Goal: Task Accomplishment & Management: Manage account settings

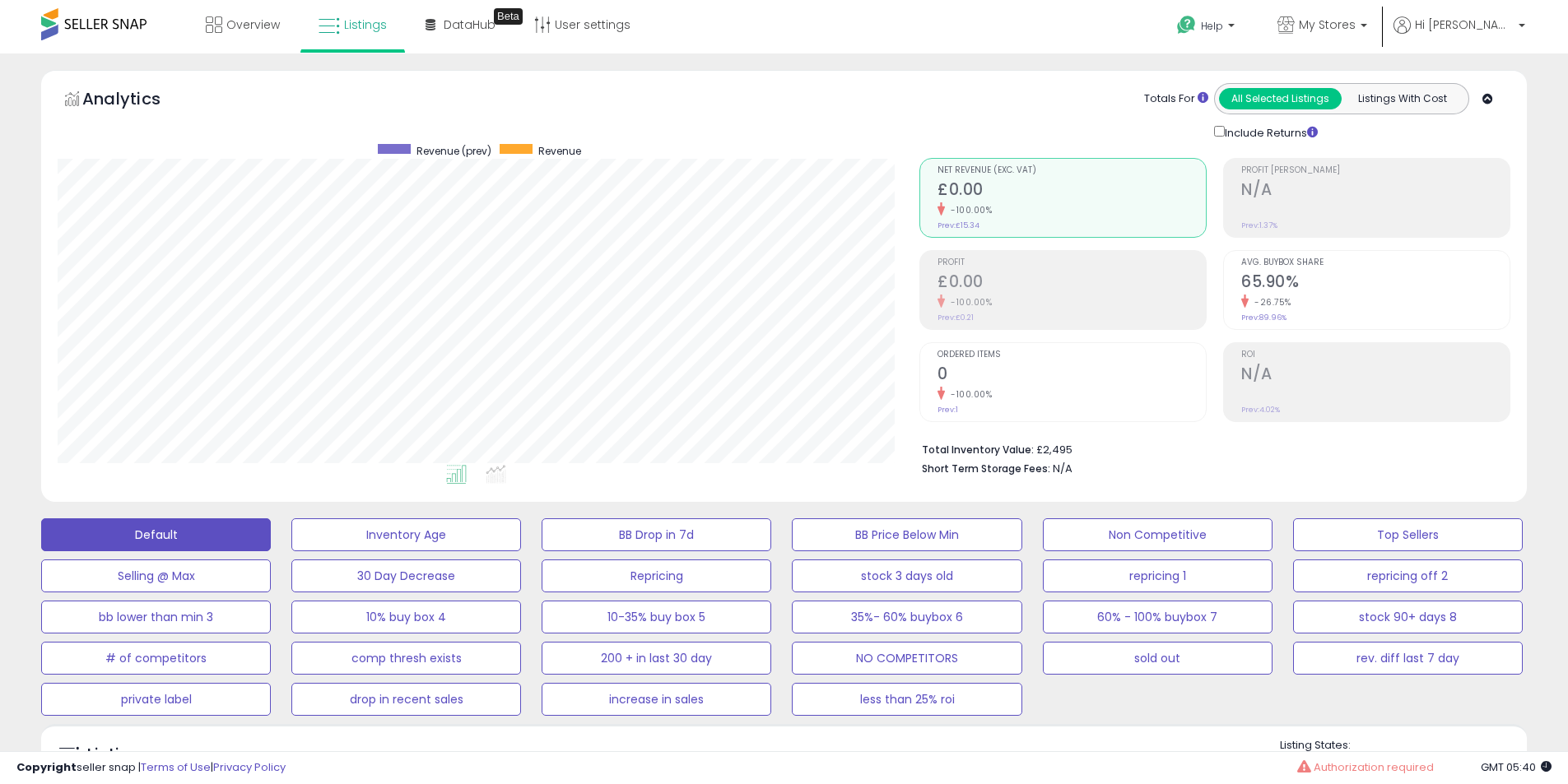
select select "**"
click at [354, 39] on link "Listings" at bounding box center [352, 25] width 93 height 50
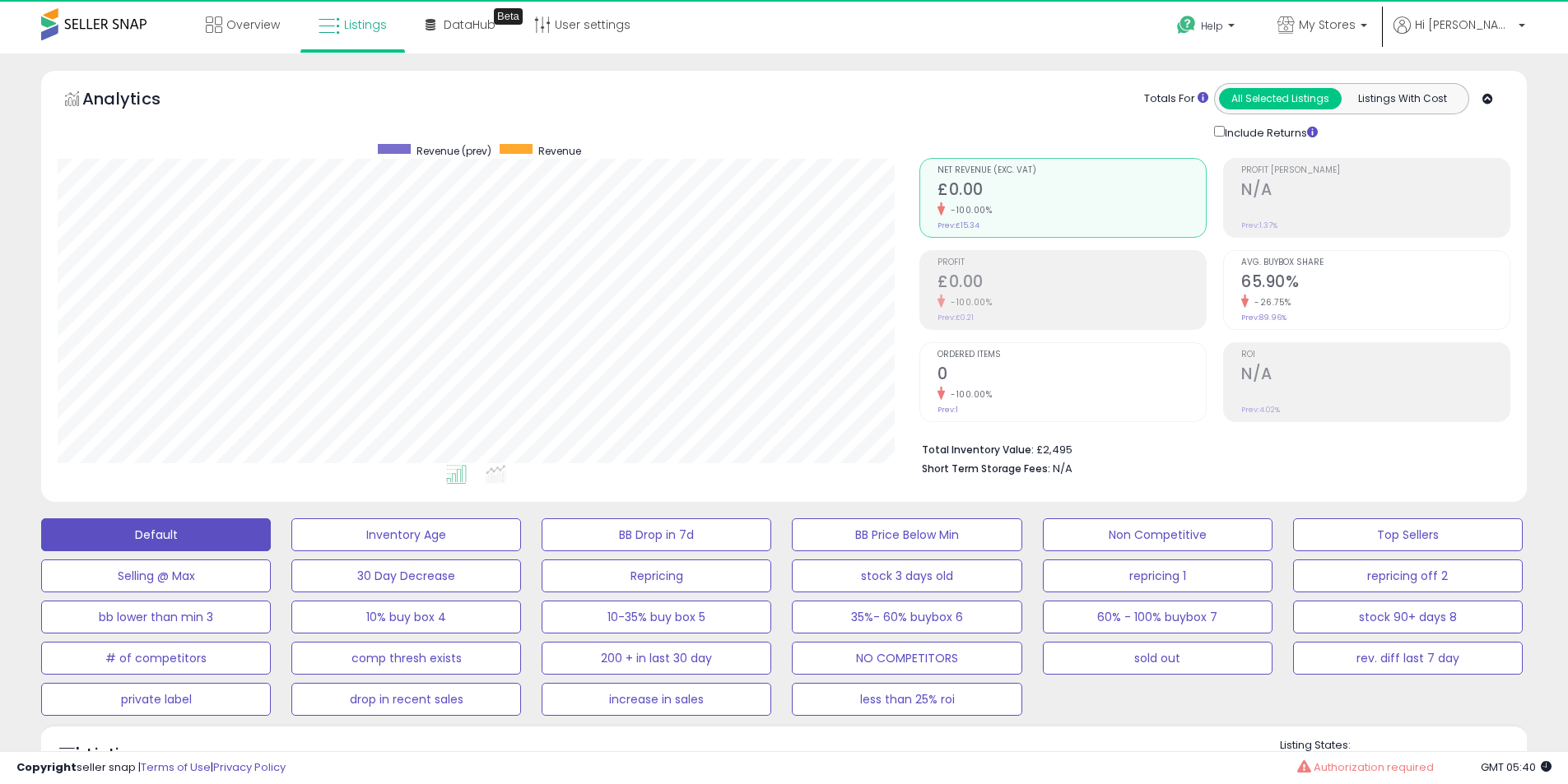
select select "**"
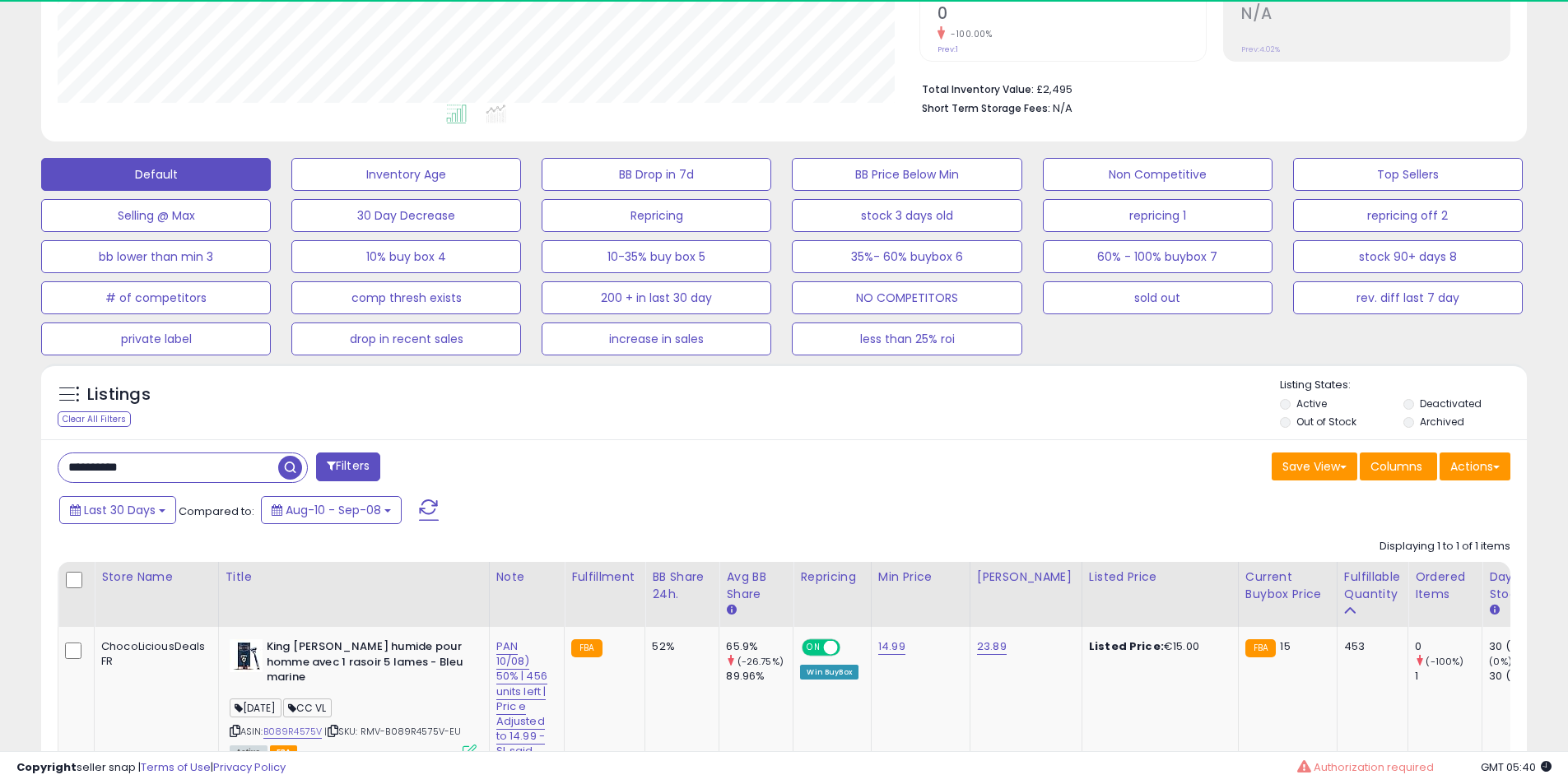
scroll to position [337, 861]
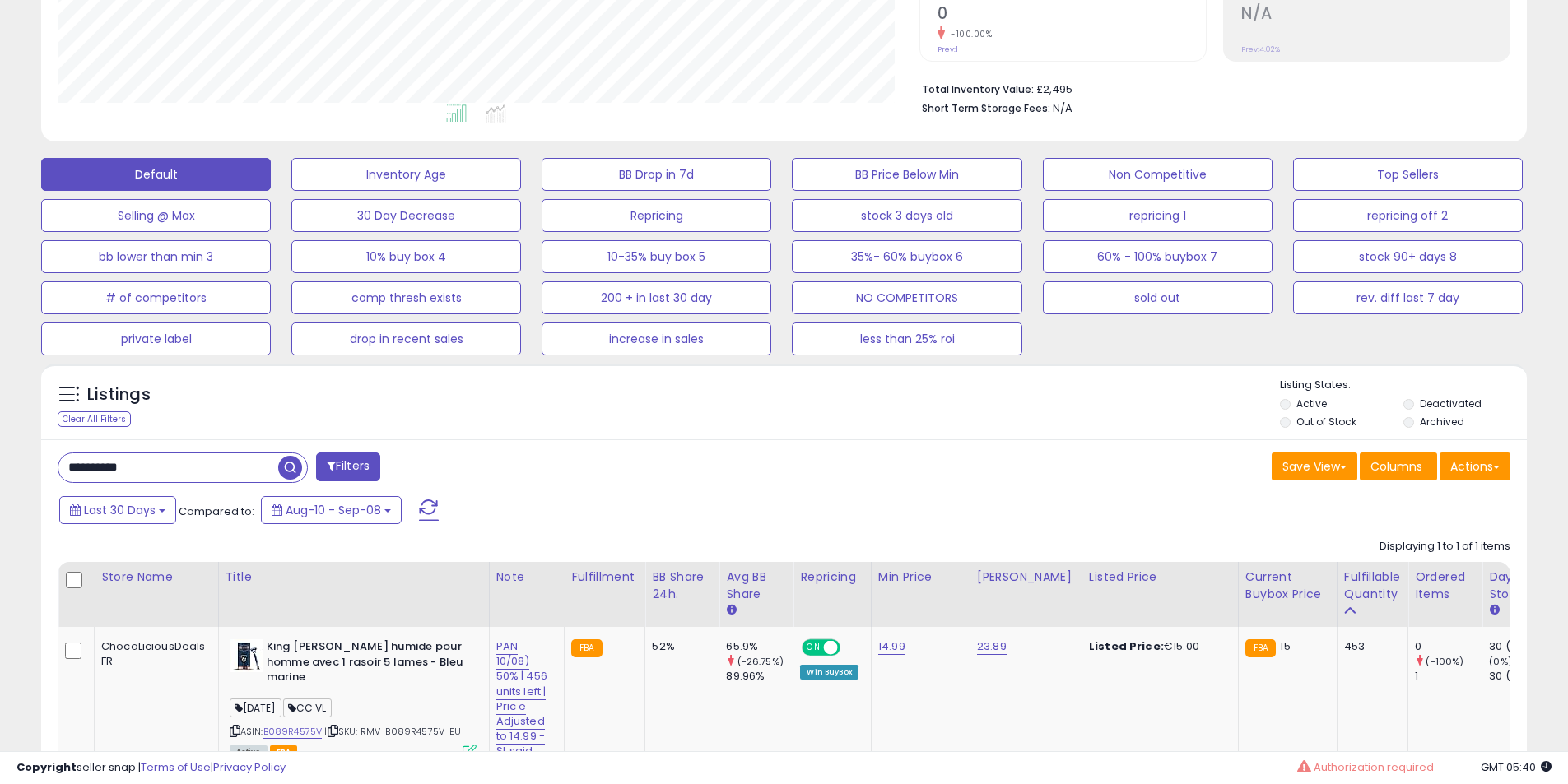
click at [174, 454] on input "**********" at bounding box center [168, 467] width 219 height 29
click at [174, 454] on input "**********" at bounding box center [239, 467] width 362 height 29
paste input "text"
type input "**********"
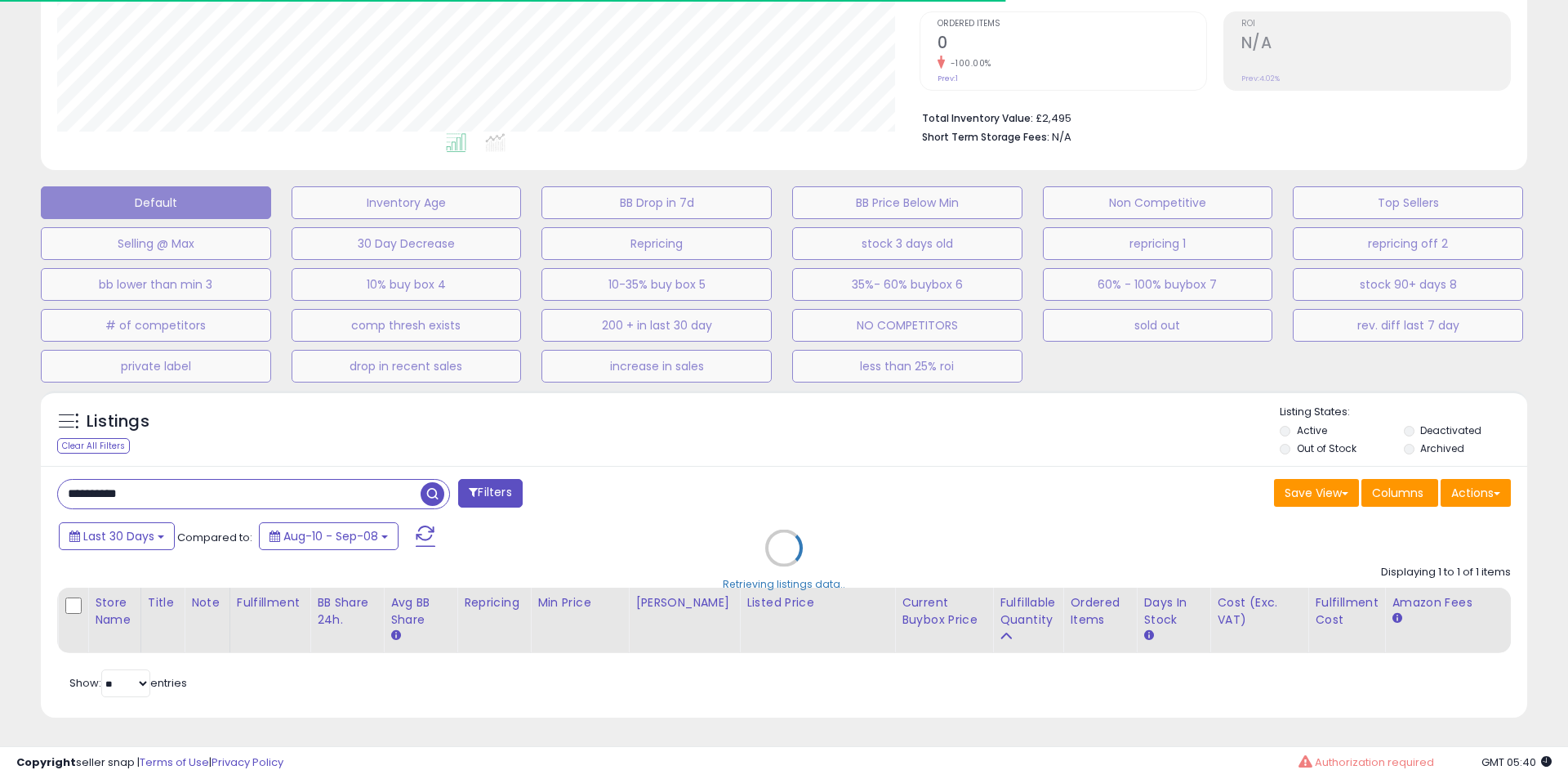
select select "**"
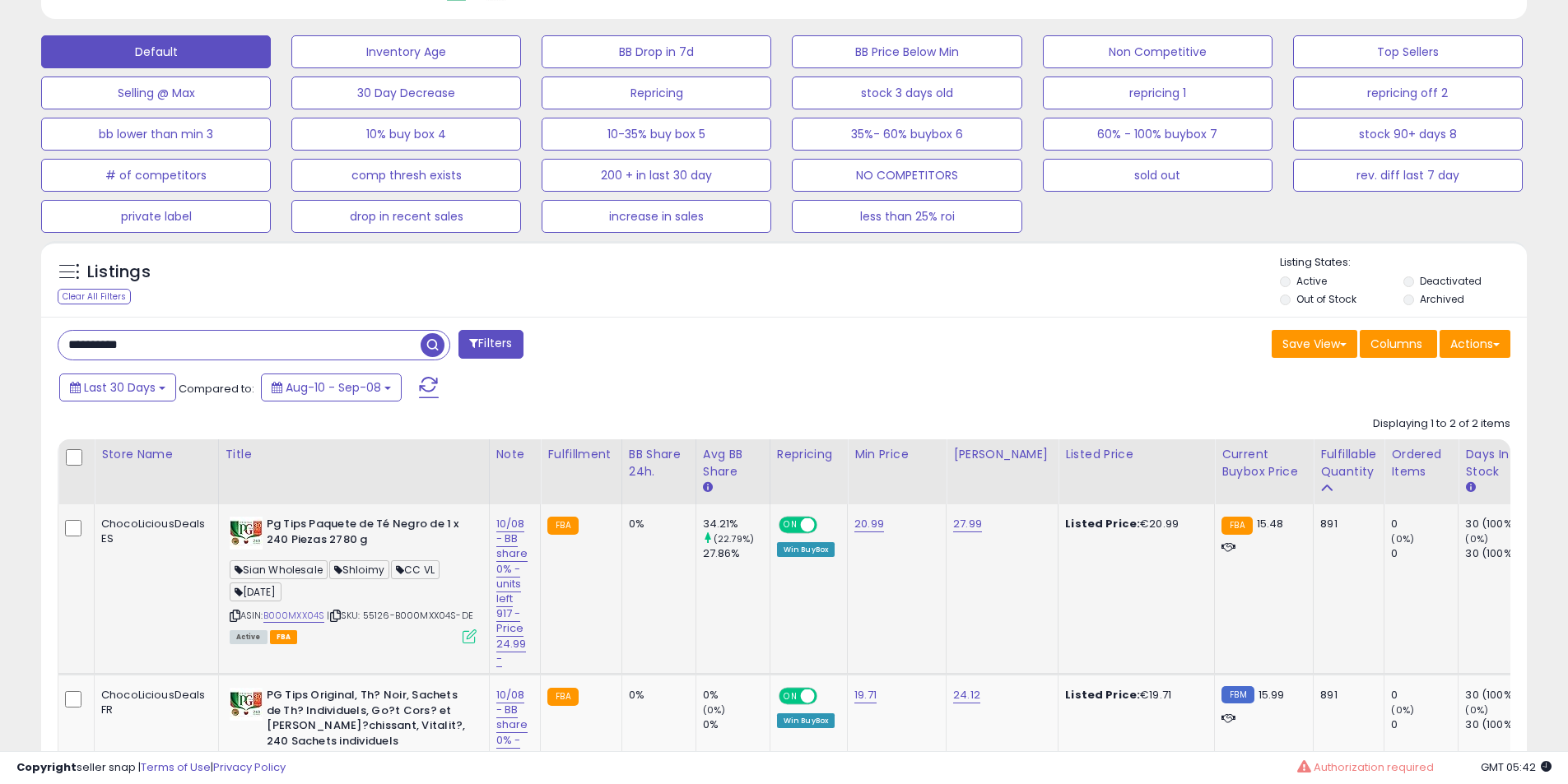
scroll to position [616, 0]
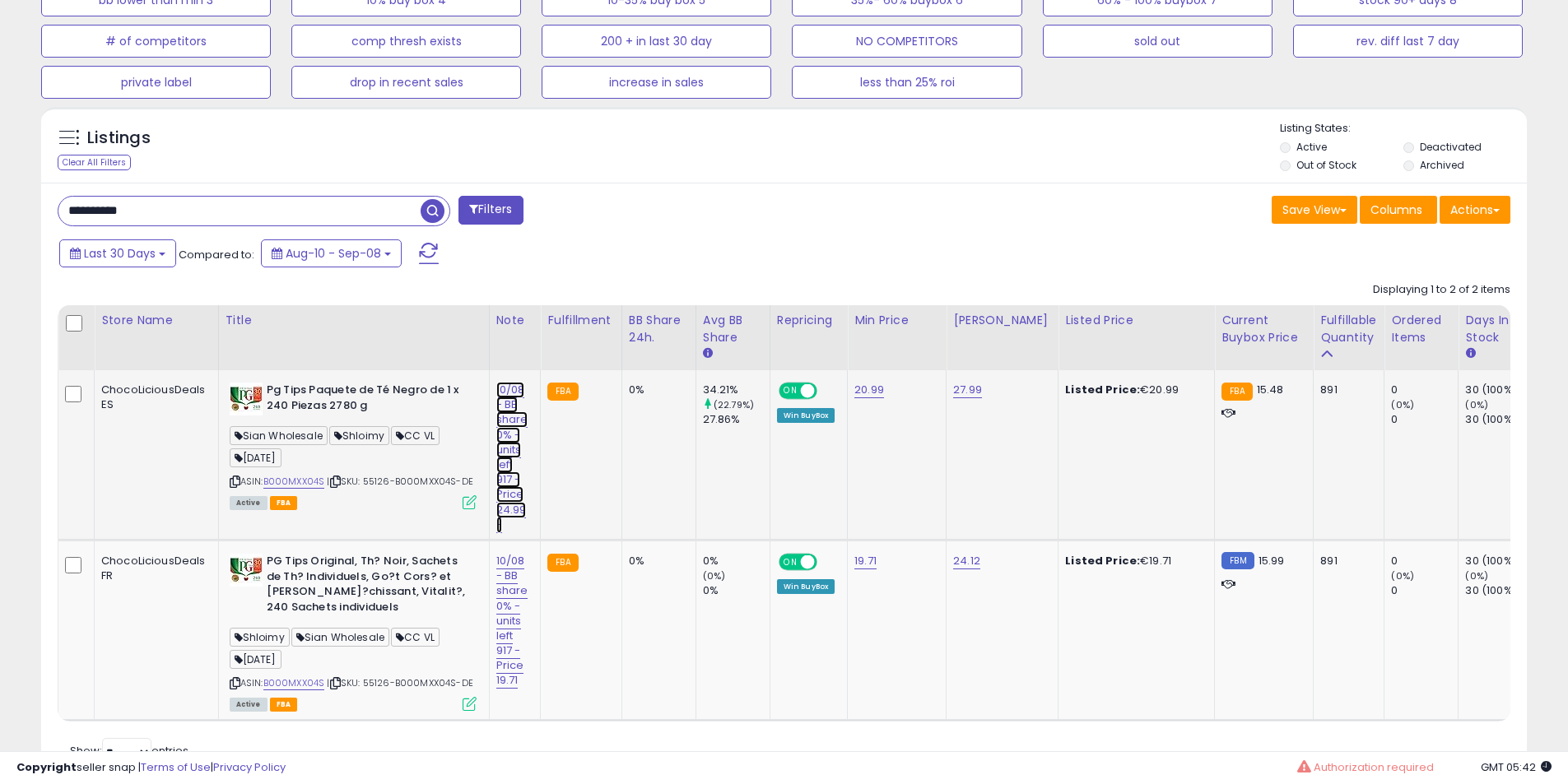
click at [512, 427] on link "10/08 - BB share 0% -units left 917 -Price 24.99 -" at bounding box center [512, 458] width 33 height 151
drag, startPoint x: 501, startPoint y: 356, endPoint x: 6, endPoint y: 371, distance: 495.2
click at [6, 371] on div "**********" at bounding box center [784, 143] width 1568 height 1411
click at [429, 347] on input "**********" at bounding box center [476, 347] width 171 height 25
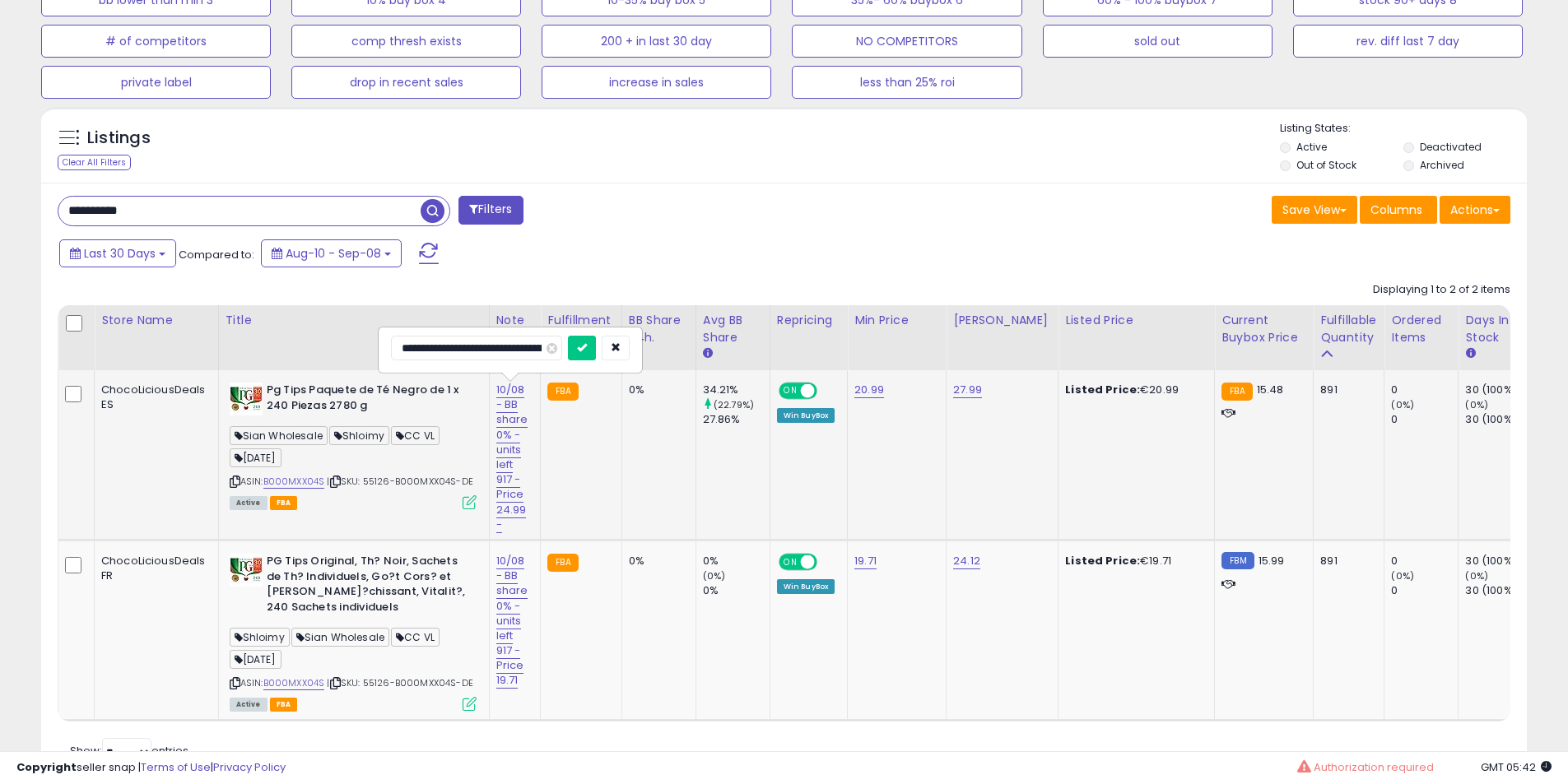
click at [506, 353] on input "**********" at bounding box center [476, 347] width 171 height 25
click at [457, 355] on input "**********" at bounding box center [476, 347] width 171 height 25
type input "**********"
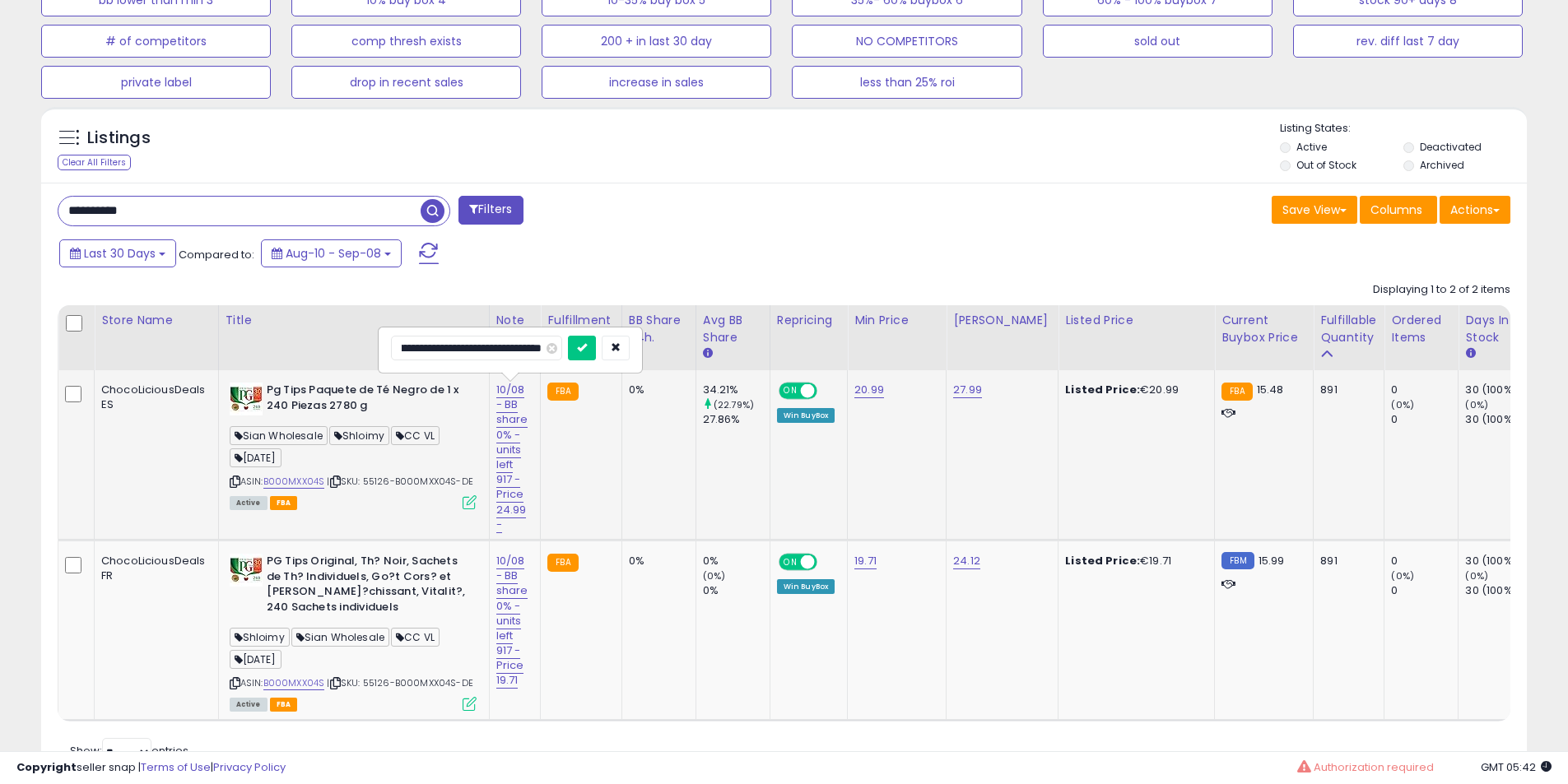
click button "submit" at bounding box center [581, 347] width 28 height 25
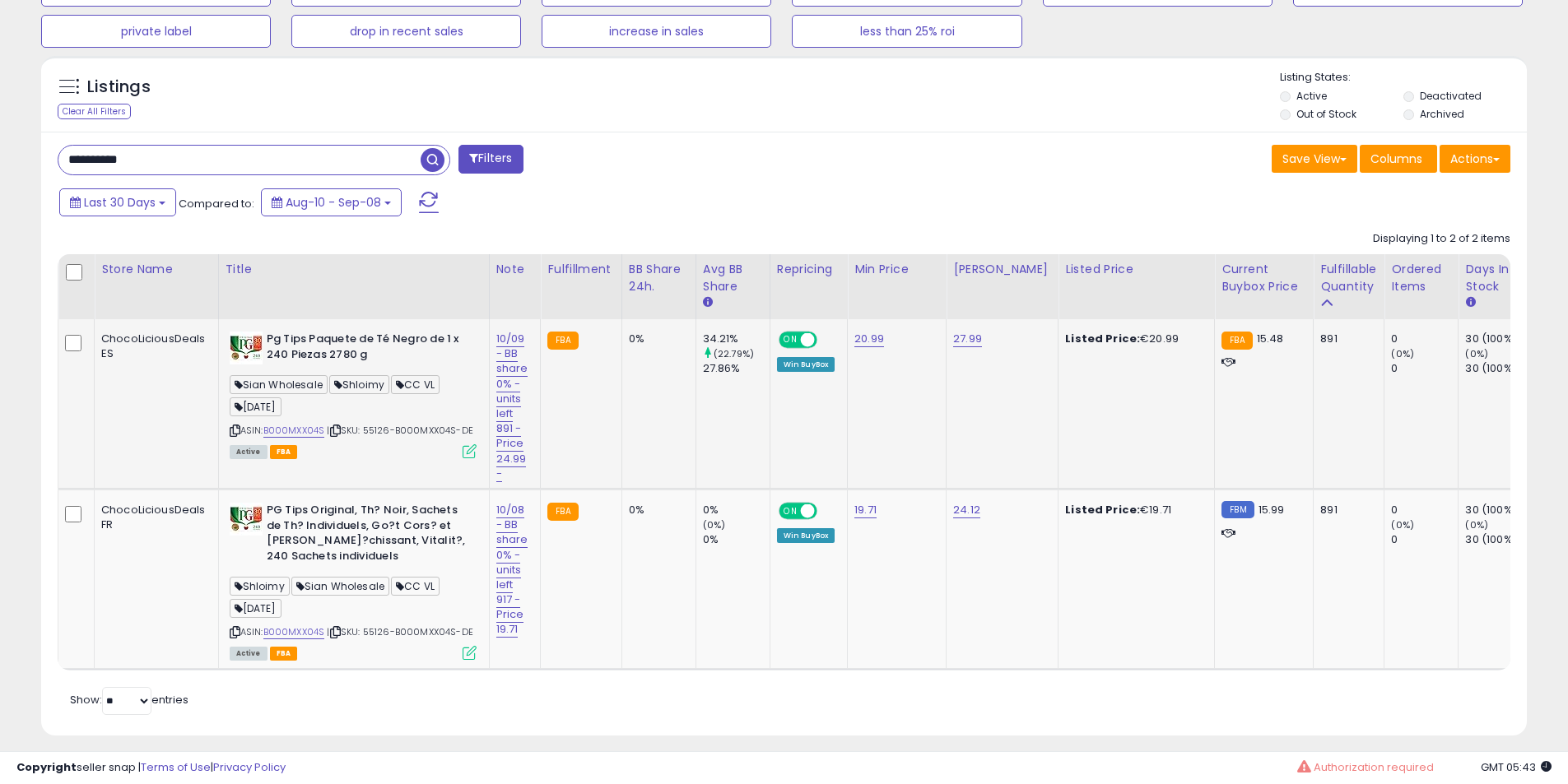
scroll to position [693, 0]
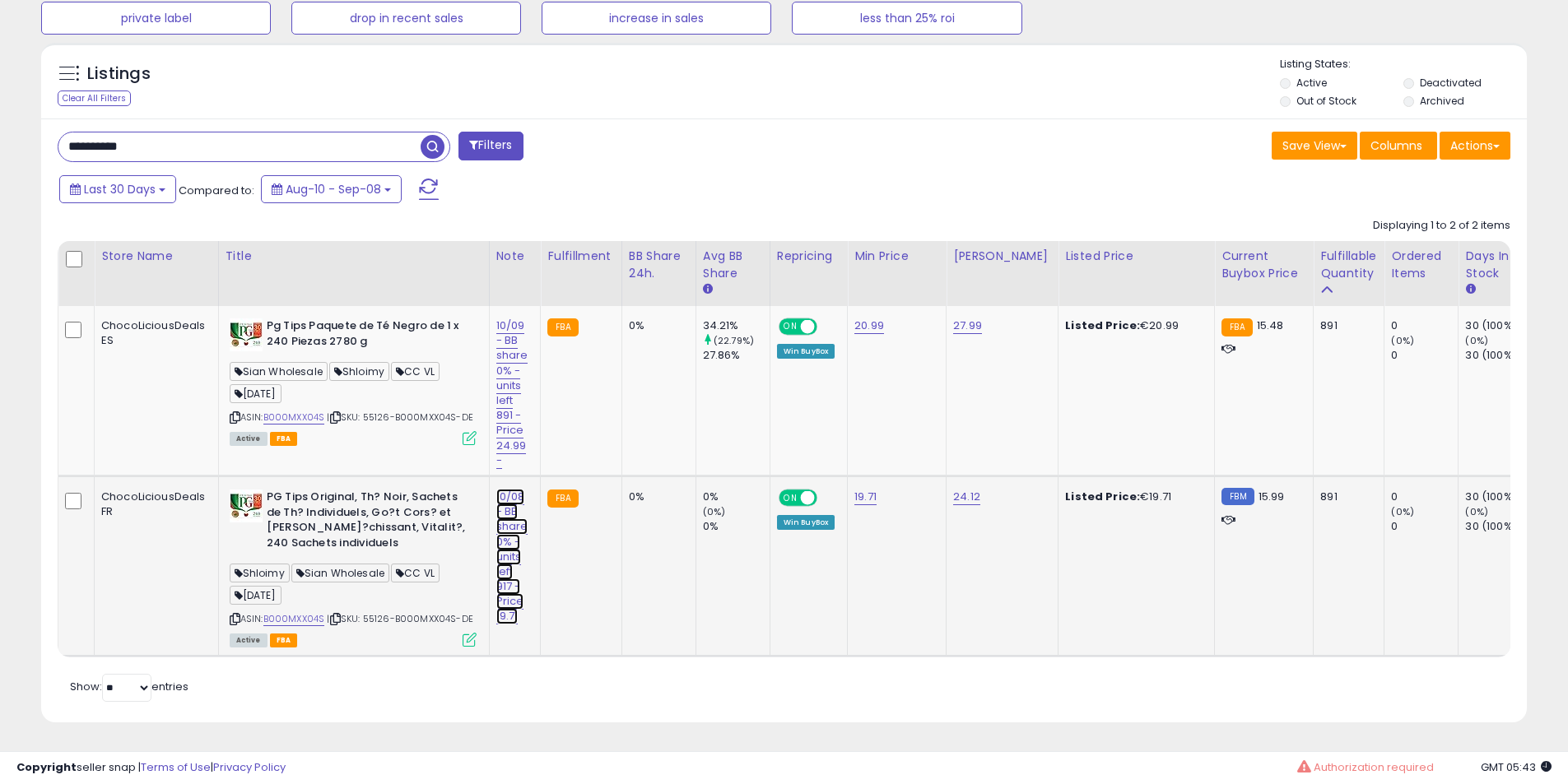
click at [513, 488] on link "10/08 - BB share 0% -units left 917 -Price 19.71" at bounding box center [512, 556] width 33 height 137
drag, startPoint x: 503, startPoint y: 440, endPoint x: 50, endPoint y: 436, distance: 453.0
click at [50, 436] on div "**********" at bounding box center [784, 420] width 1486 height 604
click at [441, 444] on input "**********" at bounding box center [476, 455] width 171 height 25
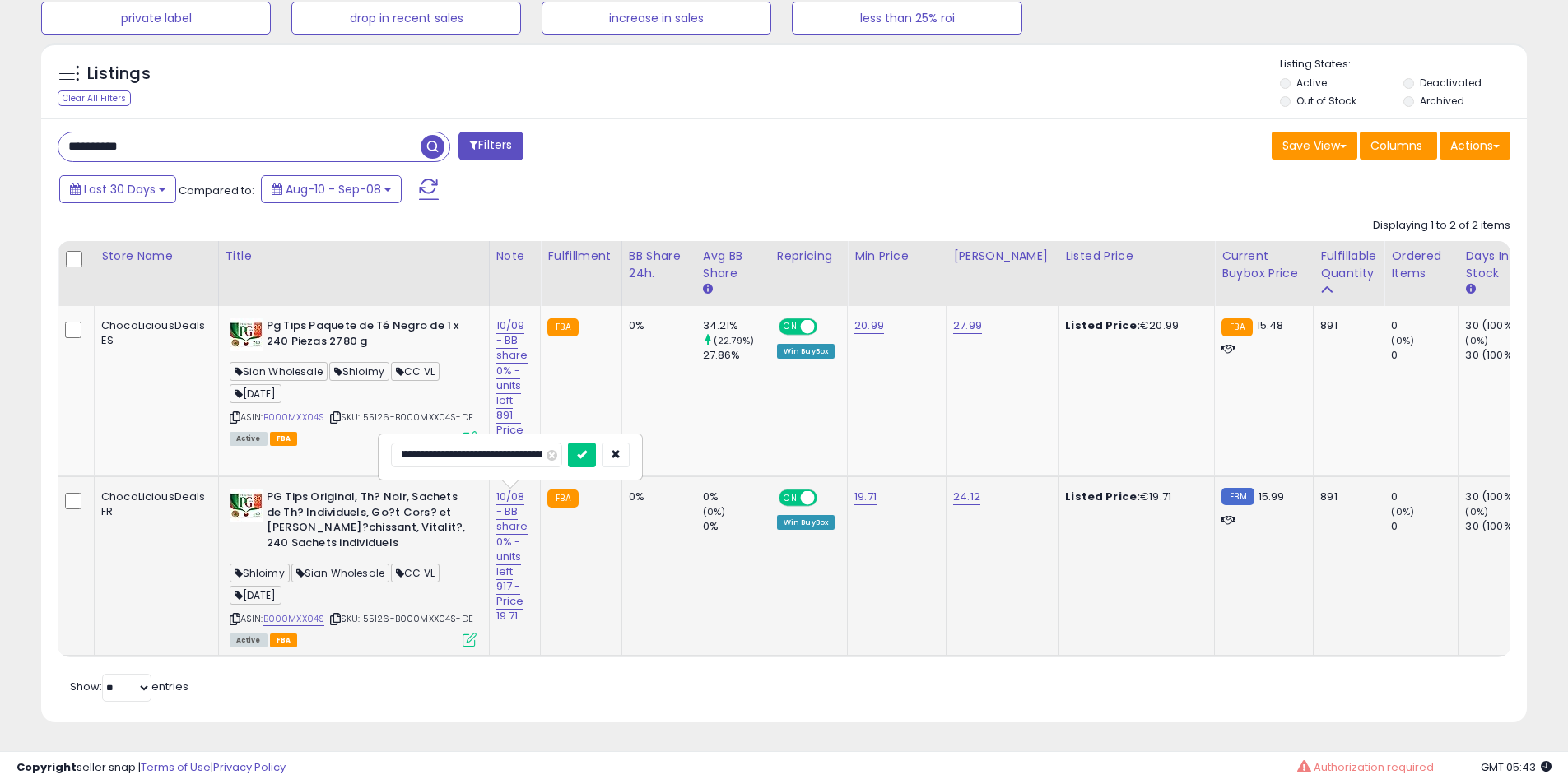
scroll to position [0, 68]
click at [521, 446] on input "**********" at bounding box center [476, 455] width 171 height 25
type input "**********"
click button "submit" at bounding box center [581, 455] width 28 height 25
click at [321, 499] on b "PG Tips Original, Th? Noir, Sachets de Th? Individuels, Go?t Cors? et [PERSON_N…" at bounding box center [366, 522] width 200 height 65
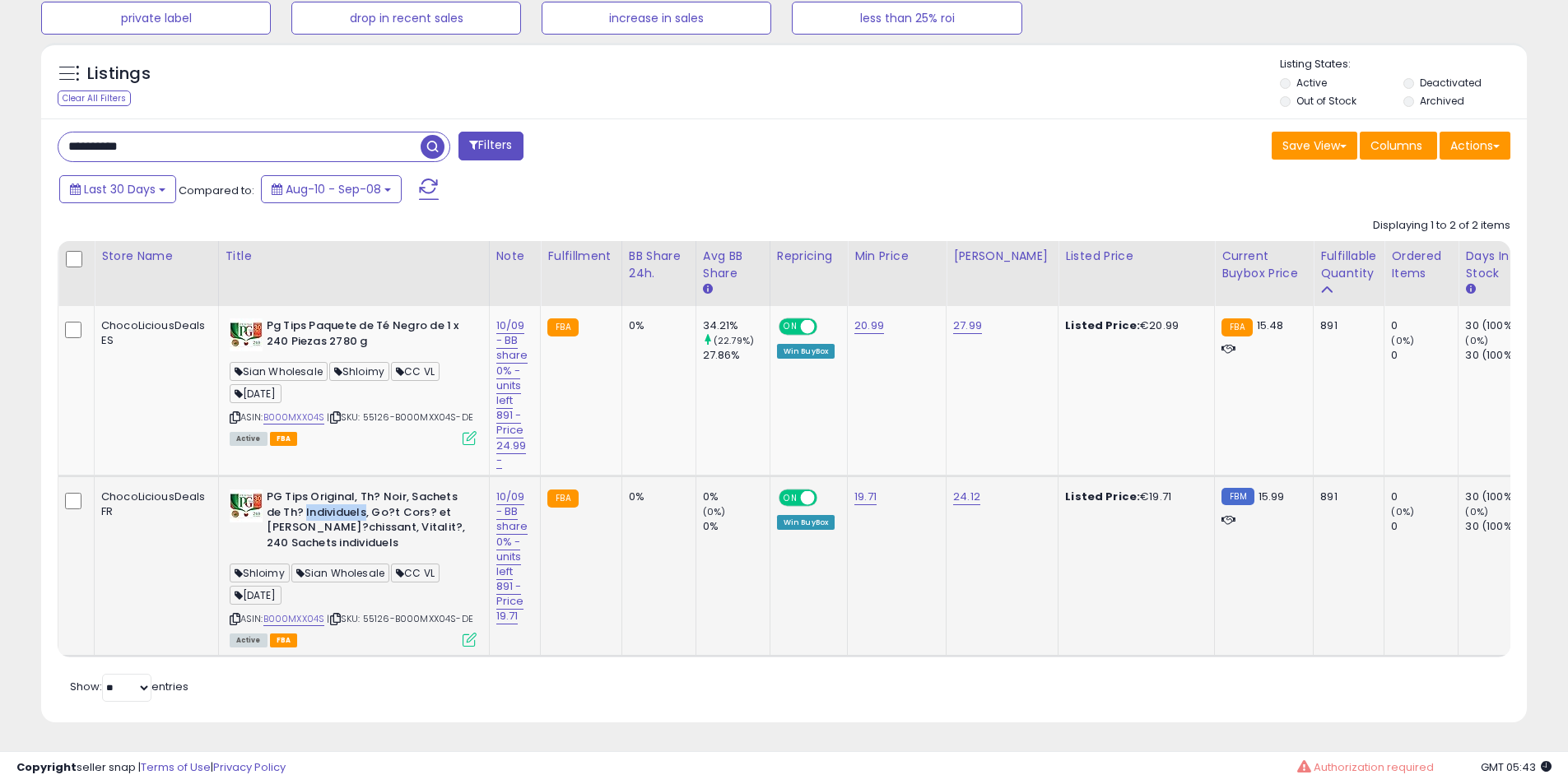
click at [321, 499] on b "PG Tips Original, Th? Noir, Sachets de Th? Individuels, Go?t Cors? et [PERSON_N…" at bounding box center [366, 522] width 200 height 65
click at [333, 499] on b "PG Tips Original, Th? Noir, Sachets de Th? Individuels, Go?t Cors? et [PERSON_N…" at bounding box center [366, 522] width 200 height 65
click at [347, 499] on b "PG Tips Original, Th? Noir, Sachets de Th? Individuels, Go?t Cors? et [PERSON_N…" at bounding box center [366, 522] width 200 height 65
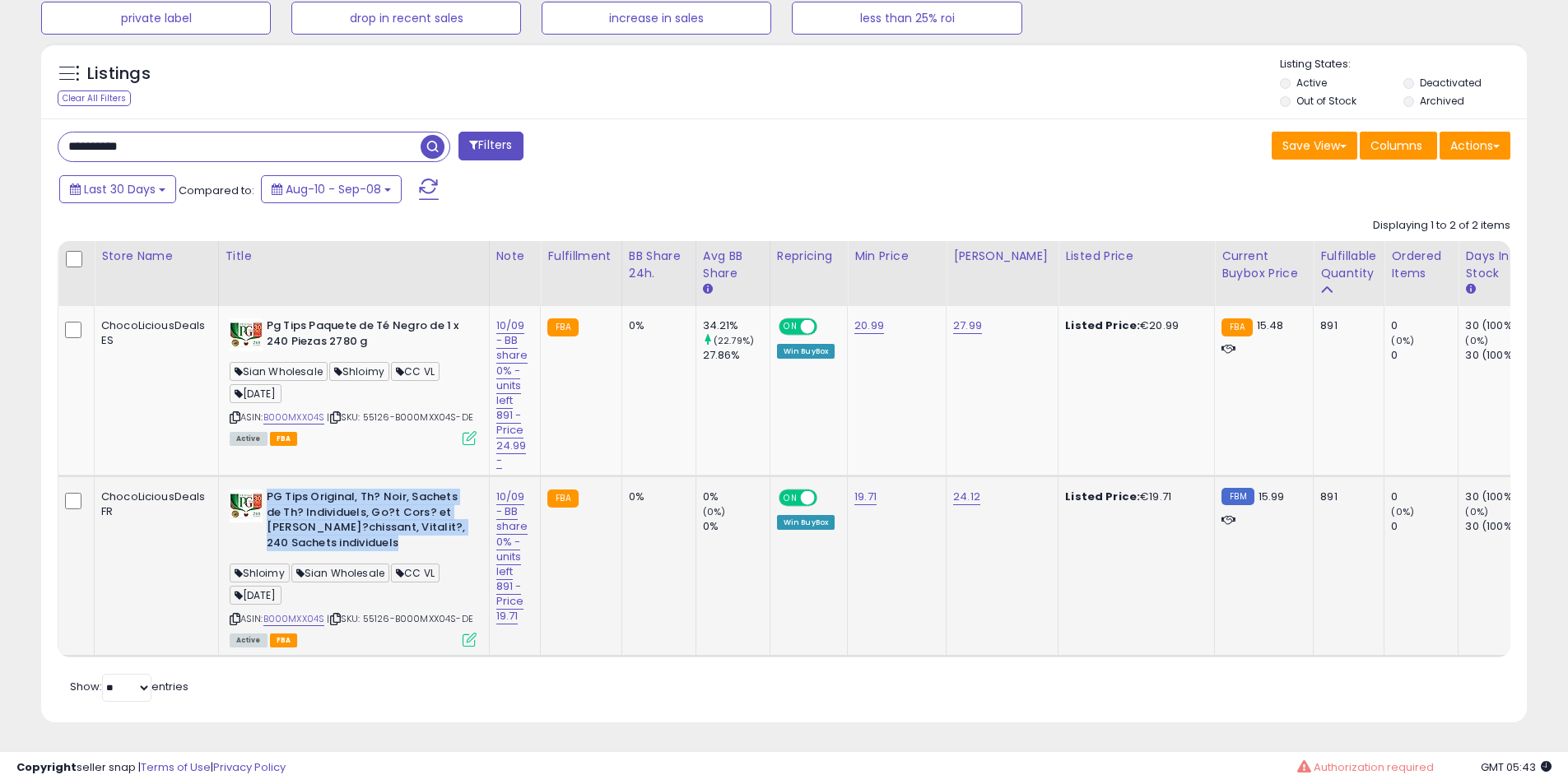
click at [345, 501] on b "PG Tips Original, Th? Noir, Sachets de Th? Individuels, Go?t Cors? et [PERSON_N…" at bounding box center [366, 522] width 200 height 65
click at [344, 500] on b "PG Tips Original, Th? Noir, Sachets de Th? Individuels, Go?t Cors? et [PERSON_N…" at bounding box center [366, 522] width 200 height 65
click at [344, 497] on b "PG Tips Original, Th? Noir, Sachets de Th? Individuels, Go?t Cors? et [PERSON_N…" at bounding box center [366, 522] width 200 height 65
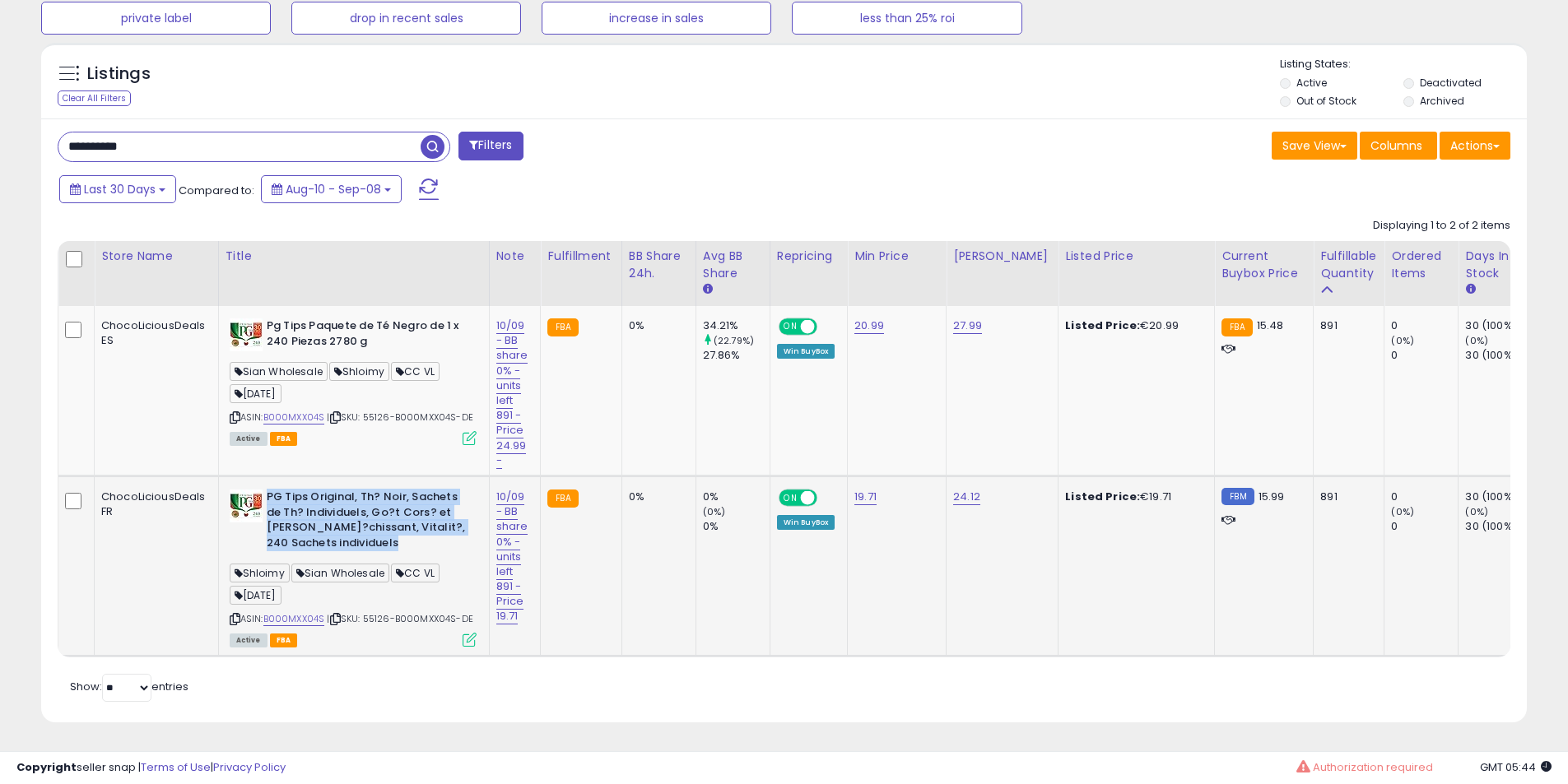
click at [344, 497] on b "PG Tips Original, Th? Noir, Sachets de Th? Individuels, Go?t Cors? et [PERSON_N…" at bounding box center [366, 522] width 200 height 65
click at [365, 514] on b "PG Tips Original, Th? Noir, Sachets de Th? Individuels, Go?t Cors? et [PERSON_N…" at bounding box center [366, 522] width 200 height 65
click at [371, 493] on b "PG Tips Original, Th? Noir, Sachets de Th? Individuels, Go?t Cors? et [PERSON_N…" at bounding box center [366, 522] width 200 height 65
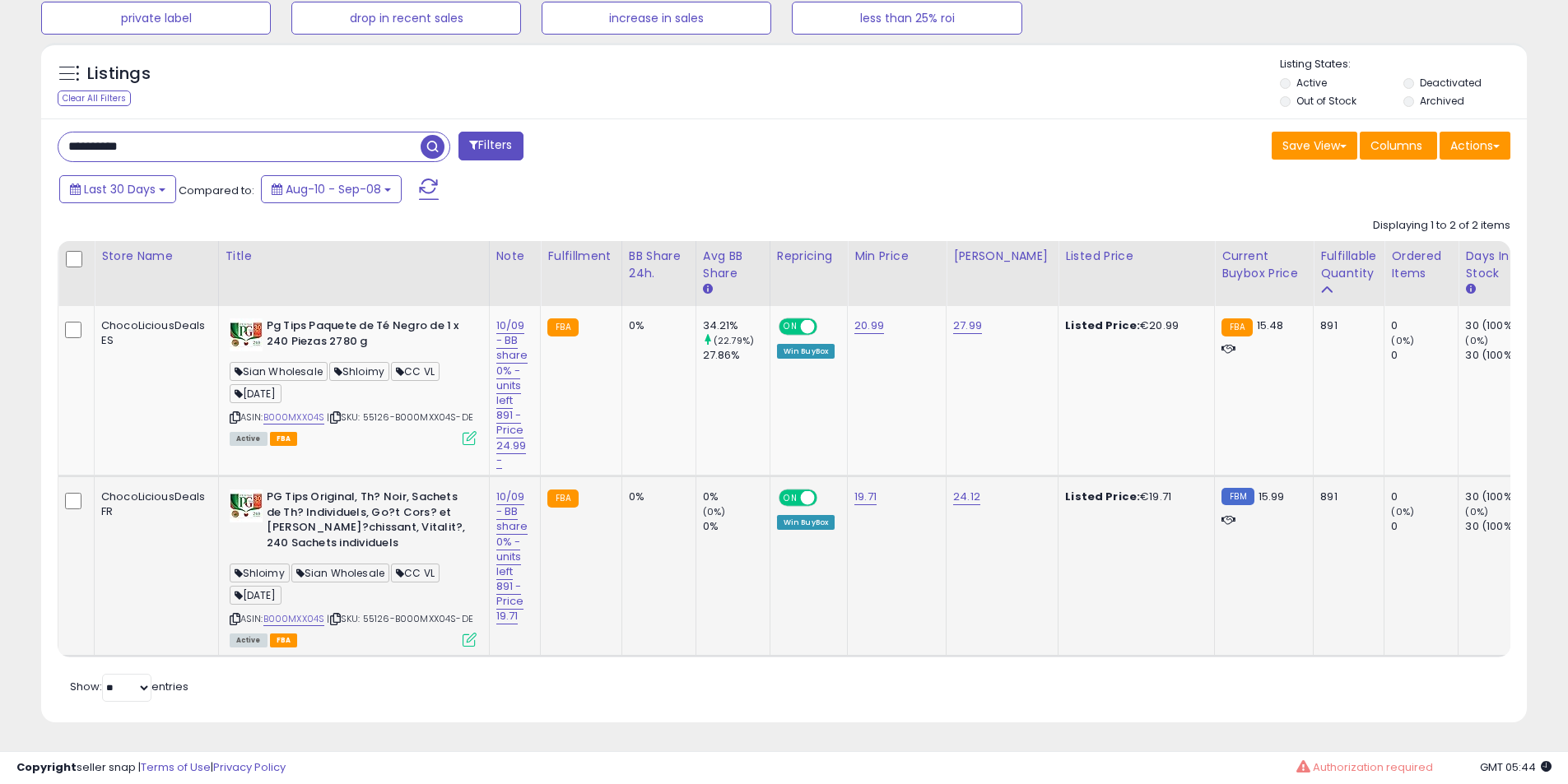
click at [332, 512] on b "PG Tips Original, Th? Noir, Sachets de Th? Individuels, Go?t Cors? et [PERSON_N…" at bounding box center [366, 522] width 200 height 65
click at [324, 491] on b "PG Tips Original, Th? Noir, Sachets de Th? Individuels, Go?t Cors? et [PERSON_N…" at bounding box center [366, 522] width 200 height 65
drag, startPoint x: 324, startPoint y: 491, endPoint x: 373, endPoint y: 562, distance: 86.3
click at [323, 491] on b "PG Tips Original, Th? Noir, Sachets de Th? Individuels, Go?t Cors? et [PERSON_N…" at bounding box center [366, 522] width 200 height 65
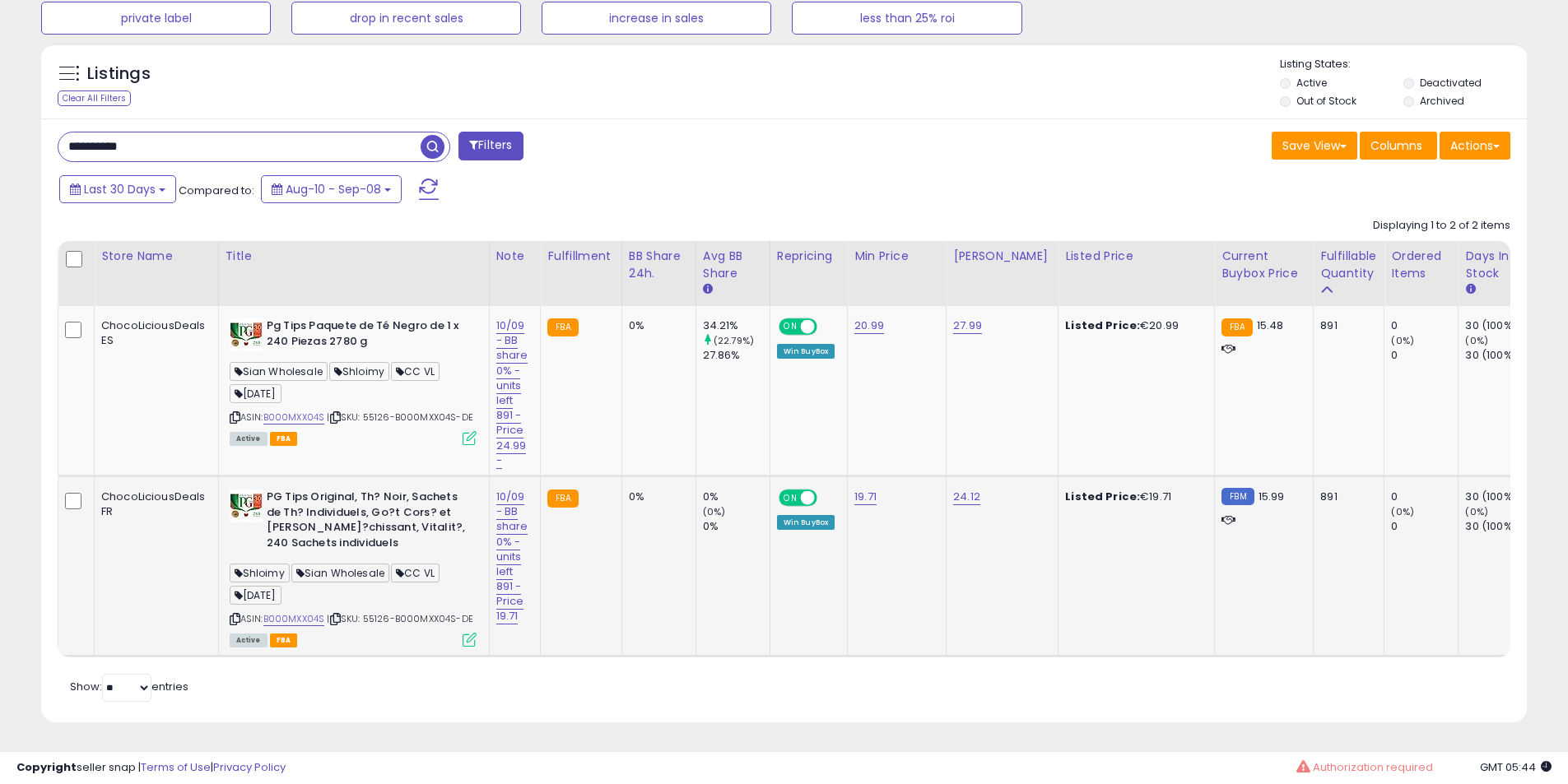
click at [373, 563] on span "Sian Wholesale" at bounding box center [340, 572] width 98 height 19
click at [359, 525] on b "PG Tips Original, Th? Noir, Sachets de Th? Individuels, Go?t Cors? et [PERSON_N…" at bounding box center [366, 522] width 200 height 65
click at [254, 133] on input "**********" at bounding box center [239, 146] width 362 height 29
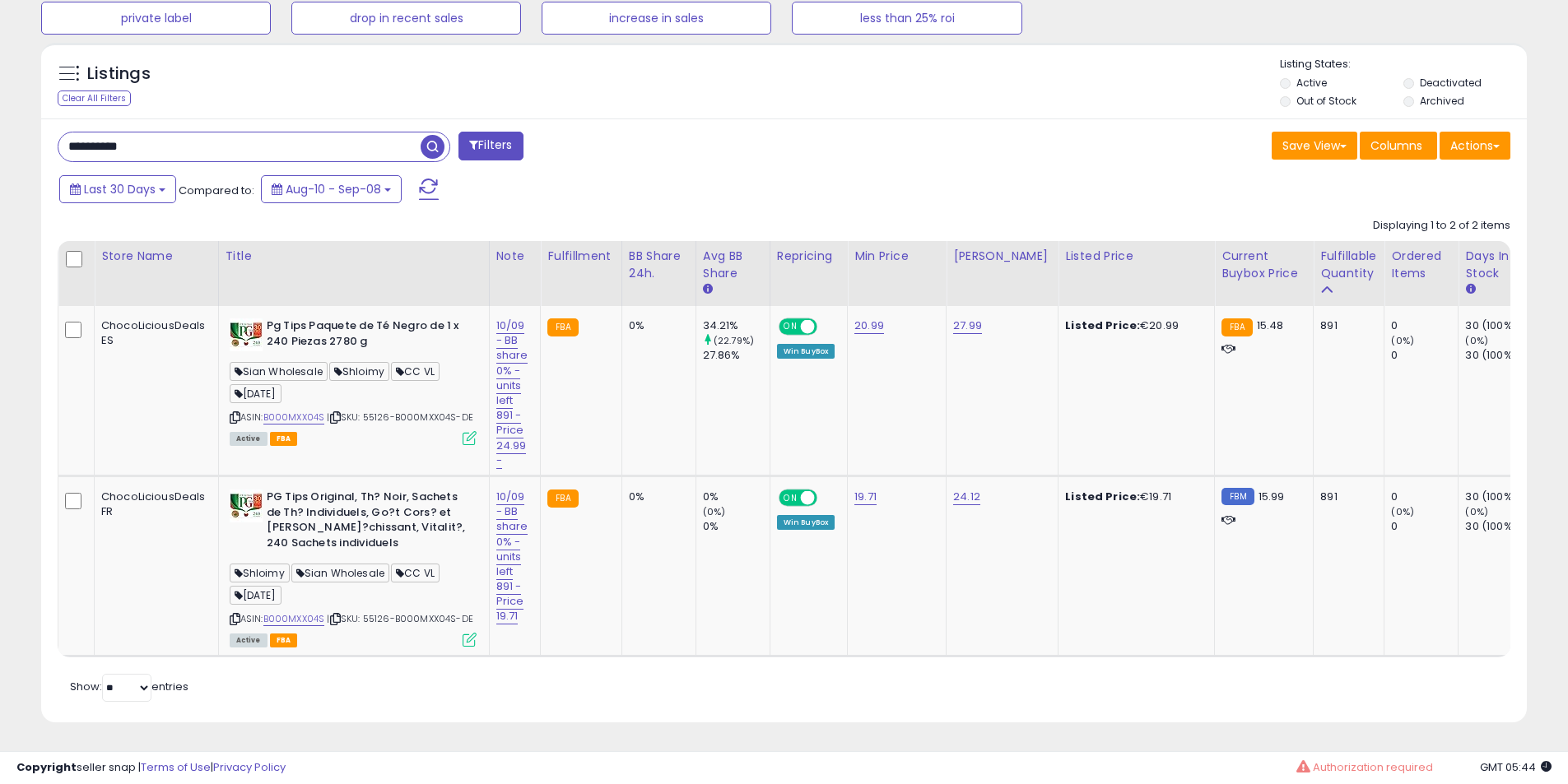
paste input "text"
type input "**********"
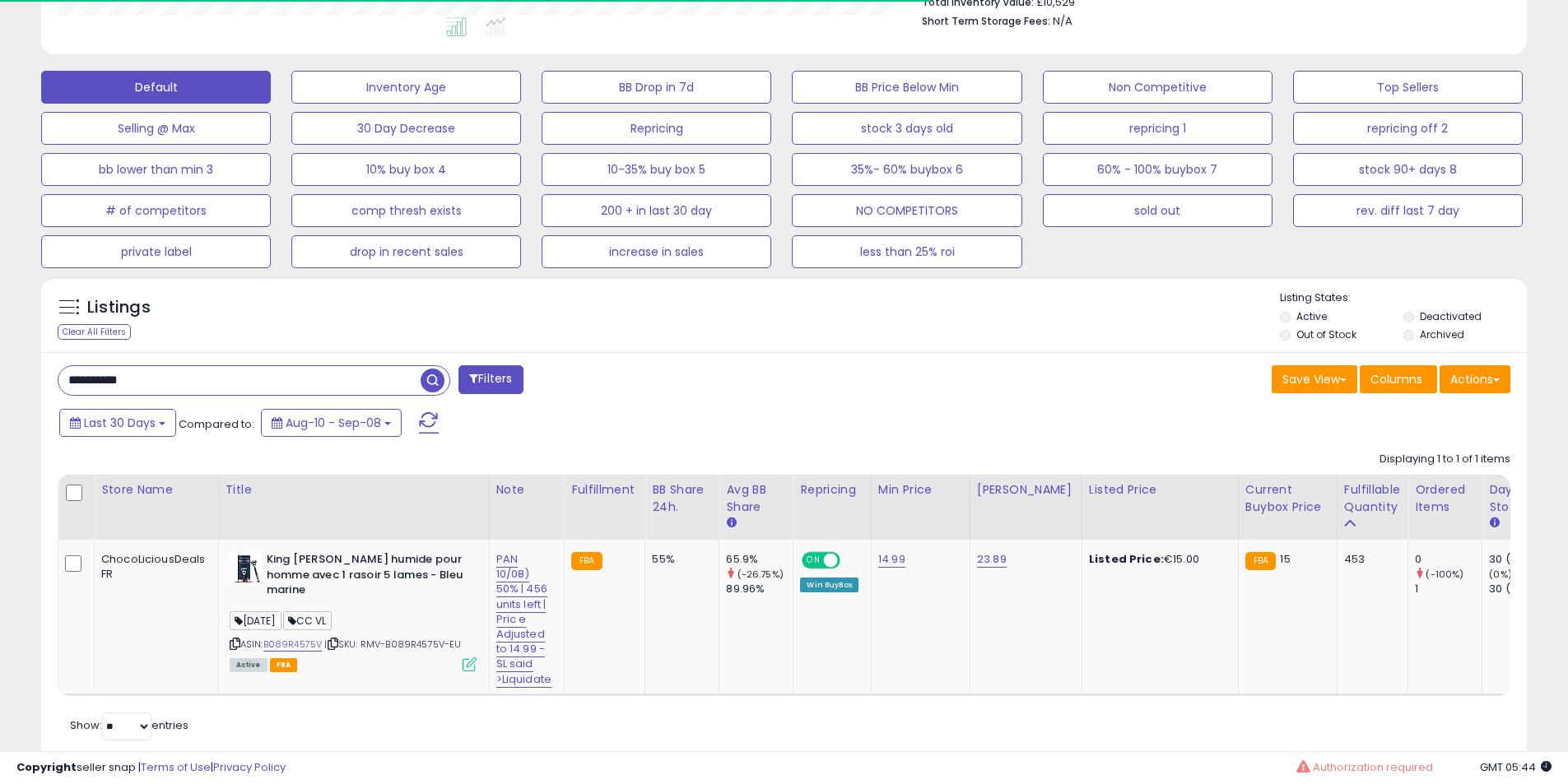
scroll to position [499, 0]
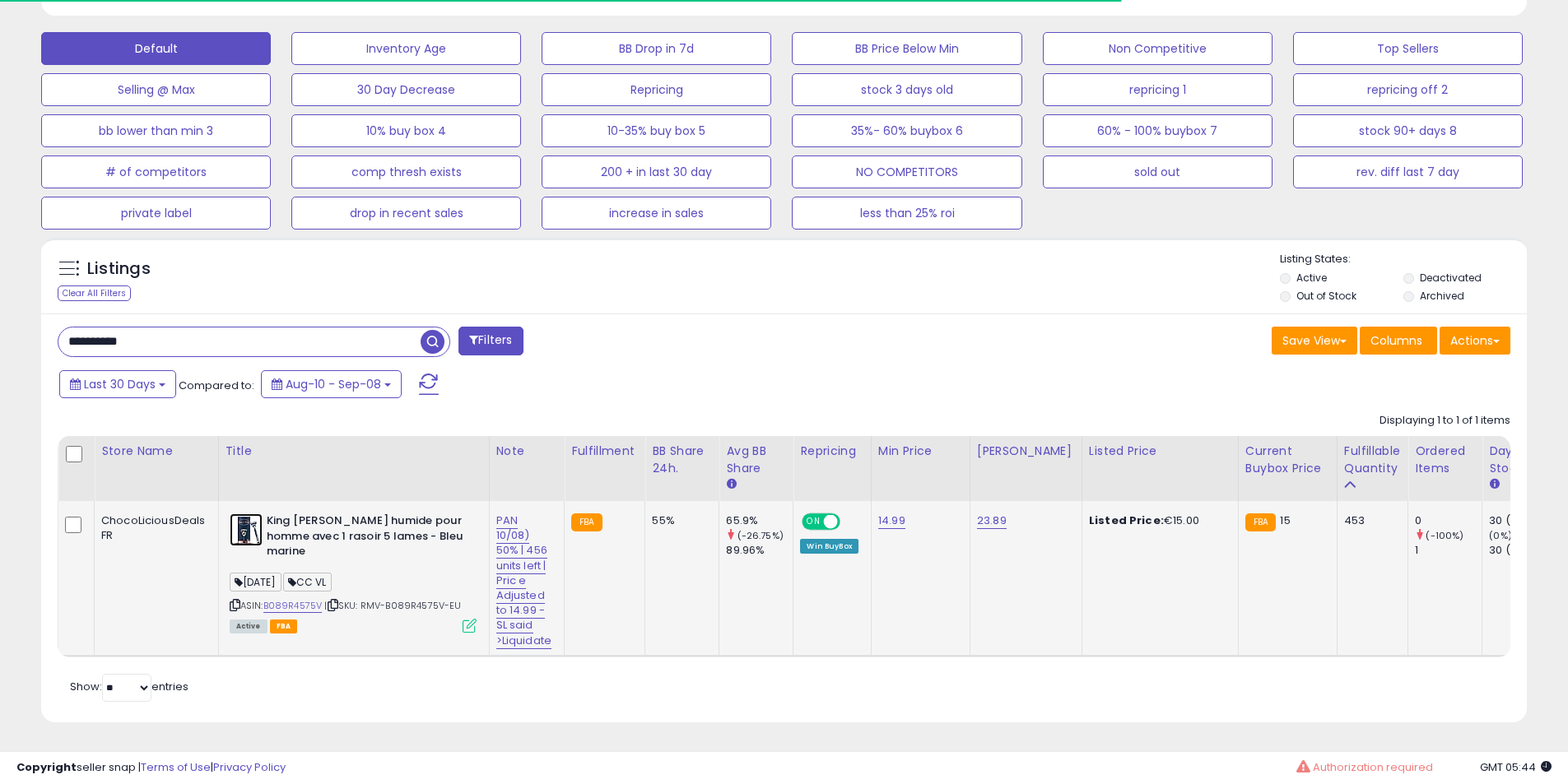
click at [242, 513] on img at bounding box center [246, 529] width 33 height 33
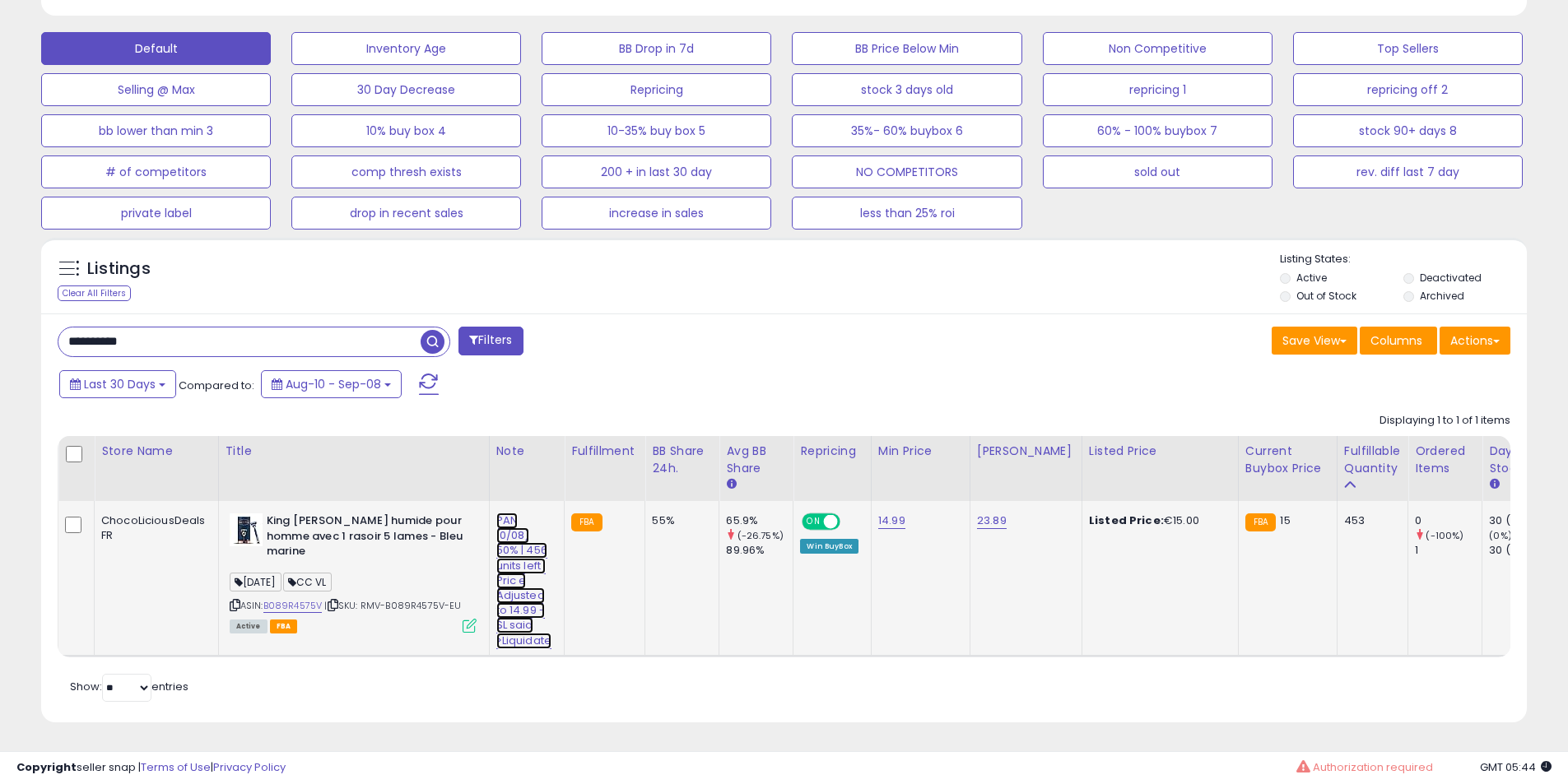
click at [506, 531] on link "PAN 10/08) 50% | 456 units left | Pric e Adjusted to 14.99 -SL said >Liquidate" at bounding box center [524, 580] width 56 height 137
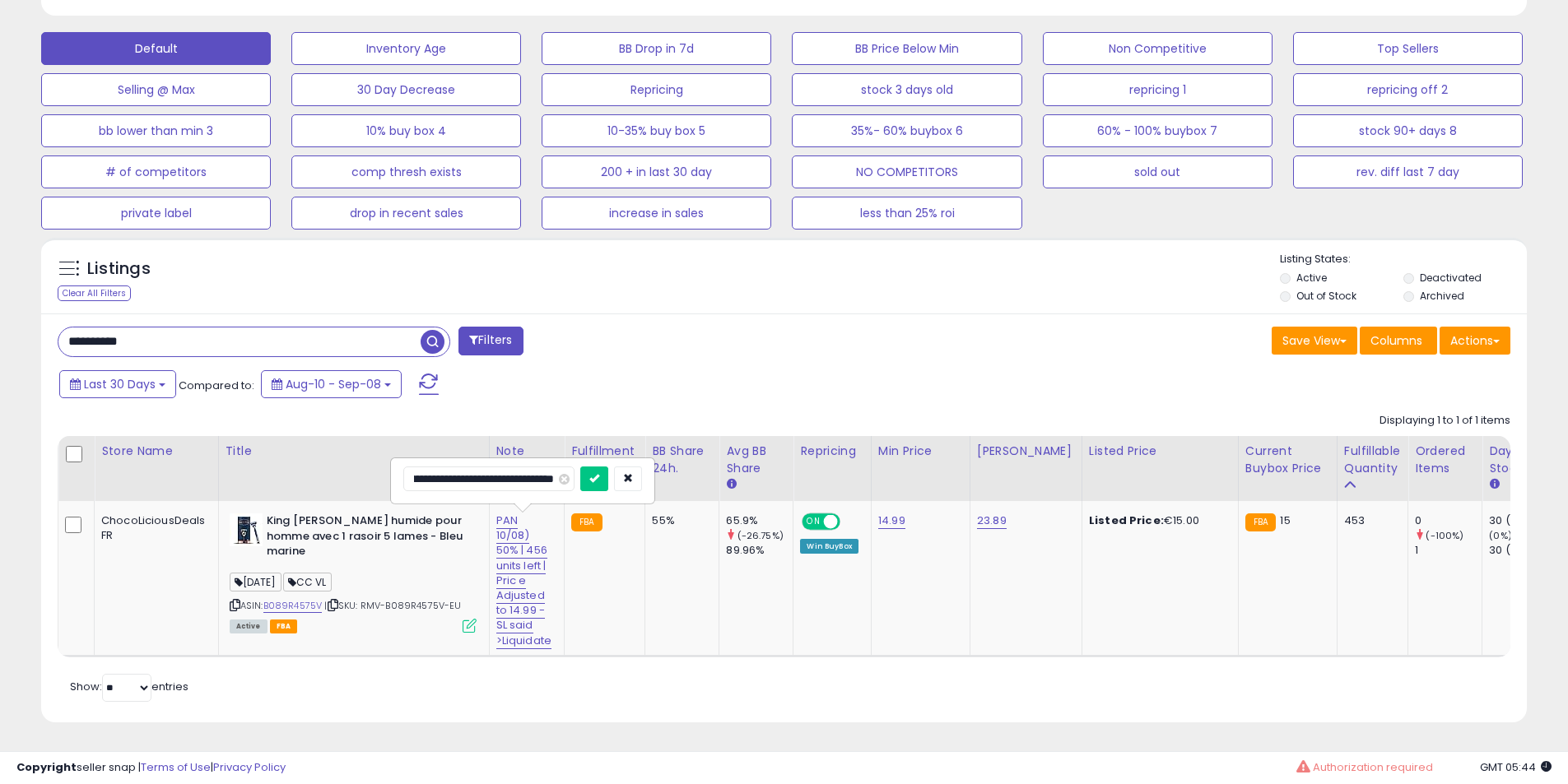
scroll to position [0, 0]
drag, startPoint x: 497, startPoint y: 467, endPoint x: 0, endPoint y: 429, distance: 498.5
click at [0, 429] on div "**********" at bounding box center [784, 175] width 1568 height 1217
click at [470, 466] on input "**********" at bounding box center [489, 479] width 171 height 25
click at [488, 466] on input "**********" at bounding box center [489, 479] width 171 height 25
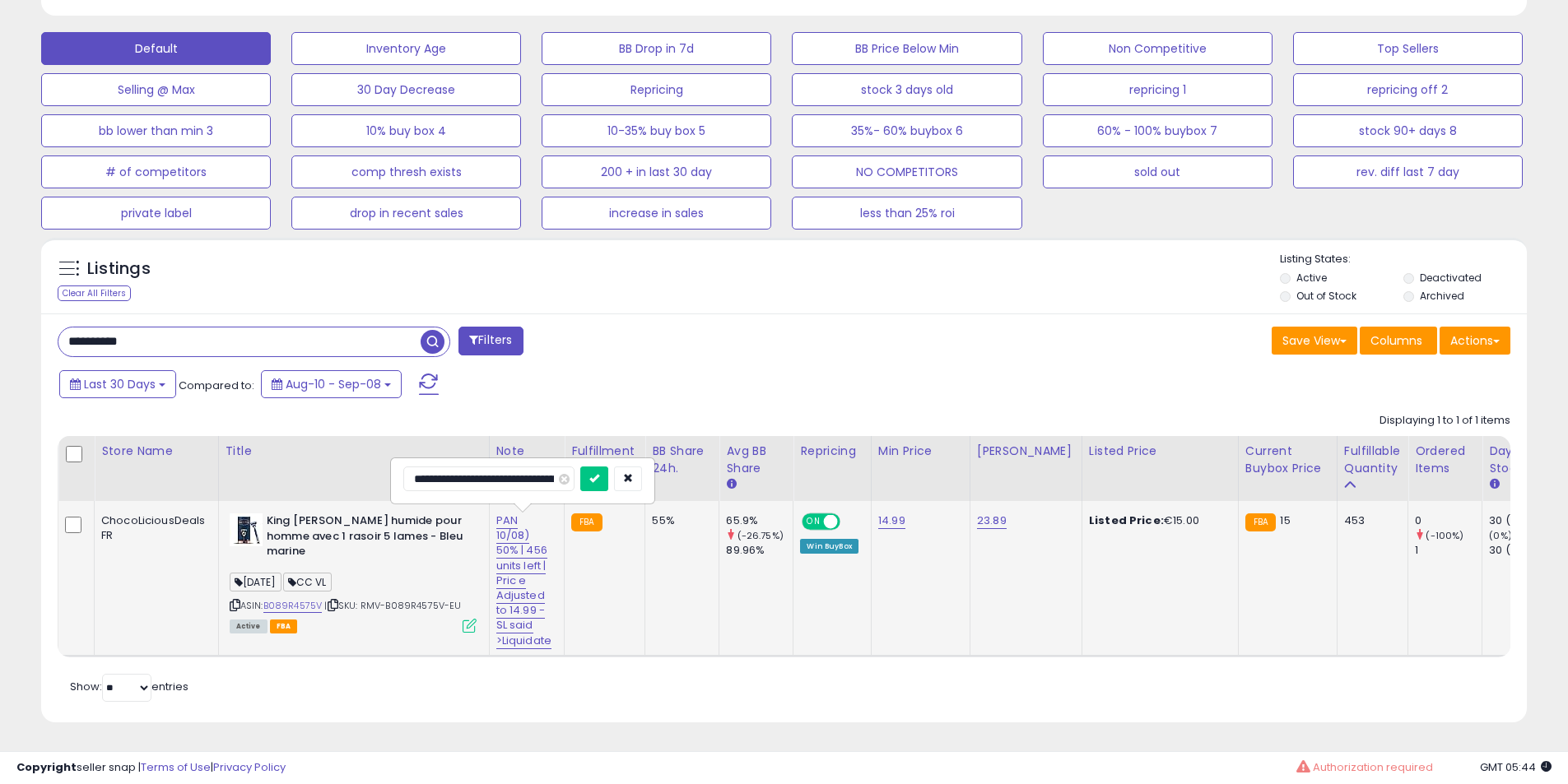
type input "**********"
click button "submit" at bounding box center [594, 479] width 28 height 25
click at [408, 518] on b "King [PERSON_NAME] humide pour homme avec 1 rasoir 5 lames - Bleu marine" at bounding box center [366, 538] width 200 height 50
click at [403, 518] on b "King [PERSON_NAME] humide pour homme avec 1 rasoir 5 lames - Bleu marine" at bounding box center [366, 538] width 200 height 50
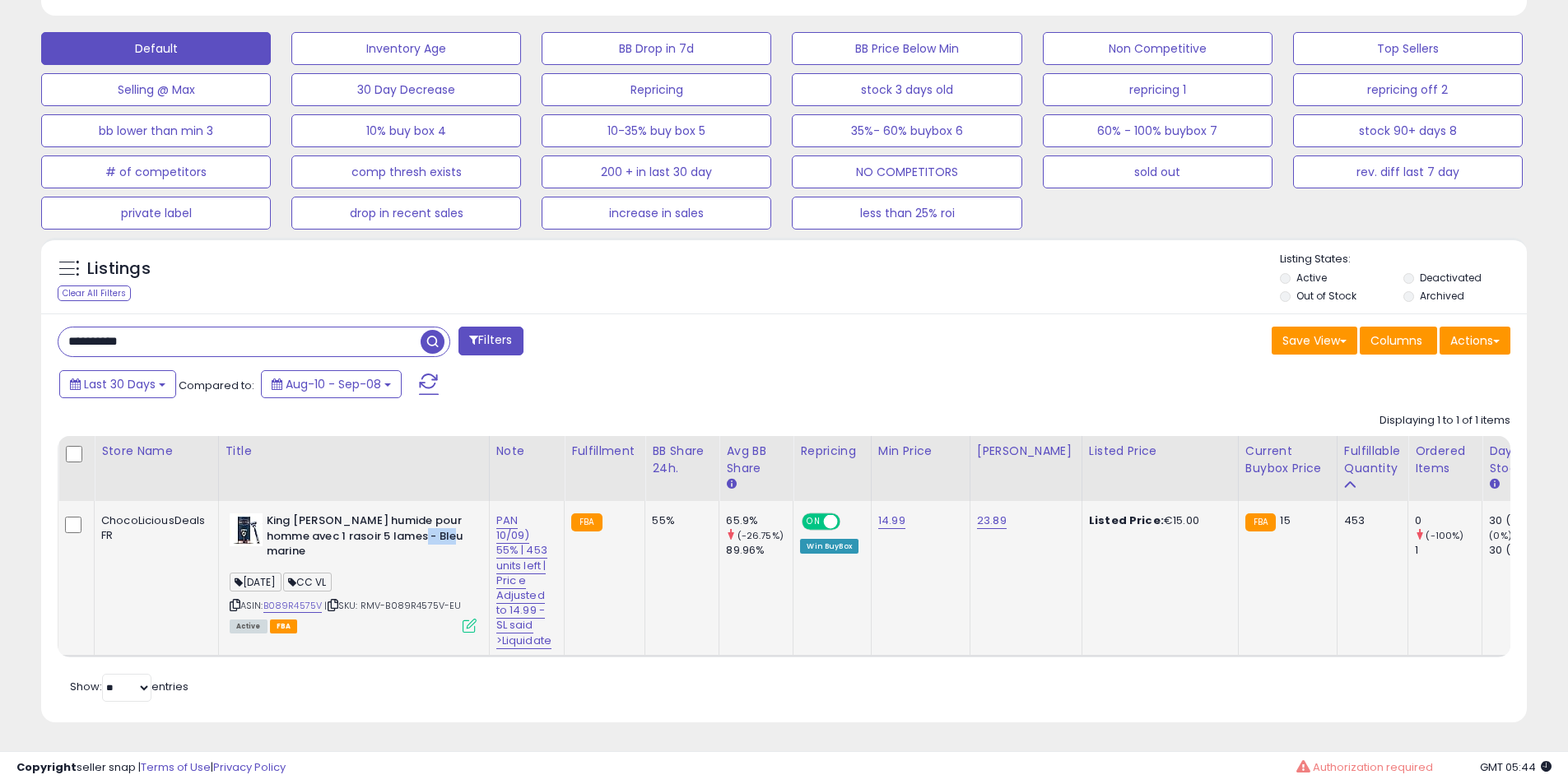
click at [403, 518] on b "King [PERSON_NAME] humide pour homme avec 1 rasoir 5 lames - Bleu marine" at bounding box center [366, 538] width 200 height 50
click at [350, 513] on b "King [PERSON_NAME] humide pour homme avec 1 rasoir 5 lames - Bleu marine" at bounding box center [366, 538] width 200 height 50
click at [352, 513] on b "King [PERSON_NAME] humide pour homme avec 1 rasoir 5 lames - Bleu marine" at bounding box center [366, 538] width 200 height 50
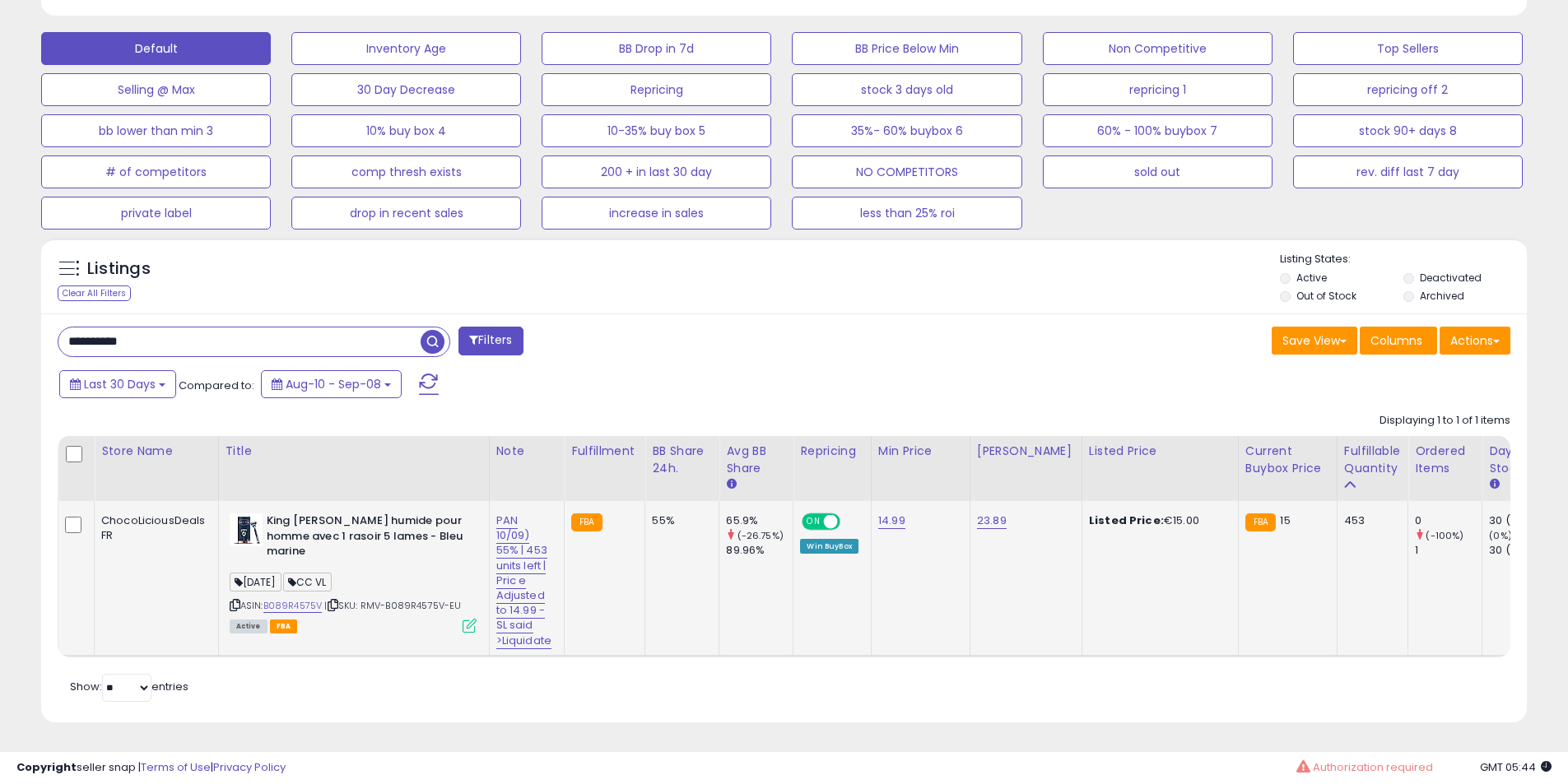
click at [340, 513] on b "King [PERSON_NAME] humide pour homme avec 1 rasoir 5 lames - Bleu marine" at bounding box center [366, 538] width 200 height 50
click at [338, 513] on b "King [PERSON_NAME] humide pour homme avec 1 rasoir 5 lames - Bleu marine" at bounding box center [366, 538] width 200 height 50
click at [315, 513] on b "King [PERSON_NAME] humide pour homme avec 1 rasoir 5 lames - Bleu marine" at bounding box center [366, 538] width 200 height 50
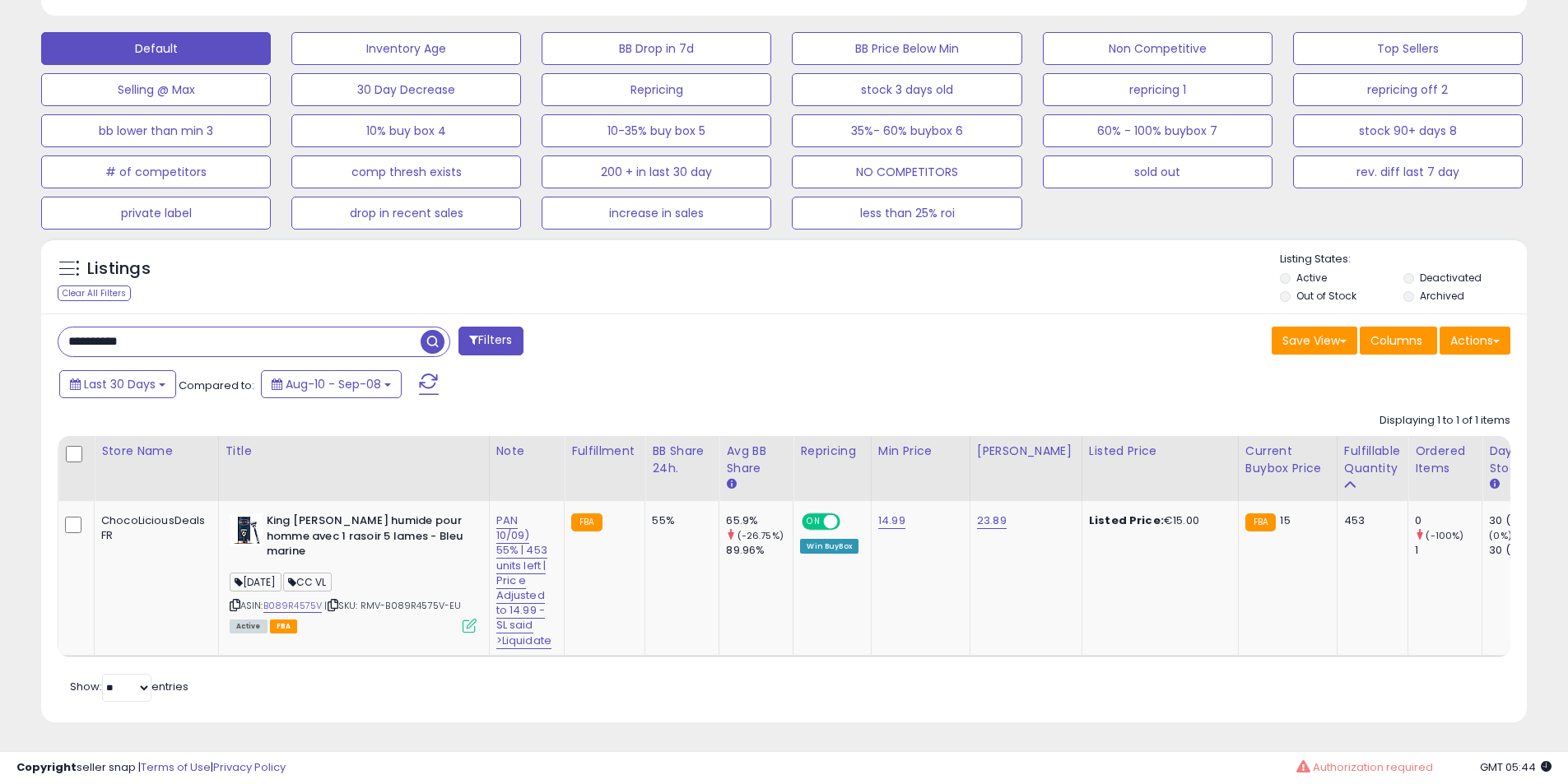
click at [212, 345] on div "**********" at bounding box center [414, 343] width 739 height 33
click at [213, 334] on input "**********" at bounding box center [239, 342] width 362 height 29
paste input "text"
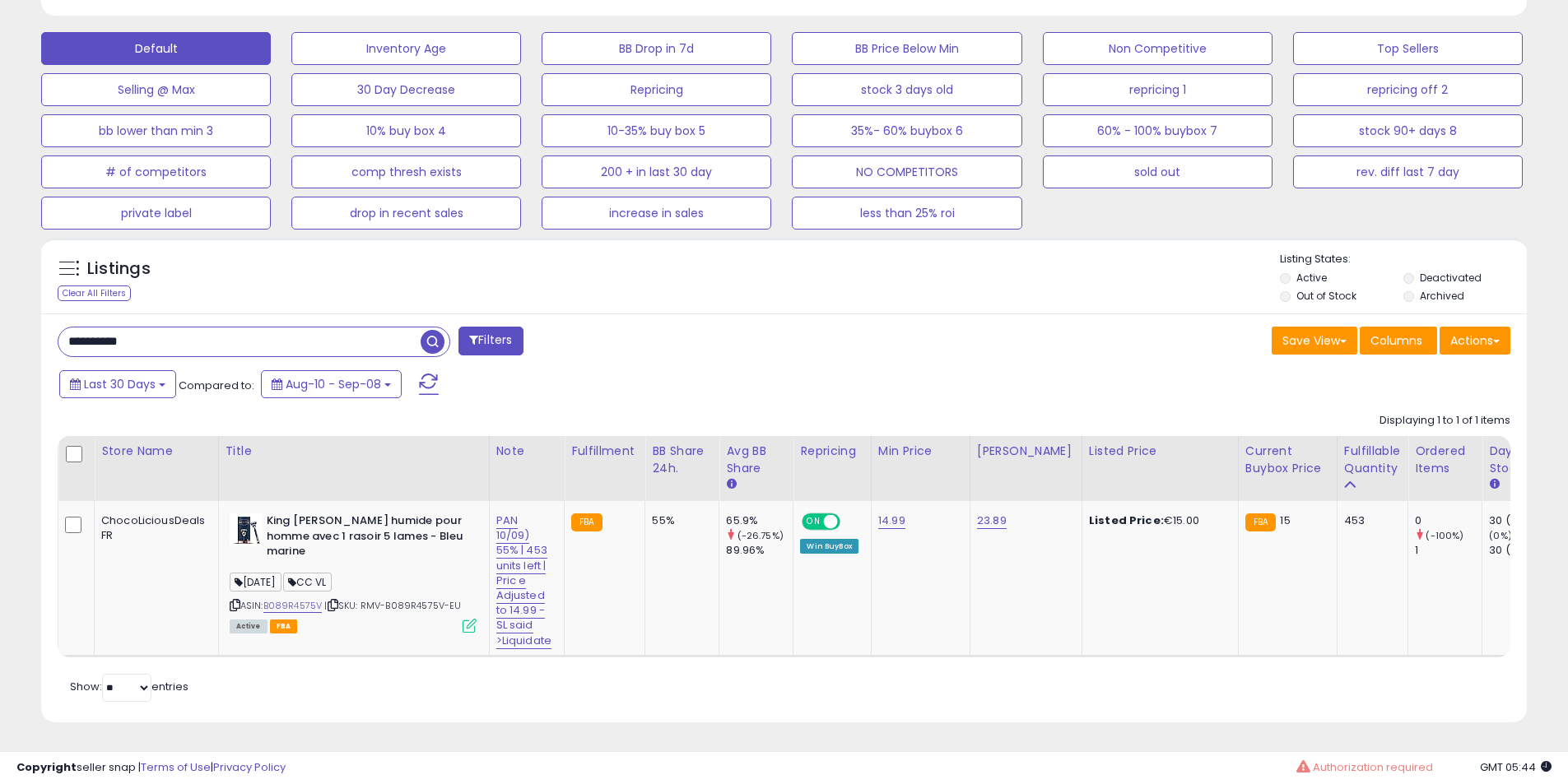
type input "**********"
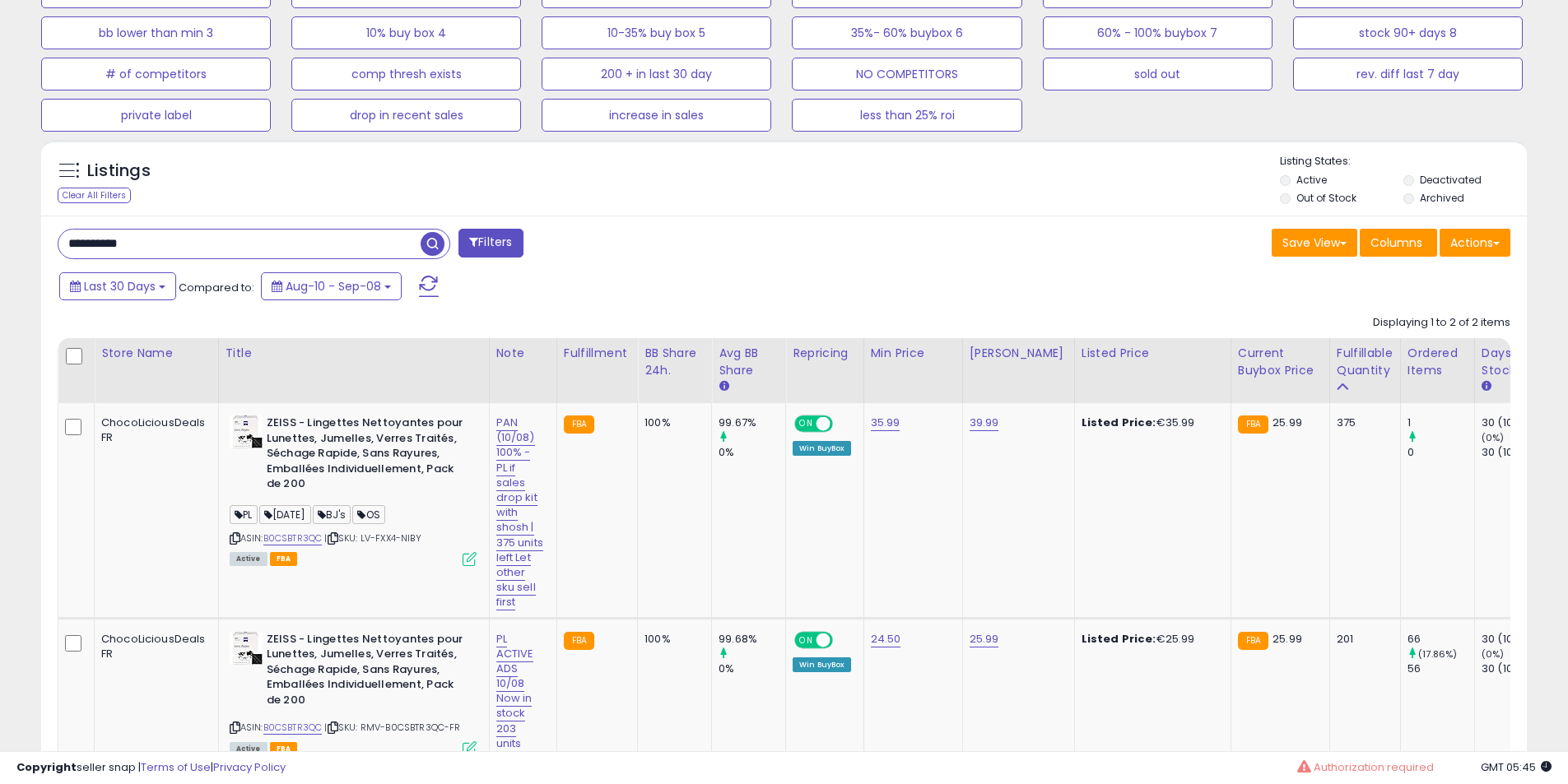
scroll to position [754, 0]
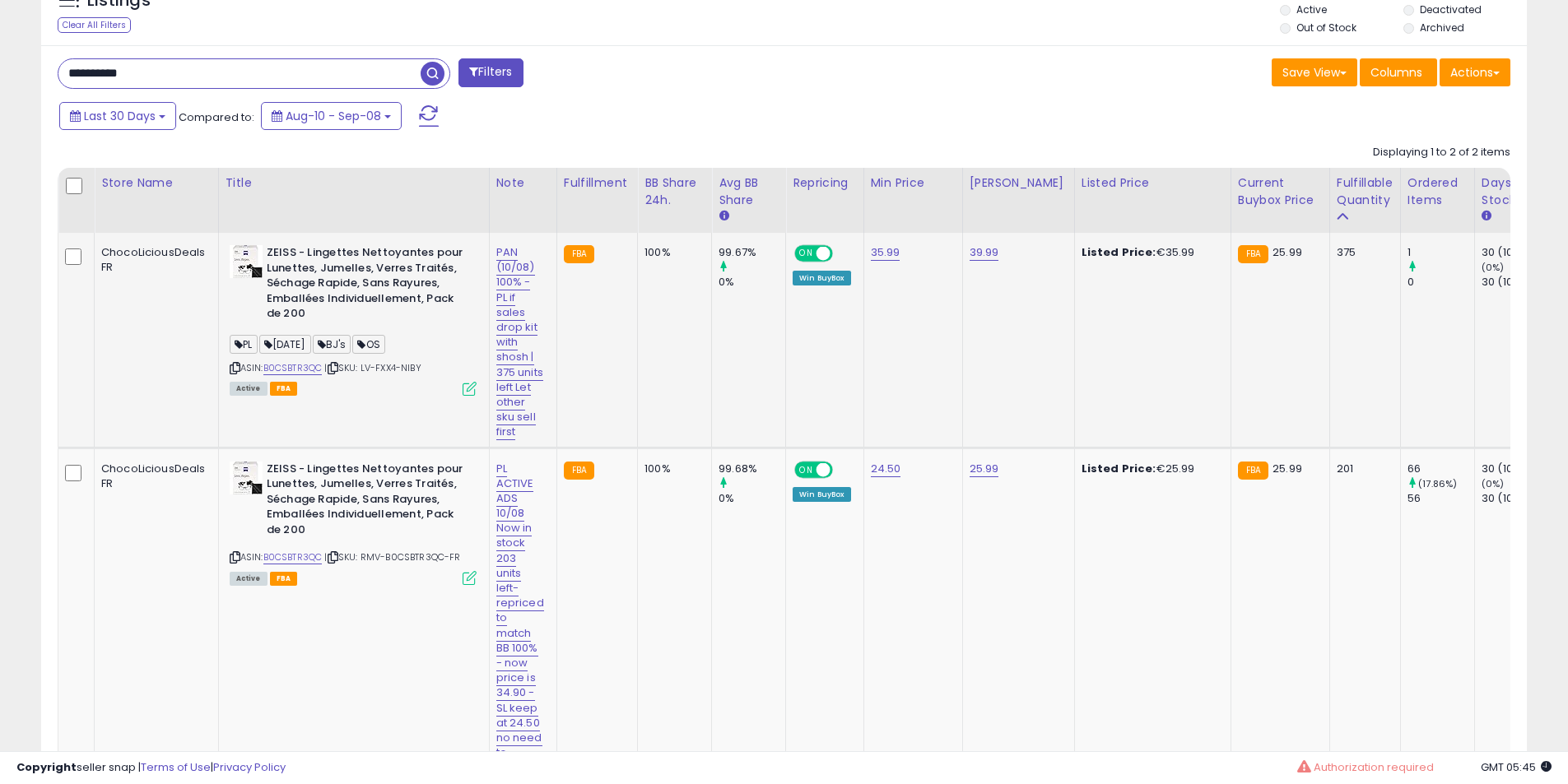
click at [516, 295] on div "PAN (10/08) 100% - PL if sales drop kit with shosh | 375 units left Let other s…" at bounding box center [520, 342] width 48 height 194
click at [516, 264] on link "PAN (10/08) 100% - PL if sales drop kit with shosh | 375 units left Let other s…" at bounding box center [519, 342] width 47 height 195
drag, startPoint x: 511, startPoint y: 220, endPoint x: 222, endPoint y: 213, distance: 289.1
click at [218, 213] on table "Store Name Title" at bounding box center [1551, 483] width 2987 height 632
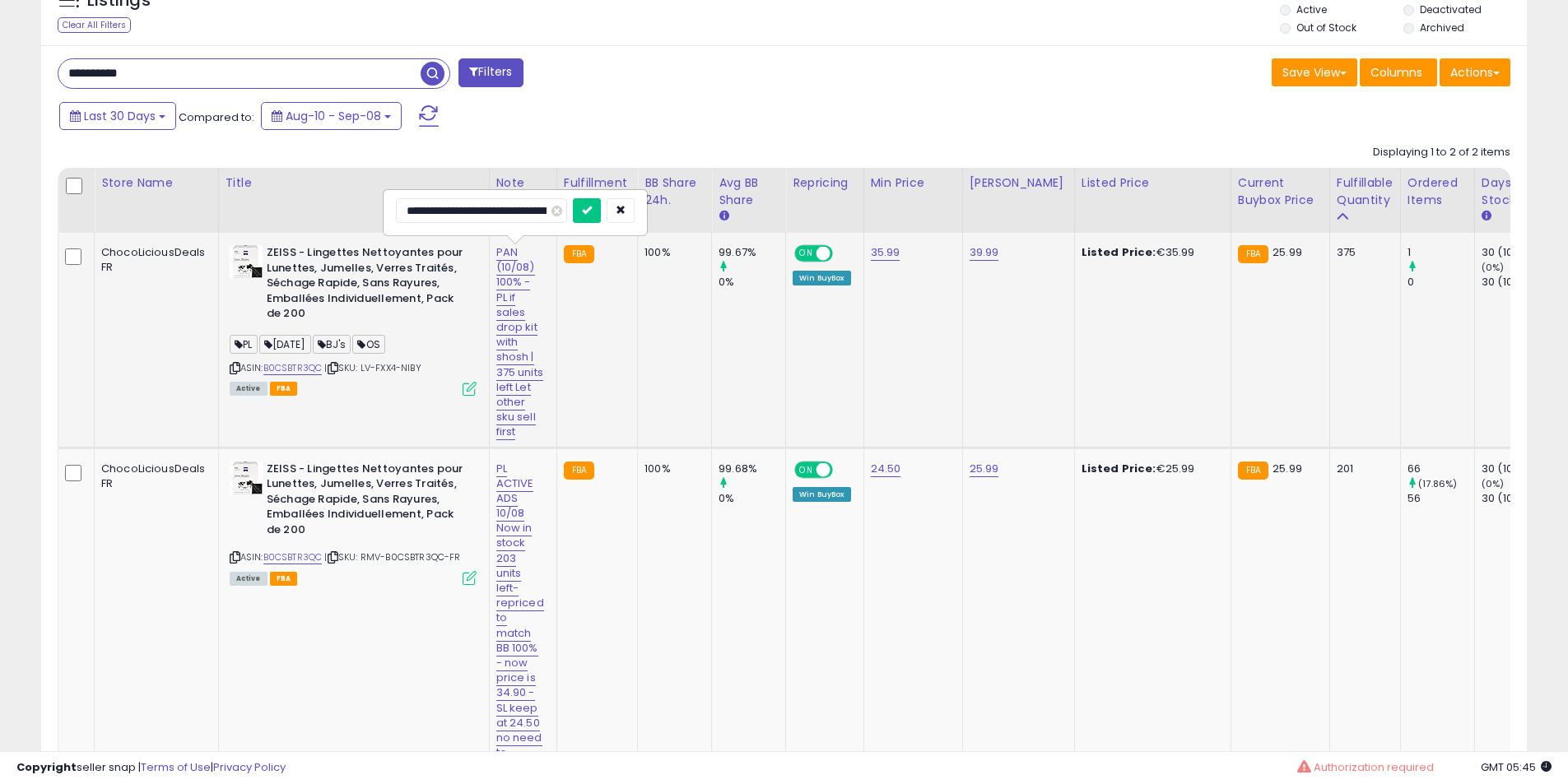
click at [465, 205] on input "**********" at bounding box center [481, 211] width 171 height 25
type input "**********"
click button "submit" at bounding box center [586, 211] width 28 height 25
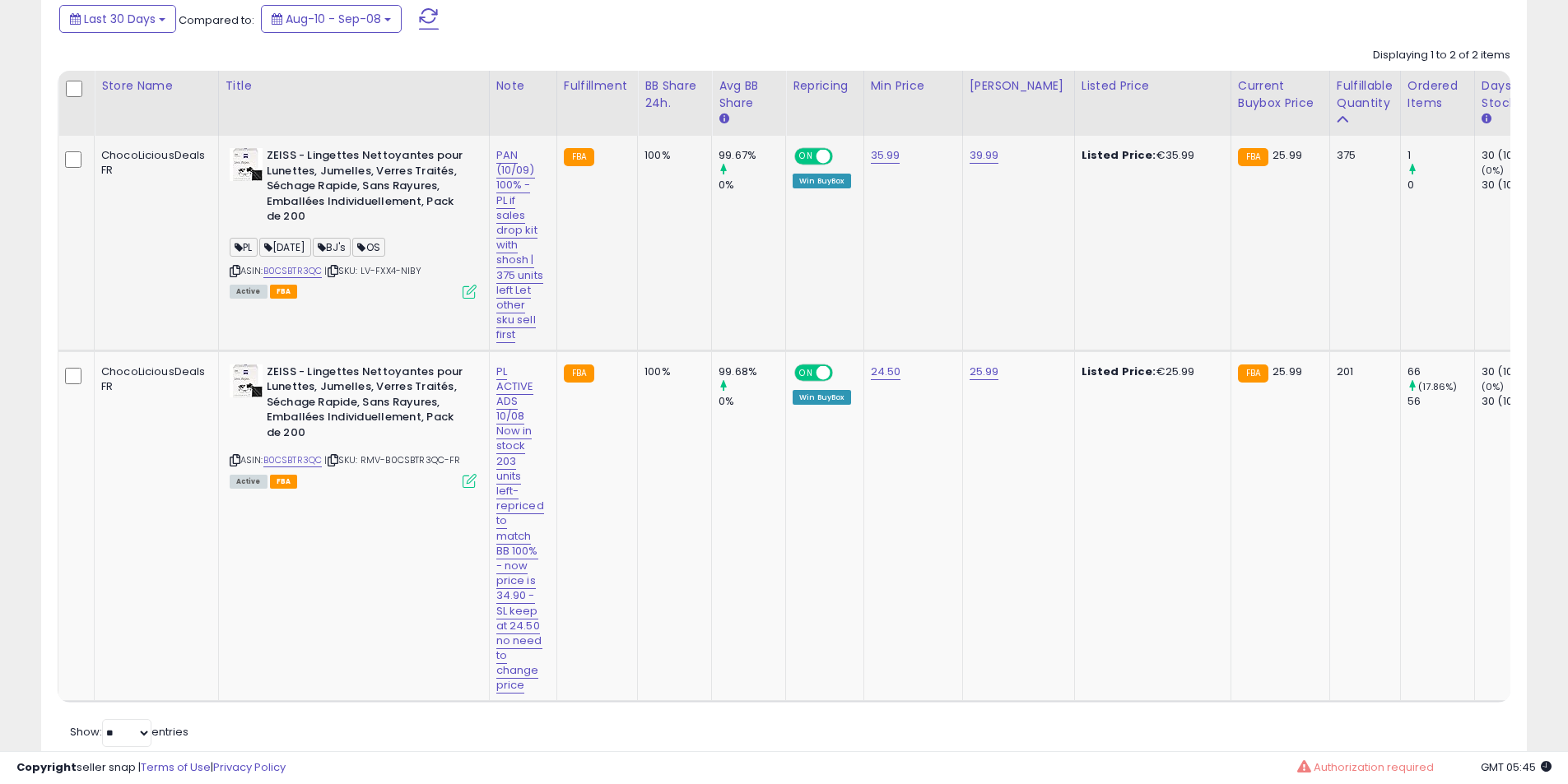
scroll to position [924, 0]
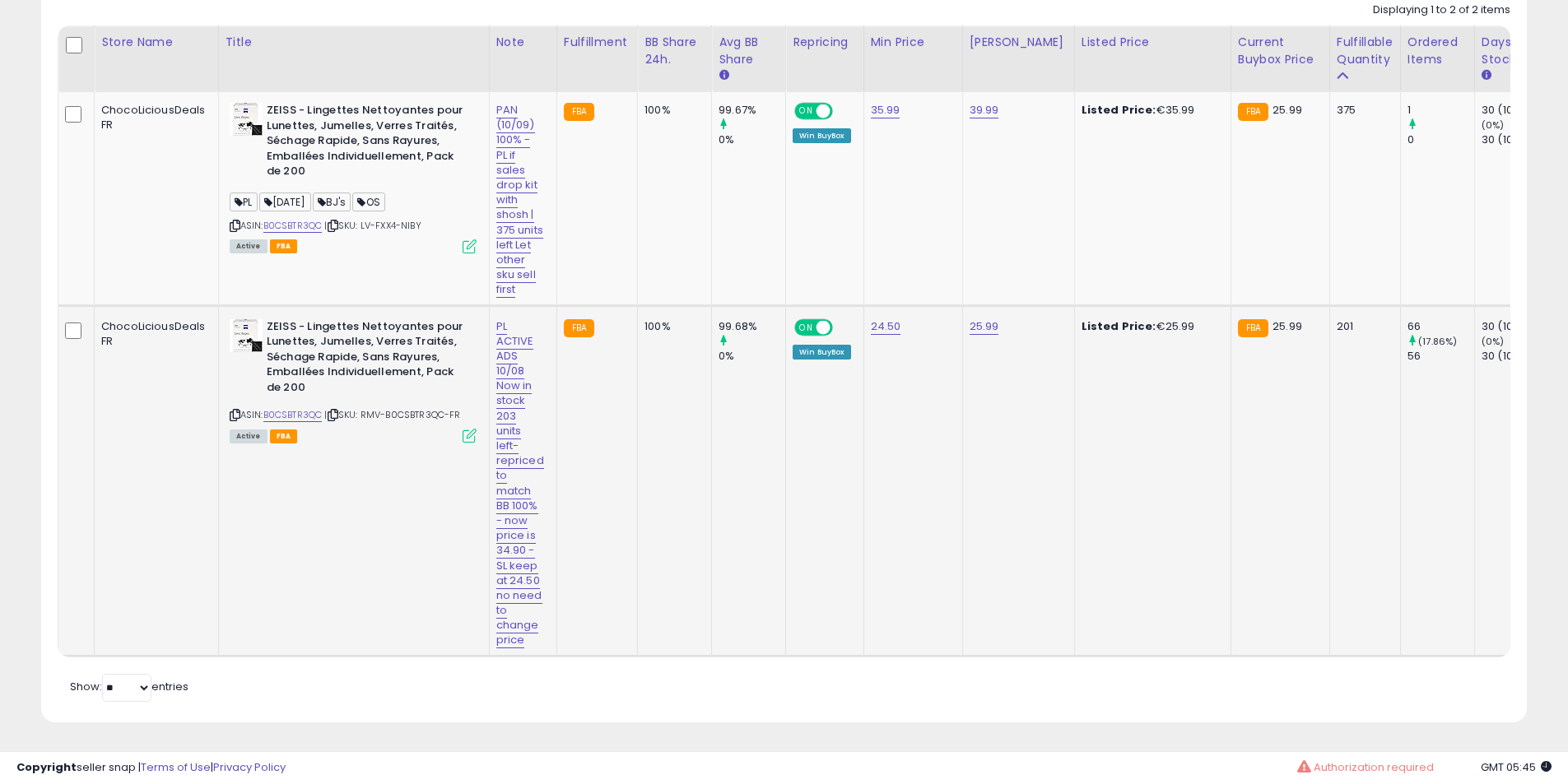
click at [511, 459] on div "PL ACTIVE ADS 10/08 Now in stock 203 units left- repriced to match BB 100% - no…" at bounding box center [520, 483] width 48 height 329
click at [508, 382] on link "PL ACTIVE ADS 10/08 Now in stock 203 units left- repriced to match BB 100% - no…" at bounding box center [520, 482] width 48 height 330
drag, startPoint x: 498, startPoint y: 267, endPoint x: 0, endPoint y: 266, distance: 498.0
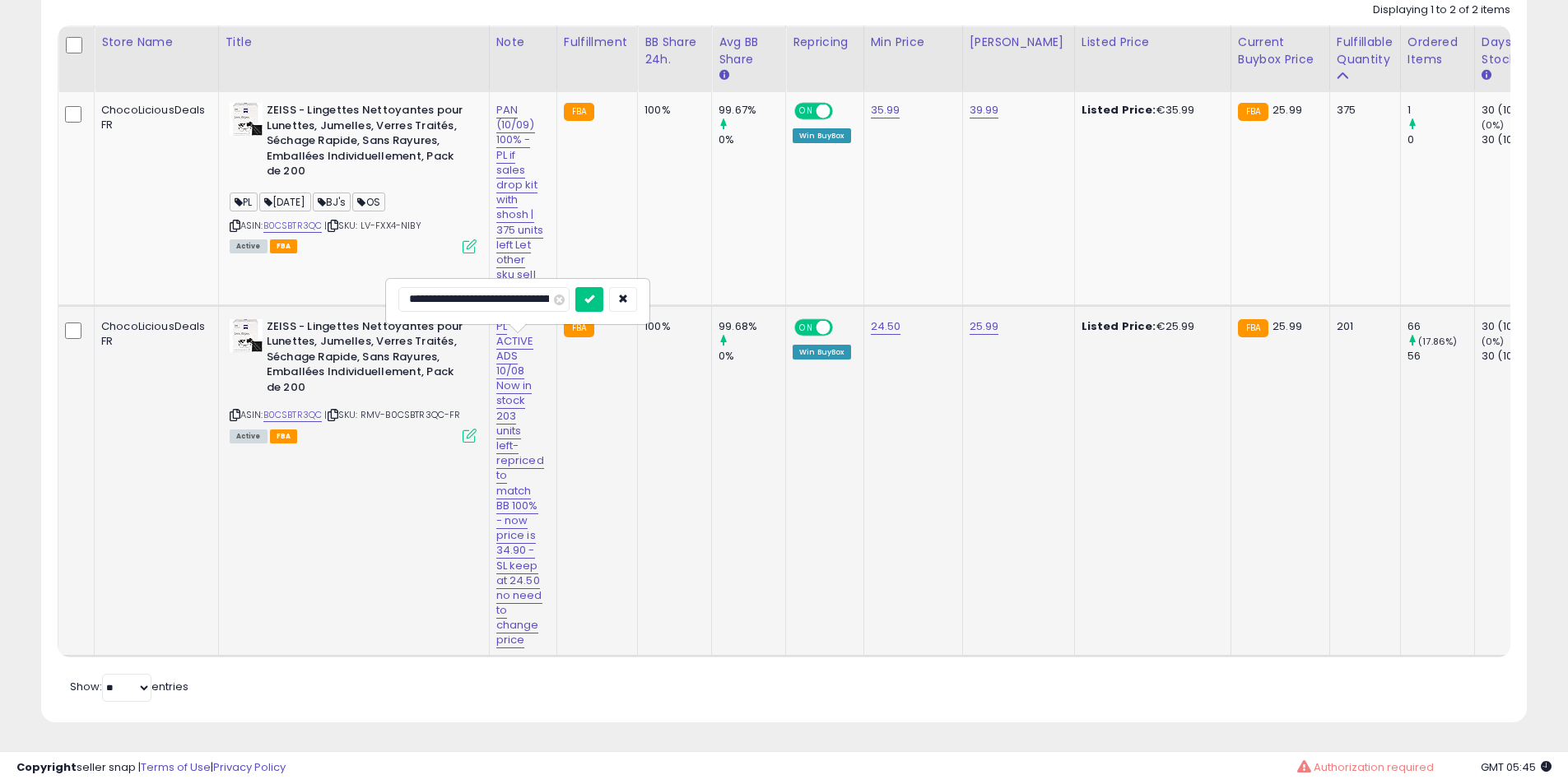
click at [534, 287] on input "**********" at bounding box center [484, 300] width 171 height 25
click at [537, 287] on input "**********" at bounding box center [484, 300] width 171 height 25
type input "**********"
click button "submit" at bounding box center [588, 300] width 28 height 25
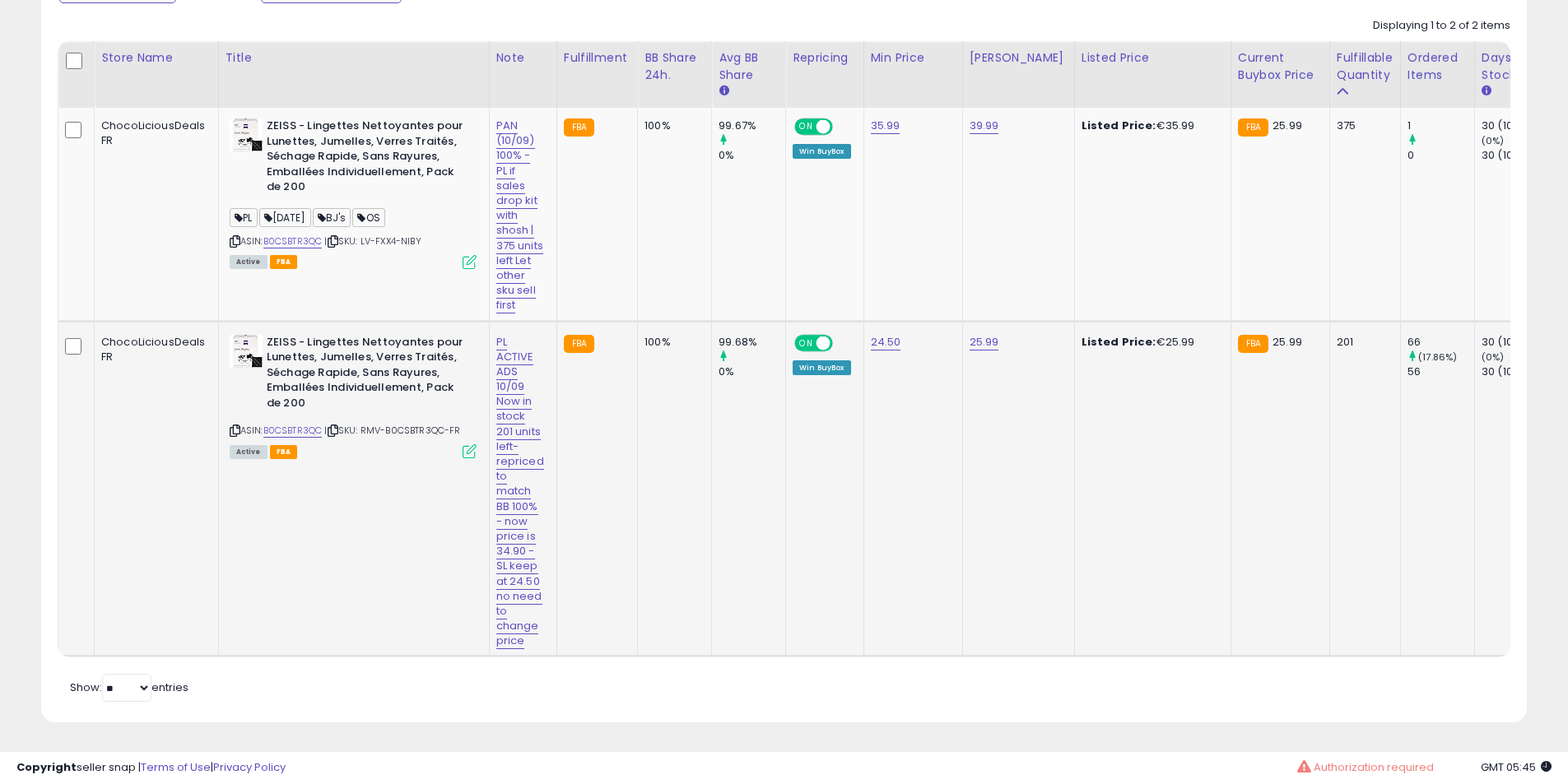
click at [331, 359] on b "ZEISS - Lingettes Nettoyantes pour Lunettes, Jumelles, Verres Traités, Séchage …" at bounding box center [366, 375] width 200 height 80
drag, startPoint x: 331, startPoint y: 359, endPoint x: 366, endPoint y: 350, distance: 36.1
click at [331, 359] on b "ZEISS - Lingettes Nettoyantes pour Lunettes, Jumelles, Verres Traités, Séchage …" at bounding box center [366, 375] width 200 height 80
click at [366, 350] on b "ZEISS - Lingettes Nettoyantes pour Lunettes, Jumelles, Verres Traités, Séchage …" at bounding box center [366, 375] width 200 height 80
click at [369, 350] on b "ZEISS - Lingettes Nettoyantes pour Lunettes, Jumelles, Verres Traités, Séchage …" at bounding box center [366, 375] width 200 height 80
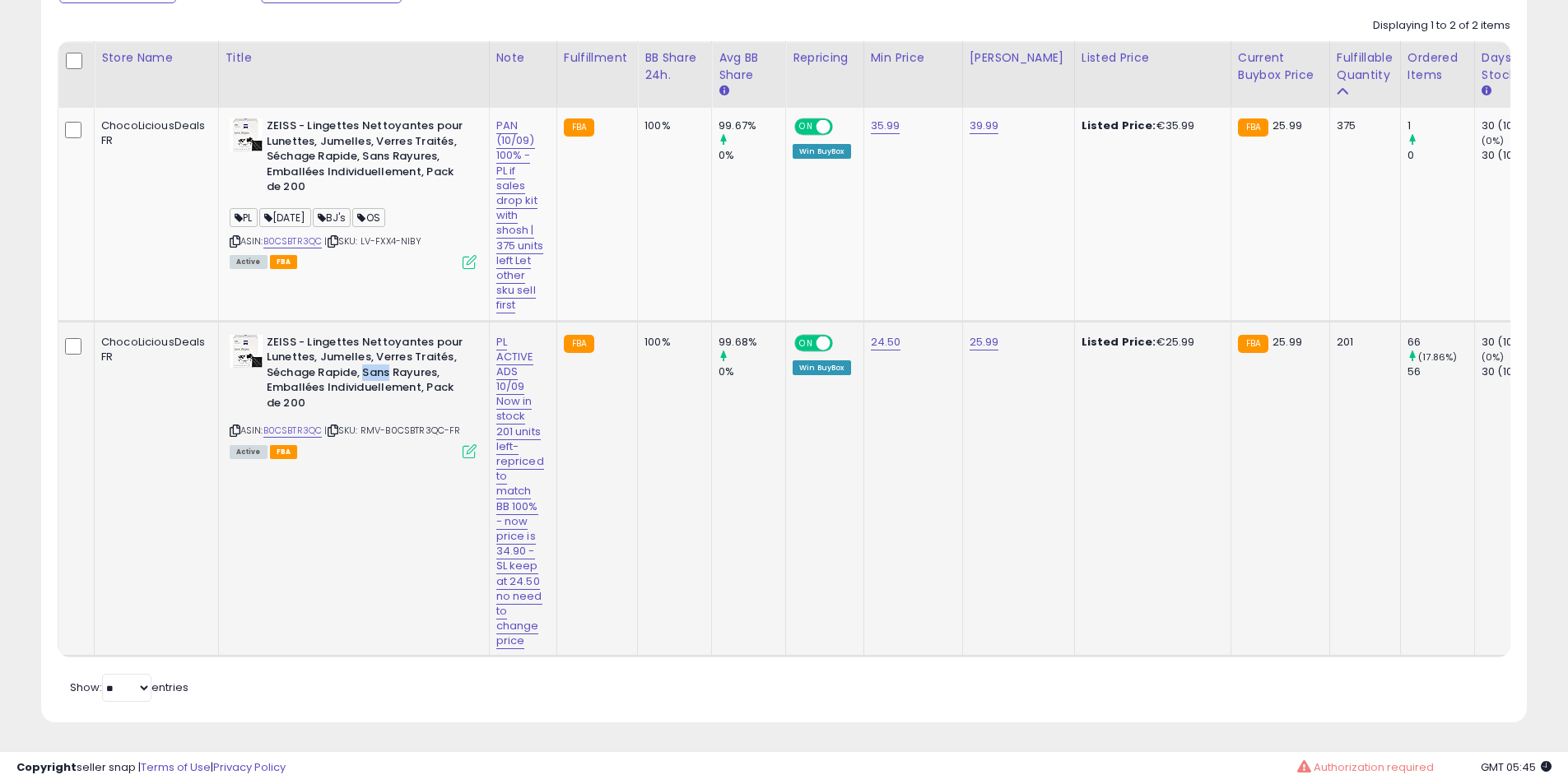
click at [384, 347] on b "ZEISS - Lingettes Nettoyantes pour Lunettes, Jumelles, Verres Traités, Séchage …" at bounding box center [366, 375] width 200 height 80
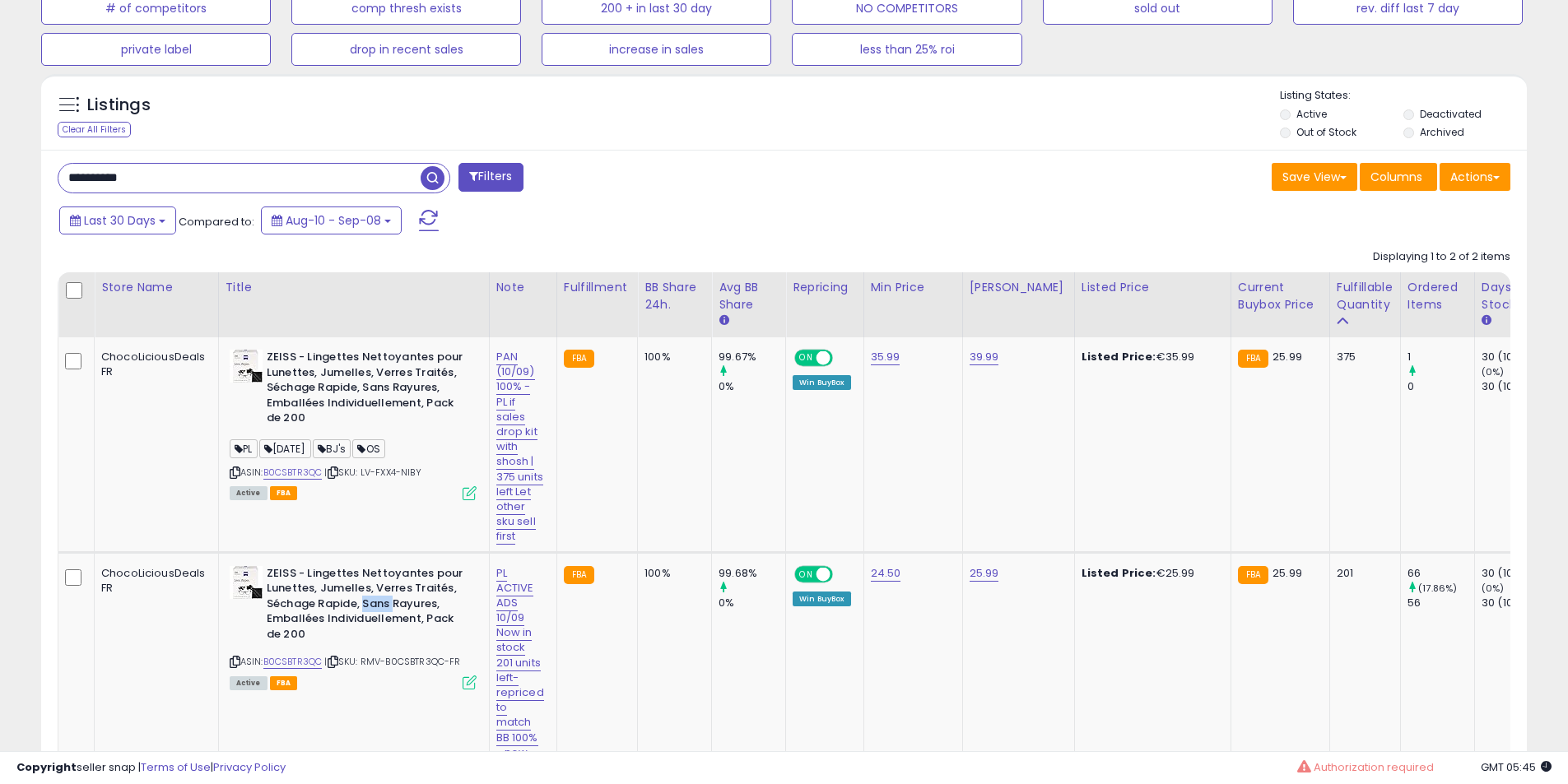
click at [225, 179] on input "**********" at bounding box center [239, 178] width 362 height 29
paste input "text"
type input "**********"
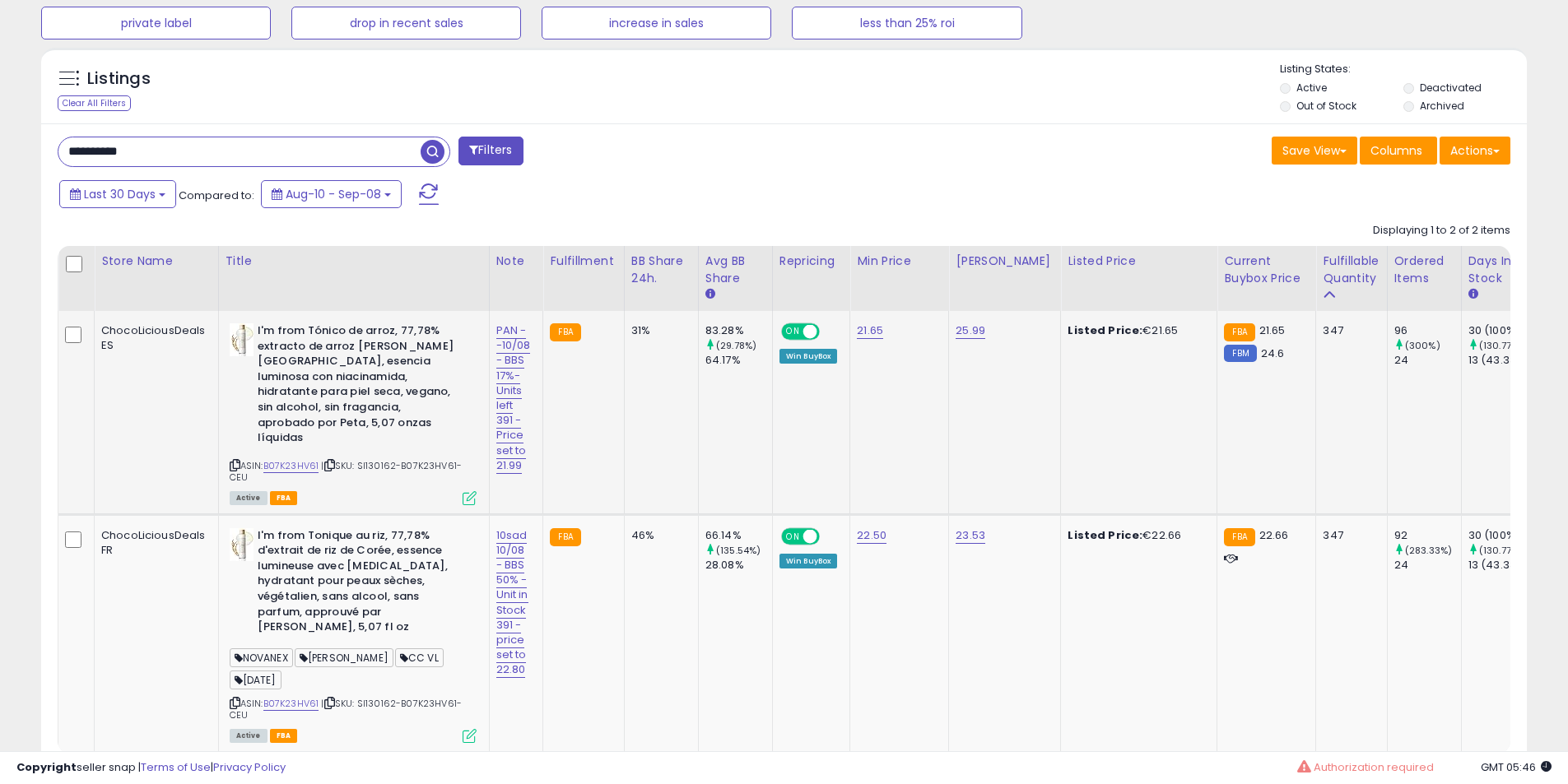
scroll to position [754, 0]
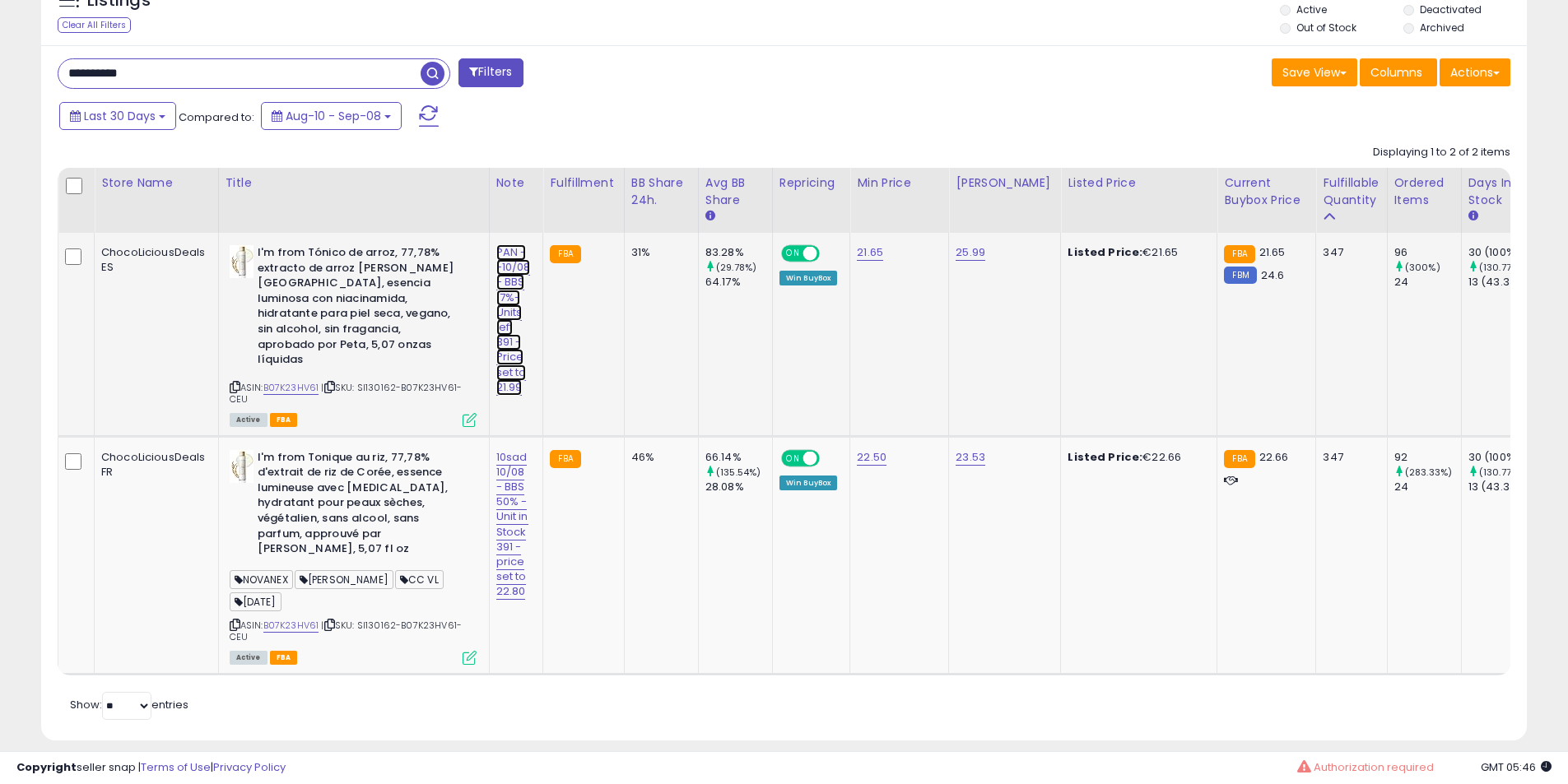
click at [504, 251] on link "PAN --10/08 - BBS 17%- Units left 391 - Price set to 21.99" at bounding box center [513, 320] width 34 height 151
drag, startPoint x: 489, startPoint y: 207, endPoint x: 0, endPoint y: 173, distance: 490.2
click at [0, 173] on div "**********" at bounding box center [784, 51] width 1568 height 1503
click at [470, 221] on input "**********" at bounding box center [478, 211] width 171 height 25
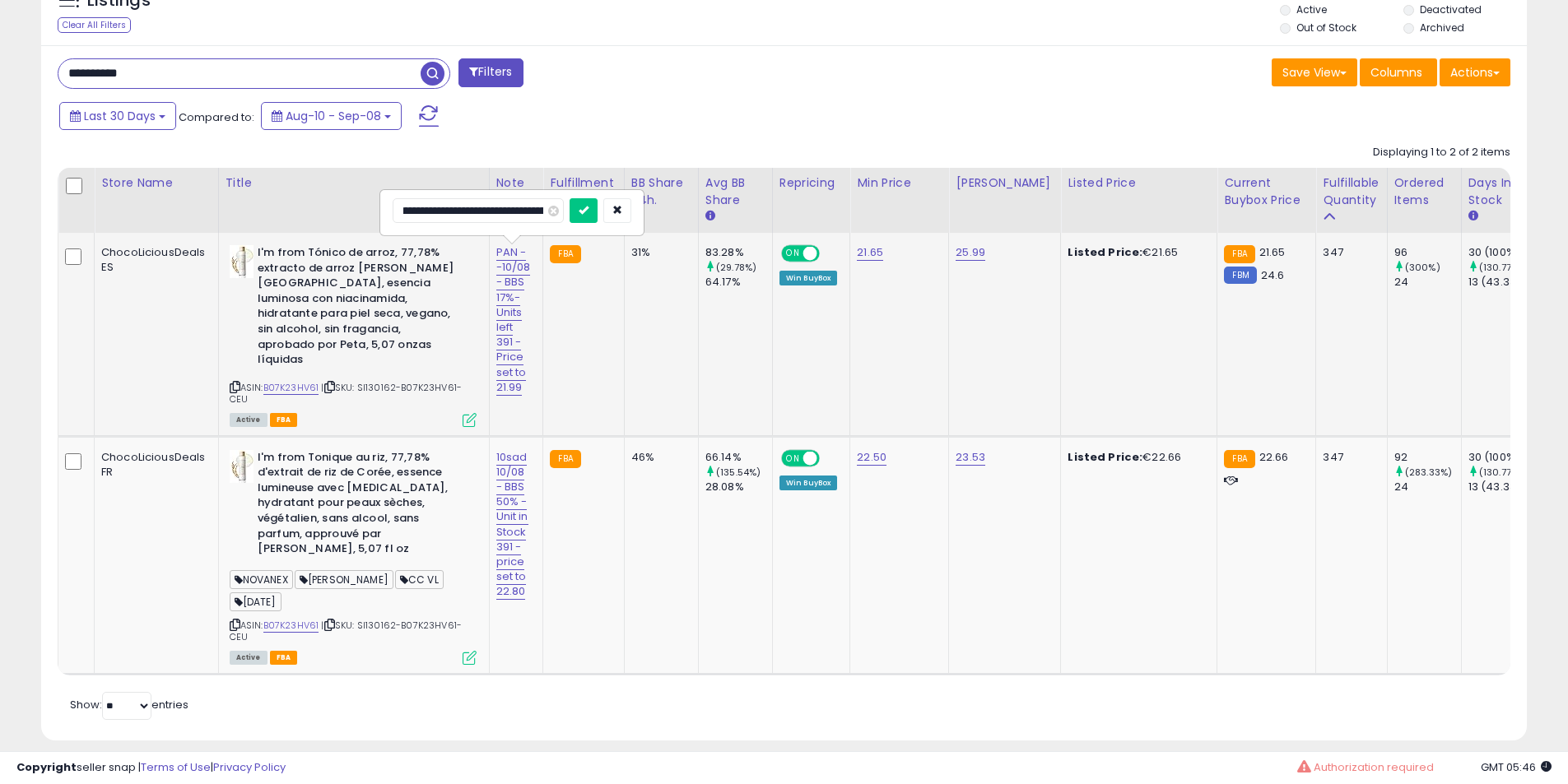
scroll to position [0, 73]
type input "**********"
click button "submit" at bounding box center [582, 211] width 28 height 25
click at [515, 461] on link "10sad 10/08 - BBS 50% -Unit in Stock 391 -price set to 22.80" at bounding box center [512, 525] width 33 height 151
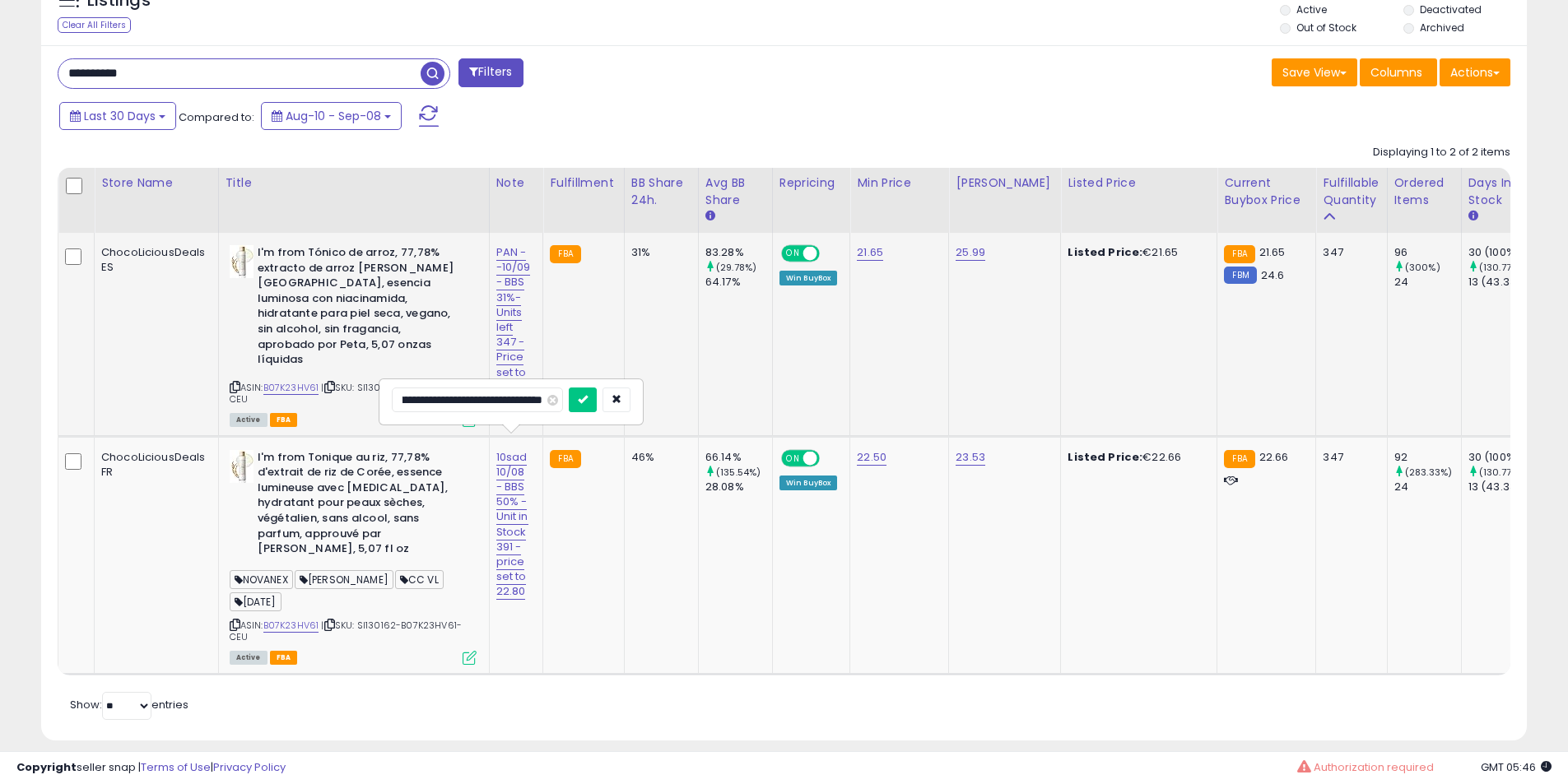
drag, startPoint x: 504, startPoint y: 393, endPoint x: 0, endPoint y: 400, distance: 504.0
click at [0, 400] on div "**********" at bounding box center [784, 51] width 1568 height 1503
click at [466, 392] on input "**********" at bounding box center [477, 400] width 171 height 25
click at [523, 396] on input "**********" at bounding box center [477, 400] width 171 height 25
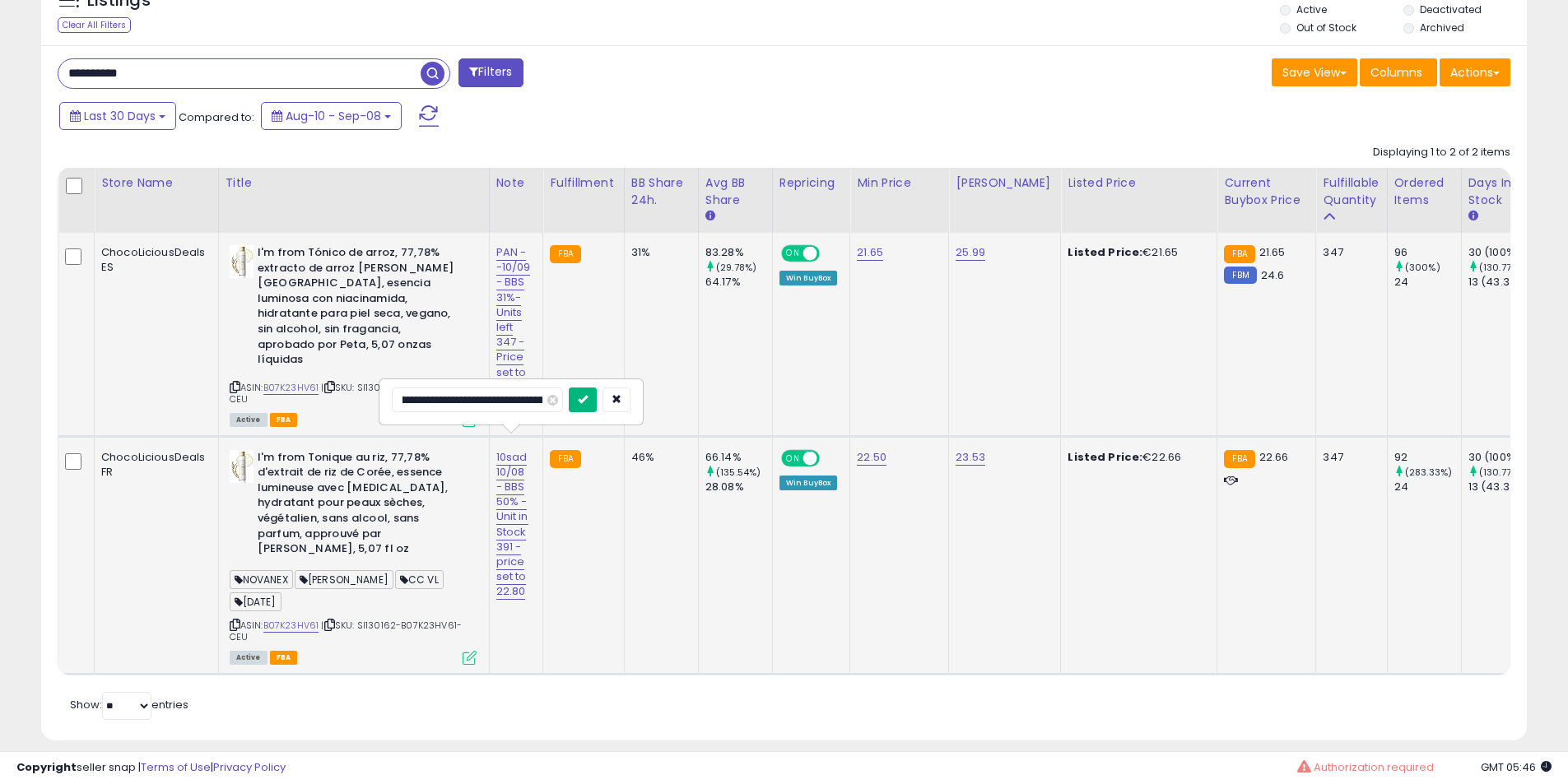
scroll to position [0, 97]
type input "**********"
click button "submit" at bounding box center [582, 400] width 28 height 25
click at [317, 476] on b "I'm from Tonique au riz, 77,78% d'extrait de riz de Corée, essence lumineuse av…" at bounding box center [357, 505] width 200 height 111
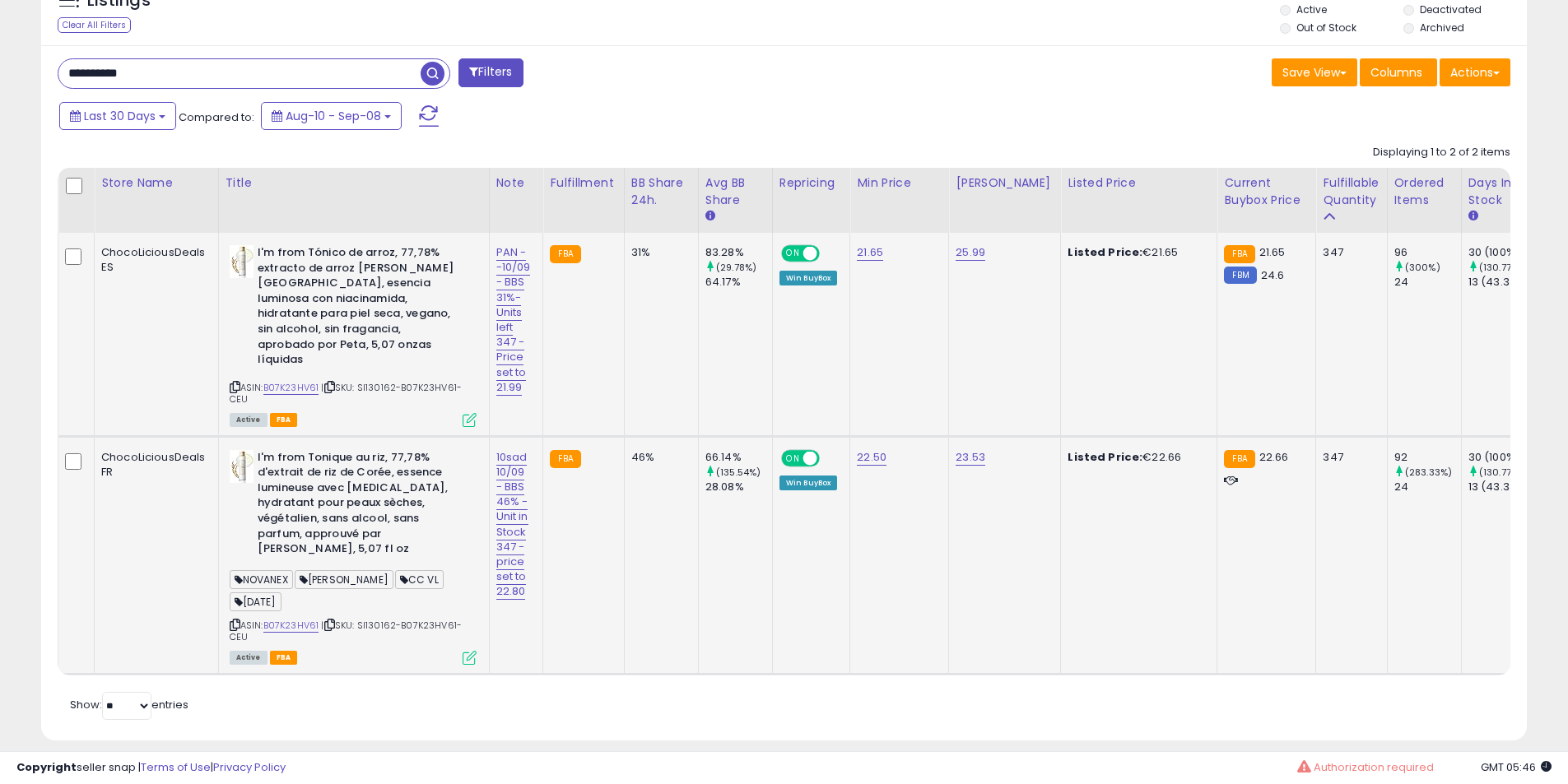
click at [328, 459] on b "I'm from Tonique au riz, 77,78% d'extrait de riz de Corée, essence lumineuse av…" at bounding box center [357, 505] width 200 height 111
drag, startPoint x: 328, startPoint y: 459, endPoint x: 354, endPoint y: 458, distance: 26.0
click at [352, 458] on b "I'm from Tonique au riz, 77,78% d'extrait de riz de Corée, essence lumineuse av…" at bounding box center [357, 505] width 200 height 111
click at [380, 468] on b "I'm from Tonique au riz, 77,78% d'extrait de riz de Corée, essence lumineuse av…" at bounding box center [357, 505] width 200 height 111
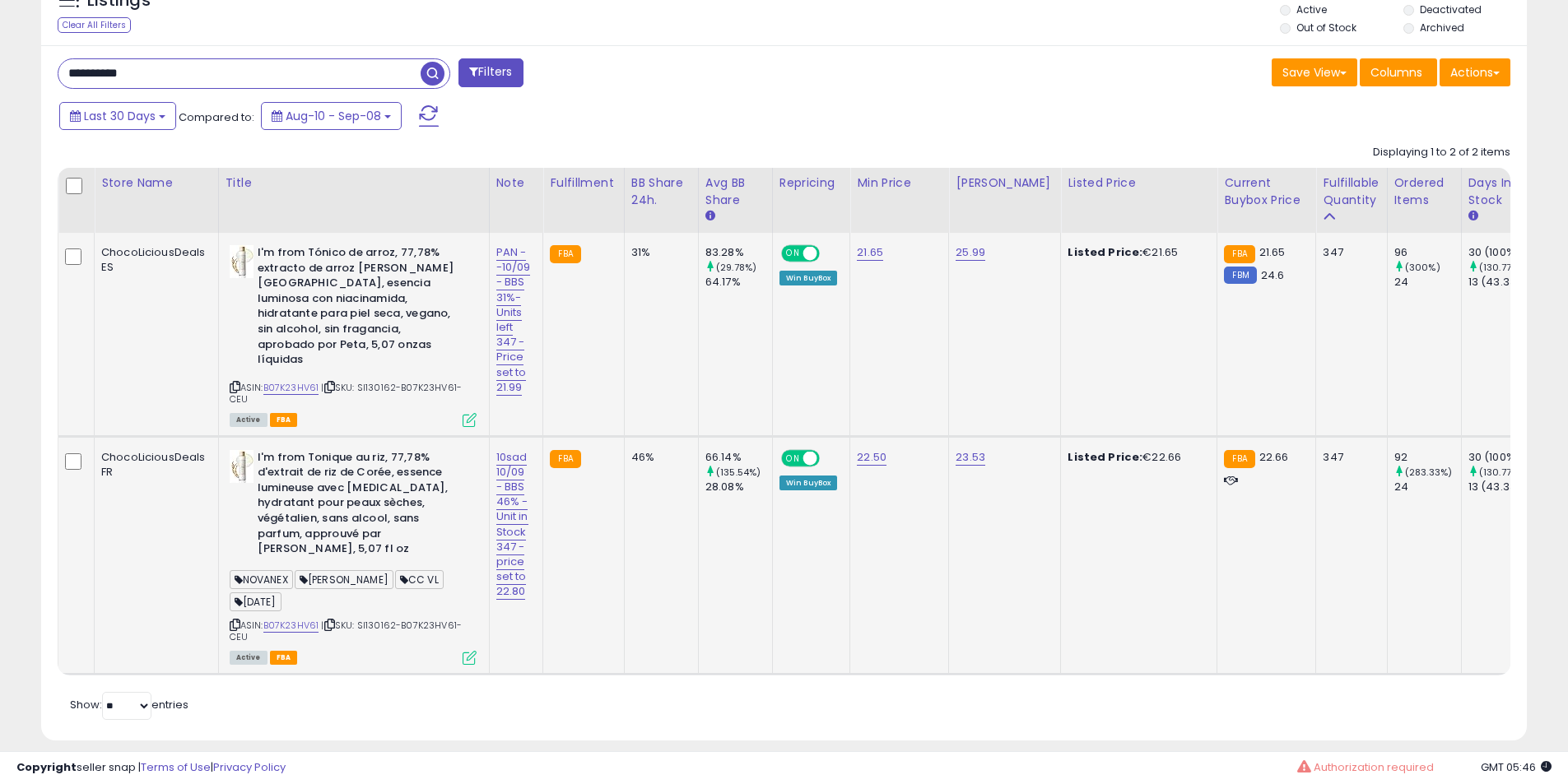
click at [376, 454] on b "I'm from Tonique au riz, 77,78% d'extrait de riz de Corée, essence lumineuse av…" at bounding box center [357, 505] width 200 height 111
click at [344, 457] on b "I'm from Tonique au riz, 77,78% d'extrait de riz de Corée, essence lumineuse av…" at bounding box center [357, 505] width 200 height 111
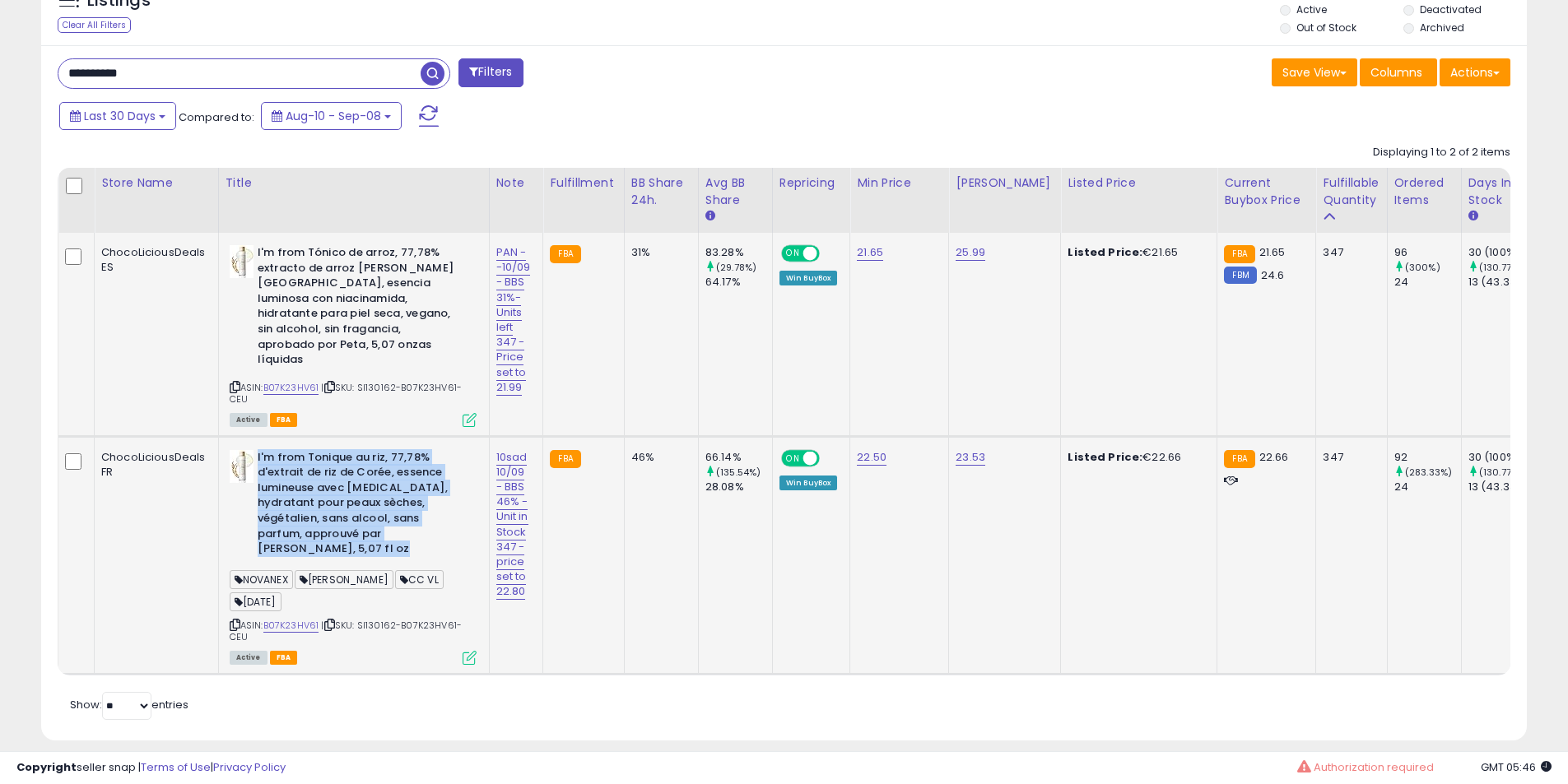
click at [343, 457] on b "I'm from Tonique au riz, 77,78% d'extrait de riz de Corée, essence lumineuse av…" at bounding box center [357, 505] width 200 height 111
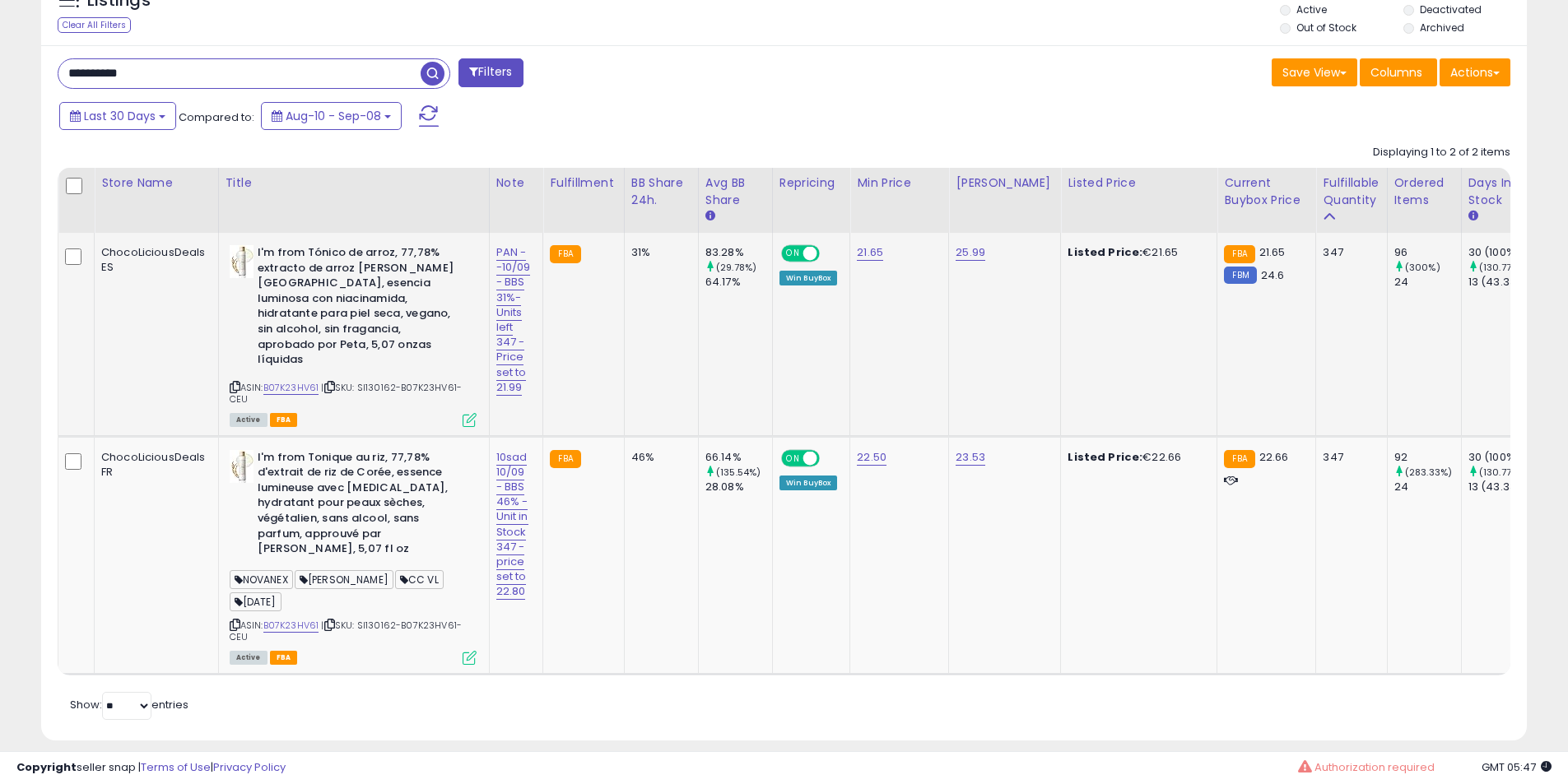
click at [281, 265] on b "I'm from Tónico de arroz, 77,78% extracto de arroz [PERSON_NAME][GEOGRAPHIC_DAT…" at bounding box center [357, 308] width 200 height 126
click at [167, 78] on input "**********" at bounding box center [239, 74] width 362 height 29
paste input "text"
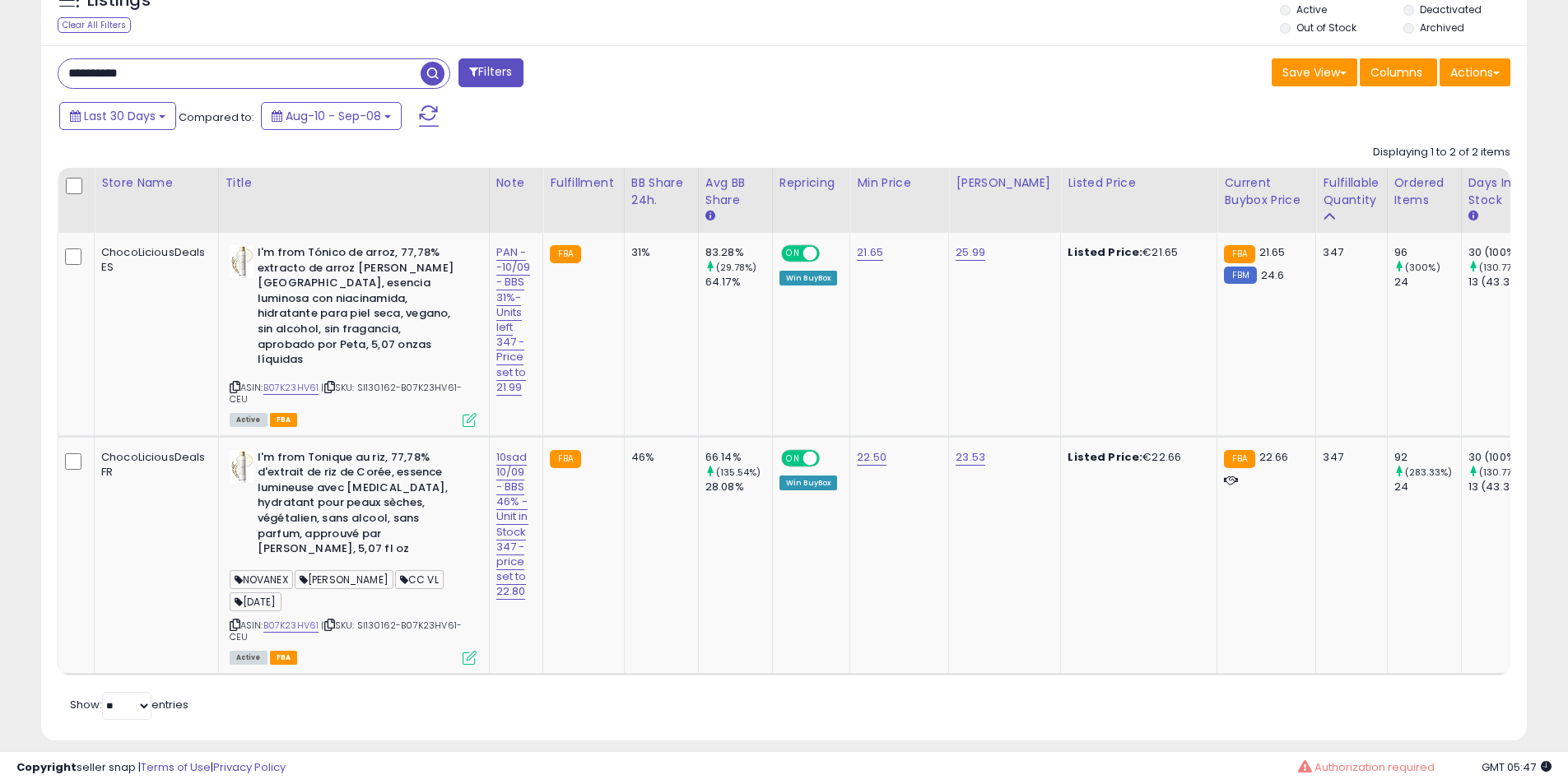
type input "**********"
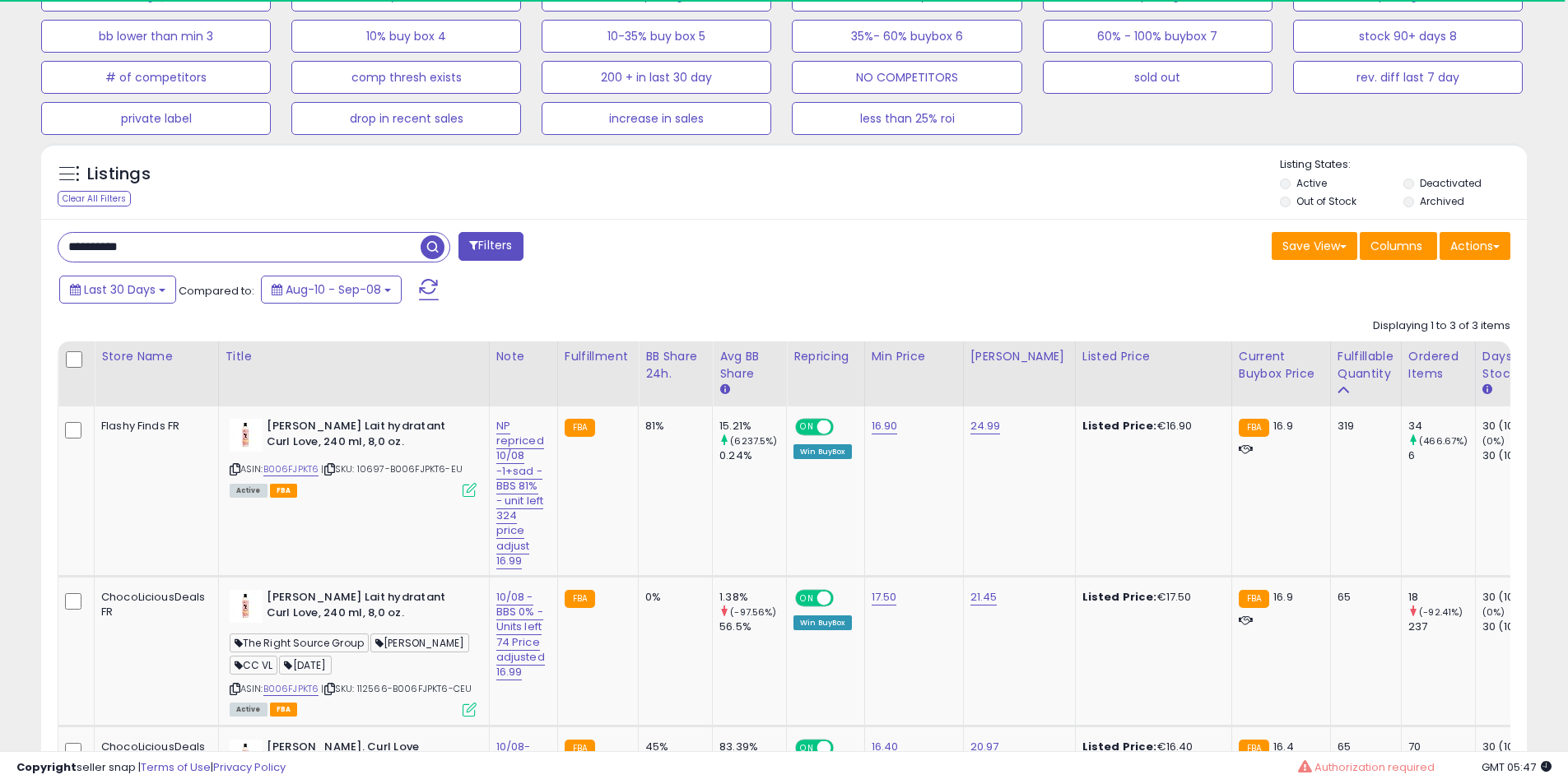
scroll to position [754, 0]
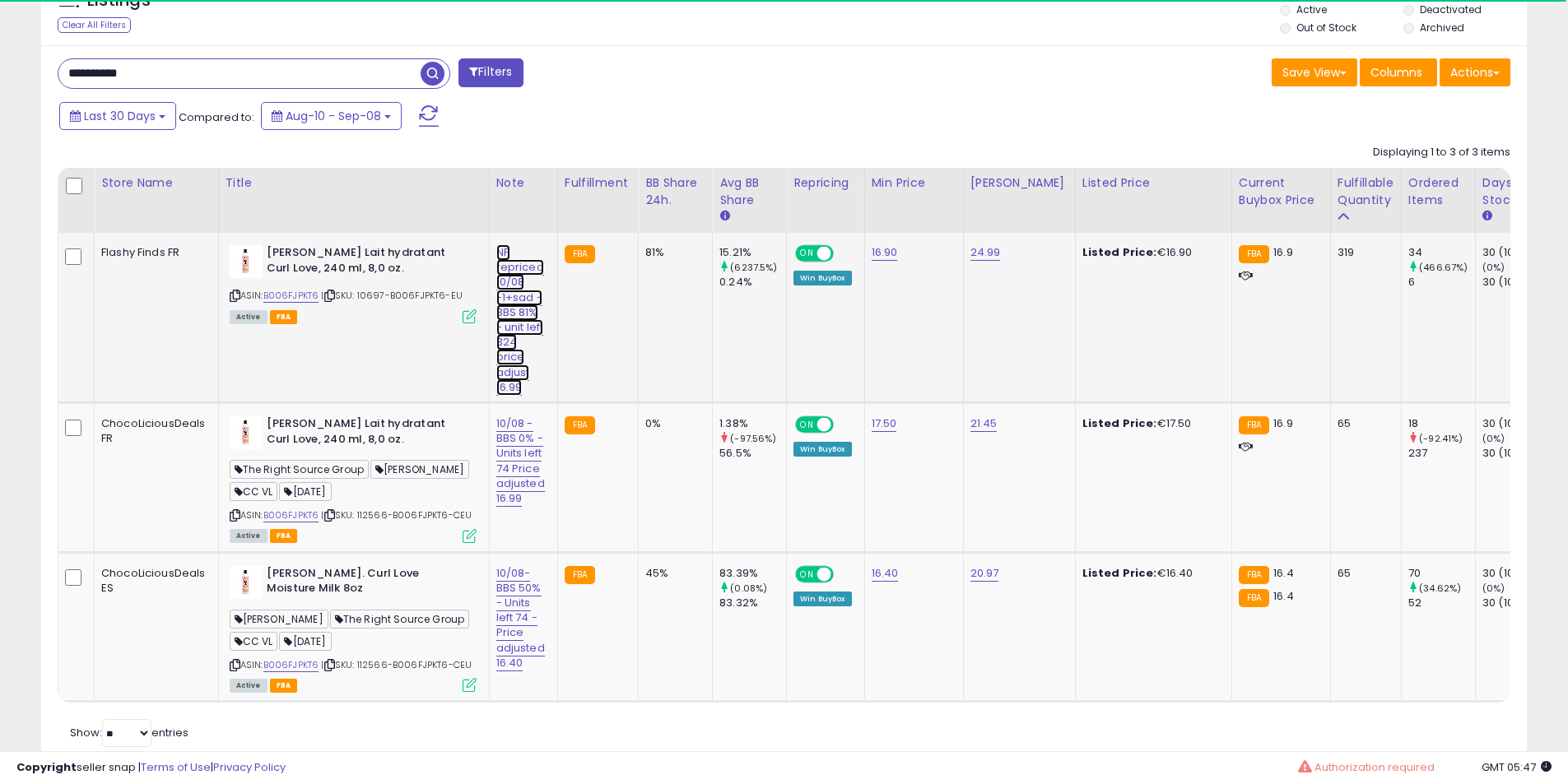
click at [511, 290] on link "NP repriced 10/08 -1+sad - BBS 81% - unit left 324 price adjust 16.99" at bounding box center [520, 320] width 48 height 151
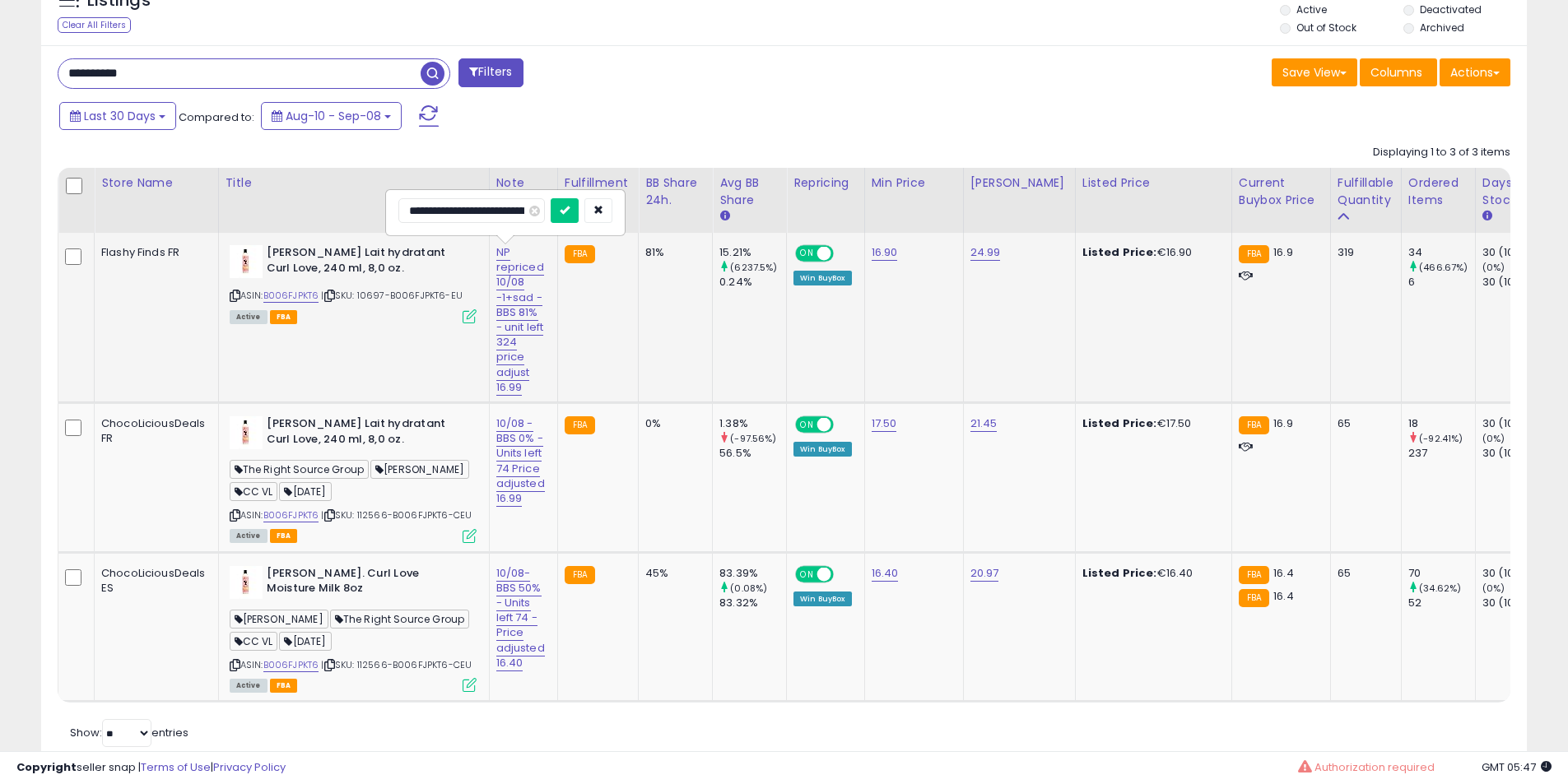
scroll to position [0, 230]
drag, startPoint x: 484, startPoint y: 209, endPoint x: 0, endPoint y: 248, distance: 485.6
click at [0, 248] on div "**********" at bounding box center [784, 64] width 1568 height 1530
click at [505, 215] on input "**********" at bounding box center [484, 211] width 171 height 25
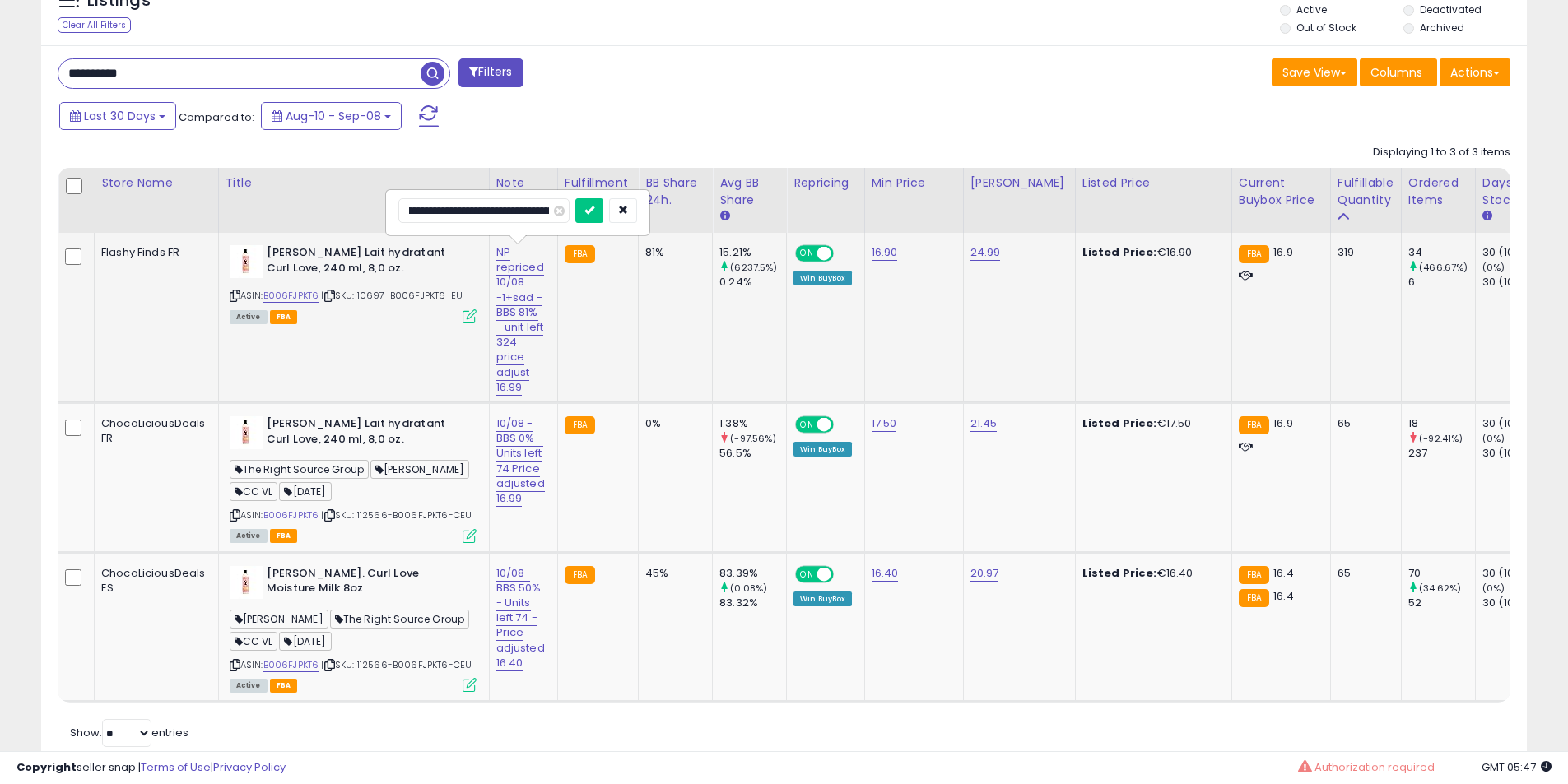
scroll to position [0, 161]
click at [516, 213] on input "**********" at bounding box center [484, 211] width 171 height 25
type input "**********"
click button "submit" at bounding box center [588, 211] width 28 height 25
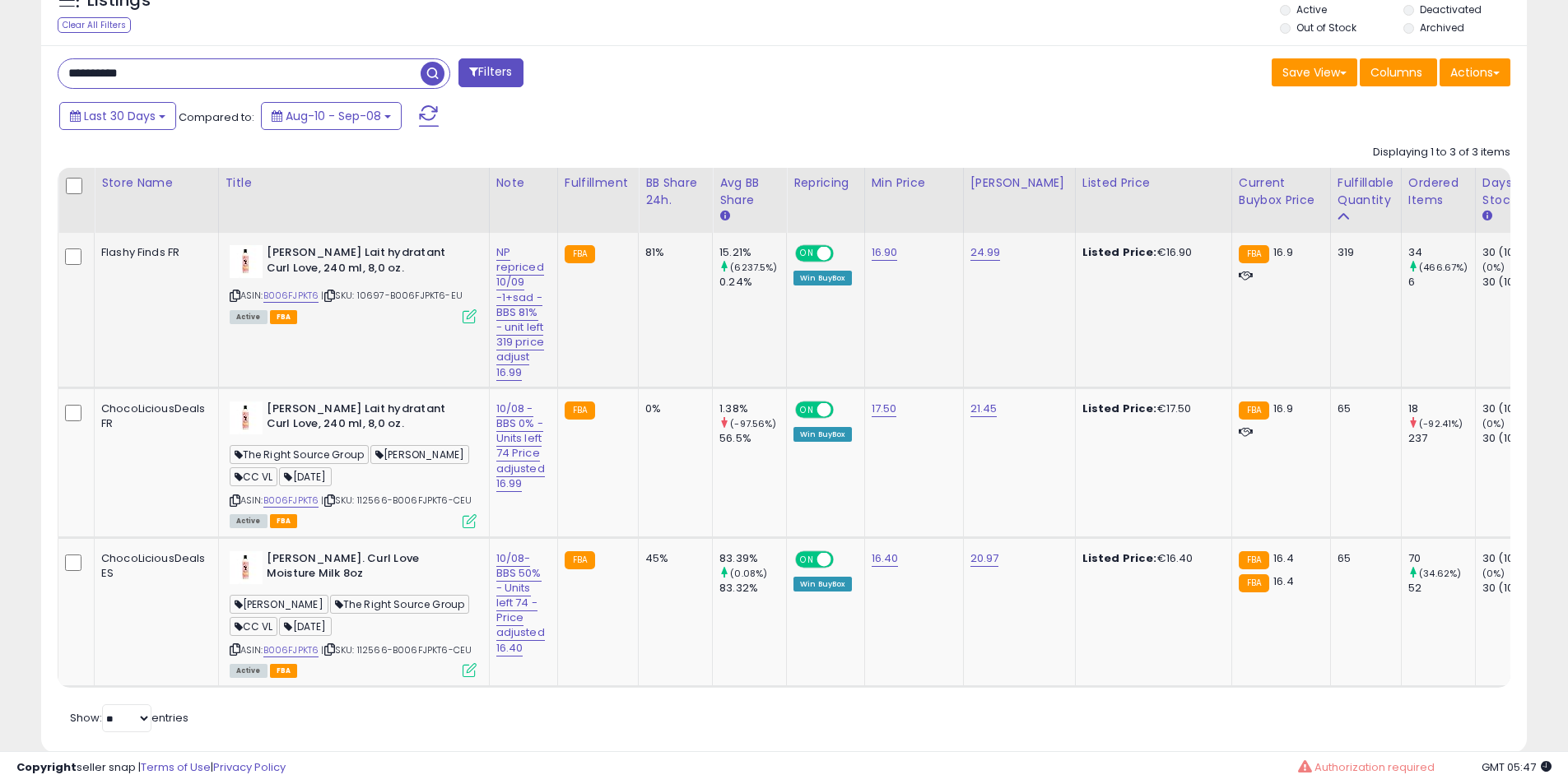
click at [366, 251] on b "[PERSON_NAME] Lait hydratant Curl Love, 240 ml, 8,0 oz." at bounding box center [366, 262] width 200 height 34
click at [300, 249] on b "[PERSON_NAME] Lait hydratant Curl Love, 240 ml, 8,0 oz." at bounding box center [366, 262] width 200 height 34
click at [511, 440] on link "10/08 - BBS 0% - Units left 74 Price adjusted 16.99" at bounding box center [520, 445] width 49 height 91
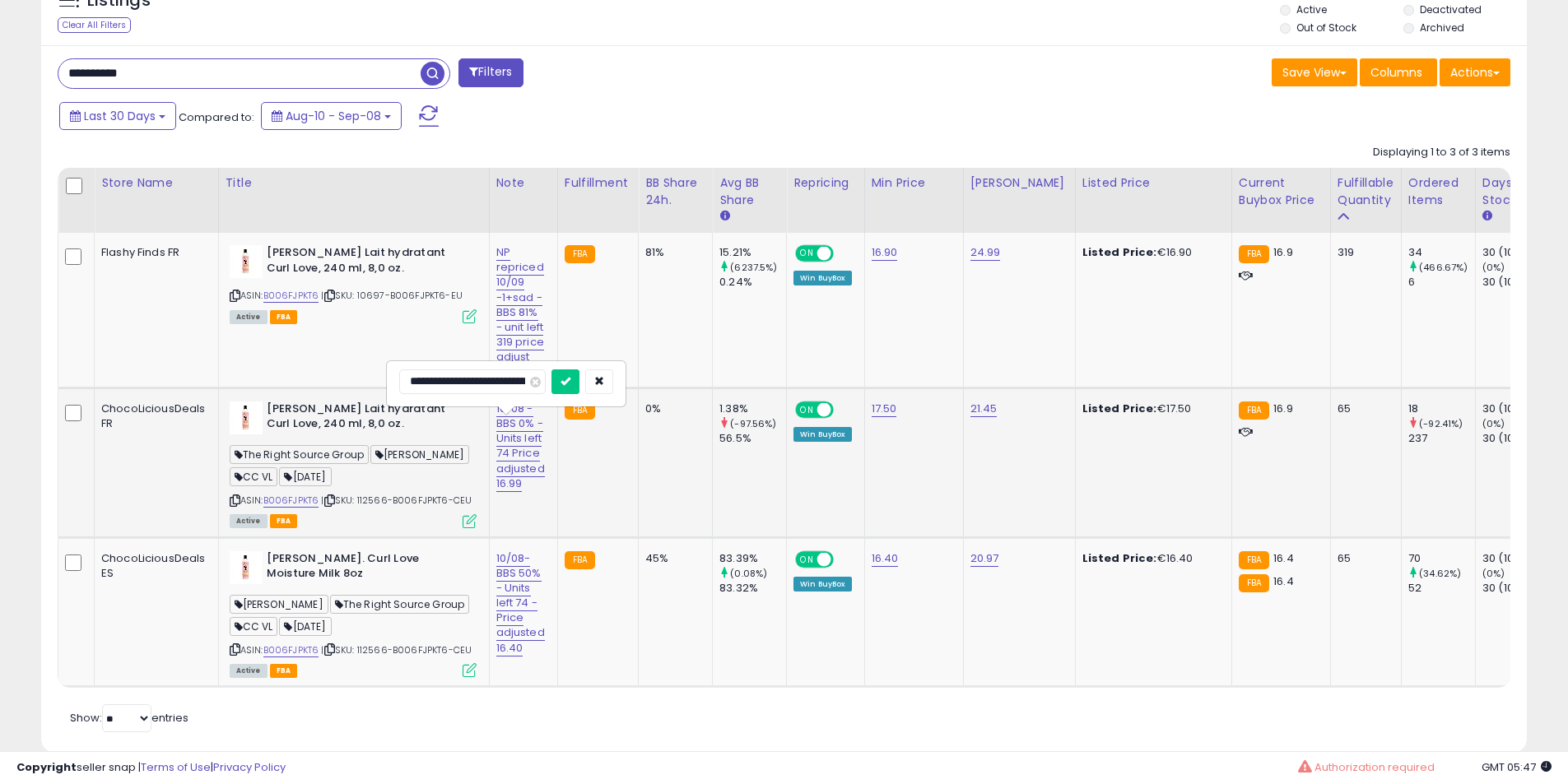
scroll to position [0, 139]
drag, startPoint x: 517, startPoint y: 378, endPoint x: 72, endPoint y: 378, distance: 445.0
click at [72, 378] on tbody "Flashy Finds FR Camille Rose Lait hydratant Curl Love, 240 ml, 8,0 oz. ASIN: B0…" at bounding box center [1526, 459] width 2935 height 454
click at [443, 380] on input "**********" at bounding box center [485, 382] width 171 height 25
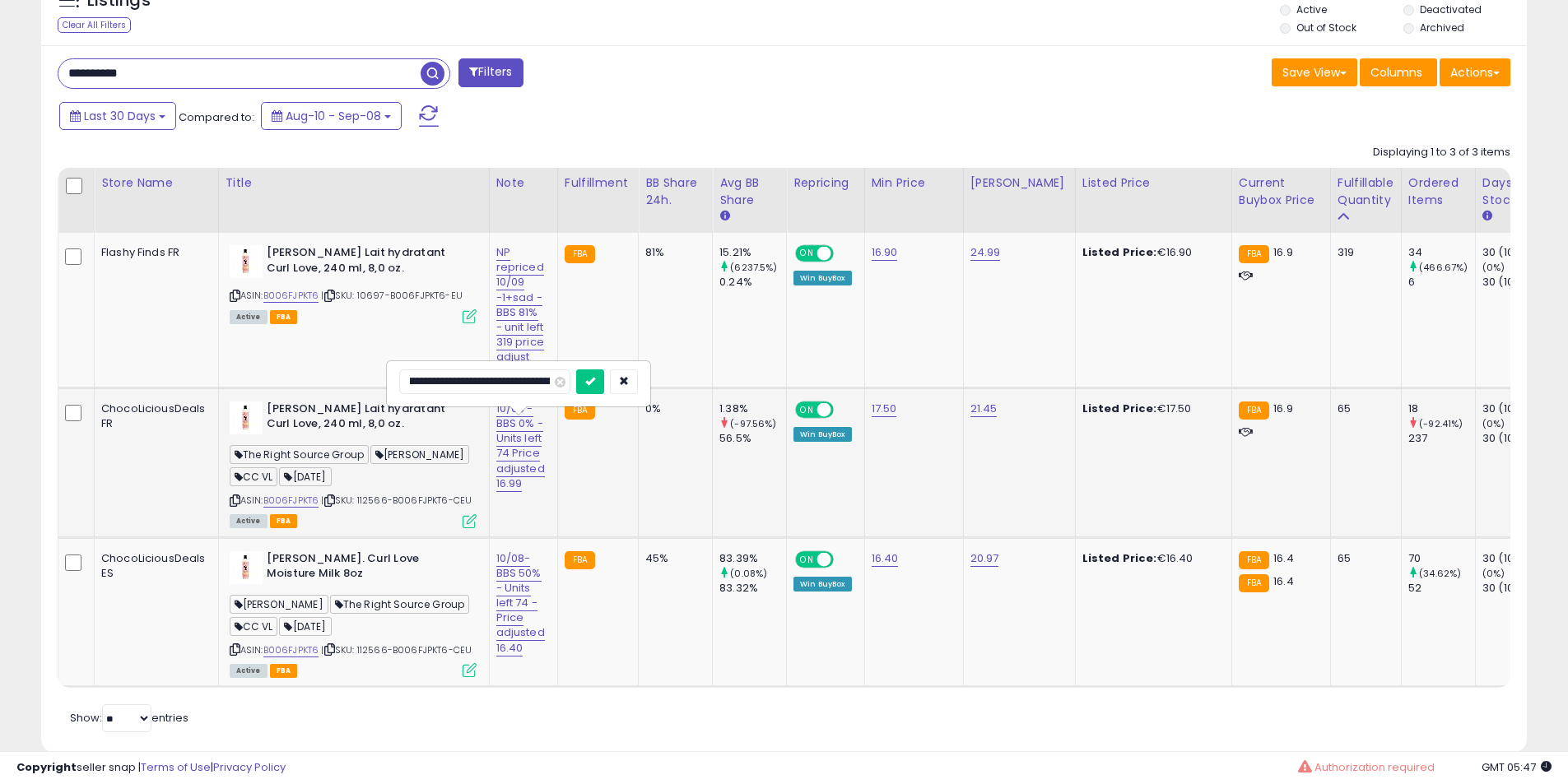
scroll to position [0, 52]
type input "**********"
click button "submit" at bounding box center [589, 382] width 28 height 25
click at [356, 436] on b "[PERSON_NAME] Lait hydratant Curl Love, 240 ml, 8,0 oz." at bounding box center [366, 418] width 200 height 34
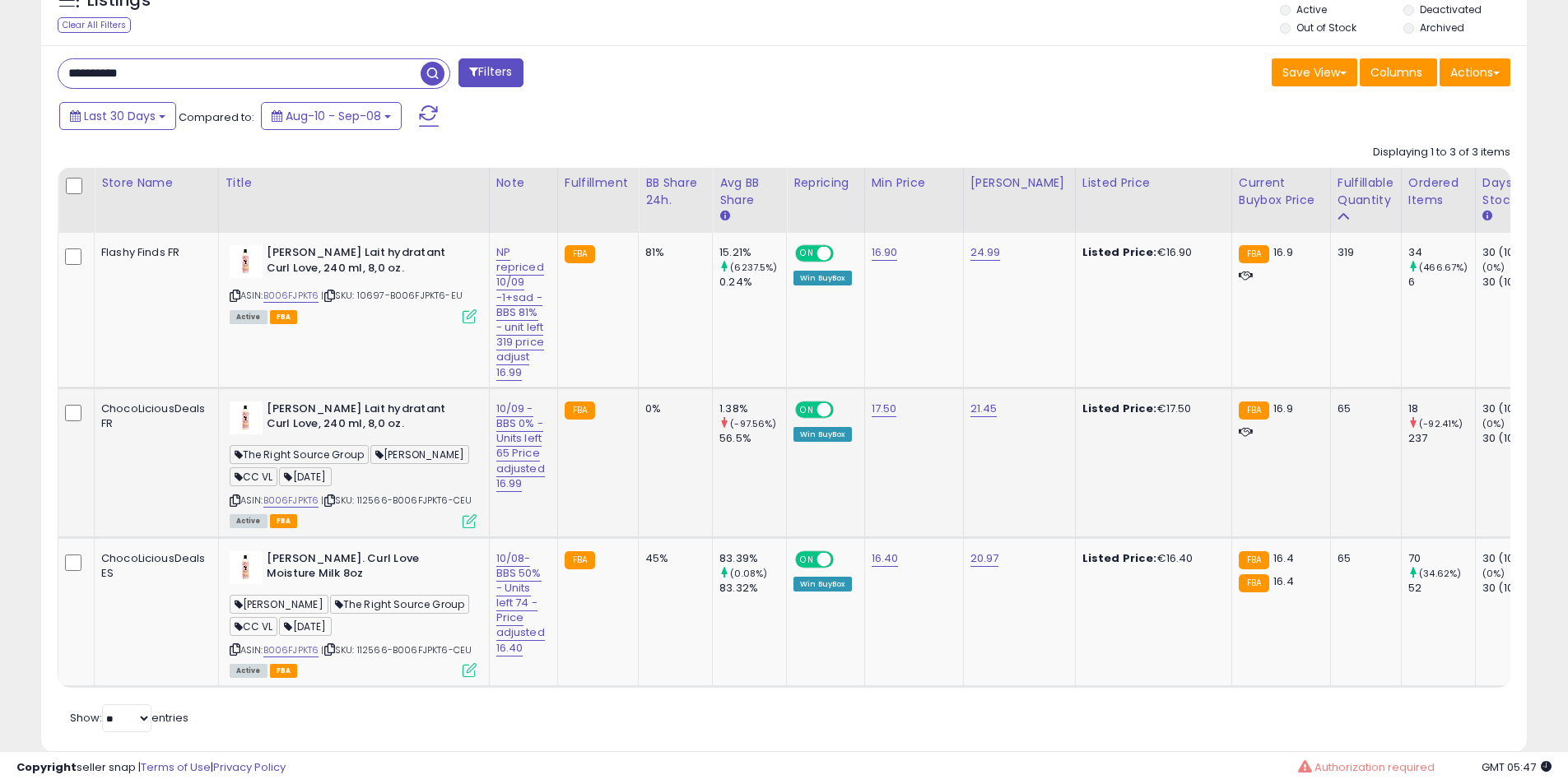
click at [301, 421] on b "[PERSON_NAME] Lait hydratant Curl Love, 240 ml, 8,0 oz." at bounding box center [366, 418] width 200 height 34
click at [318, 436] on b "[PERSON_NAME] Lait hydratant Curl Love, 240 ml, 8,0 oz." at bounding box center [366, 418] width 200 height 34
click at [489, 581] on td "10/08- BBS 50% - Units left 74 -Price adjusted 16.40" at bounding box center [522, 612] width 68 height 149
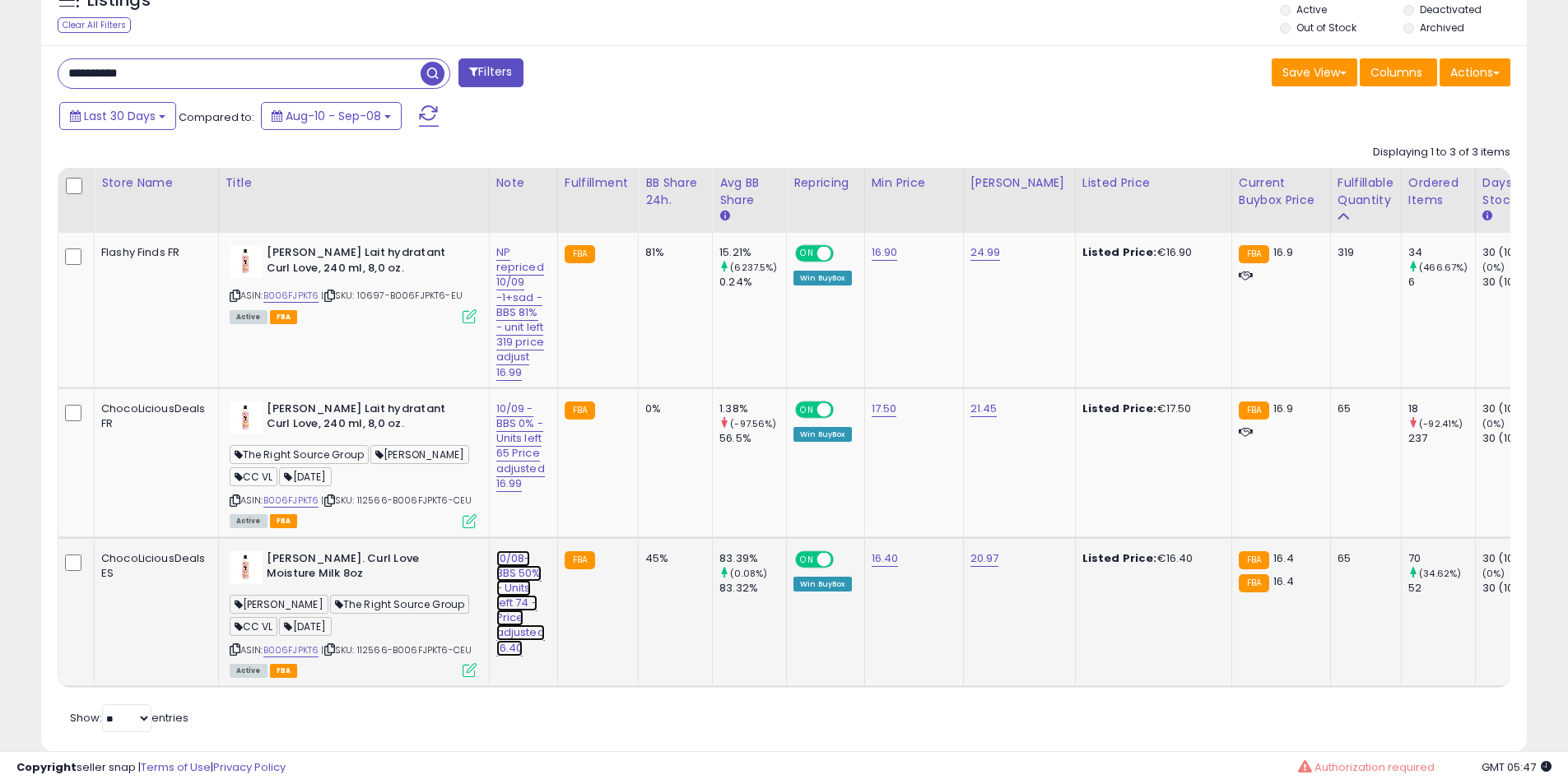
click at [511, 580] on link "10/08- BBS 50% - Units left 74 -Price adjusted 16.40" at bounding box center [520, 603] width 49 height 106
drag, startPoint x: 528, startPoint y: 526, endPoint x: 192, endPoint y: 526, distance: 336.0
click at [192, 526] on tbody "Flashy Finds FR Camille Rose Lait hydratant Curl Love, 240 ml, 8,0 oz. ASIN: B0…" at bounding box center [1526, 459] width 2935 height 454
click at [435, 529] on input "**********" at bounding box center [485, 531] width 171 height 25
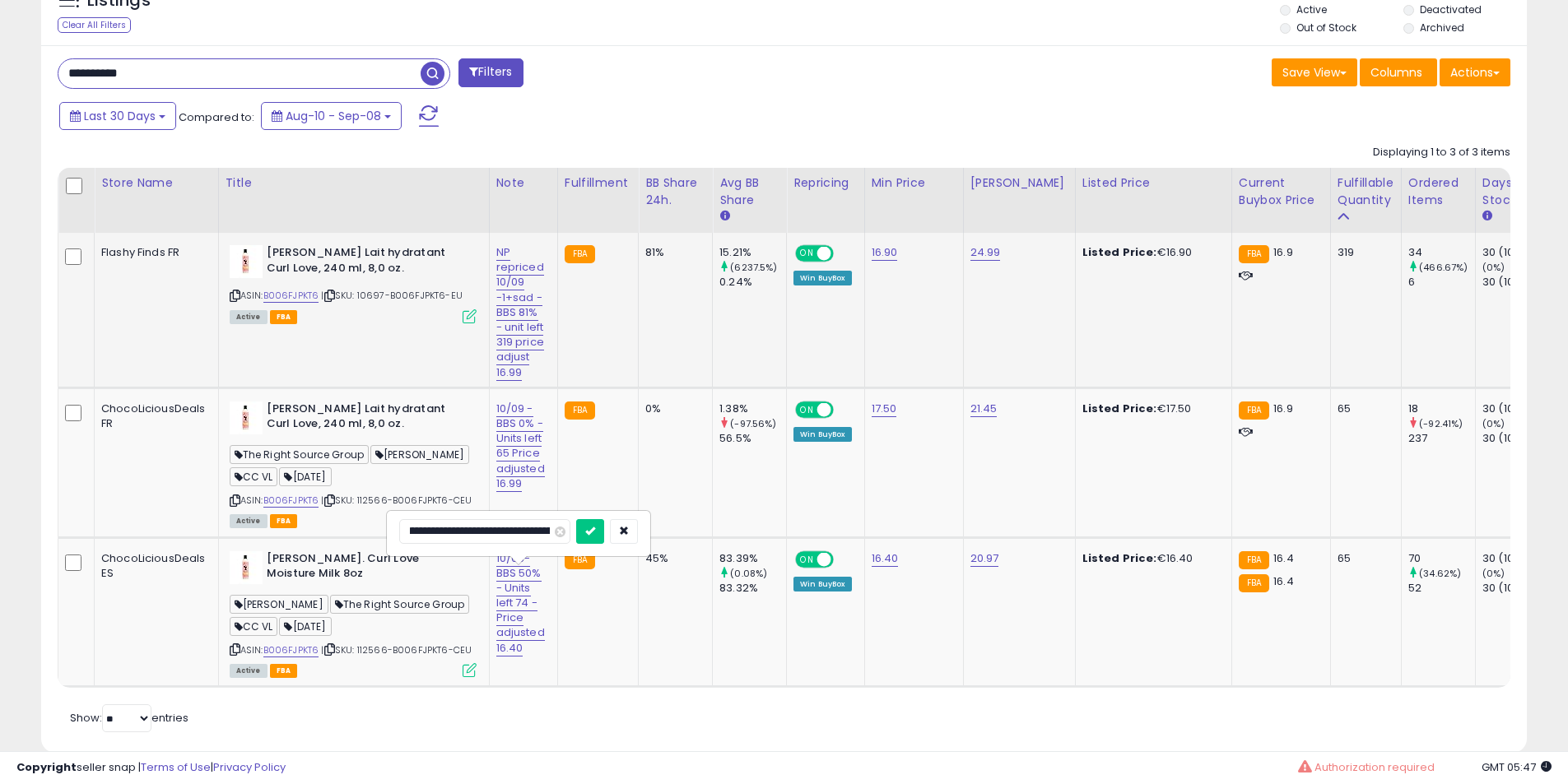
scroll to position [0, 31]
type input "**********"
click button "submit" at bounding box center [589, 531] width 28 height 25
click at [317, 424] on b "[PERSON_NAME] Lait hydratant Curl Love, 240 ml, 8,0 oz." at bounding box center [366, 418] width 200 height 34
drag, startPoint x: 317, startPoint y: 424, endPoint x: 365, endPoint y: 427, distance: 48.1
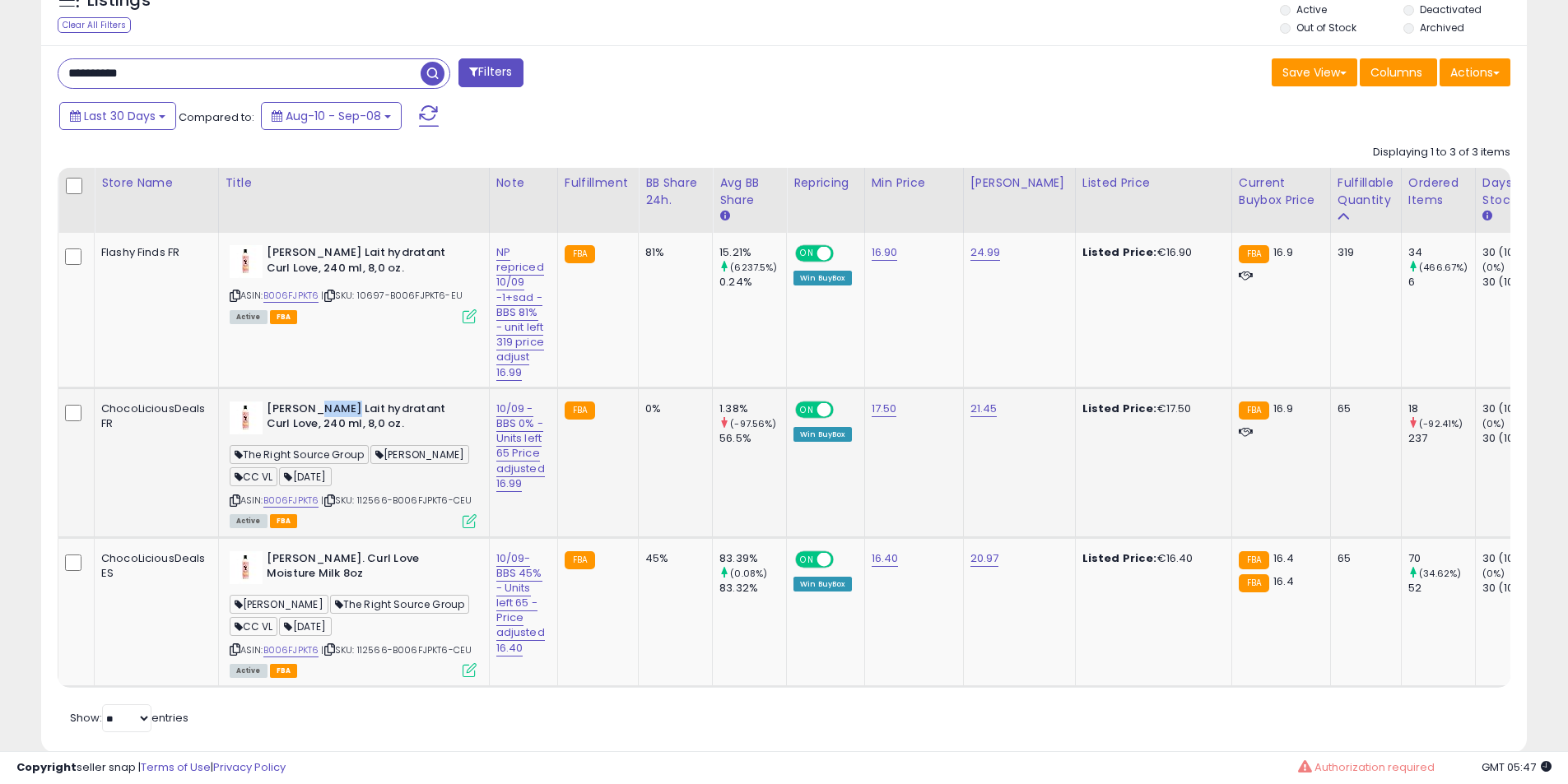
click at [324, 424] on b "[PERSON_NAME] Lait hydratant Curl Love, 240 ml, 8,0 oz." at bounding box center [366, 418] width 200 height 34
click at [365, 427] on b "[PERSON_NAME] Lait hydratant Curl Love, 240 ml, 8,0 oz." at bounding box center [366, 418] width 200 height 34
click at [194, 64] on input "**********" at bounding box center [239, 74] width 362 height 29
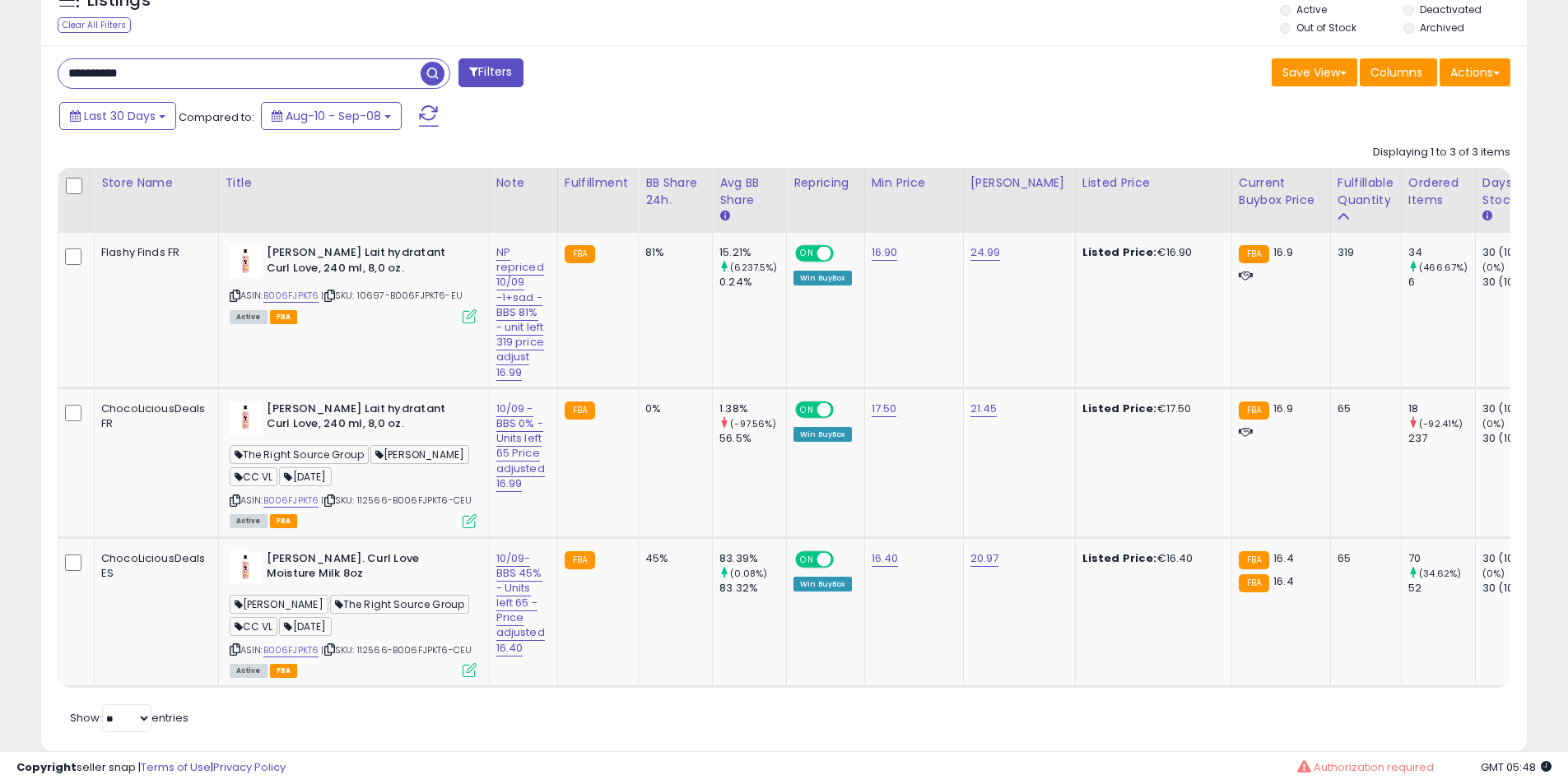
paste input "text"
type input "**********"
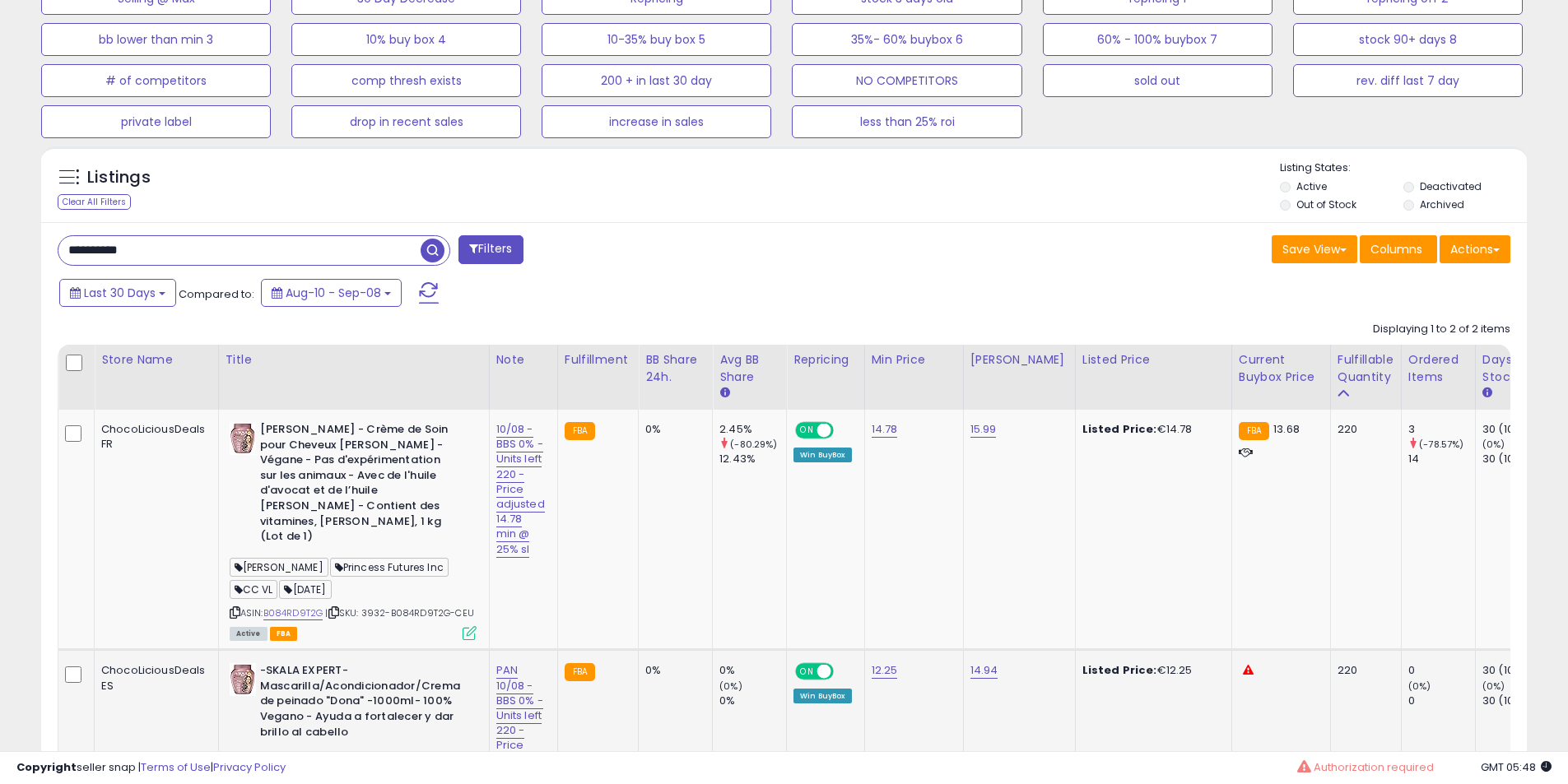
scroll to position [749, 0]
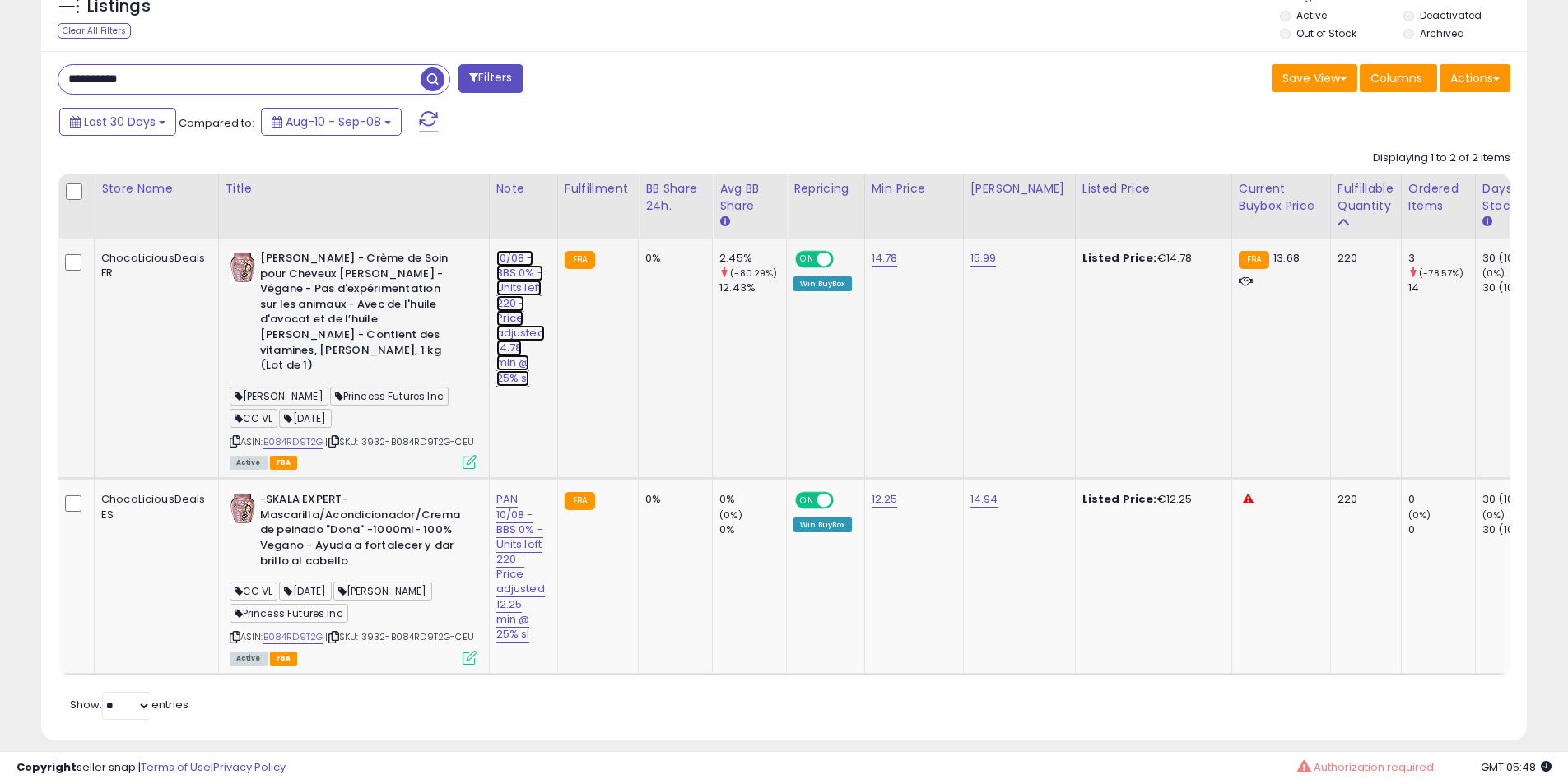
click at [519, 259] on link "10/08 - BBS 0% - Units left 220 - Price adjusted 14.78 min @ 25% sl" at bounding box center [520, 318] width 49 height 137
drag, startPoint x: 477, startPoint y: 210, endPoint x: 51, endPoint y: 210, distance: 426.0
click at [51, 210] on div "**********" at bounding box center [784, 395] width 1486 height 689
click at [442, 219] on input "**********" at bounding box center [485, 216] width 171 height 25
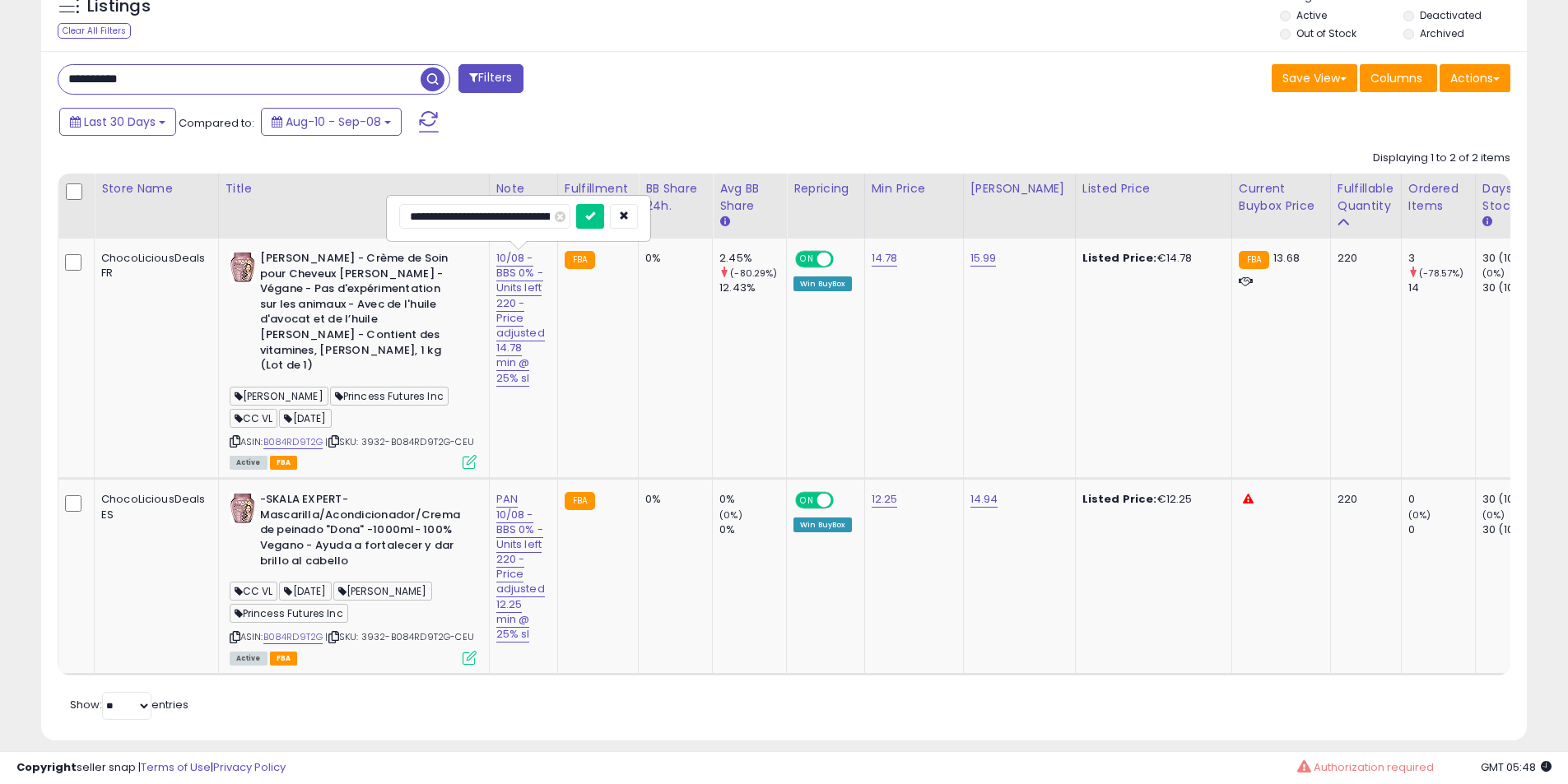
type input "**********"
click button "submit" at bounding box center [589, 216] width 28 height 25
click at [493, 522] on td "PAN 10/08 - BBS 0% - Units left 220 - Price adjusted 12.25 min @ 25% sl" at bounding box center [522, 576] width 68 height 195
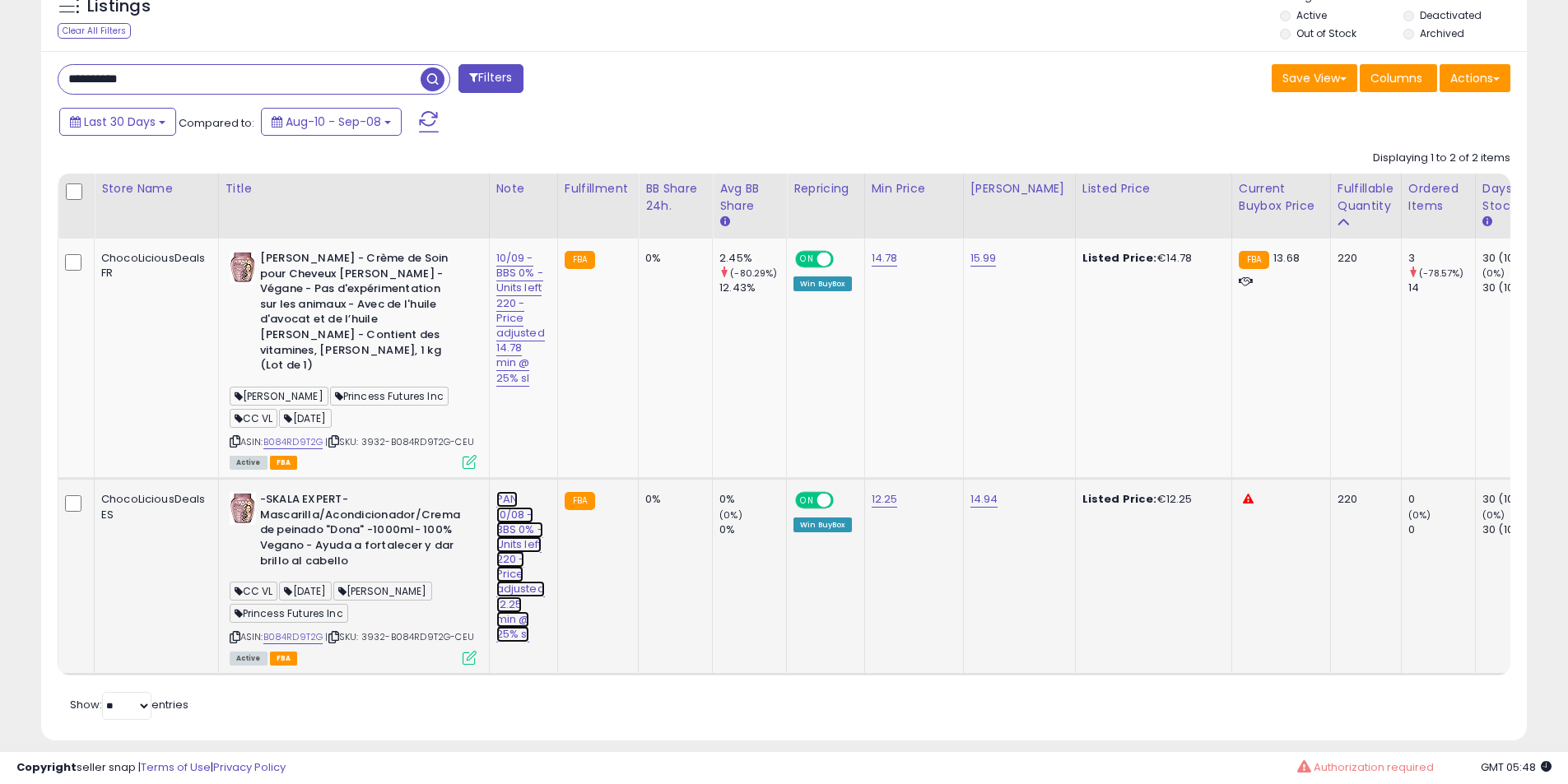
click at [499, 522] on link "PAN 10/08 - BBS 0% - Units left 220 - Price adjusted 12.25 min @ 25% sl" at bounding box center [520, 567] width 49 height 151
drag, startPoint x: 356, startPoint y: 417, endPoint x: 161, endPoint y: 417, distance: 195.0
click at [143, 417] on tbody "ChocoLiciousDeals FR SKALA - Crème de Soin pour Cheveux Dona Skala - Végane - P…" at bounding box center [1512, 456] width 2909 height 435
click at [467, 432] on input "**********" at bounding box center [485, 427] width 171 height 25
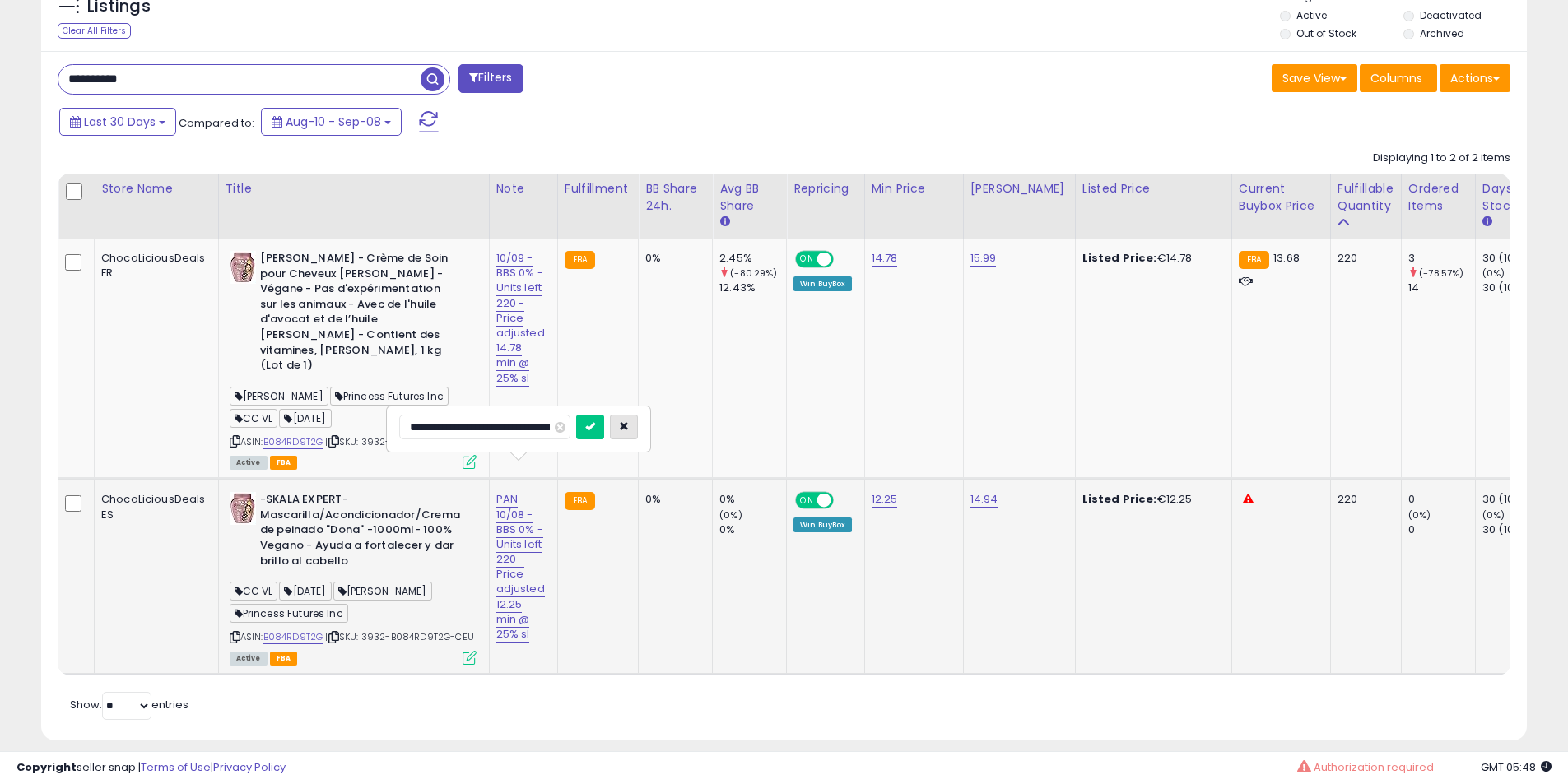
type input "**********"
click button "submit" at bounding box center [589, 427] width 28 height 25
click at [352, 499] on b "-SKALA EXPERT- Mascarilla/Acondicionador/Crema de peinado "Dona" -1000ml- 100% …" at bounding box center [359, 532] width 200 height 80
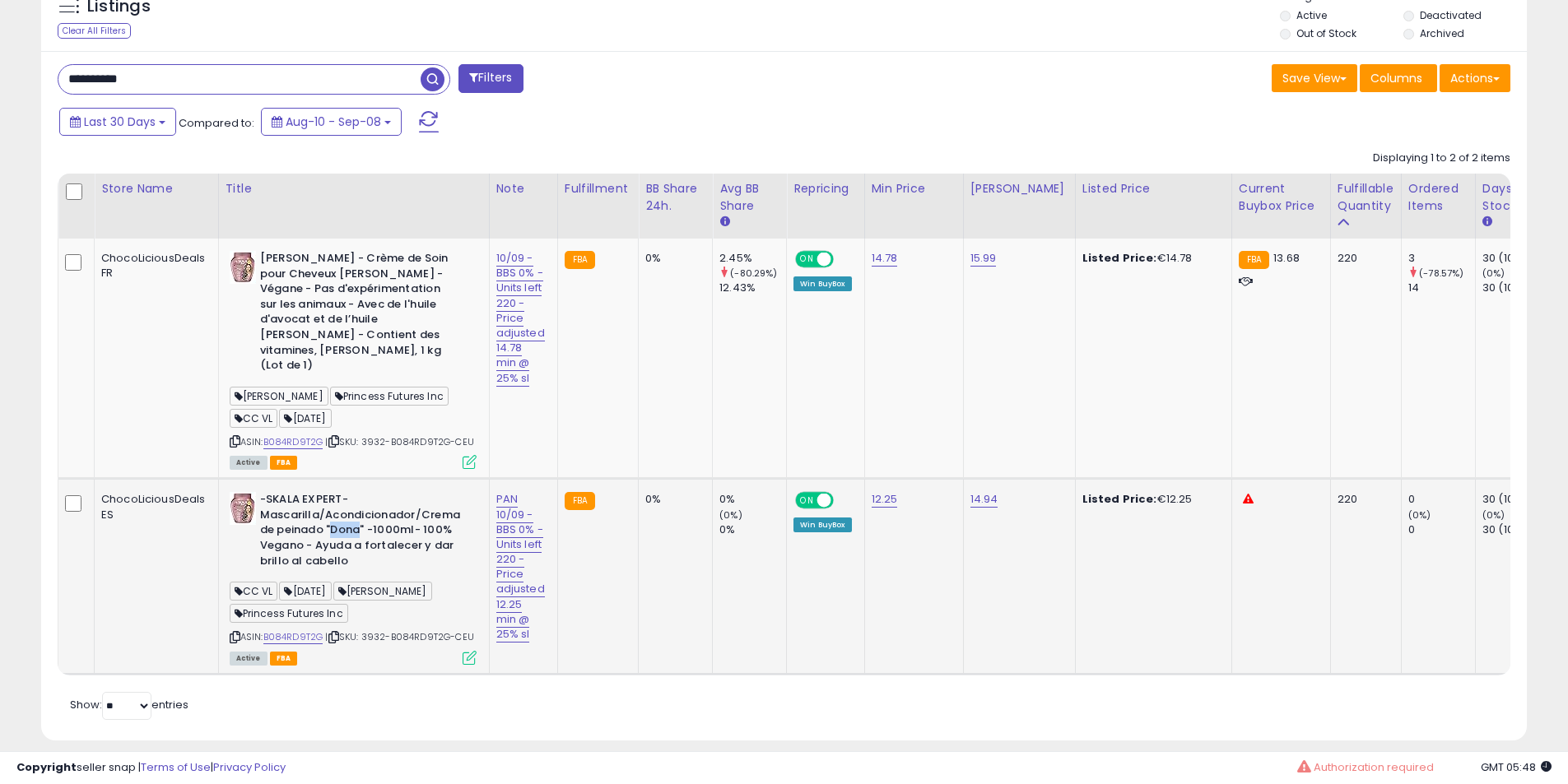
click at [326, 496] on b "-SKALA EXPERT- Mascarilla/Acondicionador/Crema de peinado "Dona" -1000ml- 100% …" at bounding box center [359, 532] width 200 height 80
click at [326, 493] on b "-SKALA EXPERT- Mascarilla/Acondicionador/Crema de peinado "Dona" -1000ml- 100% …" at bounding box center [359, 532] width 200 height 80
click at [347, 492] on b "-SKALA EXPERT- Mascarilla/Acondicionador/Crema de peinado "Dona" -1000ml- 100% …" at bounding box center [359, 532] width 200 height 80
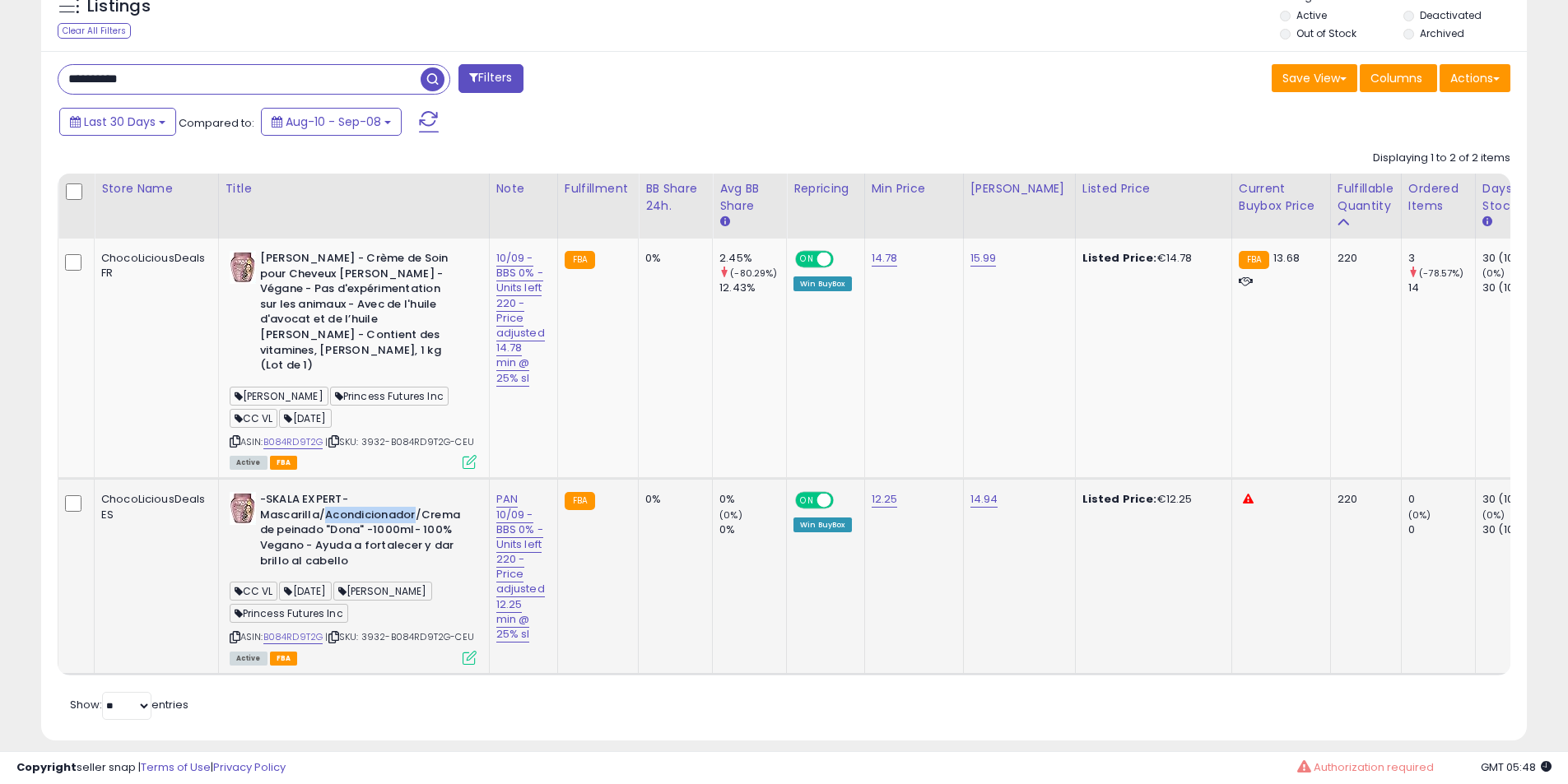
click at [347, 492] on b "-SKALA EXPERT- Mascarilla/Acondicionador/Crema de peinado "Dona" -1000ml- 100% …" at bounding box center [359, 532] width 200 height 80
click at [340, 492] on b "-SKALA EXPERT- Mascarilla/Acondicionador/Crema de peinado "Dona" -1000ml- 100% …" at bounding box center [359, 532] width 200 height 80
click at [181, 78] on input "**********" at bounding box center [239, 79] width 362 height 29
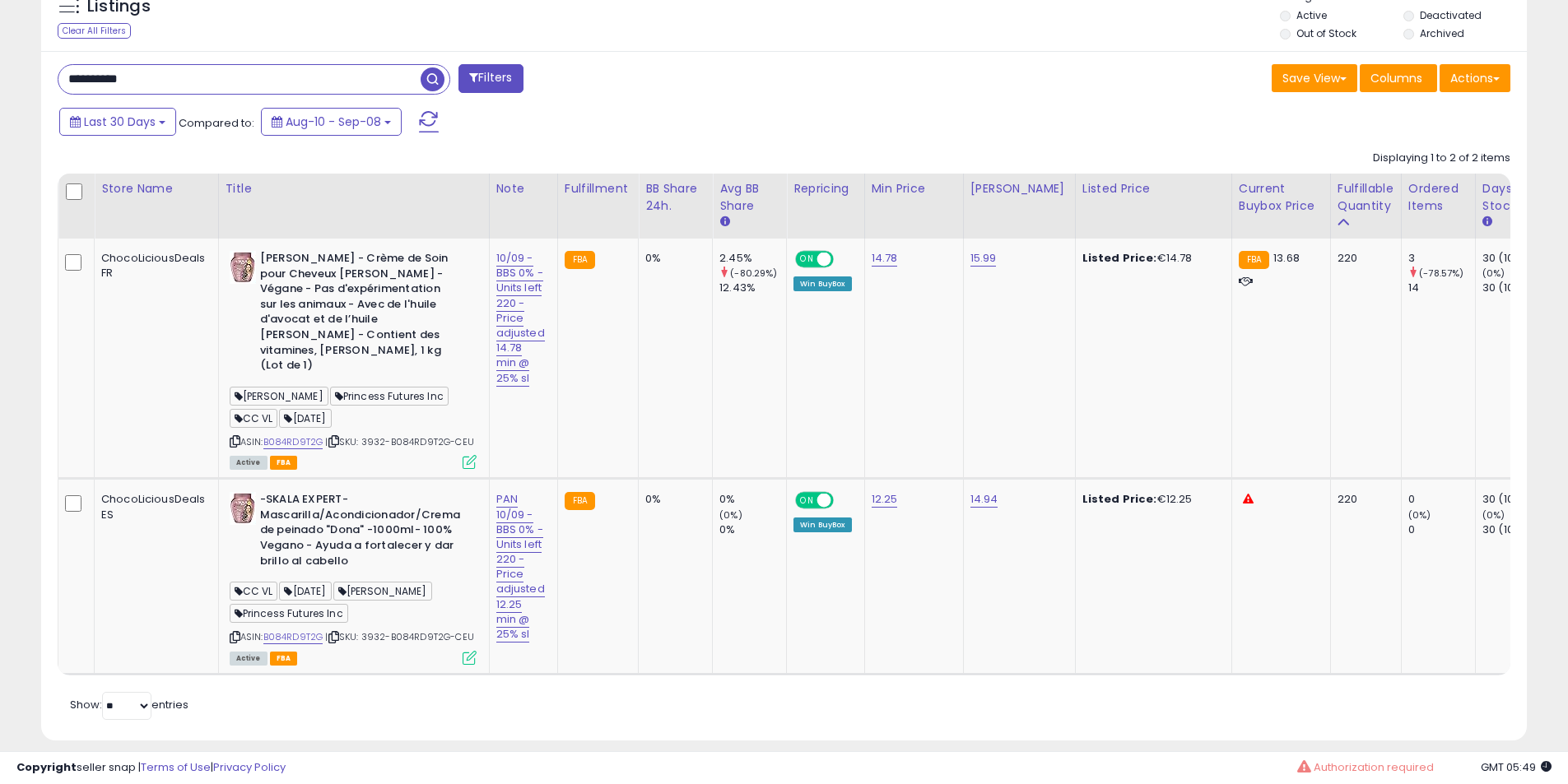
paste input "text"
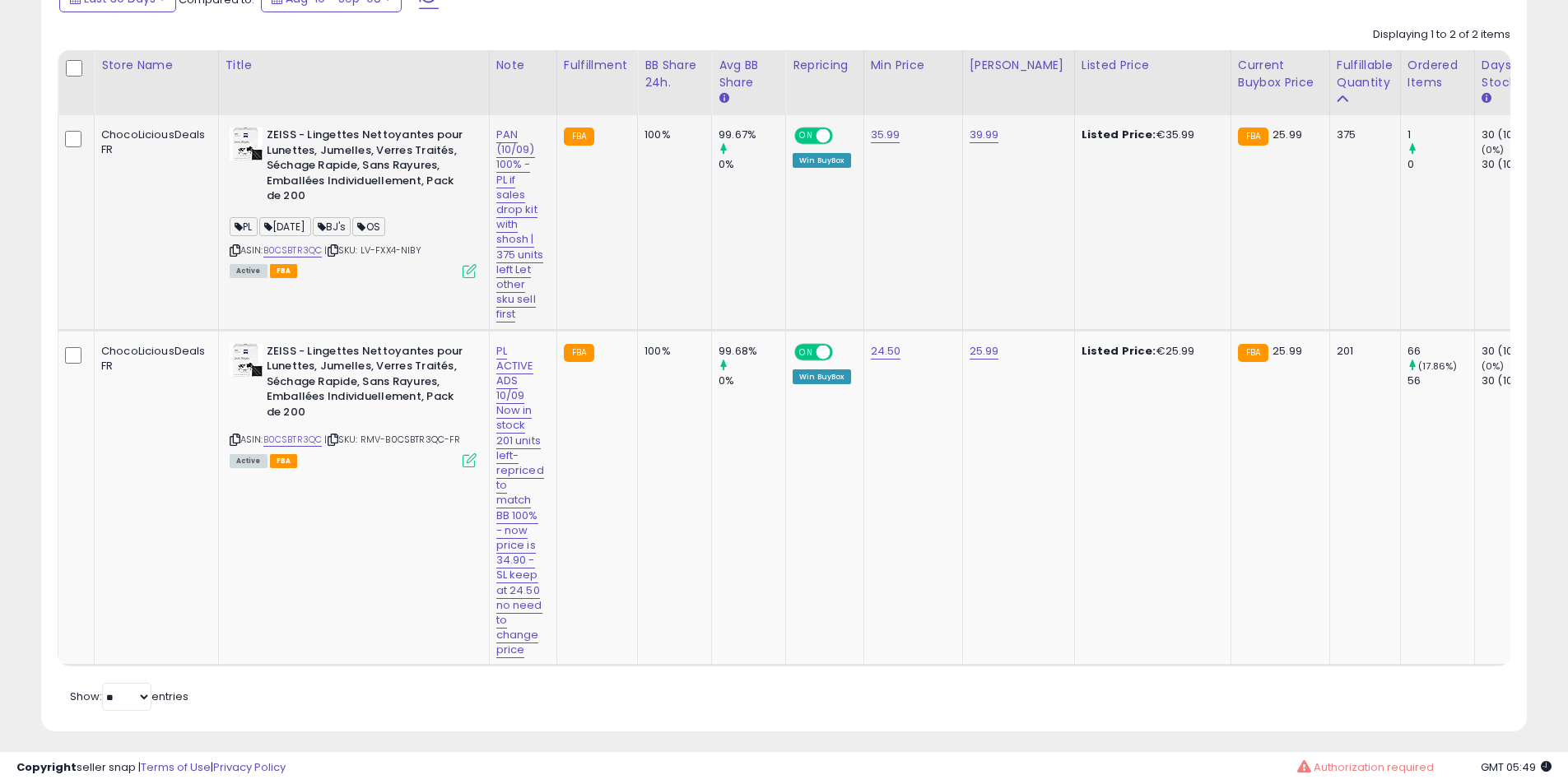
scroll to position [619, 0]
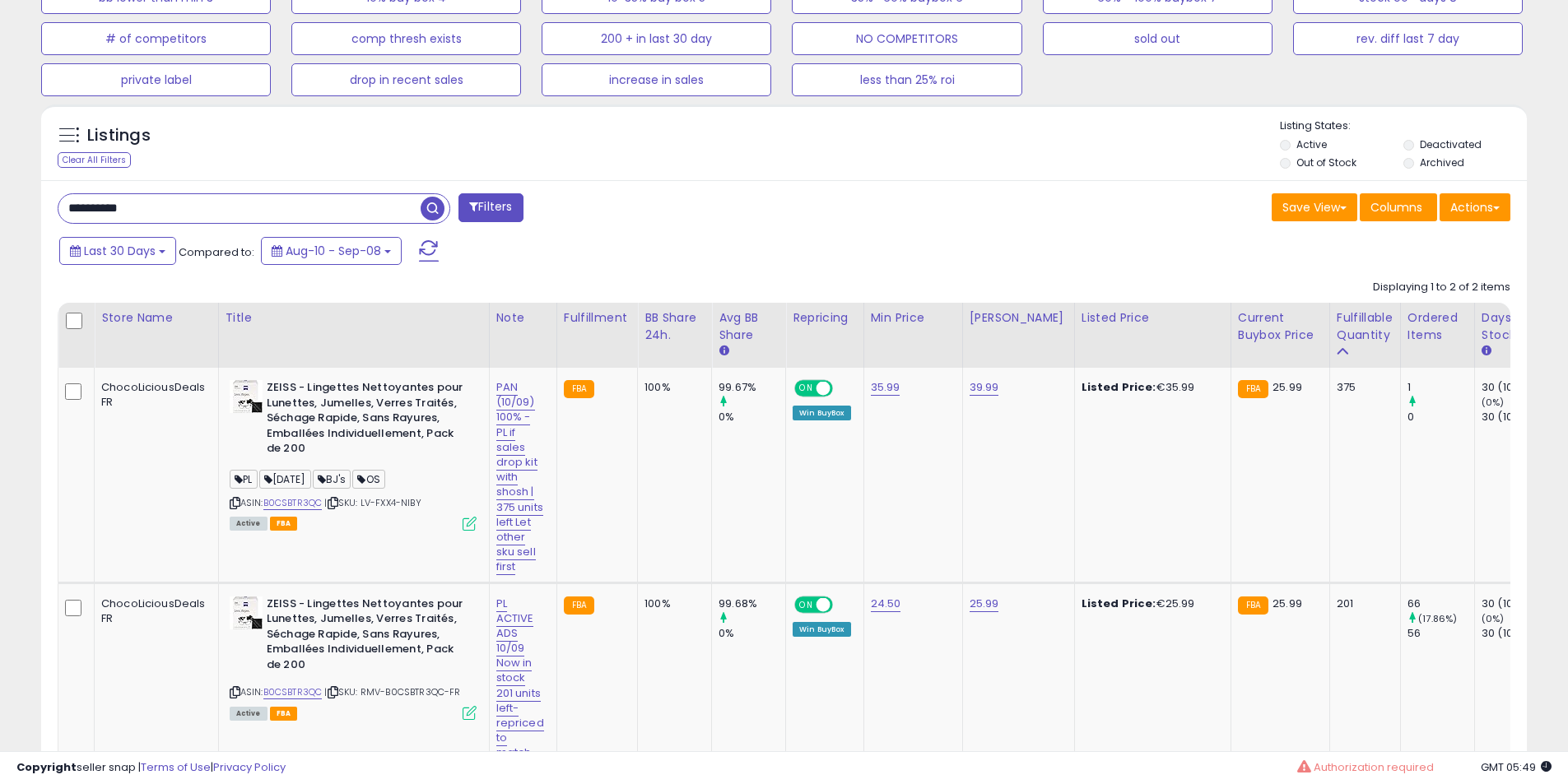
click at [143, 207] on input "**********" at bounding box center [239, 209] width 362 height 29
paste input "text"
type input "**********"
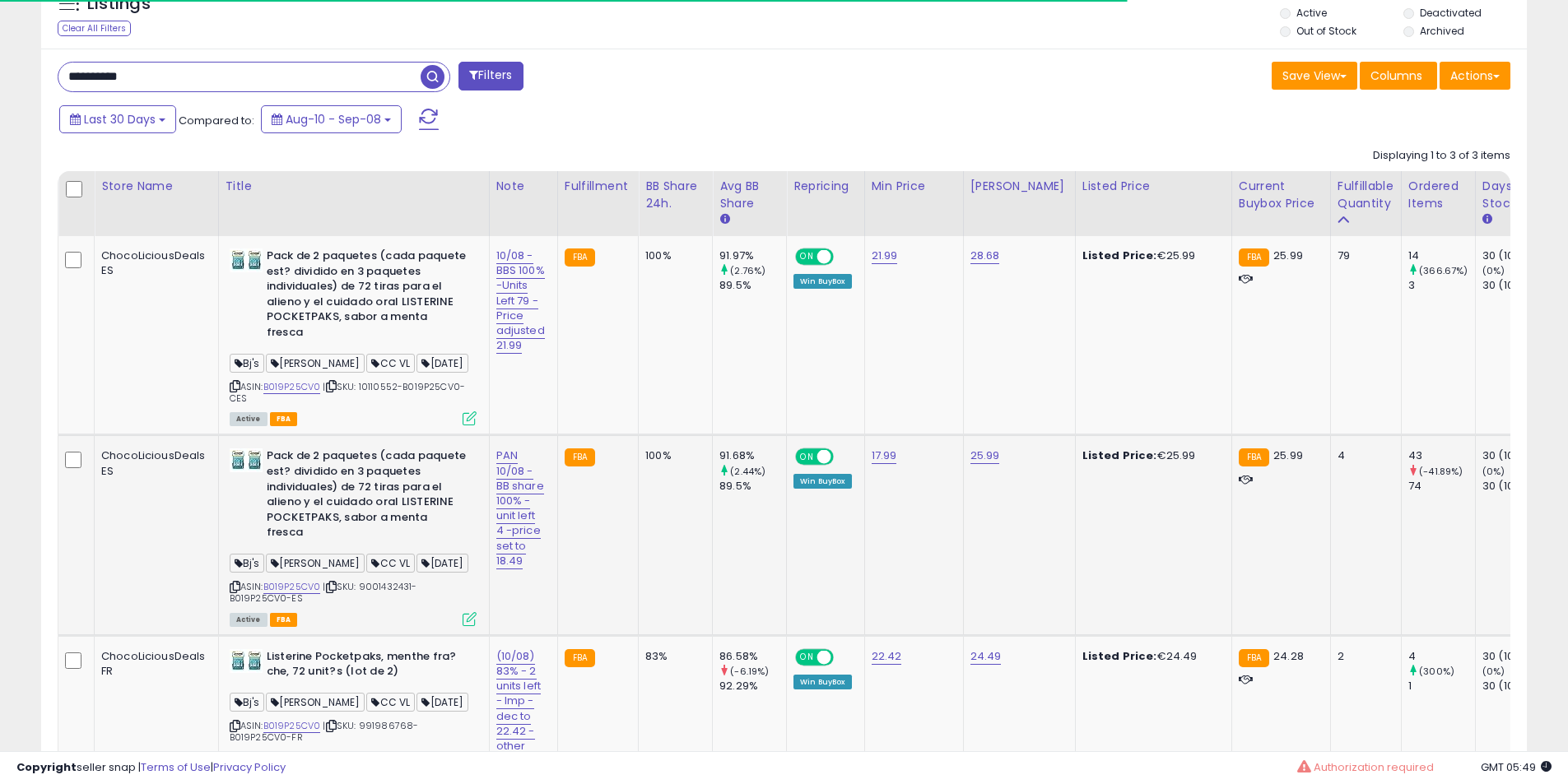
scroll to position [853, 0]
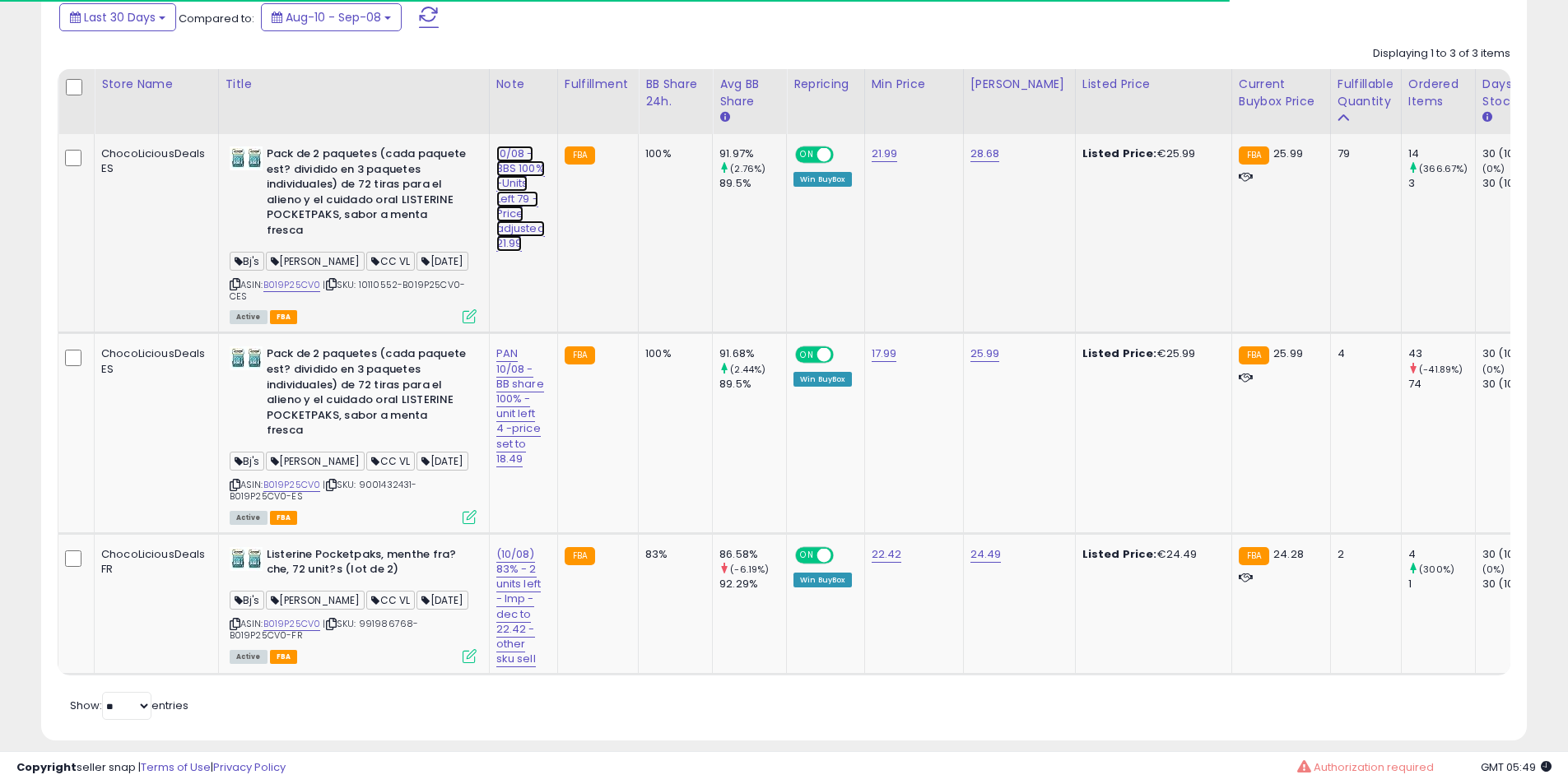
click at [517, 169] on link "10/08 - BBS 100% -Units Left 79 -Price adjusted 21.99" at bounding box center [520, 198] width 49 height 106
drag, startPoint x: 506, startPoint y: 113, endPoint x: 0, endPoint y: 115, distance: 506.0
click at [0, 115] on div "**********" at bounding box center [784, 1] width 1568 height 1602
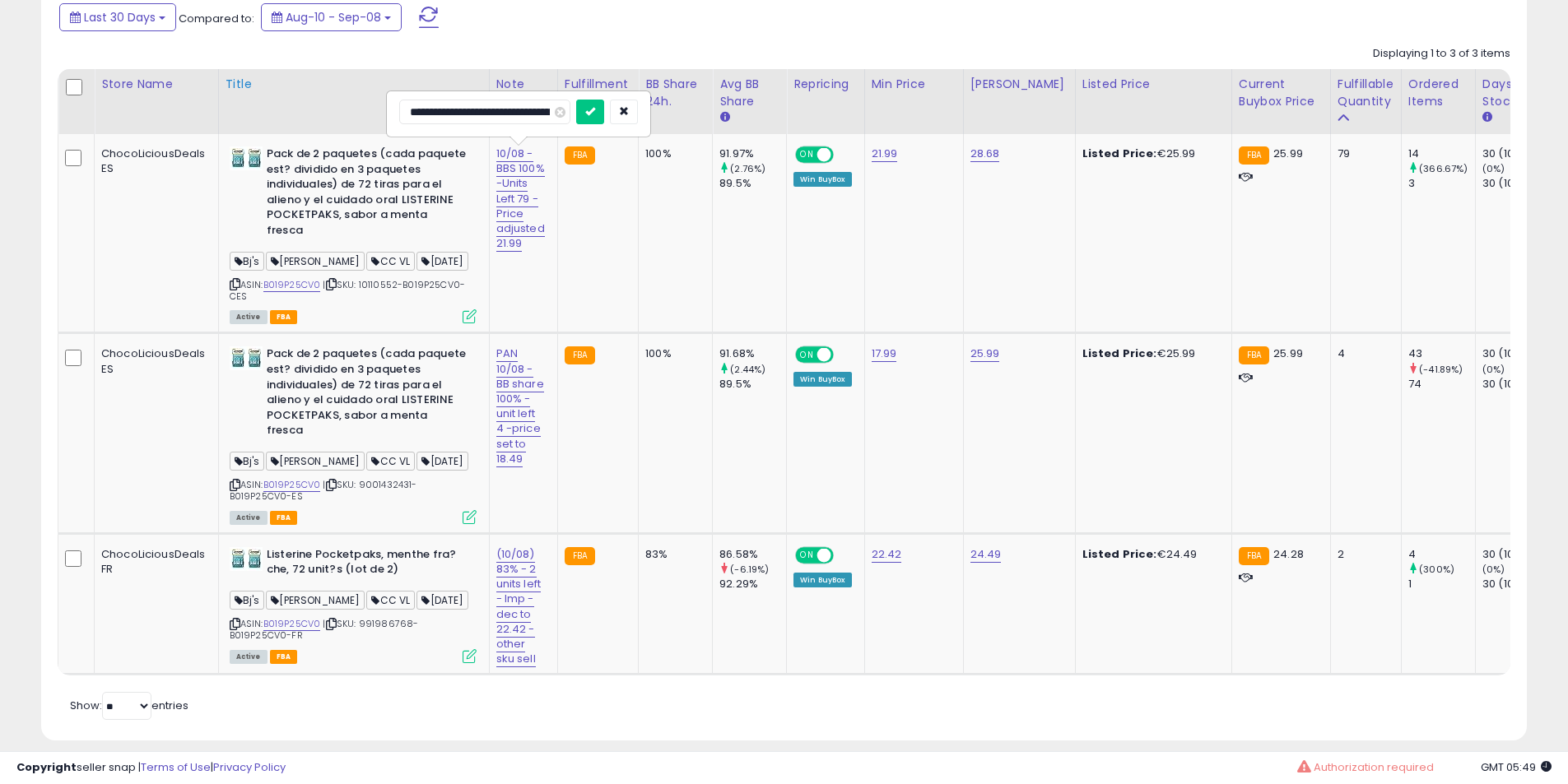
scroll to position [337, 861]
click at [443, 113] on input "**********" at bounding box center [485, 112] width 171 height 25
type input "**********"
click button "submit" at bounding box center [589, 112] width 28 height 25
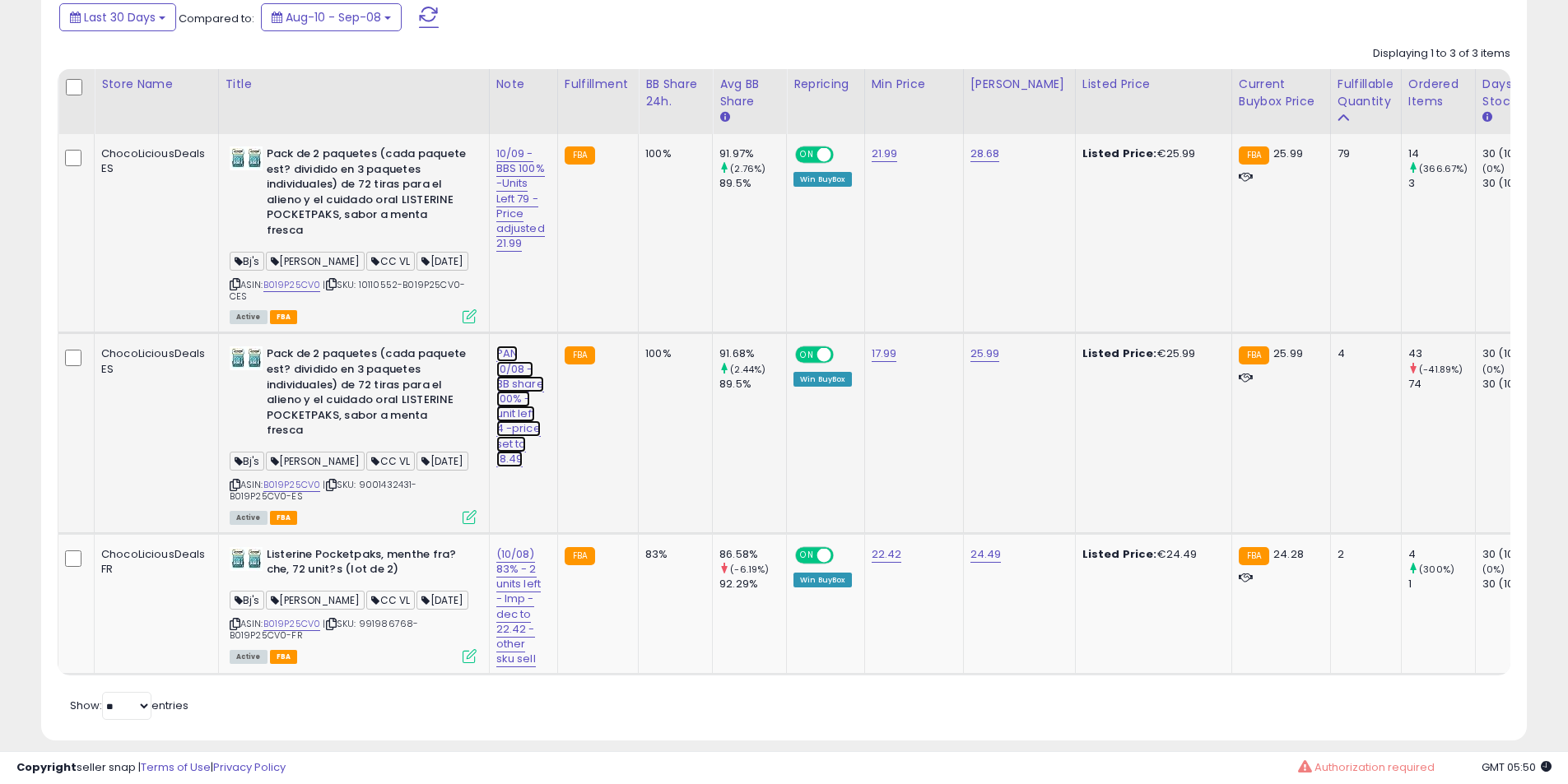
click at [523, 370] on link "PAN 10/08 -BB share 100% -unit left 4 -price set to 18.49" at bounding box center [520, 406] width 48 height 121
drag, startPoint x: 480, startPoint y: 296, endPoint x: 277, endPoint y: 292, distance: 203.0
click at [277, 292] on tbody "ChocoLiciousDeals ES Pack de 2 paquetes (cada paquete est? dividido en 3 paquet…" at bounding box center [1559, 404] width 3003 height 540
click at [458, 288] on input "**********" at bounding box center [485, 297] width 171 height 25
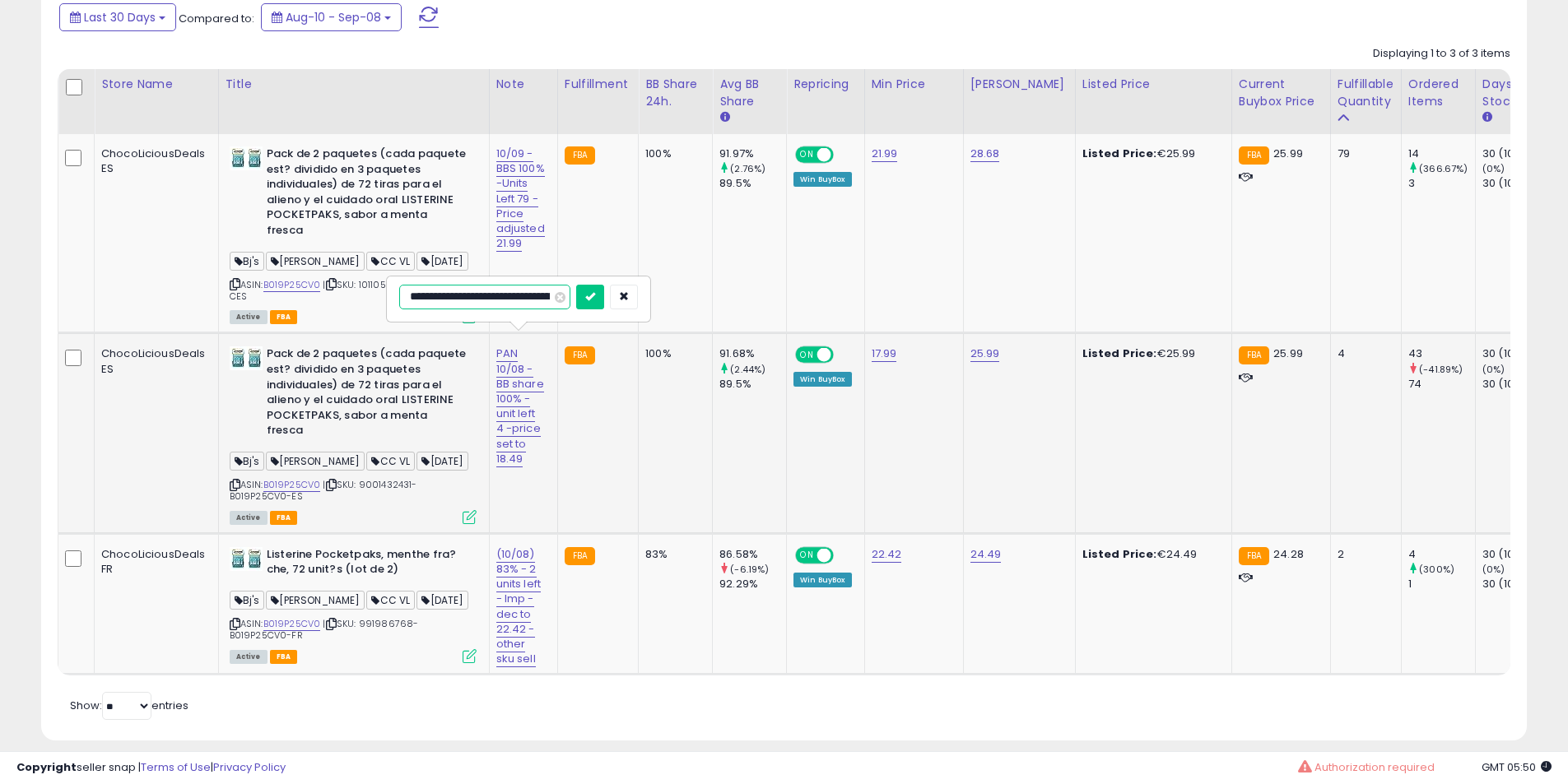
type input "**********"
click button "submit" at bounding box center [589, 297] width 28 height 25
click at [536, 547] on link "(10/08) 83% - 2 units left - Imp - dec to 22.42 -other sku sell" at bounding box center [518, 606] width 45 height 121
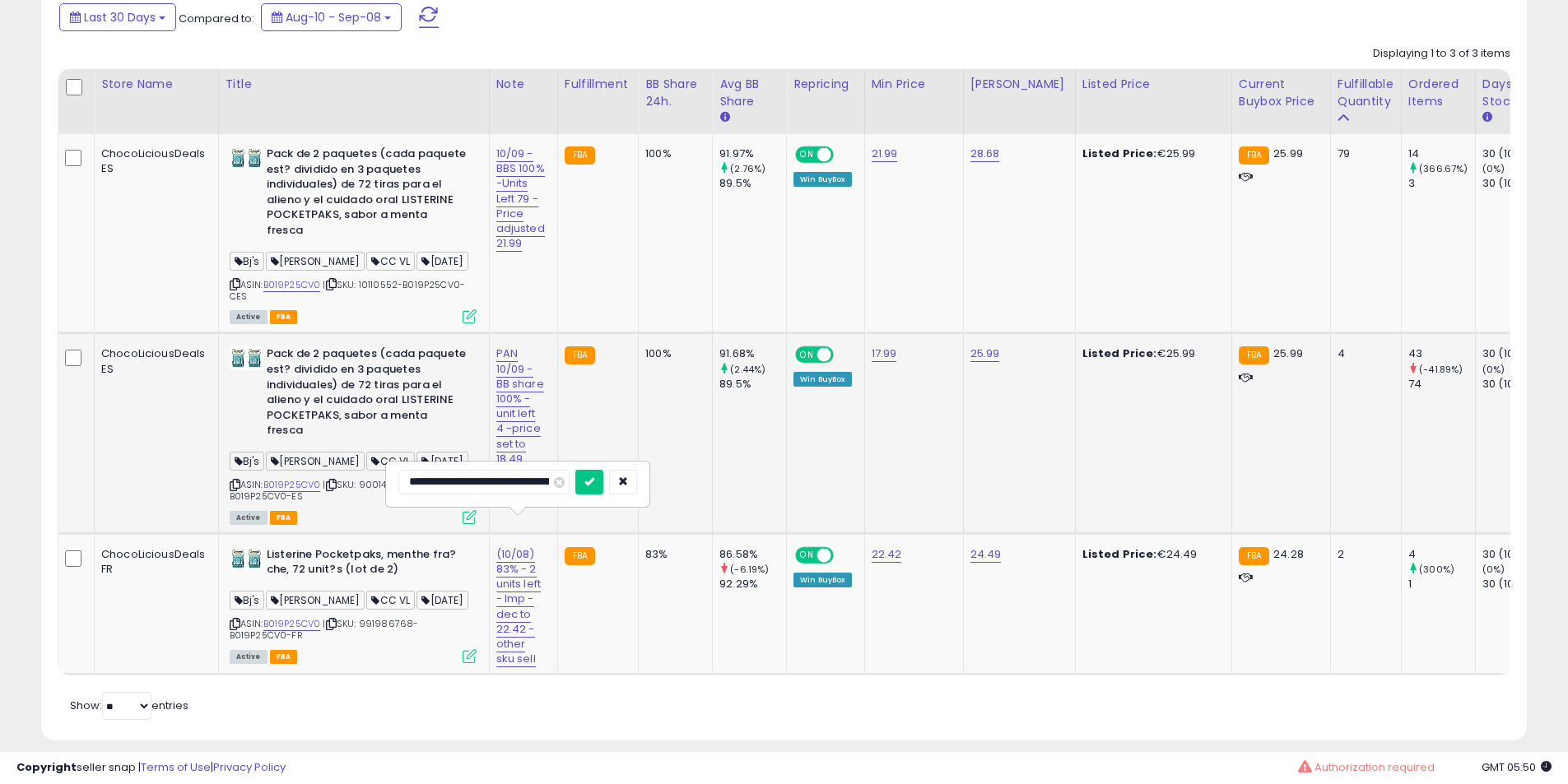
drag, startPoint x: 496, startPoint y: 478, endPoint x: 301, endPoint y: 481, distance: 195.0
click at [291, 481] on tbody "ChocoLiciousDeals ES Pack de 2 paquetes (cada paquete est? dividido en 3 paquet…" at bounding box center [1559, 404] width 3003 height 540
click at [442, 482] on input "**********" at bounding box center [484, 482] width 171 height 25
type input "**********"
click button "submit" at bounding box center [588, 482] width 28 height 25
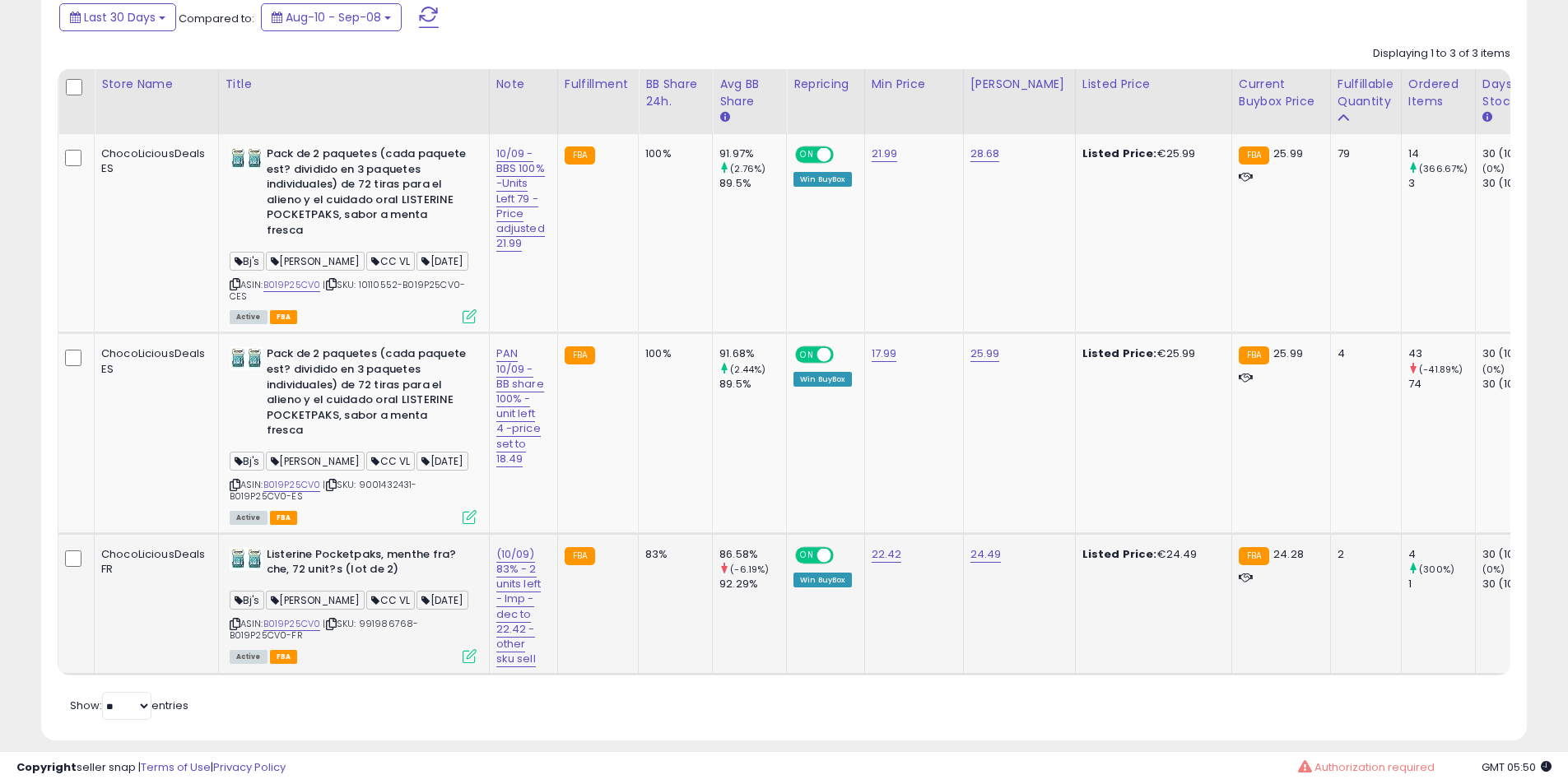
click at [383, 547] on b "Listerine Pocketpaks, menthe fra?che, 72 unit?s (lot de 2)" at bounding box center [366, 564] width 200 height 34
click at [318, 547] on b "Listerine Pocketpaks, menthe fra?che, 72 unit?s (lot de 2)" at bounding box center [366, 564] width 200 height 34
click at [307, 547] on b "Listerine Pocketpaks, menthe fra?che, 72 unit?s (lot de 2)" at bounding box center [366, 564] width 200 height 34
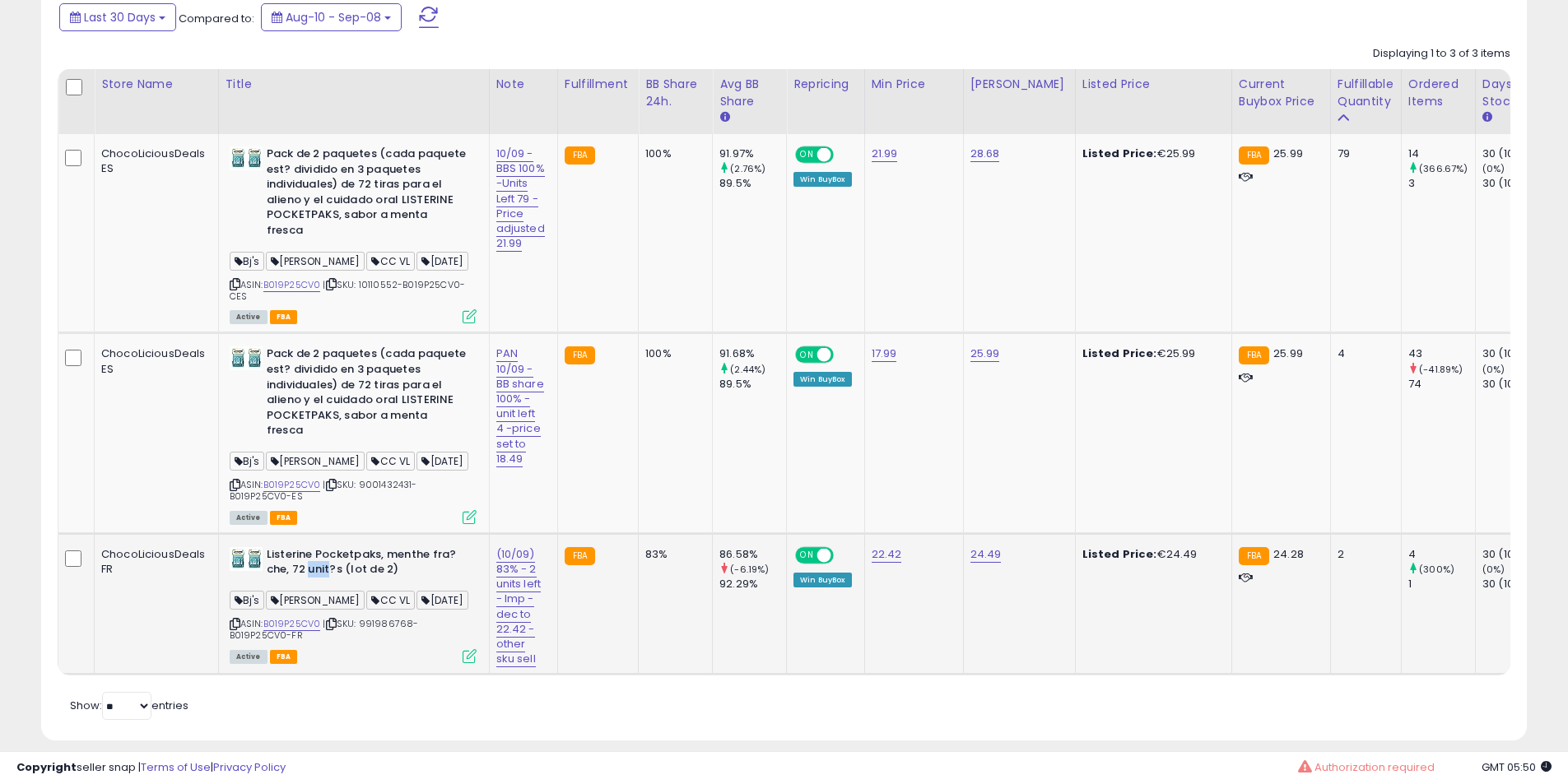
click at [307, 547] on b "Listerine Pocketpaks, menthe fra?che, 72 unit?s (lot de 2)" at bounding box center [366, 564] width 200 height 34
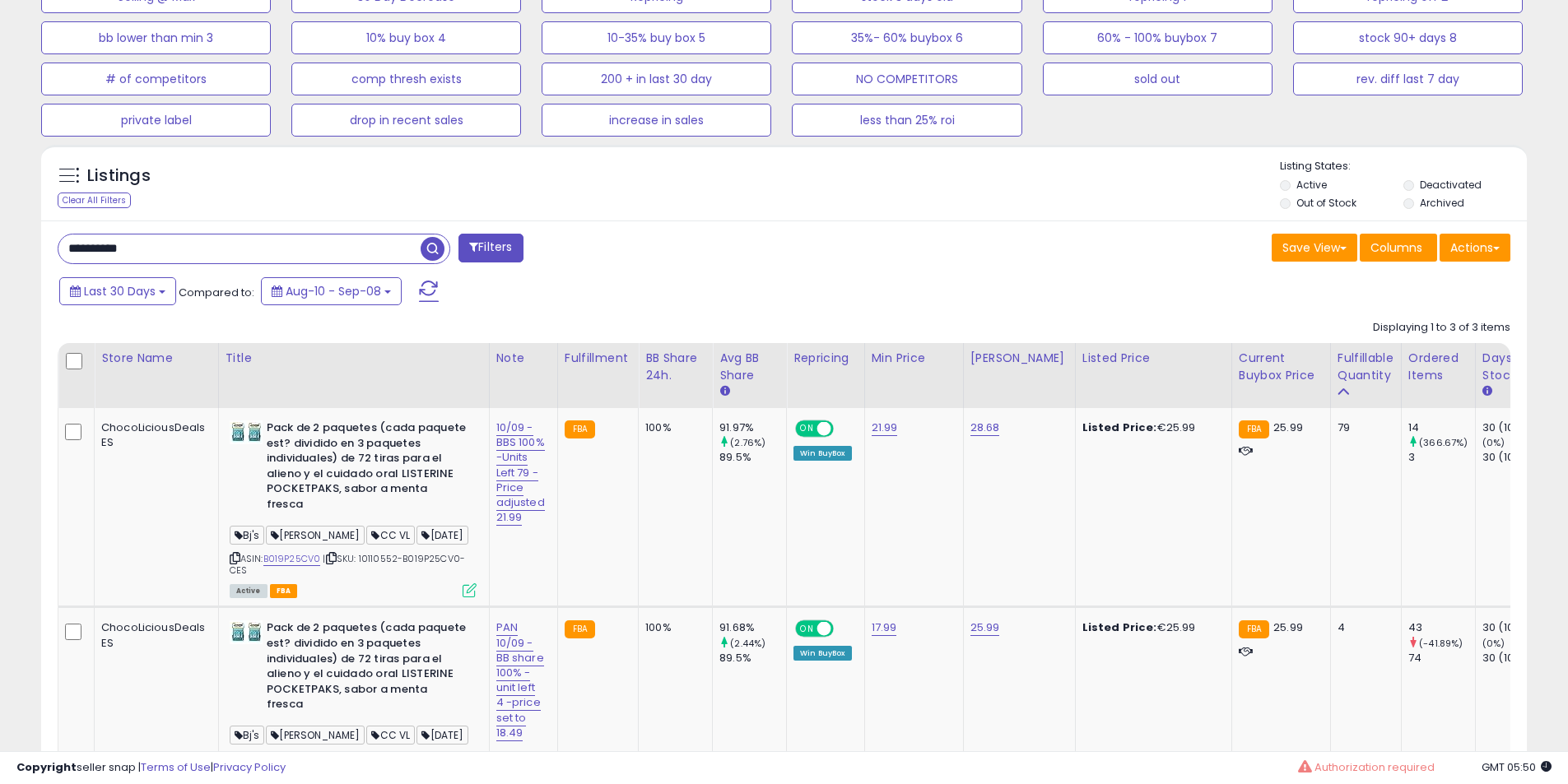
click at [173, 248] on input "**********" at bounding box center [239, 249] width 362 height 29
paste input "text"
type input "**********"
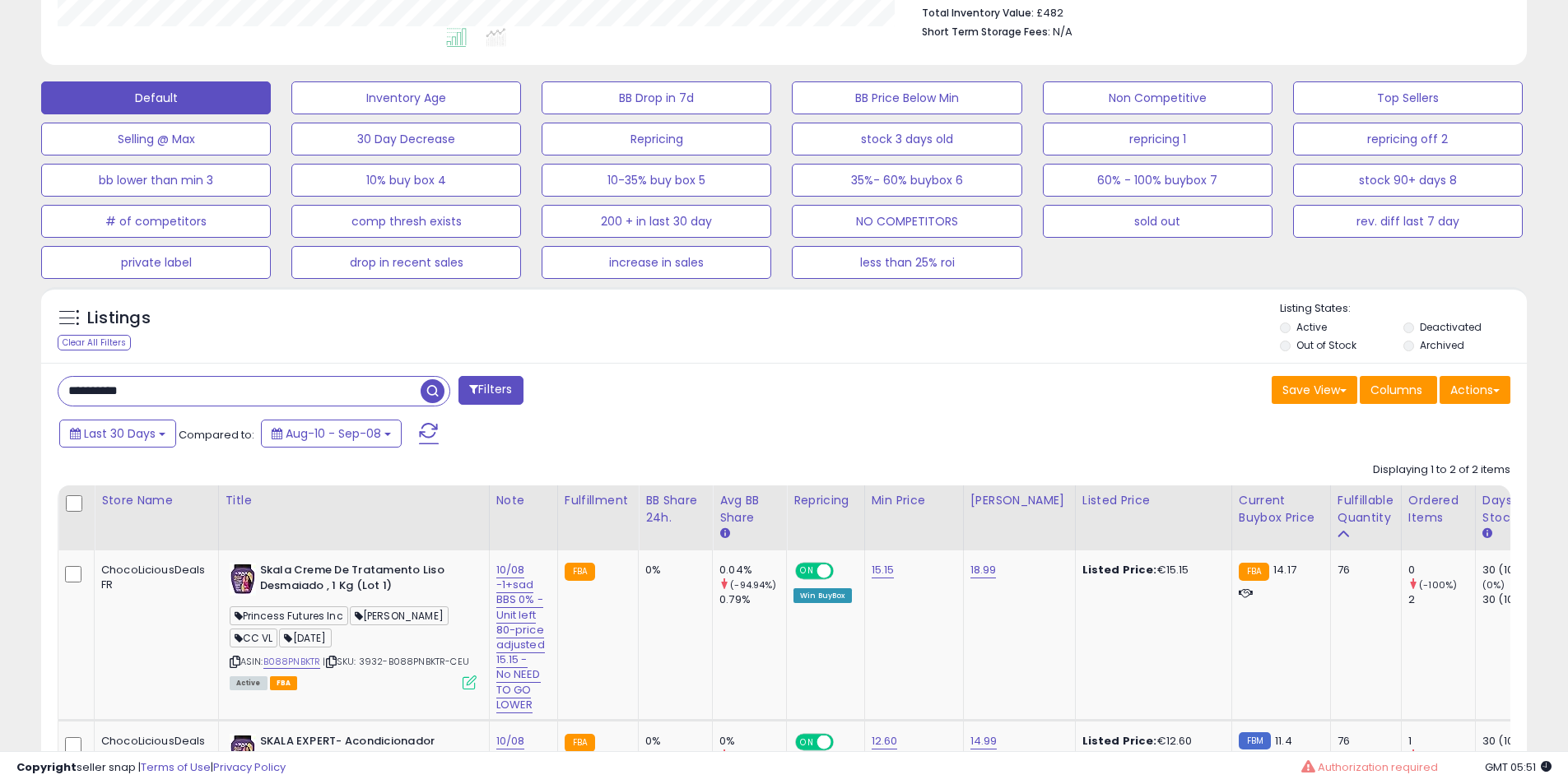
scroll to position [616, 0]
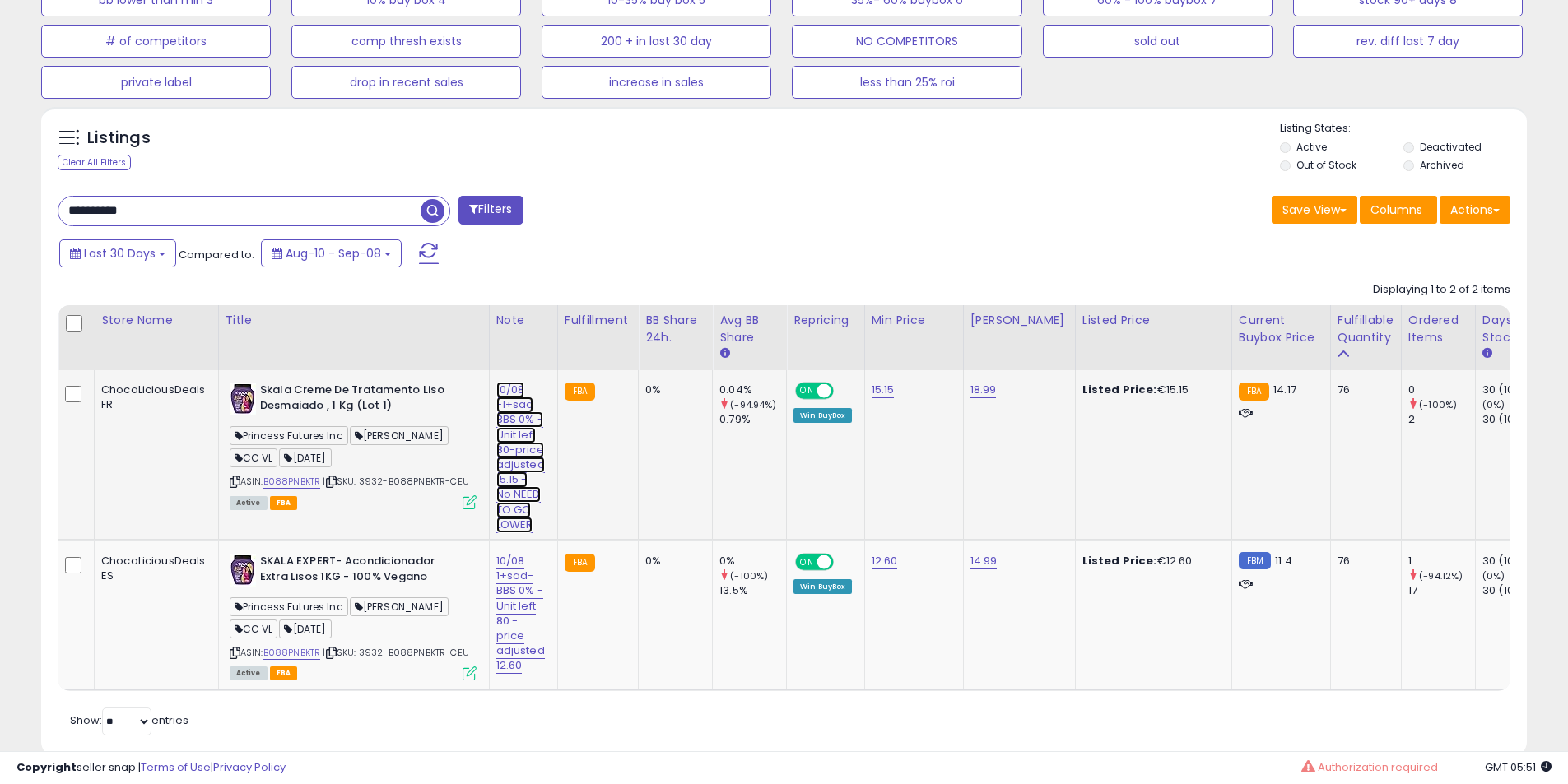
click at [519, 441] on link "10/08 -1+sad BBS 0% - Unit left 80-price adjusted 15.15 - No NEED TO GO LOWER" at bounding box center [520, 458] width 49 height 151
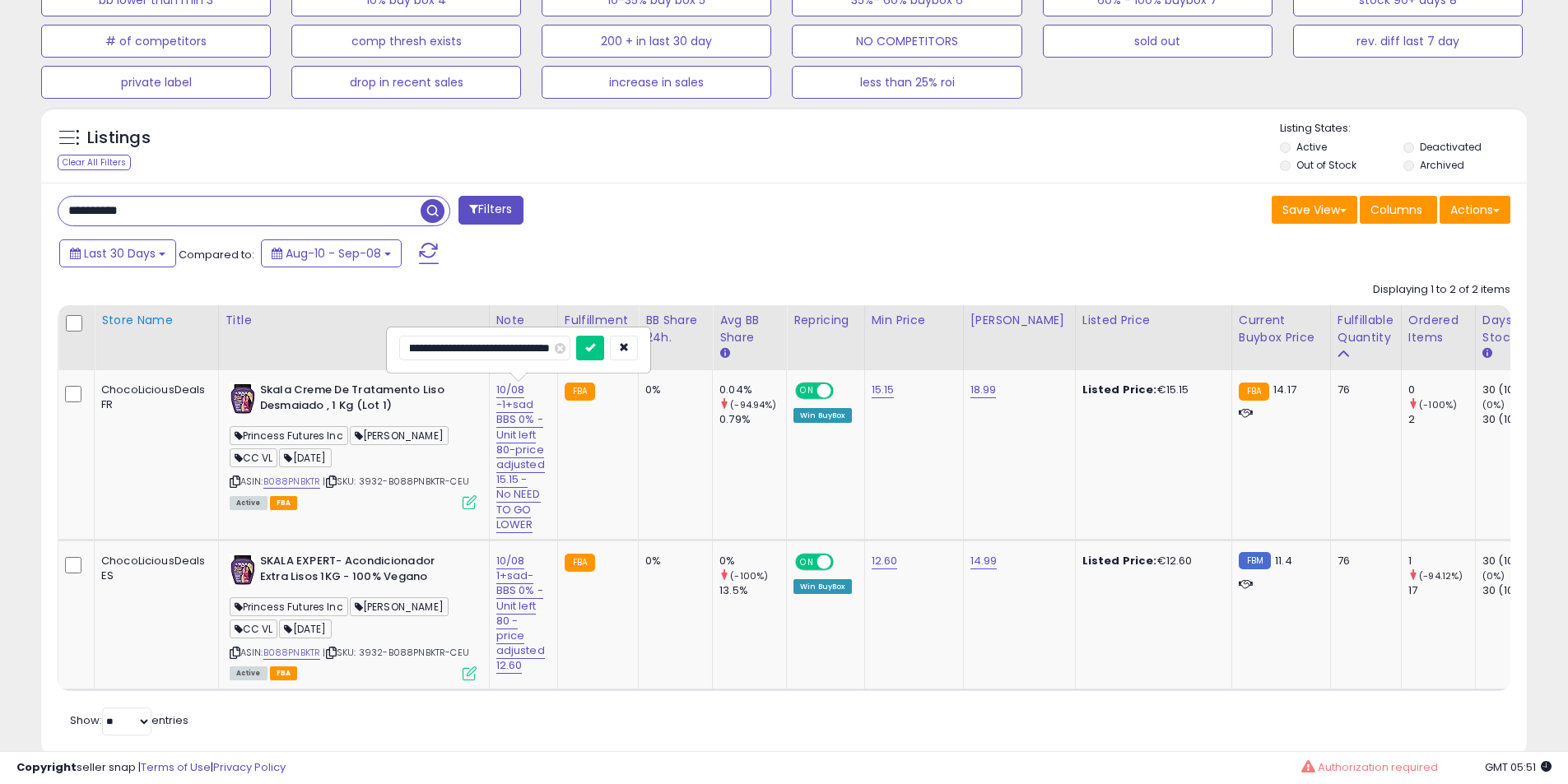
scroll to position [0, 0]
drag, startPoint x: 506, startPoint y: 347, endPoint x: 108, endPoint y: 320, distance: 398.9
click at [108, 320] on table "Store Name Title" at bounding box center [1512, 498] width 2911 height 386
click at [443, 346] on input "**********" at bounding box center [485, 347] width 171 height 25
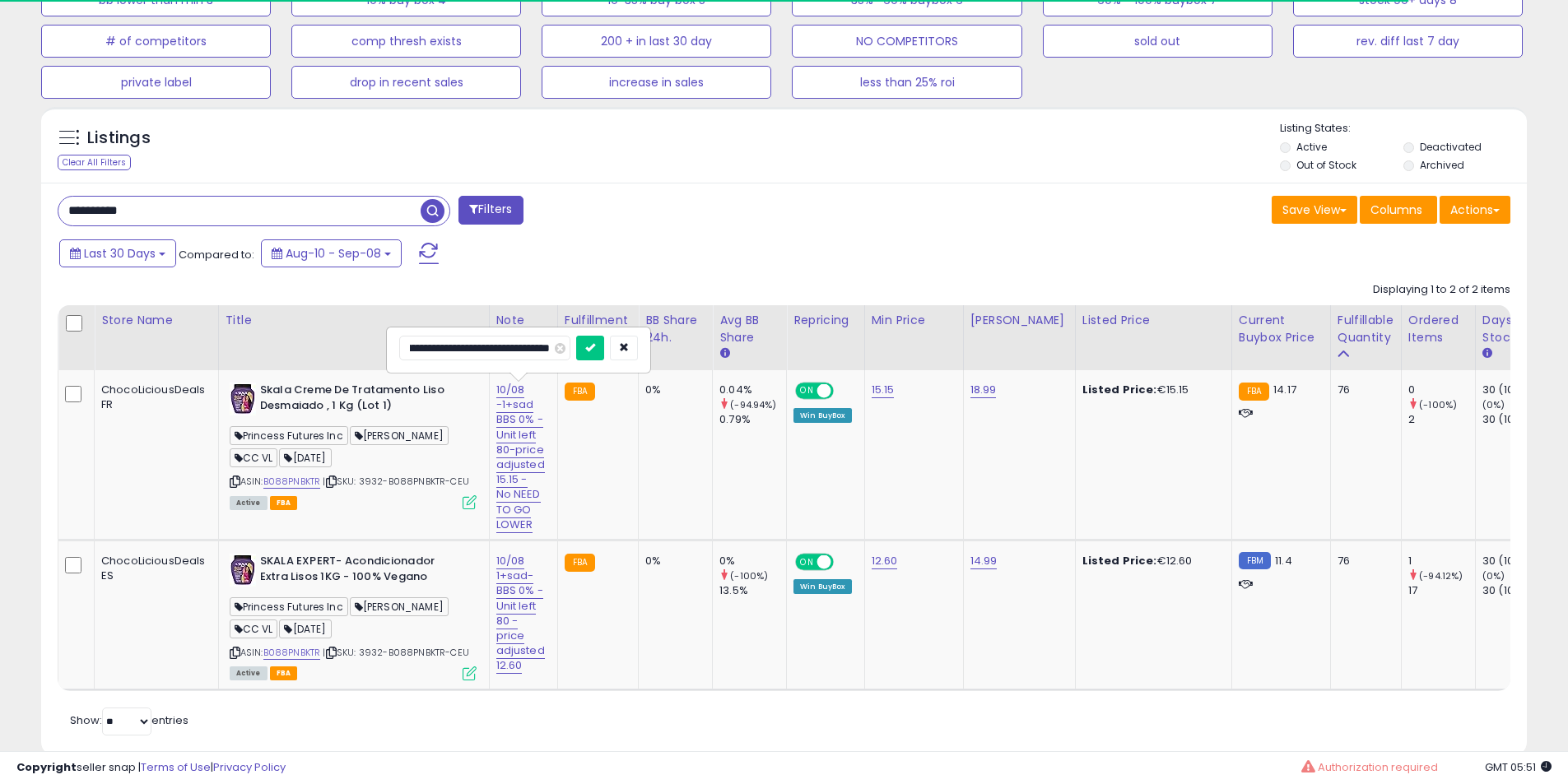
scroll to position [0, 169]
type input "**********"
click button "submit" at bounding box center [589, 347] width 28 height 25
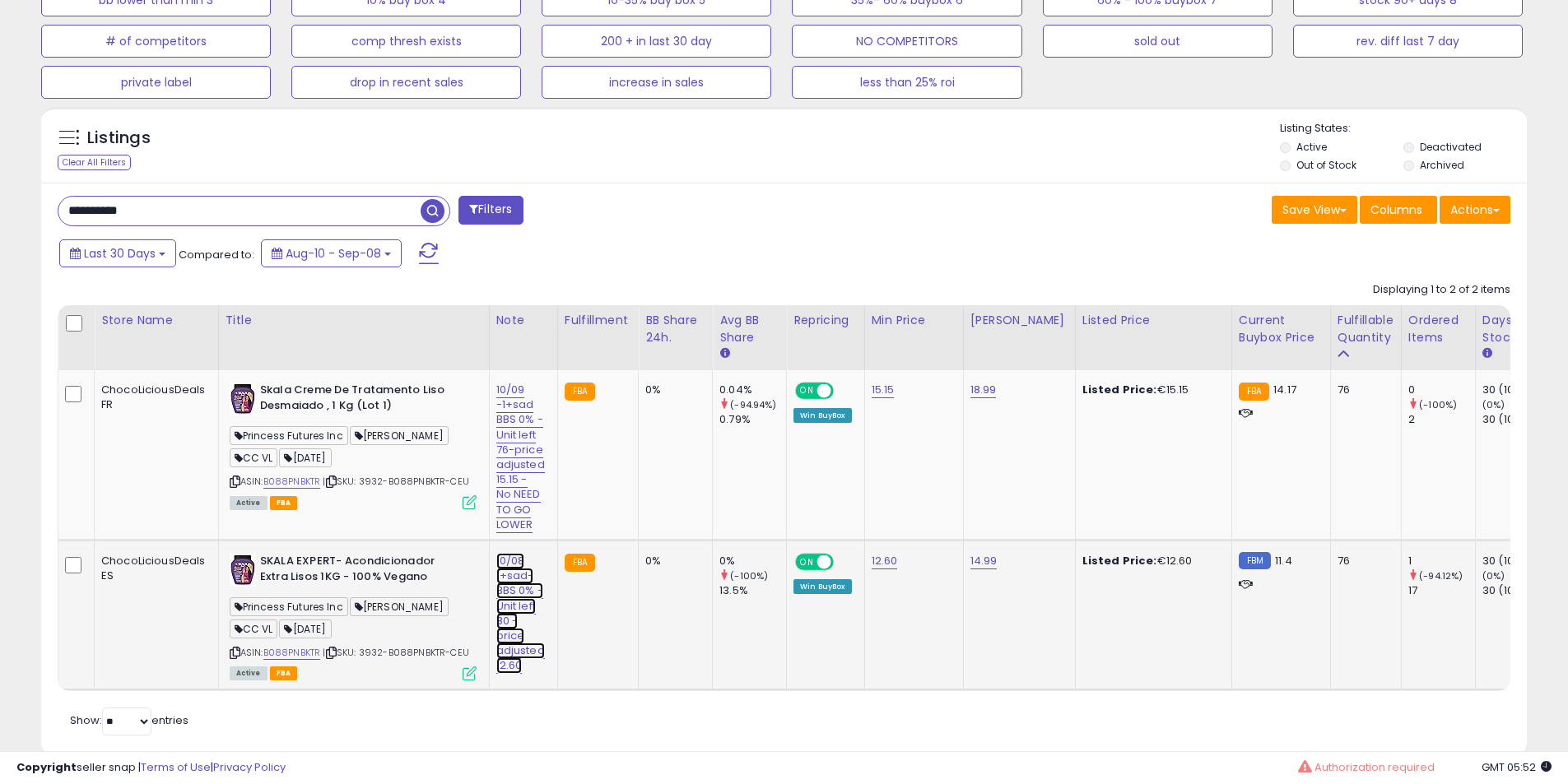
click at [499, 598] on link "10/08 1+sad- BBS 0% - Unit left 80 -price adjusted 12.60" at bounding box center [520, 613] width 49 height 121
click at [426, 518] on input "**********" at bounding box center [485, 519] width 171 height 25
type input "**********"
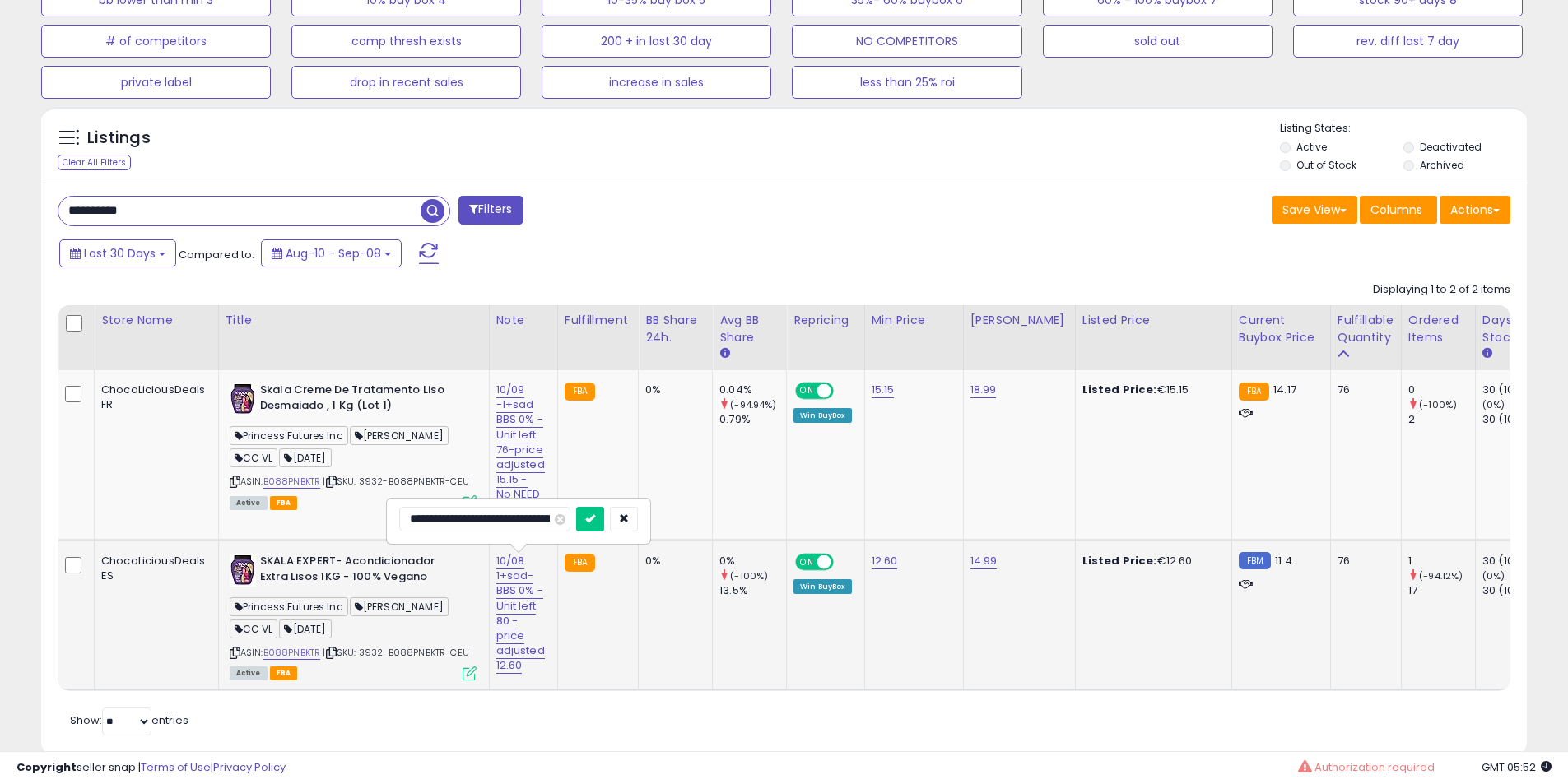
click button "submit" at bounding box center [589, 519] width 28 height 25
click at [336, 570] on b "SKALA EXPERT- Acondicionador Extra Lisos 1KG - 100% Vegano" at bounding box center [359, 571] width 200 height 34
click at [352, 566] on b "SKALA EXPERT- Acondicionador Extra Lisos 1KG - 100% Vegano" at bounding box center [359, 571] width 200 height 34
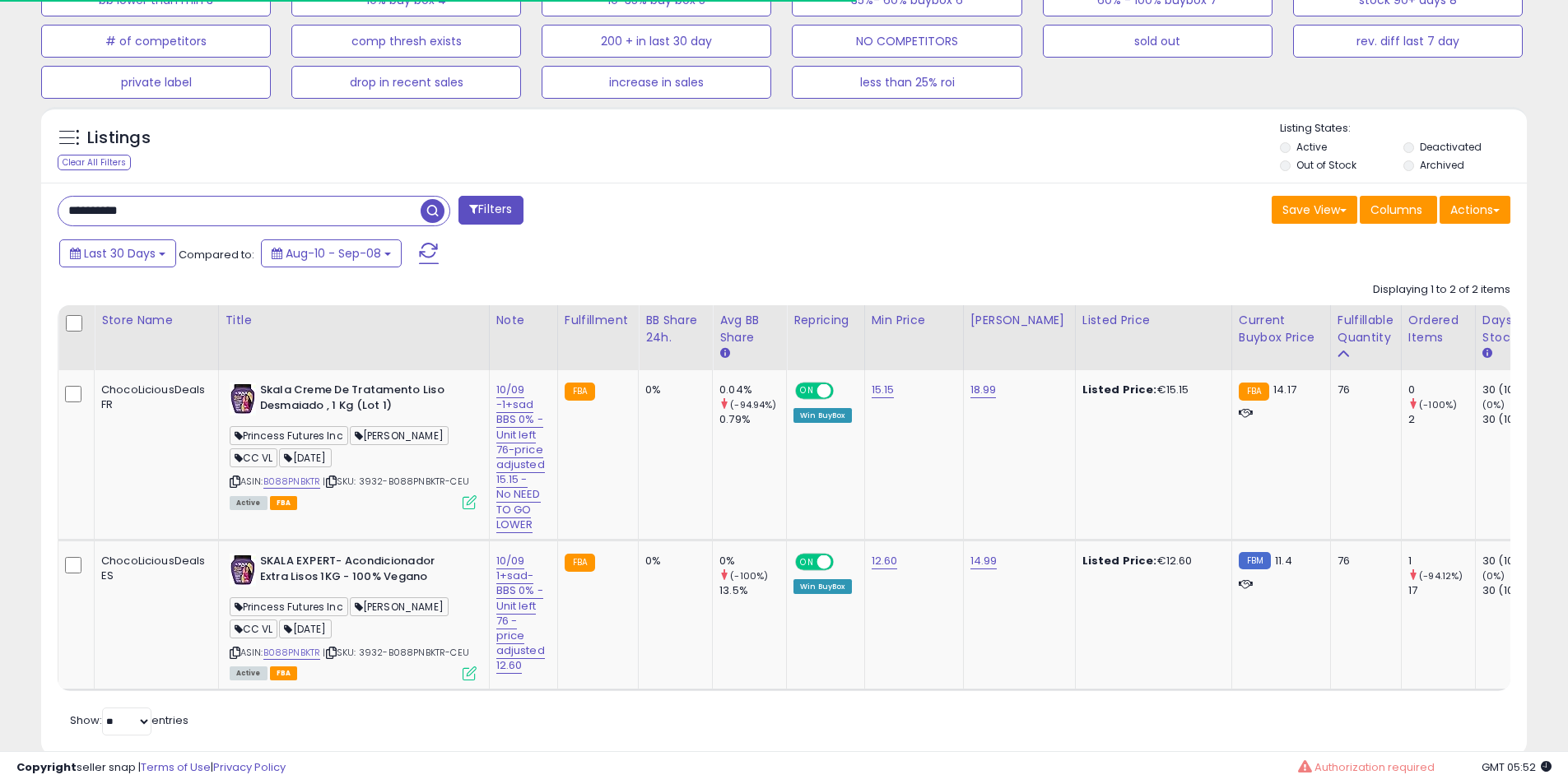
click at [177, 224] on input "**********" at bounding box center [239, 211] width 362 height 29
paste input "text"
type input "**********"
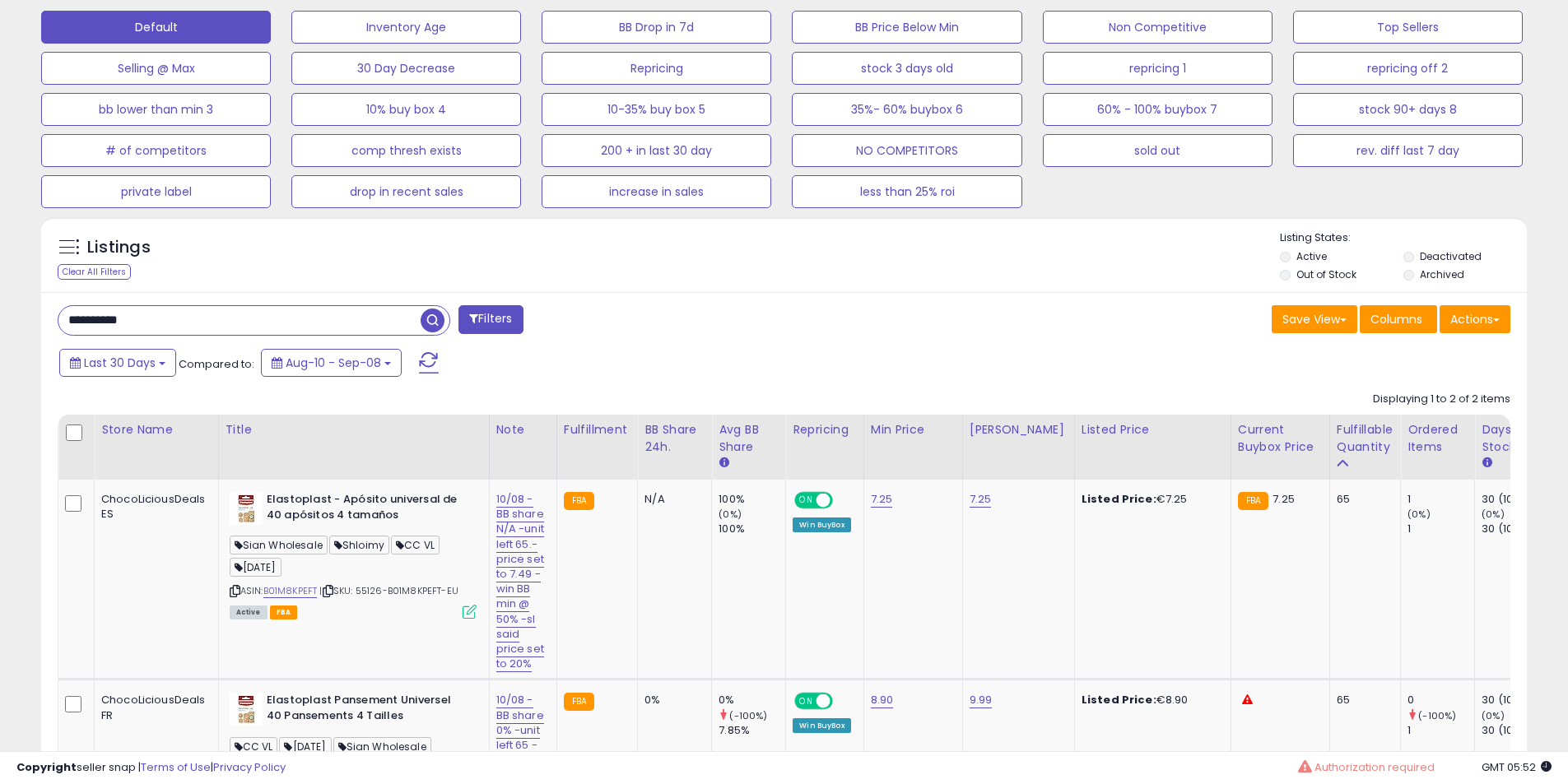
scroll to position [616, 0]
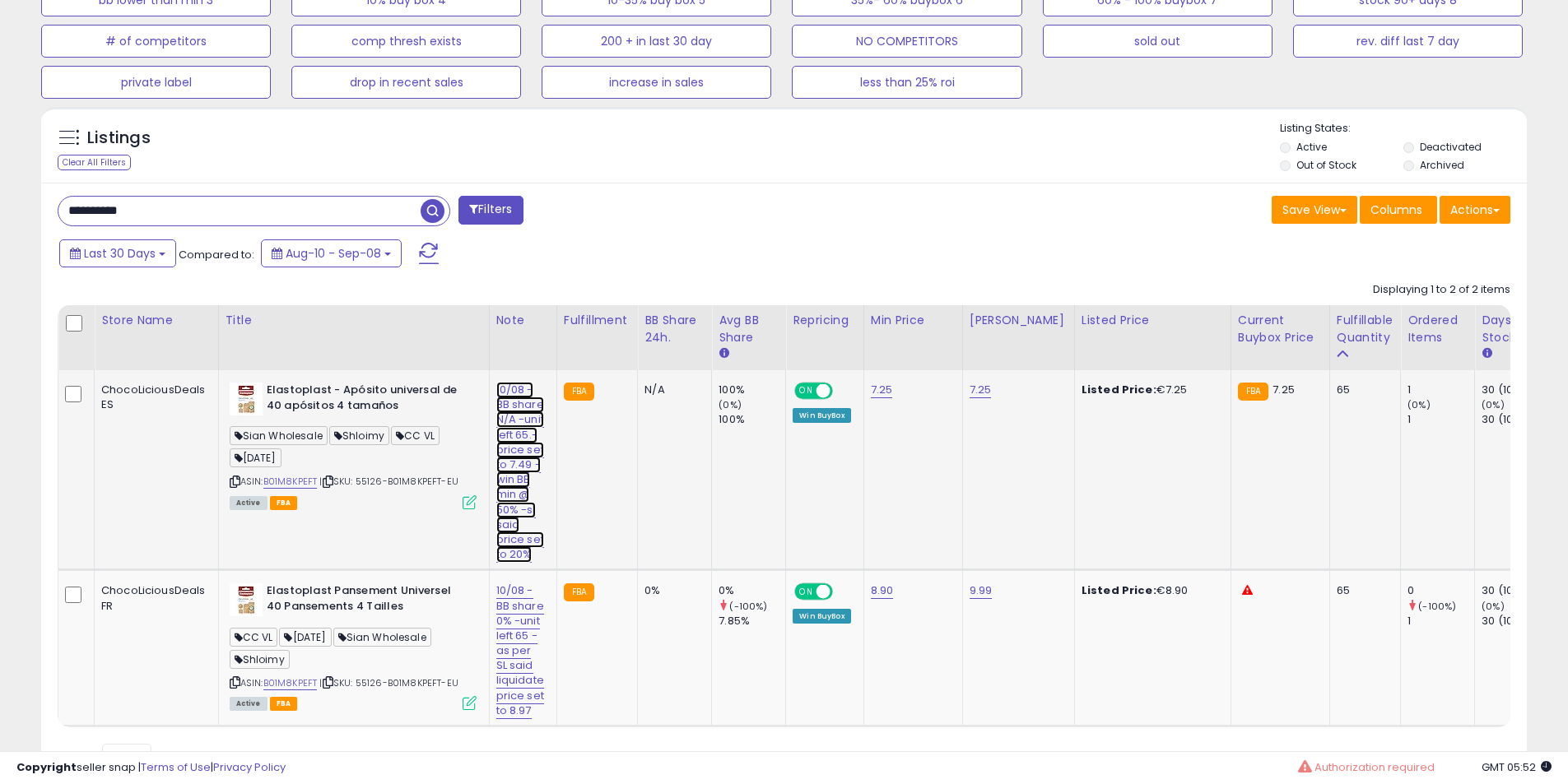
click at [512, 407] on link "10/08 -BB share N/A -unit left 65.-price set to 7.49 - win BB min @ 50% -sl sai…" at bounding box center [520, 472] width 48 height 181
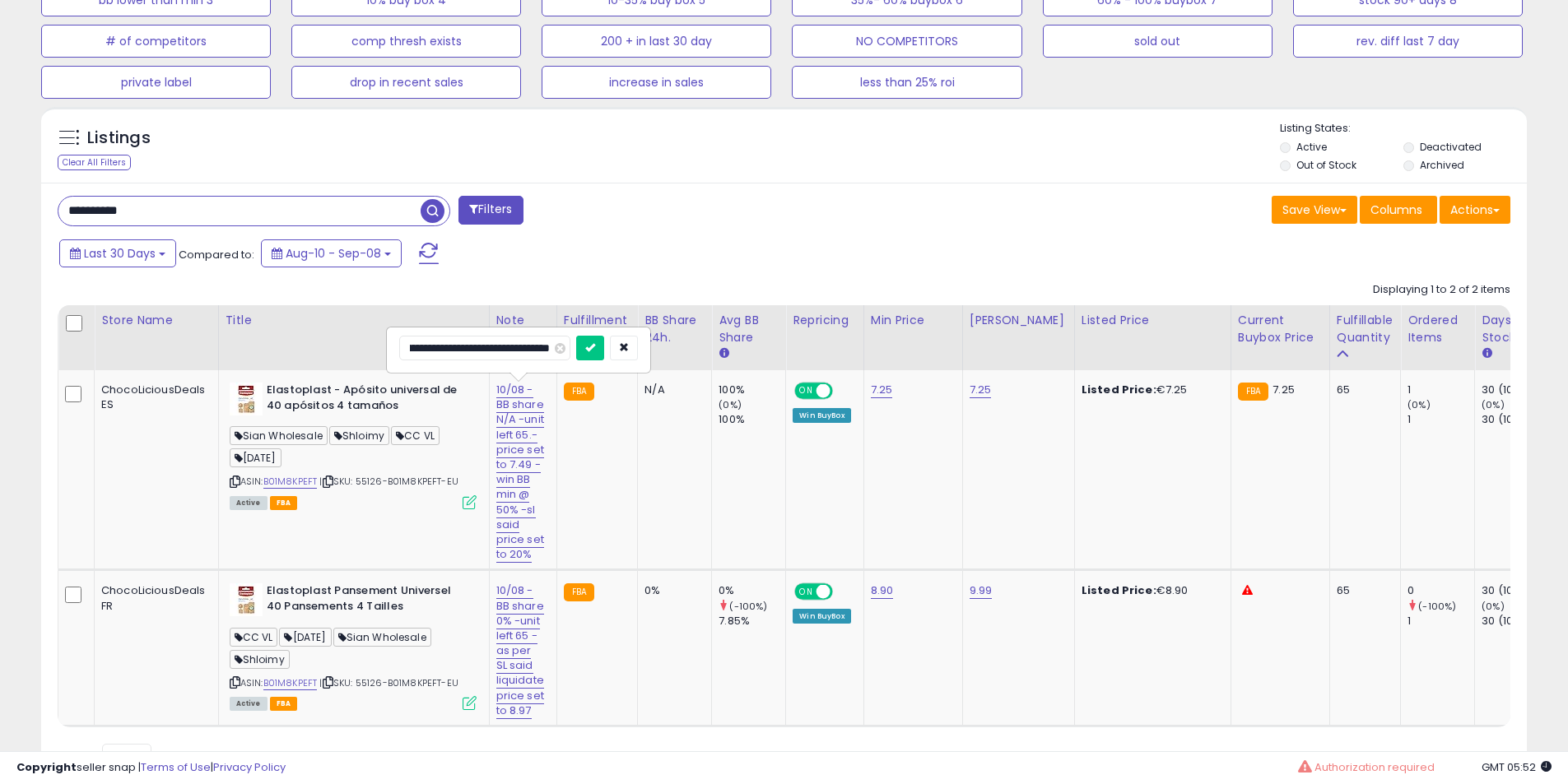
scroll to position [0, 0]
drag, startPoint x: 494, startPoint y: 340, endPoint x: 332, endPoint y: 325, distance: 162.7
click at [76, 331] on table "Store Name Title" at bounding box center [1551, 516] width 2987 height 422
click at [439, 339] on input "**********" at bounding box center [485, 347] width 171 height 25
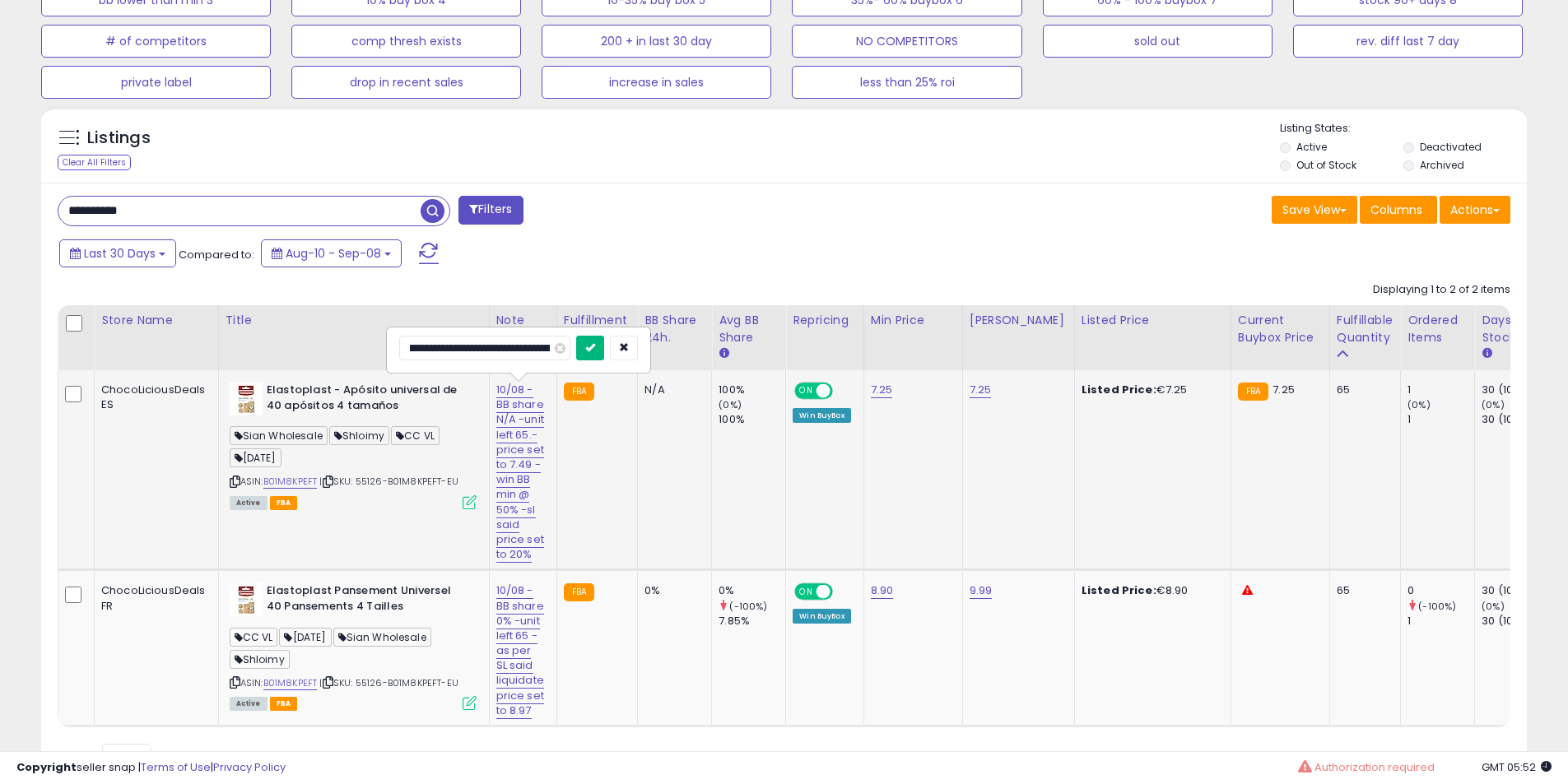
type input "**********"
click at [593, 342] on icon "submit" at bounding box center [590, 347] width 10 height 10
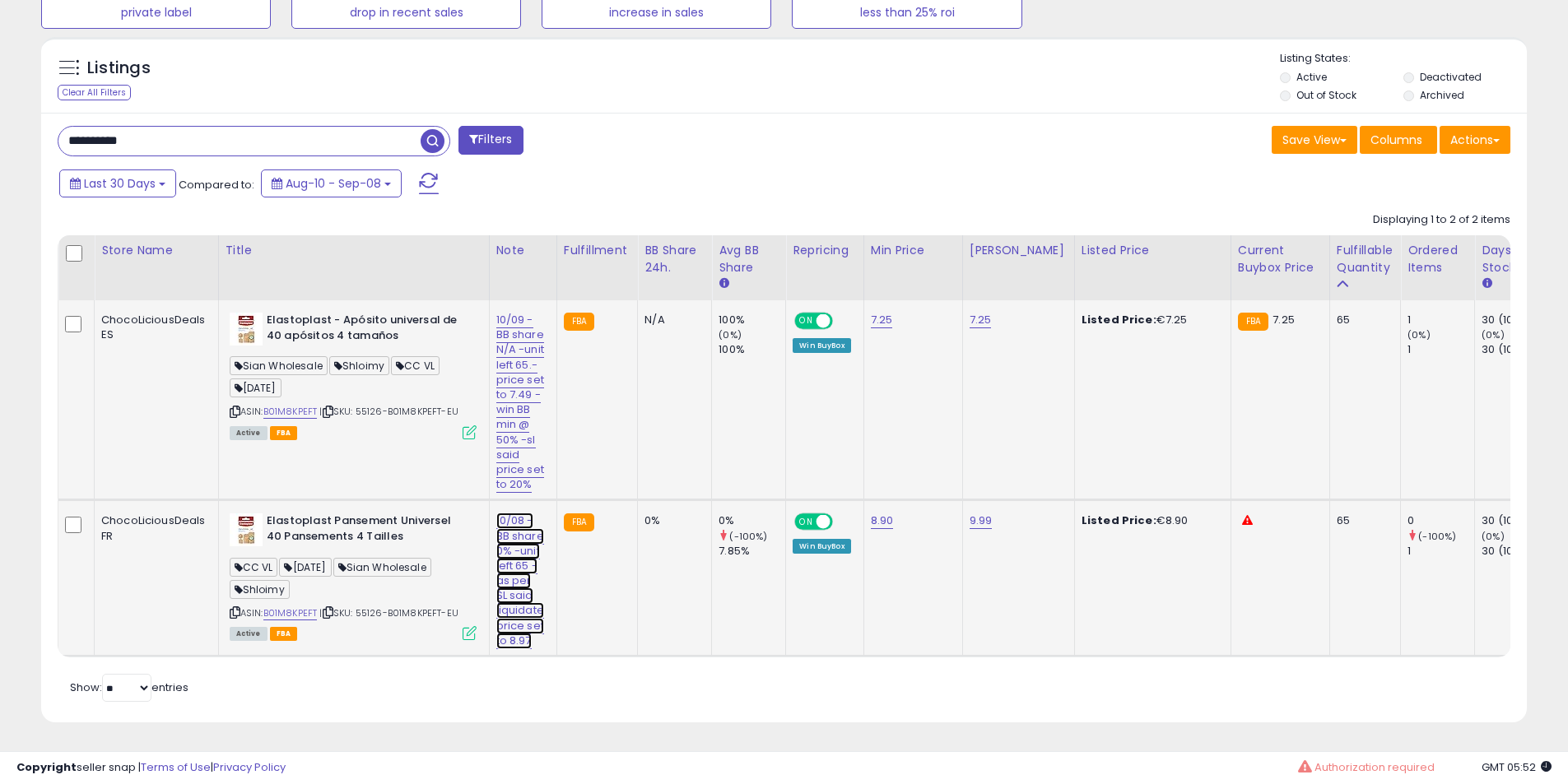
click at [521, 560] on link "10/08 -BB share 0% -unit left 65 -as per SL said liquidate price set to 8.97" at bounding box center [520, 580] width 48 height 137
drag, startPoint x: 470, startPoint y: 465, endPoint x: 29, endPoint y: 465, distance: 441.0
click at [29, 465] on div "Listings Clear All Filters" at bounding box center [784, 386] width 1510 height 714
click at [439, 482] on input "**********" at bounding box center [485, 494] width 171 height 25
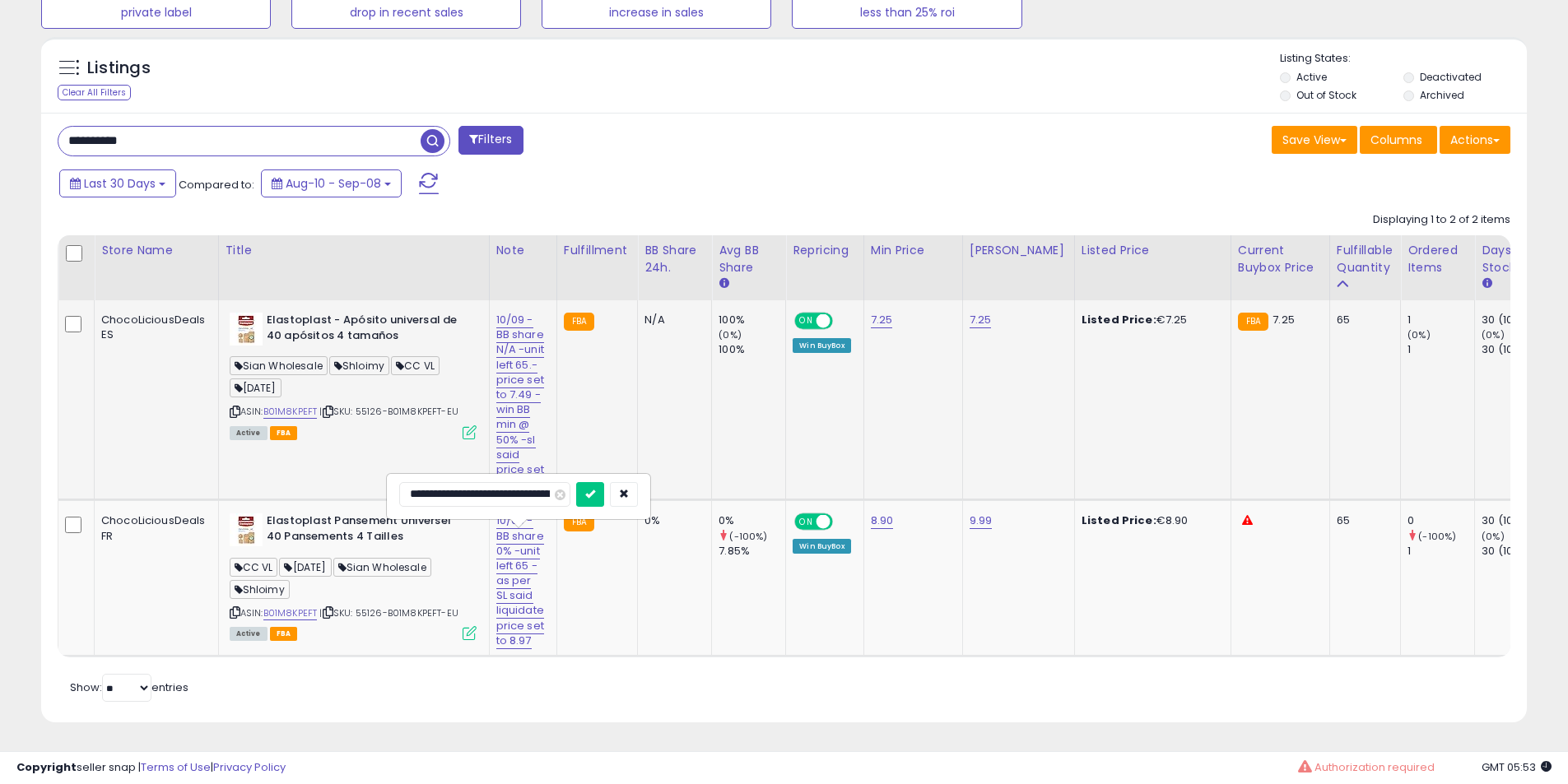
type input "**********"
click at [531, 482] on input "**********" at bounding box center [485, 494] width 171 height 25
click button "submit" at bounding box center [589, 494] width 28 height 25
click at [406, 513] on b "Elastoplast Pansement Universel 40 Pansements 4 Tailles" at bounding box center [366, 530] width 200 height 34
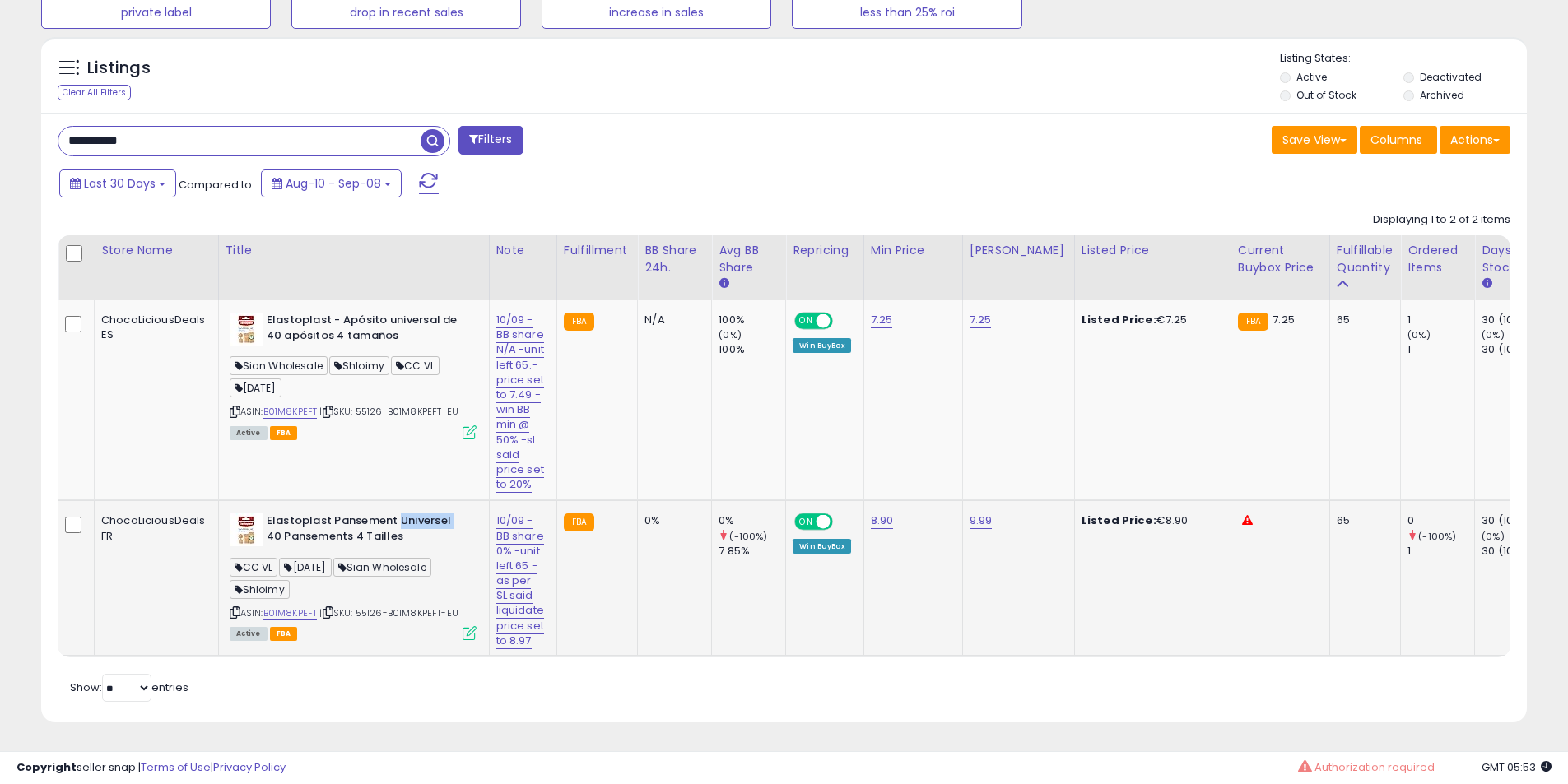
click at [406, 513] on b "Elastoplast Pansement Universel 40 Pansements 4 Tailles" at bounding box center [366, 530] width 200 height 34
click at [330, 516] on b "Elastoplast Pansement Universel 40 Pansements 4 Tailles" at bounding box center [366, 530] width 200 height 34
click at [299, 513] on b "Elastoplast Pansement Universel 40 Pansements 4 Tailles" at bounding box center [366, 530] width 200 height 34
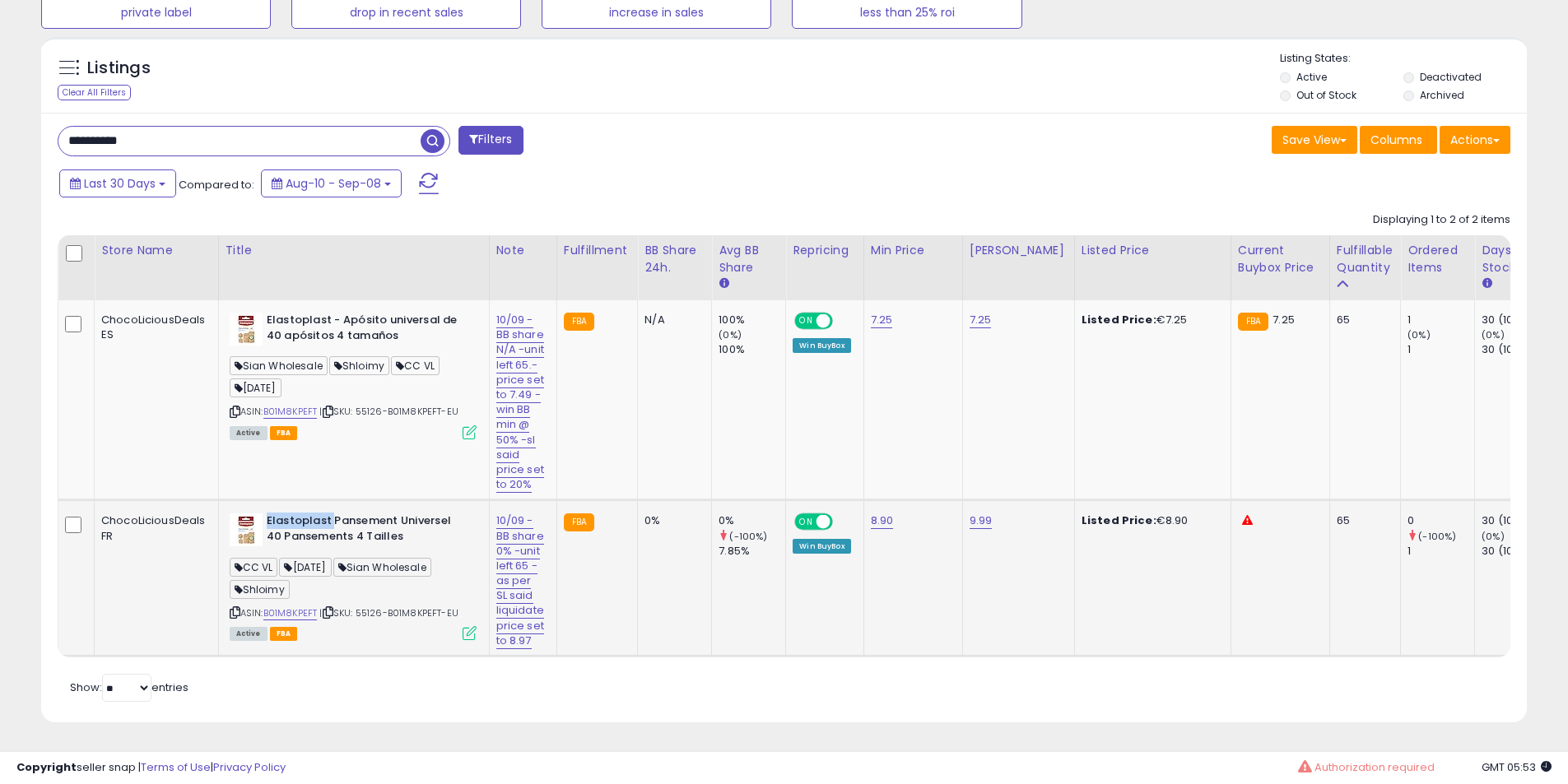
click at [315, 513] on b "Elastoplast Pansement Universel 40 Pansements 4 Tailles" at bounding box center [366, 530] width 200 height 34
drag, startPoint x: 315, startPoint y: 505, endPoint x: 344, endPoint y: 461, distance: 52.7
click at [325, 513] on b "Elastoplast Pansement Universel 40 Pansements 4 Tailles" at bounding box center [366, 530] width 200 height 34
click at [353, 312] on b "Elastoplast - Apósito universal de 40 apósitos 4 tamaños" at bounding box center [366, 329] width 200 height 34
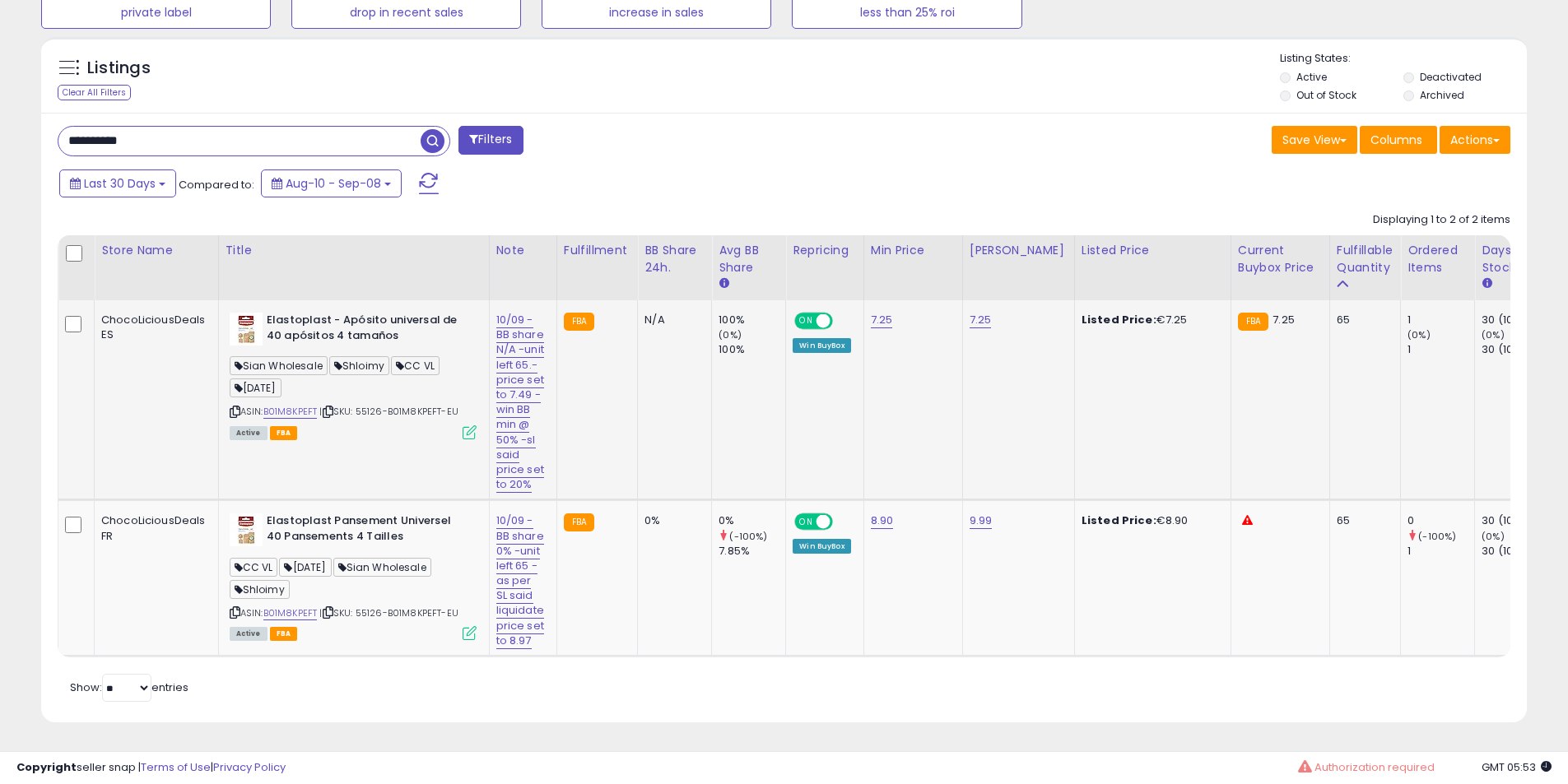
click at [273, 312] on b "Elastoplast - Apósito universal de 40 apósitos 4 tamaños" at bounding box center [366, 329] width 200 height 34
click at [335, 301] on td "Elastoplast - Apósito universal de 40 apósitos 4 tamaños Sian Wholesale Shloimy…" at bounding box center [353, 400] width 271 height 200
click at [172, 126] on input "**********" at bounding box center [239, 141] width 362 height 29
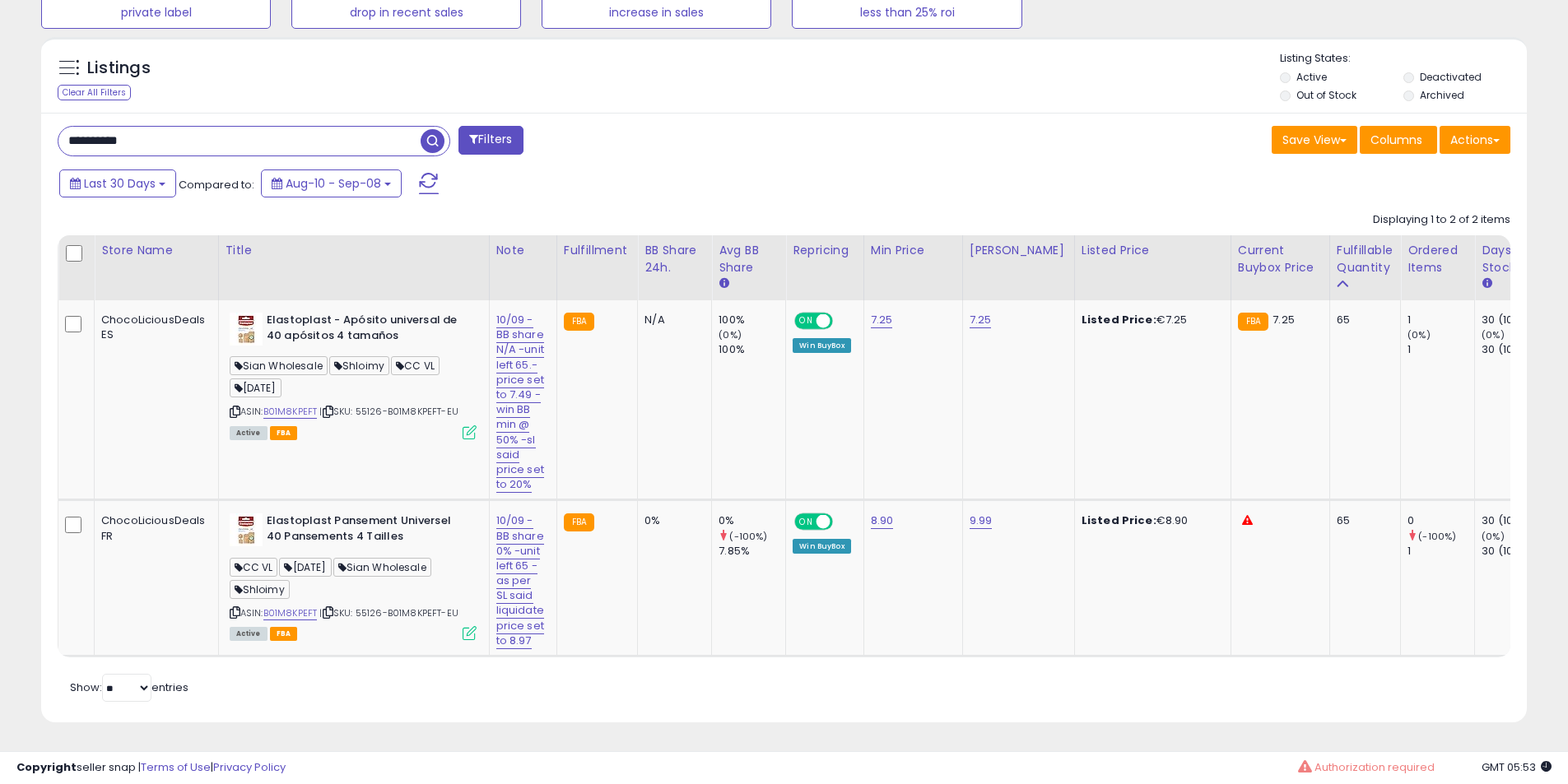
click at [172, 126] on input "**********" at bounding box center [239, 141] width 362 height 29
paste input "text"
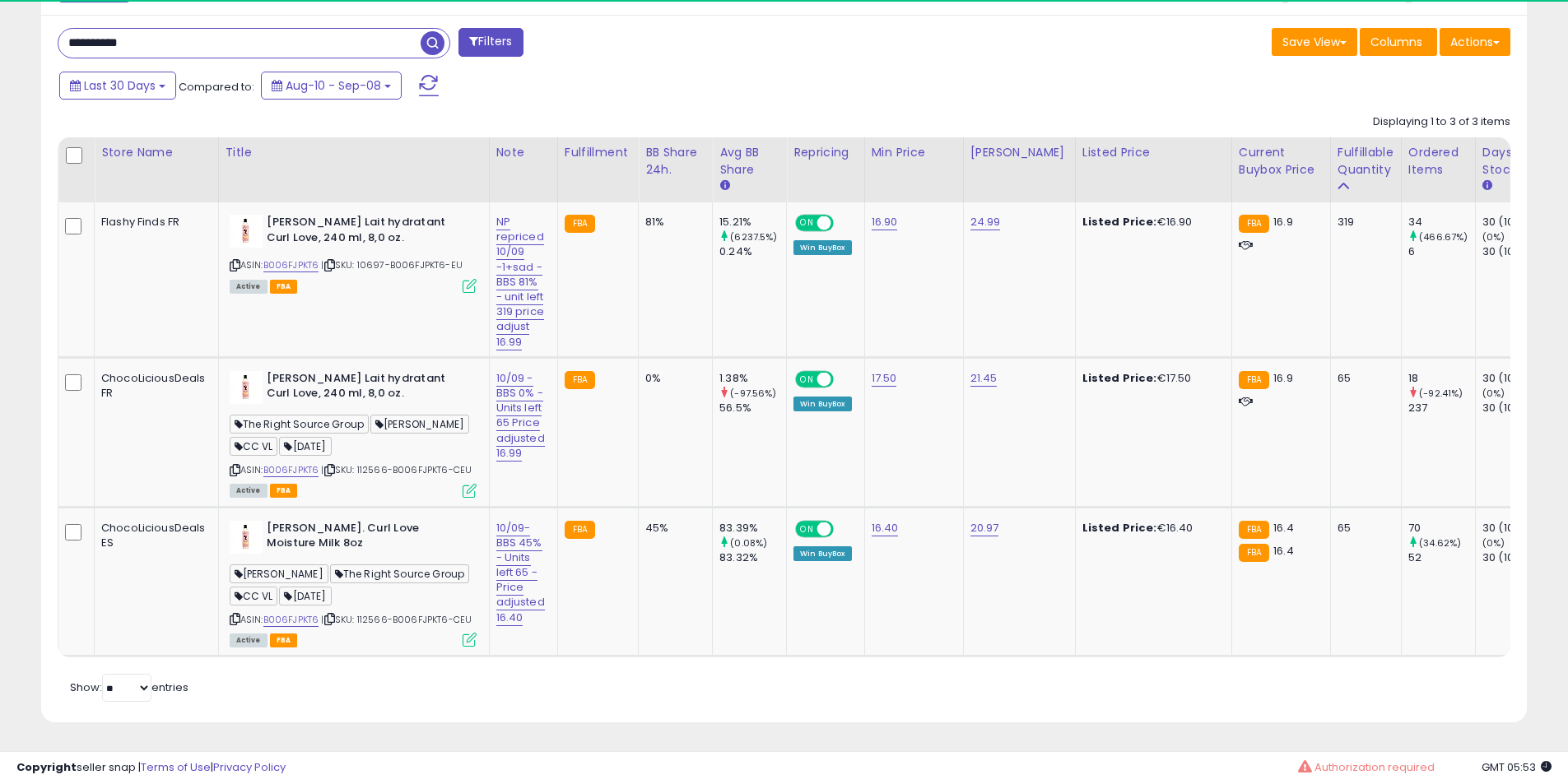
scroll to position [337, 861]
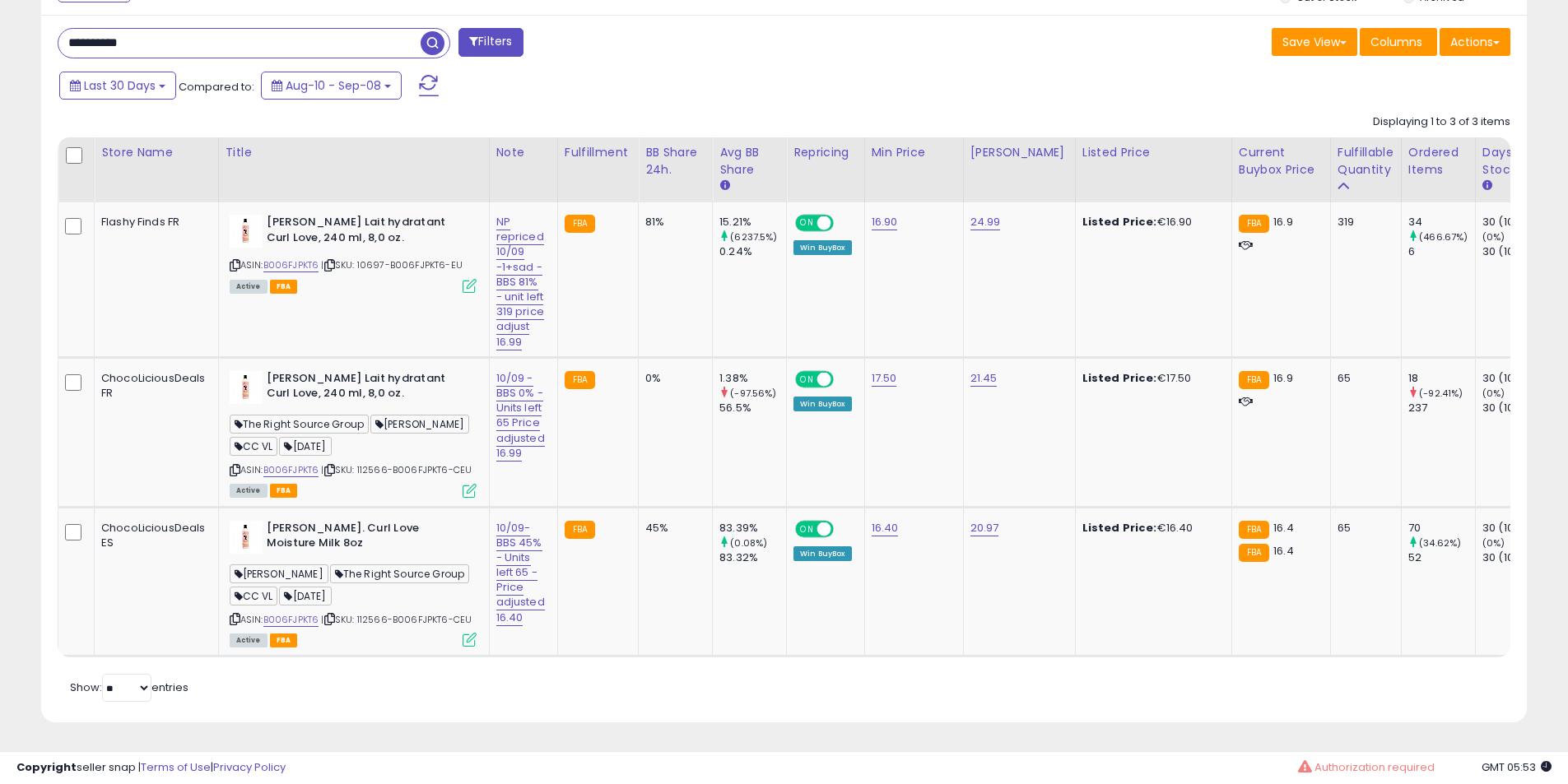
click at [158, 29] on input "**********" at bounding box center [239, 43] width 362 height 29
paste input "text"
type input "**********"
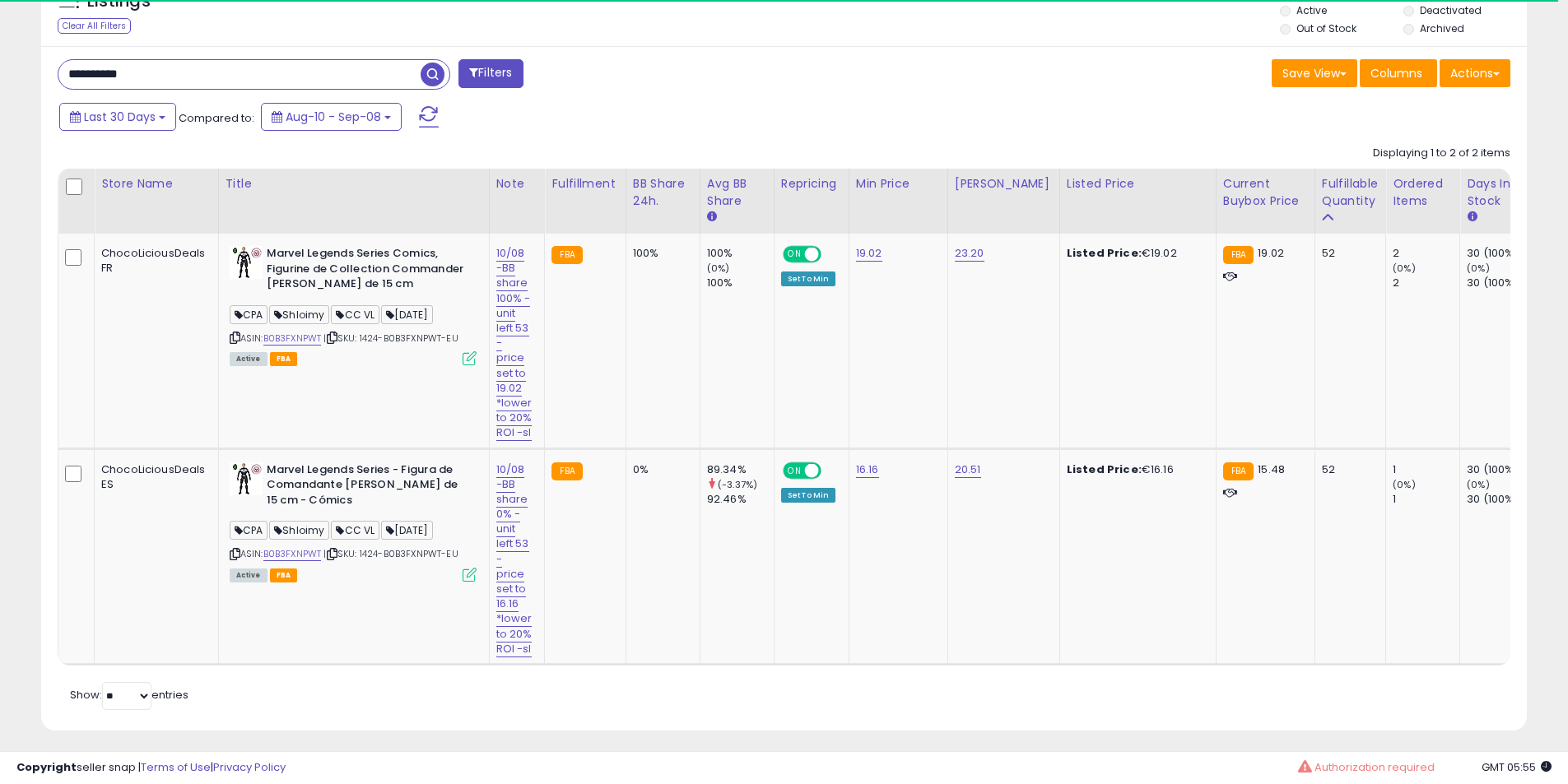
scroll to position [754, 0]
click at [294, 265] on b "Marvel Legends Series Comics, Figurine de Collection Commander [PERSON_NAME] de…" at bounding box center [366, 270] width 200 height 50
click at [324, 266] on b "Marvel Legends Series Comics, Figurine de Collection Commander [PERSON_NAME] de…" at bounding box center [366, 270] width 200 height 50
drag, startPoint x: 324, startPoint y: 266, endPoint x: 344, endPoint y: 266, distance: 20.0
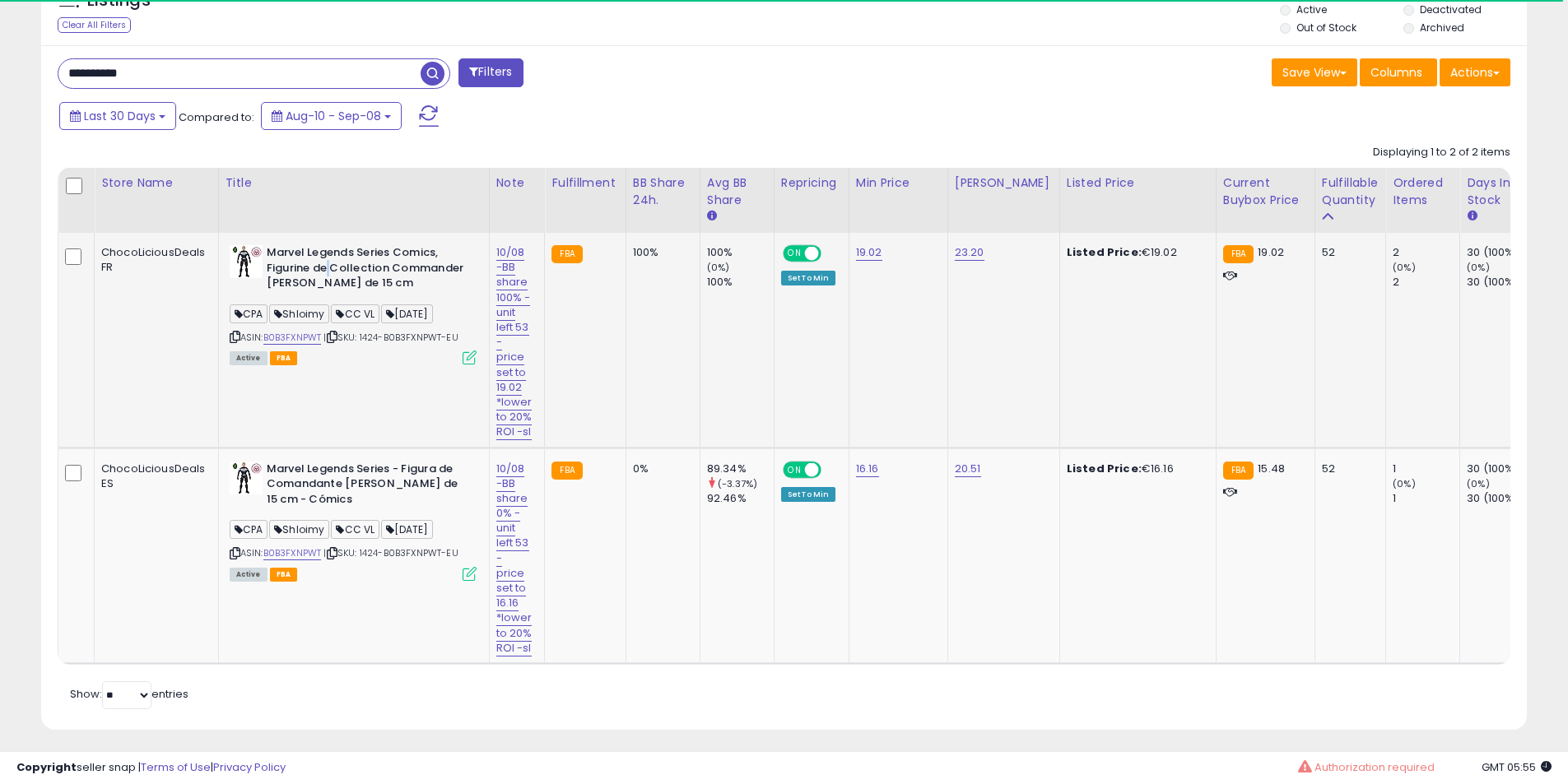
click at [329, 266] on b "Marvel Legends Series Comics, Figurine de Collection Commander [PERSON_NAME] de…" at bounding box center [366, 270] width 200 height 50
click at [344, 266] on b "Marvel Legends Series Comics, Figurine de Collection Commander [PERSON_NAME] de…" at bounding box center [366, 270] width 200 height 50
drag, startPoint x: 344, startPoint y: 266, endPoint x: 371, endPoint y: 270, distance: 27.3
click at [357, 270] on b "Marvel Legends Series Comics, Figurine de Collection Commander [PERSON_NAME] de…" at bounding box center [366, 270] width 200 height 50
click at [371, 270] on b "Marvel Legends Series Comics, Figurine de Collection Commander [PERSON_NAME] de…" at bounding box center [366, 270] width 200 height 50
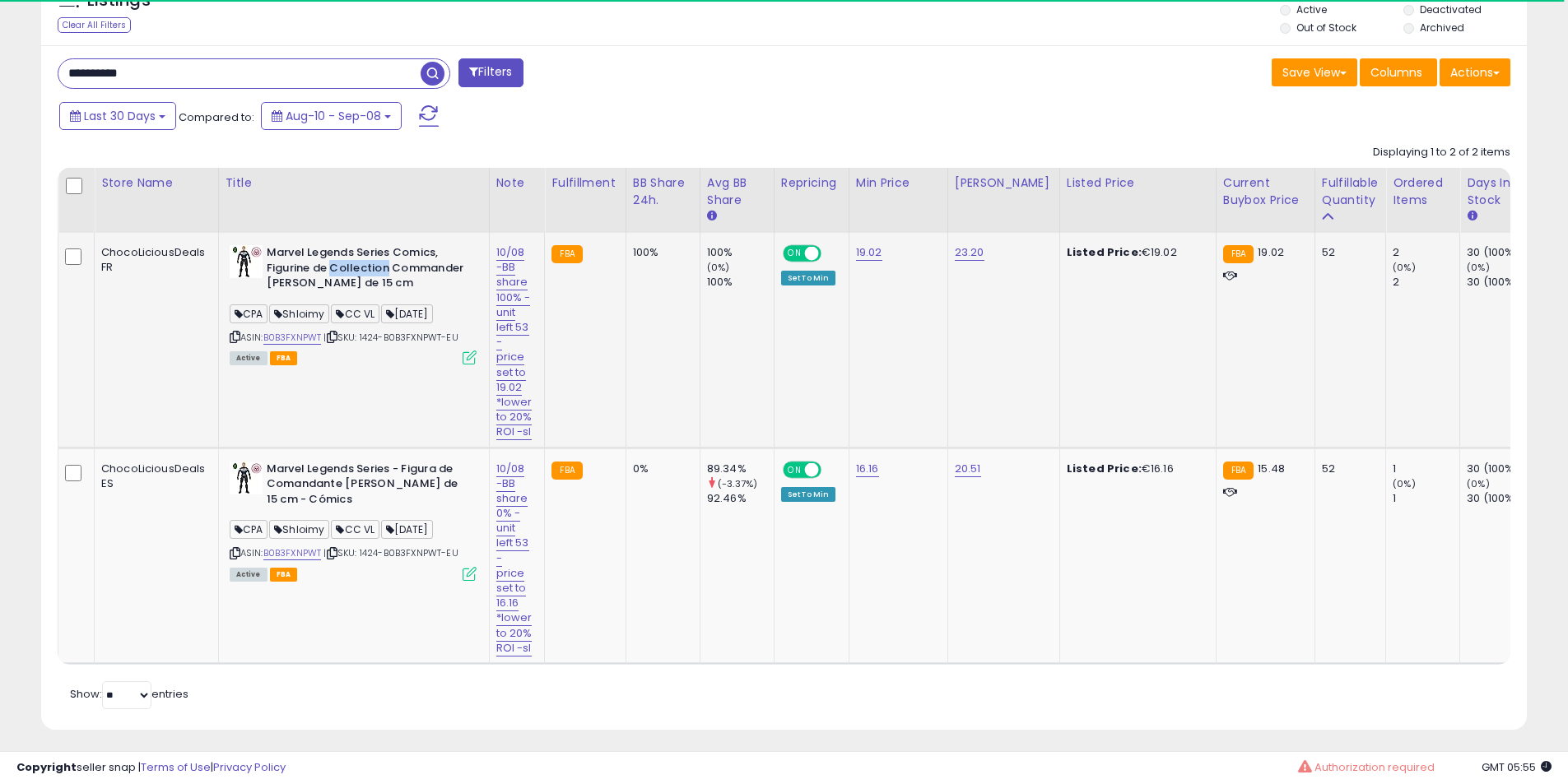
drag, startPoint x: 371, startPoint y: 270, endPoint x: 380, endPoint y: 259, distance: 14.2
click at [380, 269] on b "Marvel Legends Series Comics, Figurine de Collection Commander [PERSON_NAME] de…" at bounding box center [366, 270] width 200 height 50
click at [380, 259] on b "Marvel Legends Series Comics, Figurine de Collection Commander [PERSON_NAME] de…" at bounding box center [366, 270] width 200 height 50
drag, startPoint x: 380, startPoint y: 259, endPoint x: 400, endPoint y: 258, distance: 20.0
click at [381, 258] on b "Marvel Legends Series Comics, Figurine de Collection Commander [PERSON_NAME] de…" at bounding box center [366, 270] width 200 height 50
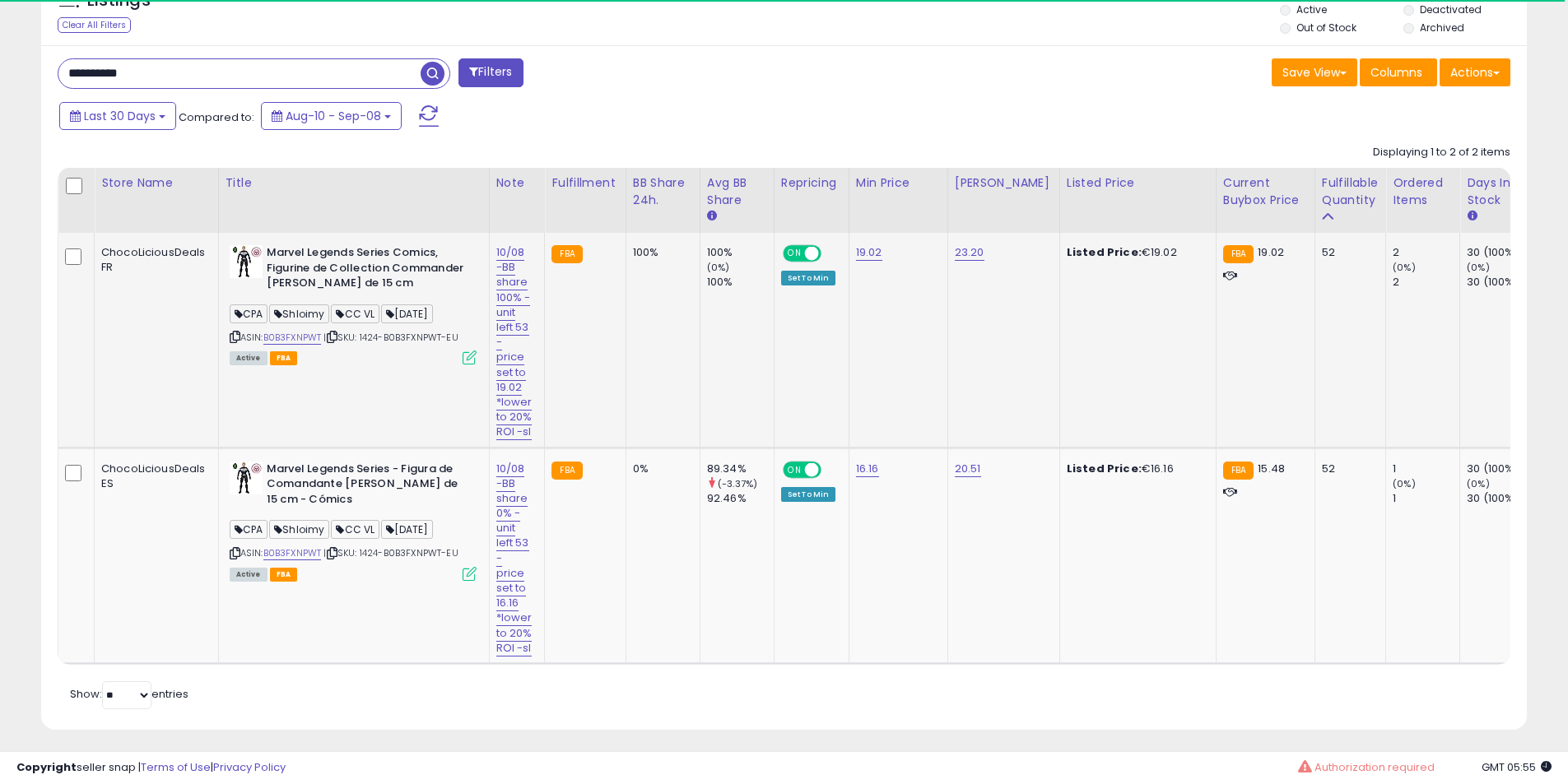
click at [400, 258] on b "Marvel Legends Series Comics, Figurine de Collection Commander [PERSON_NAME] de…" at bounding box center [366, 270] width 200 height 50
click at [402, 258] on b "Marvel Legends Series Comics, Figurine de Collection Commander [PERSON_NAME] de…" at bounding box center [366, 270] width 200 height 50
click at [429, 252] on b "Marvel Legends Series Comics, Figurine de Collection Commander [PERSON_NAME] de…" at bounding box center [366, 270] width 200 height 50
click at [435, 250] on b "Marvel Legends Series Comics, Figurine de Collection Commander [PERSON_NAME] de…" at bounding box center [366, 270] width 200 height 50
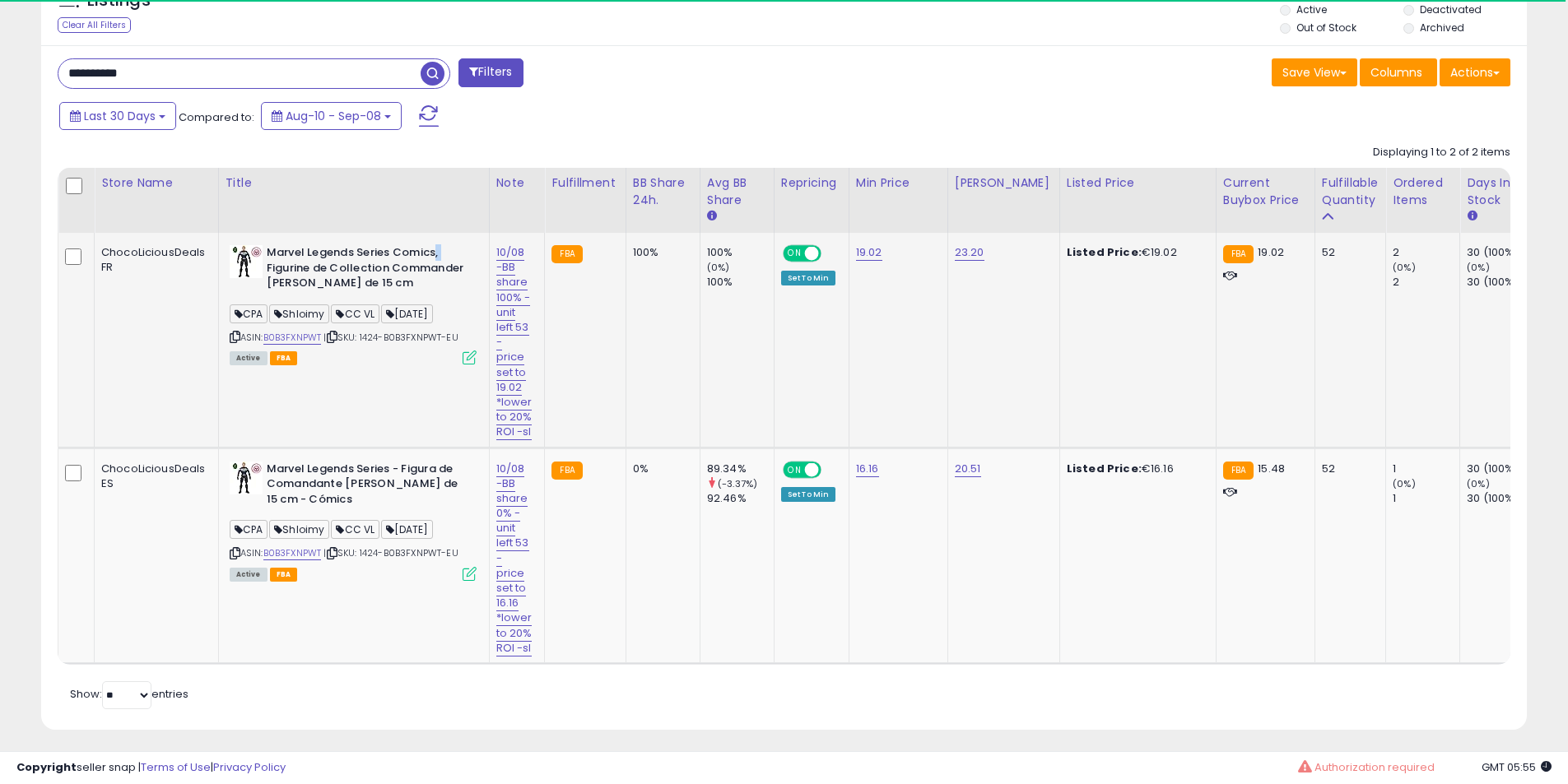
click at [435, 250] on b "Marvel Legends Series Comics, Figurine de Collection Commander [PERSON_NAME] de…" at bounding box center [366, 270] width 200 height 50
click at [517, 280] on link "10/08 -BB share 100% - unit left 53 - price set to 19.02 *lower to 20% ROI -sl" at bounding box center [514, 342] width 36 height 195
drag, startPoint x: 482, startPoint y: 213, endPoint x: 0, endPoint y: 180, distance: 483.1
click at [0, 180] on div "**********" at bounding box center [784, 45] width 1568 height 1491
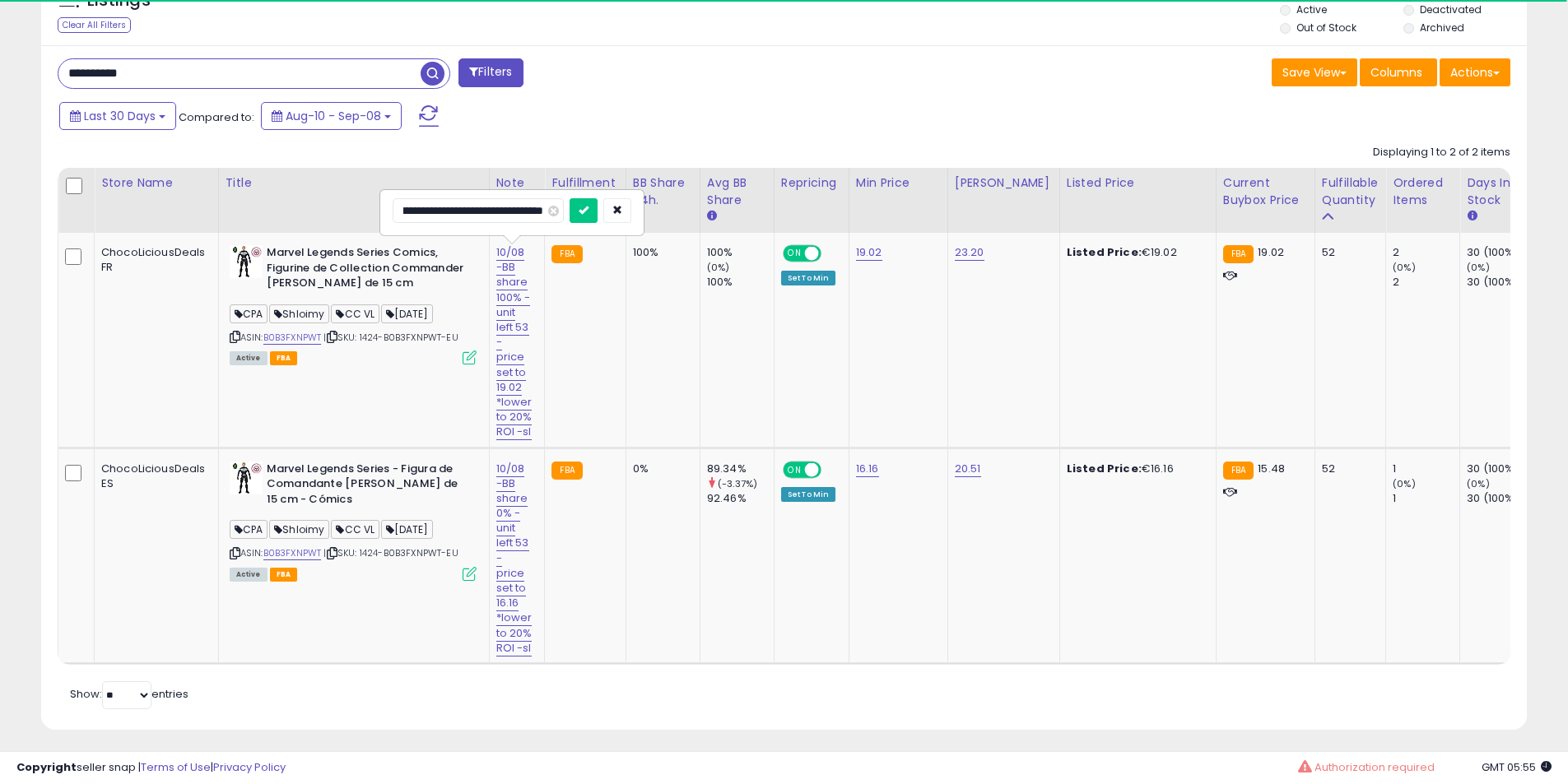
scroll to position [0, 0]
click at [436, 221] on input "**********" at bounding box center [478, 211] width 171 height 25
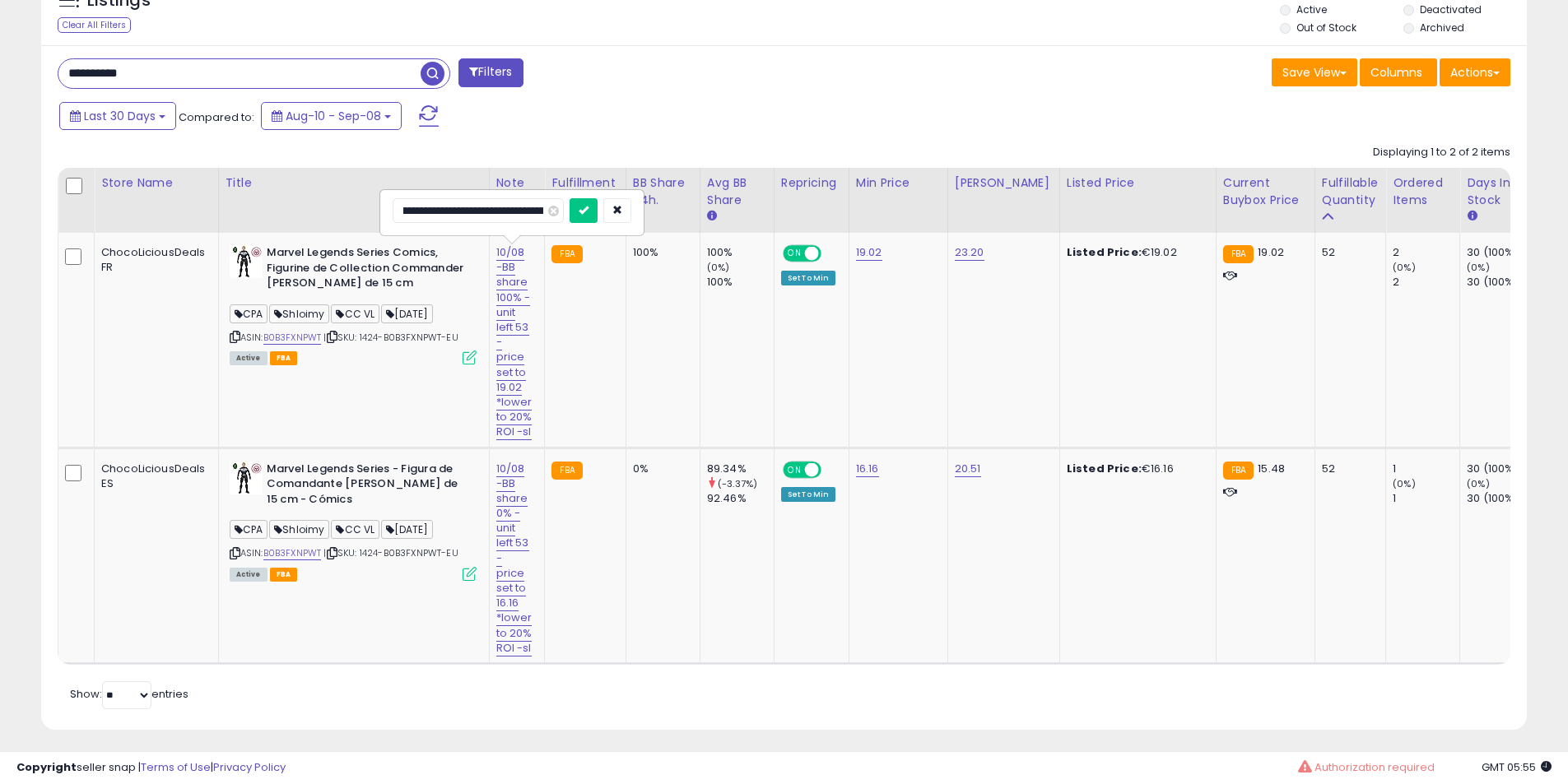
scroll to position [0, 68]
type input "**********"
click button "submit" at bounding box center [582, 211] width 28 height 25
click at [382, 265] on b "Marvel Legends Series Comics, Figurine de Collection Commander [PERSON_NAME] de…" at bounding box center [366, 270] width 200 height 50
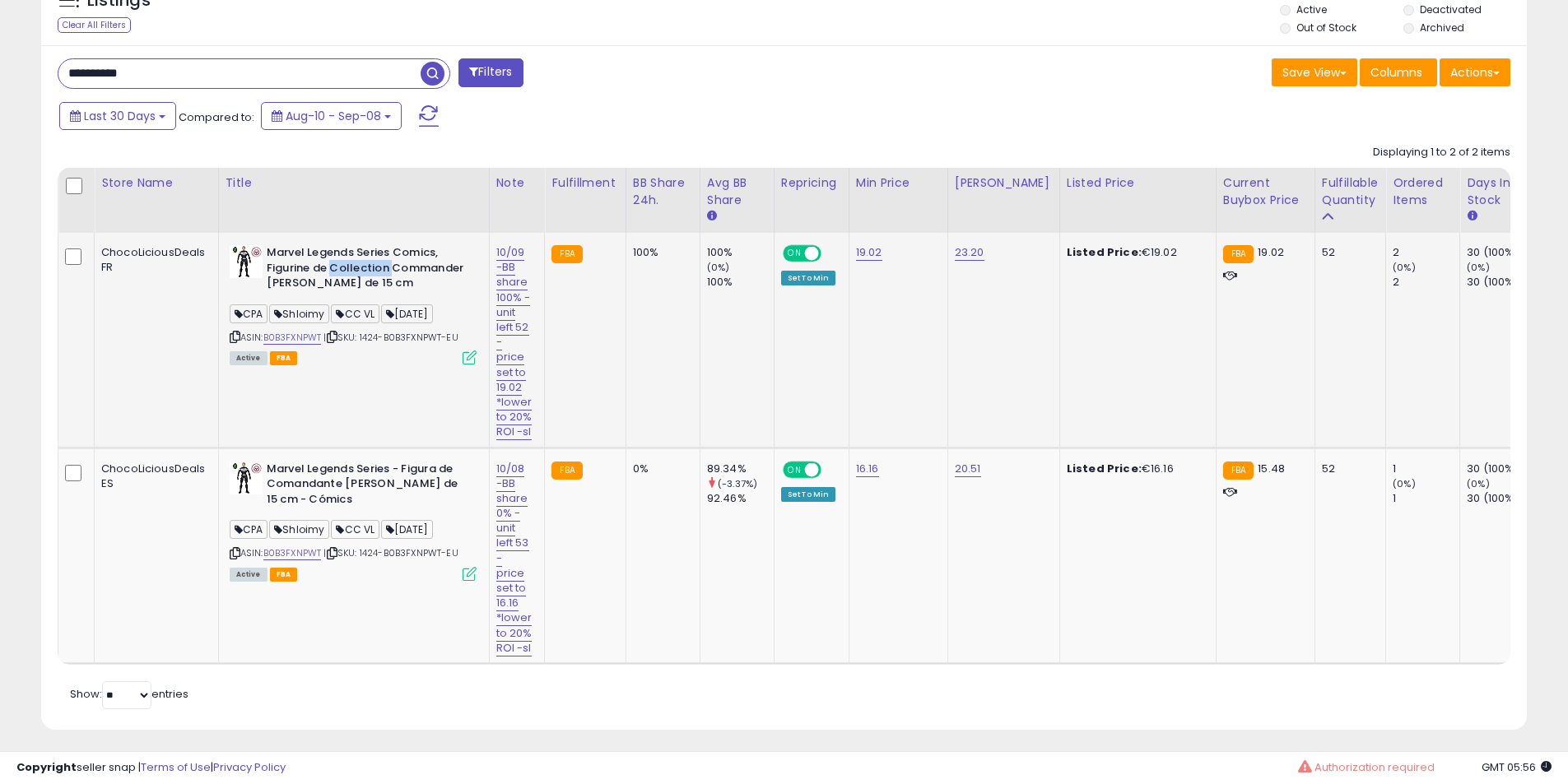
click at [345, 265] on b "Marvel Legends Series Comics, Figurine de Collection Commander [PERSON_NAME] de…" at bounding box center [366, 270] width 200 height 50
click at [341, 265] on b "Marvel Legends Series Comics, Figurine de Collection Commander [PERSON_NAME] de…" at bounding box center [366, 270] width 200 height 50
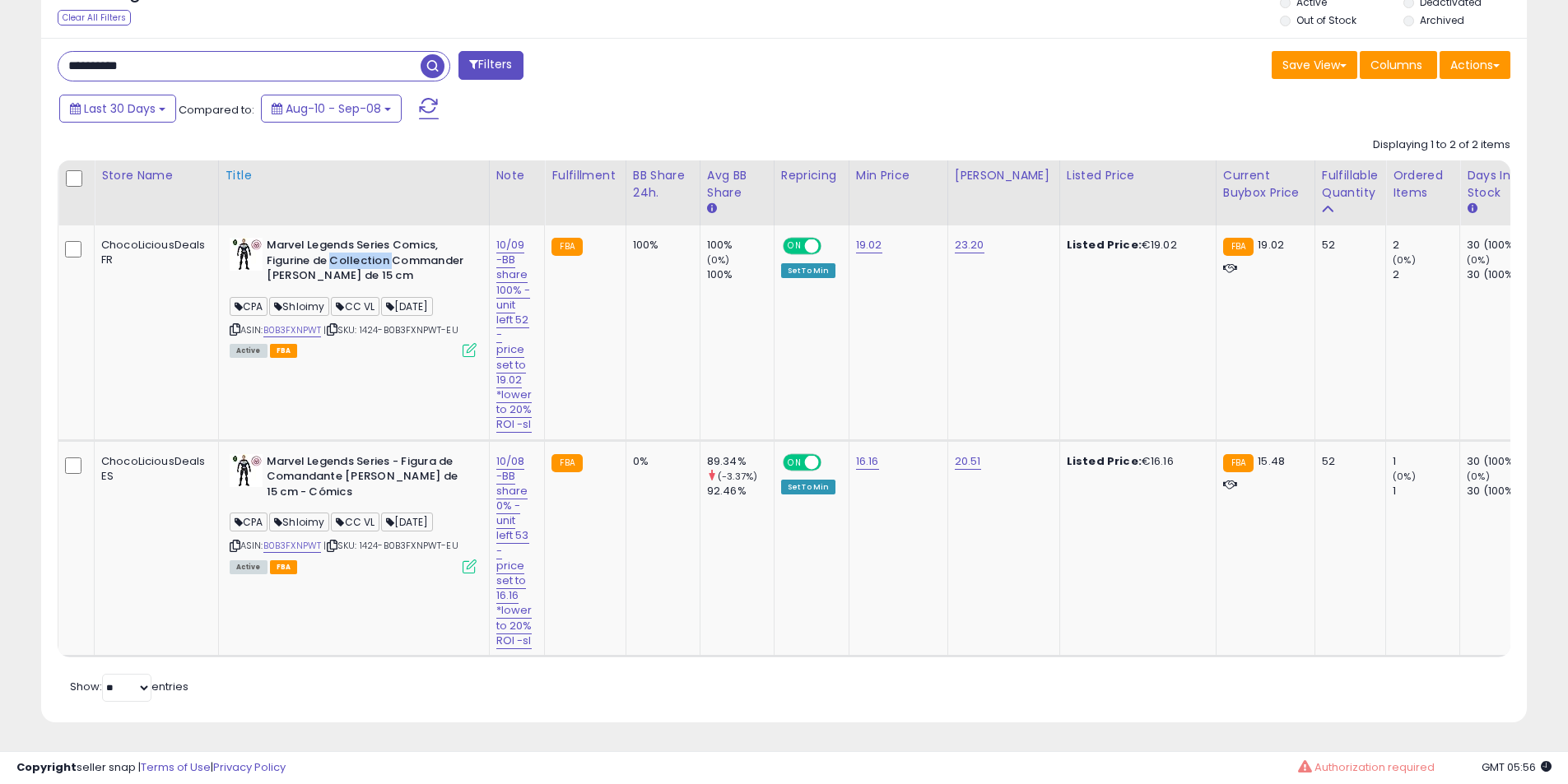
scroll to position [834, 0]
click at [511, 453] on link "10/08 -BB share 0% - unit left 53 - price set to 16.16 *lower to 20% ROI -sl" at bounding box center [514, 550] width 36 height 195
drag, startPoint x: 494, startPoint y: 370, endPoint x: 88, endPoint y: 373, distance: 406.0
click at [88, 373] on tbody "ChocoLiciousDeals FR Marvel Legends Series Comics, Figurine de Collection Comma…" at bounding box center [1488, 439] width 2858 height 430
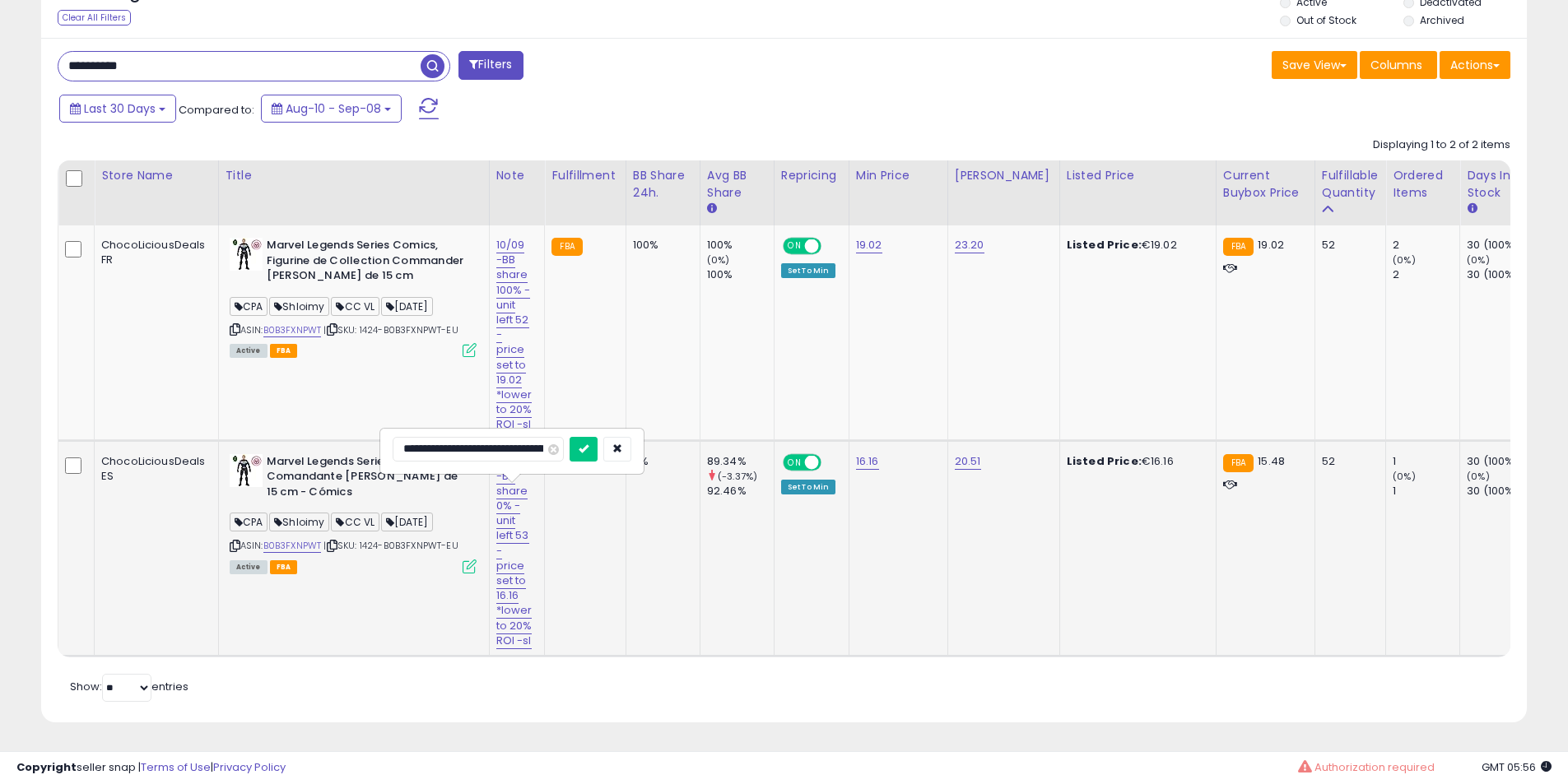
click at [432, 437] on input "**********" at bounding box center [478, 449] width 171 height 25
type input "**********"
click button "submit" at bounding box center [582, 449] width 28 height 25
click at [420, 454] on b "Marvel Legends Series - Figura de Comandante [PERSON_NAME] de 15 cm - Cómics" at bounding box center [366, 479] width 200 height 50
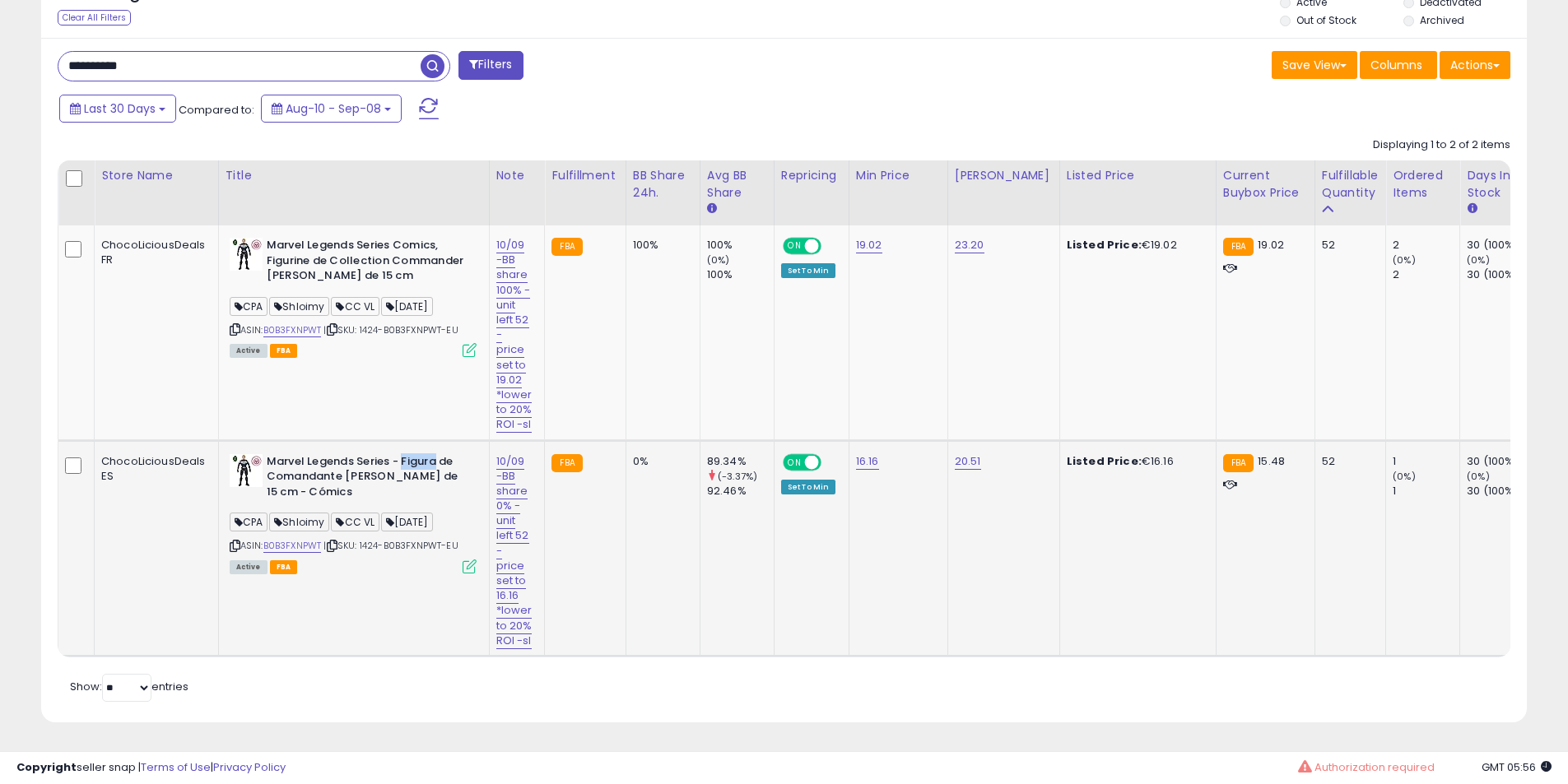
click at [420, 454] on b "Marvel Legends Series - Figura de Comandante [PERSON_NAME] de 15 cm - Cómics" at bounding box center [366, 479] width 200 height 50
click at [350, 454] on b "Marvel Legends Series - Figura de Comandante [PERSON_NAME] de 15 cm - Cómics" at bounding box center [366, 479] width 200 height 50
click at [363, 454] on b "Marvel Legends Series - Figura de Comandante [PERSON_NAME] de 15 cm - Cómics" at bounding box center [366, 479] width 200 height 50
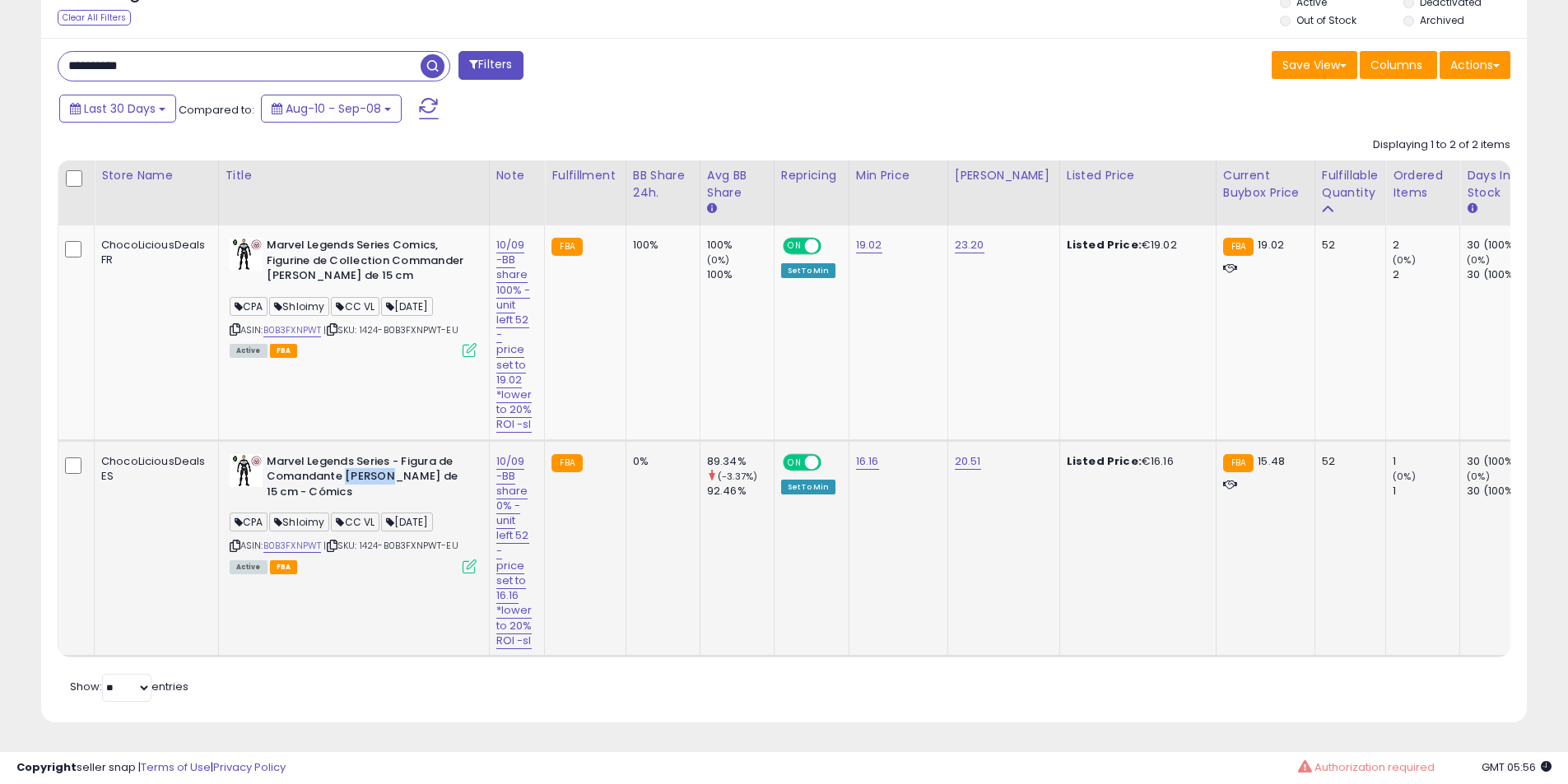
click at [363, 454] on b "Marvel Legends Series - Figura de Comandante [PERSON_NAME] de 15 cm - Cómics" at bounding box center [366, 479] width 200 height 50
click at [371, 440] on td "Marvel Legends Series - Figura de Comandante Rogers de 15 cm - Cómics CPA Shloi…" at bounding box center [353, 548] width 271 height 215
click at [328, 454] on b "Marvel Legends Series - Figura de Comandante [PERSON_NAME] de 15 cm - Cómics" at bounding box center [366, 479] width 200 height 50
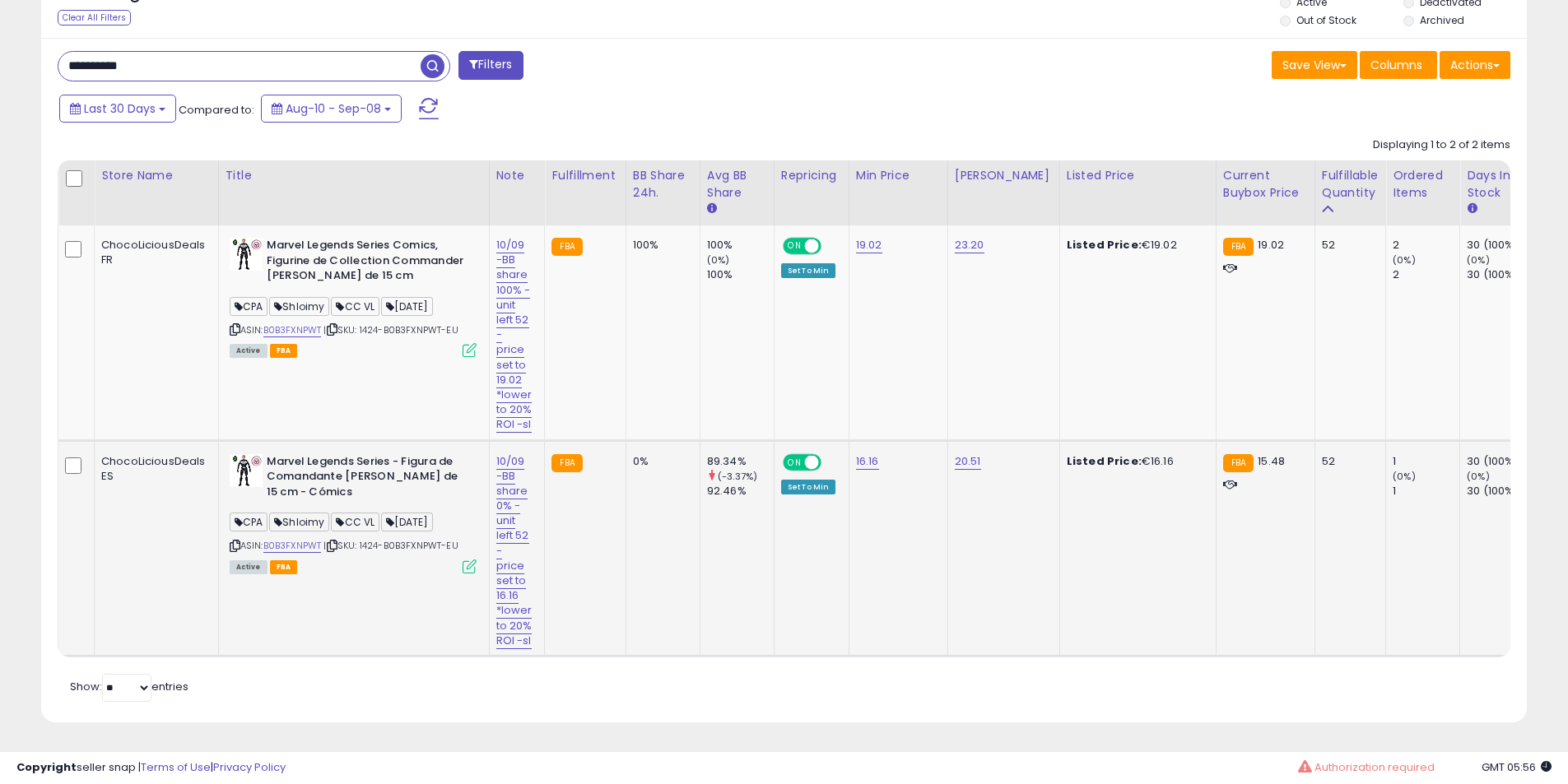
click at [364, 454] on b "Marvel Legends Series - Figura de Comandante [PERSON_NAME] de 15 cm - Cómics" at bounding box center [366, 479] width 200 height 50
drag, startPoint x: 364, startPoint y: 425, endPoint x: 461, endPoint y: 433, distance: 97.3
click at [371, 454] on b "Marvel Legends Series - Figura de Comandante [PERSON_NAME] de 15 cm - Cómics" at bounding box center [366, 479] width 200 height 50
click at [461, 454] on b "Marvel Legends Series - Figura de Comandante [PERSON_NAME] de 15 cm - Cómics" at bounding box center [366, 479] width 200 height 50
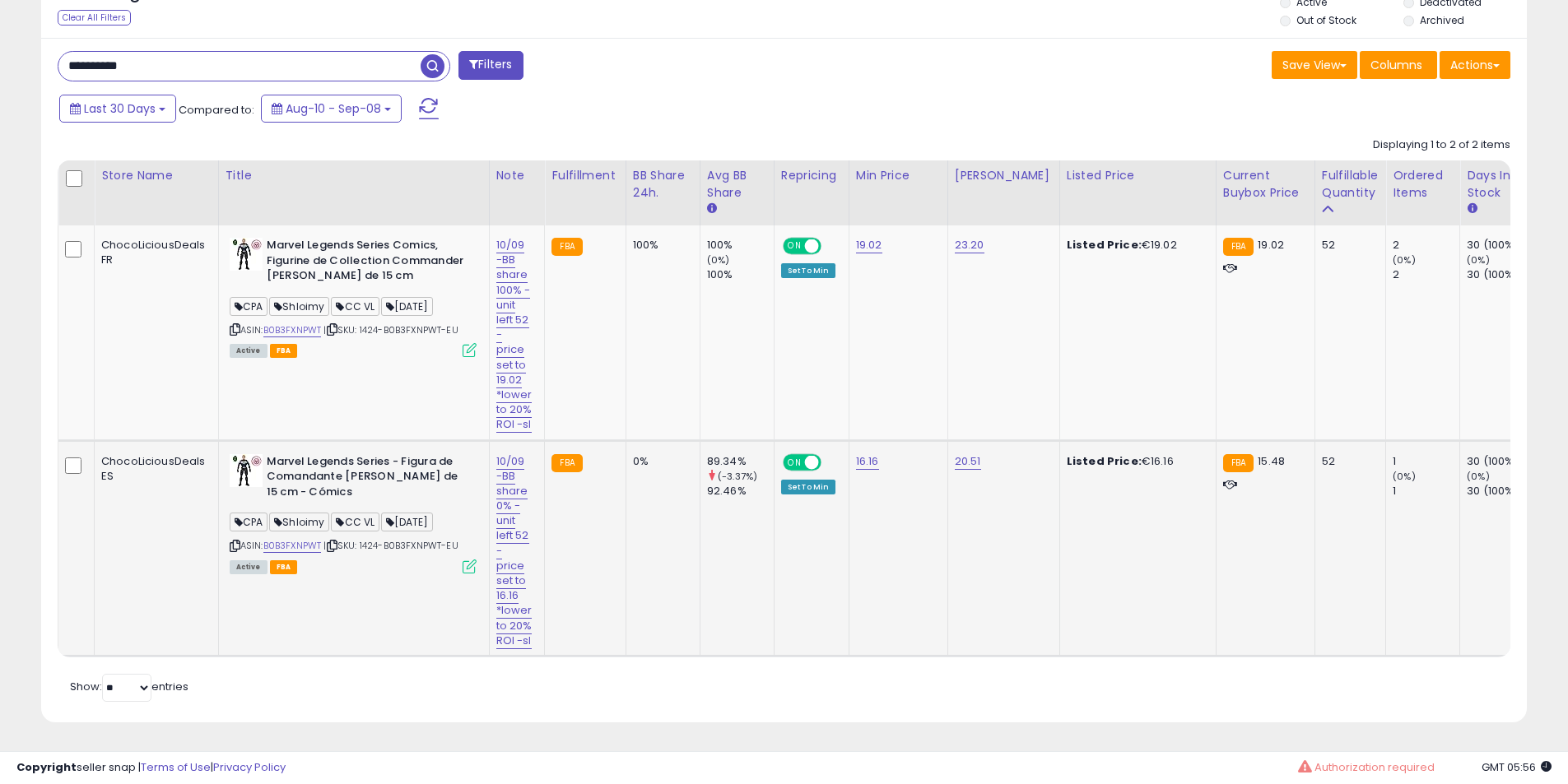
click at [342, 454] on b "Marvel Legends Series - Figura de Comandante [PERSON_NAME] de 15 cm - Cómics" at bounding box center [366, 479] width 200 height 50
click at [352, 454] on b "Marvel Legends Series - Figura de Comandante [PERSON_NAME] de 15 cm - Cómics" at bounding box center [366, 479] width 200 height 50
click at [376, 454] on b "Marvel Legends Series - Figura de Comandante [PERSON_NAME] de 15 cm - Cómics" at bounding box center [366, 479] width 200 height 50
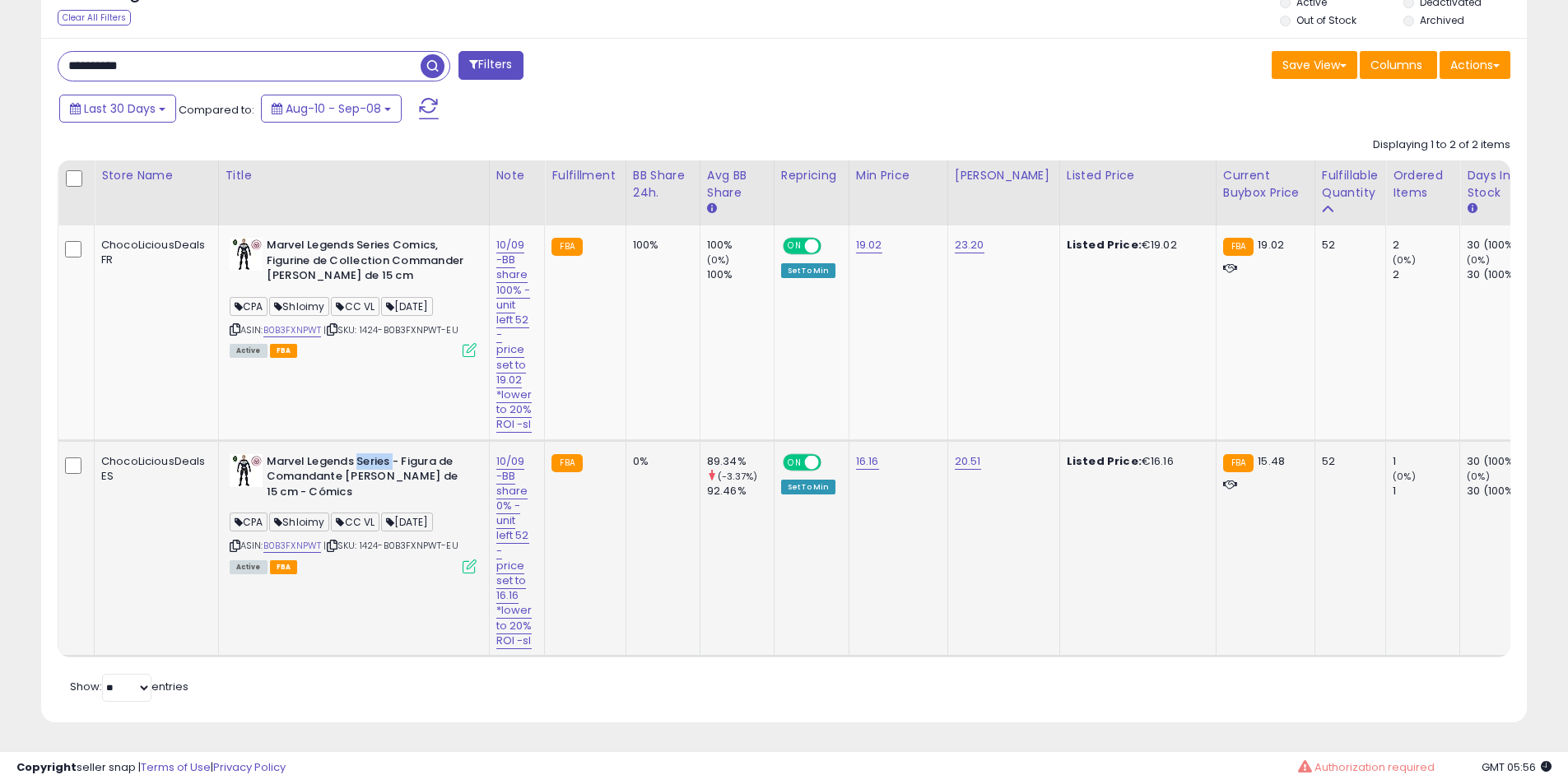
click at [376, 454] on b "Marvel Legends Series - Figura de Comandante [PERSON_NAME] de 15 cm - Cómics" at bounding box center [366, 479] width 200 height 50
click at [385, 454] on b "Marvel Legends Series - Figura de Comandante [PERSON_NAME] de 15 cm - Cómics" at bounding box center [366, 479] width 200 height 50
click at [329, 237] on b "Marvel Legends Series Comics, Figurine de Collection Commander [PERSON_NAME] de…" at bounding box center [366, 262] width 200 height 50
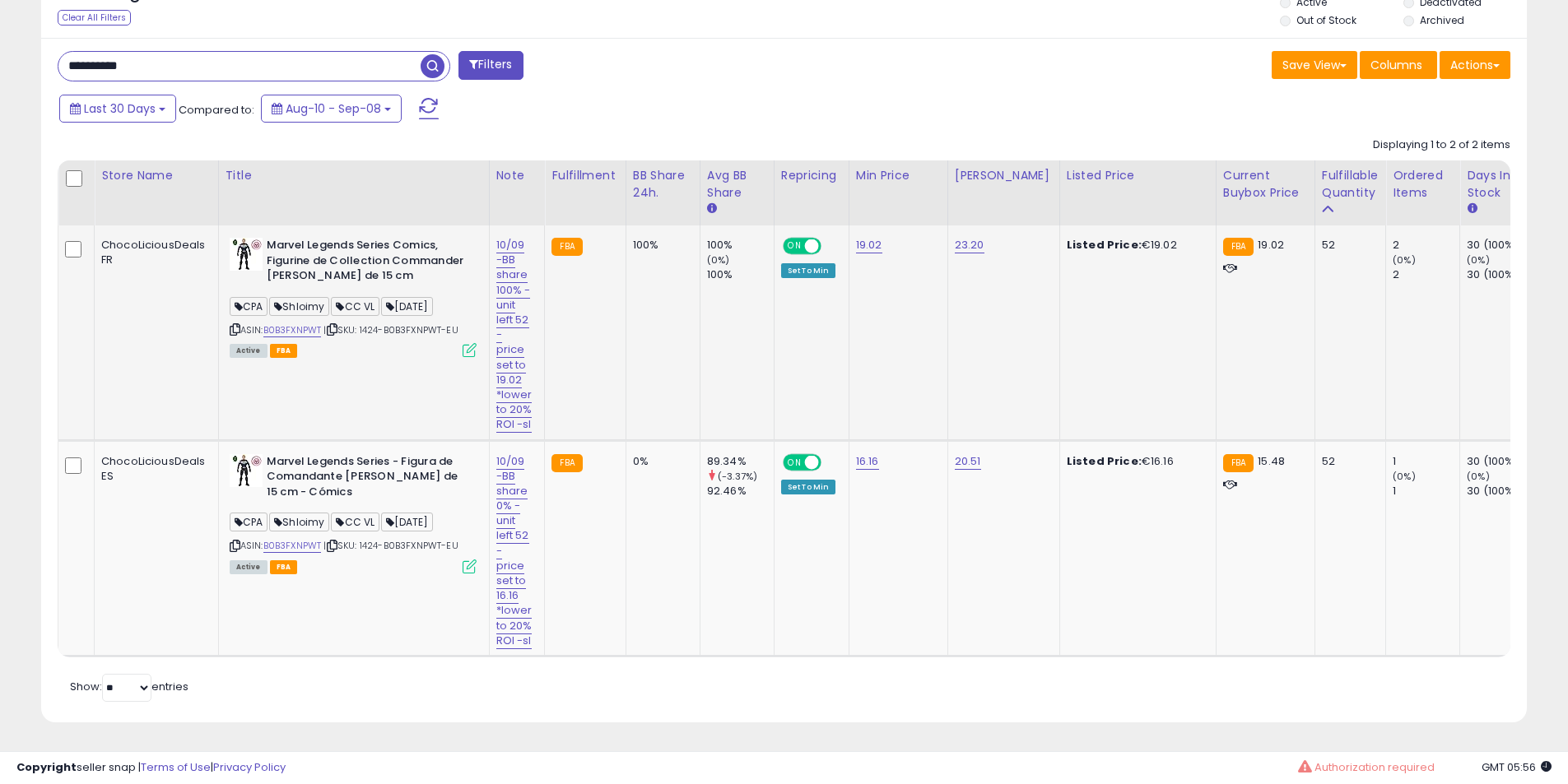
click at [379, 237] on b "Marvel Legends Series Comics, Figurine de Collection Commander [PERSON_NAME] de…" at bounding box center [366, 262] width 200 height 50
click at [418, 237] on b "Marvel Legends Series Comics, Figurine de Collection Commander [PERSON_NAME] de…" at bounding box center [366, 262] width 200 height 50
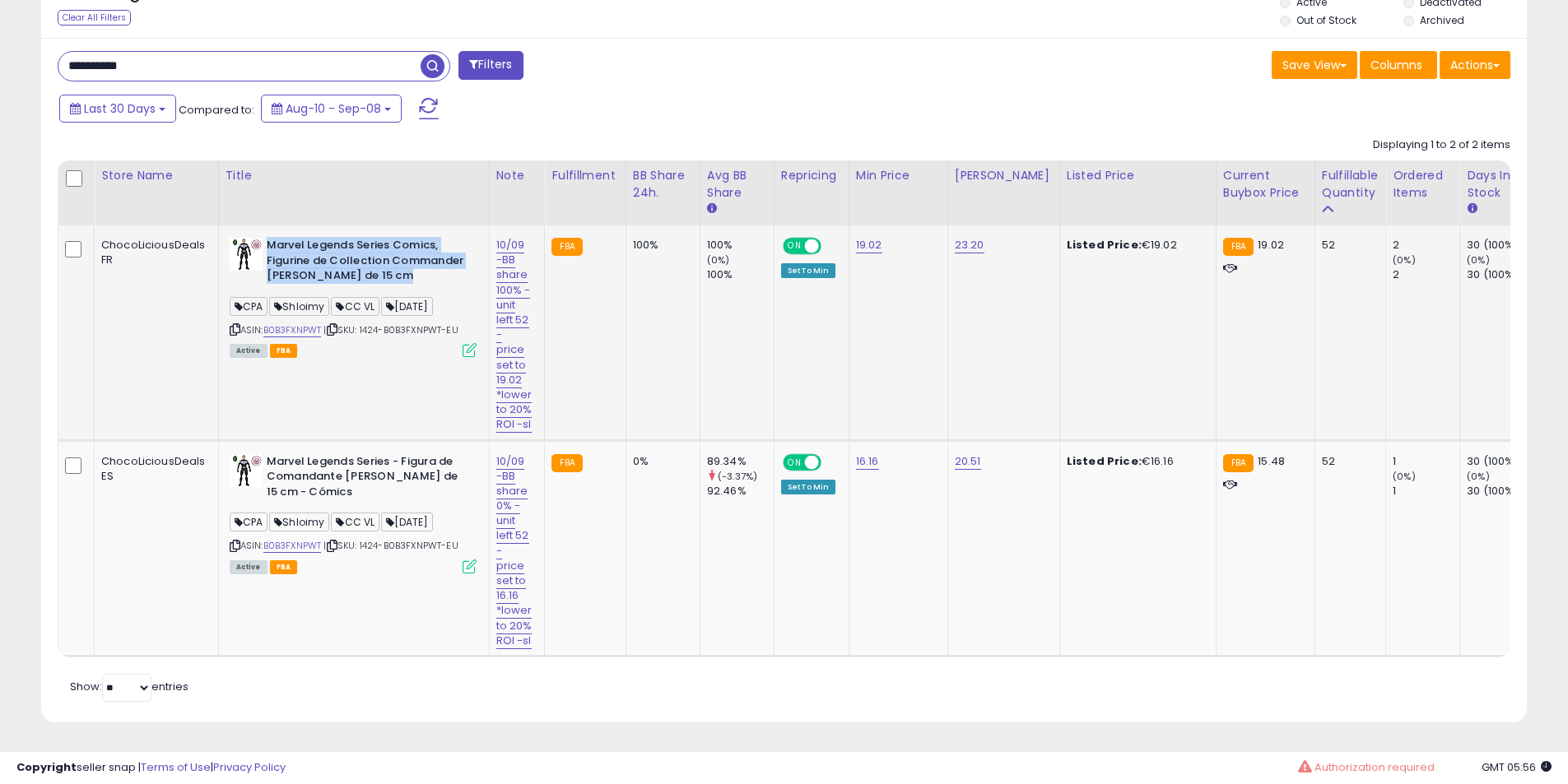
click at [418, 237] on b "Marvel Legends Series Comics, Figurine de Collection Commander [PERSON_NAME] de…" at bounding box center [366, 262] width 200 height 50
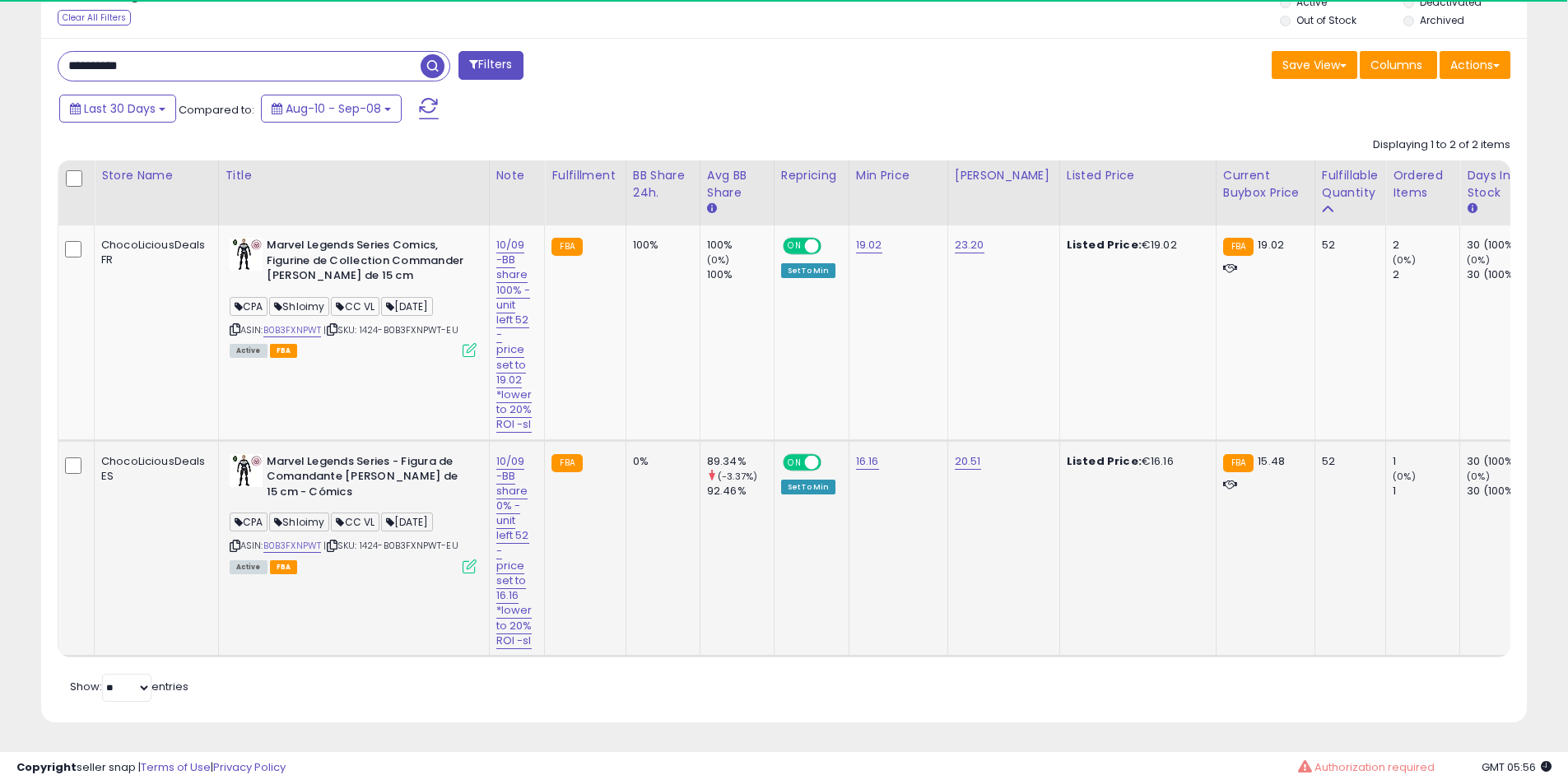
click at [315, 454] on b "Marvel Legends Series - Figura de Comandante [PERSON_NAME] de 15 cm - Cómics" at bounding box center [366, 479] width 200 height 50
drag, startPoint x: 315, startPoint y: 414, endPoint x: 361, endPoint y: 463, distance: 67.2
click at [314, 454] on b "Marvel Legends Series - Figura de Comandante [PERSON_NAME] de 15 cm - Cómics" at bounding box center [366, 479] width 200 height 50
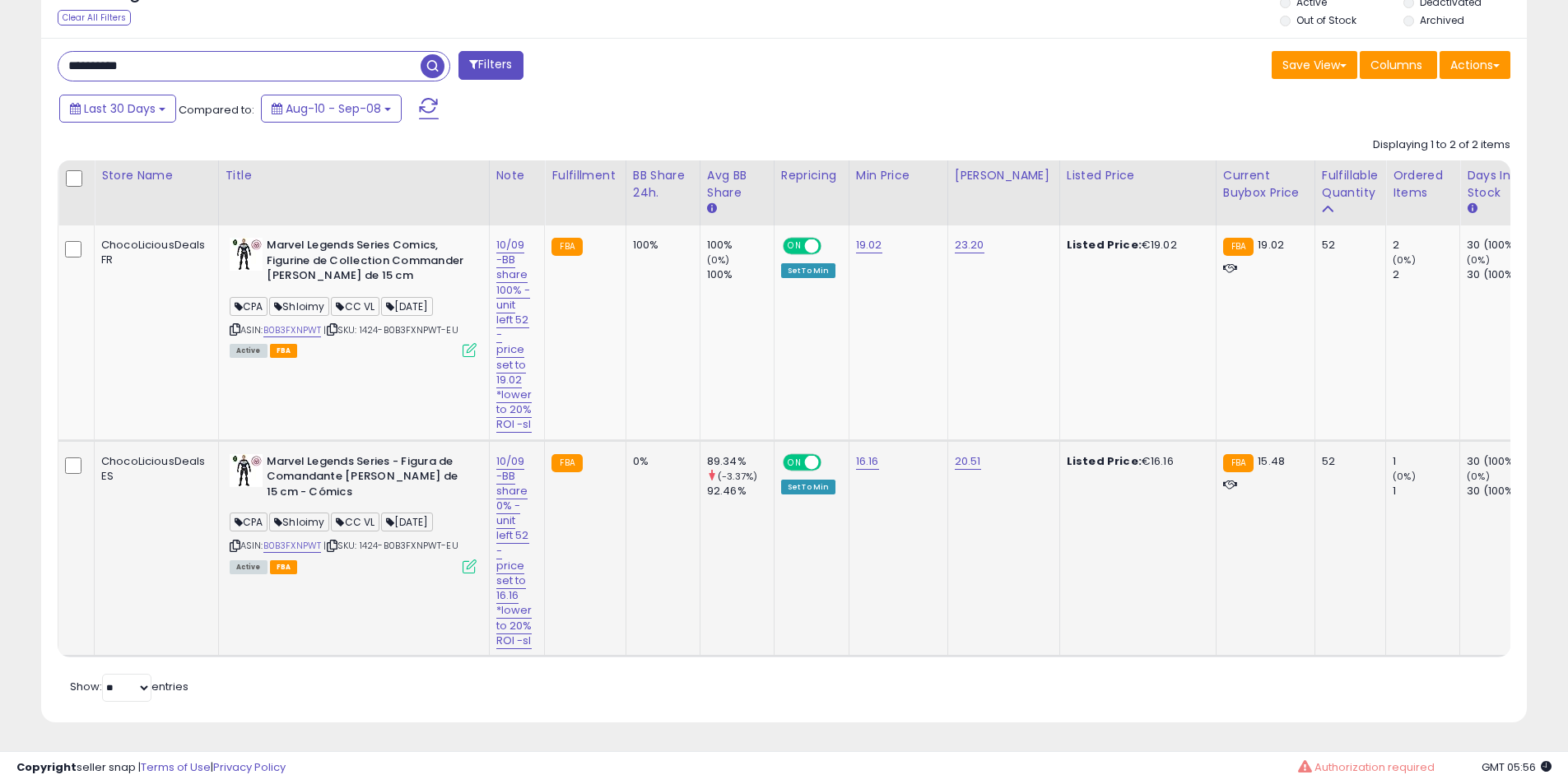
click at [368, 454] on b "Marvel Legends Series - Figura de Comandante [PERSON_NAME] de 15 cm - Cómics" at bounding box center [366, 479] width 200 height 50
click at [409, 454] on b "Marvel Legends Series - Figura de Comandante [PERSON_NAME] de 15 cm - Cómics" at bounding box center [366, 479] width 200 height 50
click at [274, 52] on input "**********" at bounding box center [239, 66] width 362 height 29
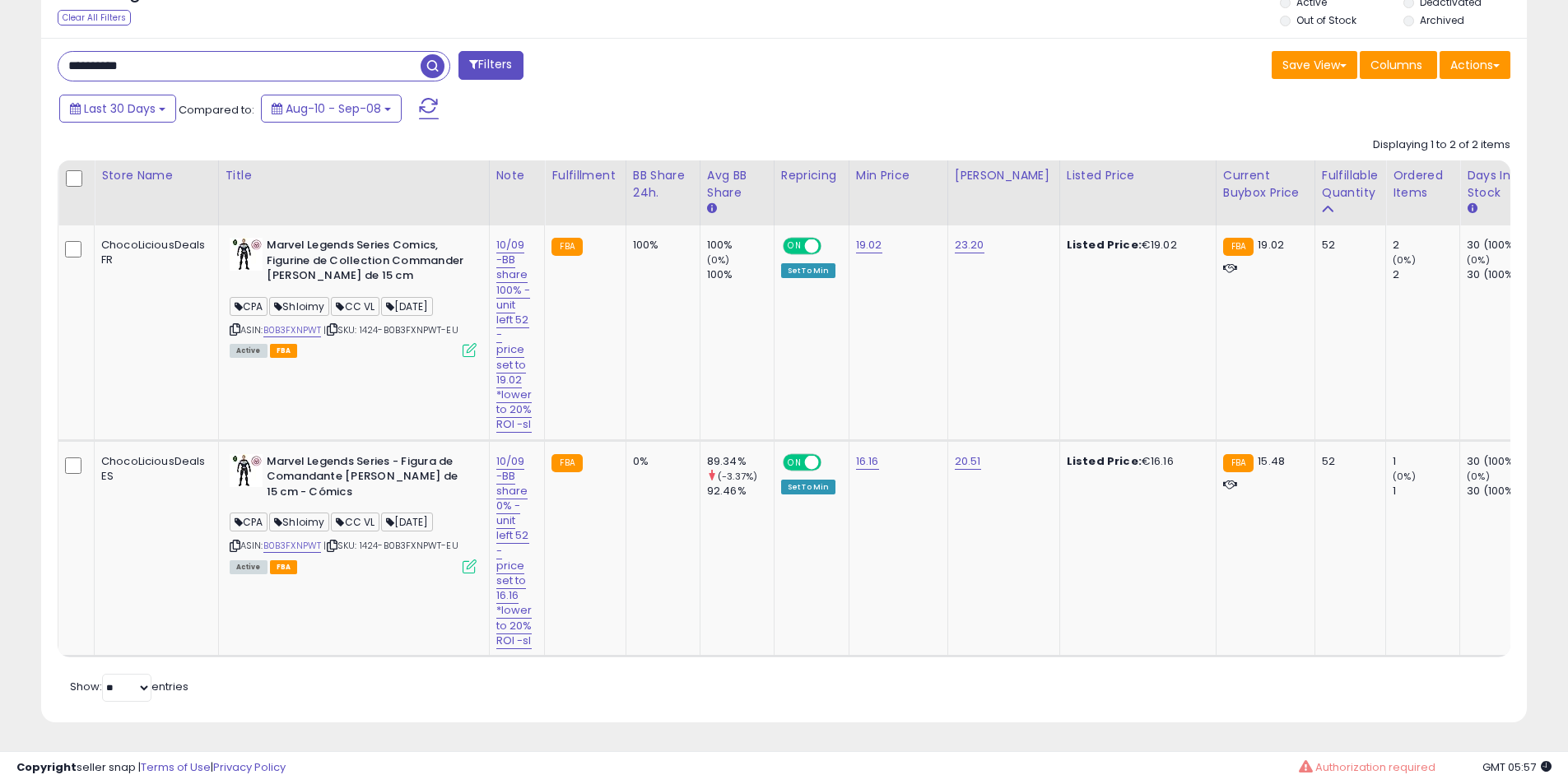
click at [274, 52] on input "**********" at bounding box center [239, 66] width 362 height 29
paste input "text"
type input "**********"
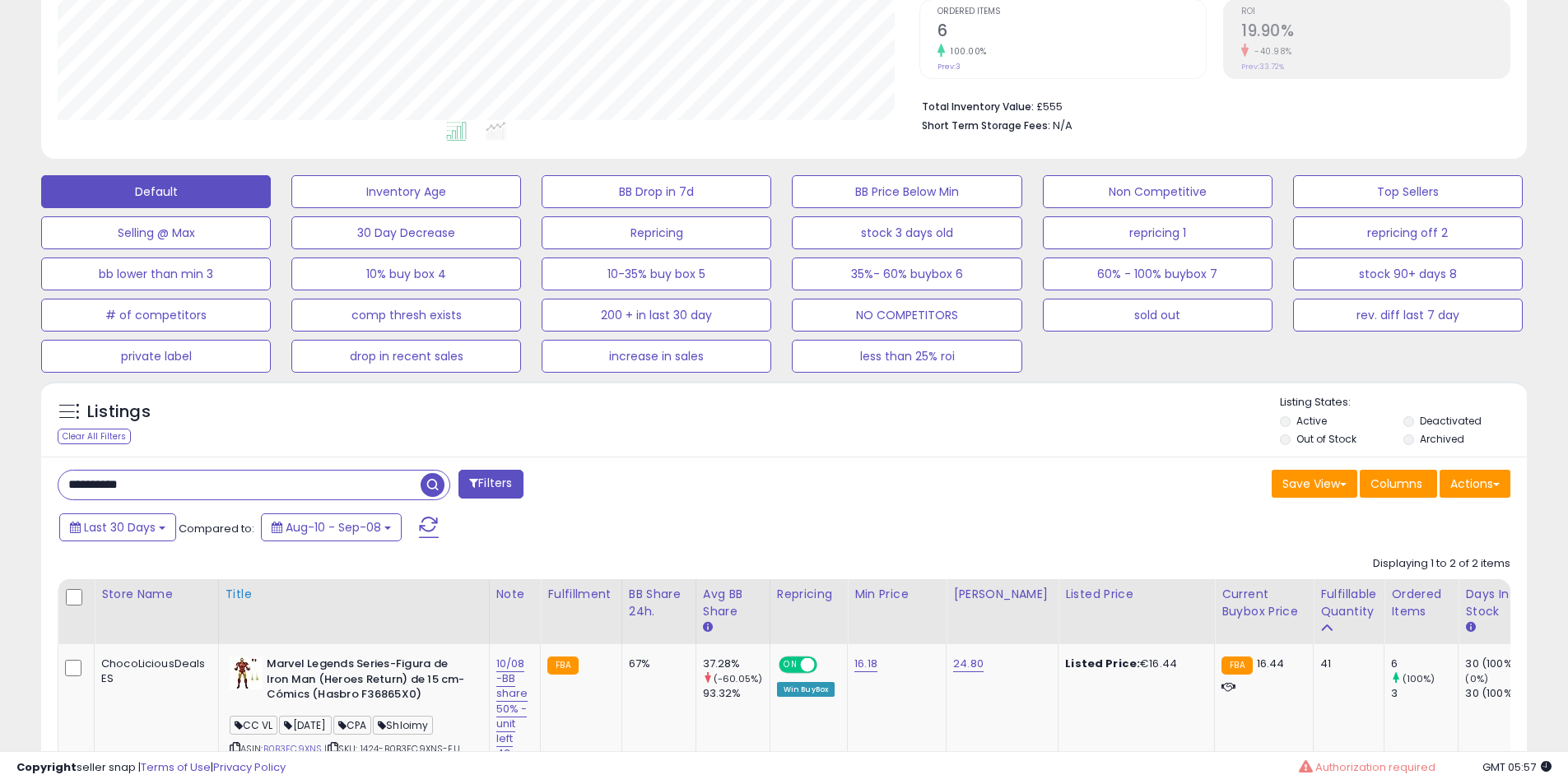
scroll to position [863, 0]
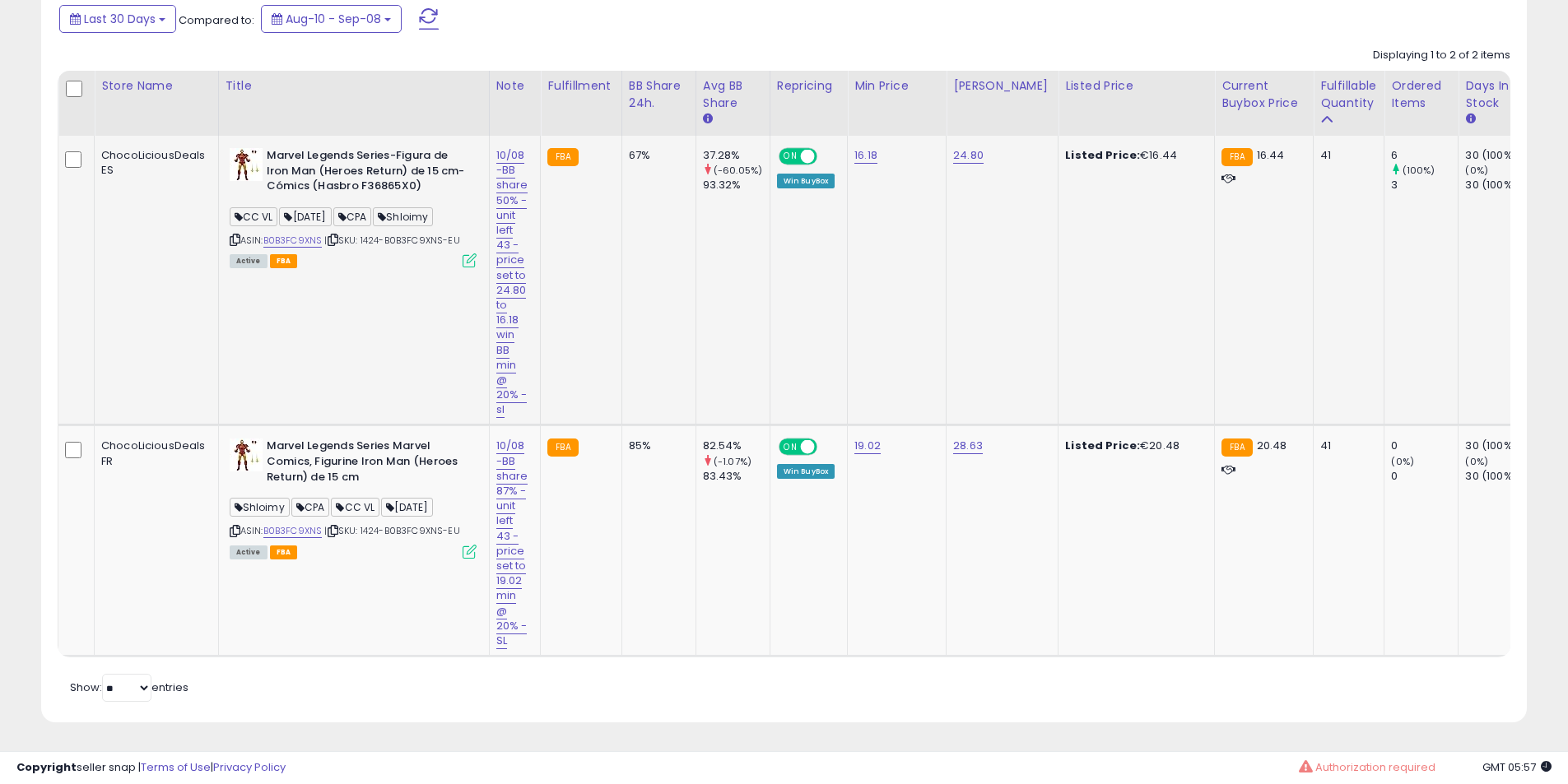
click at [523, 164] on div "10/08 -BB share 50% -unit left 43 -price set to 24.80 to 16.18 win BB min @ 20%…" at bounding box center [512, 282] width 33 height 269
click at [498, 147] on link "10/08 -BB share 50% -unit left 43 -price set to 24.80 to 16.18 win BB min @ 20%…" at bounding box center [512, 282] width 33 height 271
drag, startPoint x: 390, startPoint y: 107, endPoint x: 0, endPoint y: 106, distance: 390.0
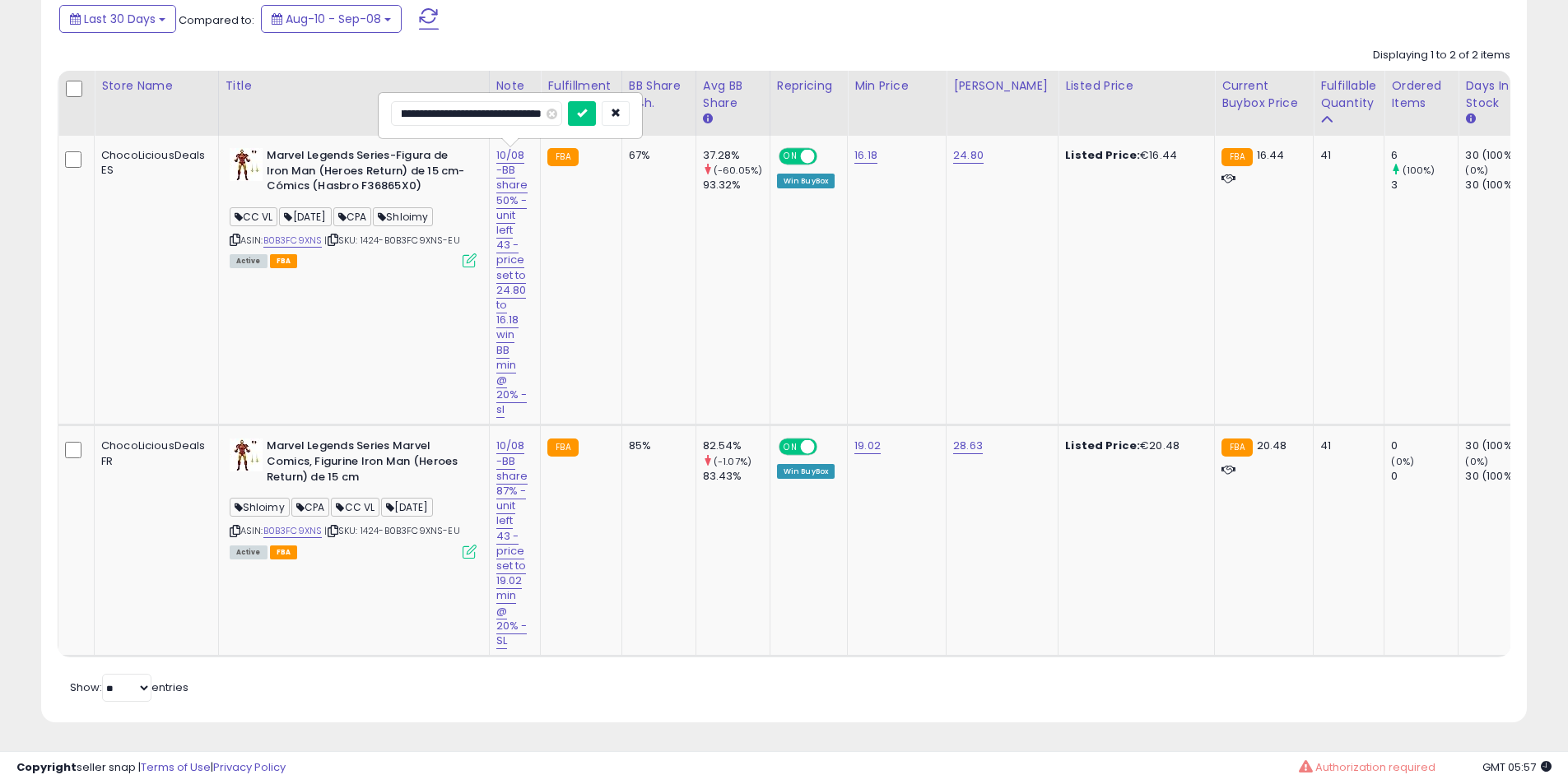
scroll to position [0, 0]
click at [426, 101] on input "**********" at bounding box center [476, 114] width 171 height 25
type input "**********"
click button "submit" at bounding box center [581, 114] width 28 height 25
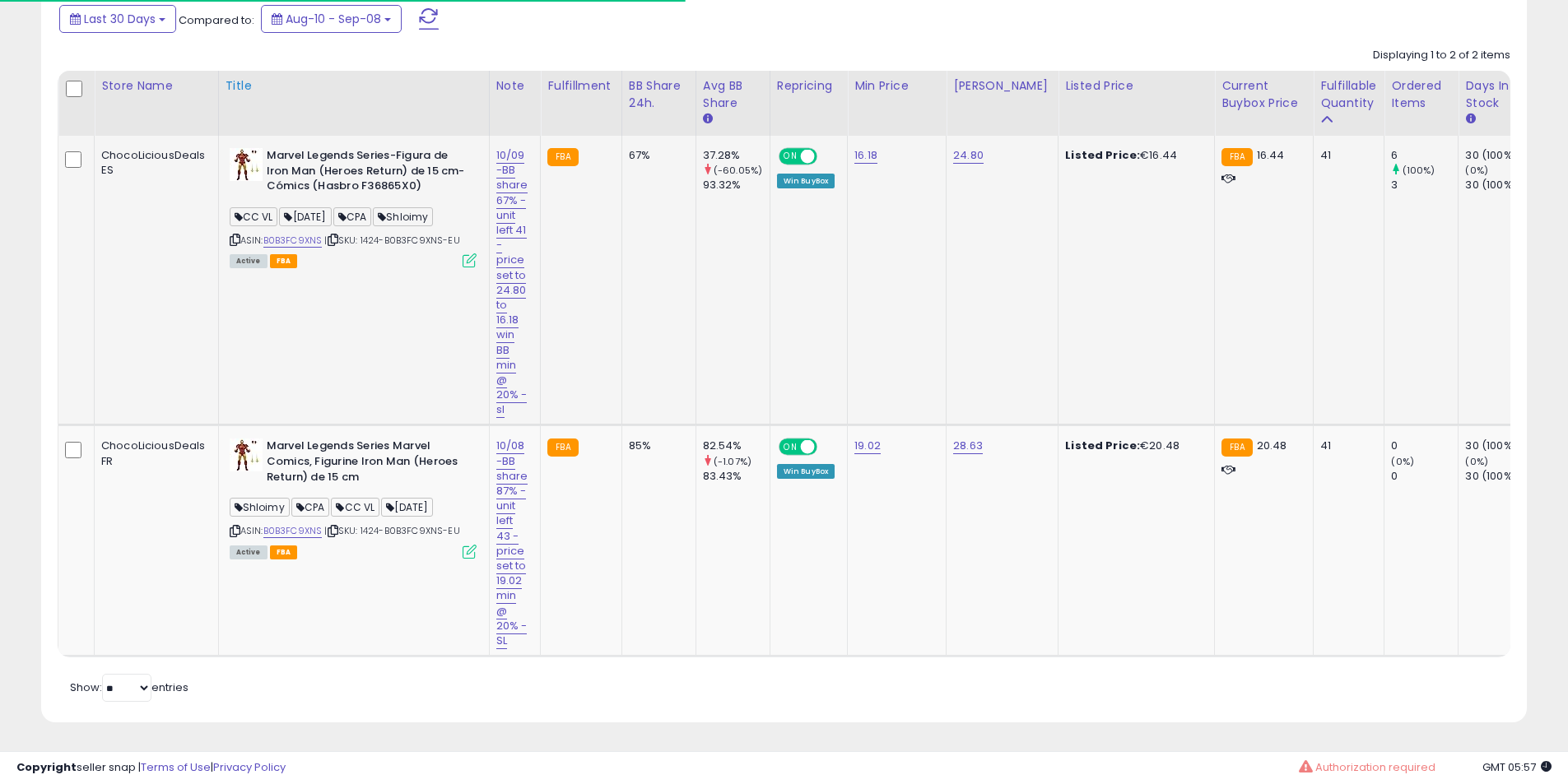
click at [398, 122] on th "Title" at bounding box center [353, 103] width 271 height 65
click at [388, 157] on b "Marvel Legends Series-Figura de Iron Man (Heroes Return) de 15 cm-Cómics (Hasbr…" at bounding box center [366, 173] width 200 height 50
click at [384, 159] on b "Marvel Legends Series-Figura de Iron Man (Heroes Return) de 15 cm-Cómics (Hasbr…" at bounding box center [366, 173] width 200 height 50
click at [278, 167] on b "Marvel Legends Series-Figura de Iron Man (Heroes Return) de 15 cm-Cómics (Hasbr…" at bounding box center [366, 173] width 200 height 50
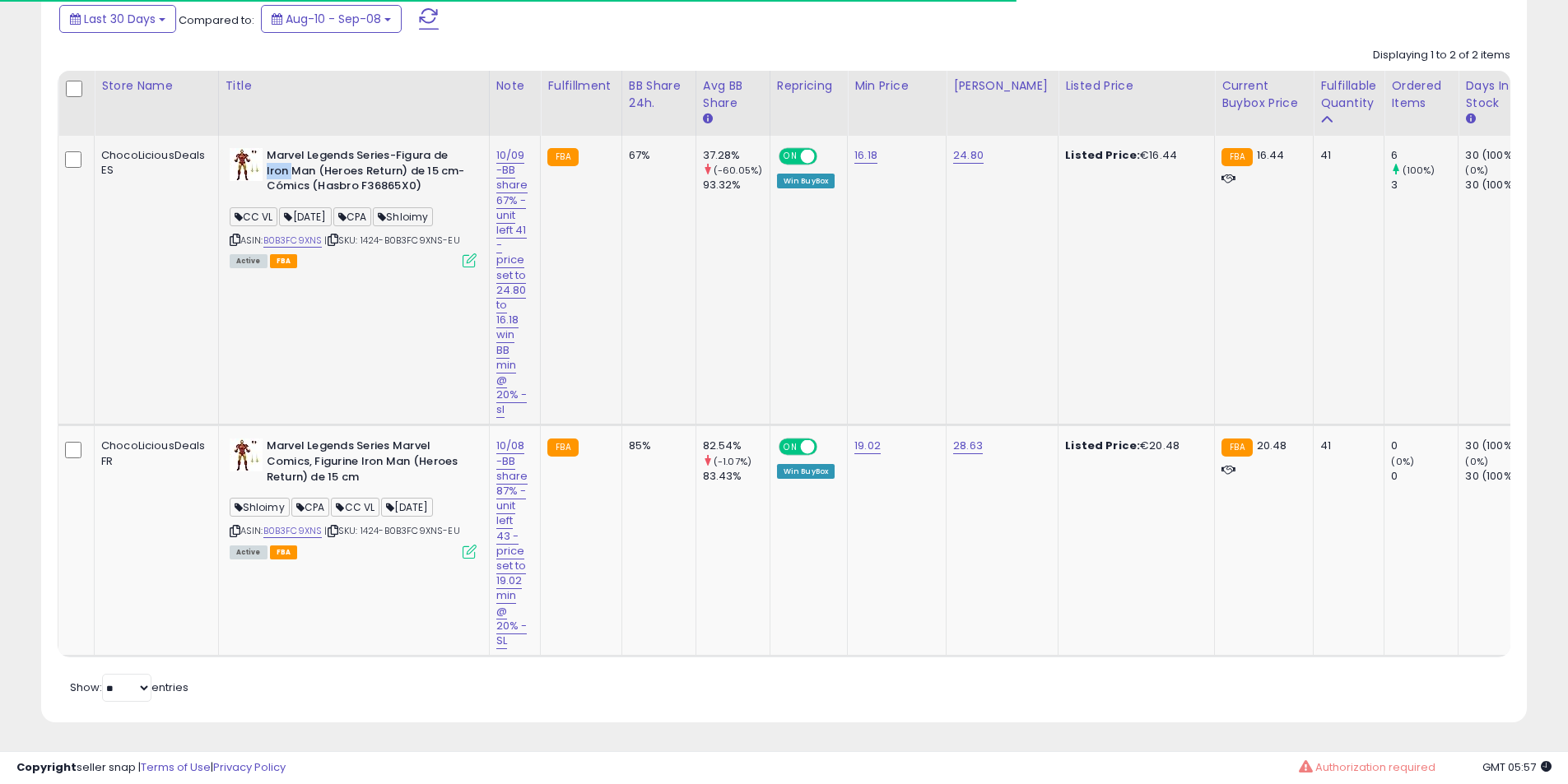
click at [278, 167] on b "Marvel Legends Series-Figura de Iron Man (Heroes Return) de 15 cm-Cómics (Hasbr…" at bounding box center [366, 173] width 200 height 50
click at [511, 446] on link "10/08 -BB share 87% -unit left 43 -price set to 19.02 min @ 20% - SL" at bounding box center [512, 543] width 33 height 211
drag, startPoint x: 497, startPoint y: 393, endPoint x: 201, endPoint y: 371, distance: 296.8
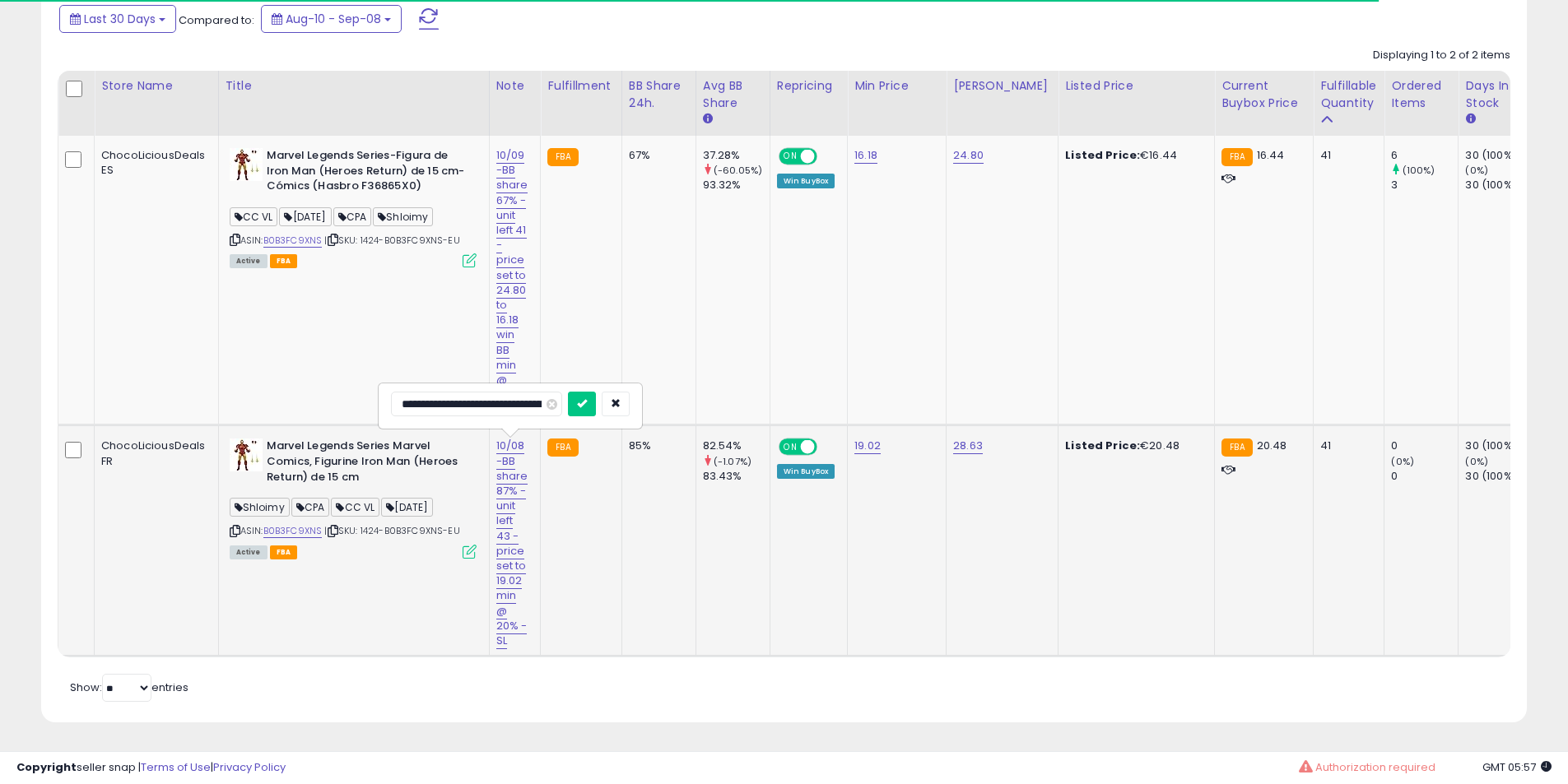
click at [424, 392] on input "**********" at bounding box center [476, 404] width 171 height 25
click at [503, 392] on input "**********" at bounding box center [476, 404] width 171 height 25
type input "**********"
click button "submit" at bounding box center [581, 404] width 28 height 25
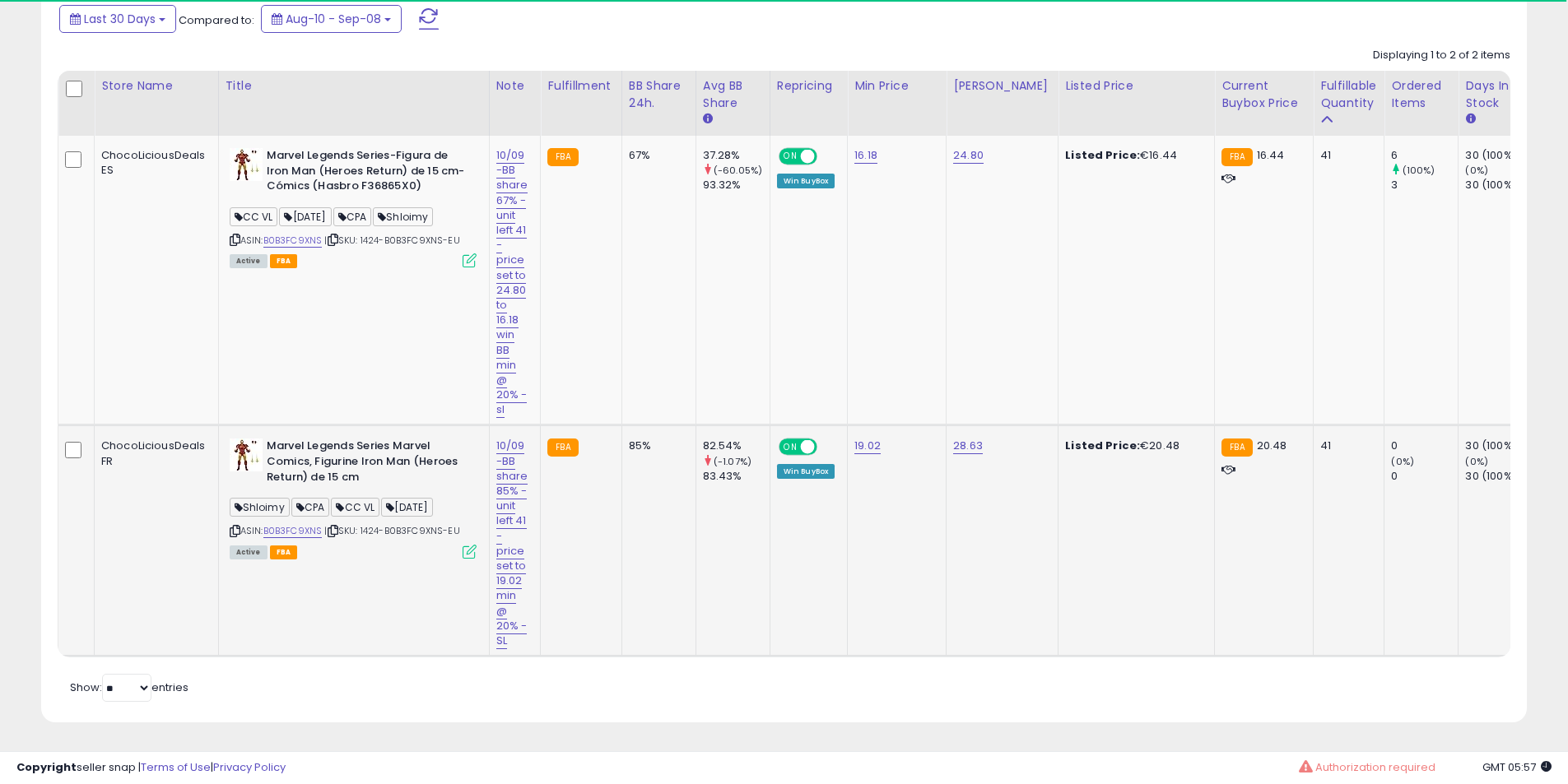
click at [420, 425] on td "Marvel Legends Series Marvel Comics, Figurine Iron Man (Heroes Return) de 15 cm…" at bounding box center [353, 540] width 271 height 231
click at [418, 450] on td "Marvel Legends Series Marvel Comics, Figurine Iron Man (Heroes Return) de 15 cm…" at bounding box center [353, 540] width 271 height 231
click at [405, 470] on b "Marvel Legends Series Marvel Comics, Figurine Iron Man (Heroes Return) de 15 cm" at bounding box center [366, 463] width 200 height 50
click at [383, 438] on b "Marvel Legends Series Marvel Comics, Figurine Iron Man (Heroes Return) de 15 cm" at bounding box center [366, 463] width 200 height 50
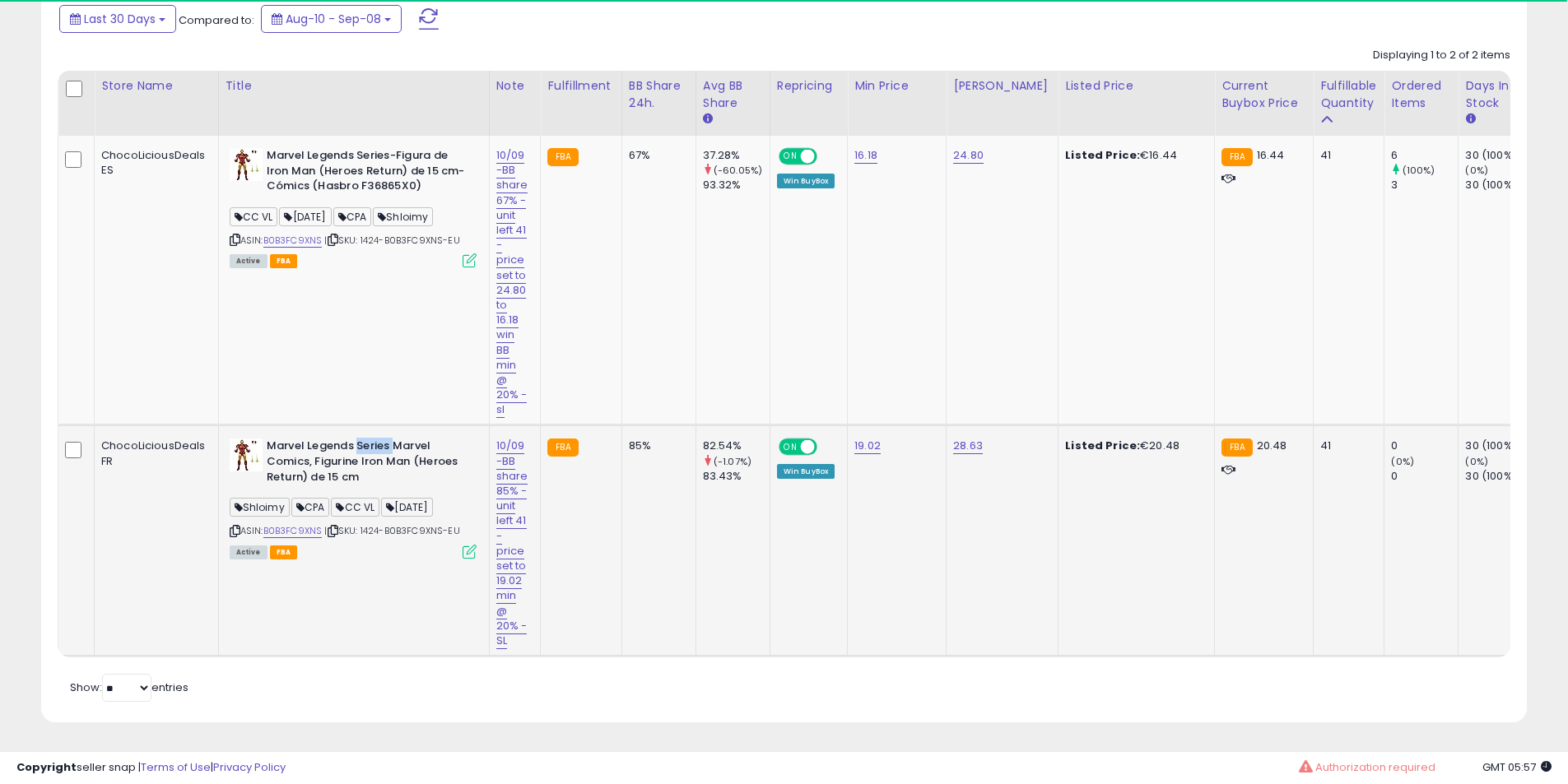
click at [383, 438] on b "Marvel Legends Series Marvel Comics, Figurine Iron Man (Heroes Return) de 15 cm" at bounding box center [366, 463] width 200 height 50
click at [339, 438] on b "Marvel Legends Series Marvel Comics, Figurine Iron Man (Heroes Return) de 15 cm" at bounding box center [366, 463] width 200 height 50
drag, startPoint x: 339, startPoint y: 428, endPoint x: 279, endPoint y: 428, distance: 60.0
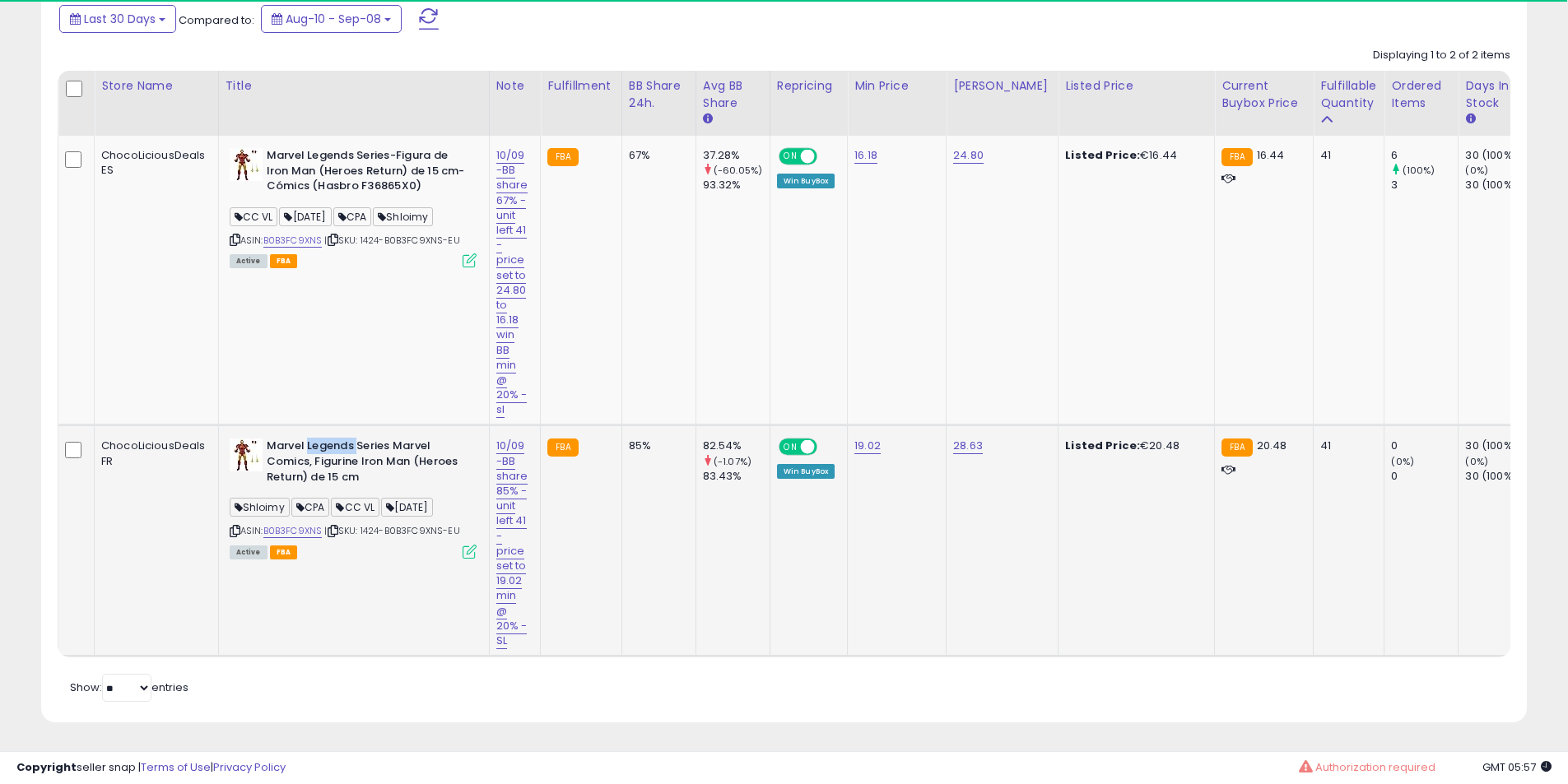
click at [334, 438] on b "Marvel Legends Series Marvel Comics, Figurine Iron Man (Heroes Return) de 15 cm" at bounding box center [366, 463] width 200 height 50
click at [279, 438] on b "Marvel Legends Series Marvel Comics, Figurine Iron Man (Heroes Return) de 15 cm" at bounding box center [366, 463] width 200 height 50
click at [287, 441] on b "Marvel Legends Series Marvel Comics, Figurine Iron Man (Heroes Return) de 15 cm" at bounding box center [366, 463] width 200 height 50
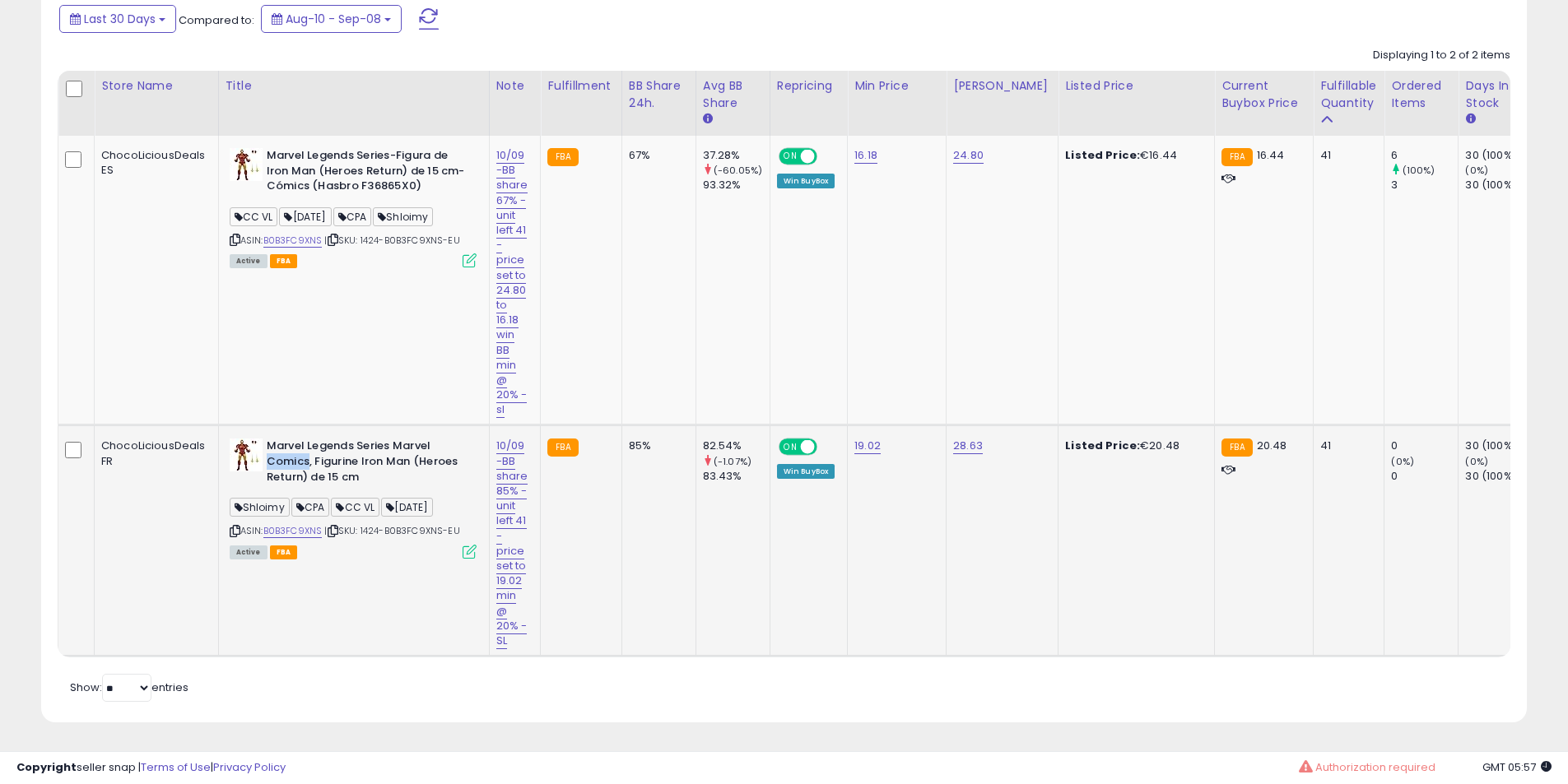
drag, startPoint x: 287, startPoint y: 441, endPoint x: 307, endPoint y: 440, distance: 20.0
click at [291, 441] on b "Marvel Legends Series Marvel Comics, Figurine Iron Man (Heroes Return) de 15 cm" at bounding box center [366, 463] width 200 height 50
click at [307, 440] on b "Marvel Legends Series Marvel Comics, Figurine Iron Man (Heroes Return) de 15 cm" at bounding box center [366, 463] width 200 height 50
click at [312, 440] on b "Marvel Legends Series Marvel Comics, Figurine Iron Man (Heroes Return) de 15 cm" at bounding box center [366, 463] width 200 height 50
click at [321, 440] on b "Marvel Legends Series Marvel Comics, Figurine Iron Man (Heroes Return) de 15 cm" at bounding box center [366, 463] width 200 height 50
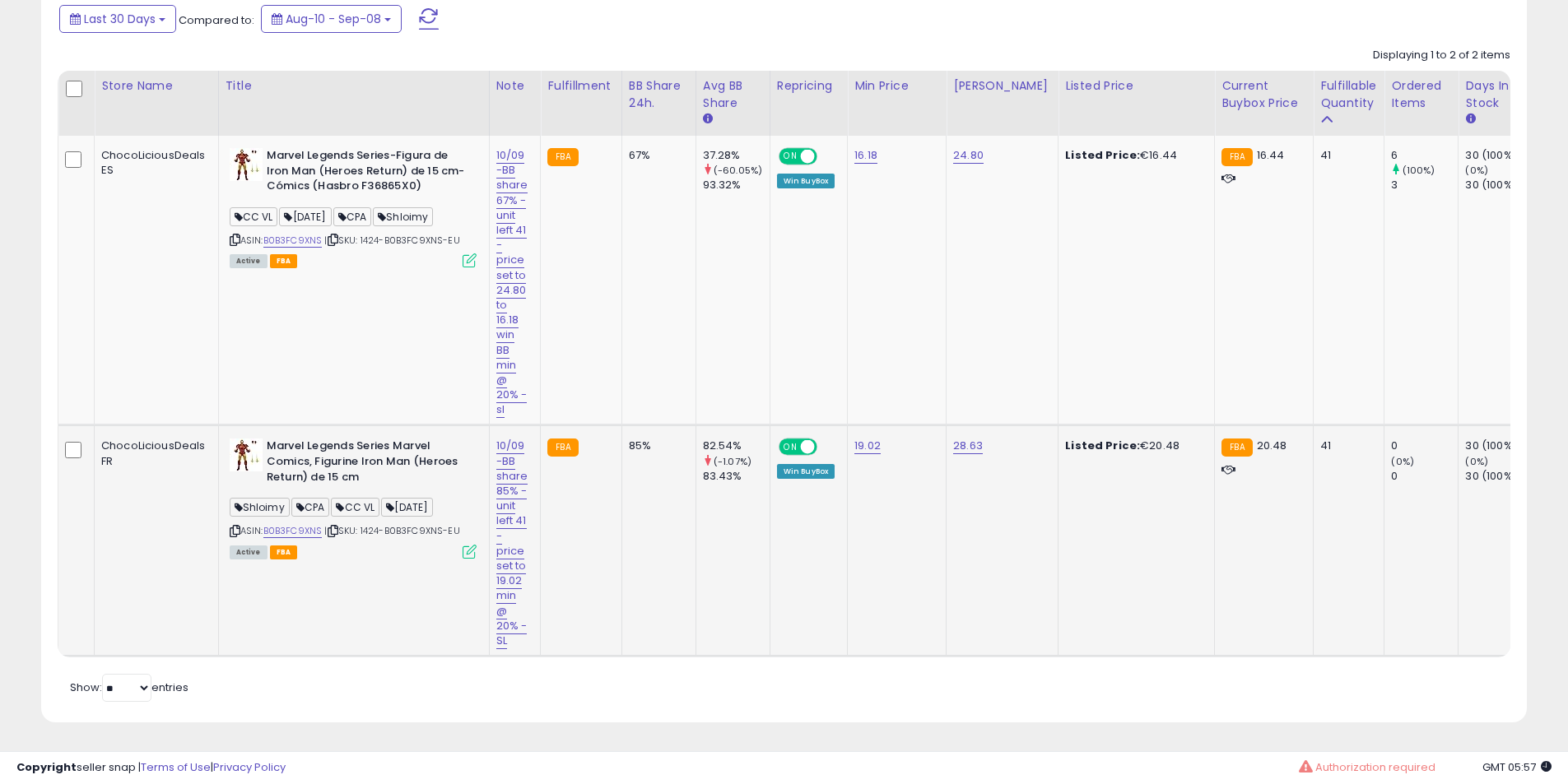
drag, startPoint x: 324, startPoint y: 440, endPoint x: 341, endPoint y: 458, distance: 24.8
click at [341, 458] on b "Marvel Legends Series Marvel Comics, Figurine Iron Man (Heroes Return) de 15 cm" at bounding box center [366, 463] width 200 height 50
click at [346, 462] on b "Marvel Legends Series Marvel Comics, Figurine Iron Man (Heroes Return) de 15 cm" at bounding box center [366, 463] width 200 height 50
click at [347, 443] on b "Marvel Legends Series Marvel Comics, Figurine Iron Man (Heroes Return) de 15 cm" at bounding box center [366, 463] width 200 height 50
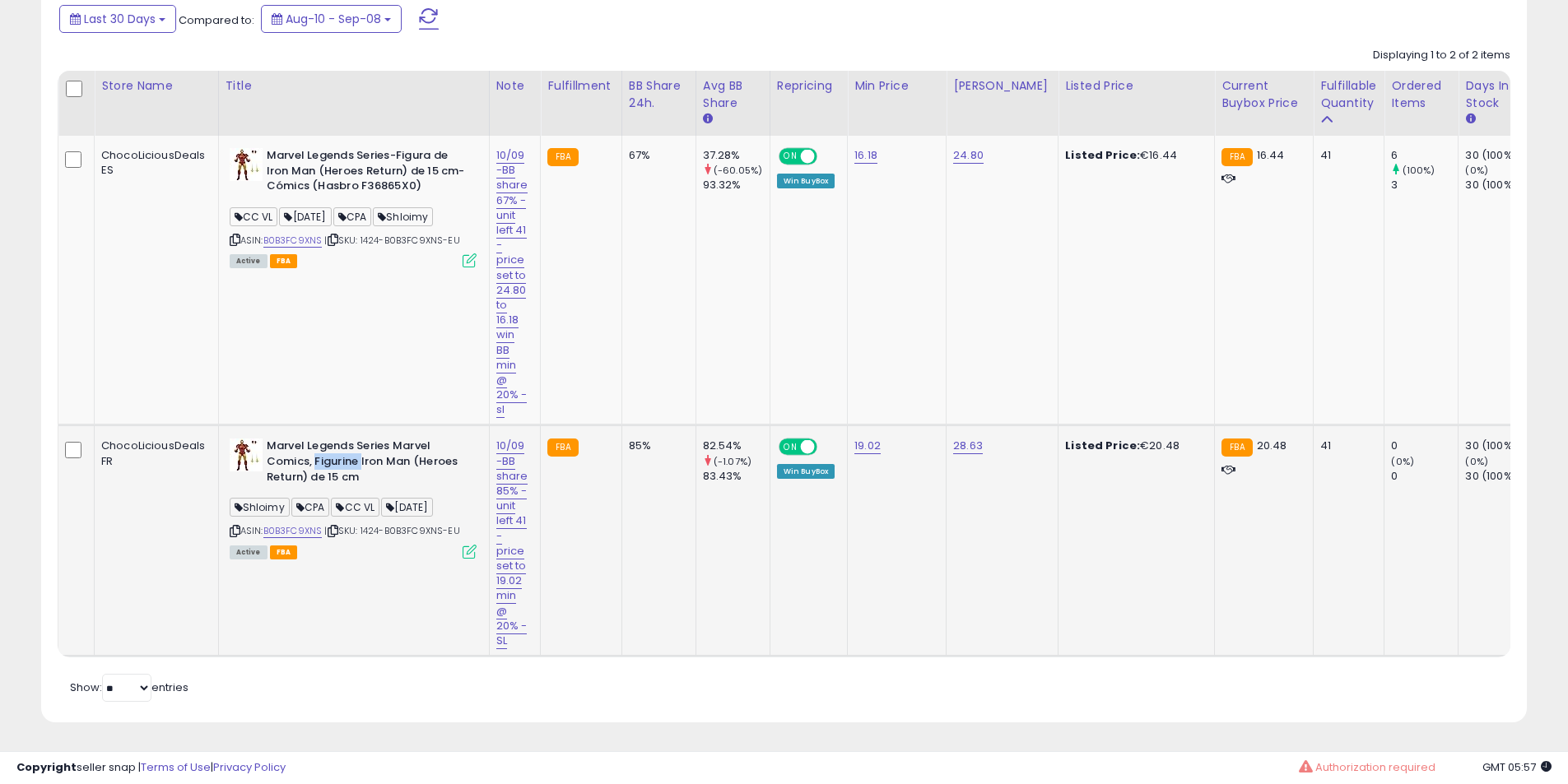
click at [347, 443] on b "Marvel Legends Series Marvel Comics, Figurine Iron Man (Heroes Return) de 15 cm" at bounding box center [366, 463] width 200 height 50
click at [336, 173] on b "Marvel Legends Series-Figura de Iron Man (Heroes Return) de 15 cm-Cómics (Hasbr…" at bounding box center [366, 173] width 200 height 50
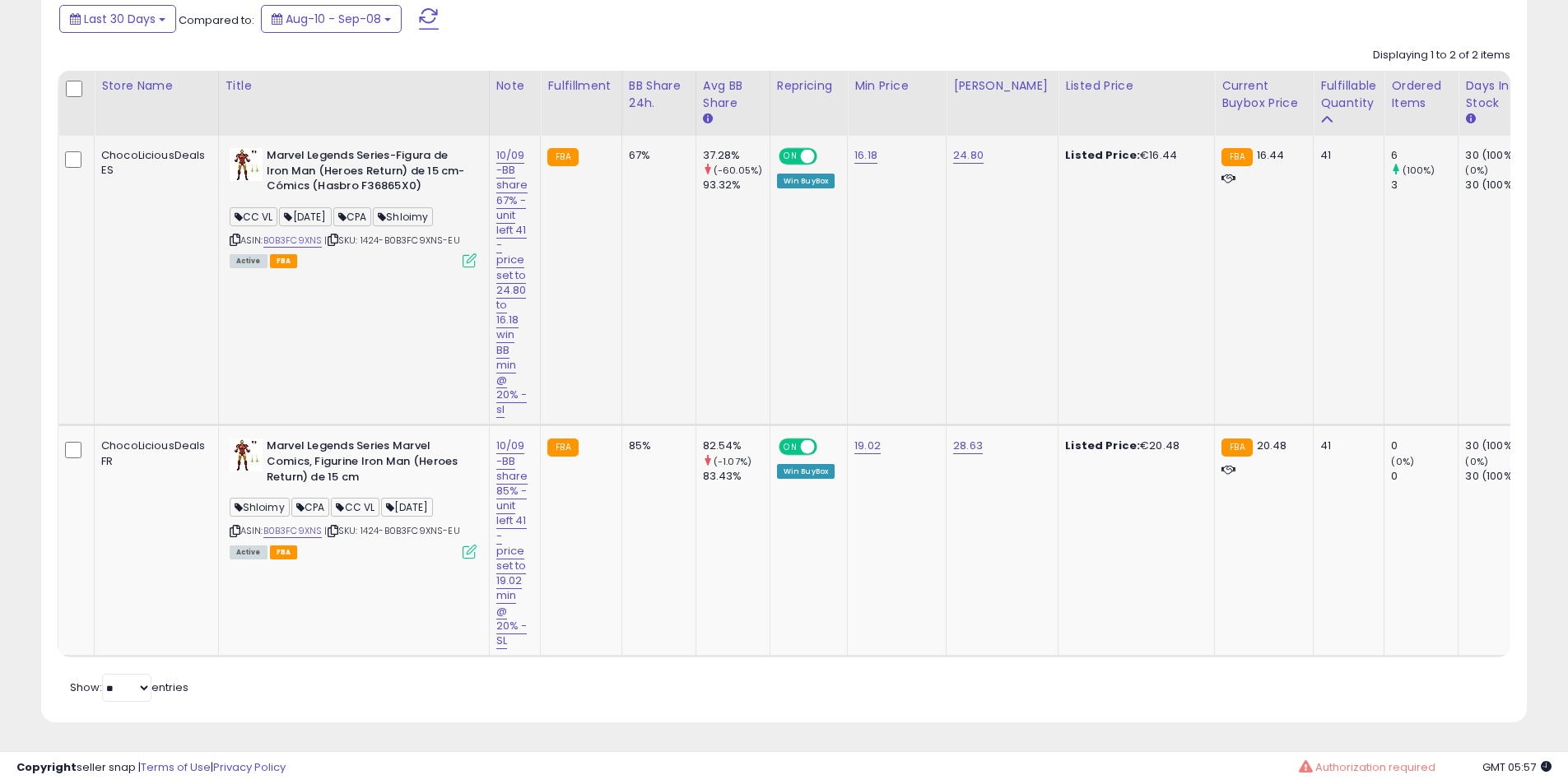
click at [345, 162] on b "Marvel Legends Series-Figura de Iron Man (Heroes Return) de 15 cm-Cómics (Hasbr…" at bounding box center [366, 173] width 200 height 50
click at [349, 153] on b "Marvel Legends Series-Figura de Iron Man (Heroes Return) de 15 cm-Cómics (Hasbr…" at bounding box center [366, 173] width 200 height 50
click at [357, 153] on b "Marvel Legends Series-Figura de Iron Man (Heroes Return) de 15 cm-Cómics (Hasbr…" at bounding box center [366, 173] width 200 height 50
click at [375, 155] on b "Marvel Legends Series-Figura de Iron Man (Heroes Return) de 15 cm-Cómics (Hasbr…" at bounding box center [366, 173] width 200 height 50
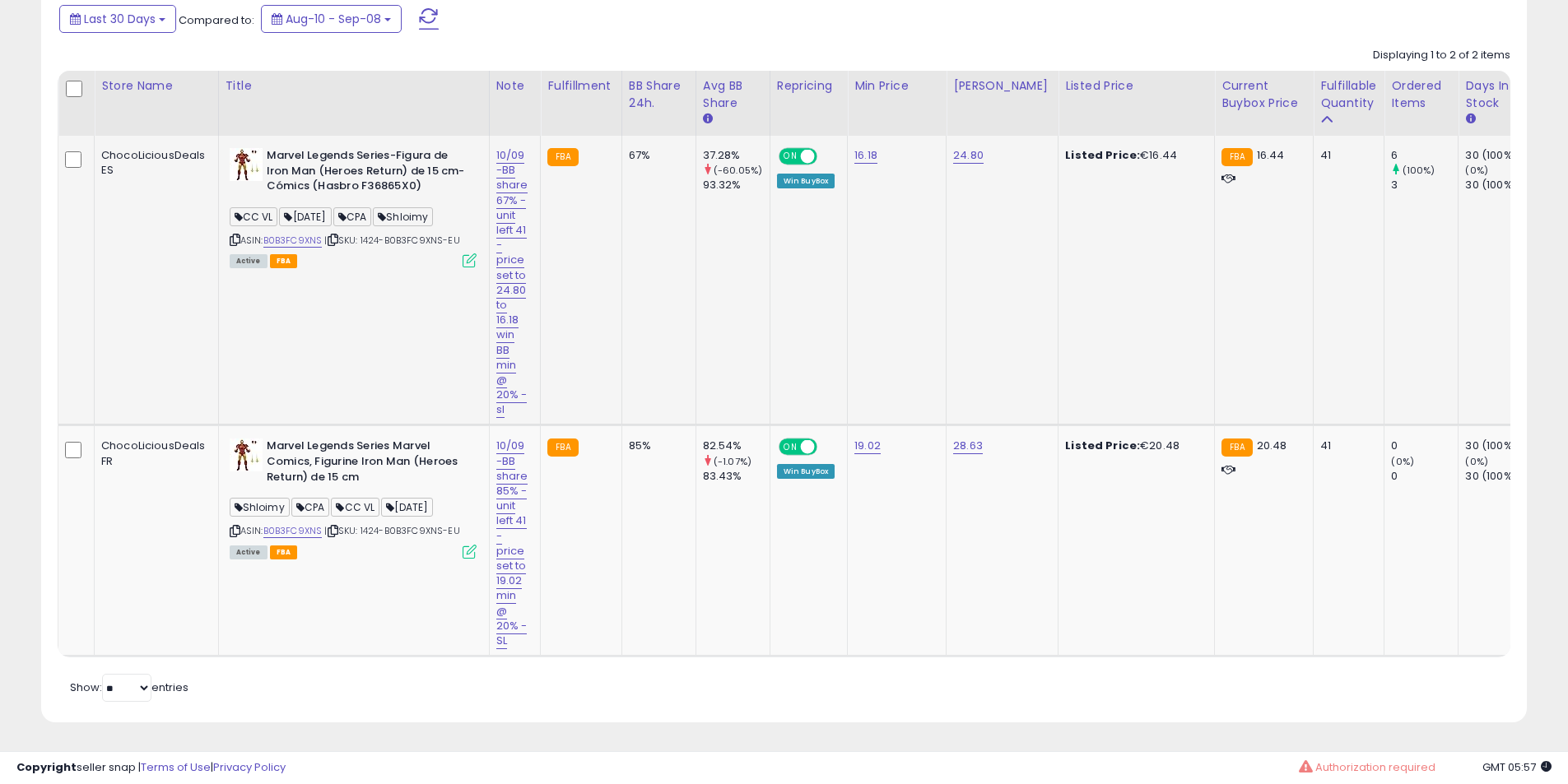
click at [376, 157] on b "Marvel Legends Series-Figura de Iron Man (Heroes Return) de 15 cm-Cómics (Hasbr…" at bounding box center [366, 173] width 200 height 50
click at [354, 148] on b "Marvel Legends Series-Figura de Iron Man (Heroes Return) de 15 cm-Cómics (Hasbr…" at bounding box center [366, 173] width 200 height 50
click at [339, 151] on b "Marvel Legends Series-Figura de Iron Man (Heroes Return) de 15 cm-Cómics (Hasbr…" at bounding box center [366, 173] width 200 height 50
click at [324, 153] on b "Marvel Legends Series-Figura de Iron Man (Heroes Return) de 15 cm-Cómics (Hasbr…" at bounding box center [366, 173] width 200 height 50
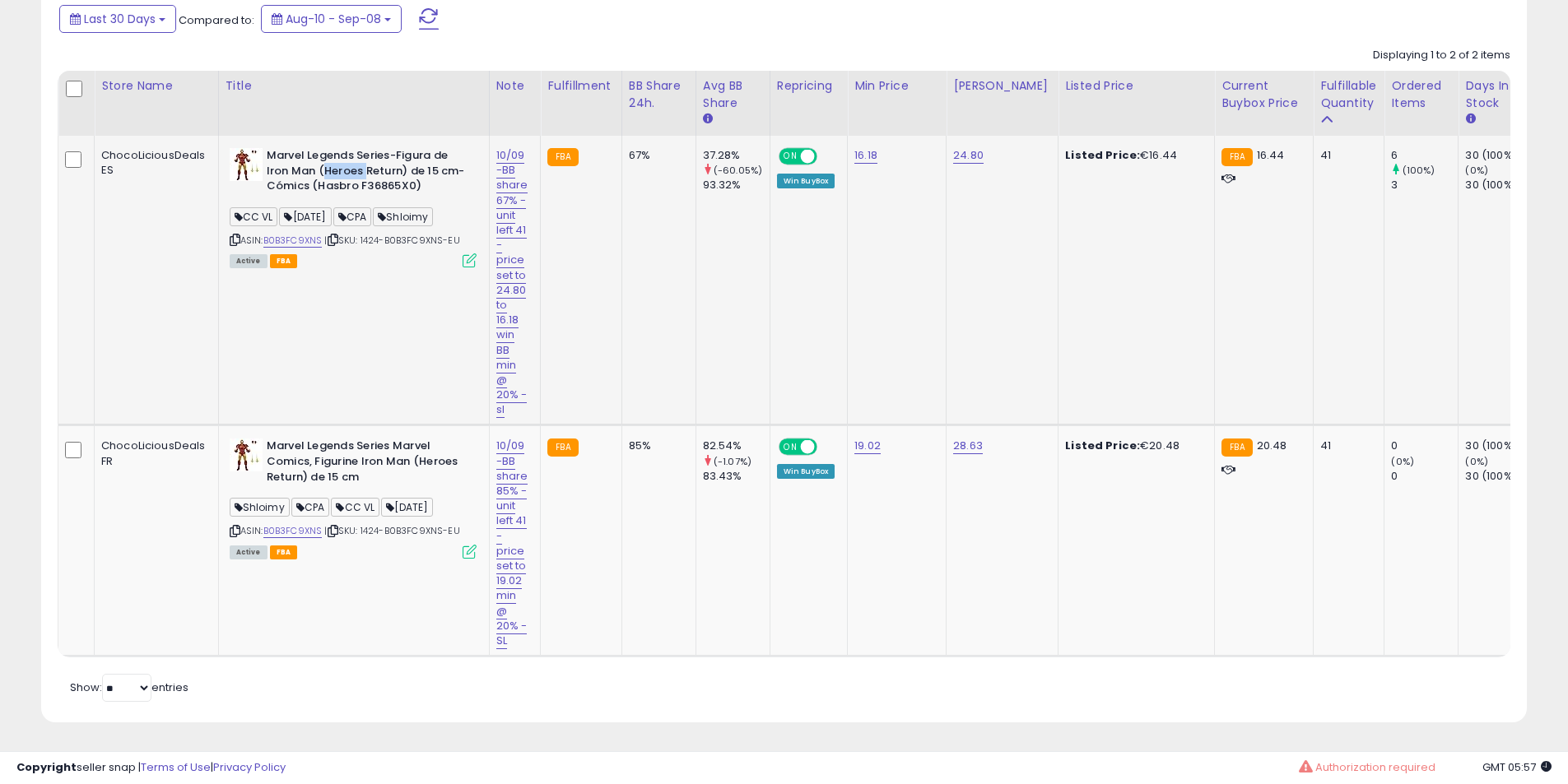
click at [324, 153] on b "Marvel Legends Series-Figura de Iron Man (Heroes Return) de 15 cm-Cómics (Hasbr…" at bounding box center [366, 173] width 200 height 50
click at [323, 153] on b "Marvel Legends Series-Figura de Iron Man (Heroes Return) de 15 cm-Cómics (Hasbr…" at bounding box center [366, 173] width 200 height 50
click at [320, 153] on b "Marvel Legends Series-Figura de Iron Man (Heroes Return) de 15 cm-Cómics (Hasbr…" at bounding box center [366, 173] width 200 height 50
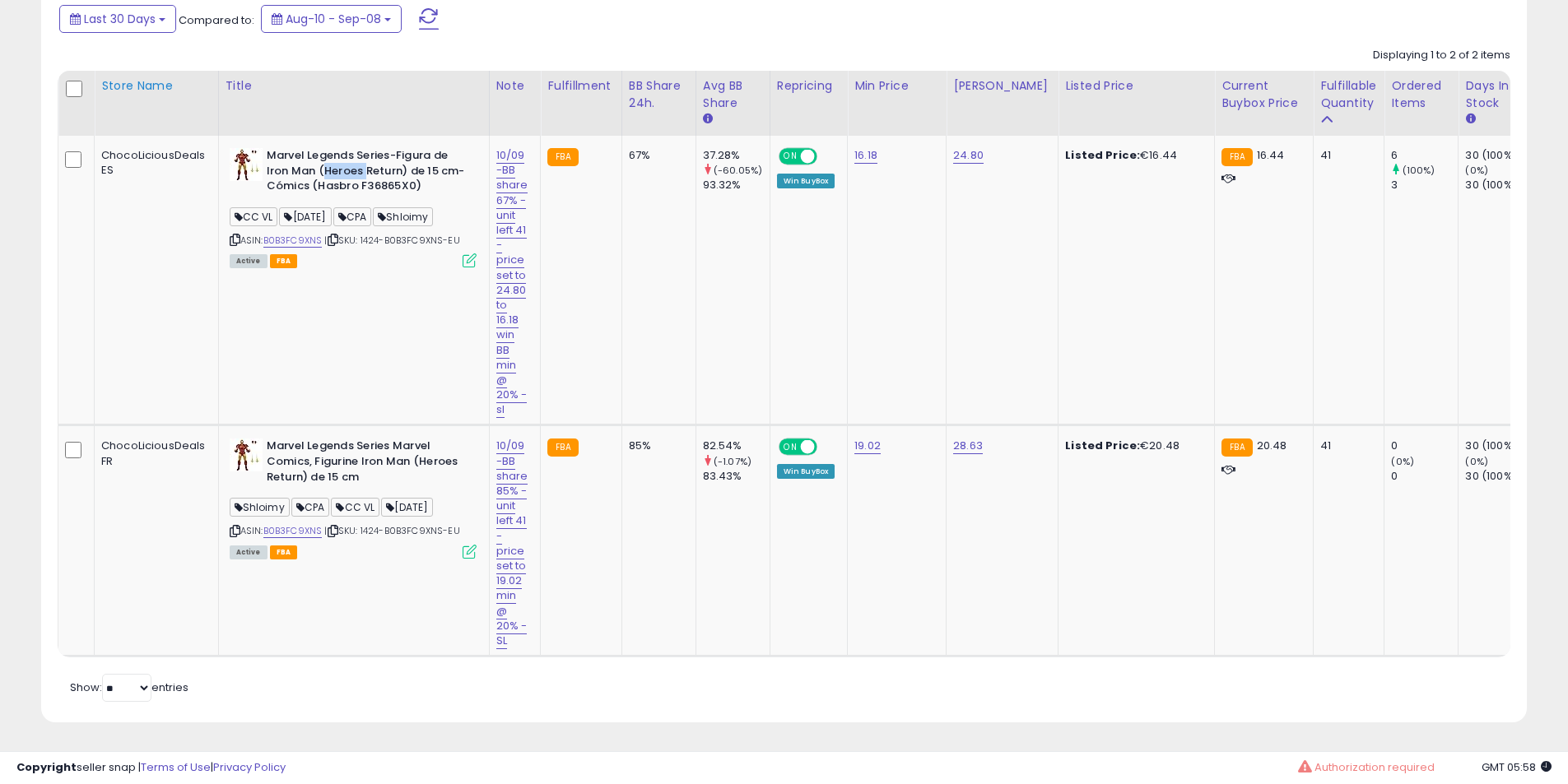
scroll to position [727, 0]
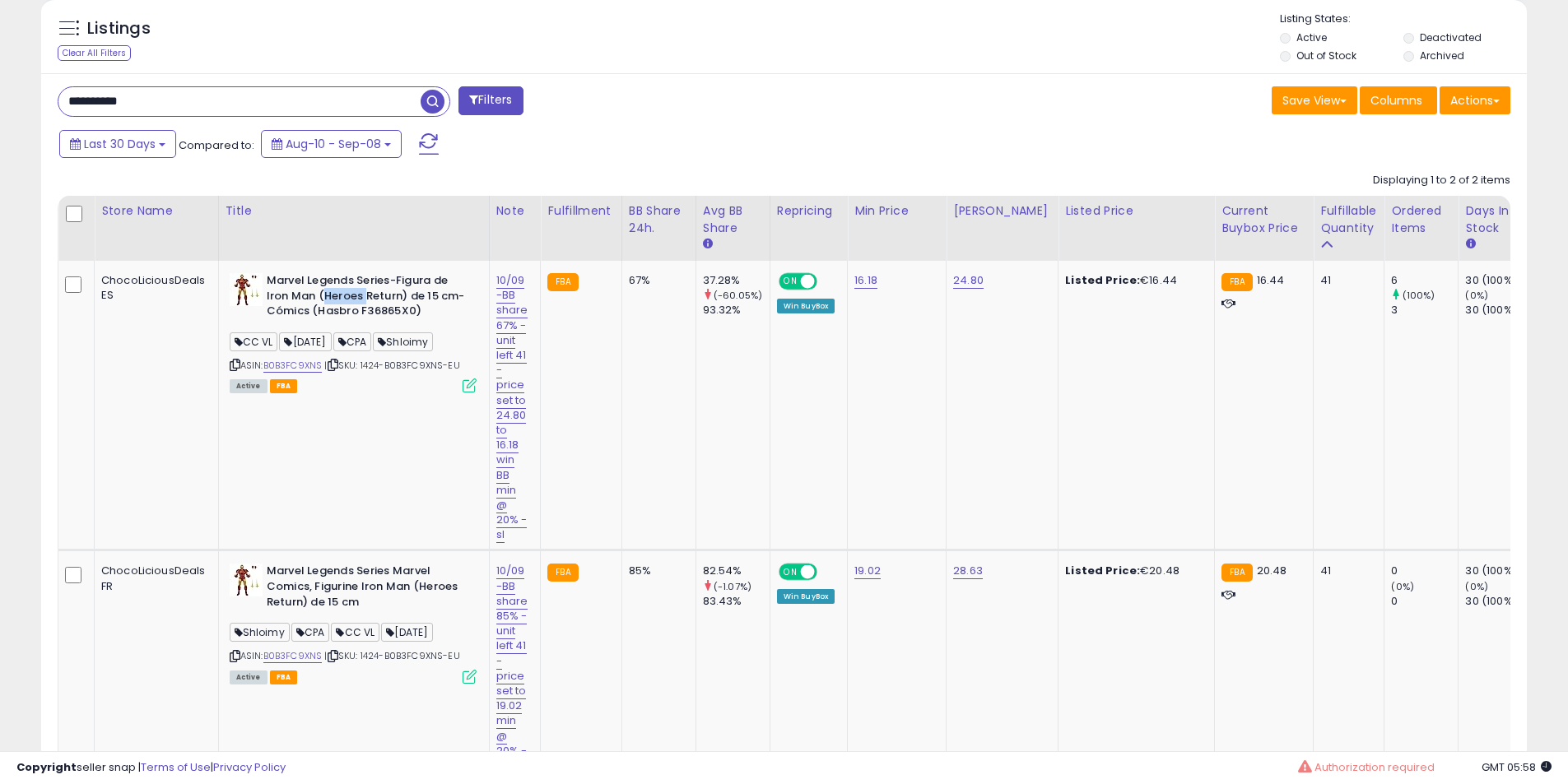
click at [221, 102] on input "**********" at bounding box center [239, 101] width 362 height 29
paste input "text"
type input "**********"
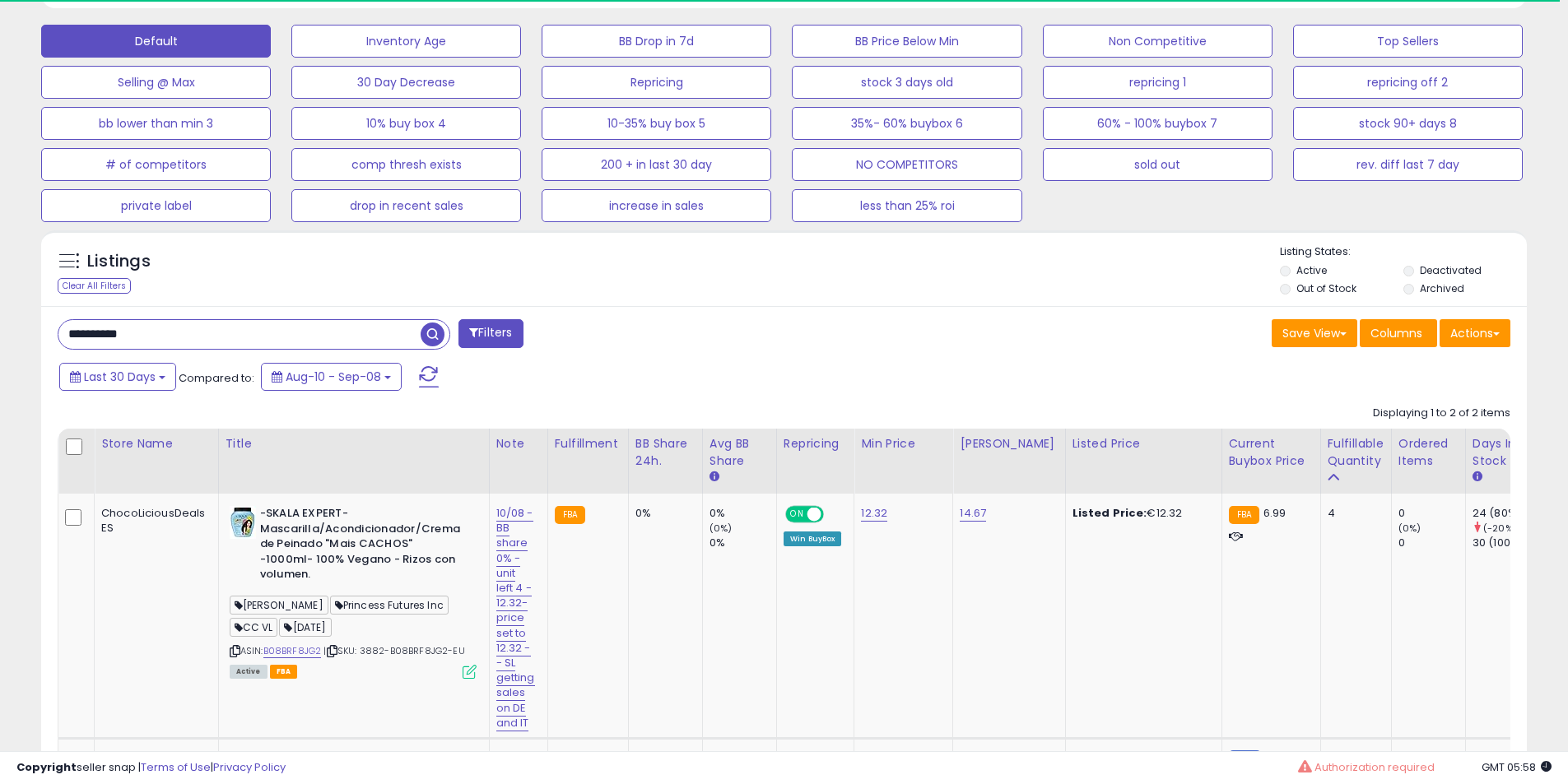
scroll to position [616, 0]
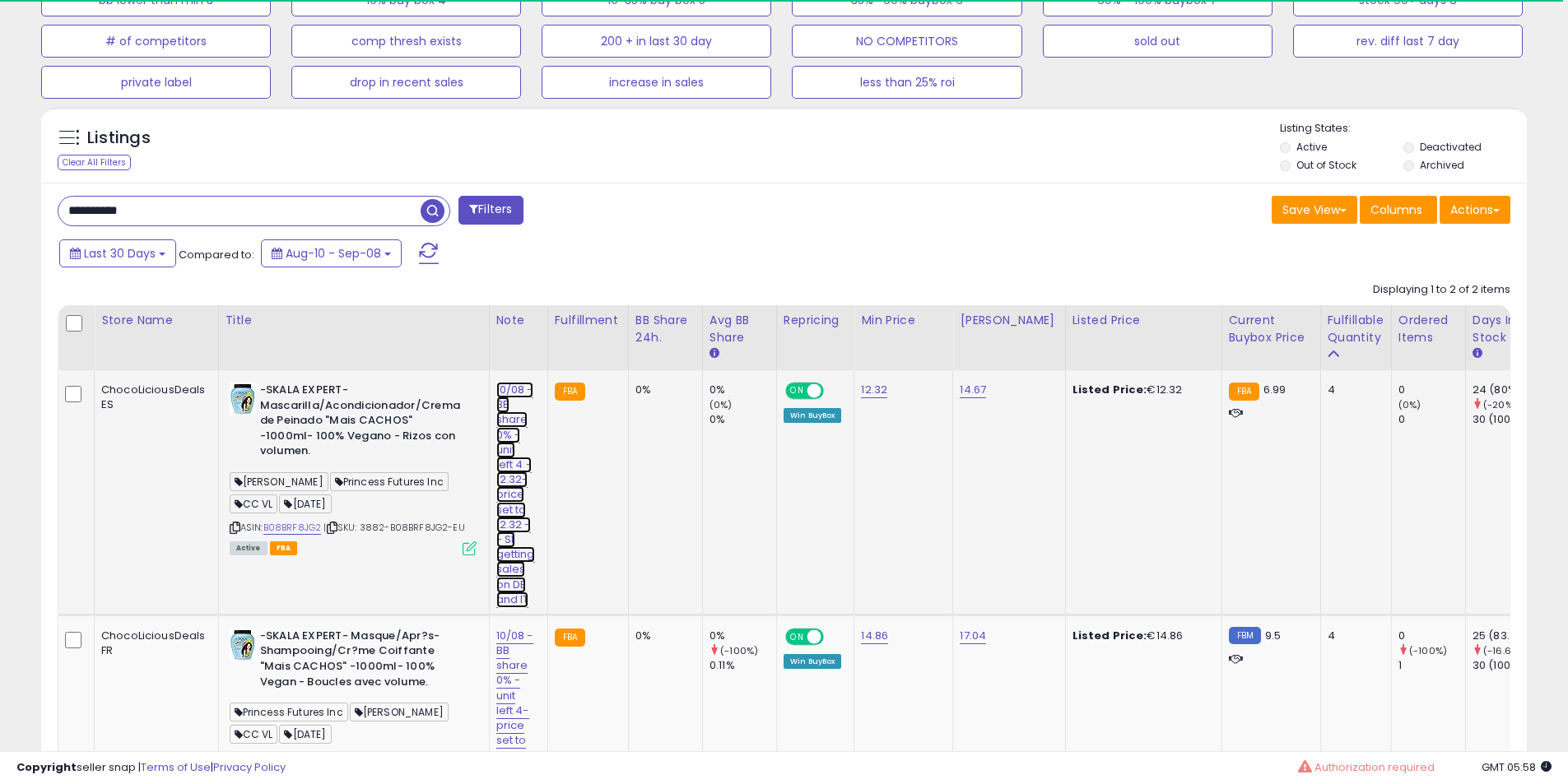
click at [504, 393] on link "10/08 - BB share 0% -unit left 4 - 12.32-price set to 12.32 -- SL getting sales…" at bounding box center [515, 495] width 38 height 226
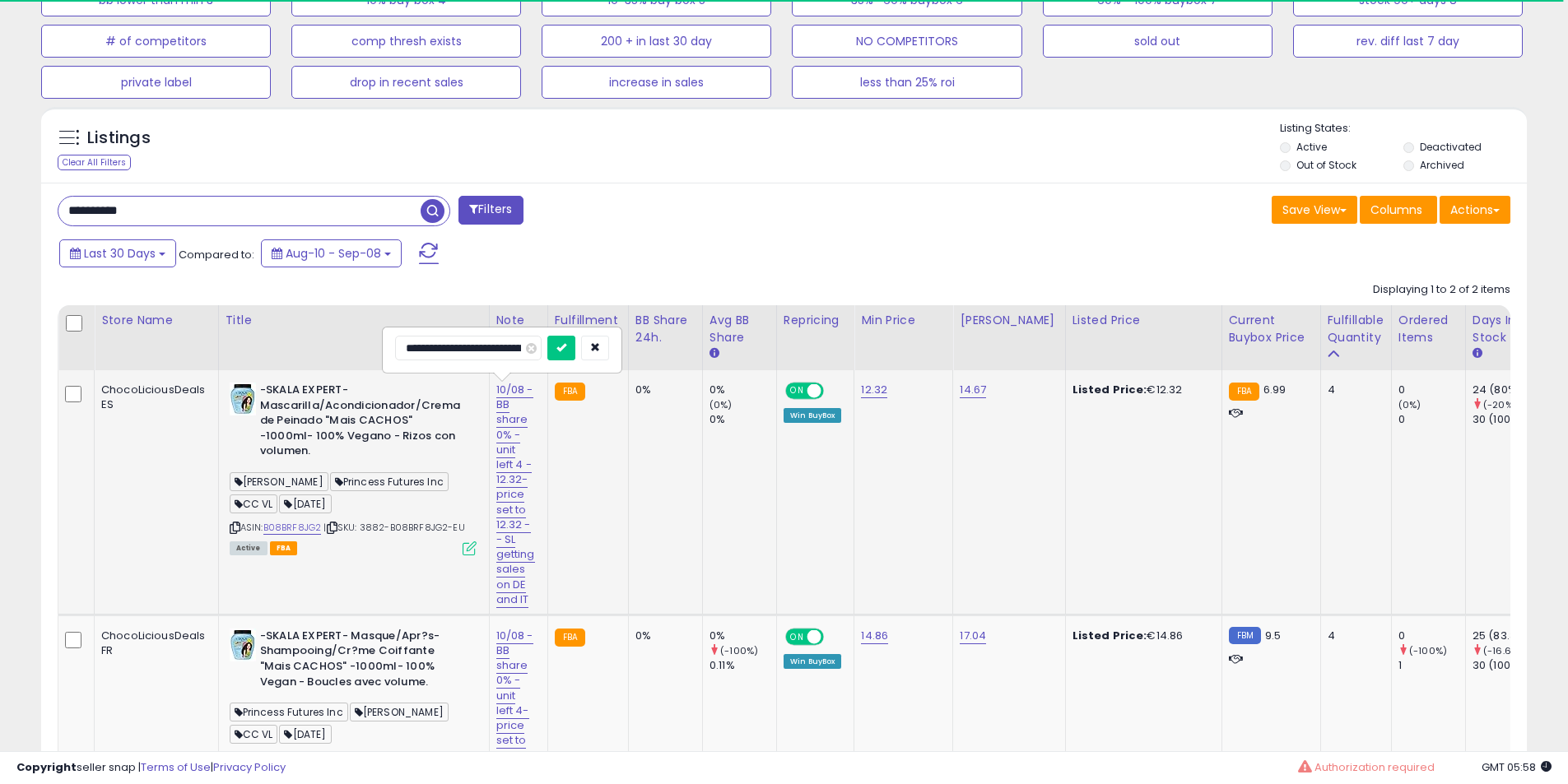
scroll to position [0, 348]
drag, startPoint x: 518, startPoint y: 338, endPoint x: 33, endPoint y: 345, distance: 485.1
click at [33, 345] on div "Listings Clear All Filters" at bounding box center [784, 515] width 1510 height 834
click at [440, 353] on input "**********" at bounding box center [480, 347] width 171 height 25
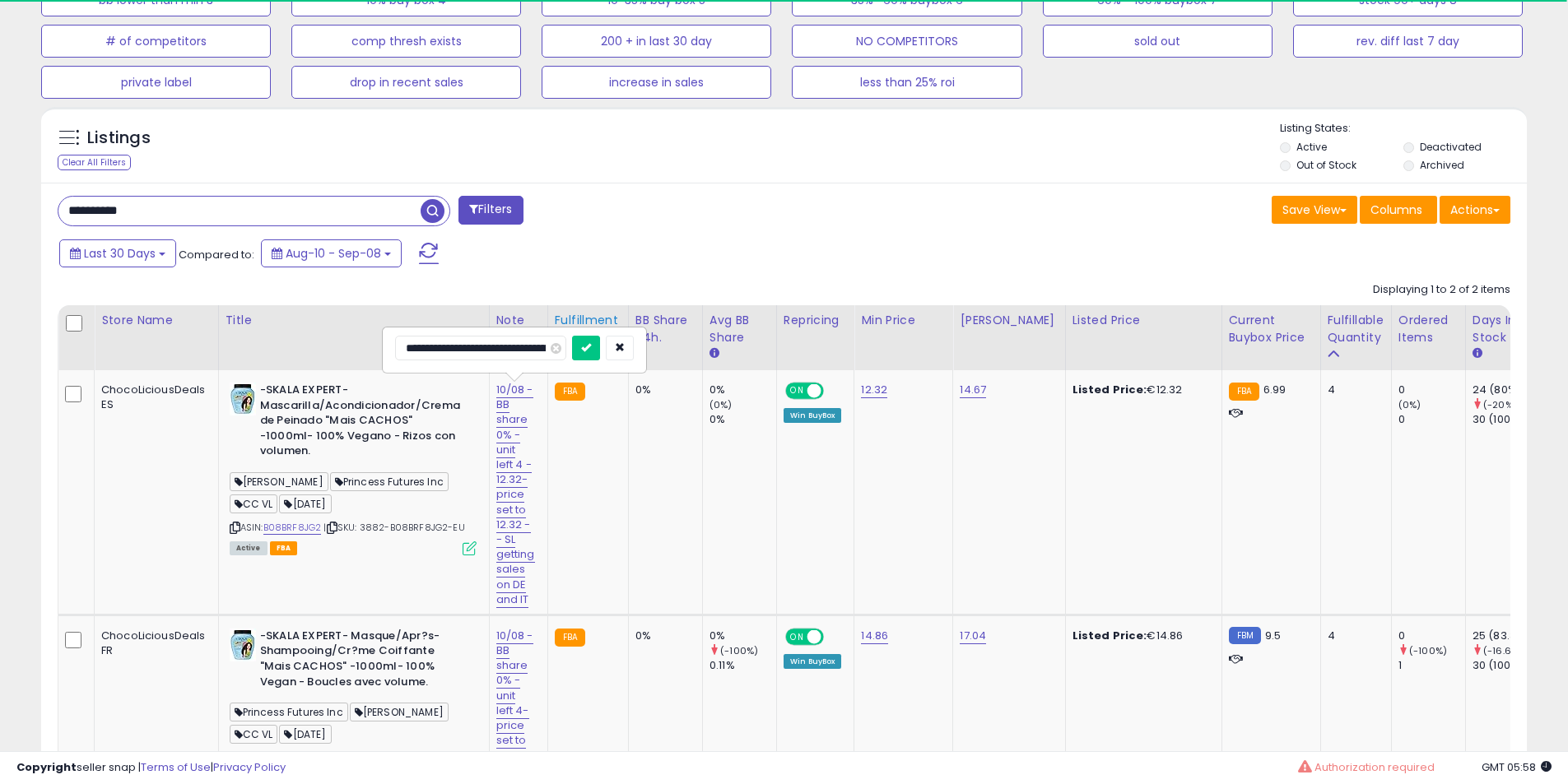
type input "**********"
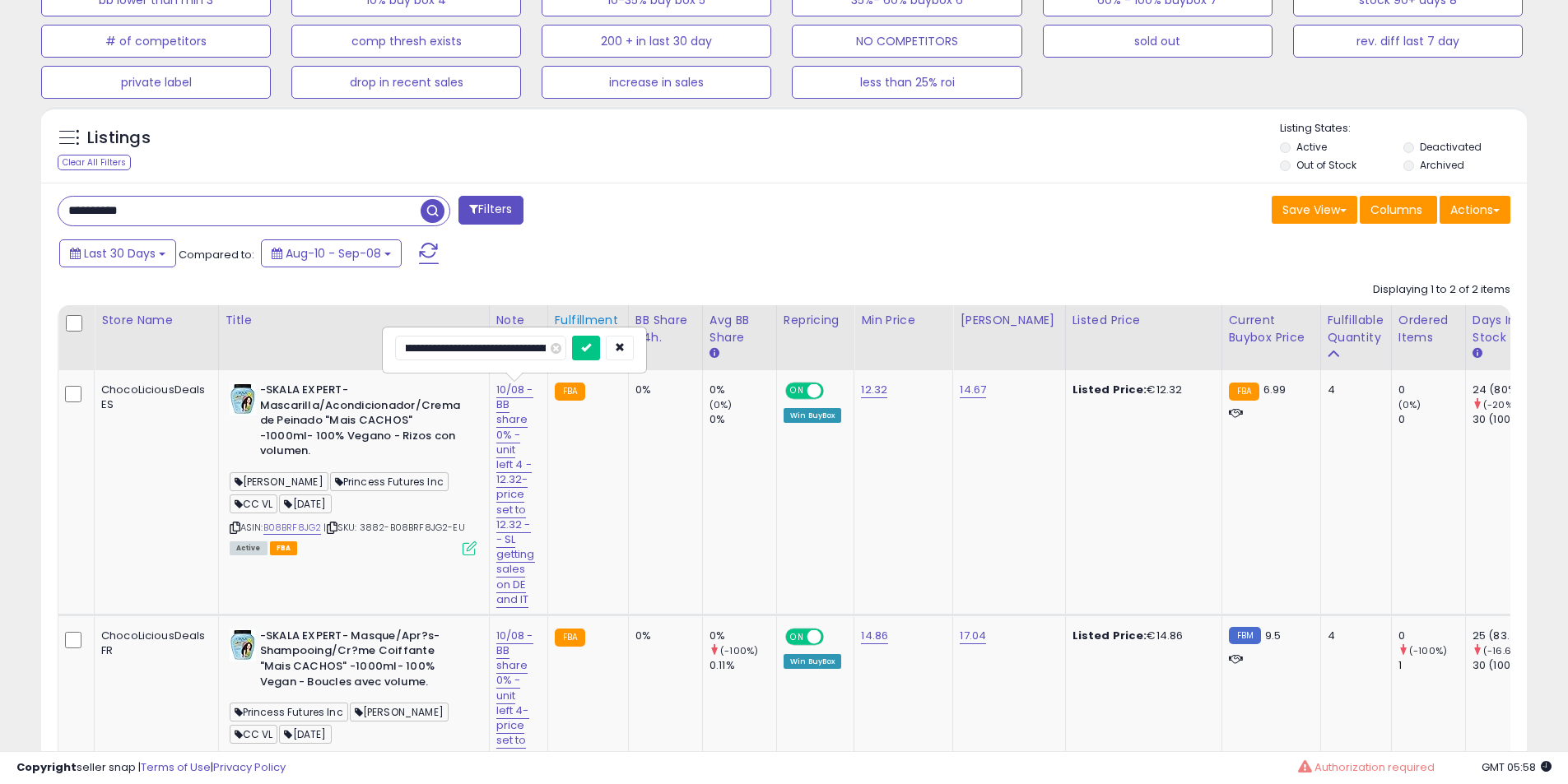
scroll to position [0, 162]
click button "submit" at bounding box center [585, 347] width 28 height 25
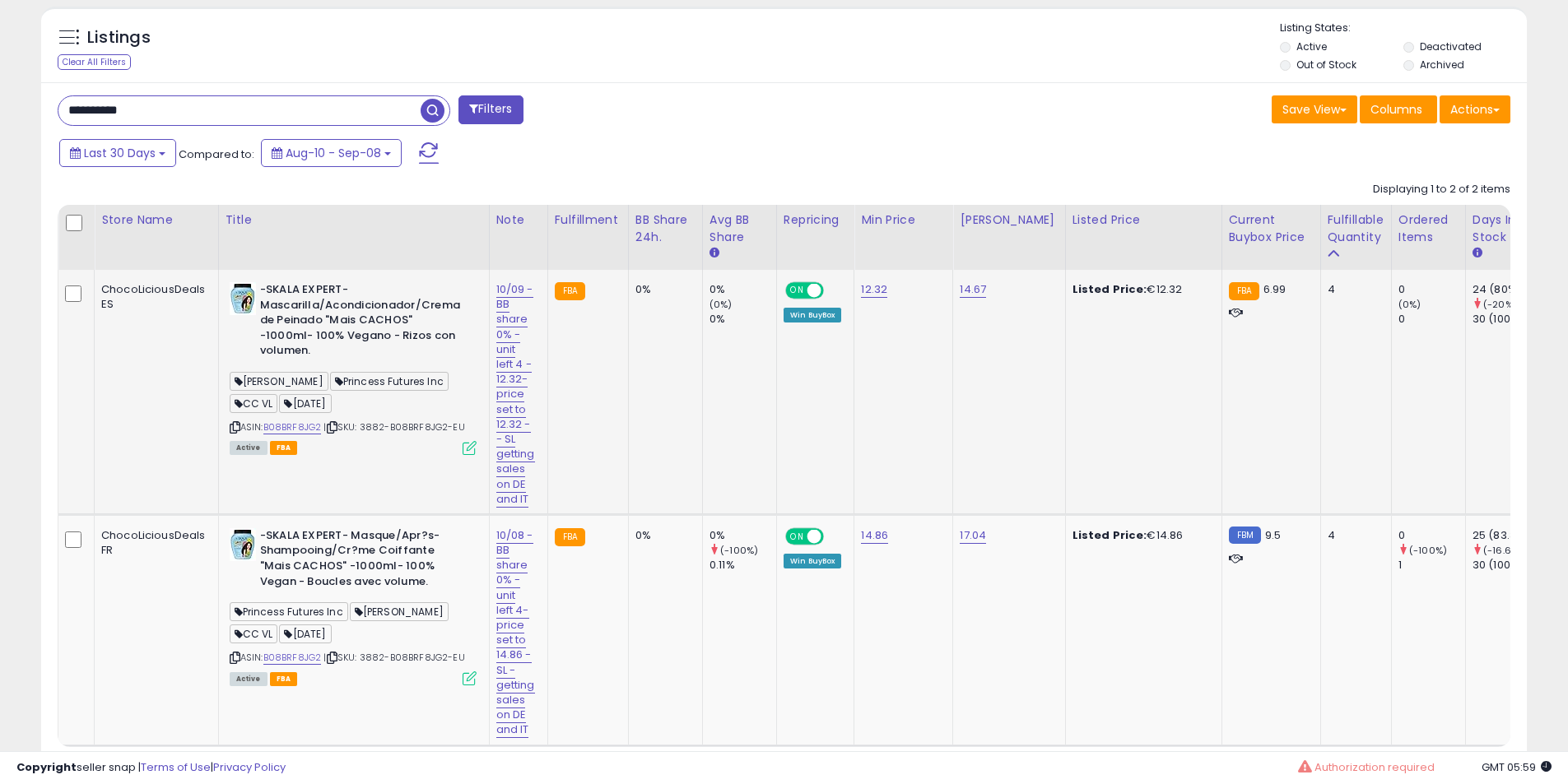
scroll to position [754, 0]
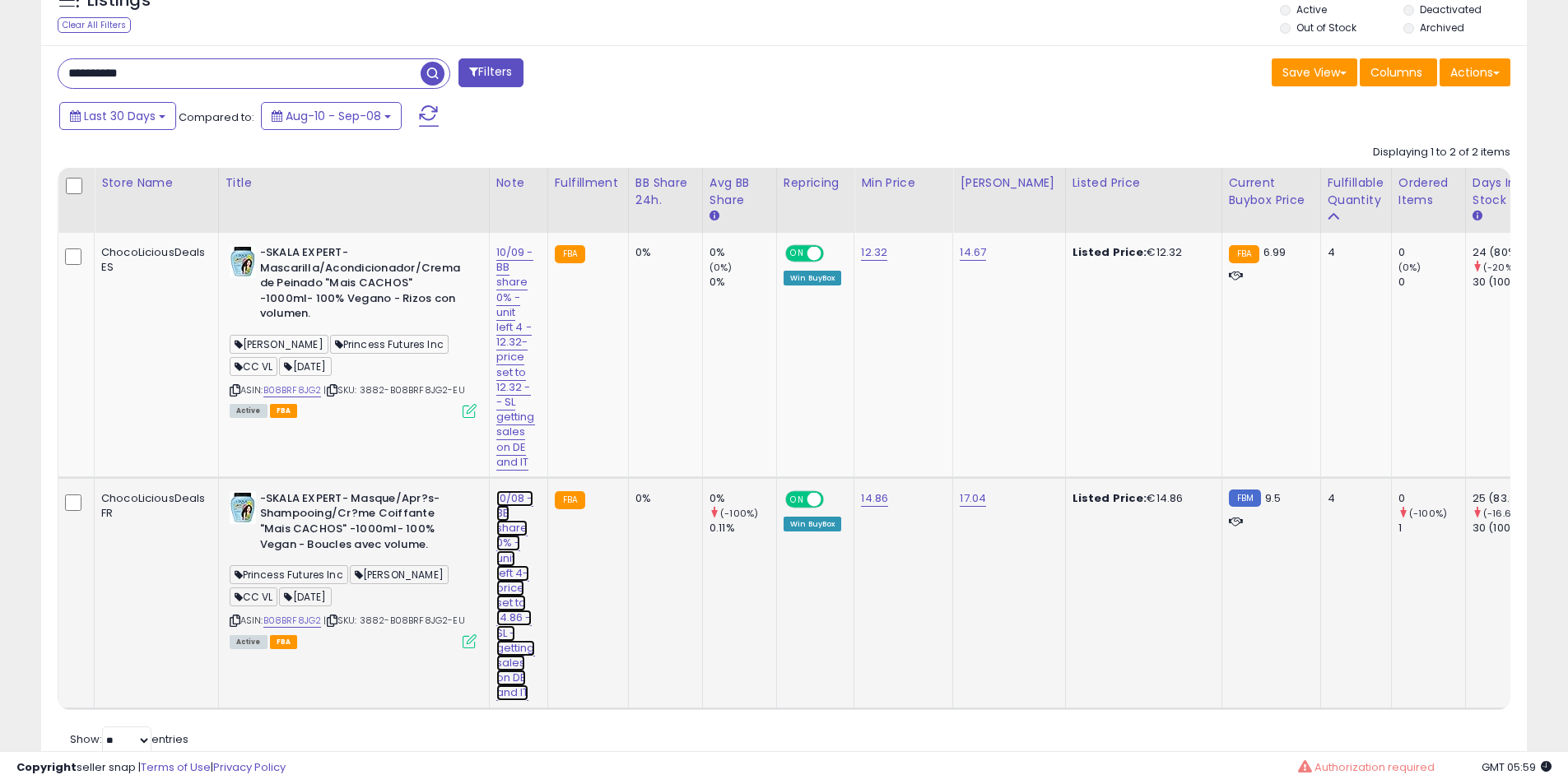
click at [516, 504] on link "10/08 - BB share 0% -unit left 4-price set to 14.86 - SL -getting sales on DE a…" at bounding box center [515, 595] width 38 height 211
drag, startPoint x: 507, startPoint y: 455, endPoint x: 90, endPoint y: 454, distance: 417.0
click at [90, 454] on tbody "ChocoLiciousDeals ES -SKALA EXPERT- Mascarilla/Acondicionador/Crema de Peinado …" at bounding box center [1498, 470] width 2880 height 476
click at [441, 459] on input "**********" at bounding box center [480, 457] width 171 height 25
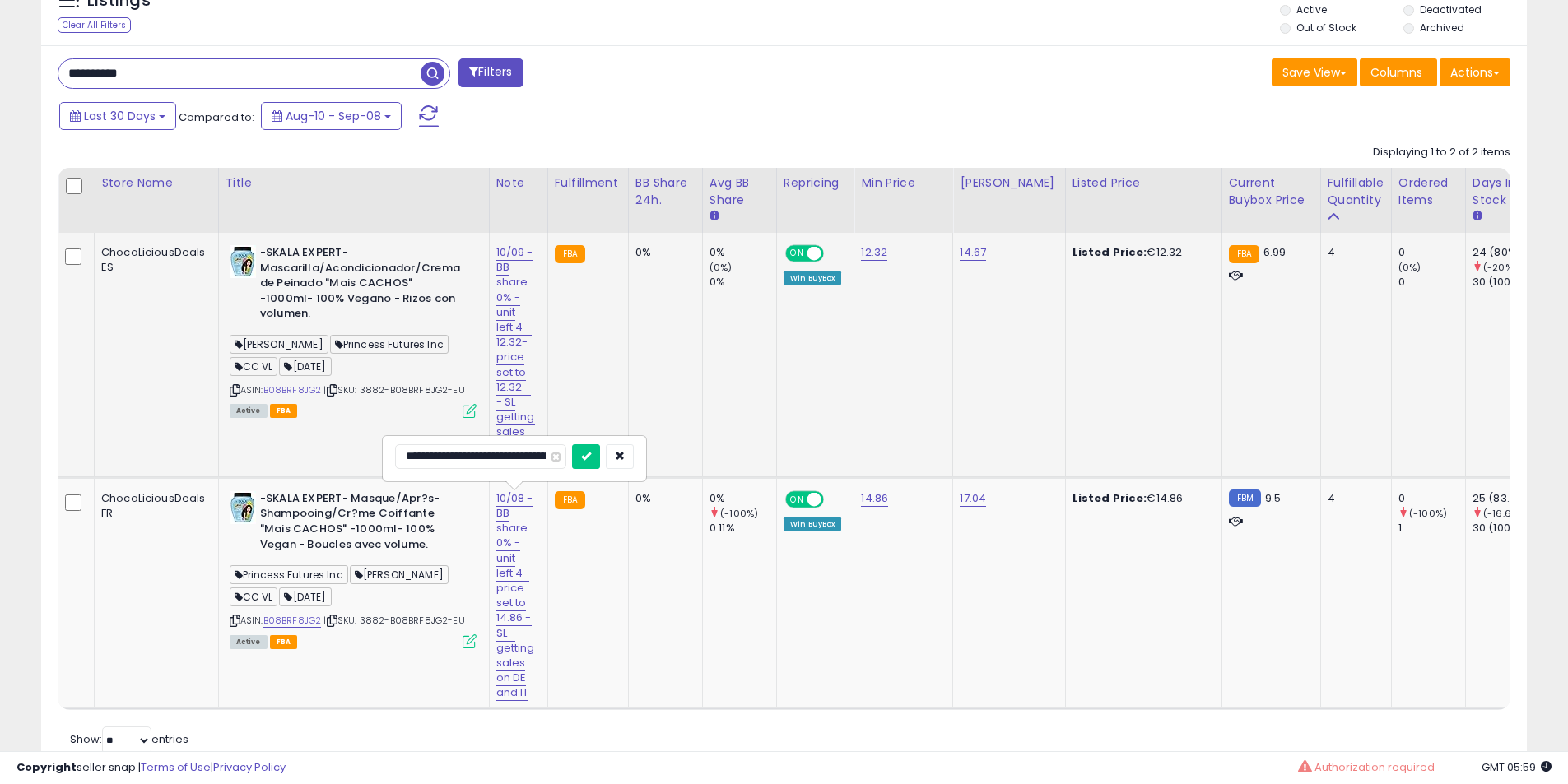
type input "**********"
click button "submit" at bounding box center [585, 457] width 28 height 25
click at [403, 495] on b "-SKALA EXPERT- Masque/Apr?s-Shampooing/Cr?me Coiffante "Mais CACHOS" -1000ml- 1…" at bounding box center [359, 524] width 200 height 65
click at [402, 496] on b "-SKALA EXPERT- Masque/Apr?s-Shampooing/Cr?me Coiffante "Mais CACHOS" -1000ml- 1…" at bounding box center [359, 524] width 200 height 65
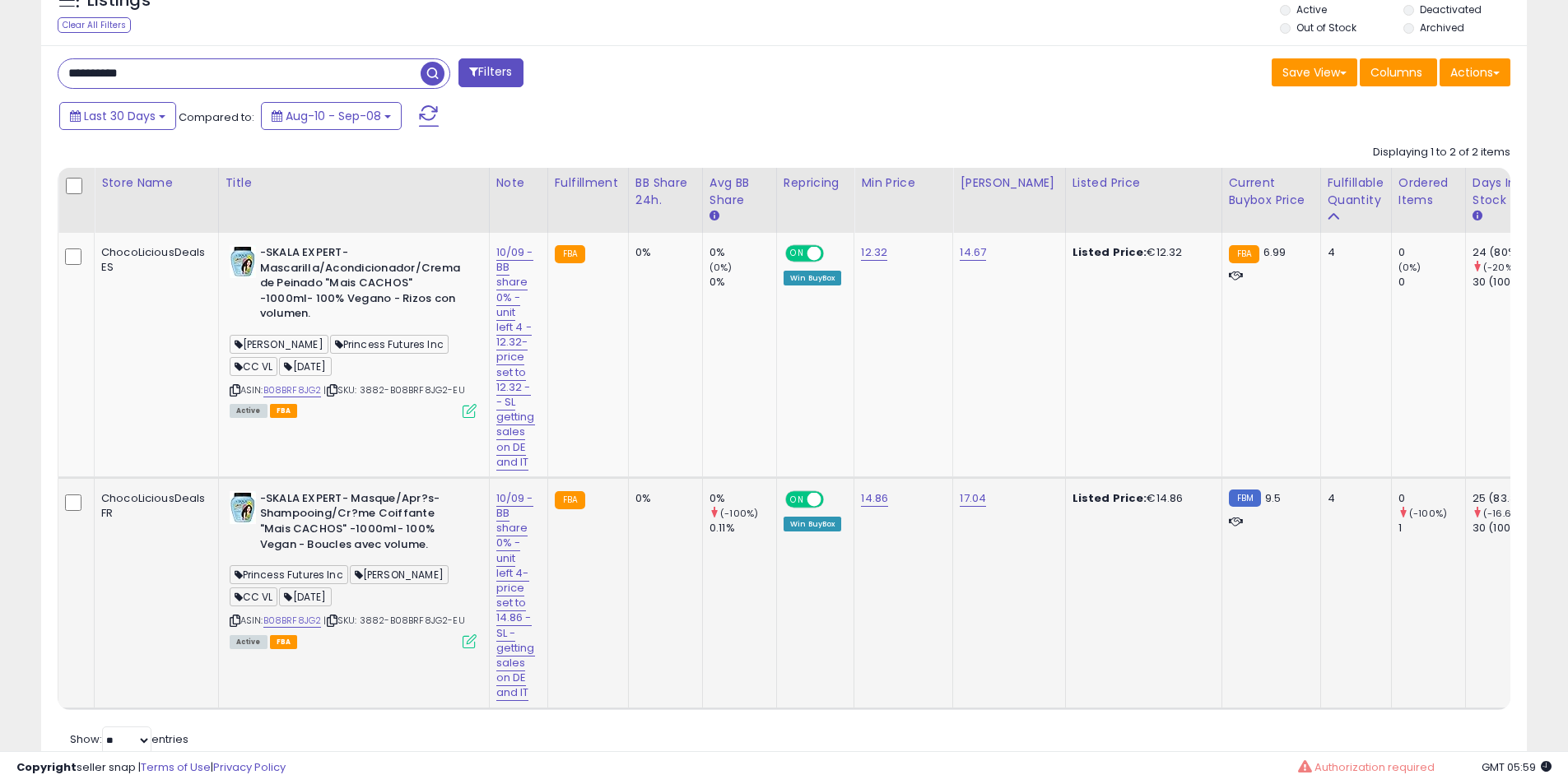
click at [391, 510] on b "-SKALA EXPERT- Masque/Apr?s-Shampooing/Cr?me Coiffante "Mais CACHOS" -1000ml- 1…" at bounding box center [359, 524] width 200 height 65
click at [362, 516] on b "-SKALA EXPERT- Masque/Apr?s-Shampooing/Cr?me Coiffante "Mais CACHOS" -1000ml- 1…" at bounding box center [359, 524] width 200 height 65
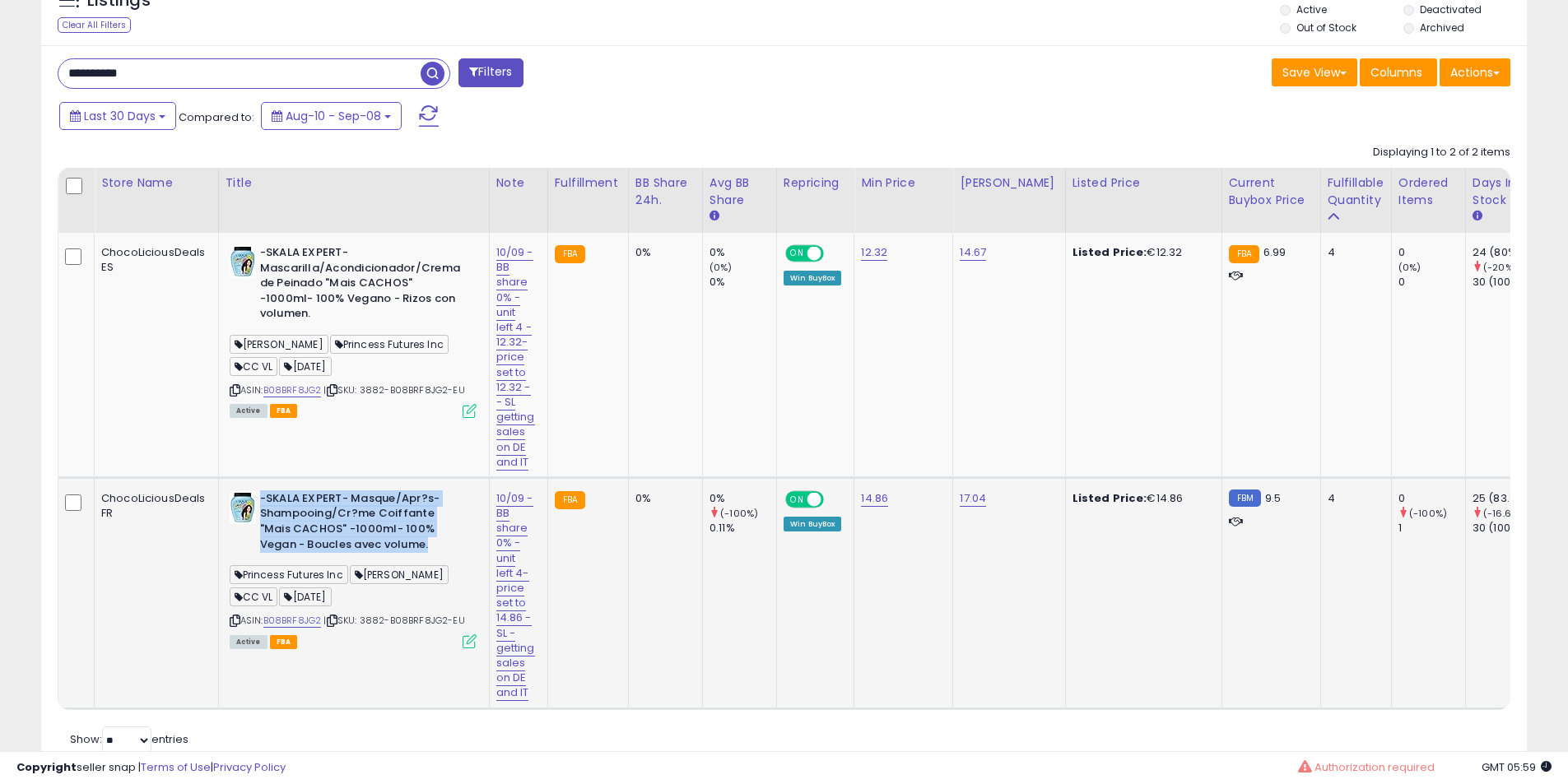
click at [321, 511] on b "-SKALA EXPERT- Masque/Apr?s-Shampooing/Cr?me Coiffante "Mais CACHOS" -1000ml- 1…" at bounding box center [359, 524] width 200 height 65
click at [365, 244] on td "-SKALA EXPERT- Mascarilla/Acondicionador/Crema de Peinado "Mais CACHOS" -1000ml…" at bounding box center [353, 354] width 271 height 244
click at [360, 249] on b "-SKALA EXPERT- Mascarilla/Acondicionador/Crema de Peinado "Mais CACHOS" -1000ml…" at bounding box center [359, 285] width 200 height 80
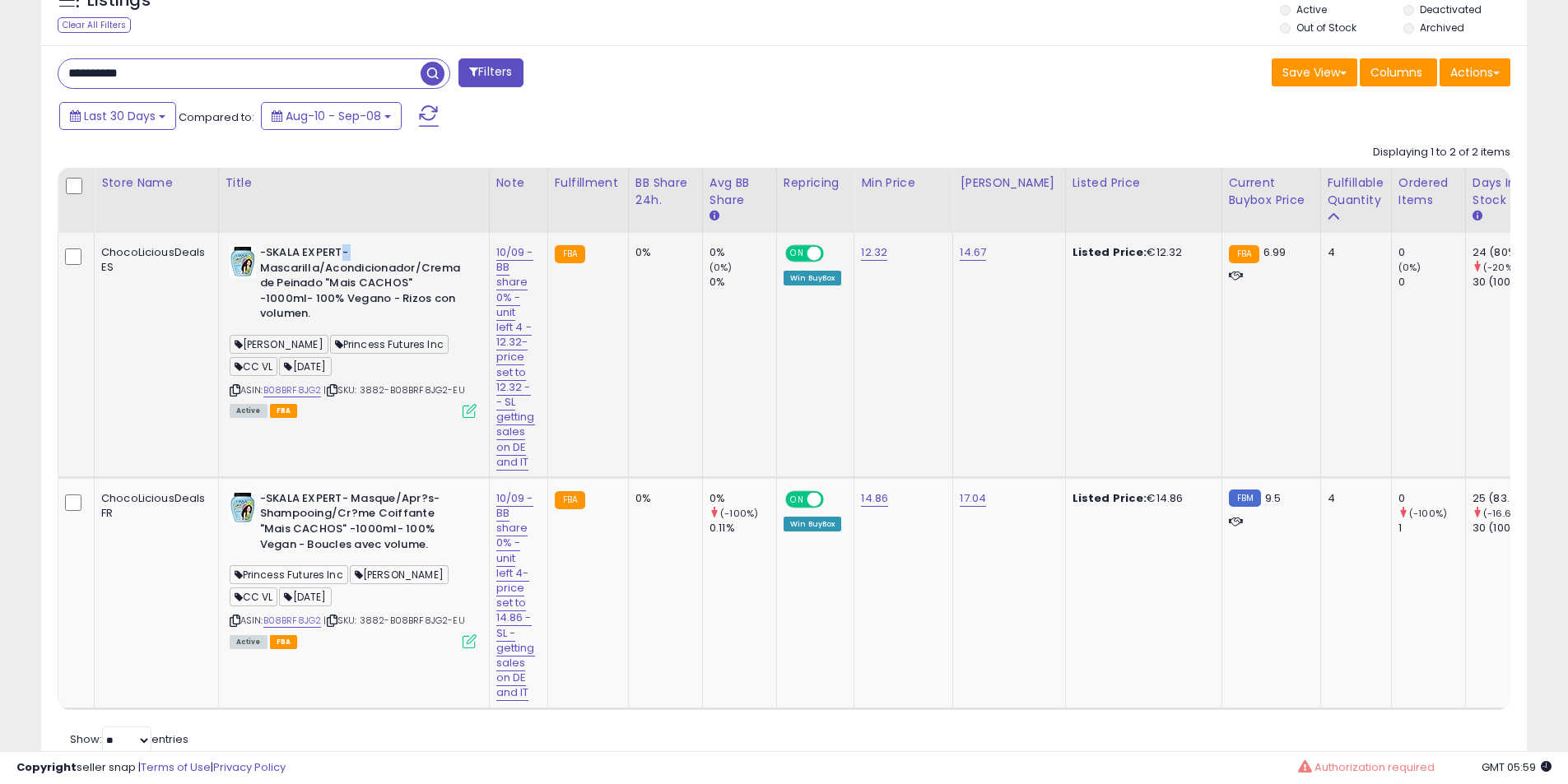
click at [360, 249] on b "-SKALA EXPERT- Mascarilla/Acondicionador/Crema de Peinado "Mais CACHOS" -1000ml…" at bounding box center [359, 285] width 200 height 80
click at [185, 88] on div "**********" at bounding box center [254, 74] width 393 height 31
click at [184, 74] on input "**********" at bounding box center [239, 74] width 362 height 29
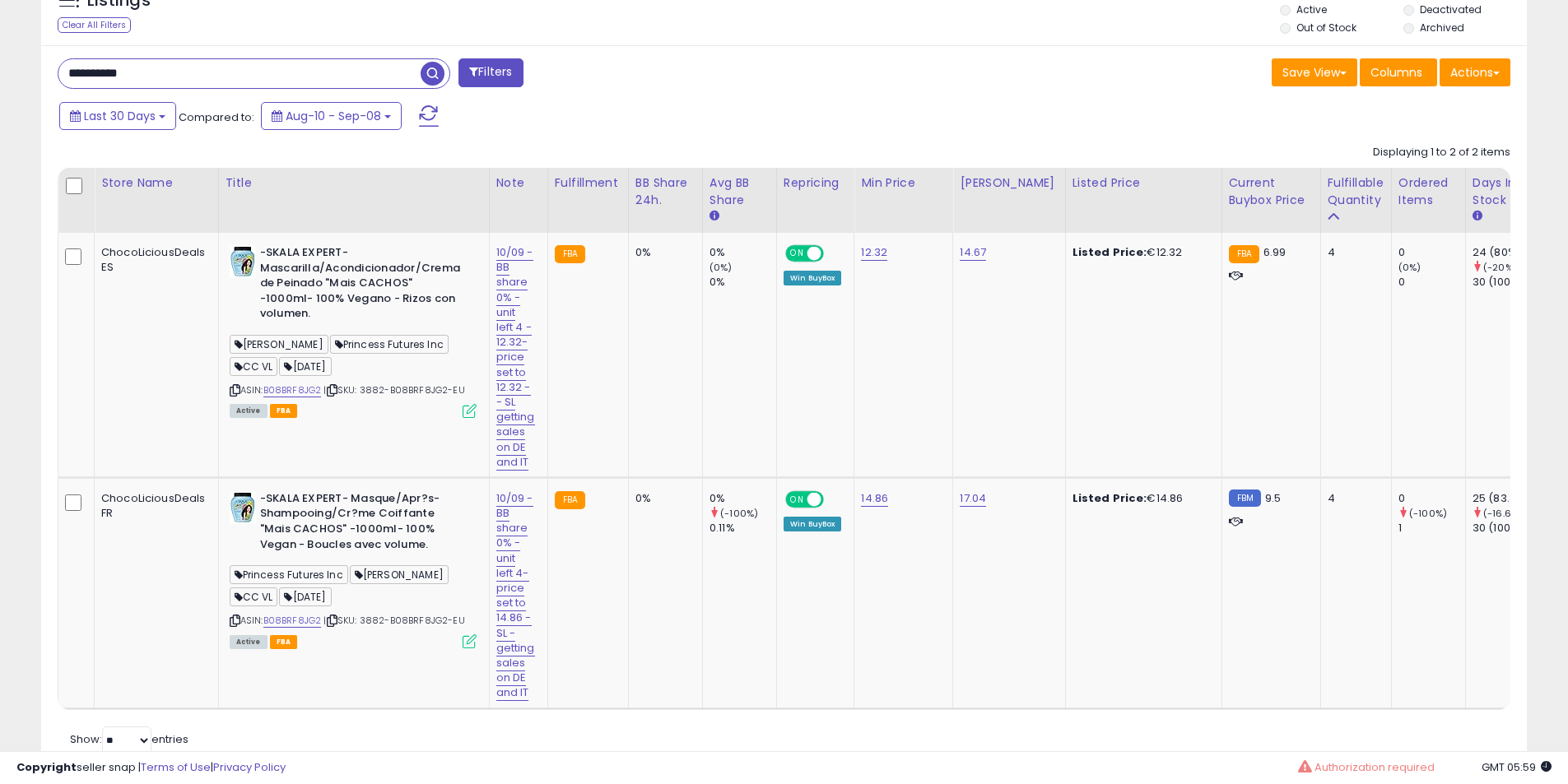
paste input "text"
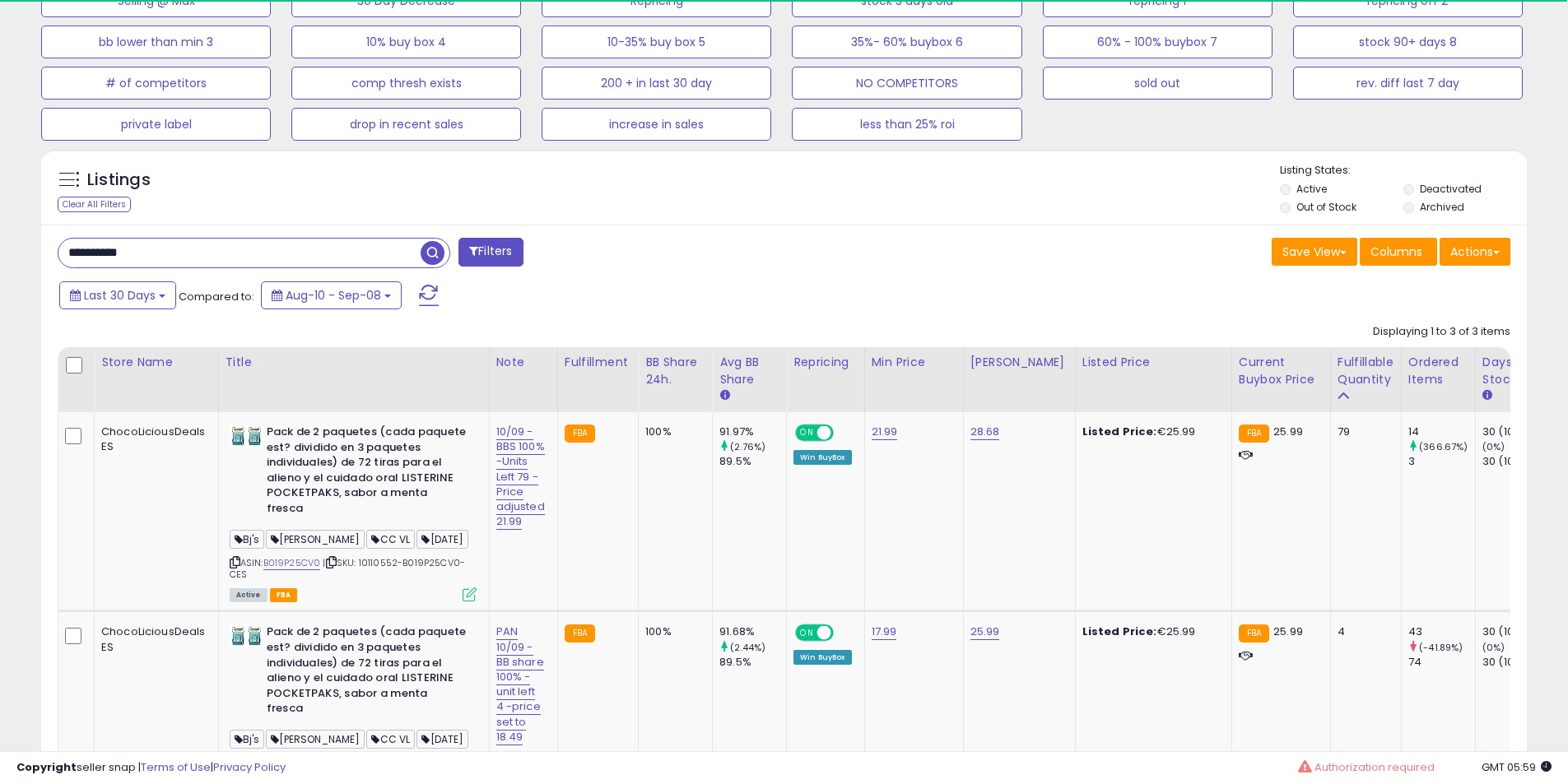
scroll to position [616, 0]
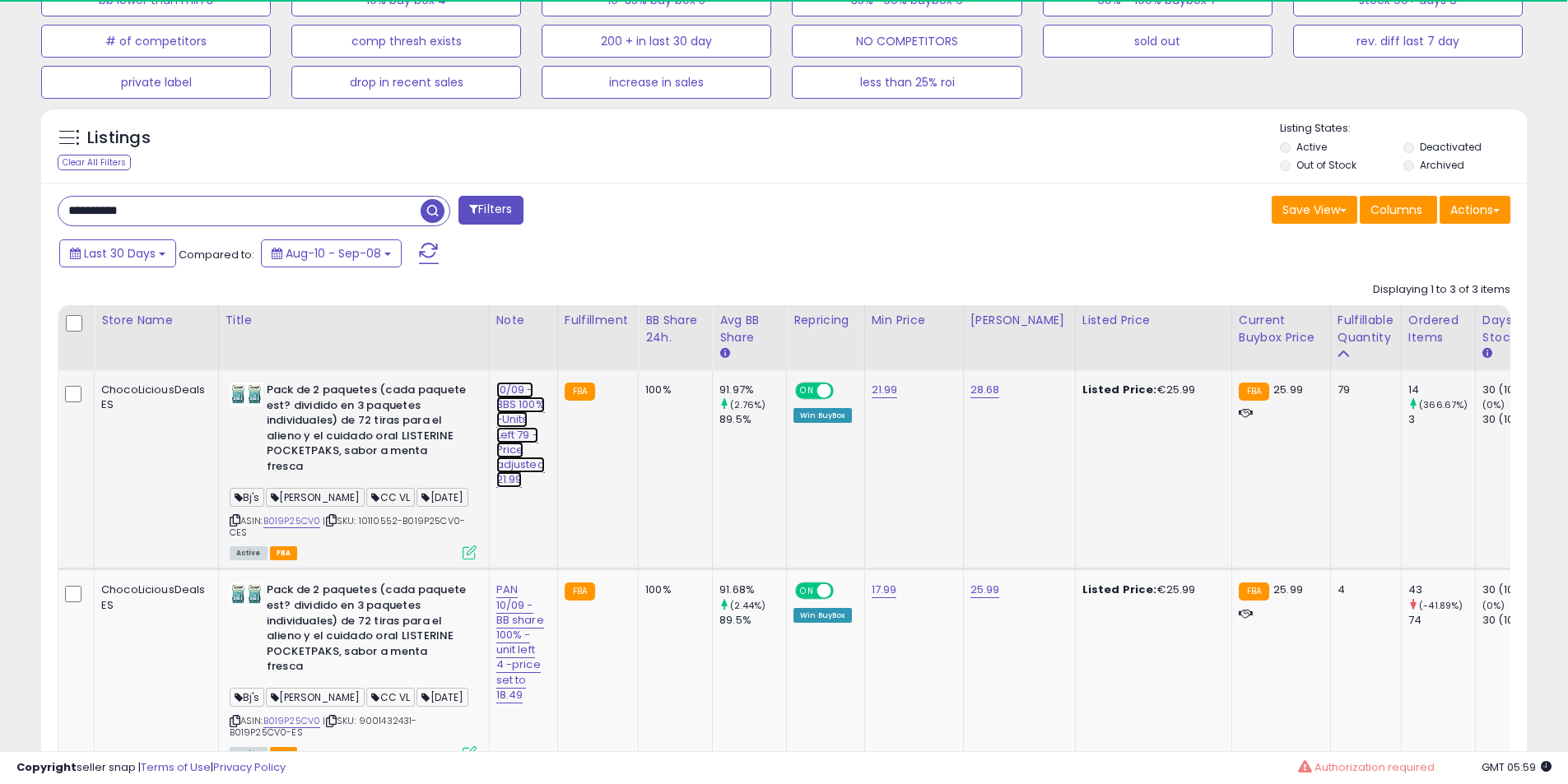
click at [529, 401] on link "10/09 - BBS 100% -Units Left 79 -Price adjusted 21.99" at bounding box center [520, 435] width 49 height 106
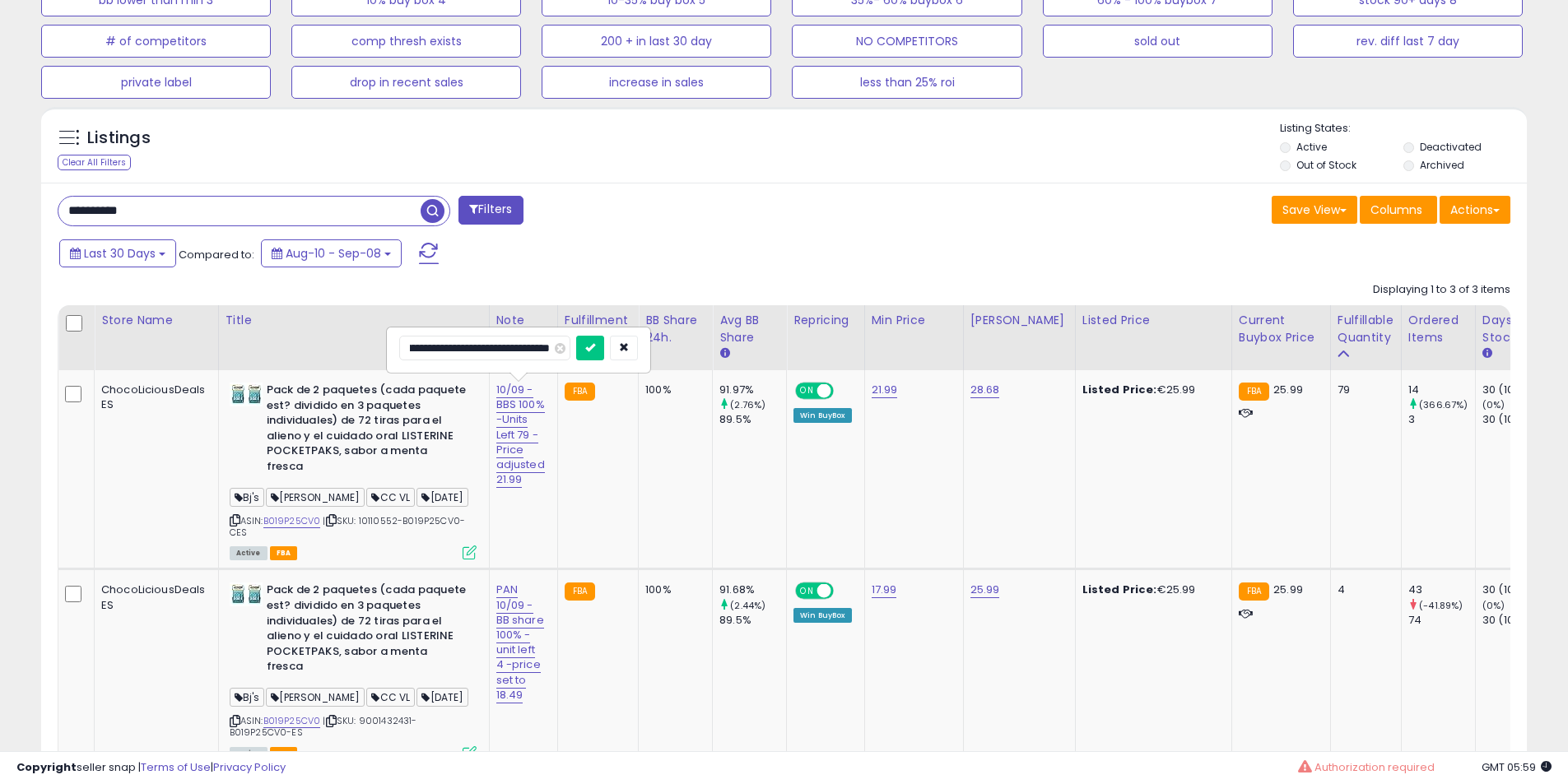
drag, startPoint x: 513, startPoint y: 360, endPoint x: 81, endPoint y: 359, distance: 432.0
click at [81, 359] on table "Store Name Title" at bounding box center [1559, 608] width 3004 height 606
click at [629, 341] on button "button" at bounding box center [624, 347] width 28 height 25
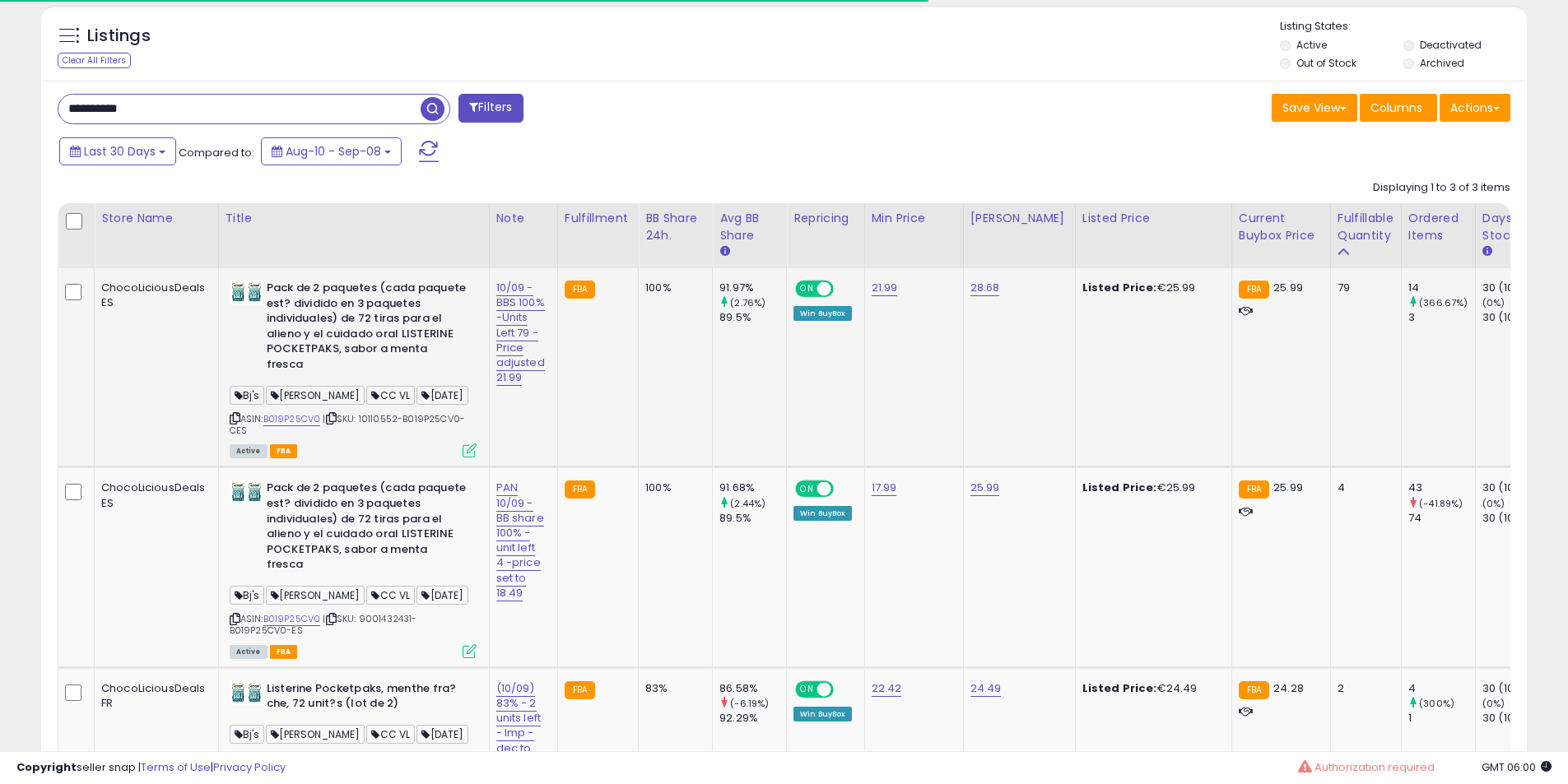
scroll to position [579, 0]
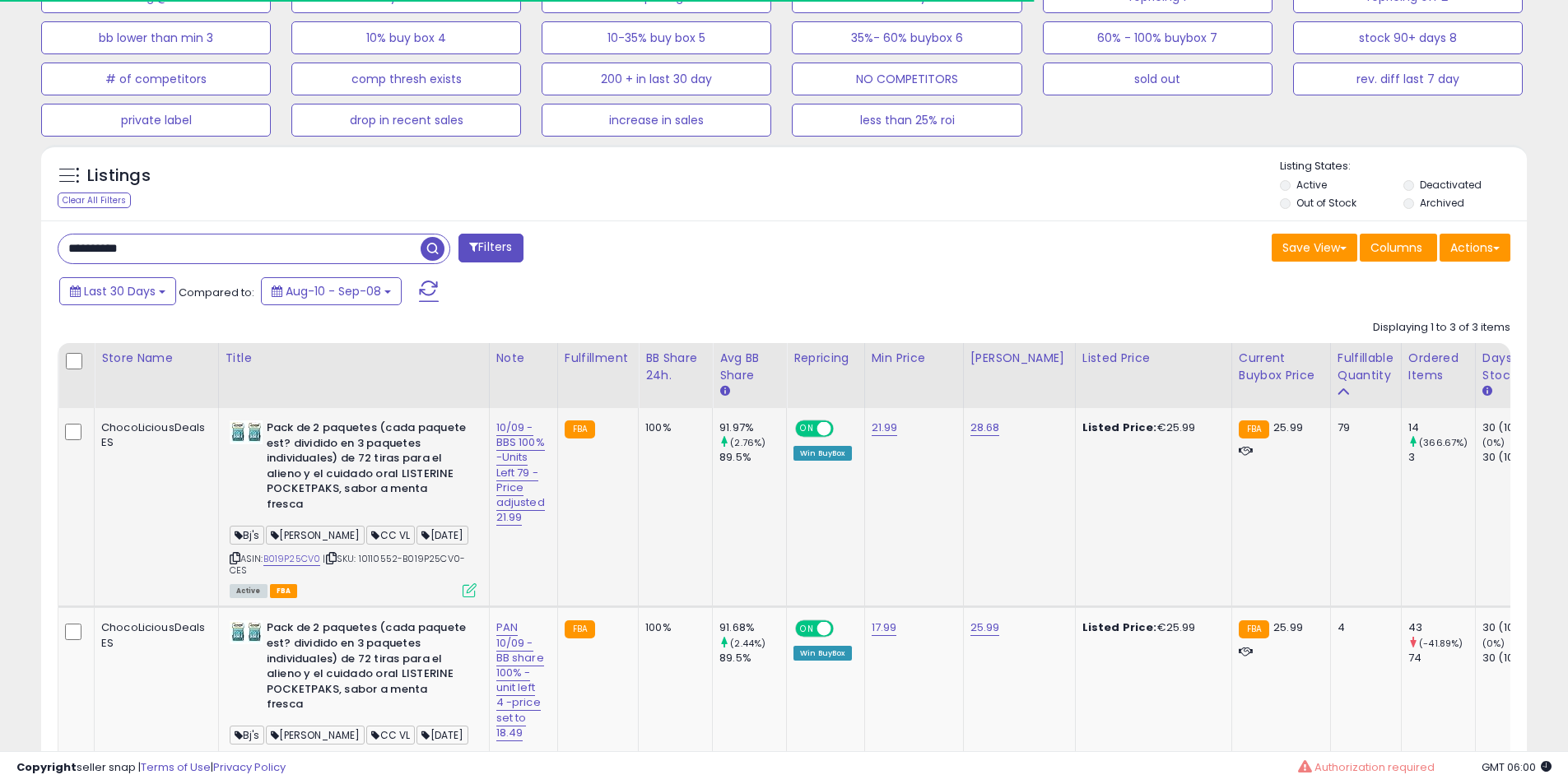
click at [200, 258] on input "**********" at bounding box center [239, 249] width 362 height 29
paste input "text"
type input "**********"
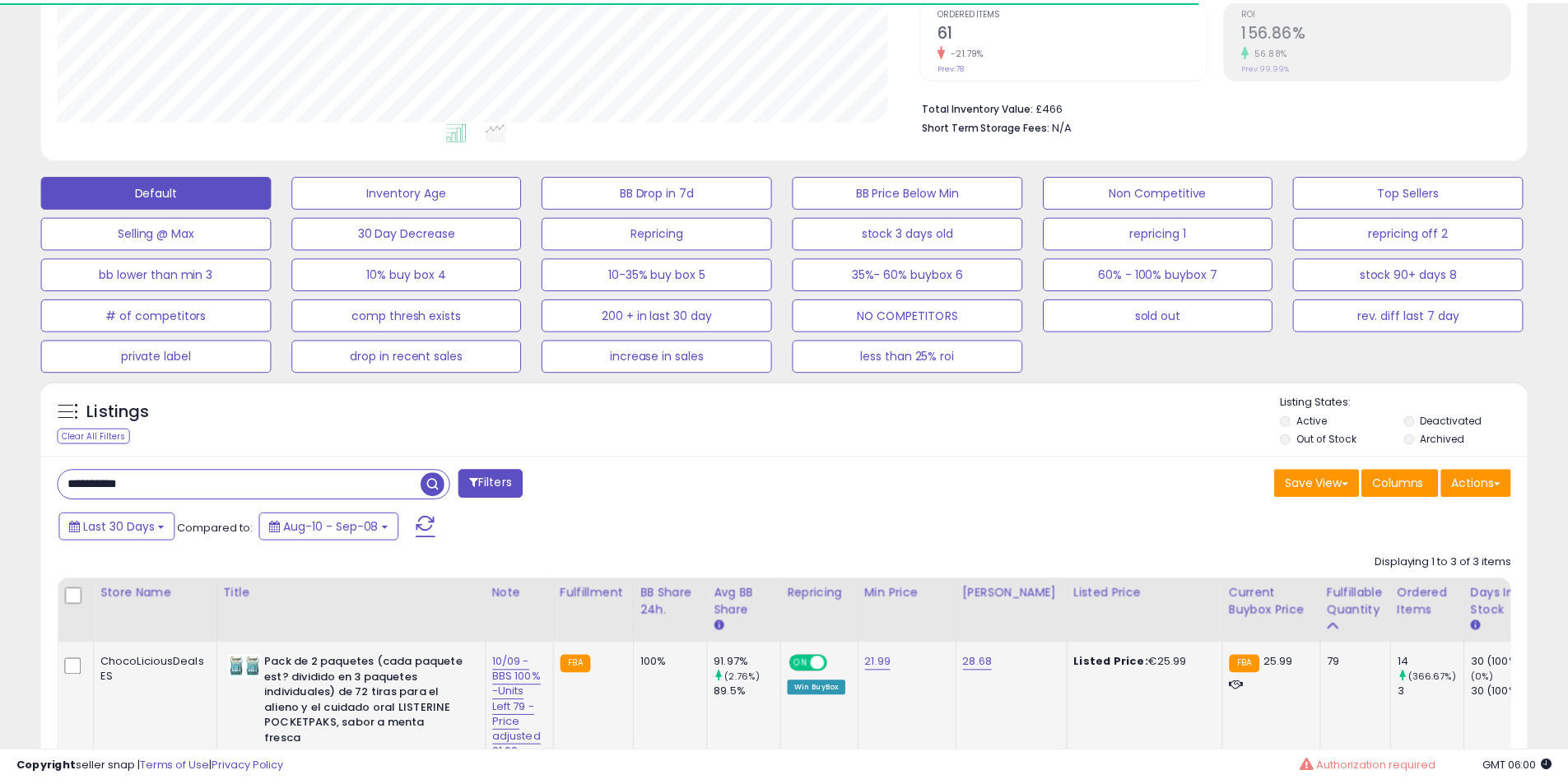
scroll to position [337, 869]
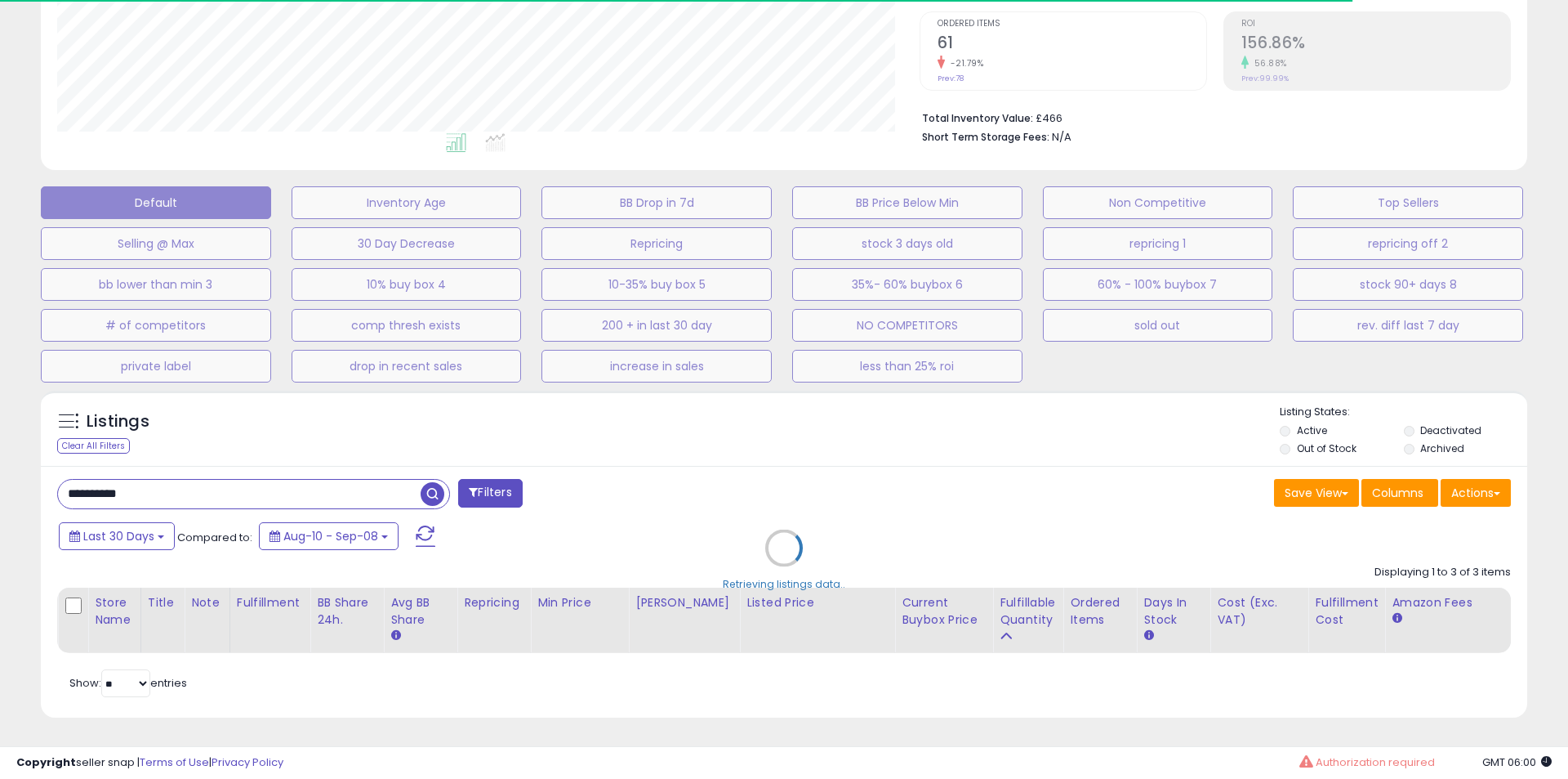
select select "**"
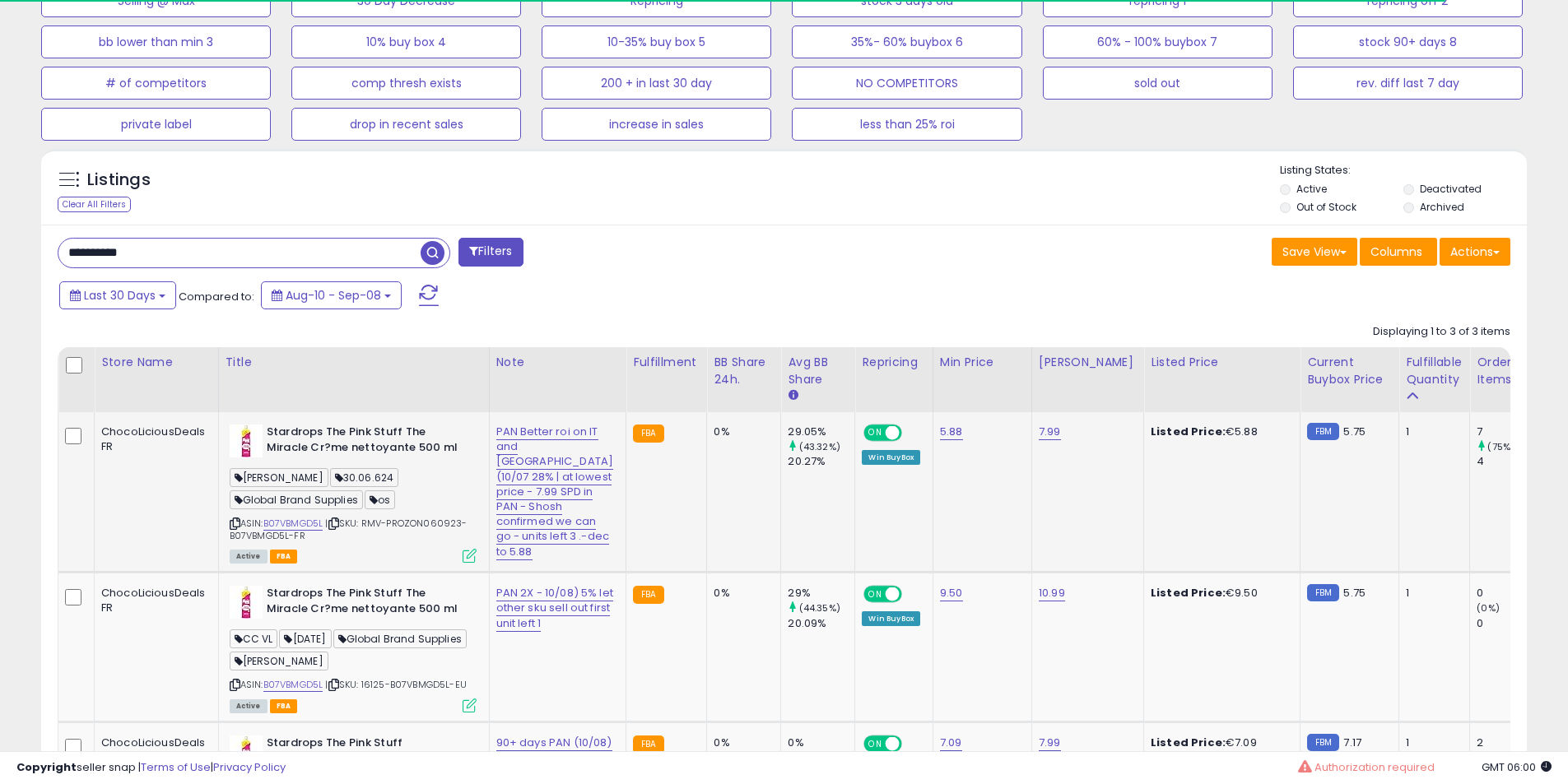
scroll to position [754, 0]
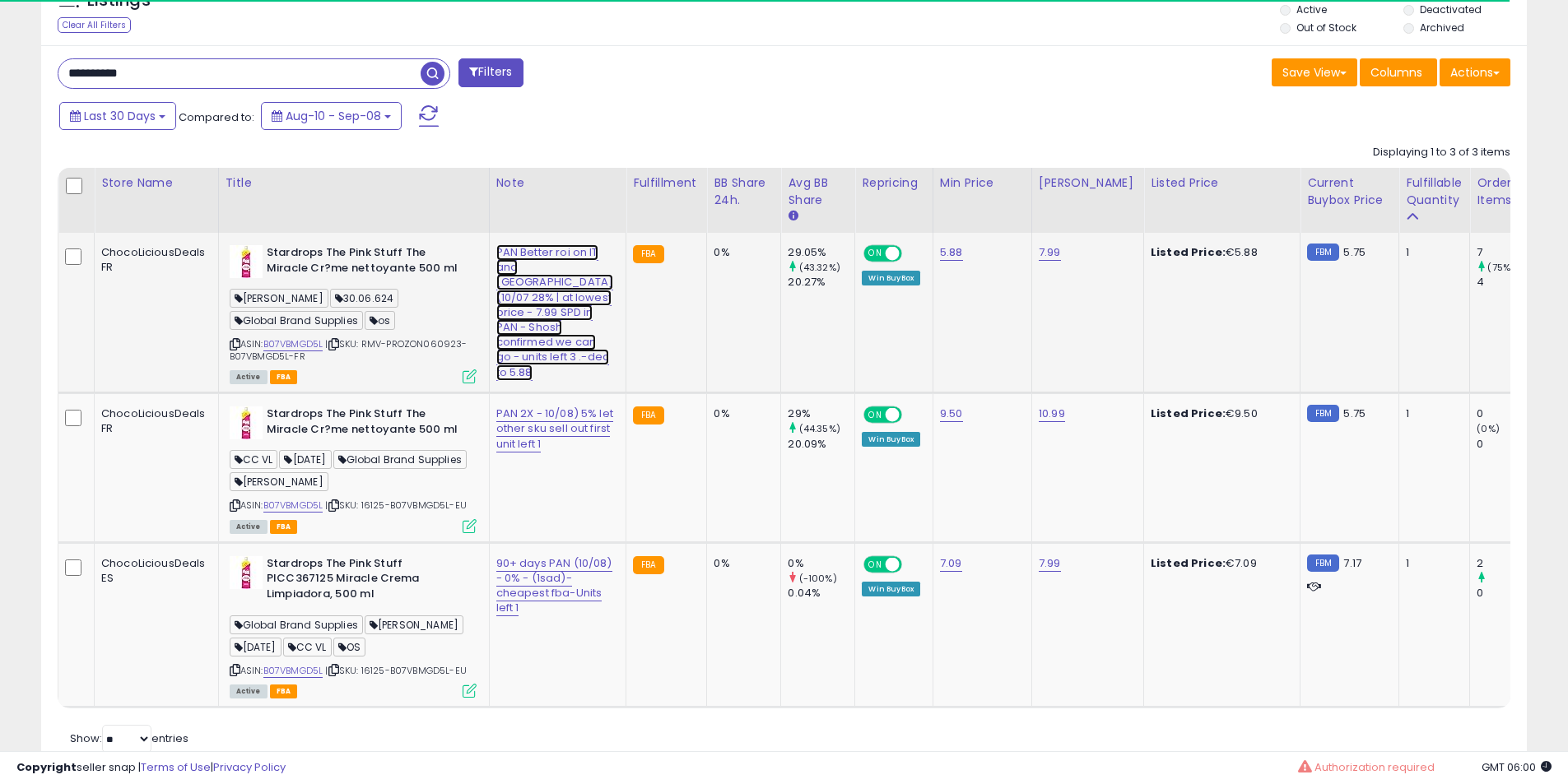
click at [531, 280] on link "PAN Better roi on IT and [GEOGRAPHIC_DATA] (10/07 28% | at lowest price - 7.99 …" at bounding box center [555, 312] width 118 height 137
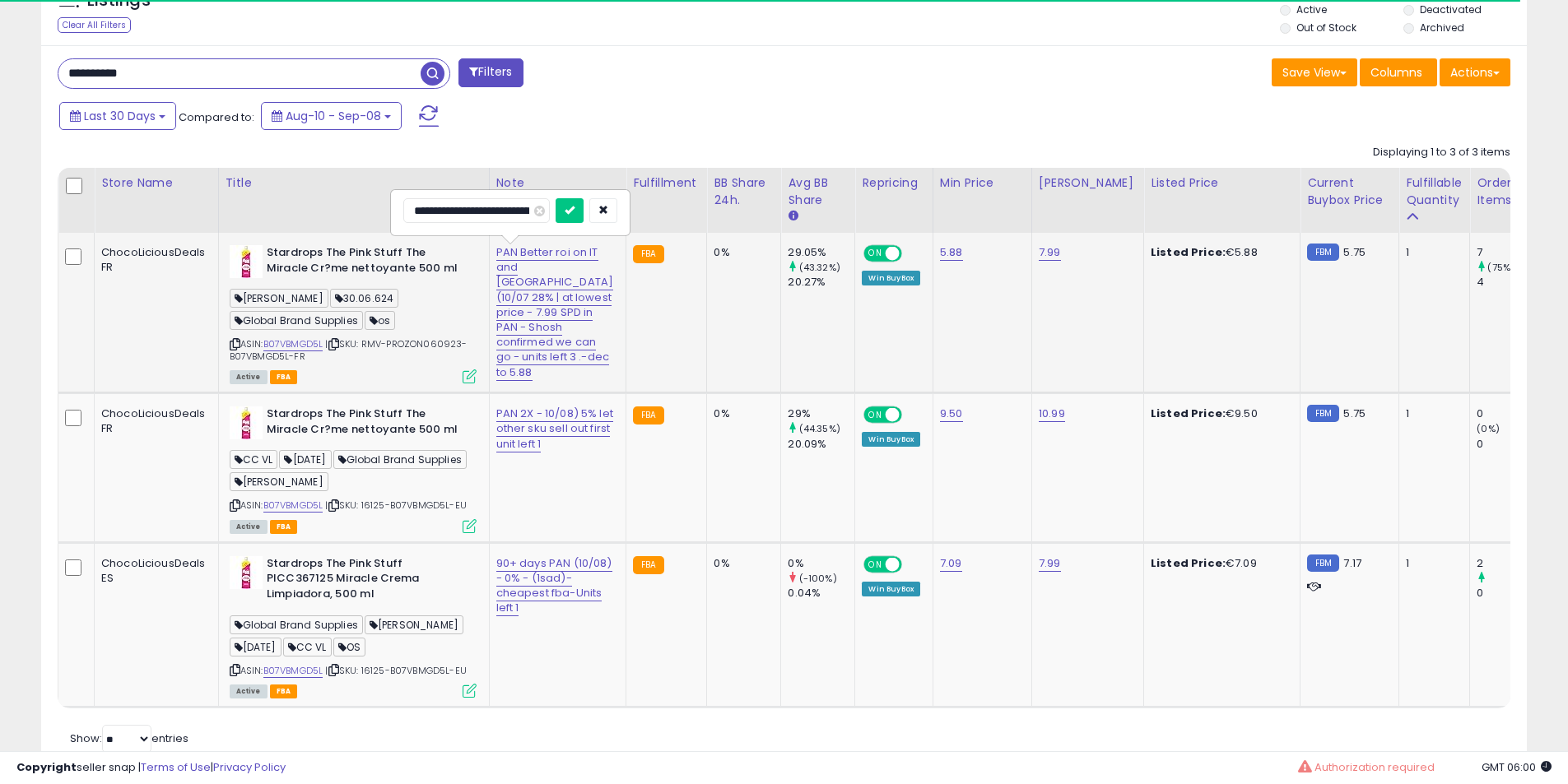
scroll to position [0, 583]
drag, startPoint x: 510, startPoint y: 213, endPoint x: 57, endPoint y: 162, distance: 455.9
click at [57, 162] on div "Displaying 1 to 3 of 3 items Store Name Title" at bounding box center [784, 423] width 1452 height 572
click at [508, 209] on input "**********" at bounding box center [489, 211] width 171 height 25
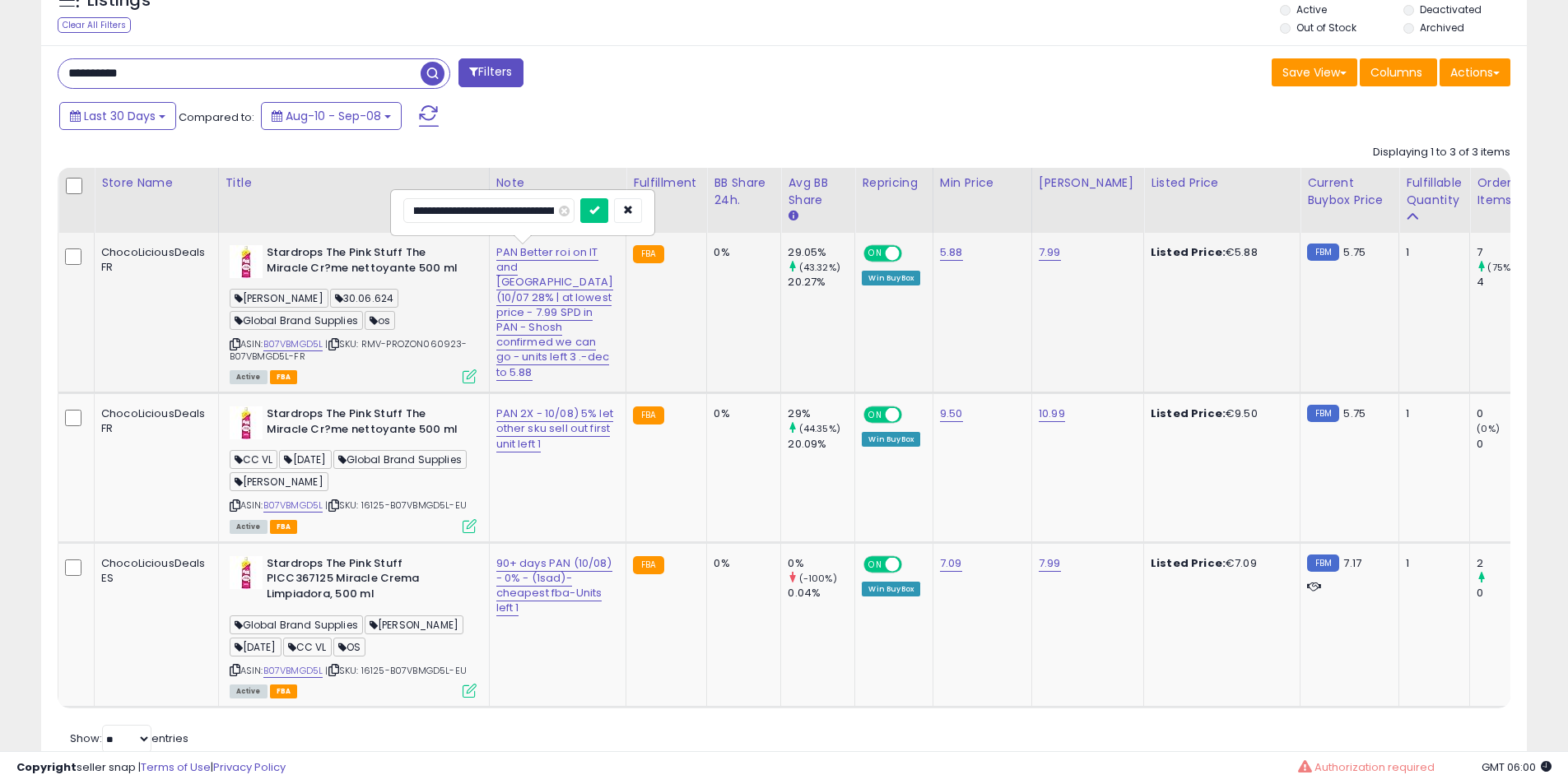
scroll to position [0, 106]
click at [501, 213] on input "**********" at bounding box center [489, 211] width 171 height 25
click at [512, 212] on input "**********" at bounding box center [489, 211] width 171 height 25
type input "**********"
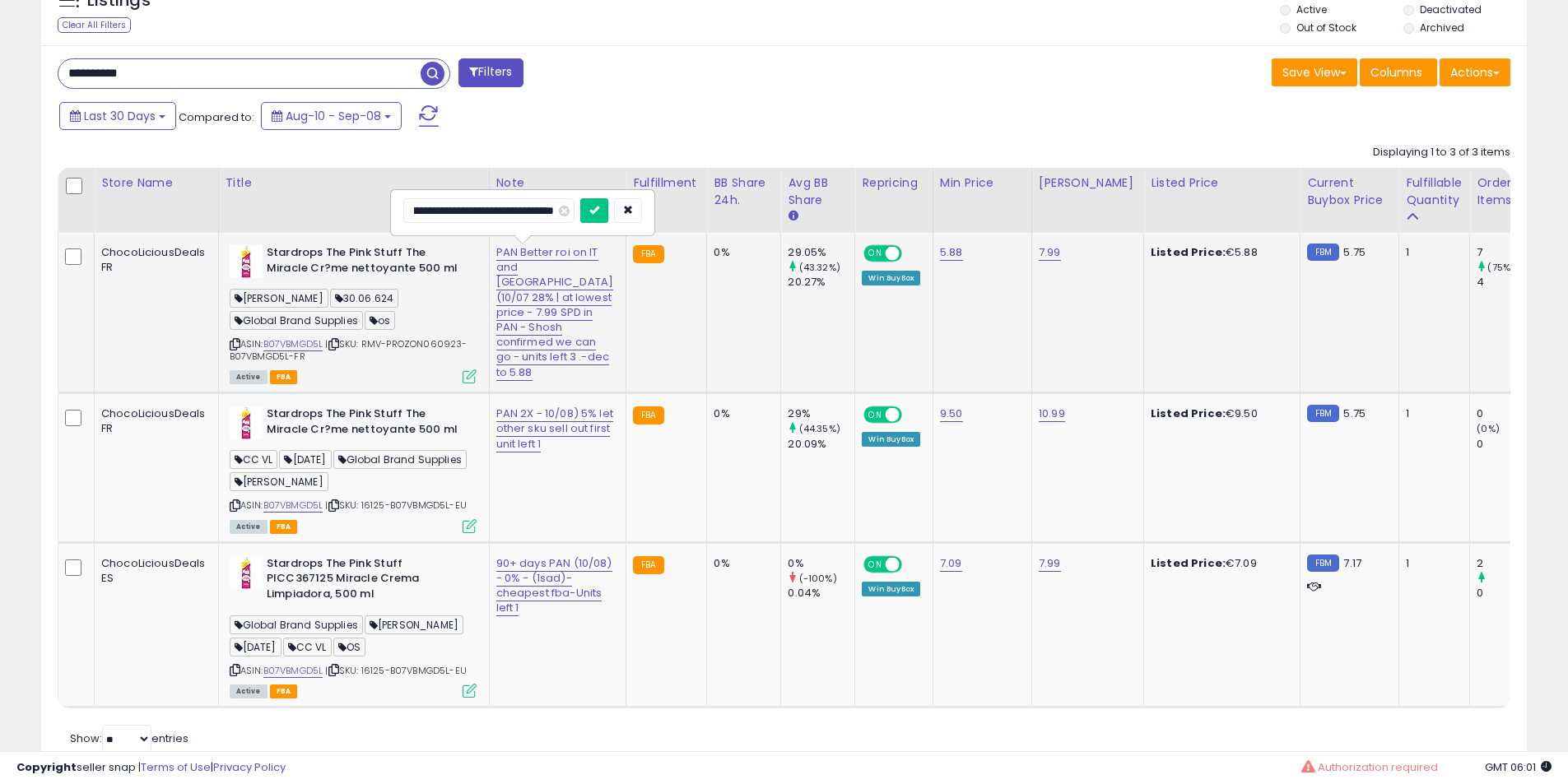
click button "submit" at bounding box center [594, 211] width 28 height 25
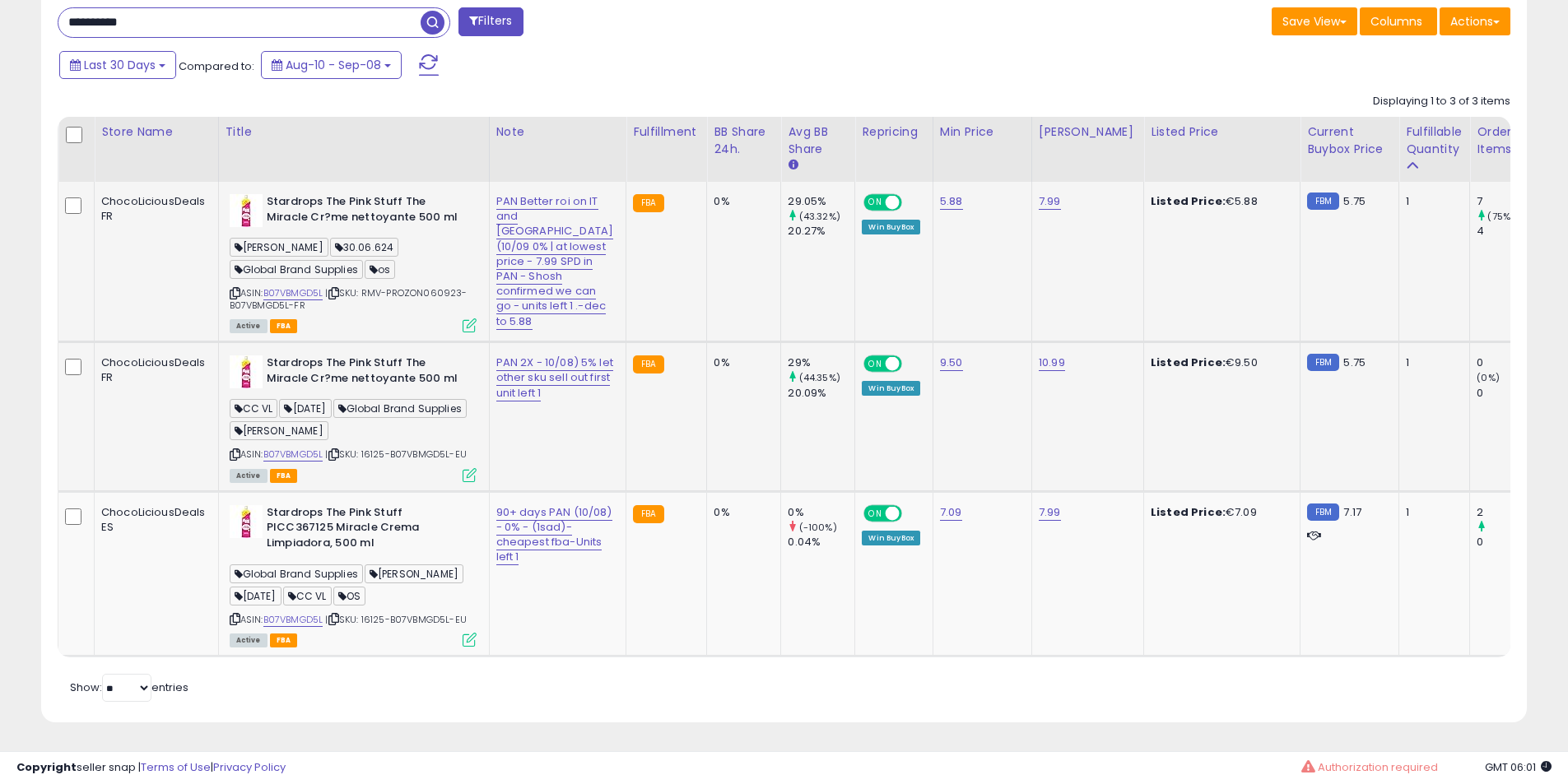
scroll to position [886, 0]
click at [516, 385] on link "PAN 2X - 10/08) 5% let other sku sell out first unit left 1" at bounding box center [555, 377] width 117 height 46
drag, startPoint x: 504, startPoint y: 322, endPoint x: 0, endPoint y: 305, distance: 504.3
click at [0, 307] on div "**********" at bounding box center [784, 16] width 1568 height 1535
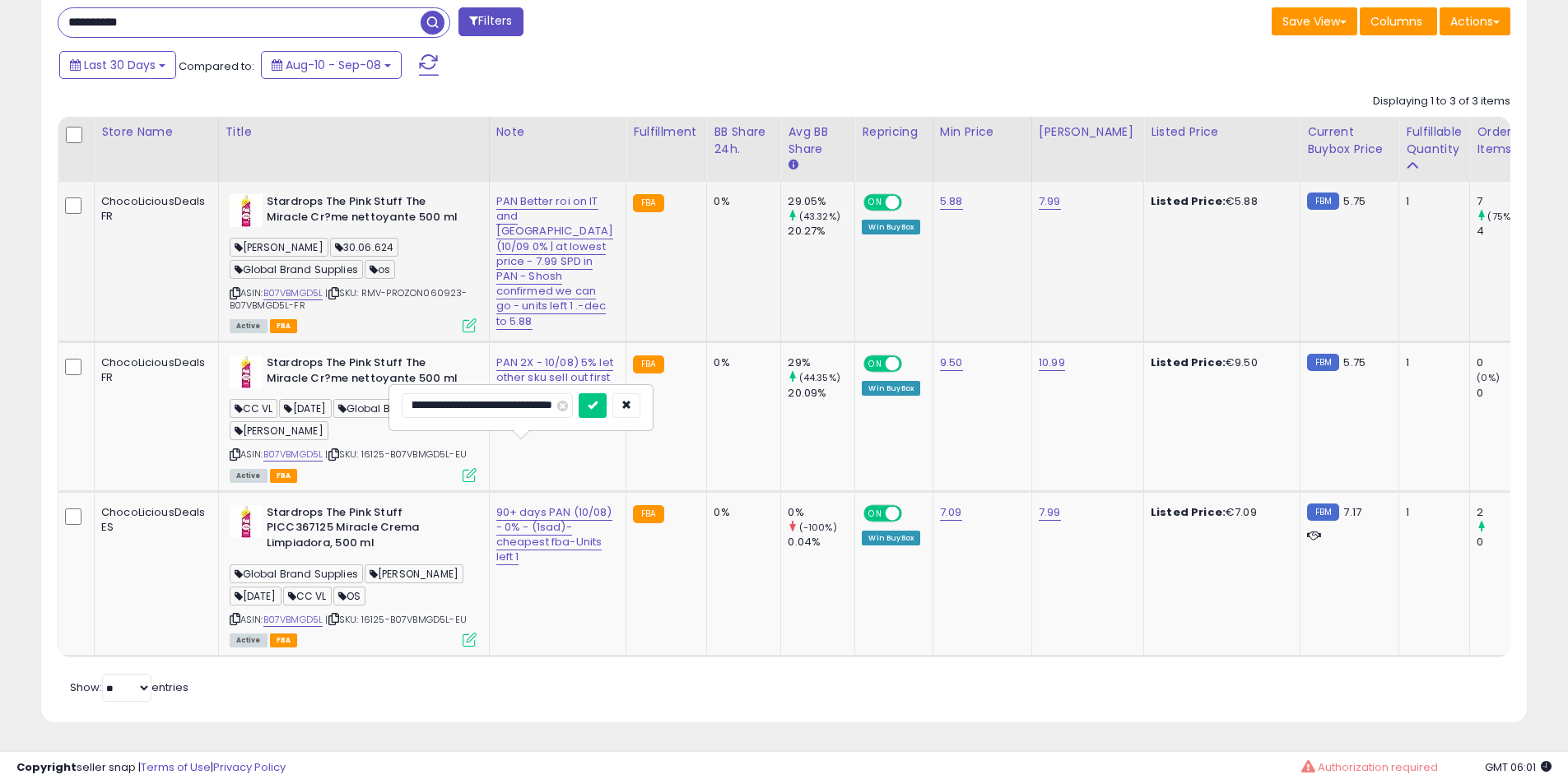
scroll to position [0, 0]
click at [510, 393] on input "**********" at bounding box center [487, 406] width 171 height 25
type input "**********"
click button "submit" at bounding box center [592, 406] width 28 height 25
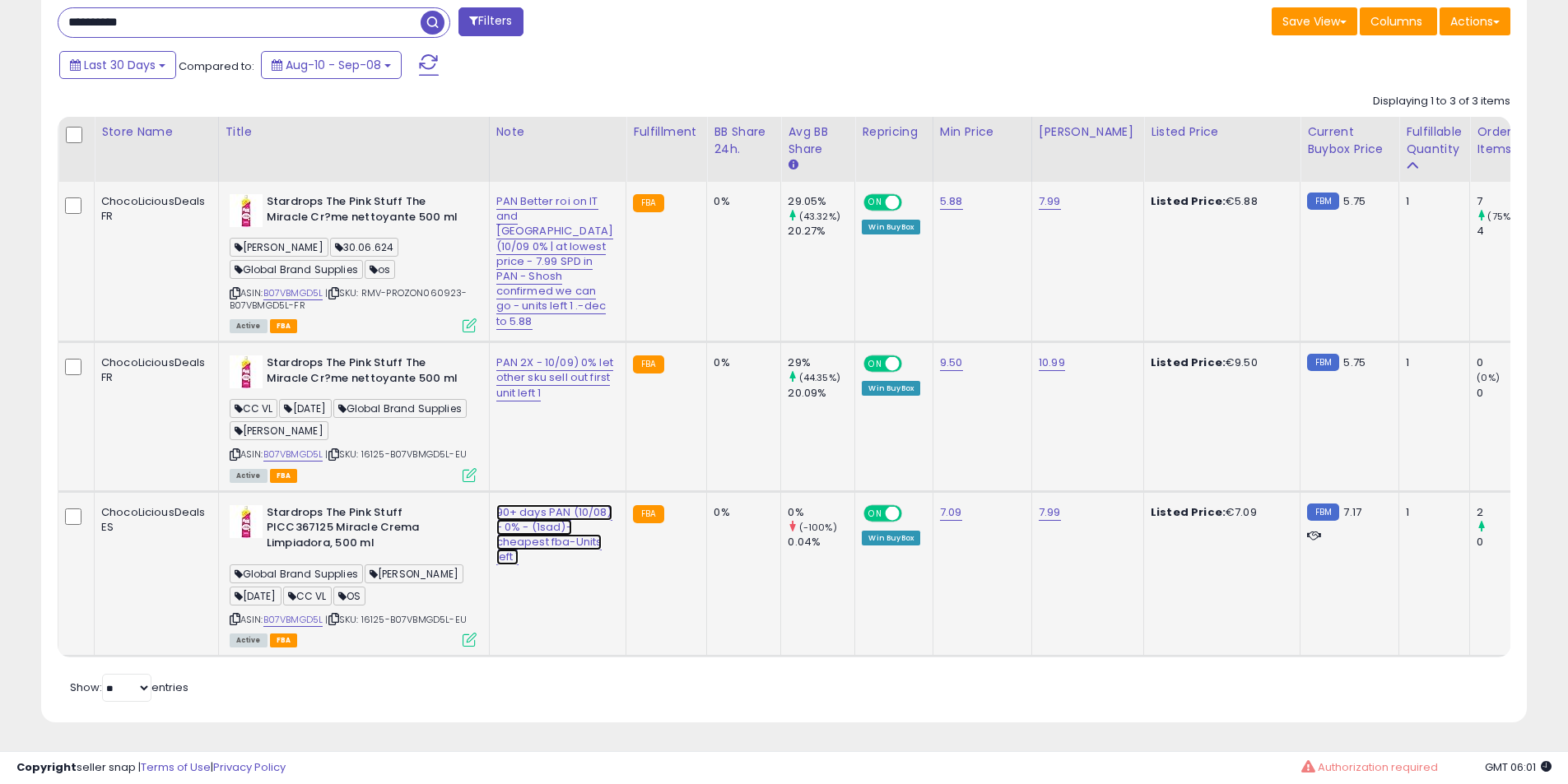
click at [501, 540] on link "90+ days PAN (10/08) - 0% - (1sad)- cheapest fba-Units left 1" at bounding box center [554, 535] width 116 height 61
drag, startPoint x: 499, startPoint y: 473, endPoint x: 39, endPoint y: 424, distance: 462.6
click at [39, 424] on div "Listings Clear All Filters" at bounding box center [784, 326] width 1510 height 833
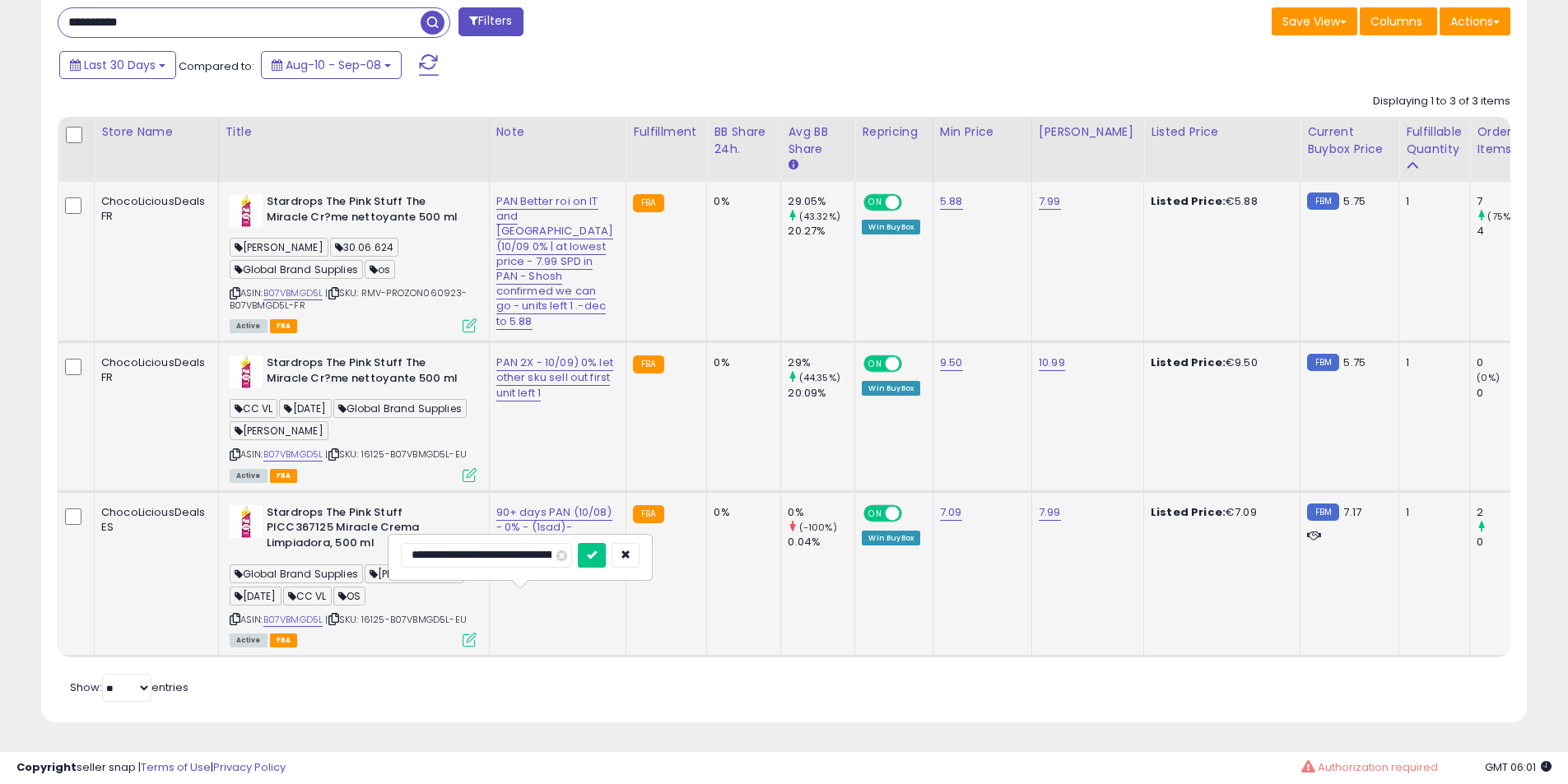
click at [520, 543] on input "**********" at bounding box center [486, 555] width 171 height 25
type input "**********"
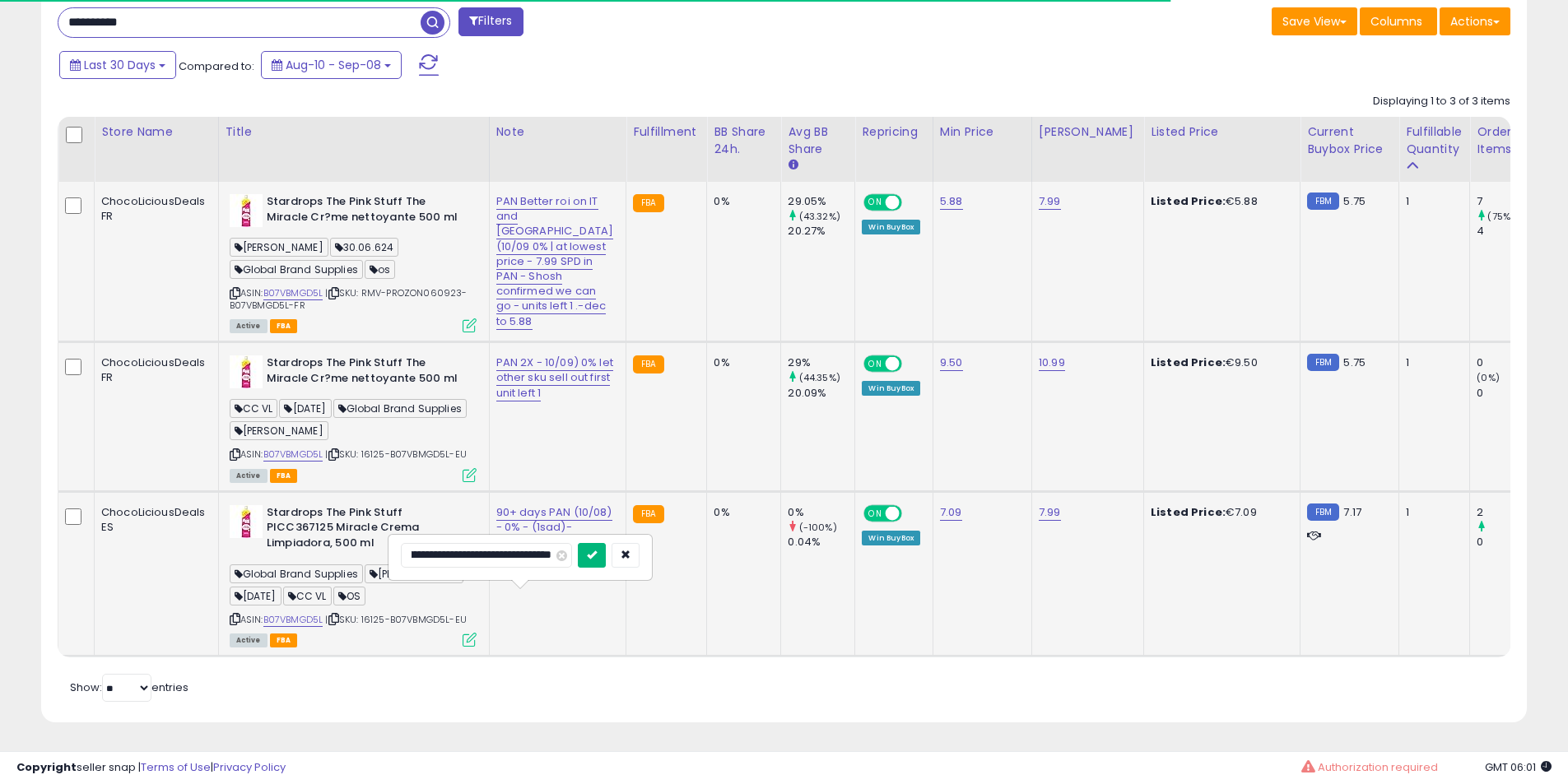
scroll to position [0, 200]
click button "submit" at bounding box center [591, 555] width 28 height 25
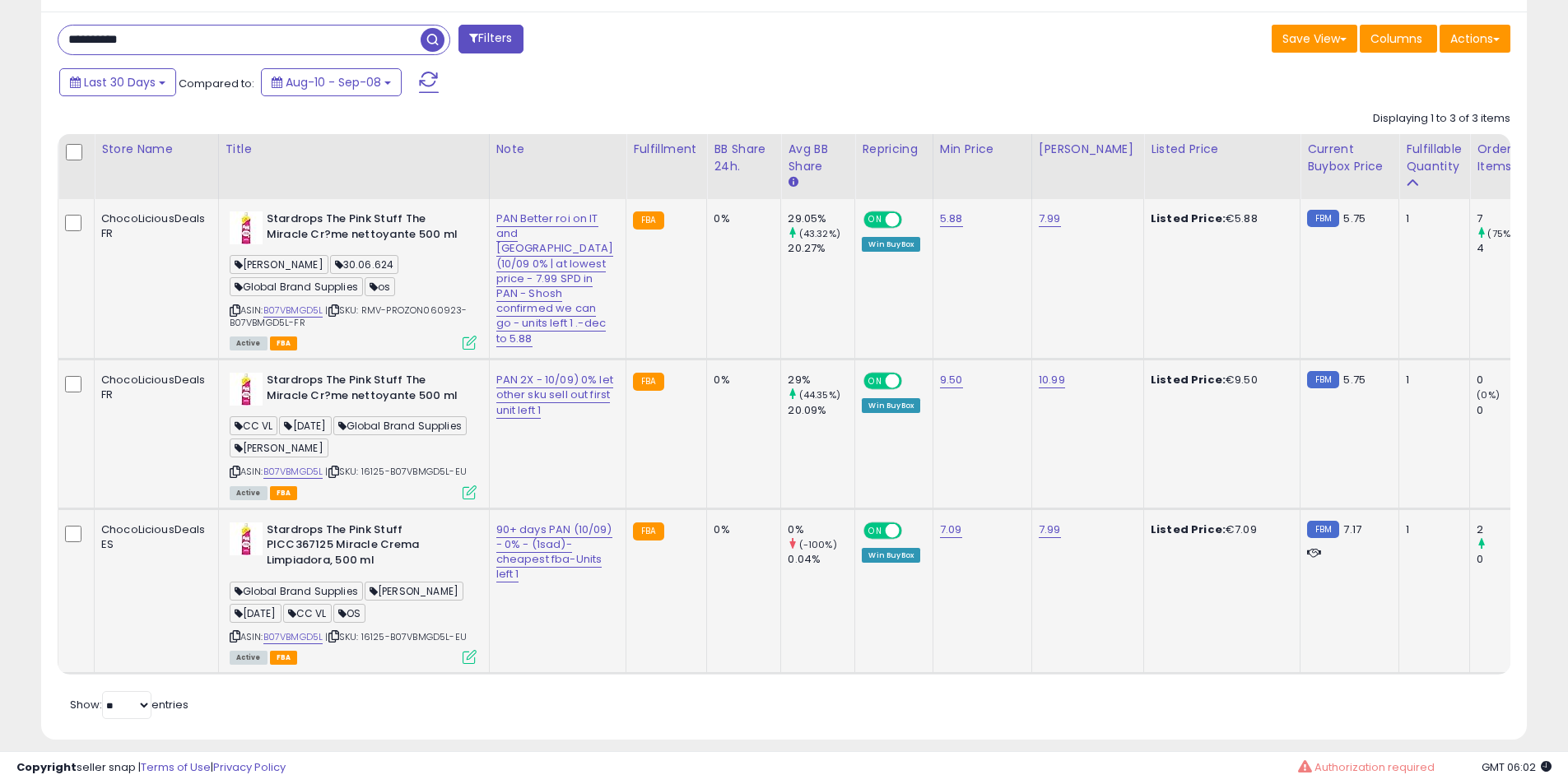
scroll to position [750, 0]
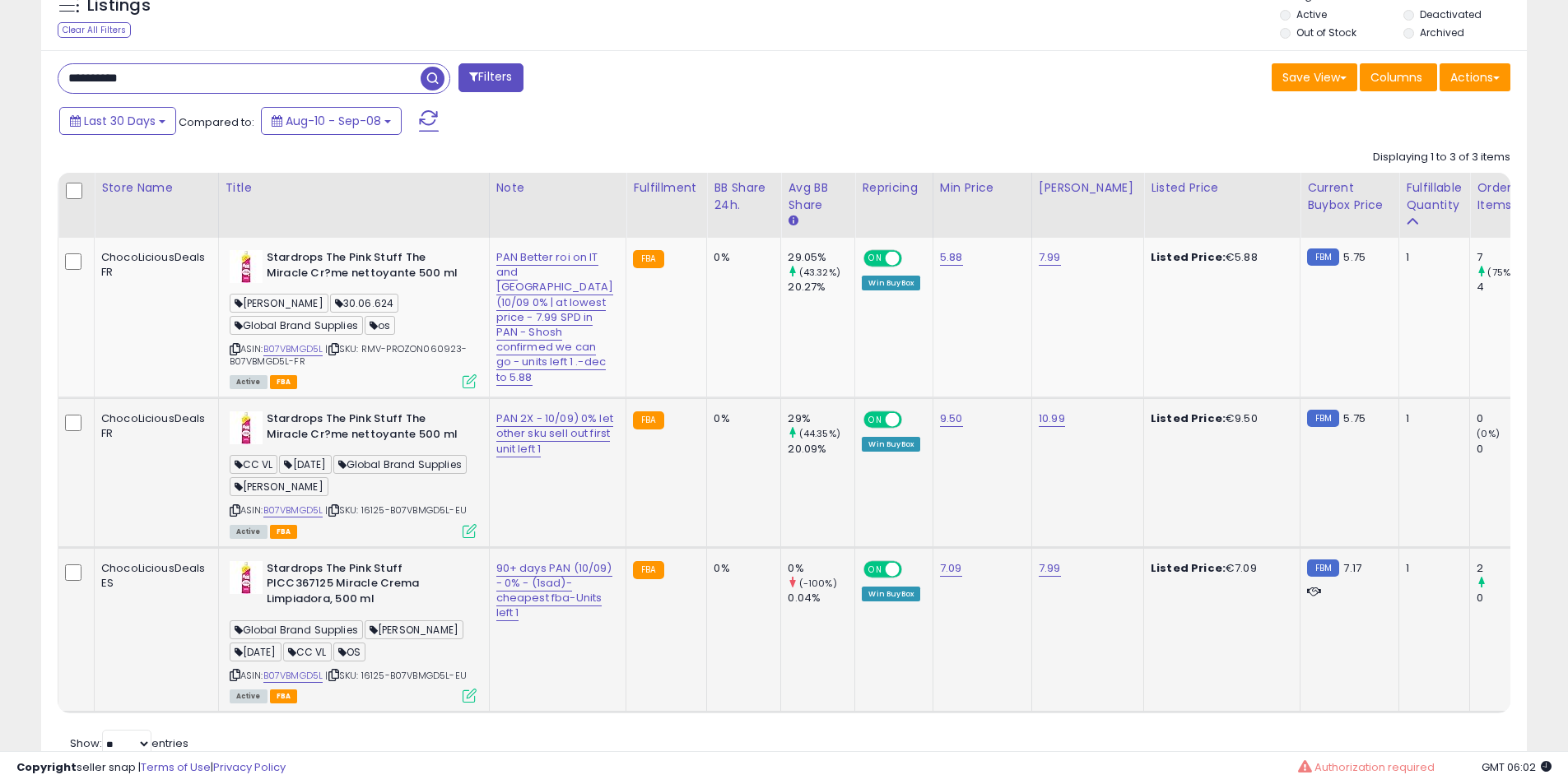
click at [186, 102] on div "**********" at bounding box center [784, 414] width 1486 height 728
click at [184, 87] on input "**********" at bounding box center [239, 78] width 362 height 29
paste input "text"
type input "**********"
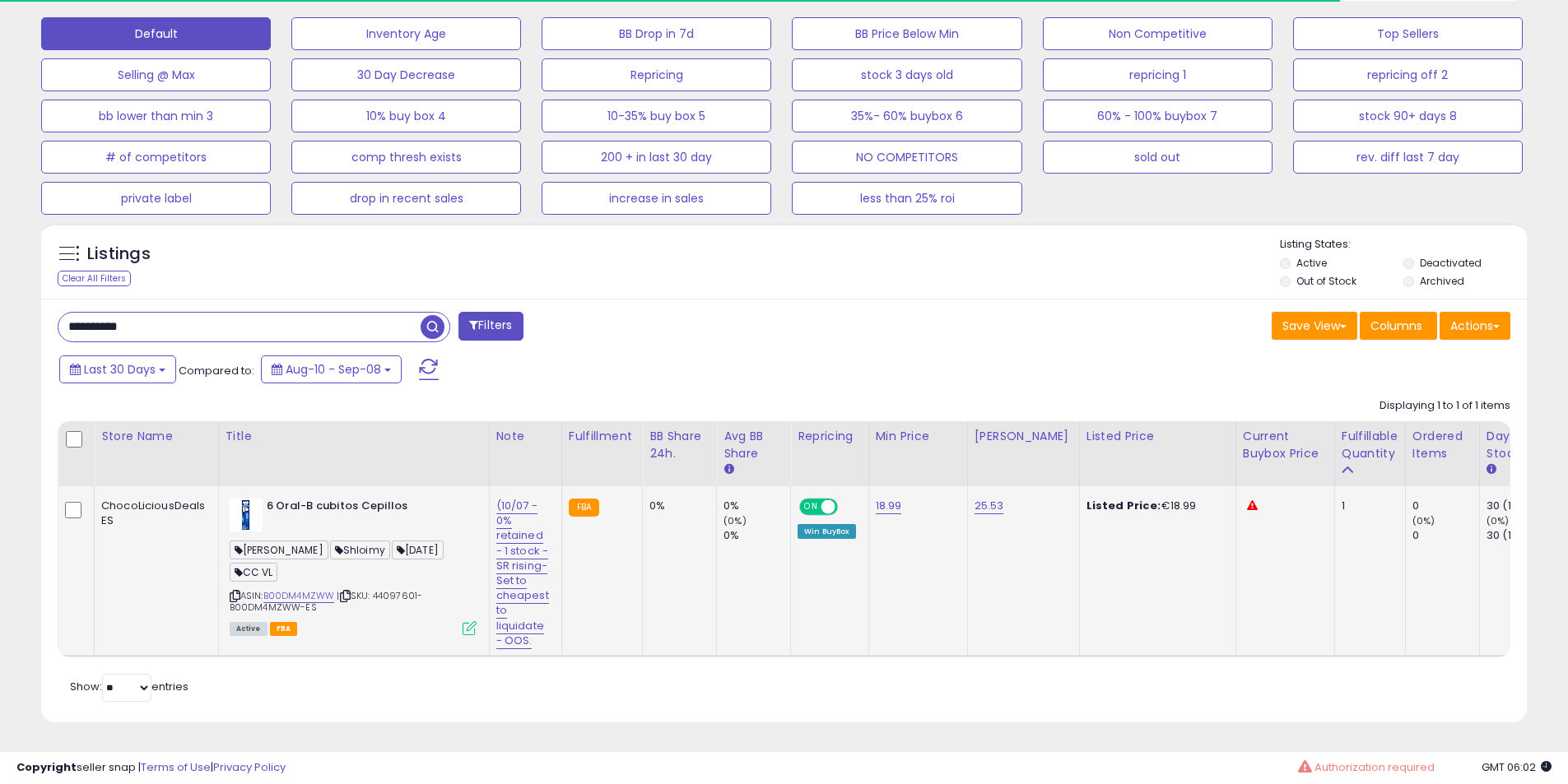
scroll to position [528, 0]
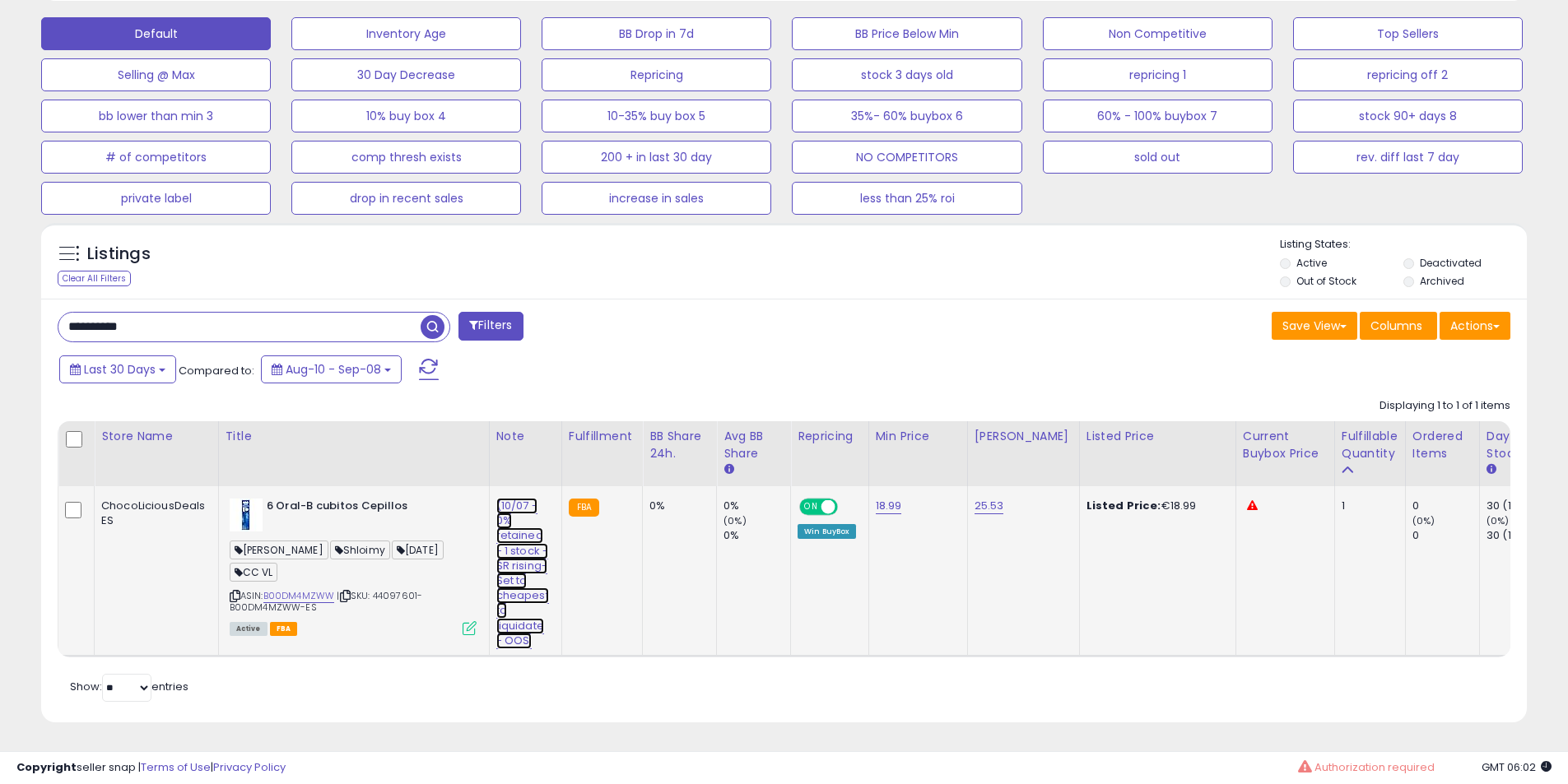
click at [499, 517] on link "(10/07 - 0% retained - 1 stock - SR rising-Set to cheapest to liquidate - OOS." at bounding box center [522, 573] width 53 height 151
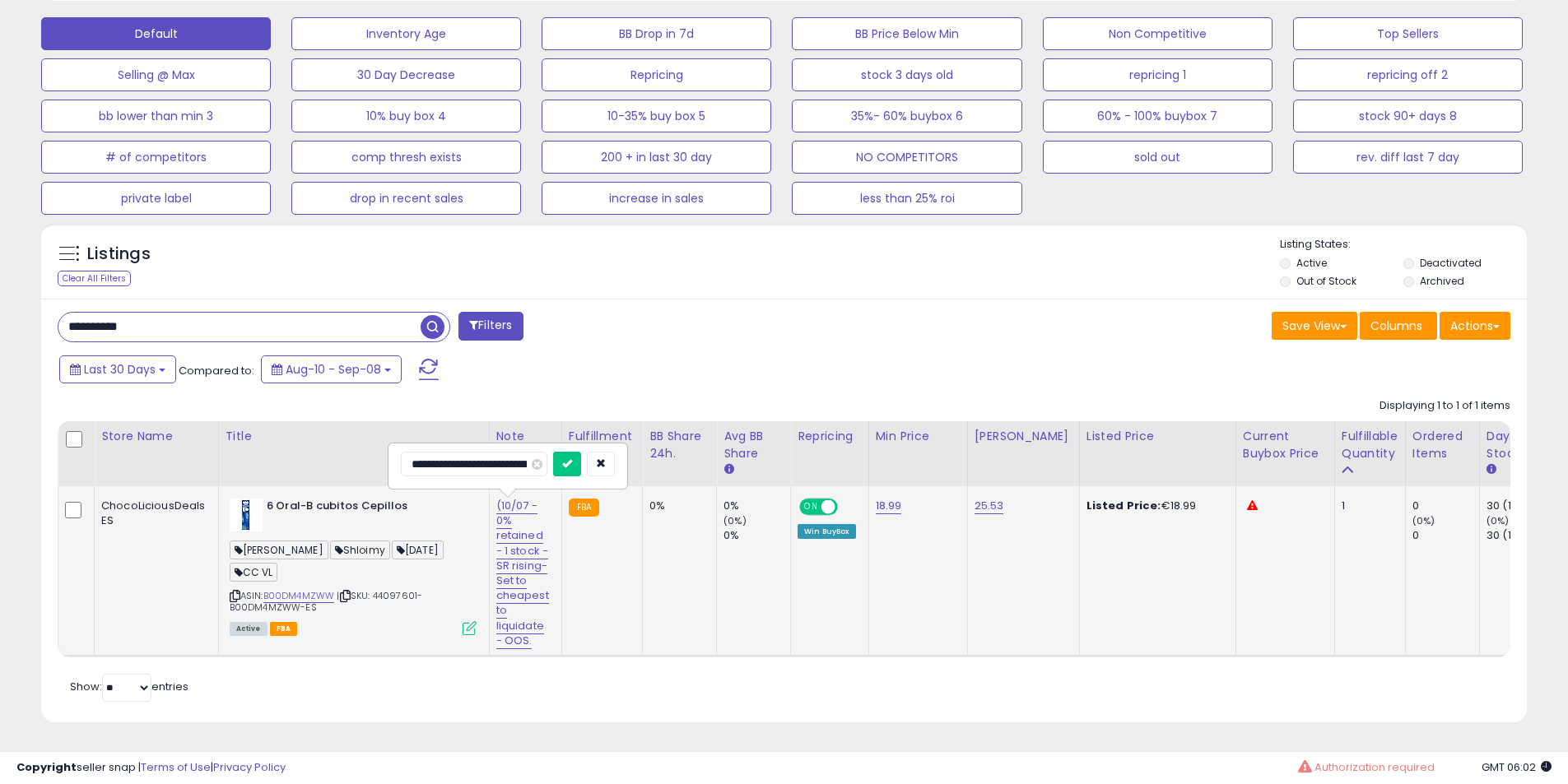
scroll to position [0, 270]
drag, startPoint x: 514, startPoint y: 437, endPoint x: 0, endPoint y: 400, distance: 515.3
click at [0, 400] on div "**********" at bounding box center [784, 168] width 1568 height 1231
click at [441, 452] on input "**********" at bounding box center [486, 464] width 171 height 25
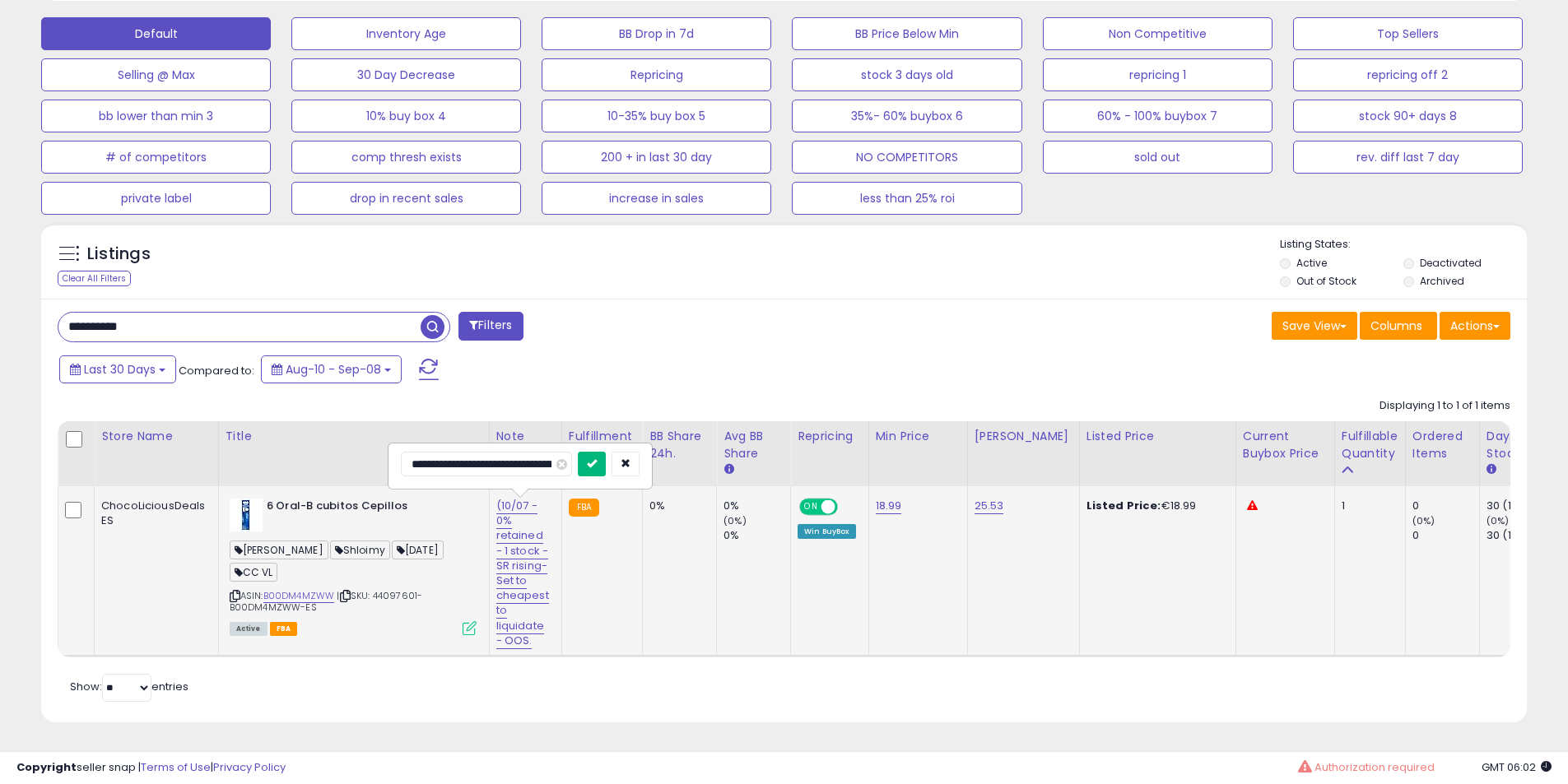
type input "**********"
click button "submit" at bounding box center [591, 464] width 28 height 25
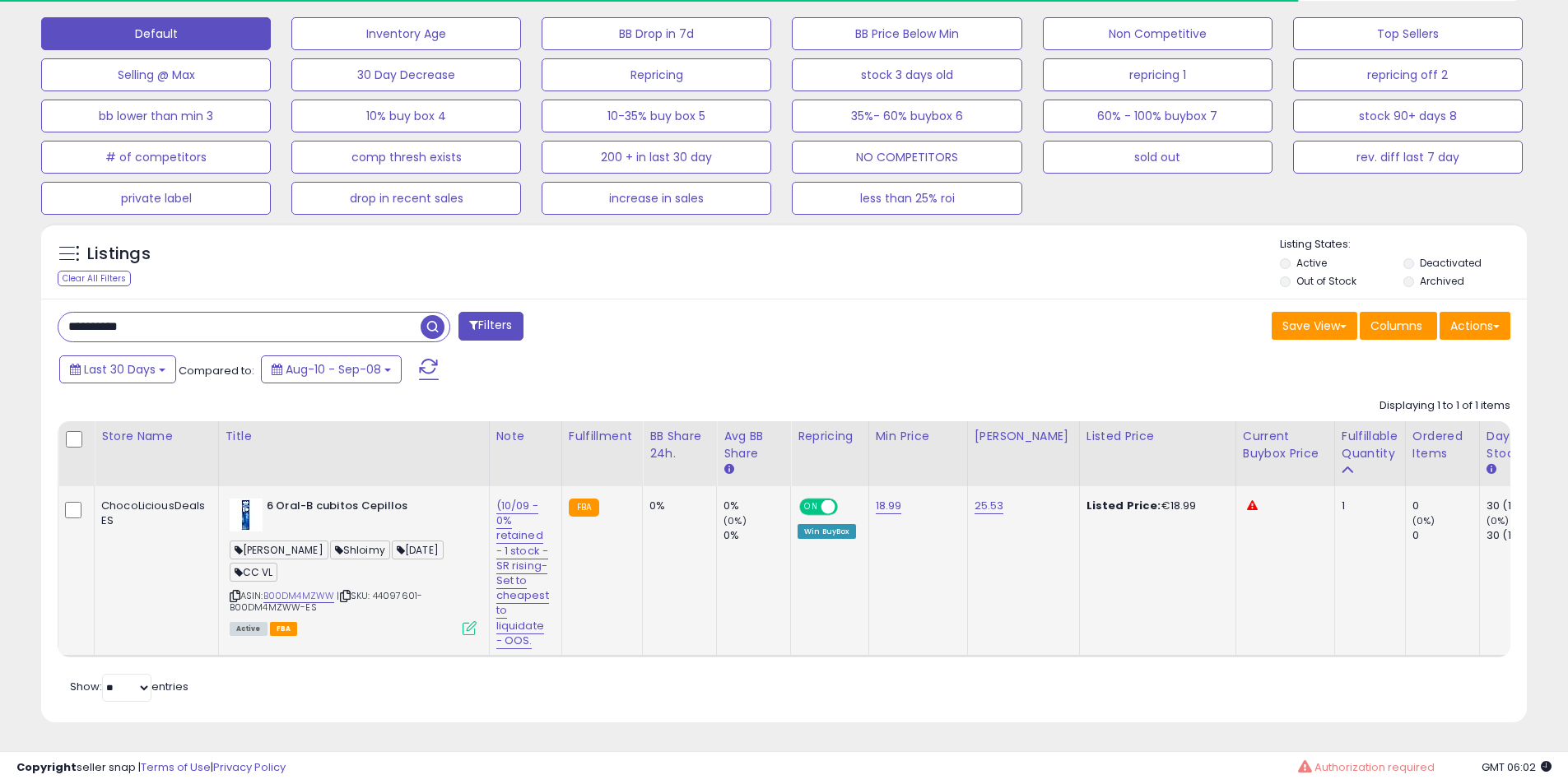
click at [283, 499] on b "6 Oral-B cubitos Cepillos" at bounding box center [366, 508] width 200 height 20
click at [319, 499] on b "6 Oral-B cubitos Cepillos" at bounding box center [366, 508] width 200 height 20
click at [161, 312] on input "**********" at bounding box center [239, 326] width 362 height 29
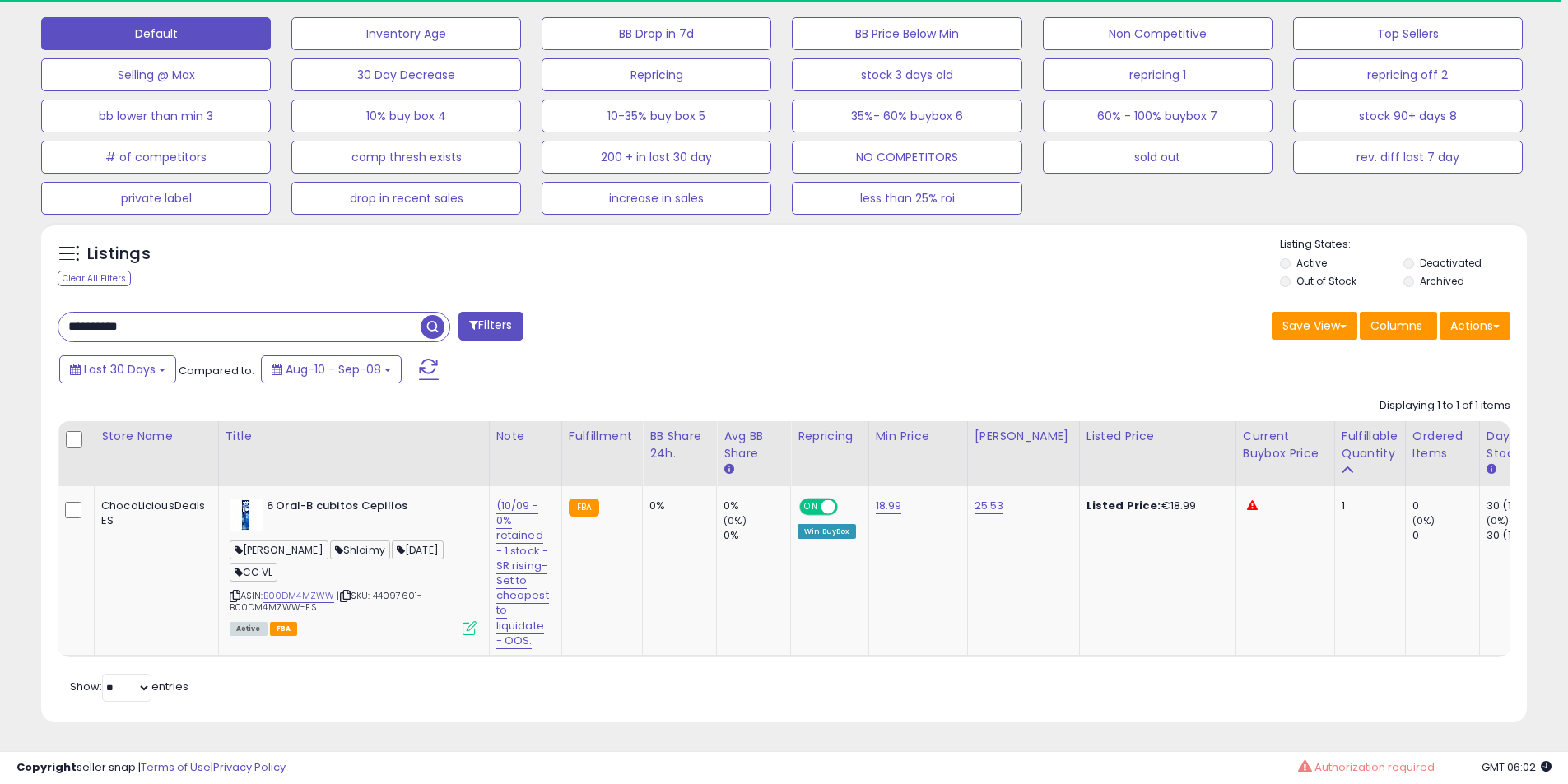
click at [161, 312] on input "**********" at bounding box center [239, 326] width 362 height 29
paste input "text"
type input "**********"
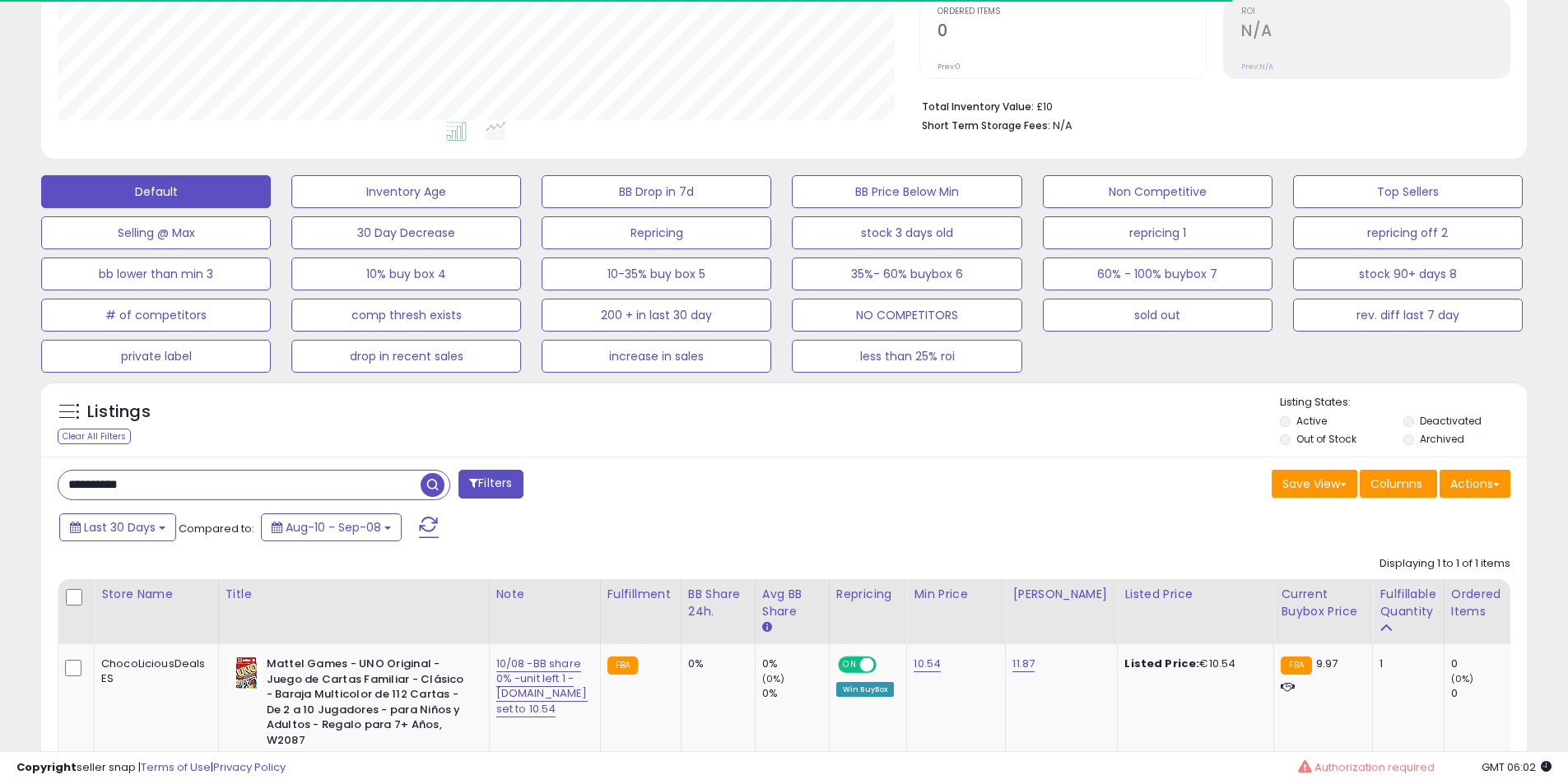
scroll to position [530, 0]
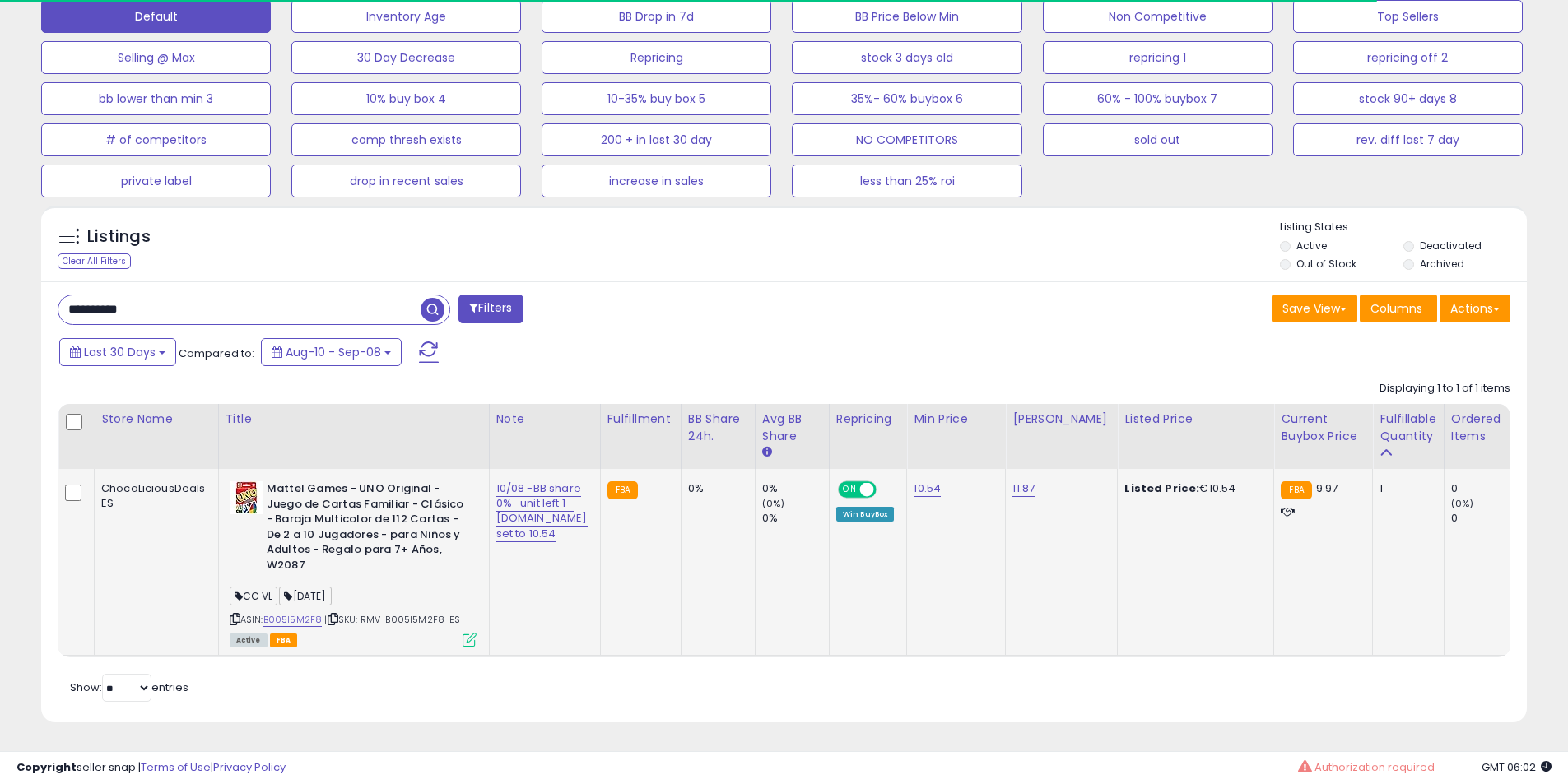
click at [524, 482] on div "10/08 -BB share 0% -unit left 1 - [DOMAIN_NAME] set to 10.54" at bounding box center [541, 511] width 91 height 60
click at [518, 469] on td "10/08 -BB share 0% -unit left 1 - [DOMAIN_NAME] set to 10.54" at bounding box center [544, 563] width 111 height 188
click at [507, 481] on link "10/08 -BB share 0% -unit left 1 - [DOMAIN_NAME] set to 10.54" at bounding box center [541, 511] width 91 height 61
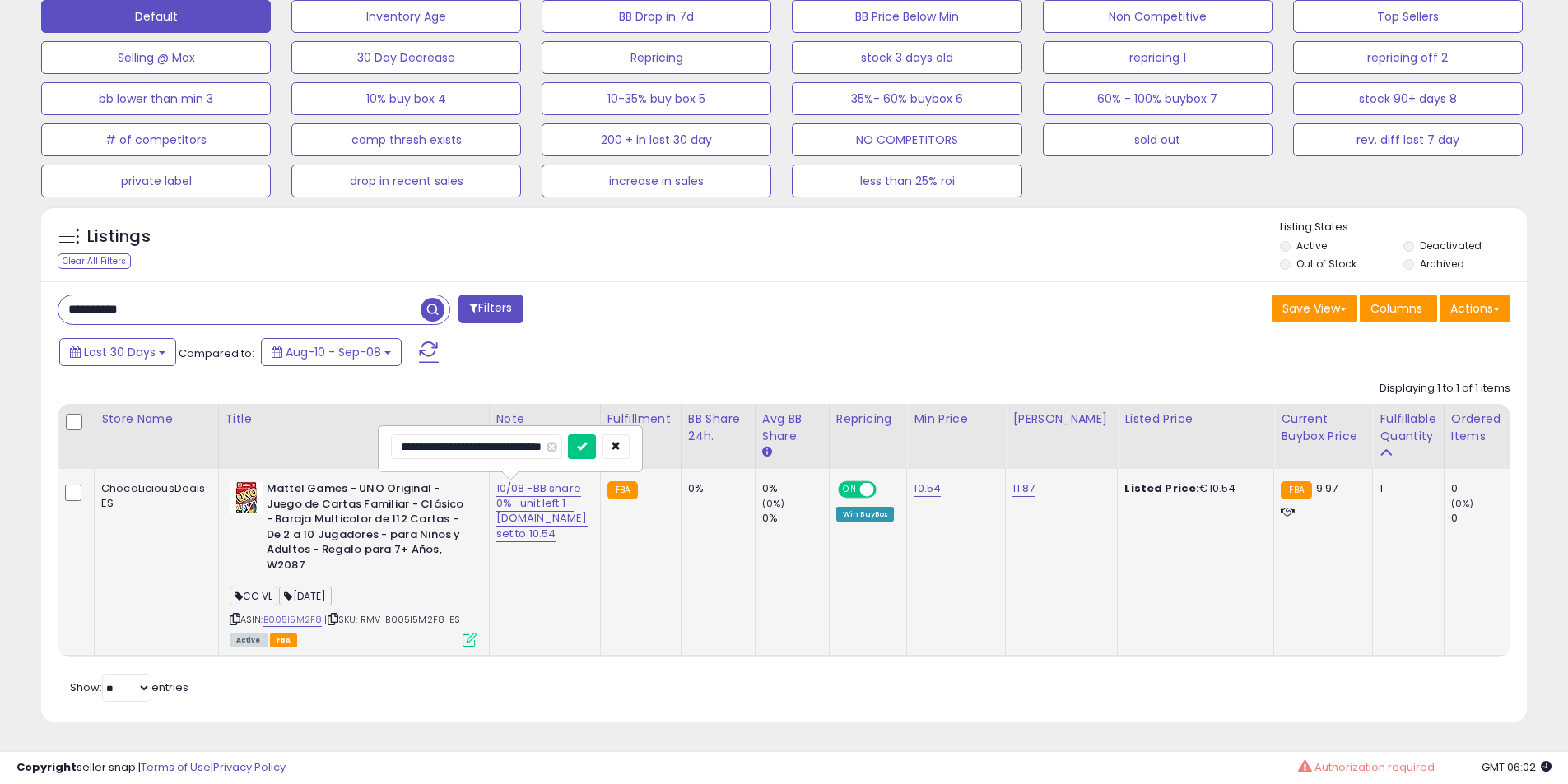
scroll to position [337, 861]
drag, startPoint x: 497, startPoint y: 436, endPoint x: 0, endPoint y: 449, distance: 497.2
click at [0, 449] on div "**********" at bounding box center [784, 160] width 1568 height 1248
click at [443, 435] on input "**********" at bounding box center [476, 447] width 171 height 25
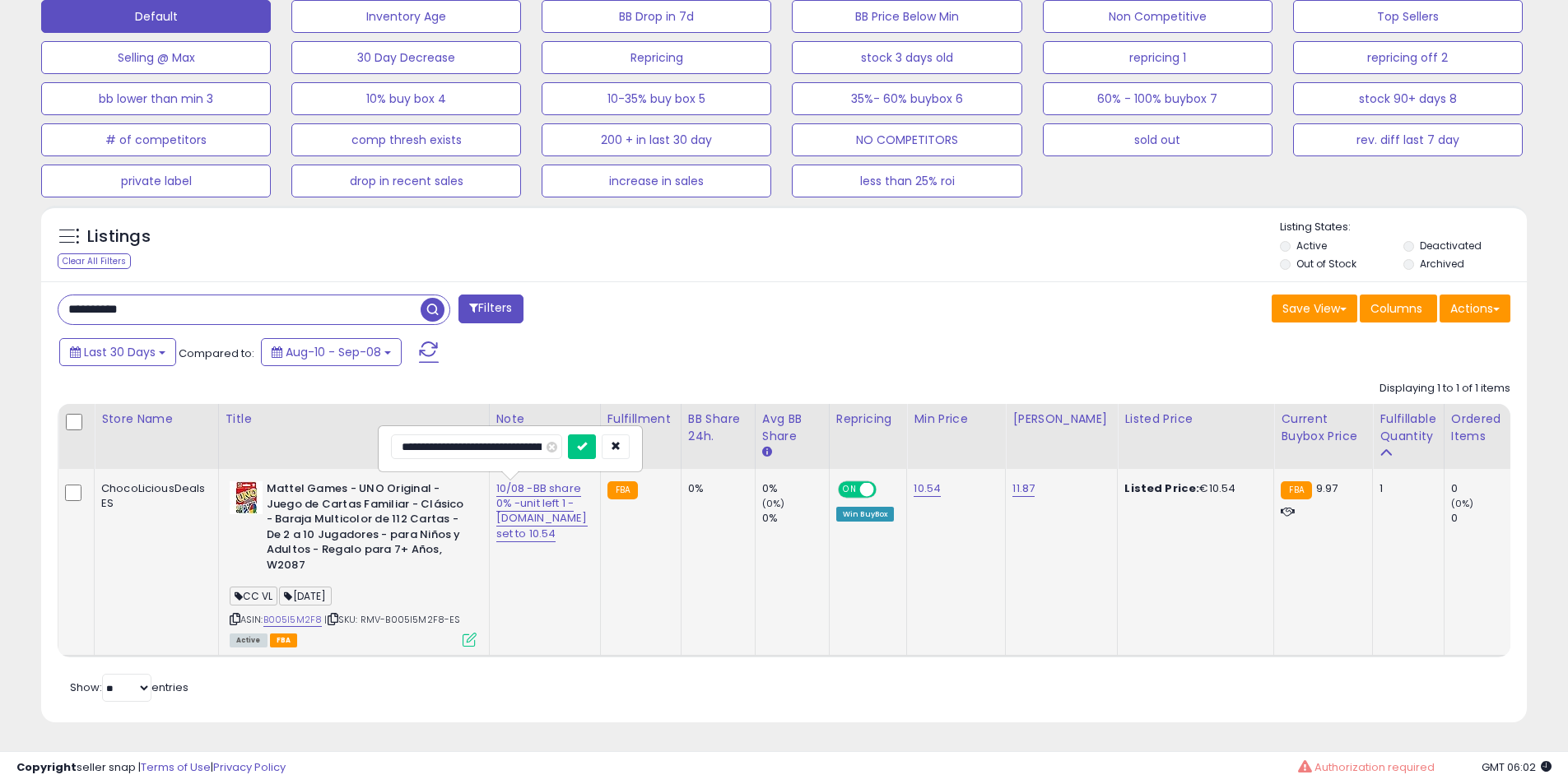
type input "**********"
click button "submit" at bounding box center [581, 447] width 28 height 25
click at [232, 310] on input "**********" at bounding box center [239, 309] width 362 height 29
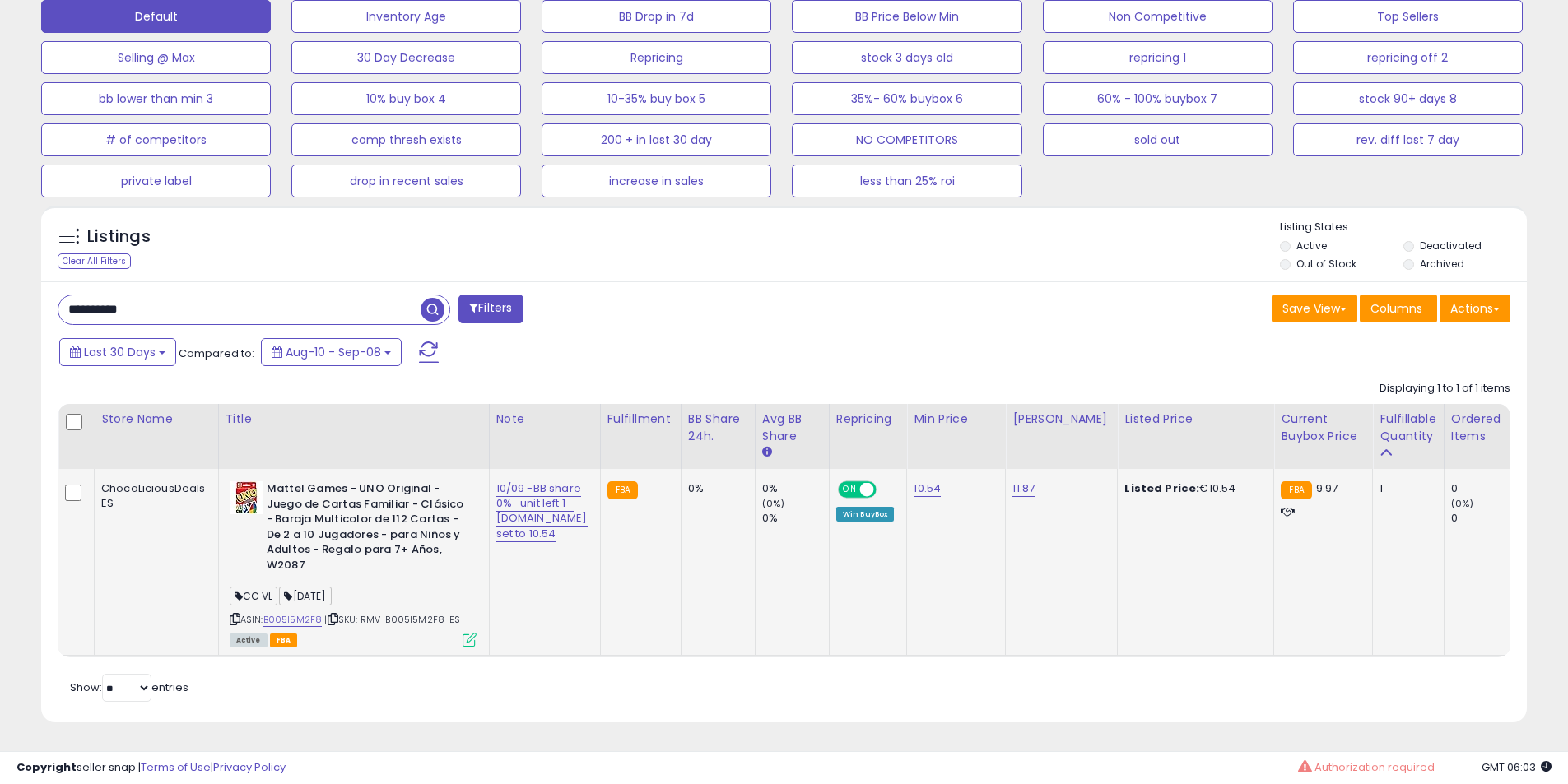
paste input "text"
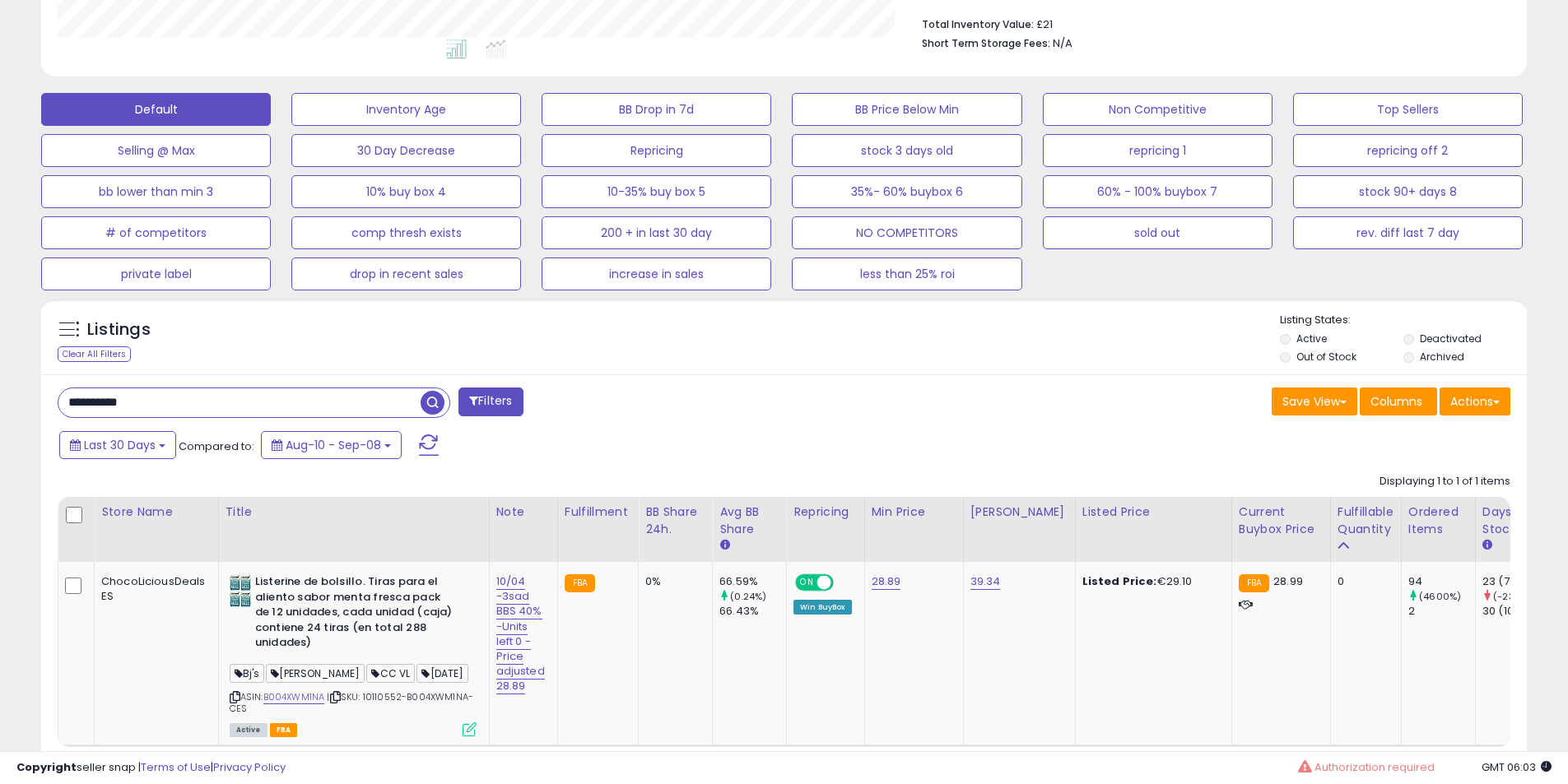
scroll to position [527, 0]
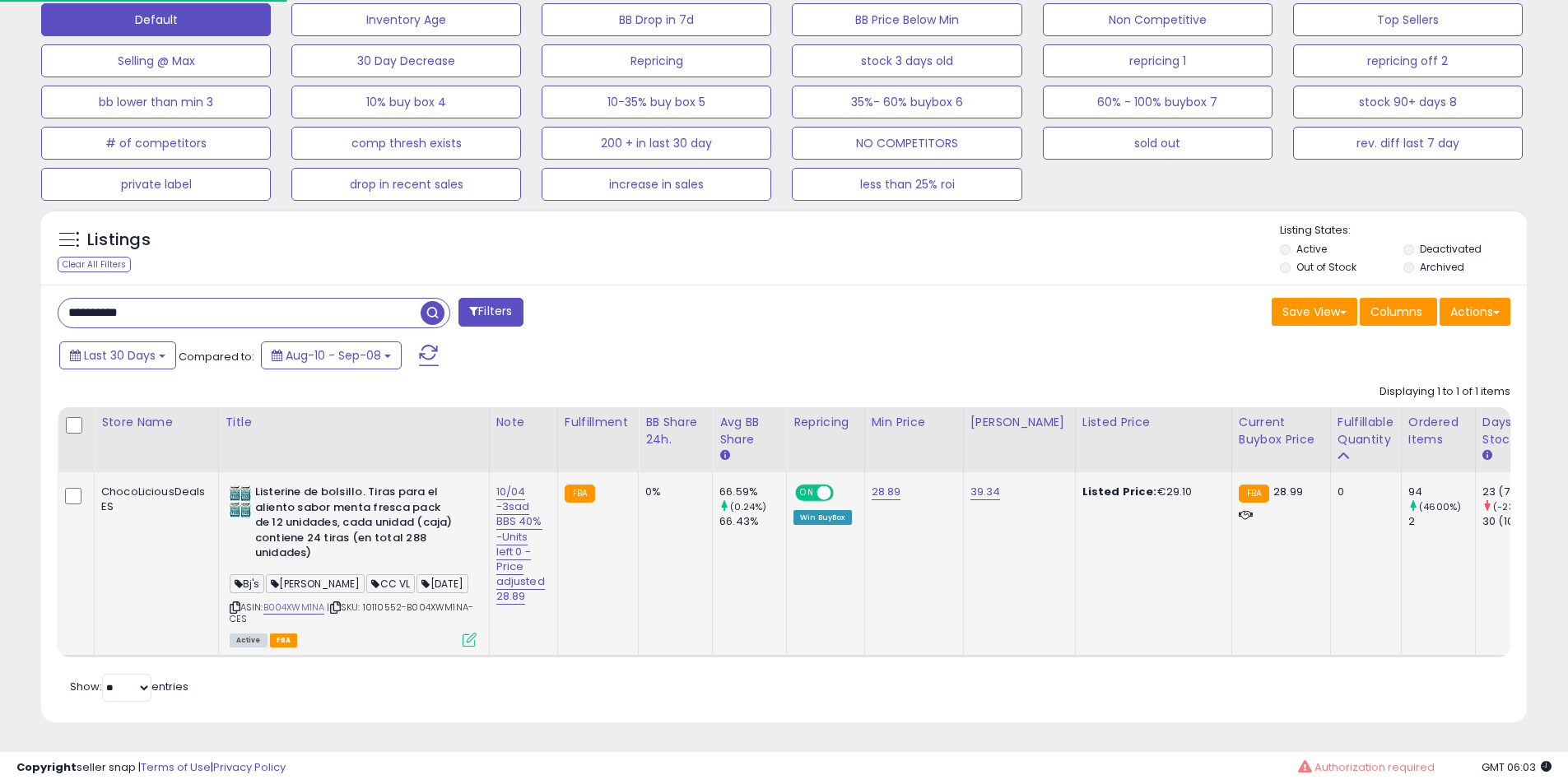
click at [355, 489] on b "Listerine de bolsillo. Tiras para el aliento sabor menta fresca pack de 12 unid…" at bounding box center [354, 525] width 200 height 80
click at [404, 499] on b "Listerine de bolsillo. Tiras para el aliento sabor menta fresca pack de 12 unid…" at bounding box center [354, 525] width 200 height 80
click at [393, 555] on div "ASIN: B004XWM1NA | SKU: 10110552-B004XWM1NA-CES Active FBA" at bounding box center [353, 565] width 247 height 161
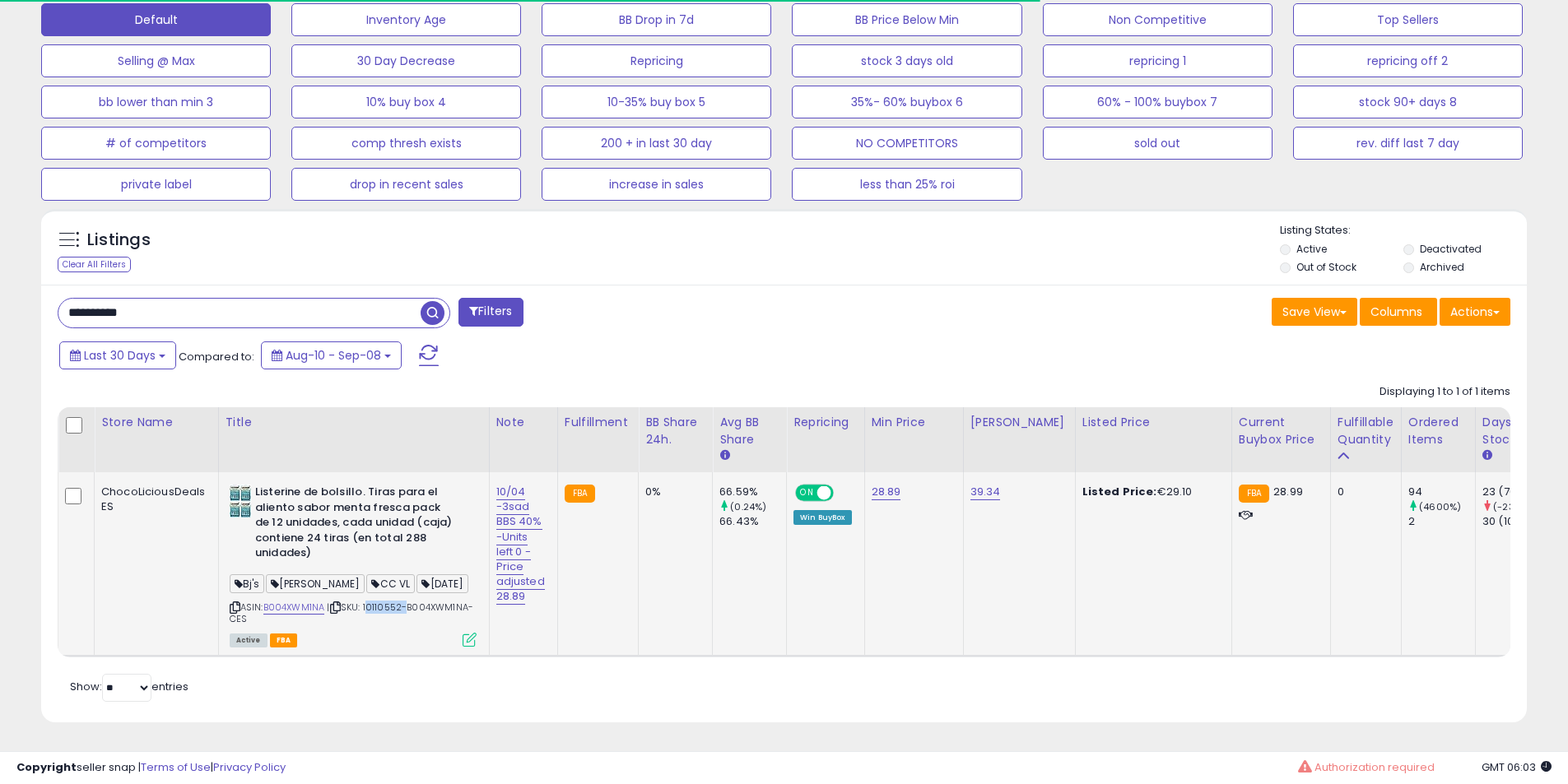
click at [393, 555] on div "ASIN: B004XWM1NA | SKU: 10110552-B004XWM1NA-CES Active FBA" at bounding box center [353, 565] width 247 height 161
click at [363, 507] on b "Listerine de bolsillo. Tiras para el aliento sabor menta fresca pack de 12 unid…" at bounding box center [354, 525] width 200 height 80
click at [301, 510] on b "Listerine de bolsillo. Tiras para el aliento sabor menta fresca pack de 12 unid…" at bounding box center [354, 525] width 200 height 80
drag, startPoint x: 301, startPoint y: 510, endPoint x: 297, endPoint y: 524, distance: 14.6
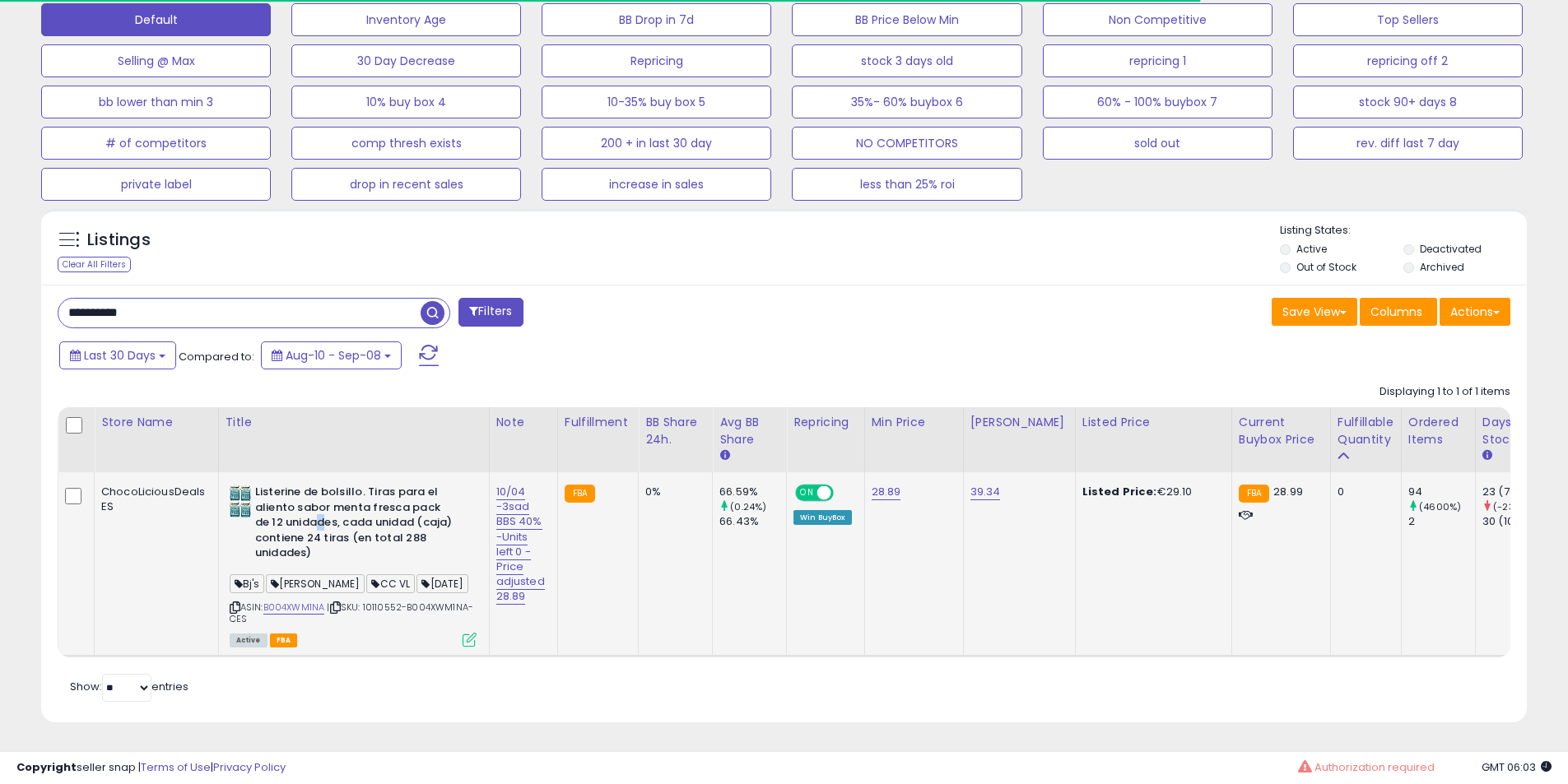
click at [299, 510] on b "Listerine de bolsillo. Tiras para el aliento sabor menta fresca pack de 12 unid…" at bounding box center [354, 525] width 200 height 80
click at [297, 524] on b "Listerine de bolsillo. Tiras para el aliento sabor menta fresca pack de 12 unid…" at bounding box center [354, 525] width 200 height 80
click at [345, 534] on b "Listerine de bolsillo. Tiras para el aliento sabor menta fresca pack de 12 unid…" at bounding box center [354, 525] width 200 height 80
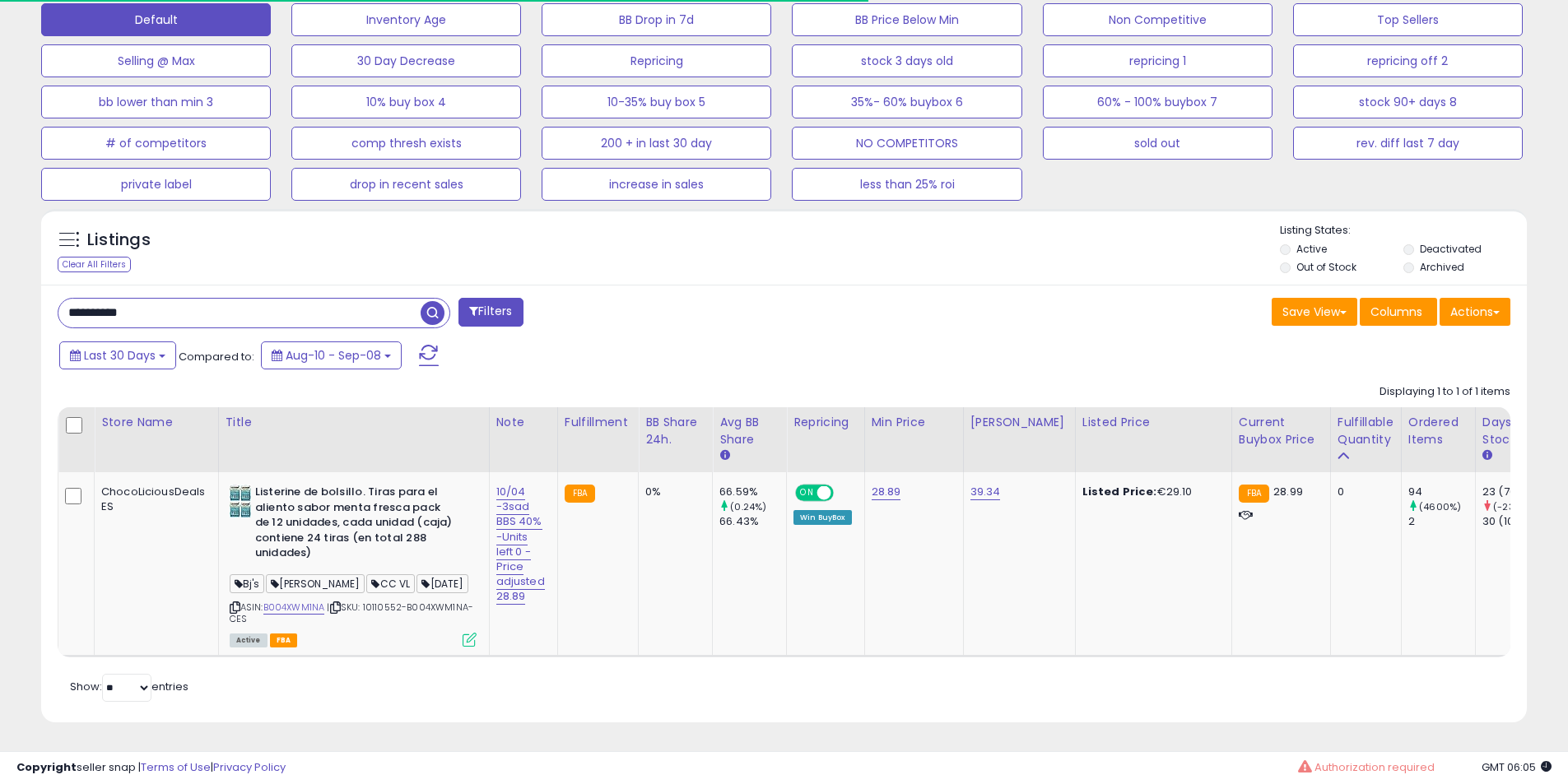
click at [171, 299] on input "**********" at bounding box center [239, 313] width 362 height 29
paste input "text"
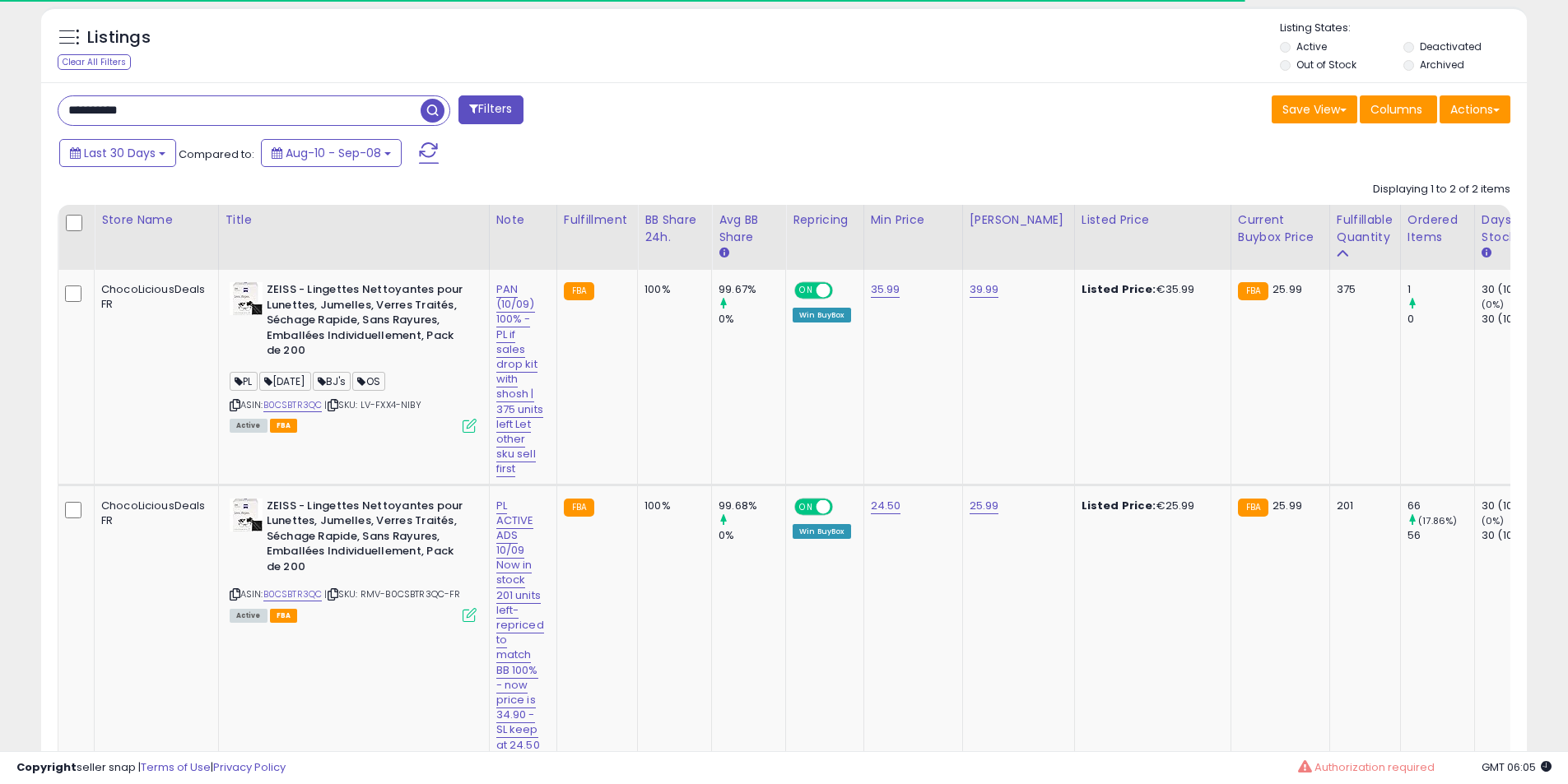
scroll to position [754, 0]
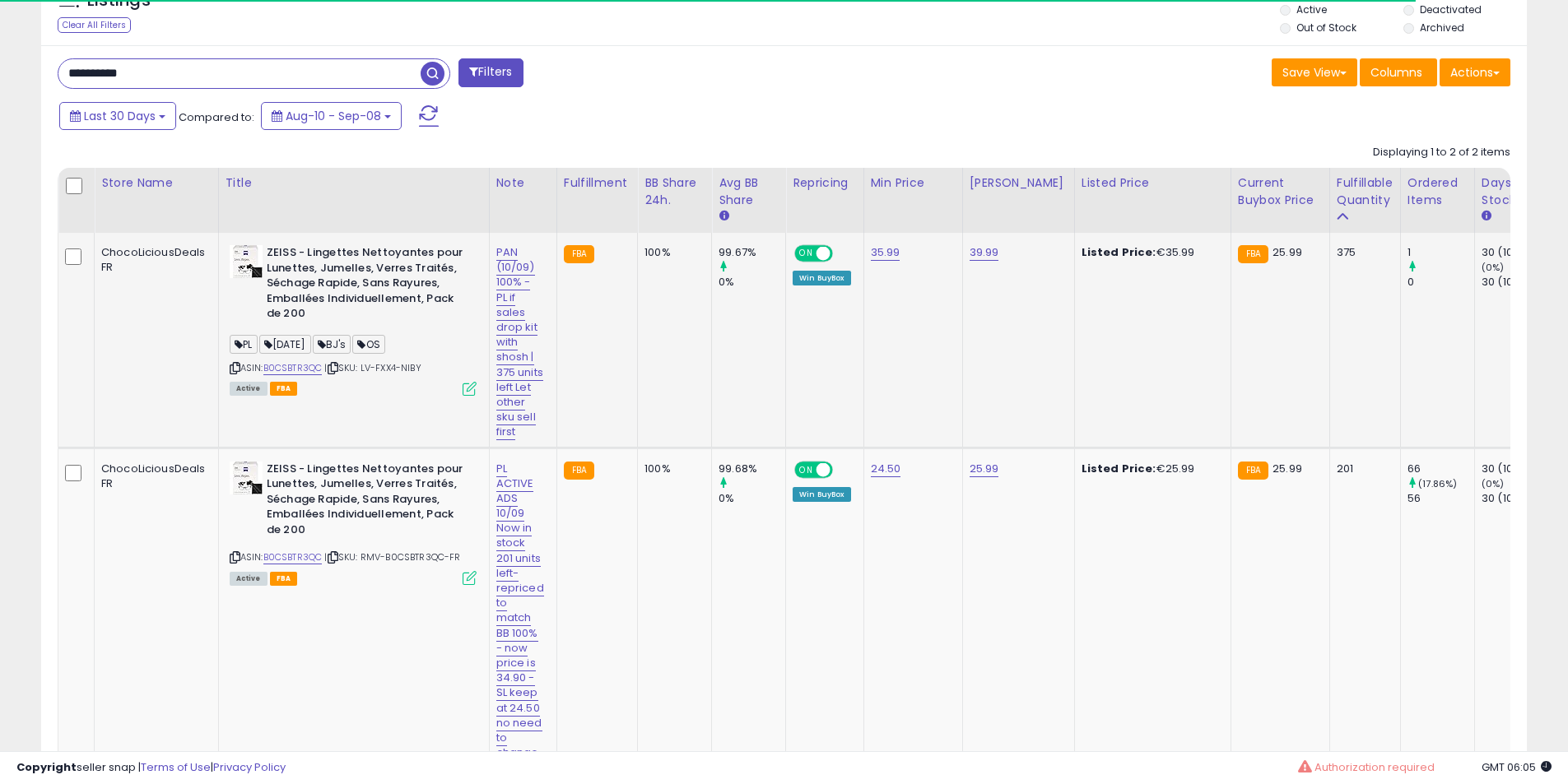
click at [300, 375] on div "ASIN: B0CSBTR3QC | SKU: LV-FXX4-NIBY Active FBA" at bounding box center [353, 319] width 247 height 148
click at [302, 369] on link "B0CSBTR3QC" at bounding box center [293, 368] width 59 height 14
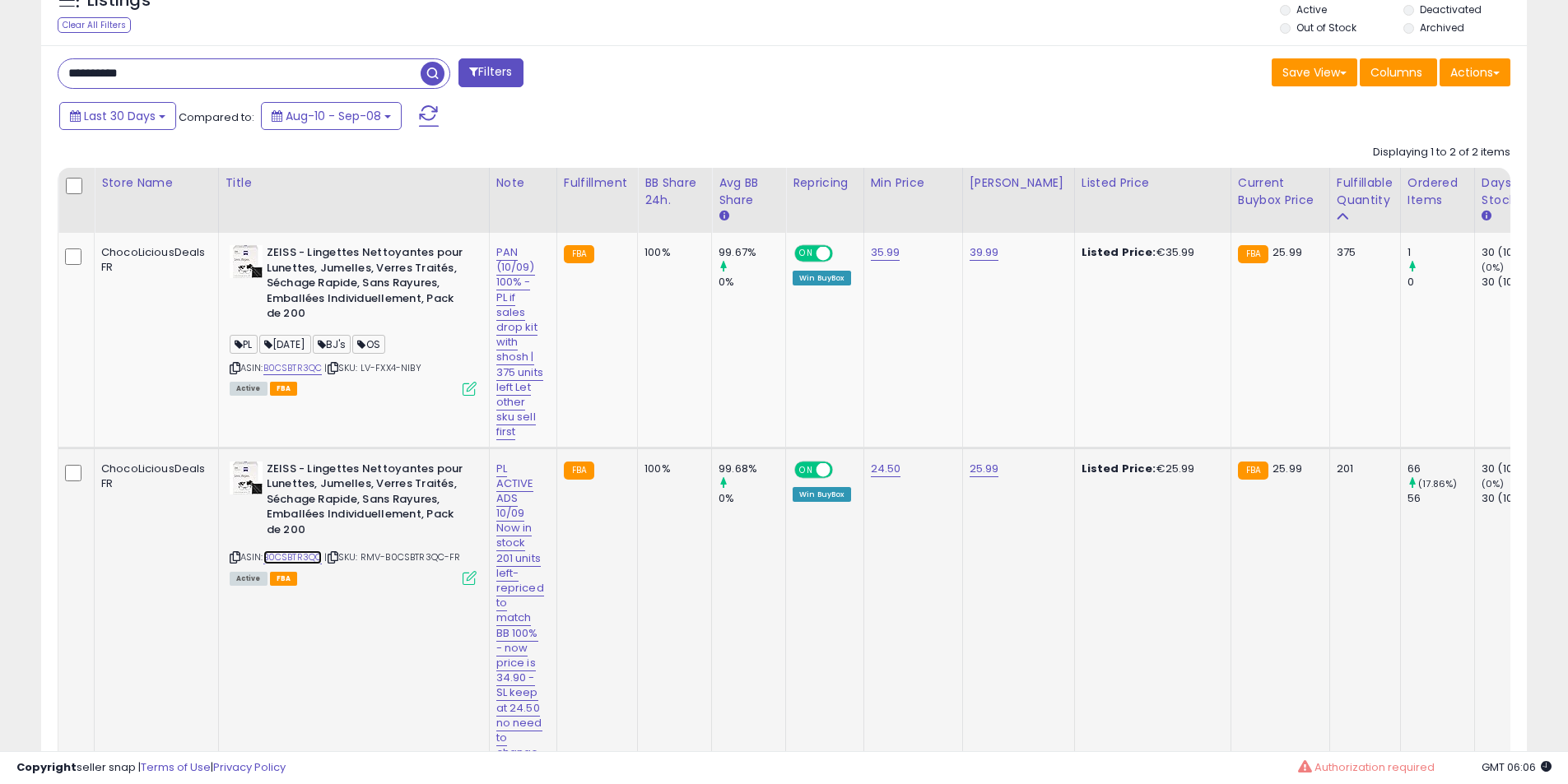
click at [307, 564] on link "B0CSBTR3QC" at bounding box center [293, 557] width 59 height 14
click at [250, 73] on input "**********" at bounding box center [239, 74] width 362 height 29
paste input "text"
type input "**********"
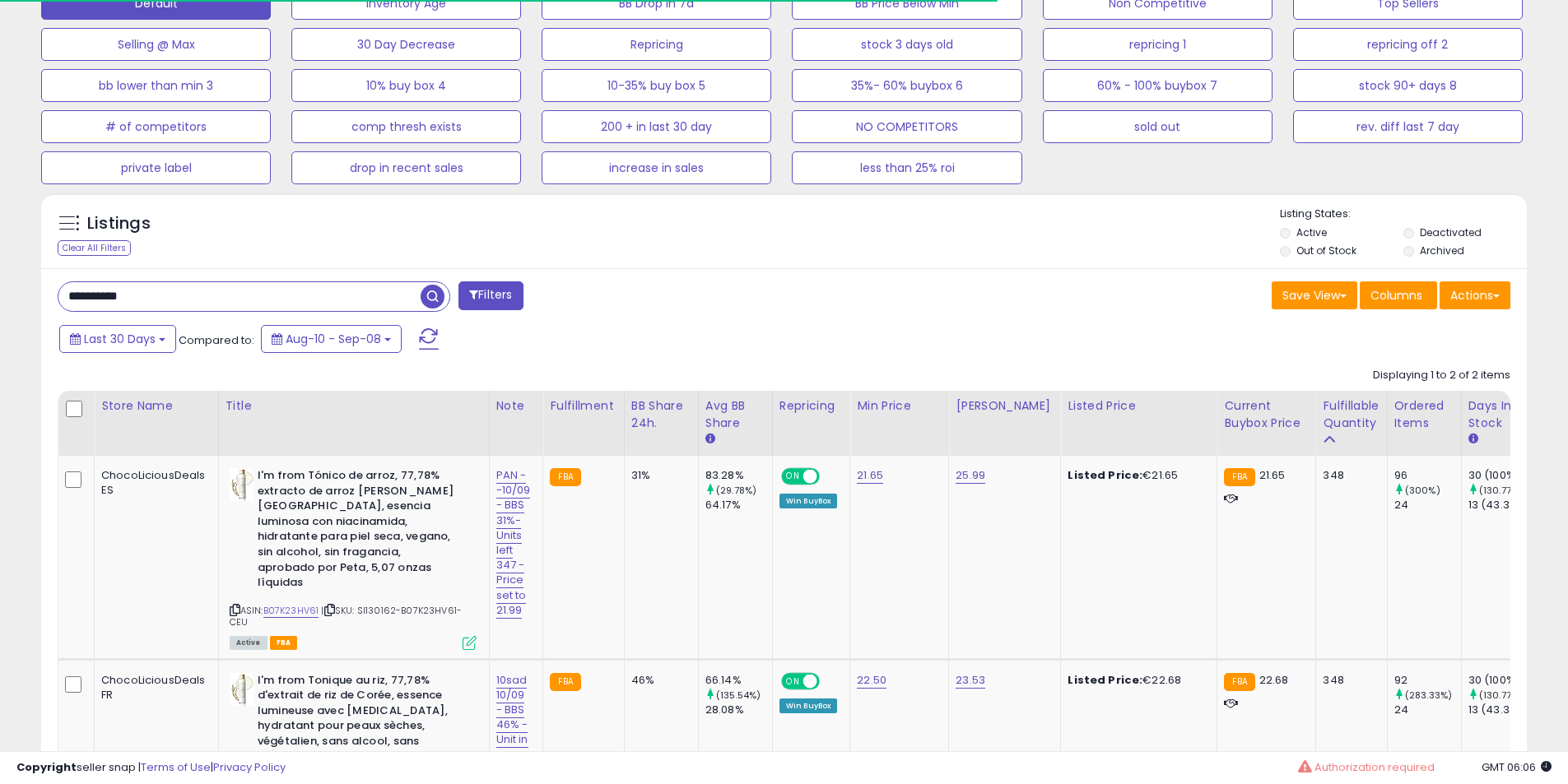
scroll to position [616, 0]
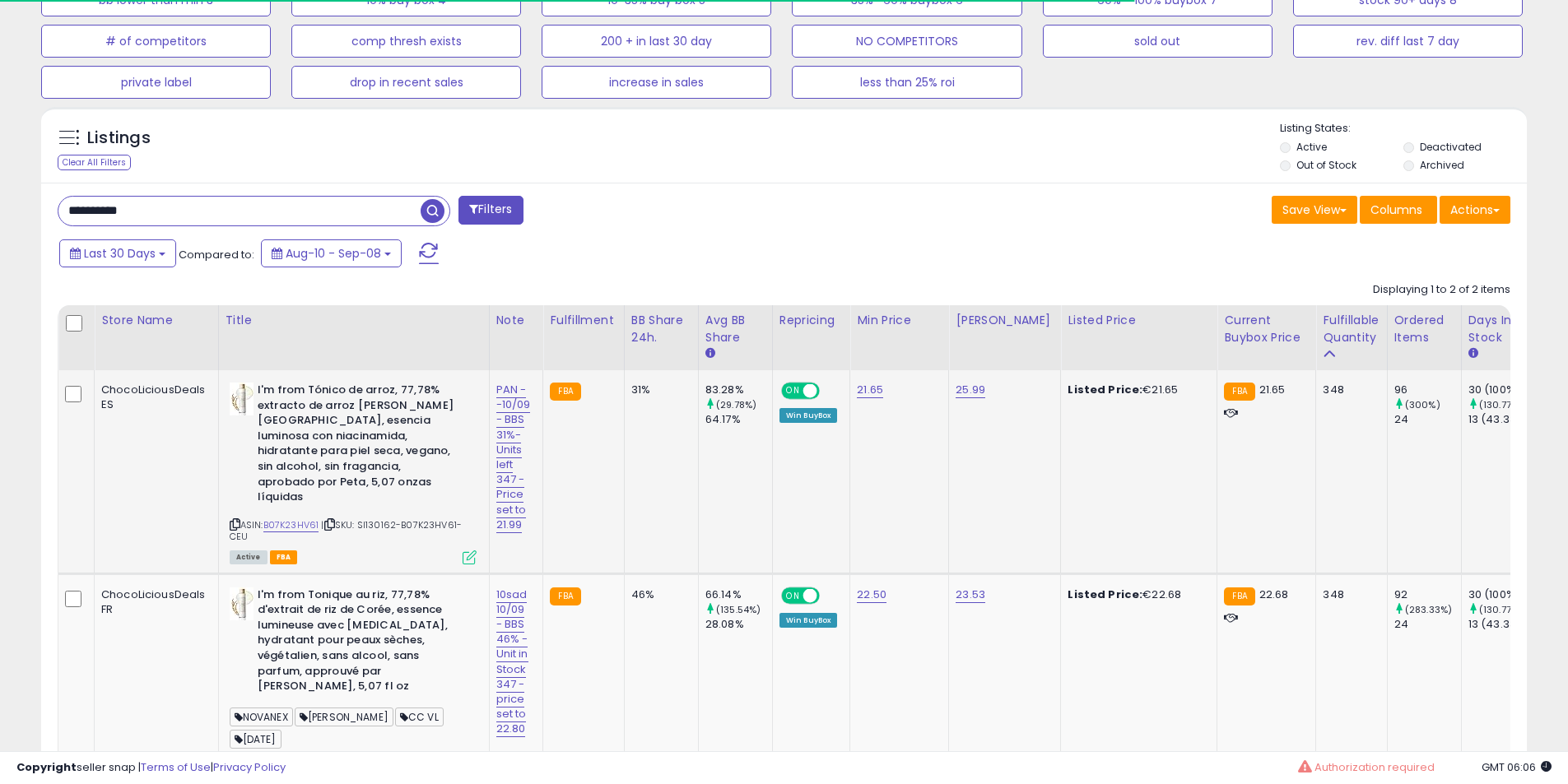
click at [373, 399] on b "I'm from Tónico de arroz, 77,78% extracto de arroz [PERSON_NAME][GEOGRAPHIC_DAT…" at bounding box center [357, 445] width 200 height 126
click at [347, 419] on b "I'm from Tónico de arroz, 77,78% extracto de arroz [PERSON_NAME][GEOGRAPHIC_DAT…" at bounding box center [357, 445] width 200 height 126
click at [343, 420] on b "I'm from Tónico de arroz, 77,78% extracto de arroz [PERSON_NAME][GEOGRAPHIC_DAT…" at bounding box center [357, 445] width 200 height 126
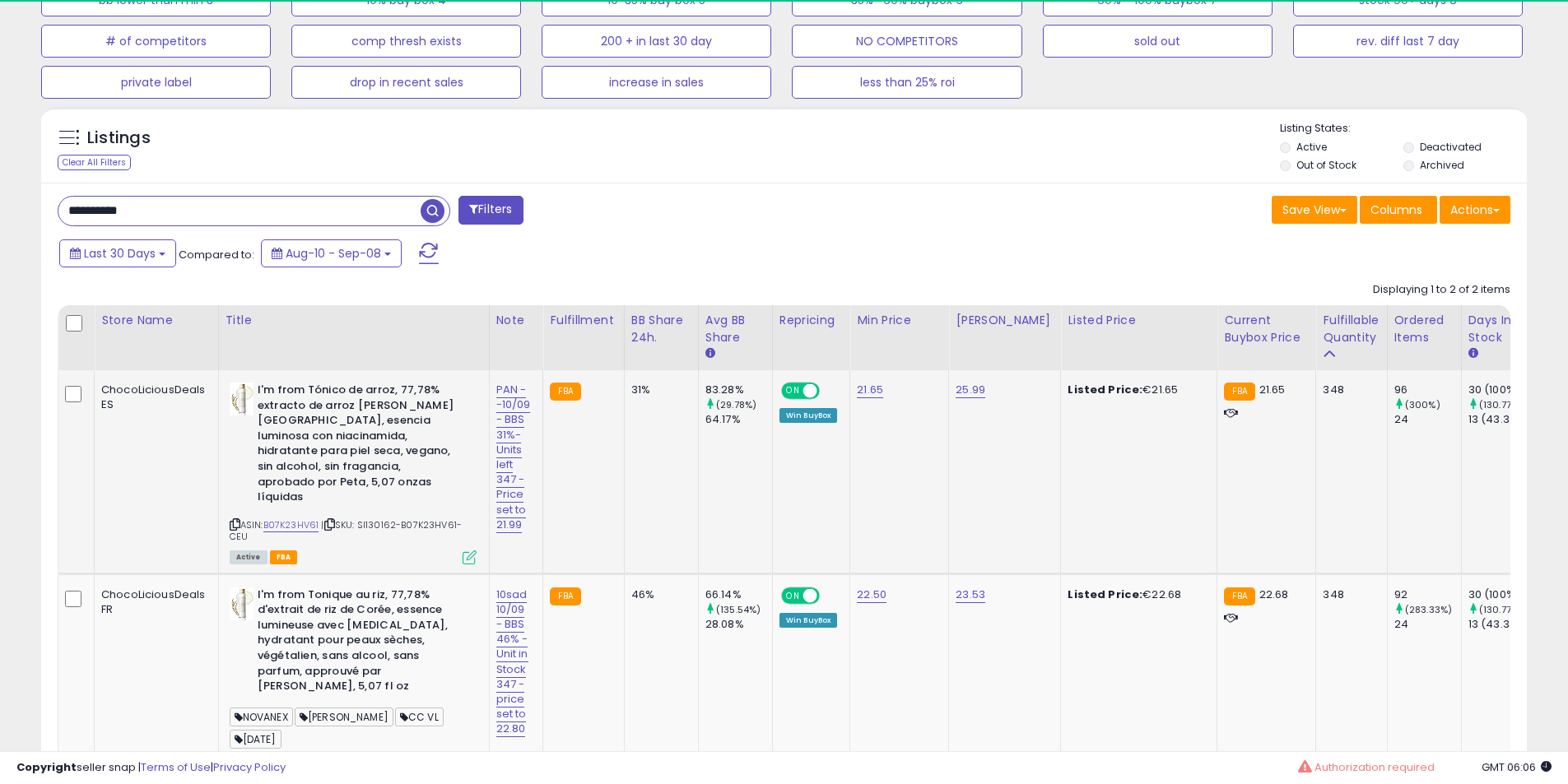
scroll to position [337, 861]
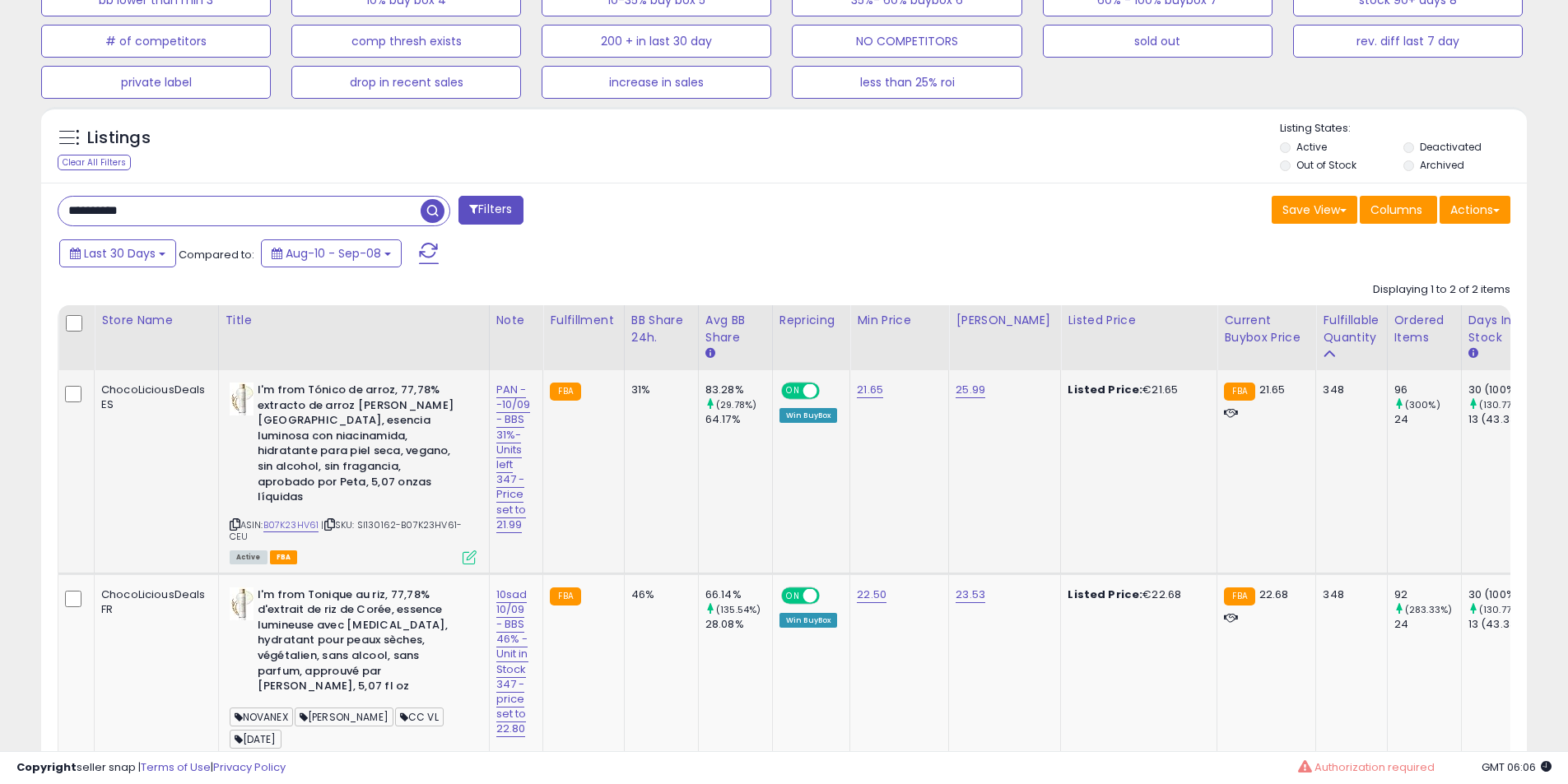
click at [308, 425] on b "I'm from Tónico de arroz, 77,78% extracto de arroz [PERSON_NAME][GEOGRAPHIC_DAT…" at bounding box center [357, 445] width 200 height 126
click at [319, 442] on b "I'm from Tónico de arroz, 77,78% extracto de arroz [PERSON_NAME][GEOGRAPHIC_DAT…" at bounding box center [357, 445] width 200 height 126
click at [369, 435] on b "I'm from Tónico de arroz, 77,78% extracto de arroz [PERSON_NAME][GEOGRAPHIC_DAT…" at bounding box center [357, 445] width 200 height 126
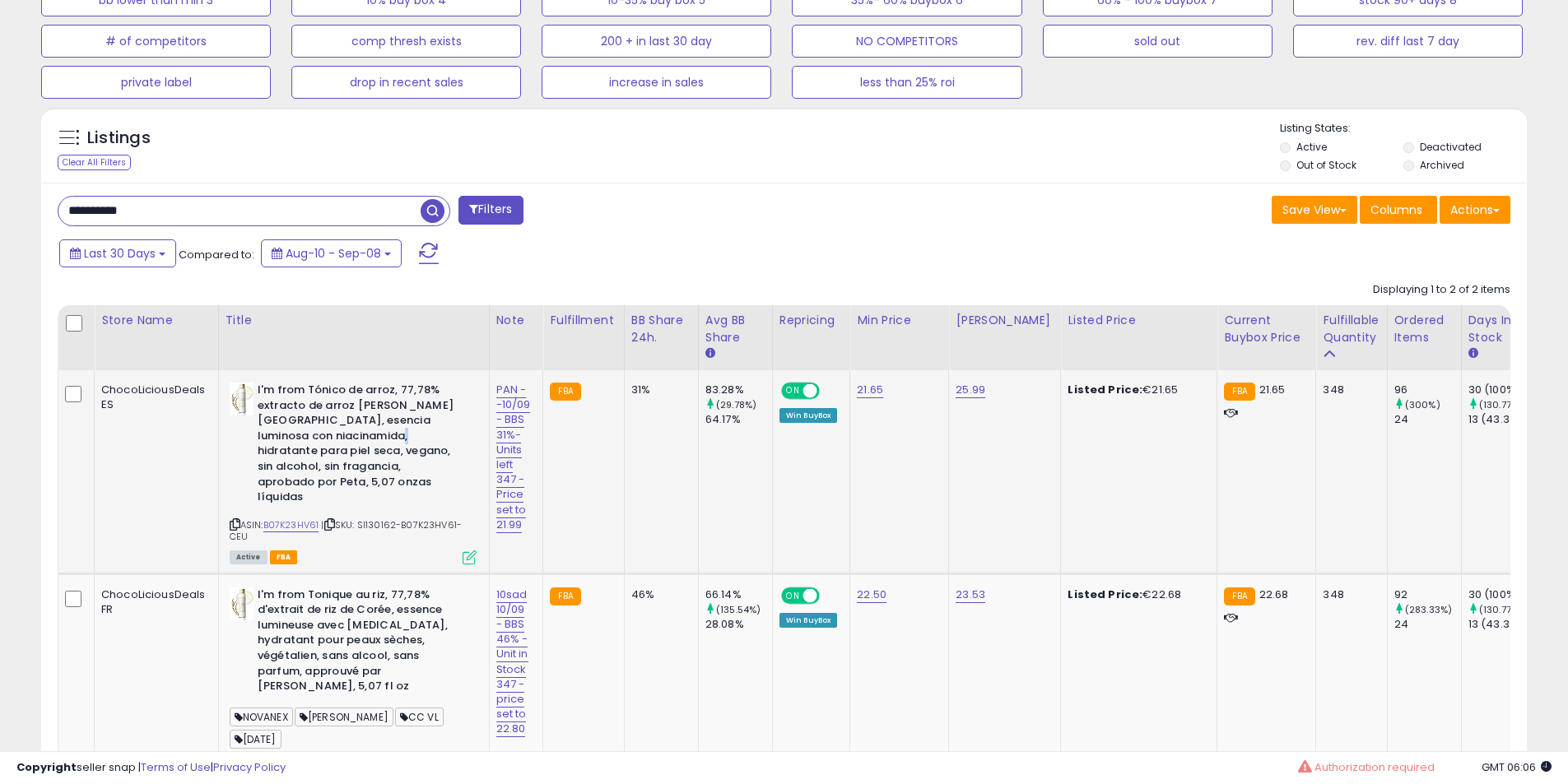
click at [369, 435] on b "I'm from Tónico de arroz, 77,78% extracto de arroz [PERSON_NAME][GEOGRAPHIC_DAT…" at bounding box center [357, 445] width 200 height 126
click at [365, 424] on b "I'm from Tónico de arroz, 77,78% extracto de arroz [PERSON_NAME][GEOGRAPHIC_DAT…" at bounding box center [357, 445] width 200 height 126
click at [345, 434] on b "I'm from Tónico de arroz, 77,78% extracto de arroz [PERSON_NAME][GEOGRAPHIC_DAT…" at bounding box center [357, 445] width 200 height 126
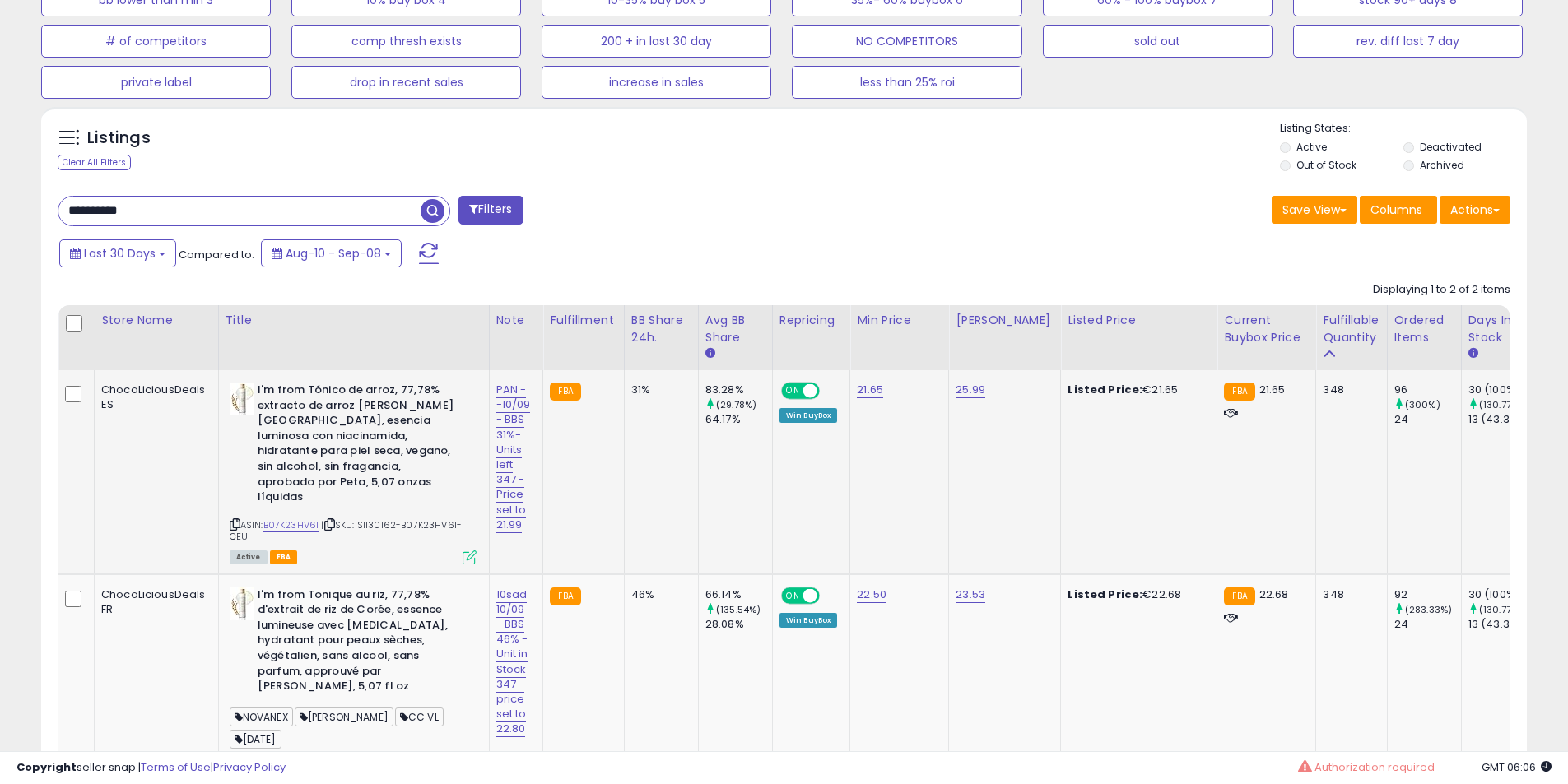
click at [279, 516] on div "ASIN: B07K23HV61 | SKU: SI130162-B07K23HV61-CEU Active FBA" at bounding box center [353, 472] width 247 height 180
click at [499, 422] on link "PAN --10/09 - BBS 31%- Units left 347 - Price set to 21.99" at bounding box center [513, 458] width 34 height 151
click at [432, 347] on input "**********" at bounding box center [478, 347] width 171 height 25
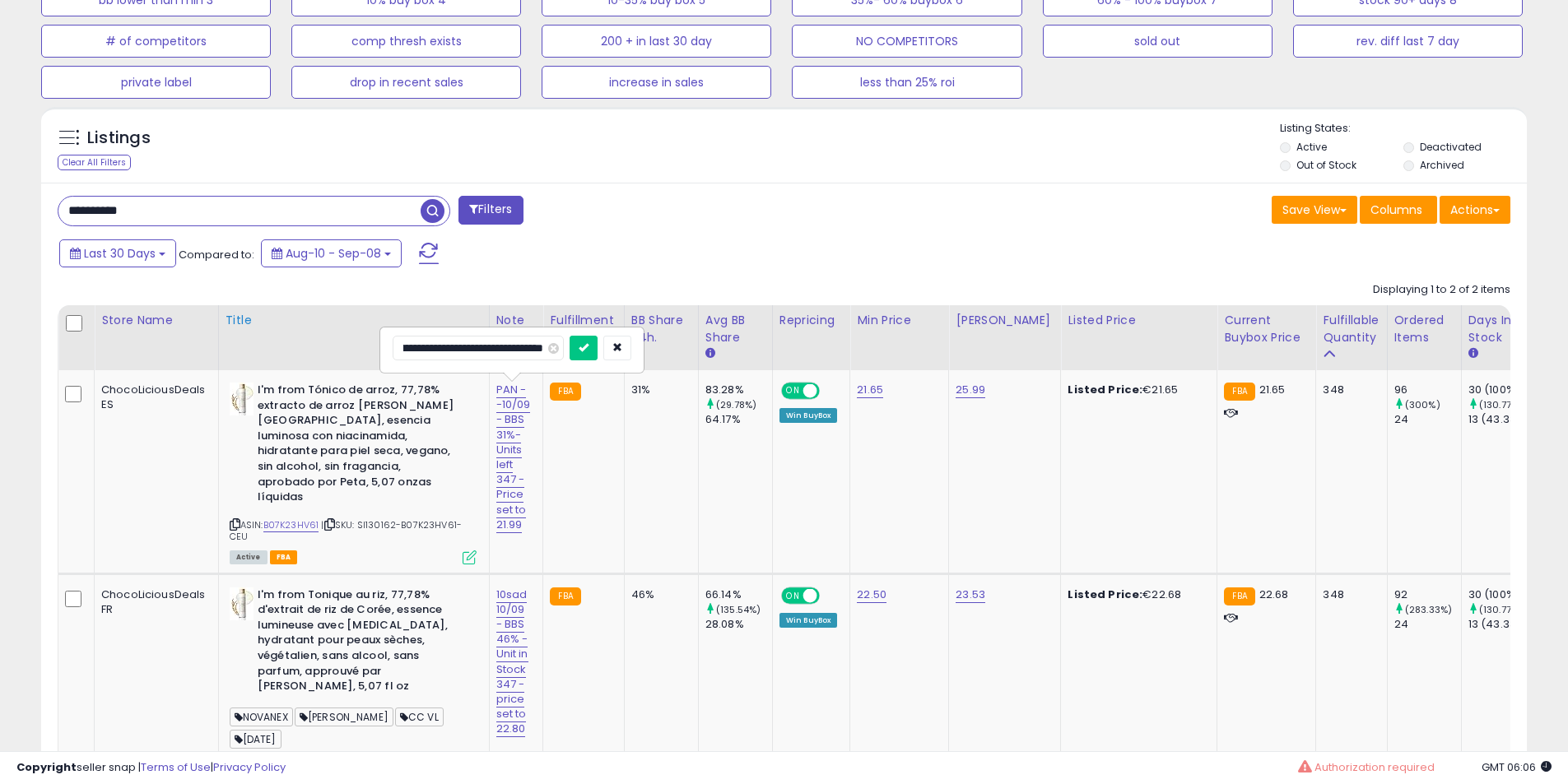
type input "**********"
click button "submit" at bounding box center [582, 347] width 28 height 25
click at [283, 518] on link "B07K23HV61" at bounding box center [291, 525] width 56 height 14
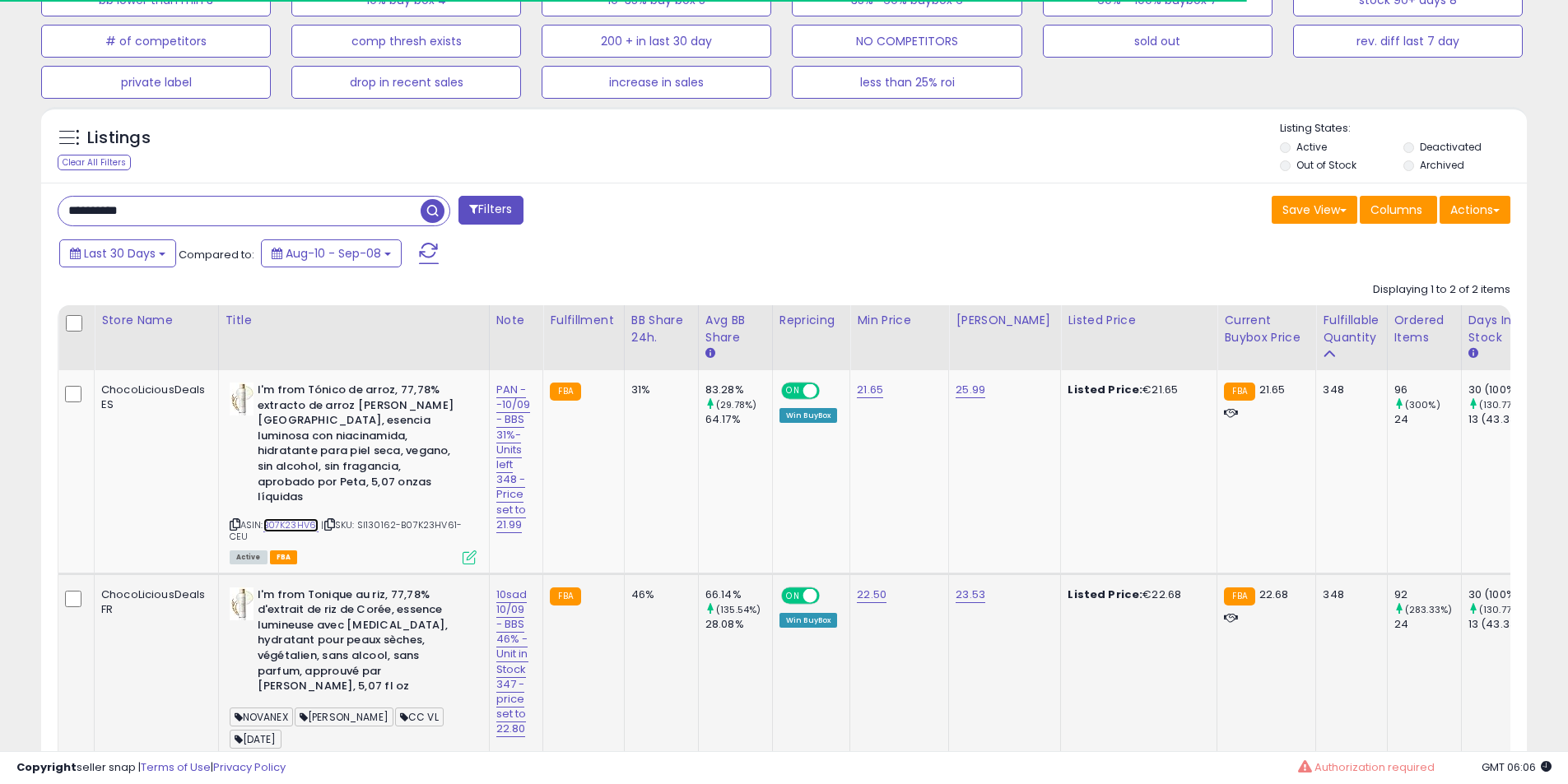
scroll to position [769, 0]
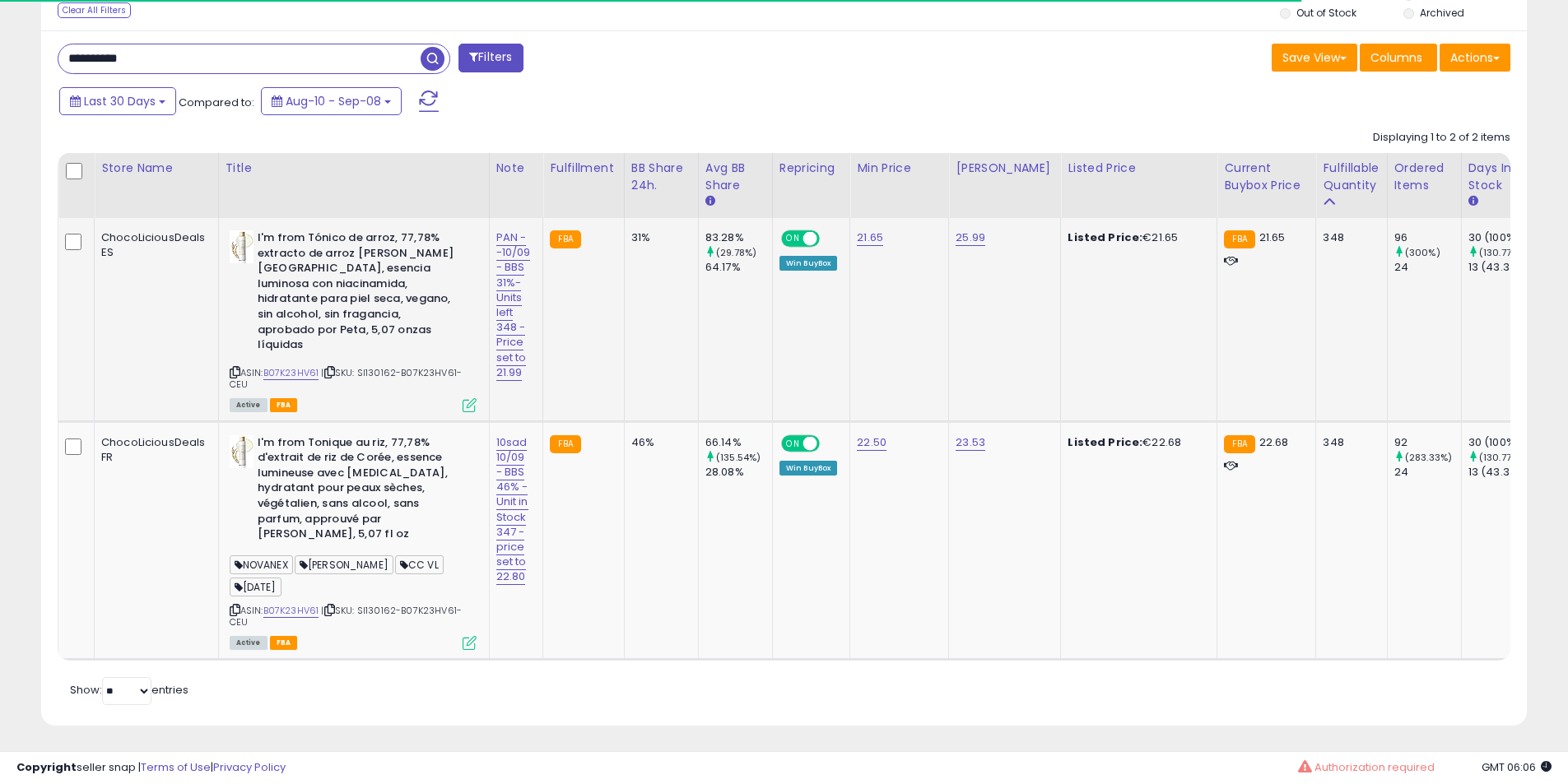
click at [415, 402] on td "I'm from Tónico de arroz, 77,78% extracto de arroz de Corea, esencia luminosa c…" at bounding box center [353, 320] width 271 height 203
click at [388, 421] on td "I'm from Tonique au riz, 77,78% d'extrait de riz de Corée, essence lumineuse av…" at bounding box center [353, 540] width 271 height 237
click at [318, 435] on b "I'm from Tonique au riz, 77,78% d'extrait de riz de Corée, essence lumineuse av…" at bounding box center [357, 490] width 200 height 111
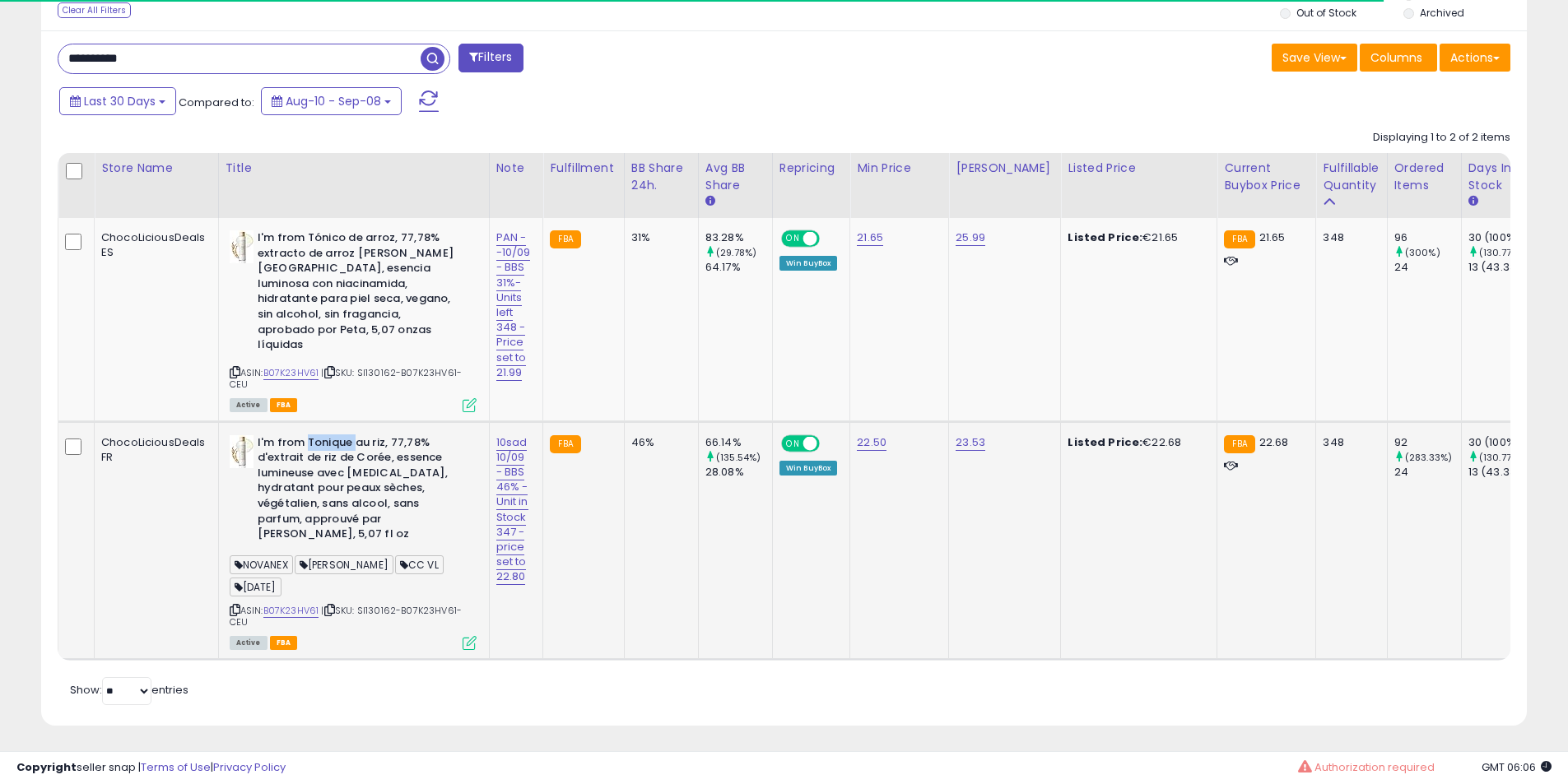
click at [318, 435] on b "I'm from Tonique au riz, 77,78% d'extrait de riz de Corée, essence lumineuse av…" at bounding box center [357, 490] width 200 height 111
click at [275, 604] on link "B07K23HV61" at bounding box center [291, 611] width 56 height 14
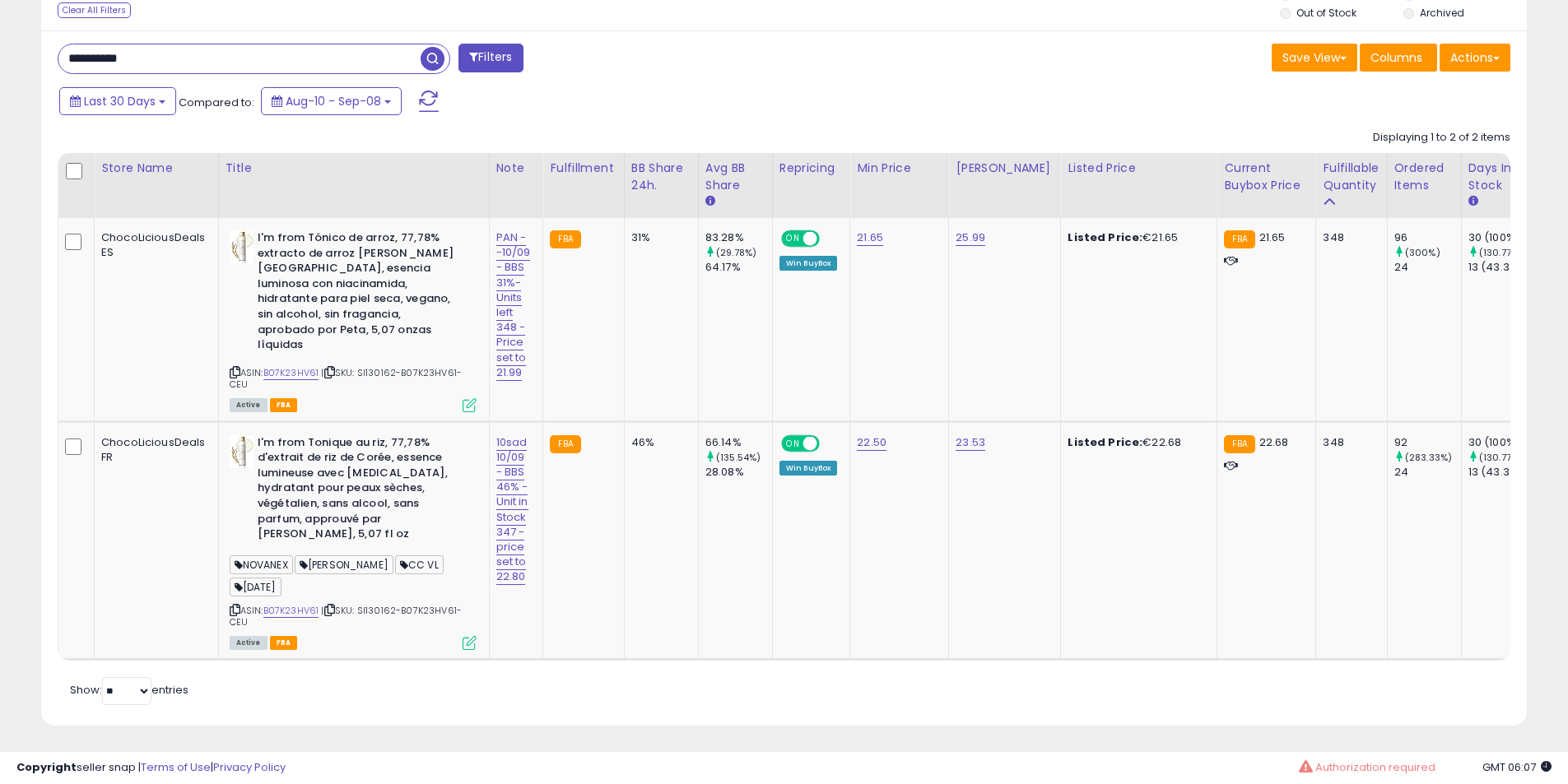
click at [184, 50] on input "**********" at bounding box center [239, 58] width 362 height 29
paste input "text"
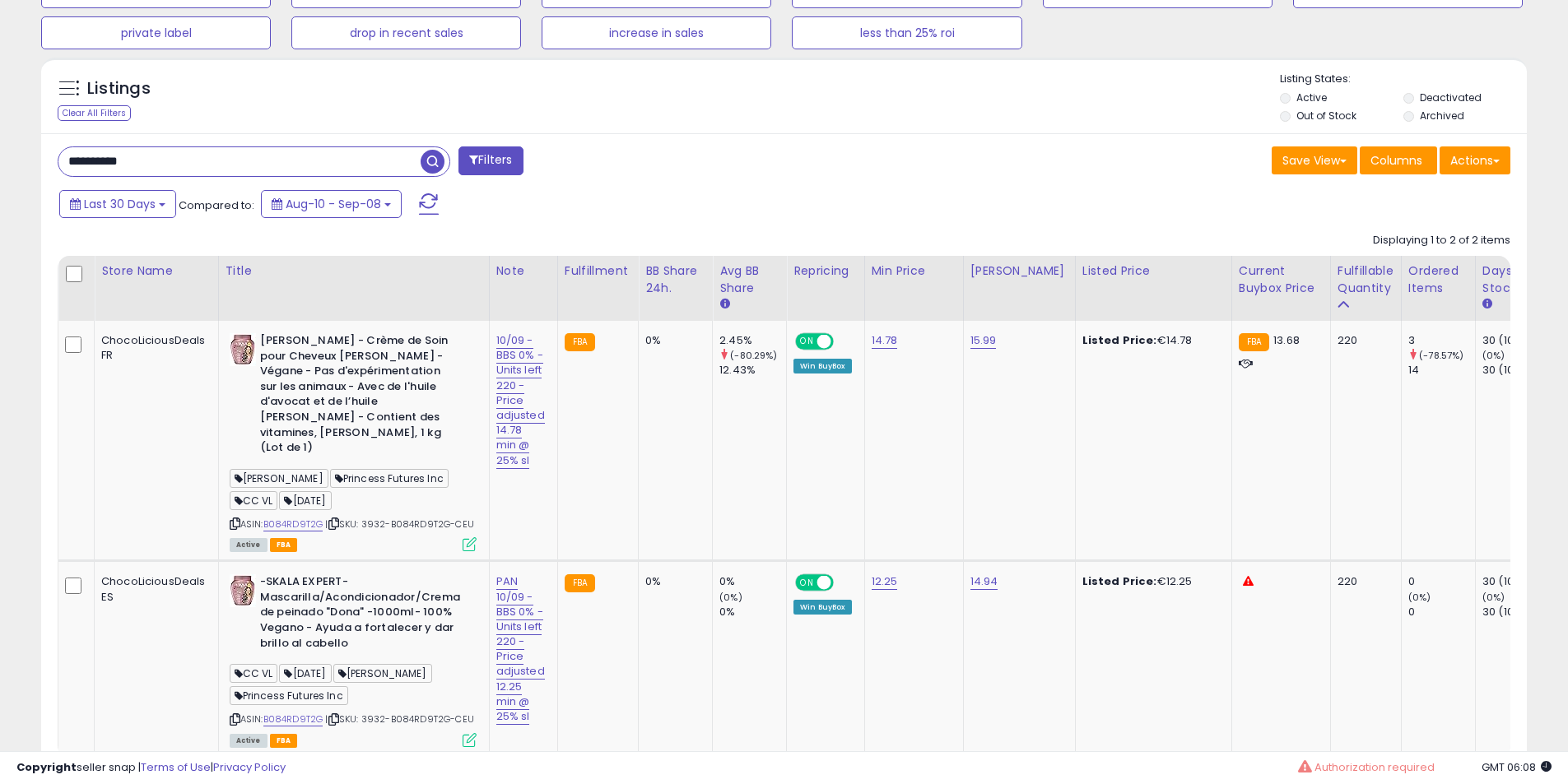
scroll to position [749, 0]
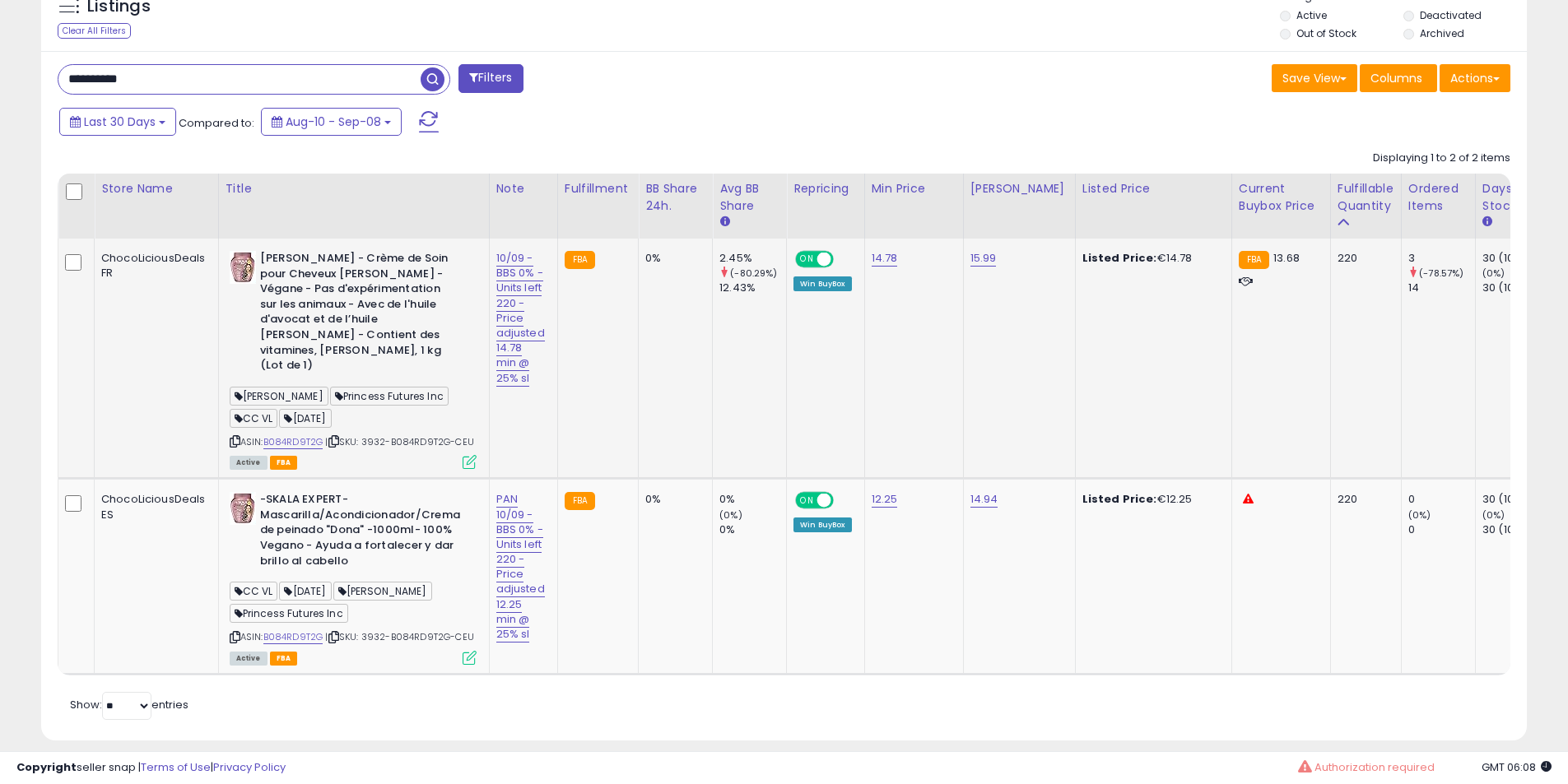
click at [353, 299] on b "[PERSON_NAME] - Crème de Soin pour Cheveux [PERSON_NAME] - Végane - Pas d'expér…" at bounding box center [359, 314] width 200 height 126
click at [305, 273] on b "[PERSON_NAME] - Crème de Soin pour Cheveux [PERSON_NAME] - Végane - Pas d'expér…" at bounding box center [359, 314] width 200 height 126
click at [303, 247] on td "SKALA - Crème de Soin pour Cheveux Dona Skala - Végane - Pas d'expérimentation …" at bounding box center [353, 358] width 271 height 240
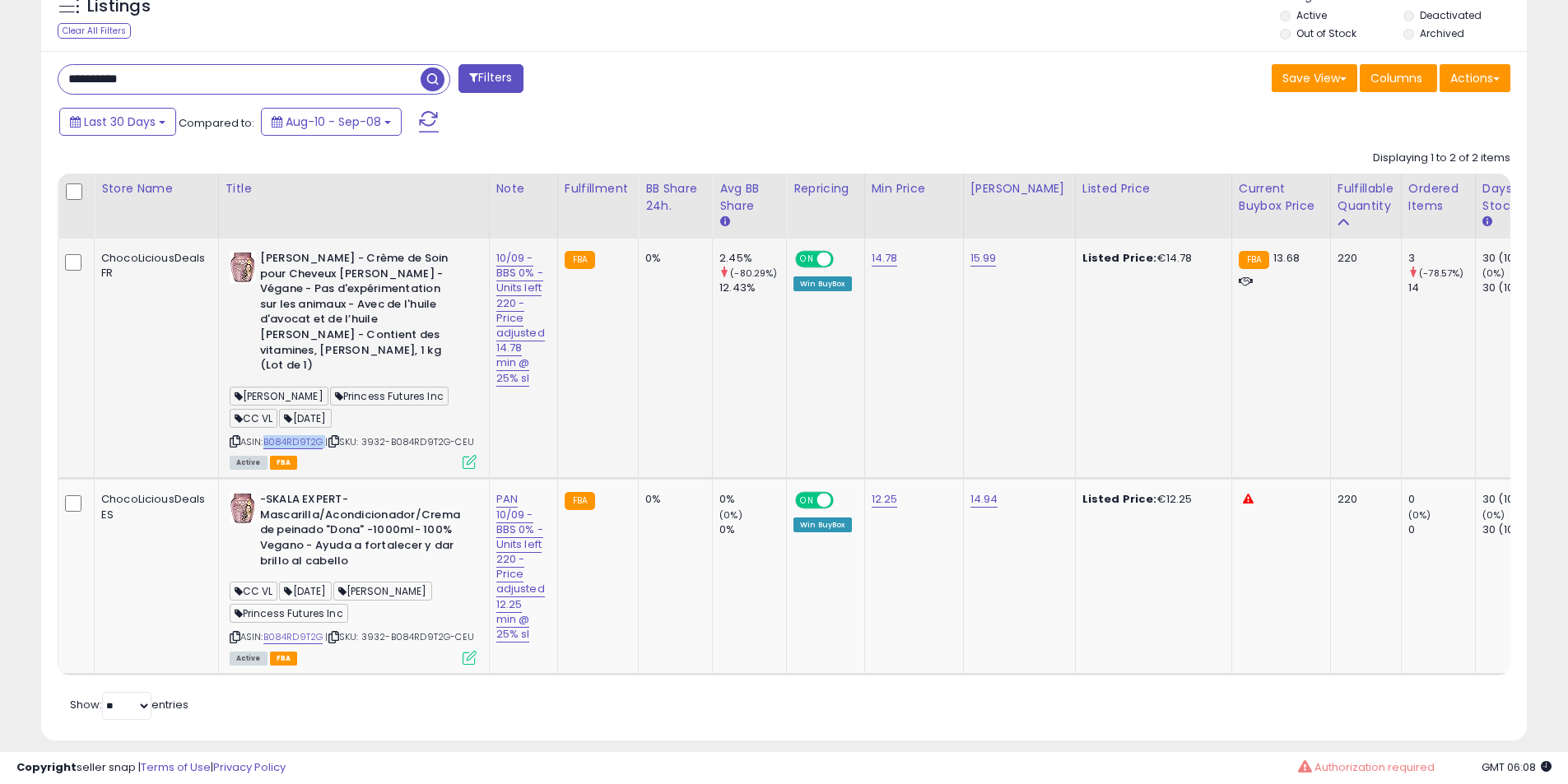
drag, startPoint x: 303, startPoint y: 247, endPoint x: 342, endPoint y: 290, distance: 58.1
click at [314, 259] on td "SKALA - Crème de Soin pour Cheveux Dona Skala - Végane - Pas d'expérimentation …" at bounding box center [353, 358] width 271 height 240
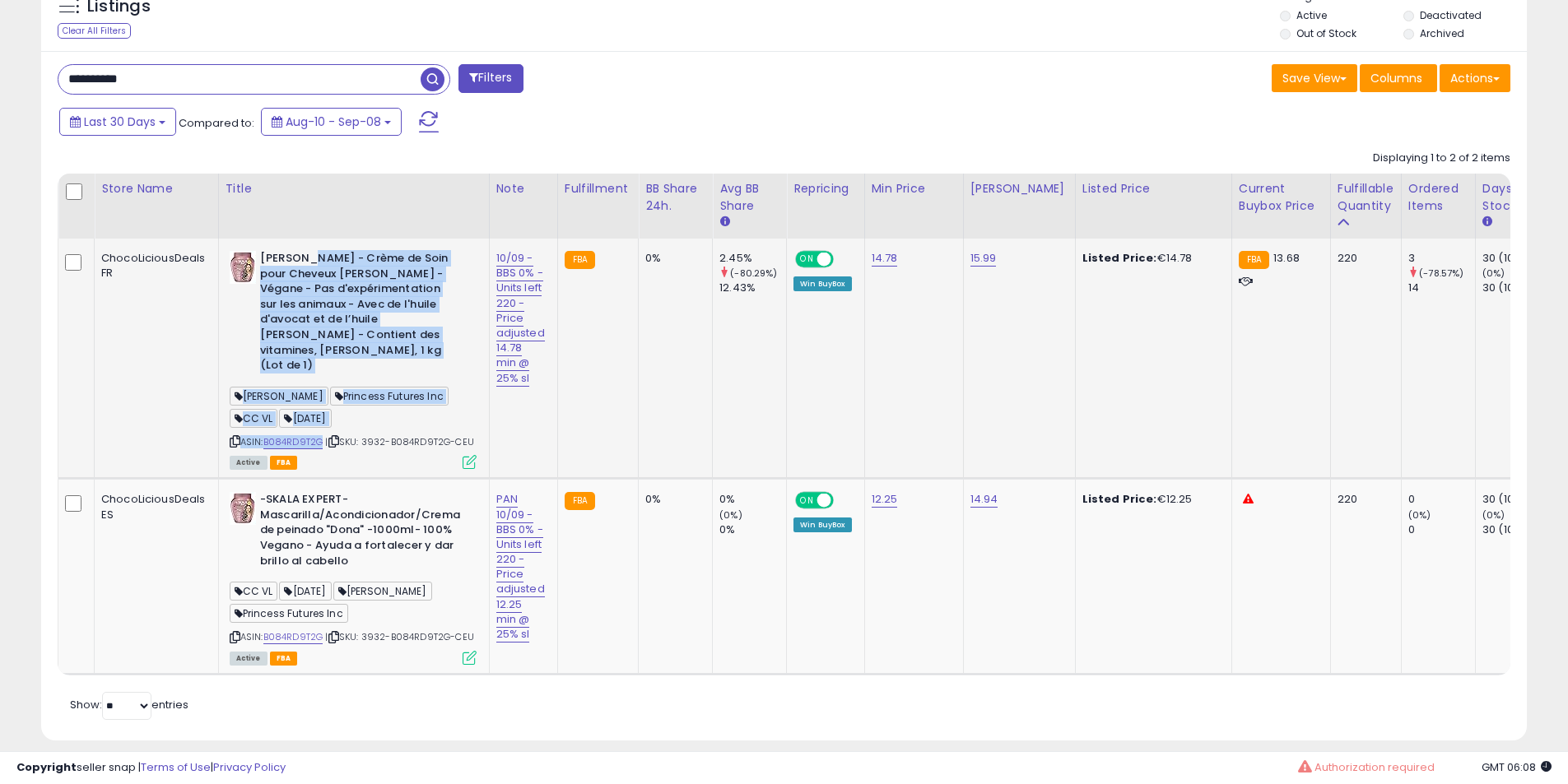
click at [342, 290] on b "[PERSON_NAME] - Crème de Soin pour Cheveux [PERSON_NAME] - Végane - Pas d'expér…" at bounding box center [359, 314] width 200 height 126
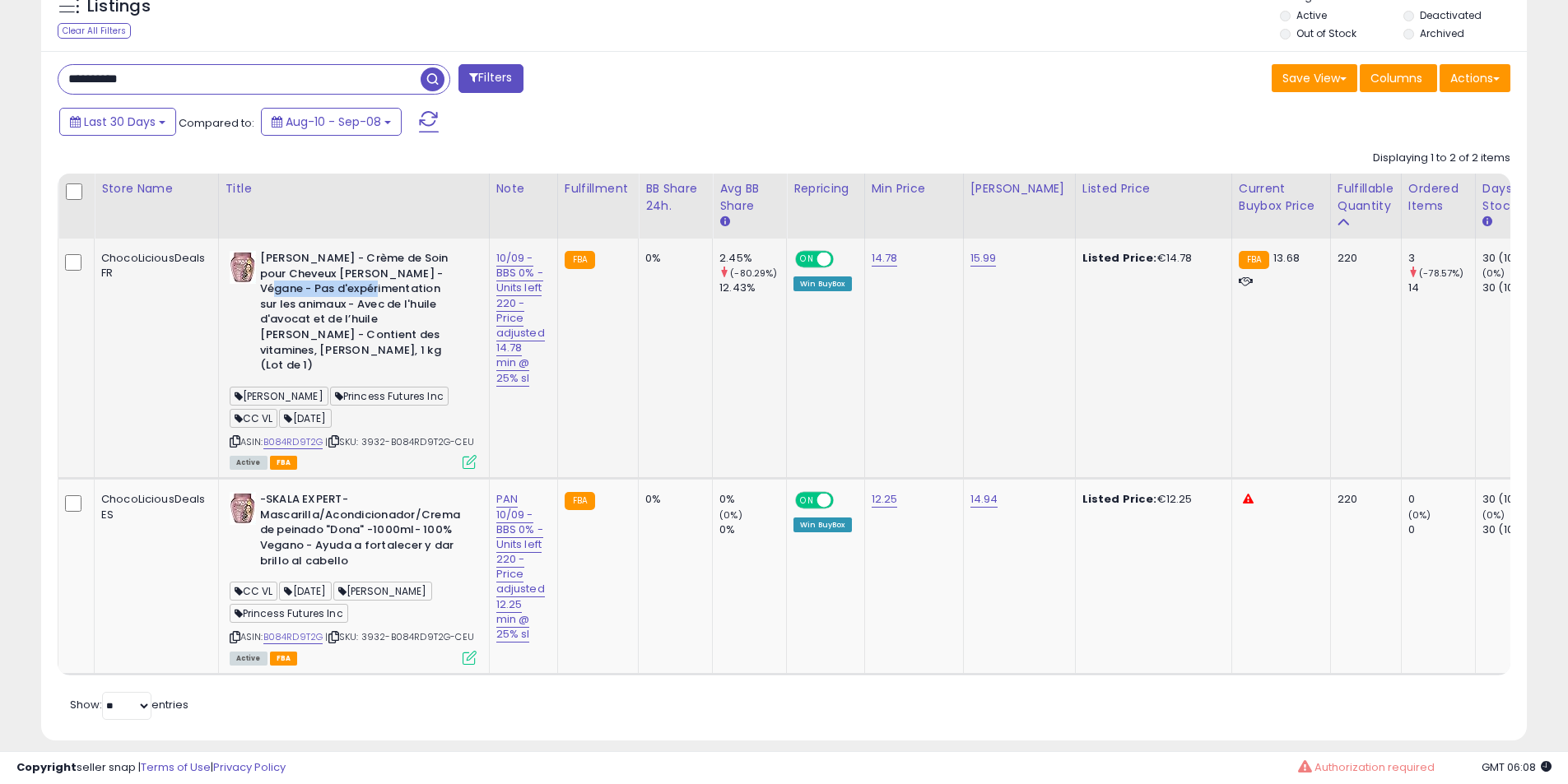
click at [343, 291] on b "[PERSON_NAME] - Crème de Soin pour Cheveux [PERSON_NAME] - Végane - Pas d'expér…" at bounding box center [359, 314] width 200 height 126
click at [318, 241] on td "SKALA - Crème de Soin pour Cheveux Dona Skala - Végane - Pas d'expérimentation …" at bounding box center [353, 358] width 271 height 240
click at [316, 289] on td "SKALA - Crème de Soin pour Cheveux Dona Skala - Végane - Pas d'expérimentation …" at bounding box center [353, 358] width 271 height 240
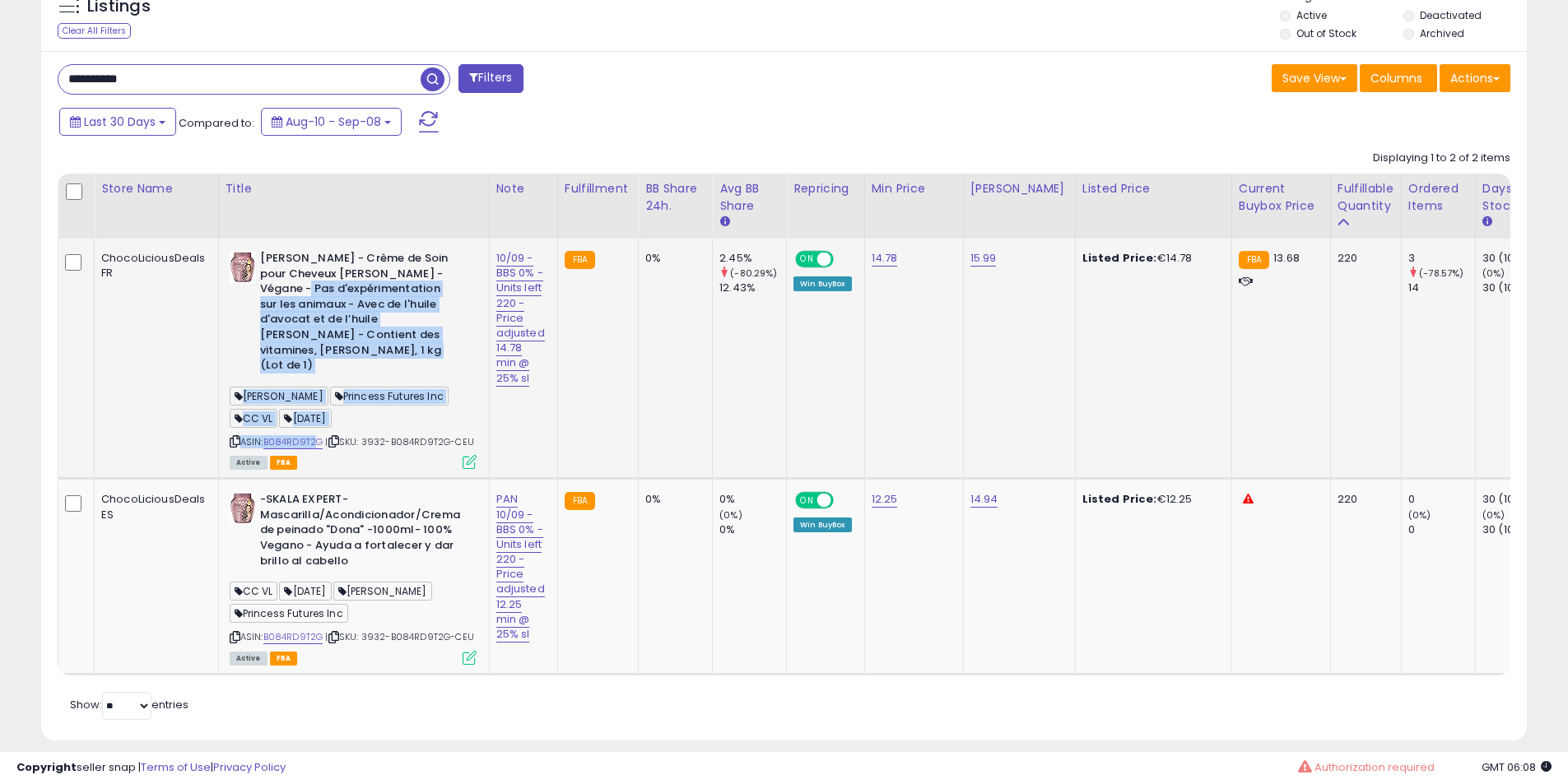
click at [322, 337] on b "[PERSON_NAME] - Crème de Soin pour Cheveux [PERSON_NAME] - Végane - Pas d'expér…" at bounding box center [359, 314] width 200 height 126
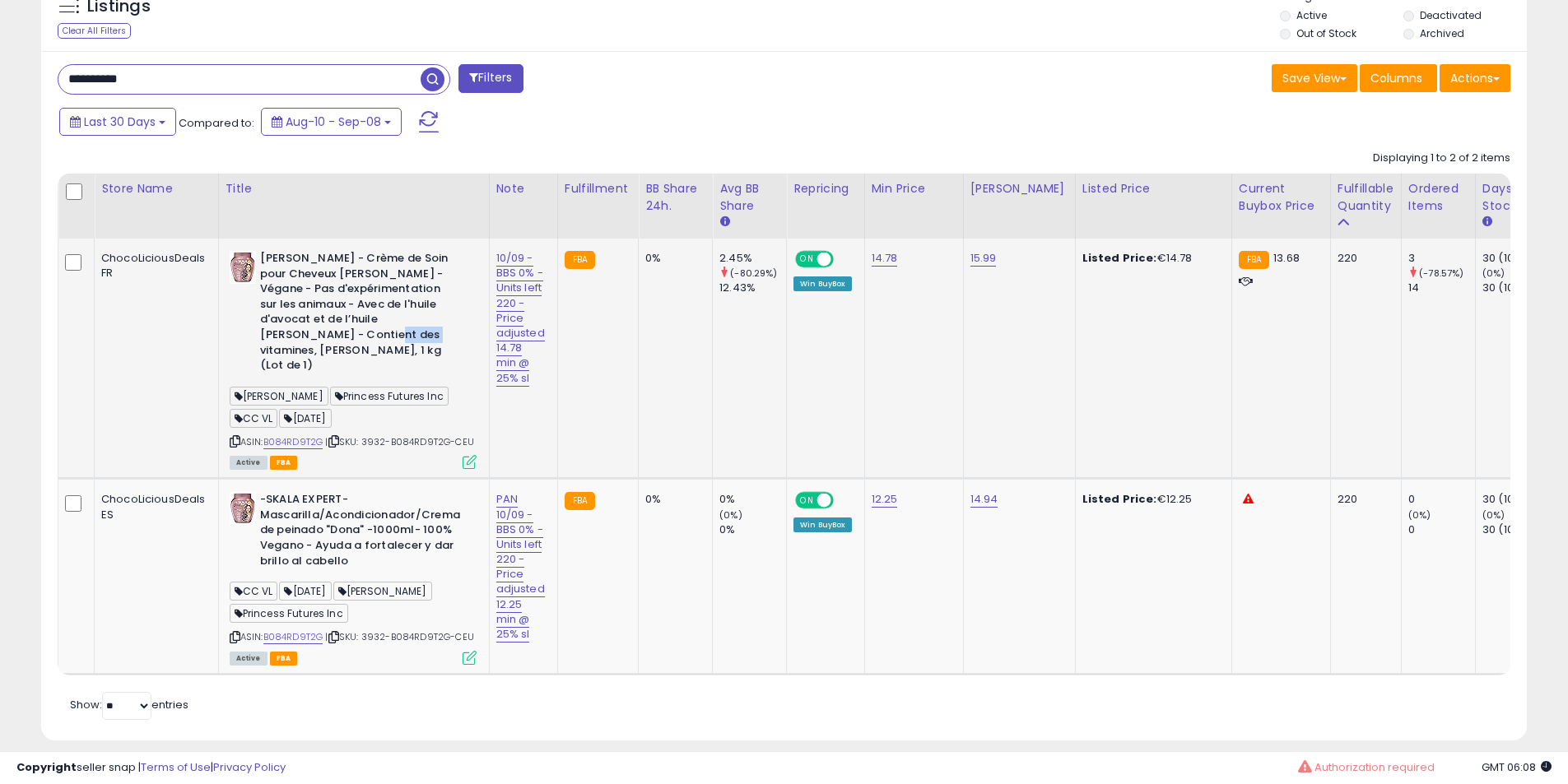
click at [322, 337] on b "[PERSON_NAME] - Crème de Soin pour Cheveux [PERSON_NAME] - Végane - Pas d'expér…" at bounding box center [359, 314] width 200 height 126
click at [331, 283] on b "[PERSON_NAME] - Crème de Soin pour Cheveux [PERSON_NAME] - Végane - Pas d'expér…" at bounding box center [359, 314] width 200 height 126
click at [309, 435] on link "B084RD9T2G" at bounding box center [293, 441] width 60 height 14
click at [367, 494] on b "-SKALA EXPERT- Mascarilla/Acondicionador/Crema de peinado "Dona" -1000ml- 100% …" at bounding box center [359, 532] width 200 height 80
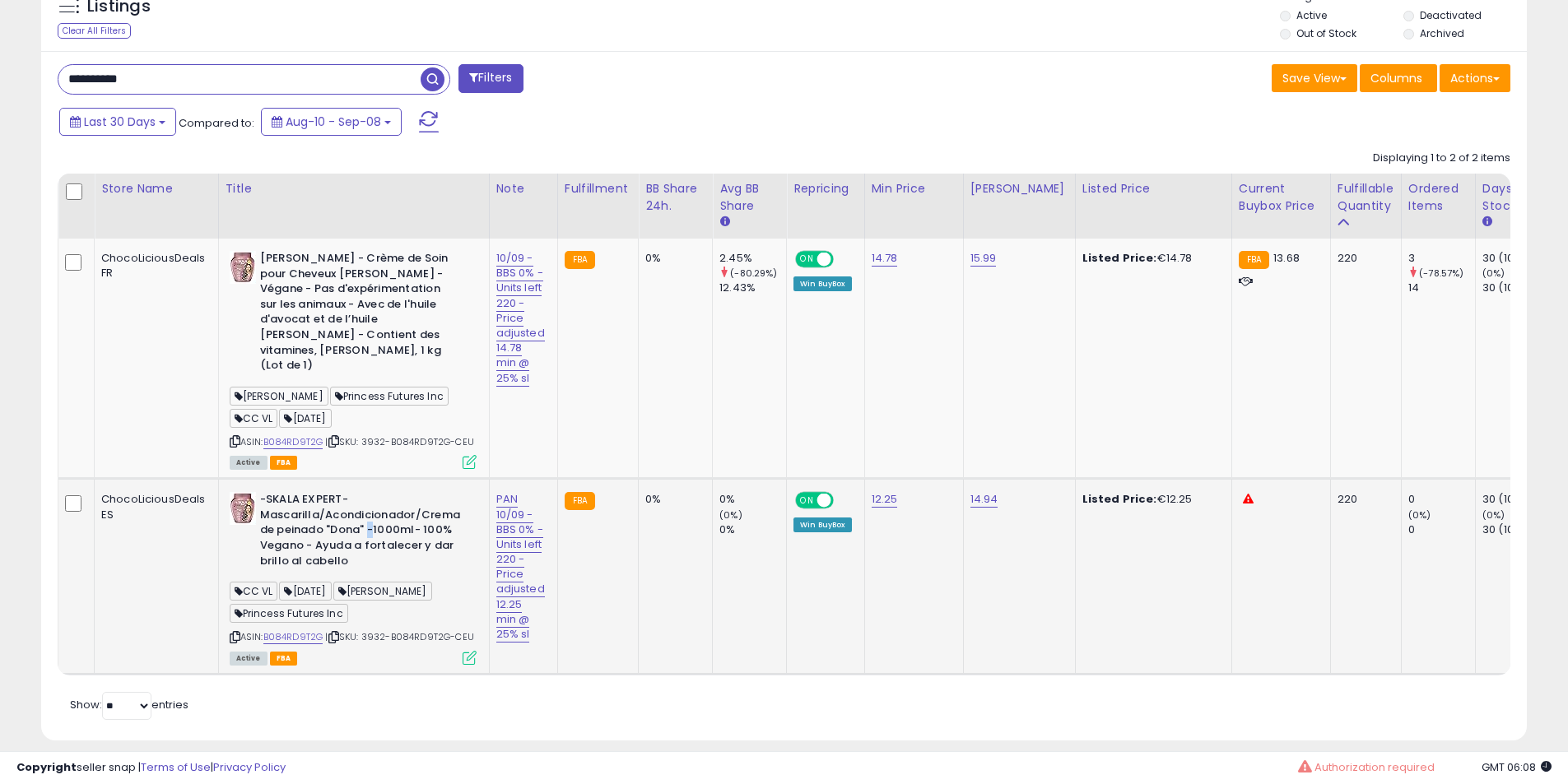
click at [367, 494] on b "-SKALA EXPERT- Mascarilla/Acondicionador/Crema de peinado "Dona" -1000ml- 100% …" at bounding box center [359, 532] width 200 height 80
click at [324, 492] on b "-SKALA EXPERT- Mascarilla/Acondicionador/Crema de peinado "Dona" -1000ml- 100% …" at bounding box center [359, 532] width 200 height 80
click at [299, 630] on link "B084RD9T2G" at bounding box center [293, 637] width 60 height 14
click at [178, 94] on div "**********" at bounding box center [254, 79] width 393 height 31
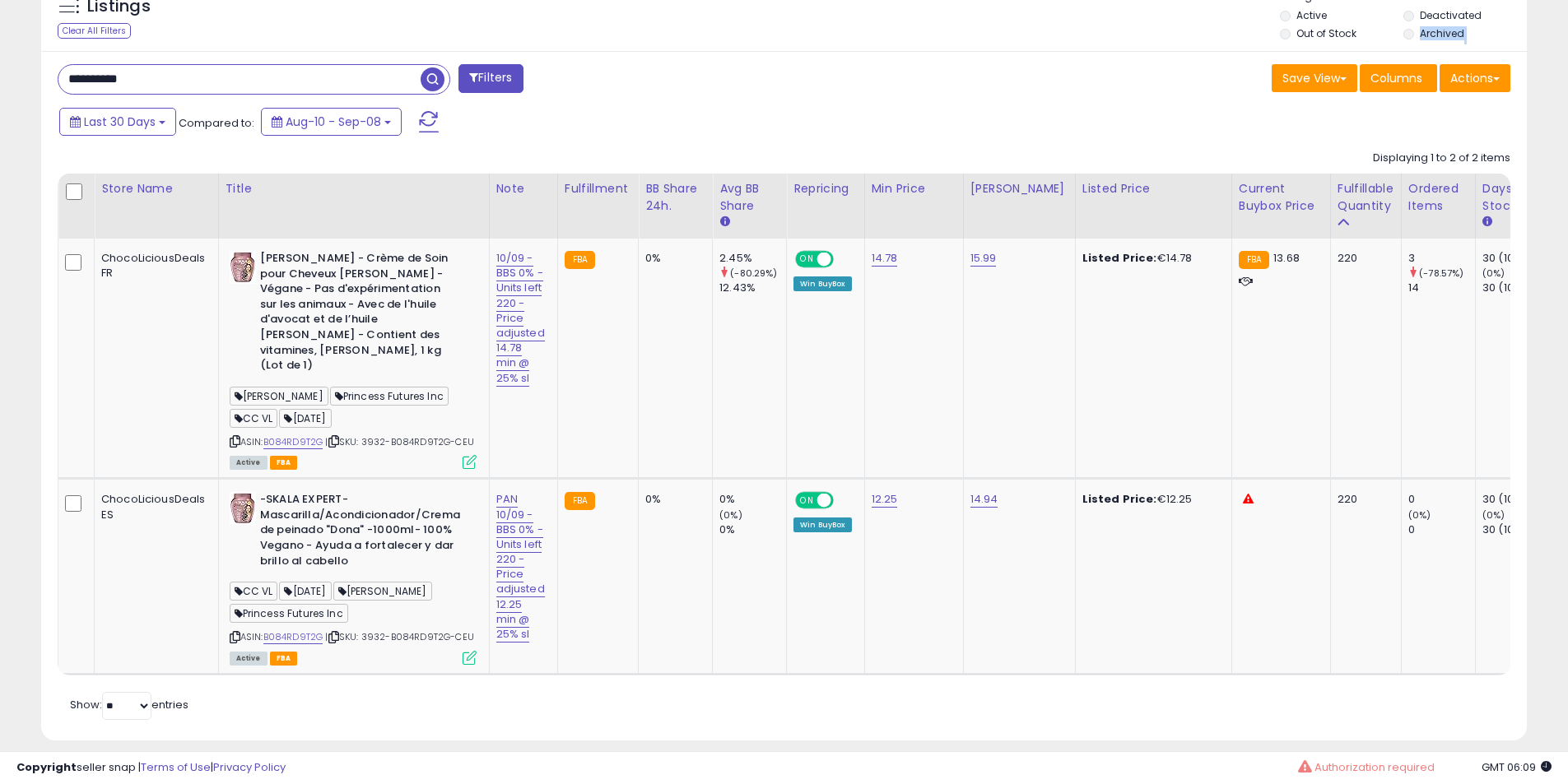
click at [178, 94] on div "**********" at bounding box center [254, 79] width 393 height 31
click at [178, 87] on input "**********" at bounding box center [239, 79] width 362 height 29
paste input "text"
click at [434, 89] on span "button" at bounding box center [432, 78] width 24 height 24
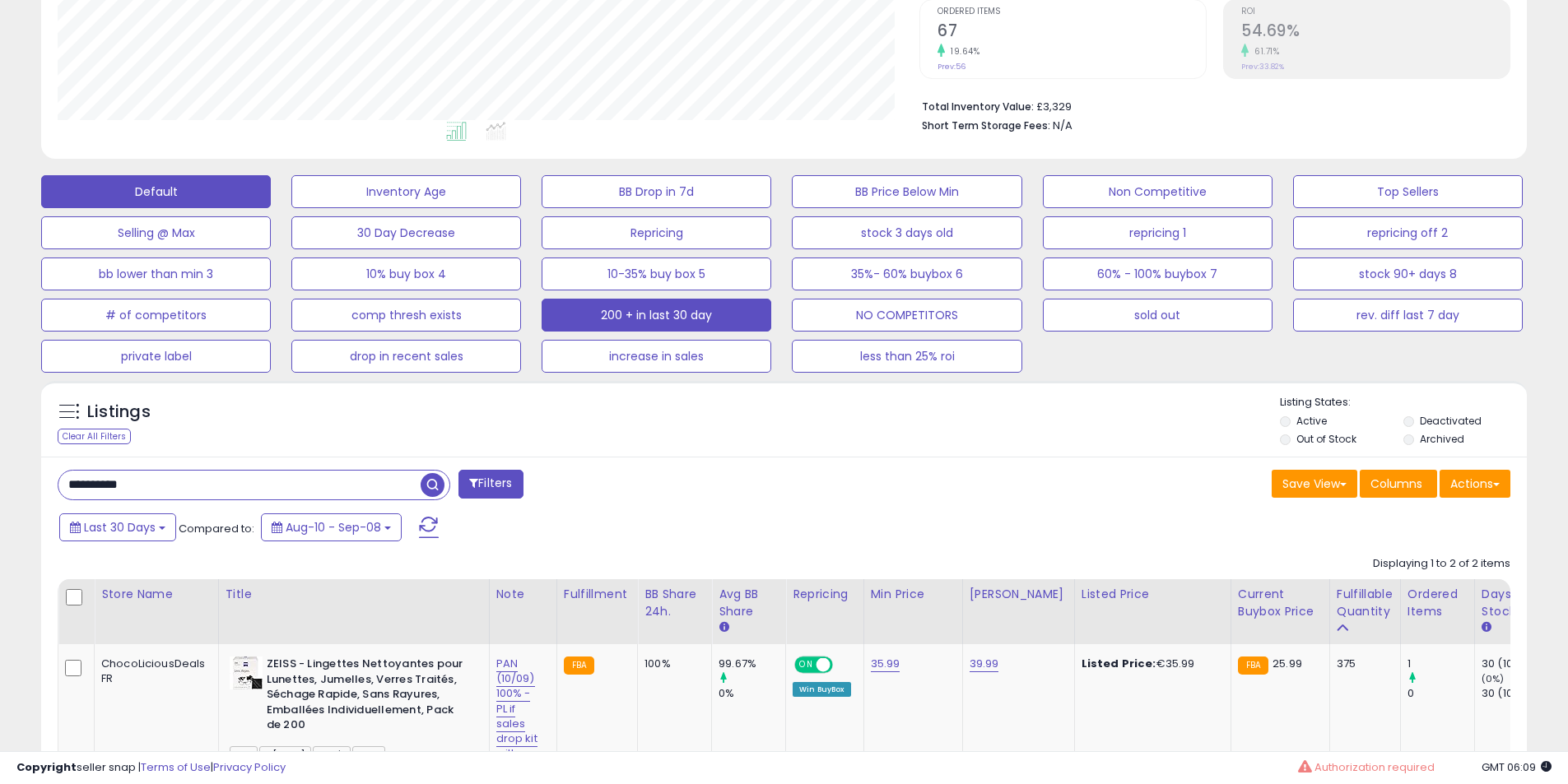
scroll to position [616, 0]
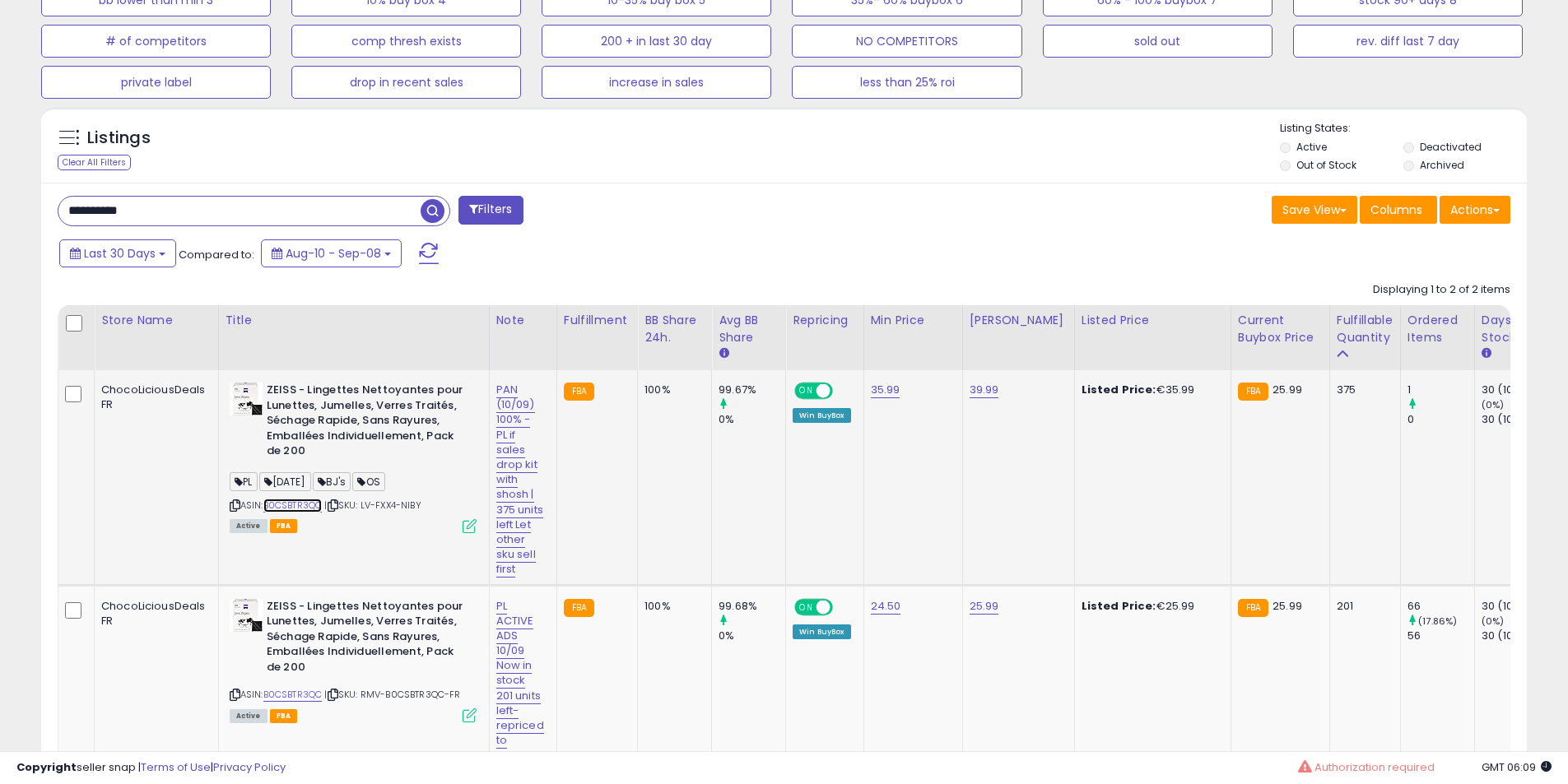
click at [298, 510] on link "B0CSBTR3QC" at bounding box center [293, 505] width 59 height 14
click at [314, 654] on b "ZEISS - Lingettes Nettoyantes pour Lunettes, Jumelles, Verres Traités, Séchage …" at bounding box center [366, 638] width 200 height 80
click at [342, 657] on b "ZEISS - Lingettes Nettoyantes pour Lunettes, Jumelles, Verres Traités, Séchage …" at bounding box center [366, 638] width 200 height 80
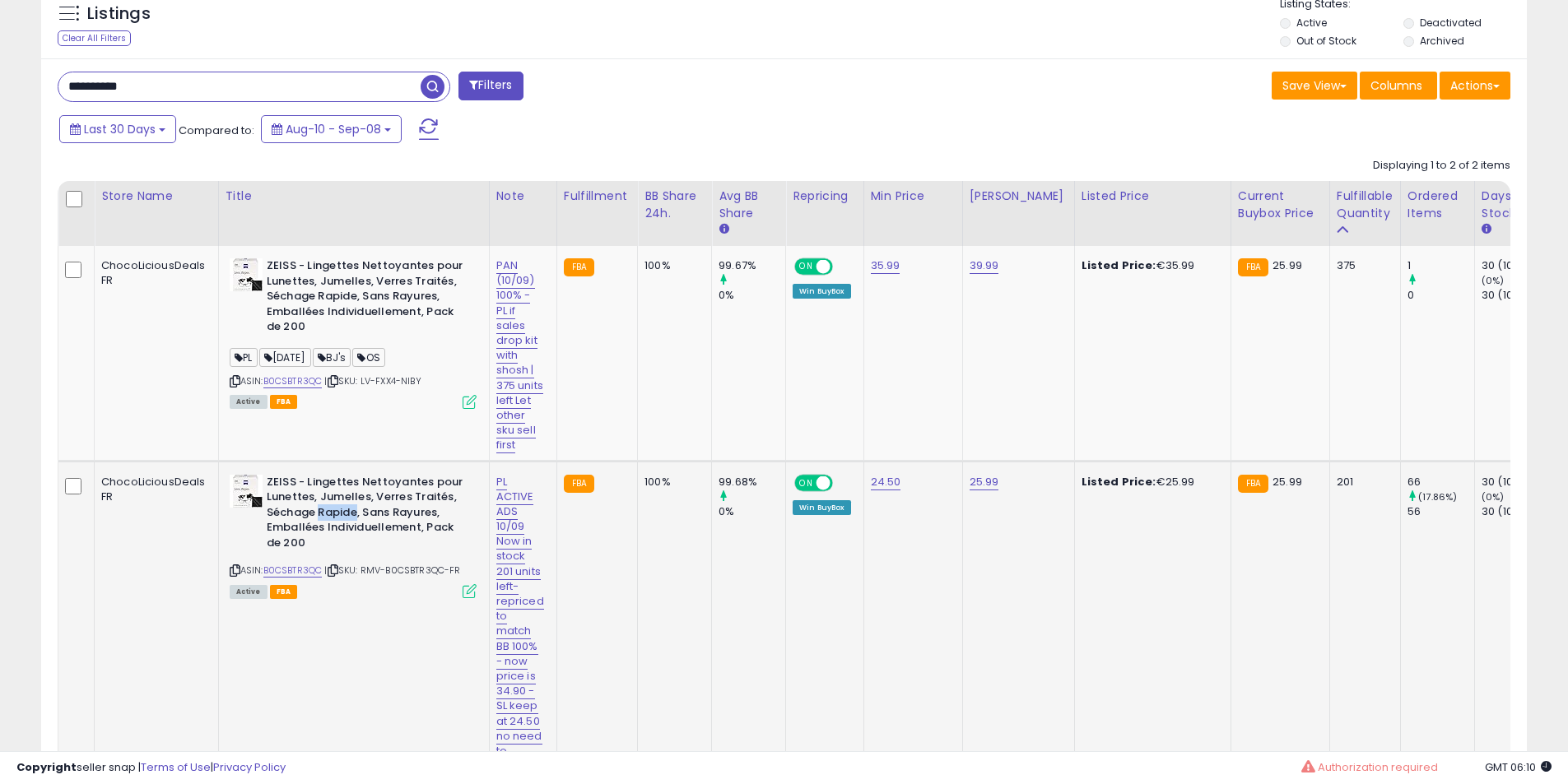
scroll to position [891, 0]
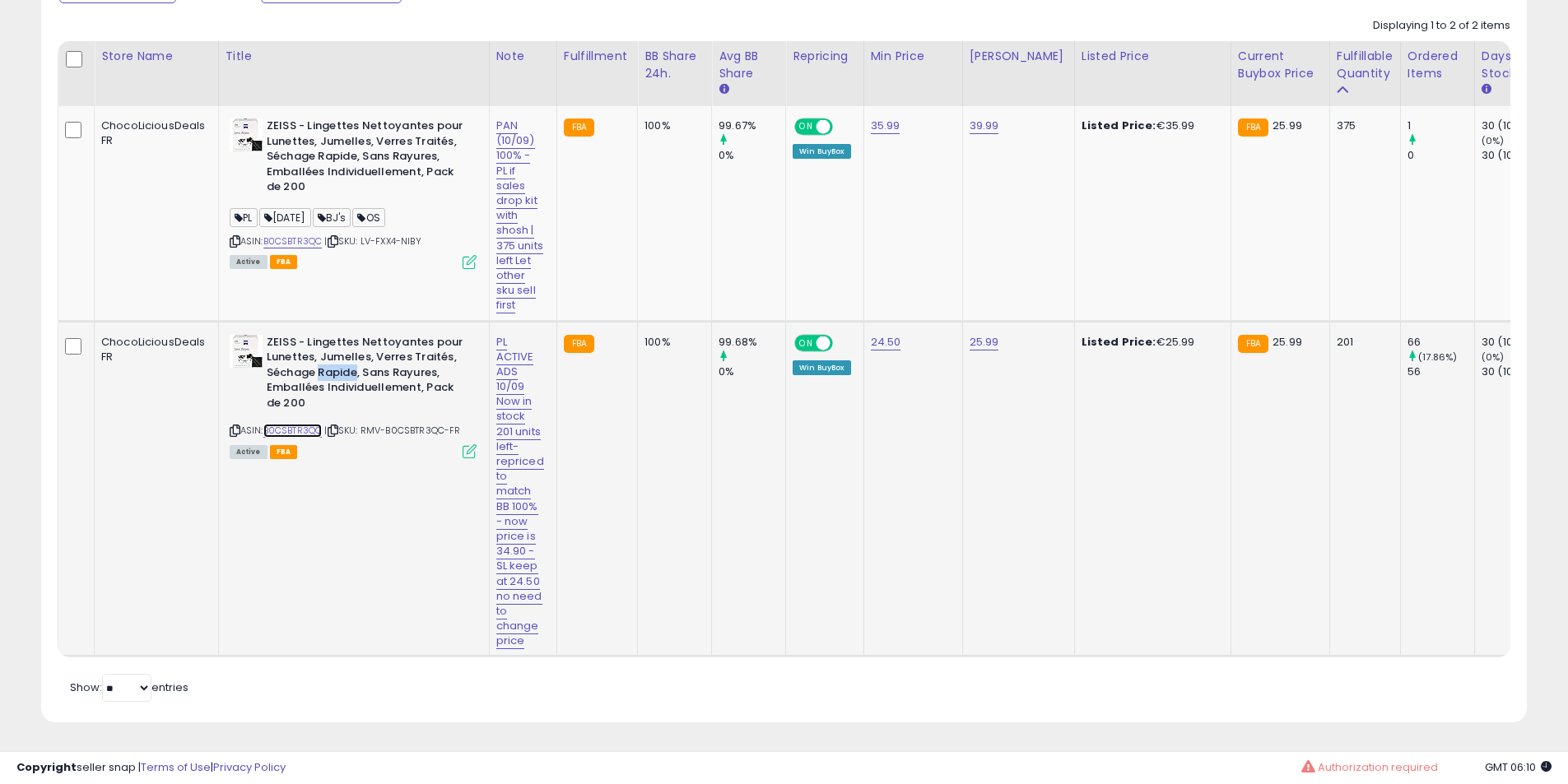
click at [289, 433] on link "B0CSBTR3QC" at bounding box center [293, 430] width 59 height 14
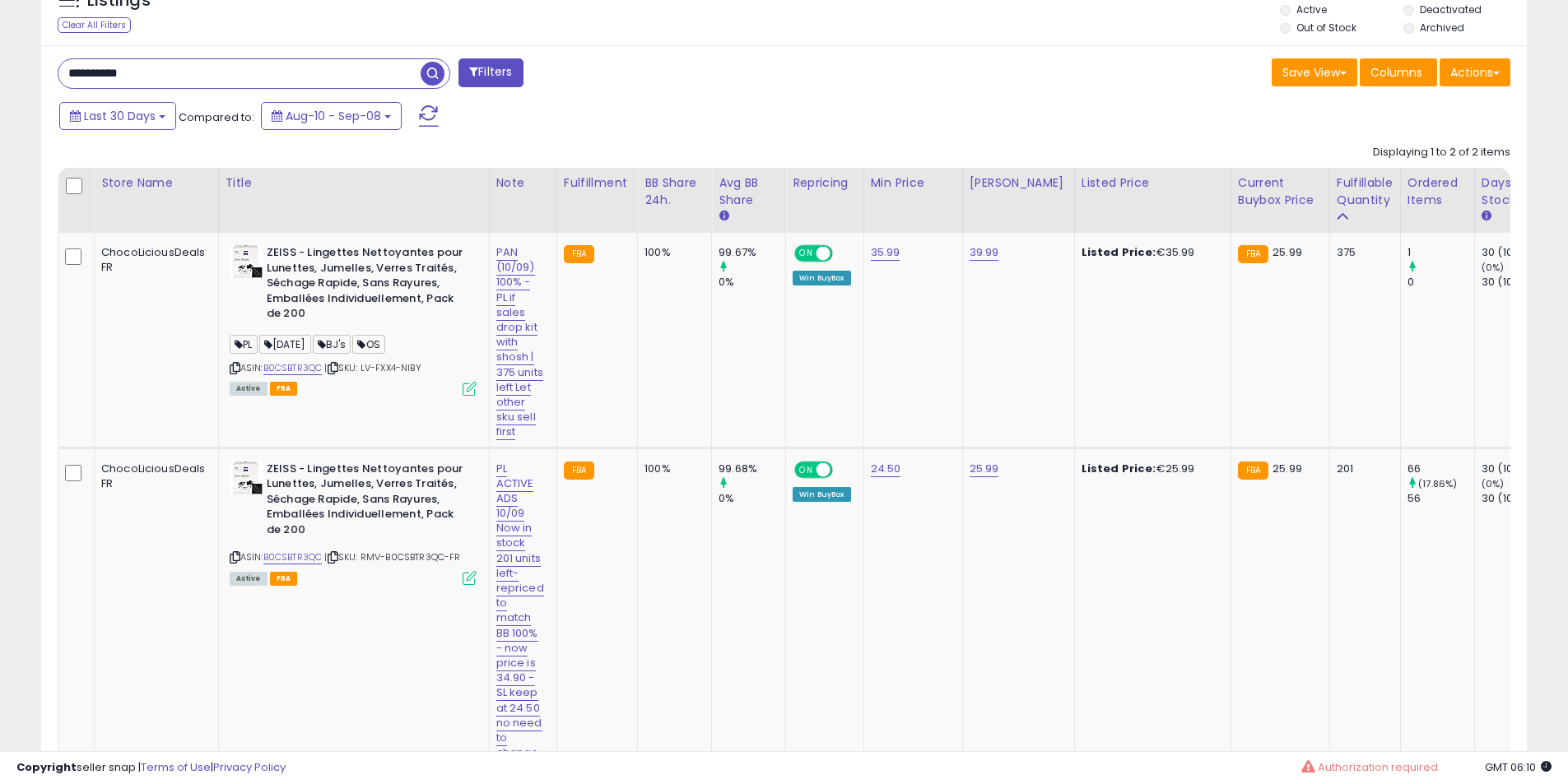
click at [188, 84] on input "**********" at bounding box center [239, 74] width 362 height 29
paste input "text"
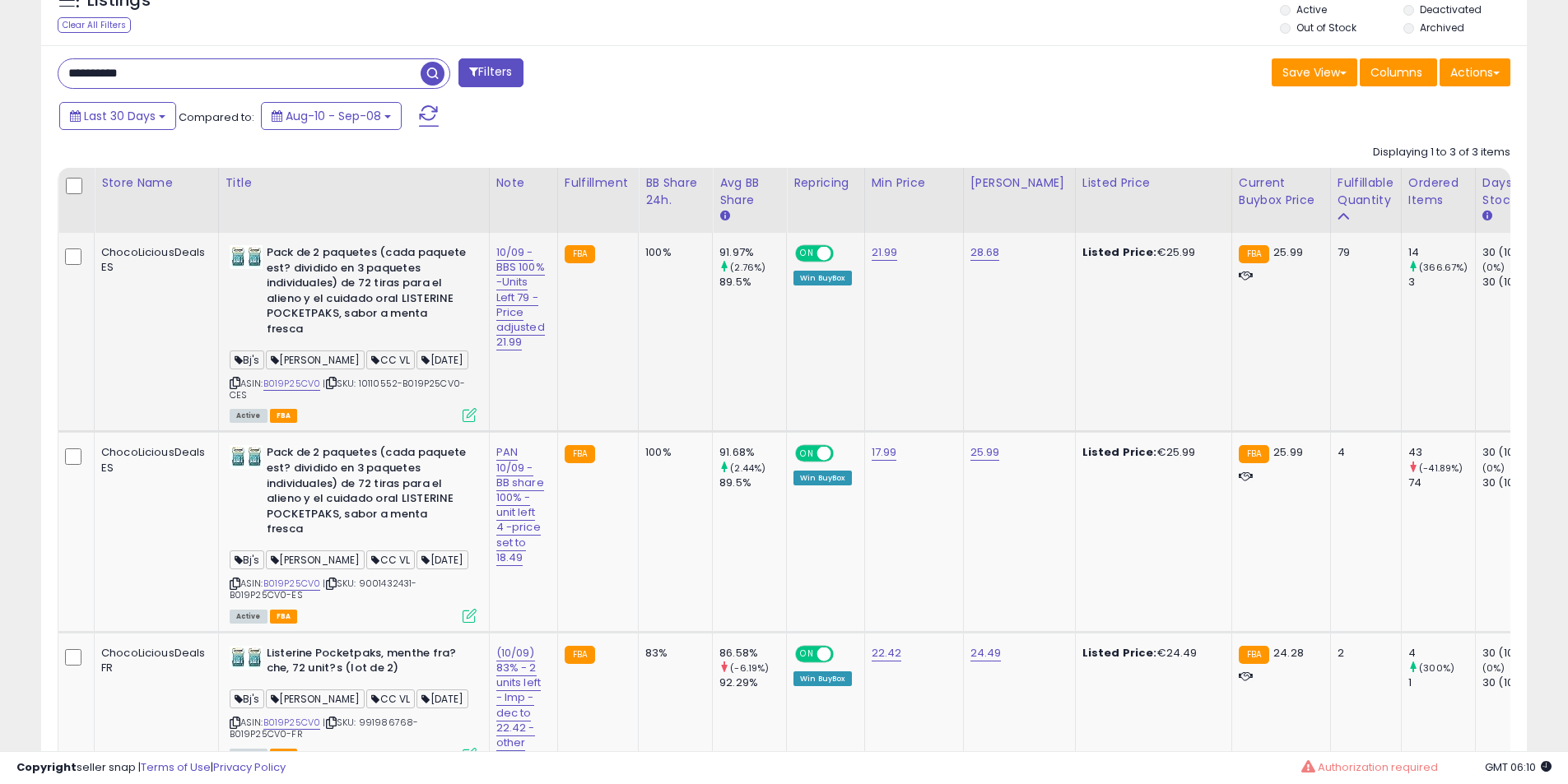
click at [323, 261] on b "Pack de 2 paquetes (cada paquete est? dividido en 3 paquetes individuales) de 7…" at bounding box center [366, 293] width 200 height 96
click at [344, 271] on b "Pack de 2 paquetes (cada paquete est? dividido en 3 paquetes individuales) de 7…" at bounding box center [366, 293] width 200 height 96
click at [256, 300] on div "Pack de 2 paquetes (cada paquete est? dividido en 3 paquetes individuales) de 7…" at bounding box center [353, 293] width 247 height 96
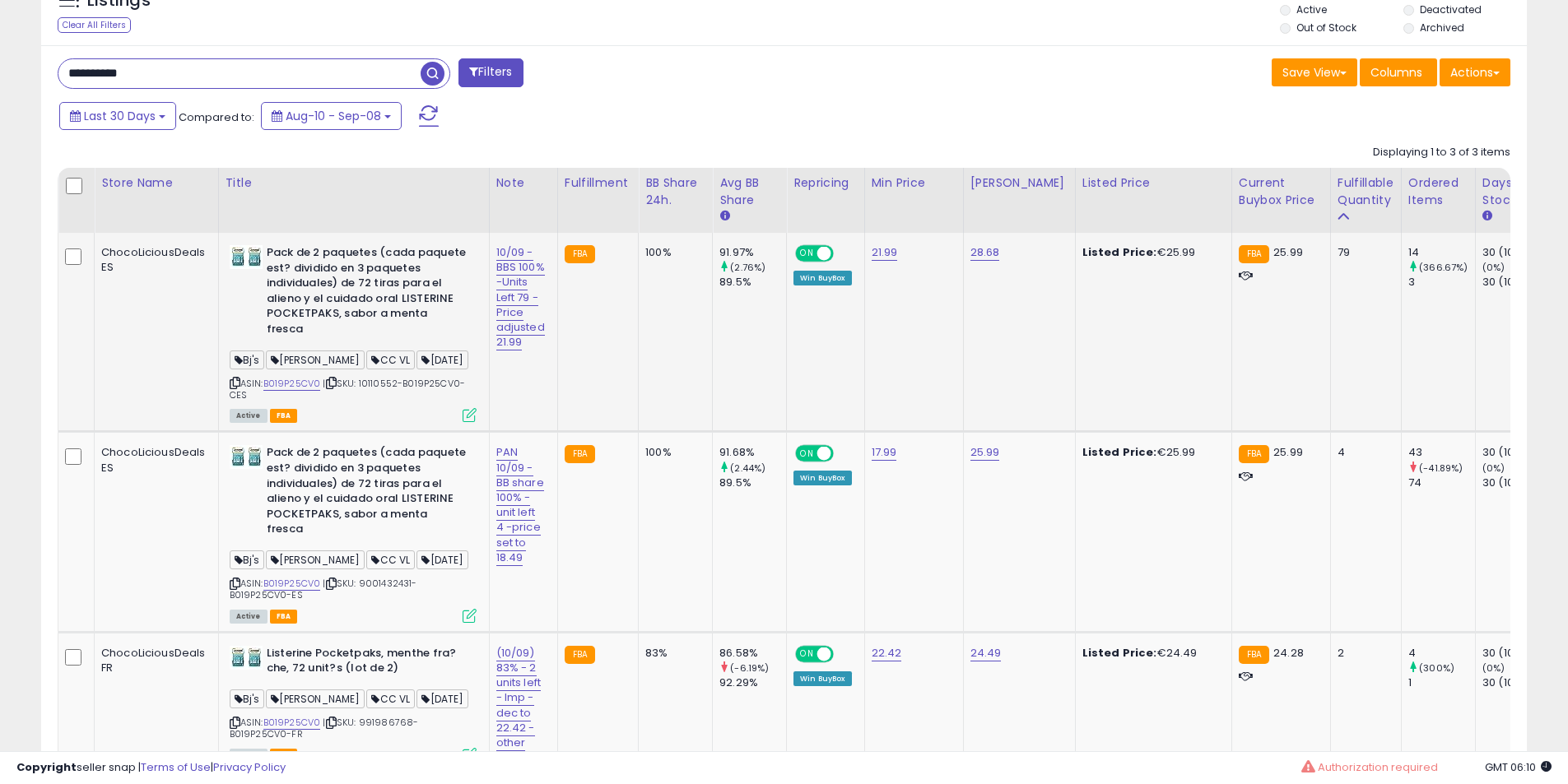
click at [256, 300] on div "Pack de 2 paquetes (cada paquete est? dividido en 3 paquetes individuales) de 7…" at bounding box center [353, 293] width 247 height 96
click at [257, 300] on div "Pack de 2 paquetes (cada paquete est? dividido en 3 paquetes individuales) de 7…" at bounding box center [353, 293] width 247 height 96
drag, startPoint x: 257, startPoint y: 300, endPoint x: 301, endPoint y: 302, distance: 44.0
click at [269, 300] on div "Pack de 2 paquetes (cada paquete est? dividido en 3 paquetes individuales) de 7…" at bounding box center [353, 293] width 247 height 96
click at [301, 302] on b "Pack de 2 paquetes (cada paquete est? dividido en 3 paquetes individuales) de 7…" at bounding box center [366, 293] width 200 height 96
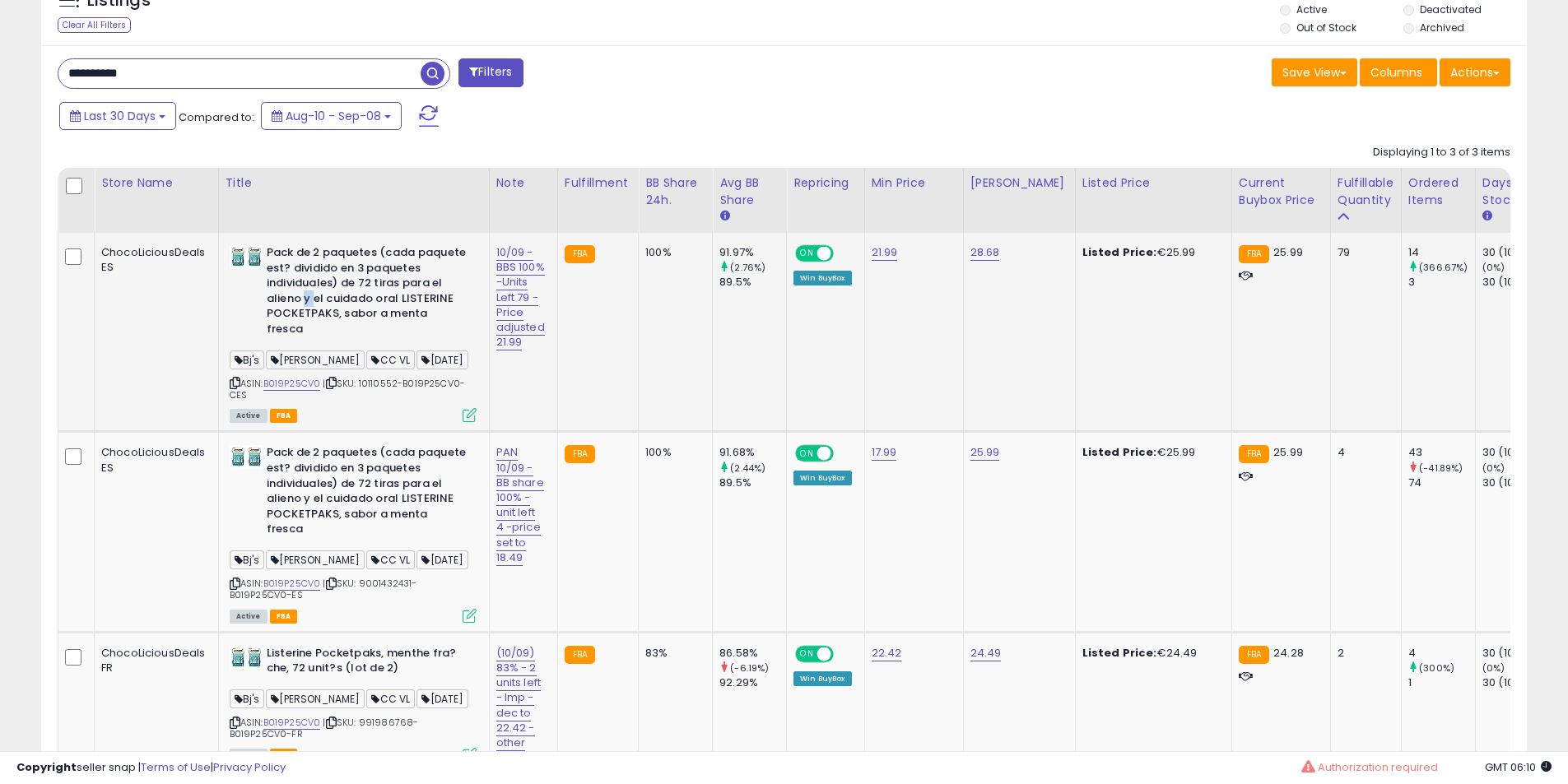
click at [301, 302] on b "Pack de 2 paquetes (cada paquete est? dividido en 3 paquetes individuales) de 7…" at bounding box center [366, 293] width 200 height 96
click at [298, 302] on b "Pack de 2 paquetes (cada paquete est? dividido en 3 paquetes individuales) de 7…" at bounding box center [366, 293] width 200 height 96
click at [271, 377] on div "ASIN: B019P25CV0 | SKU: 10110552-B019P25CV0-CES Active FBA" at bounding box center [353, 332] width 247 height 175
click at [281, 376] on link "B019P25CV0" at bounding box center [292, 383] width 57 height 14
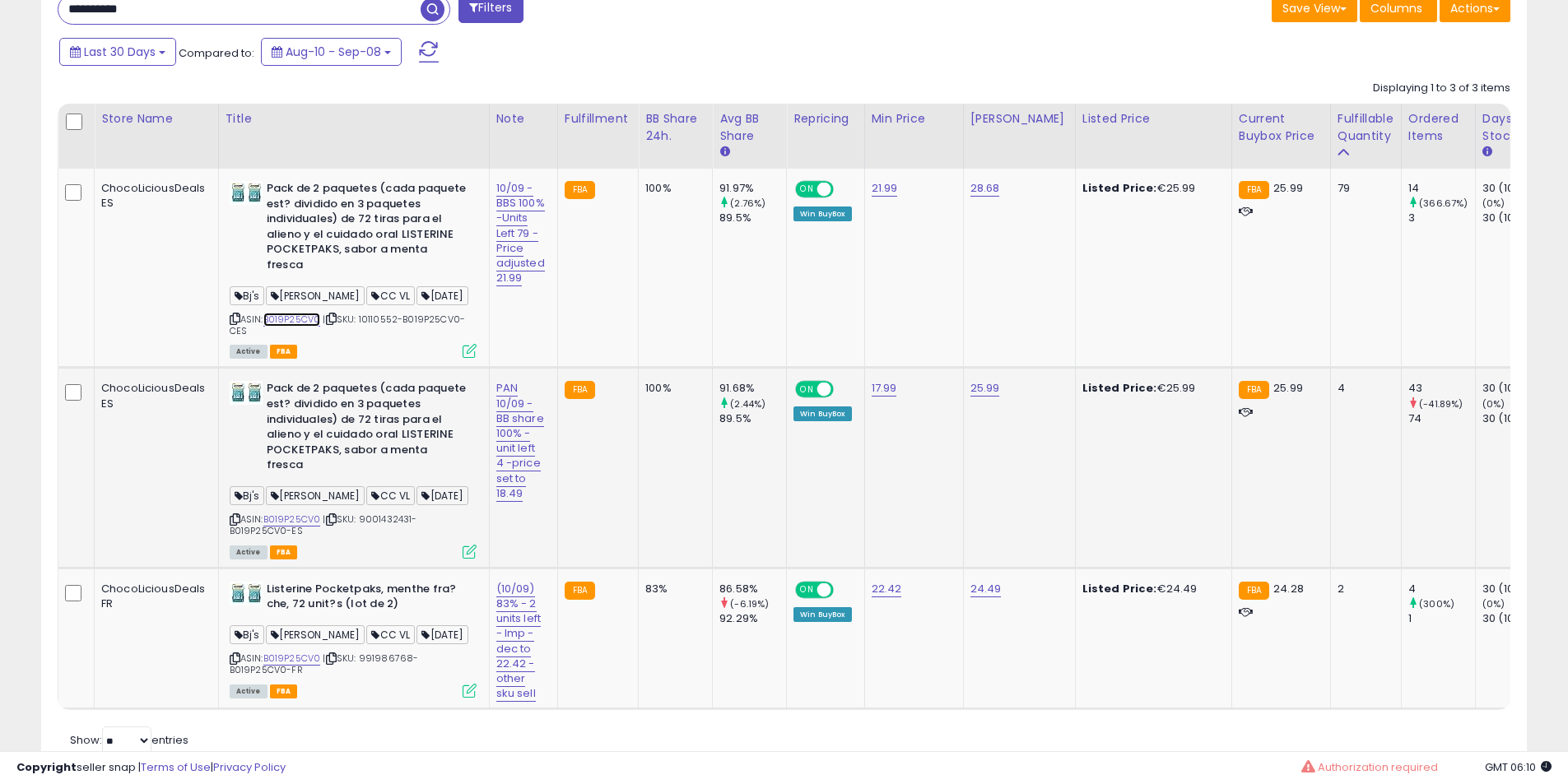
scroll to position [853, 0]
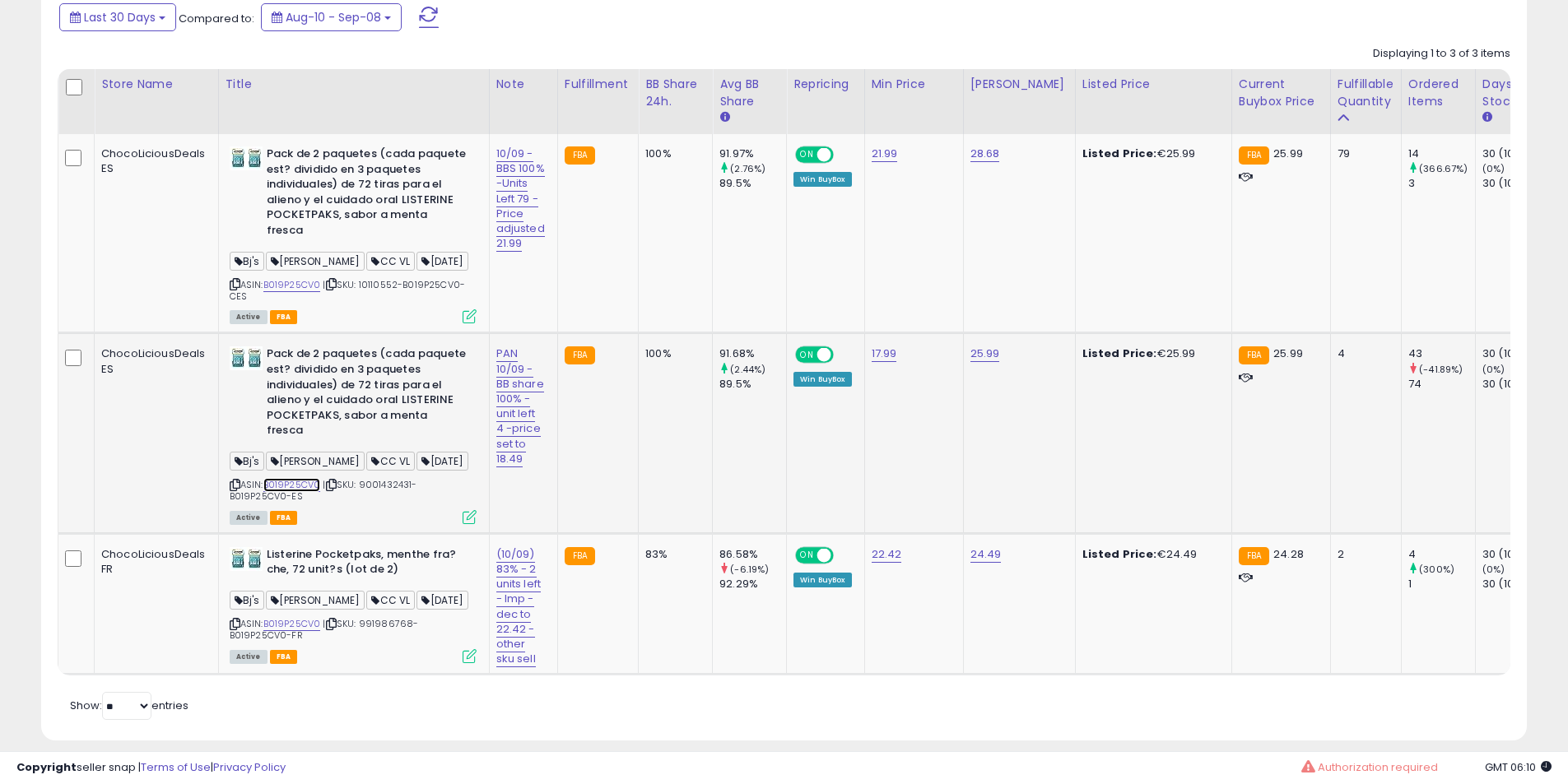
click at [292, 478] on link "B019P25CV0" at bounding box center [292, 484] width 57 height 14
click at [314, 616] on link "B019P25CV0" at bounding box center [292, 623] width 57 height 14
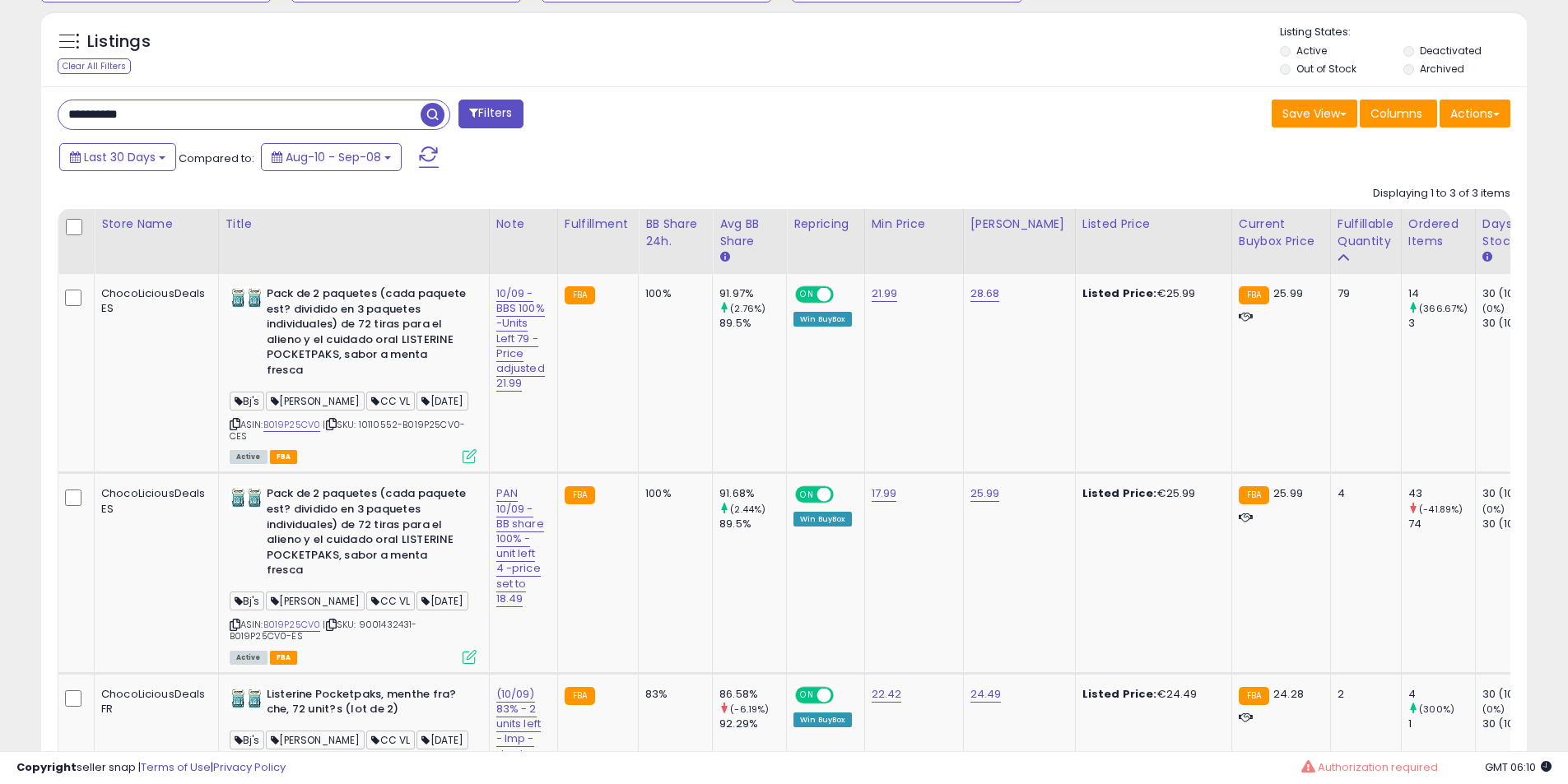
scroll to position [579, 0]
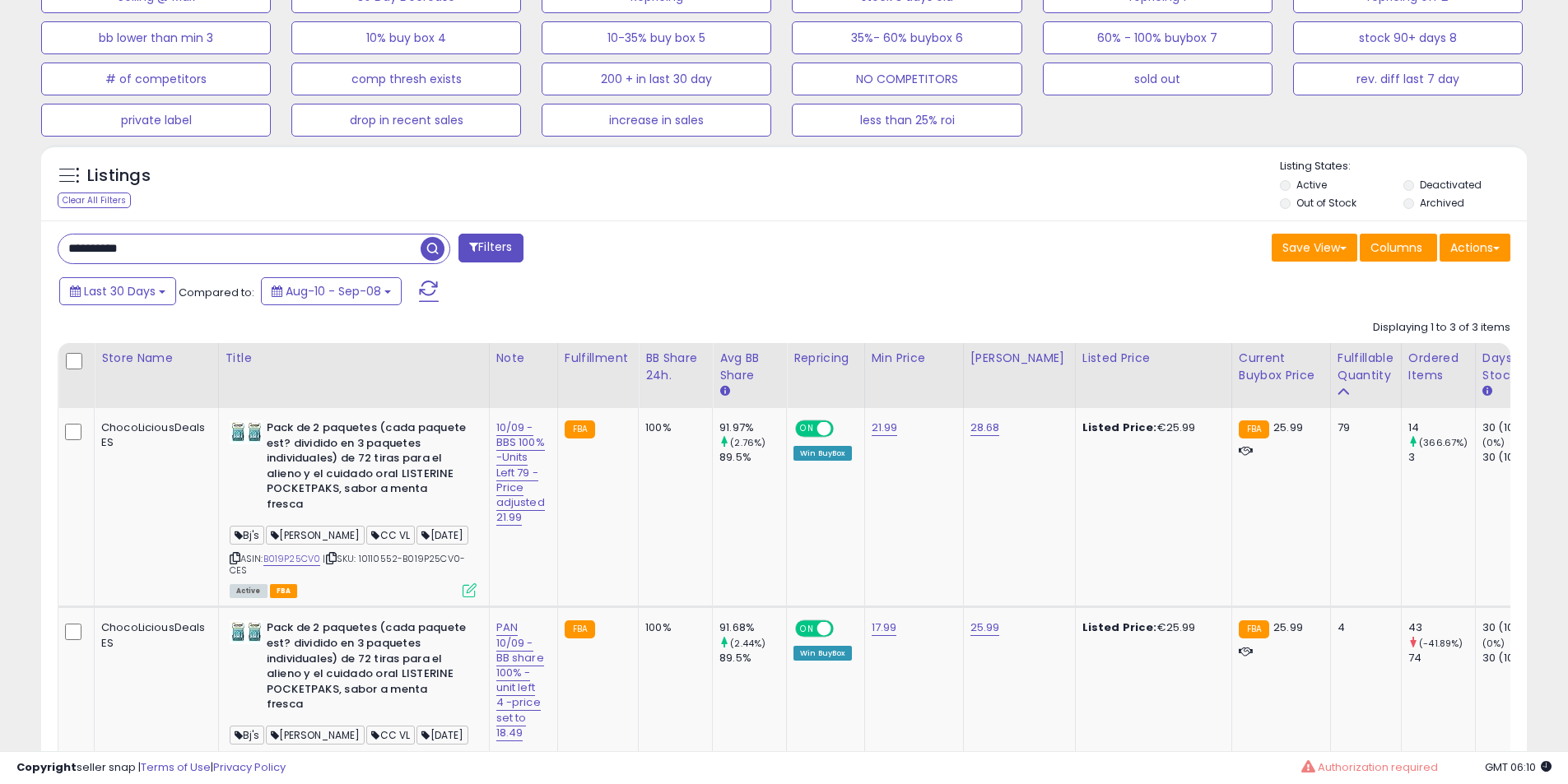
click at [254, 231] on div "**********" at bounding box center [784, 617] width 1486 height 795
click at [254, 237] on input "**********" at bounding box center [239, 249] width 362 height 29
paste input "text"
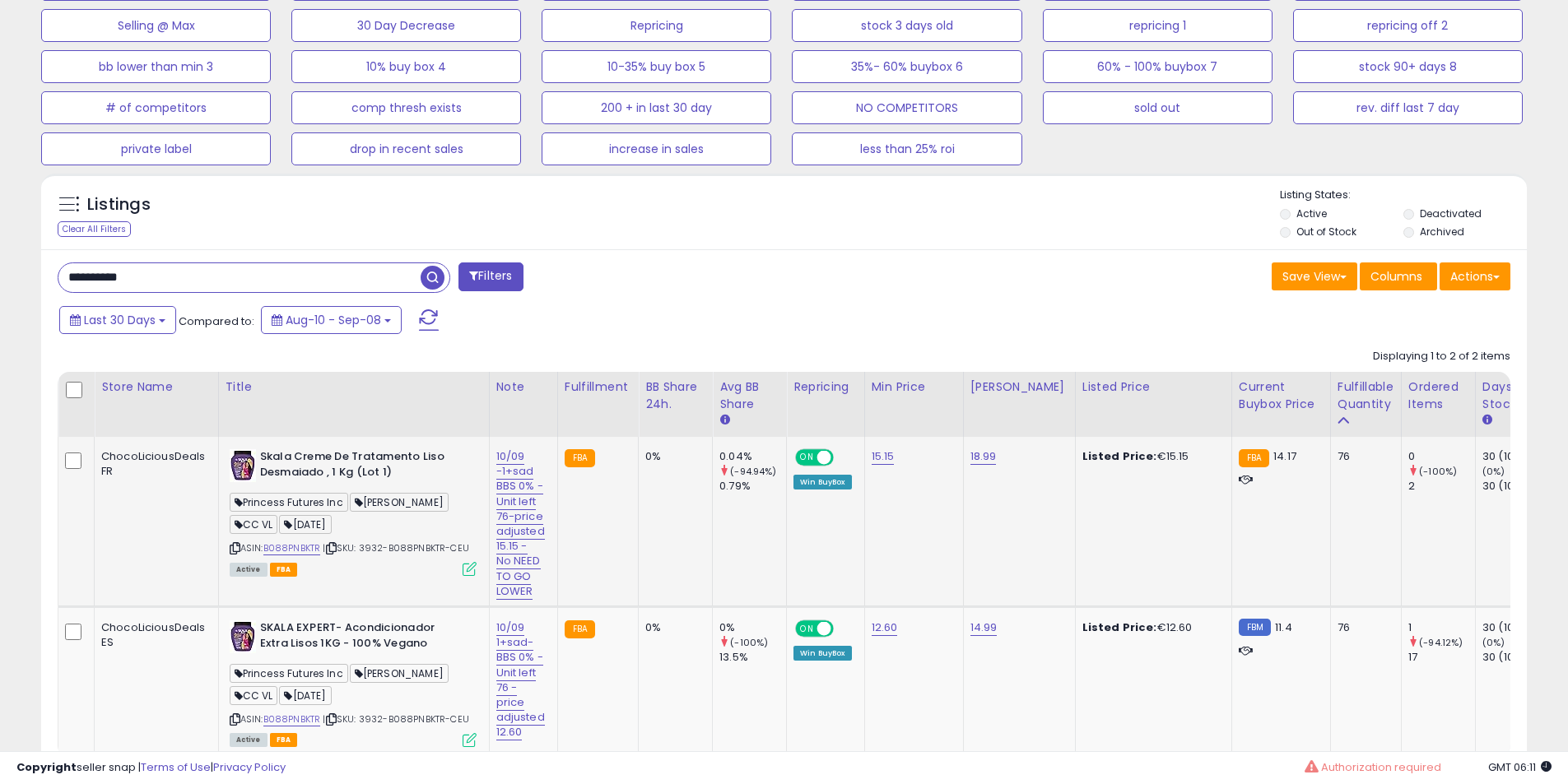
scroll to position [662, 0]
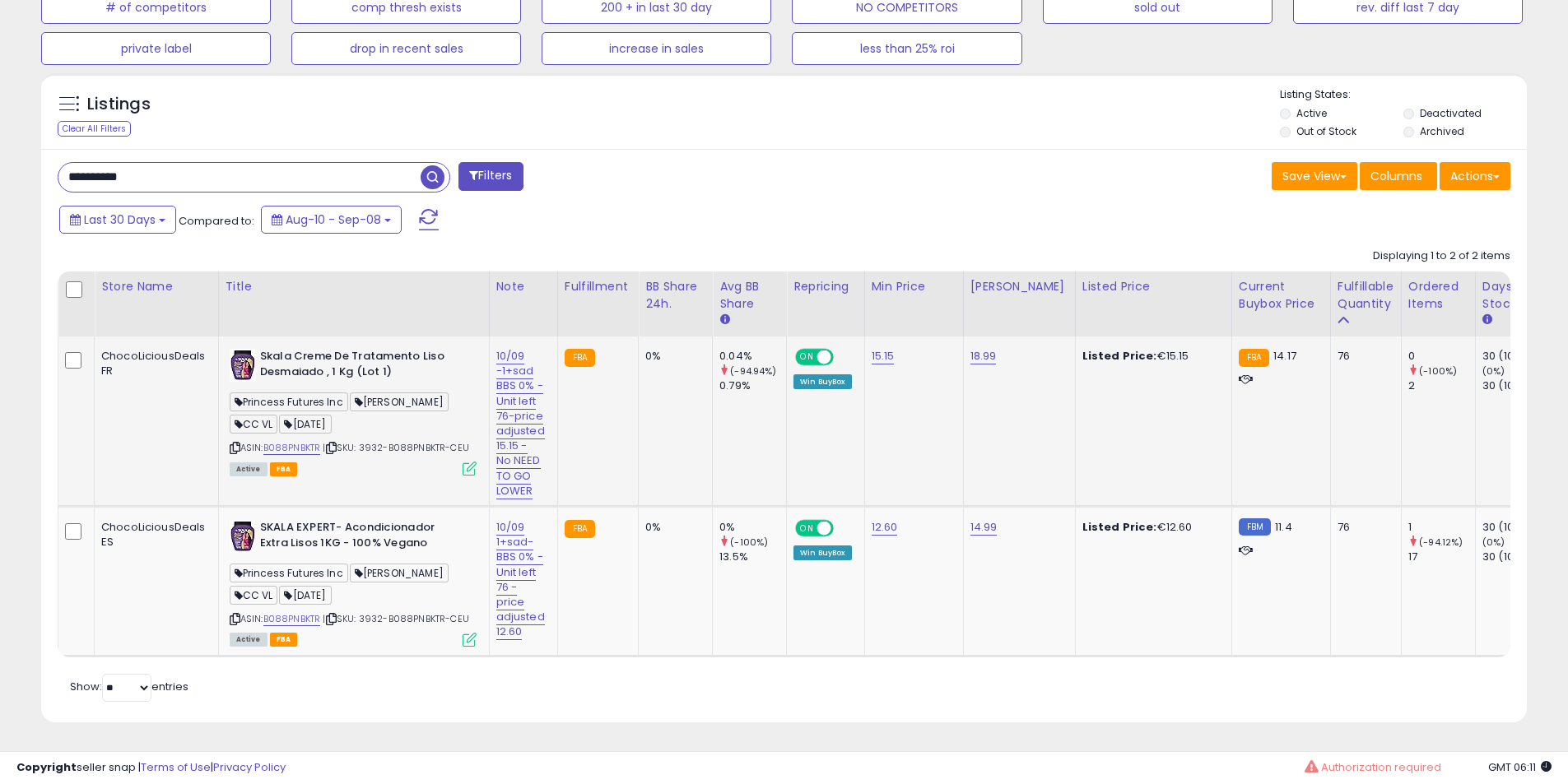
click at [289, 348] on b "Skala Creme De Tratamento Liso Desmaiado , 1 Kg (Lot 1)" at bounding box center [359, 366] width 200 height 34
click at [329, 348] on b "Skala Creme De Tratamento Liso Desmaiado , 1 Kg (Lot 1)" at bounding box center [359, 366] width 200 height 34
click at [307, 352] on b "Skala Creme De Tratamento Liso Desmaiado , 1 Kg (Lot 1)" at bounding box center [359, 366] width 200 height 34
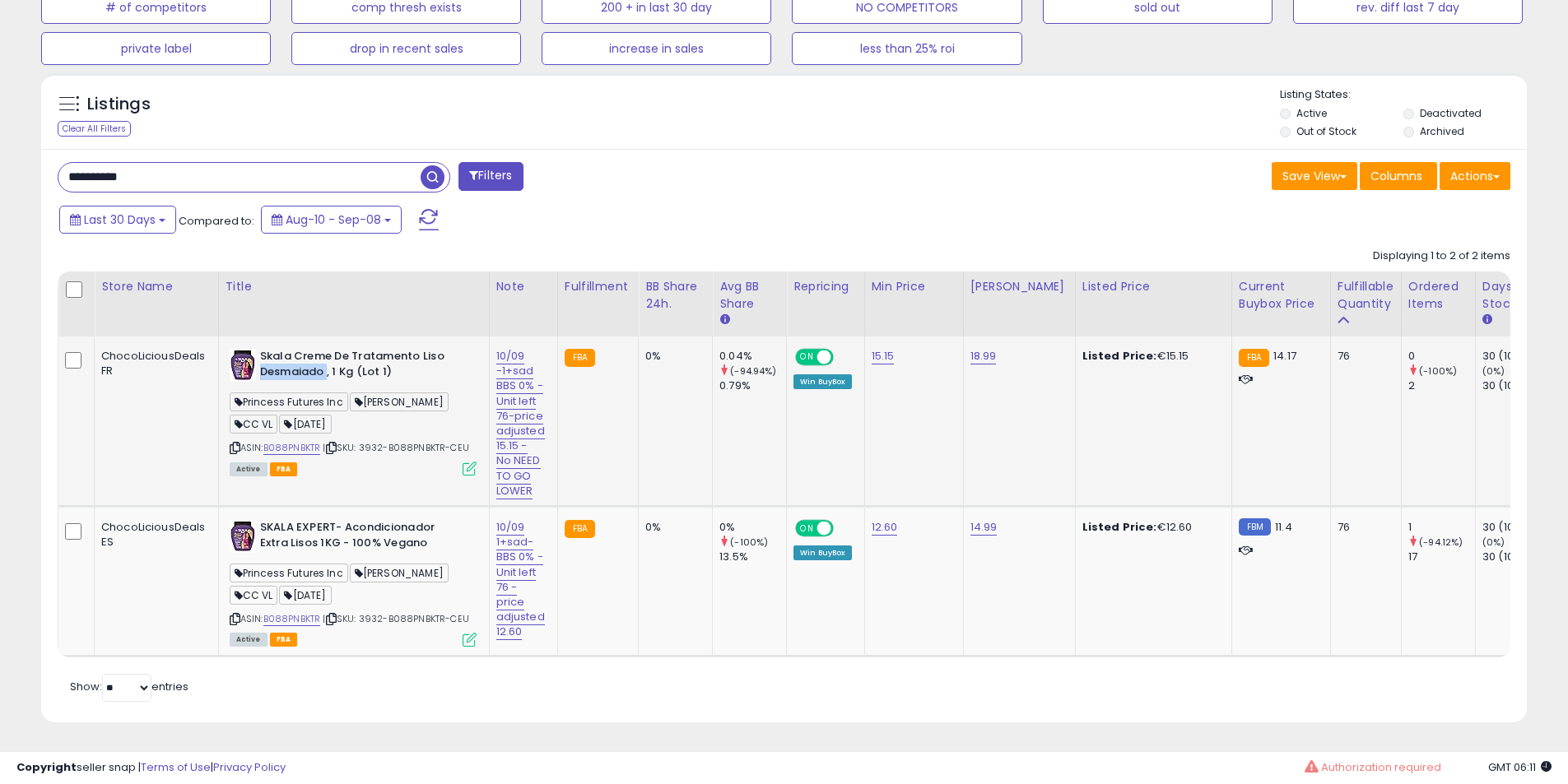
click at [307, 352] on b "Skala Creme De Tratamento Liso Desmaiado , 1 Kg (Lot 1)" at bounding box center [359, 366] width 200 height 34
click at [306, 353] on b "Skala Creme De Tratamento Liso Desmaiado , 1 Kg (Lot 1)" at bounding box center [359, 366] width 200 height 34
click at [291, 356] on b "Skala Creme De Tratamento Liso Desmaiado , 1 Kg (Lot 1)" at bounding box center [359, 366] width 200 height 34
click at [290, 362] on b "Skala Creme De Tratamento Liso Desmaiado , 1 Kg (Lot 1)" at bounding box center [359, 366] width 200 height 34
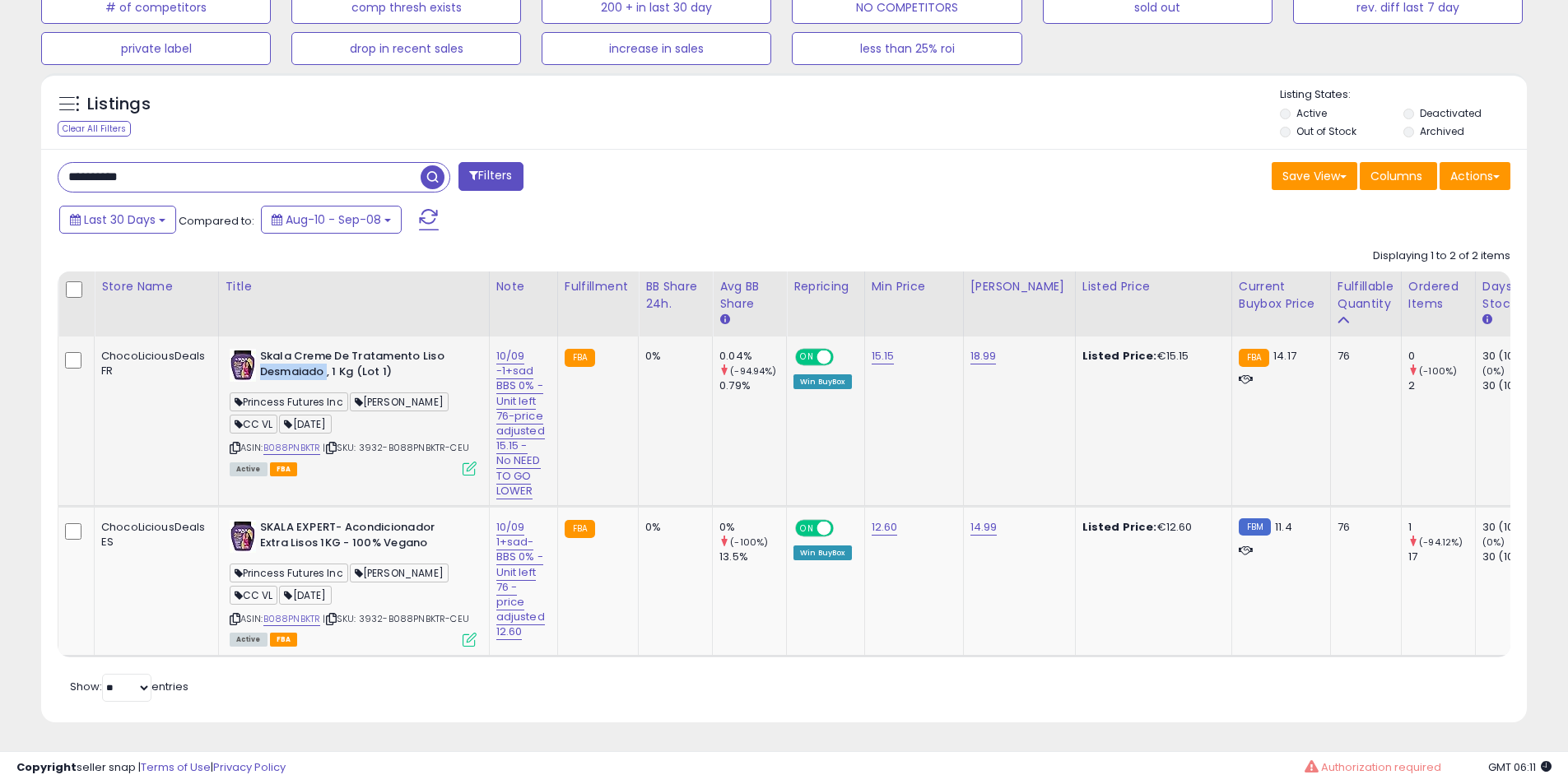
click at [290, 362] on b "Skala Creme De Tratamento Liso Desmaiado , 1 Kg (Lot 1)" at bounding box center [359, 366] width 200 height 34
click at [290, 440] on link "B088PNBKTR" at bounding box center [292, 447] width 57 height 14
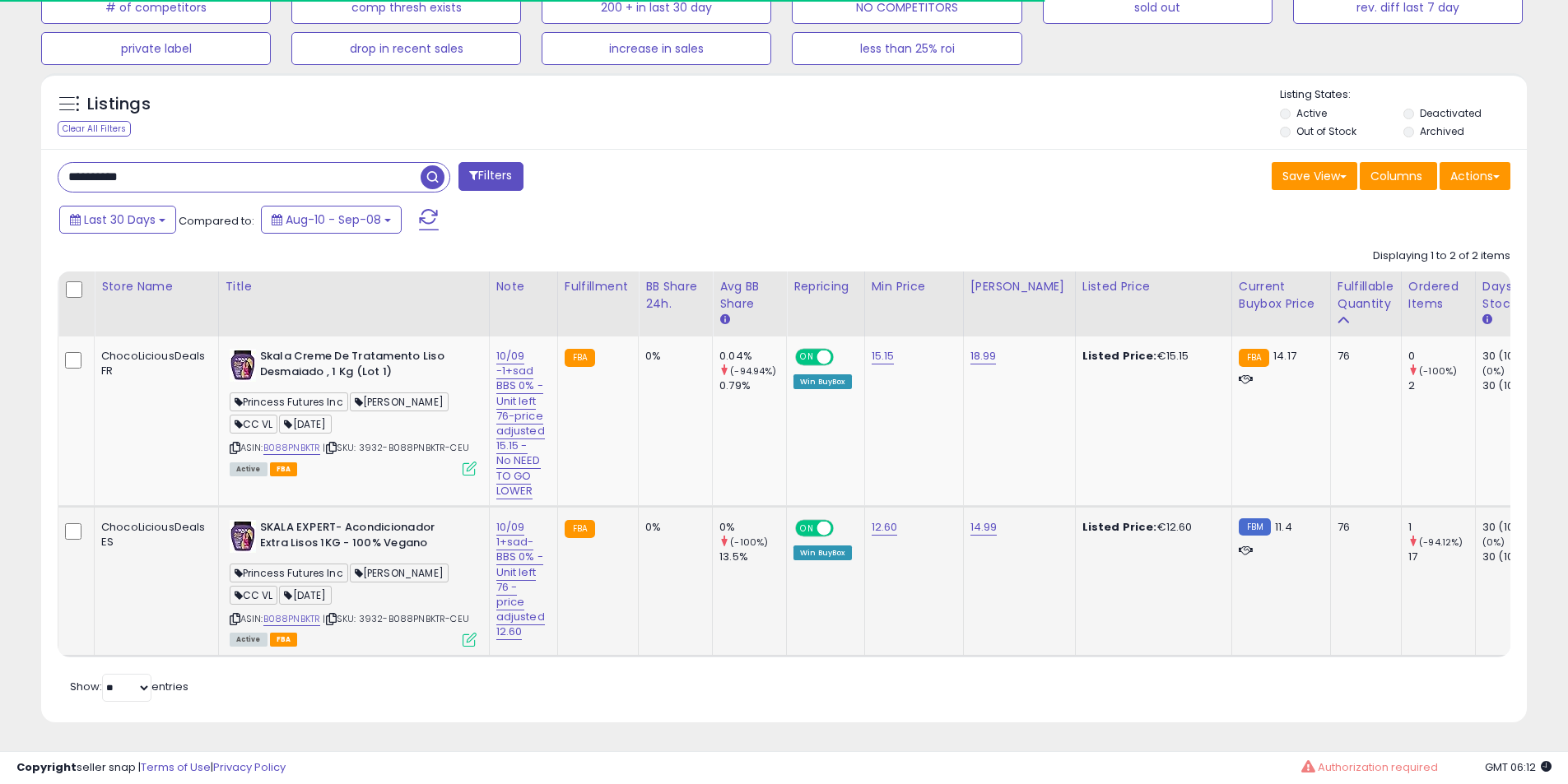
click at [352, 520] on b "SKALA EXPERT- Acondicionador Extra Lisos 1KG - 100% Vegano" at bounding box center [359, 537] width 200 height 34
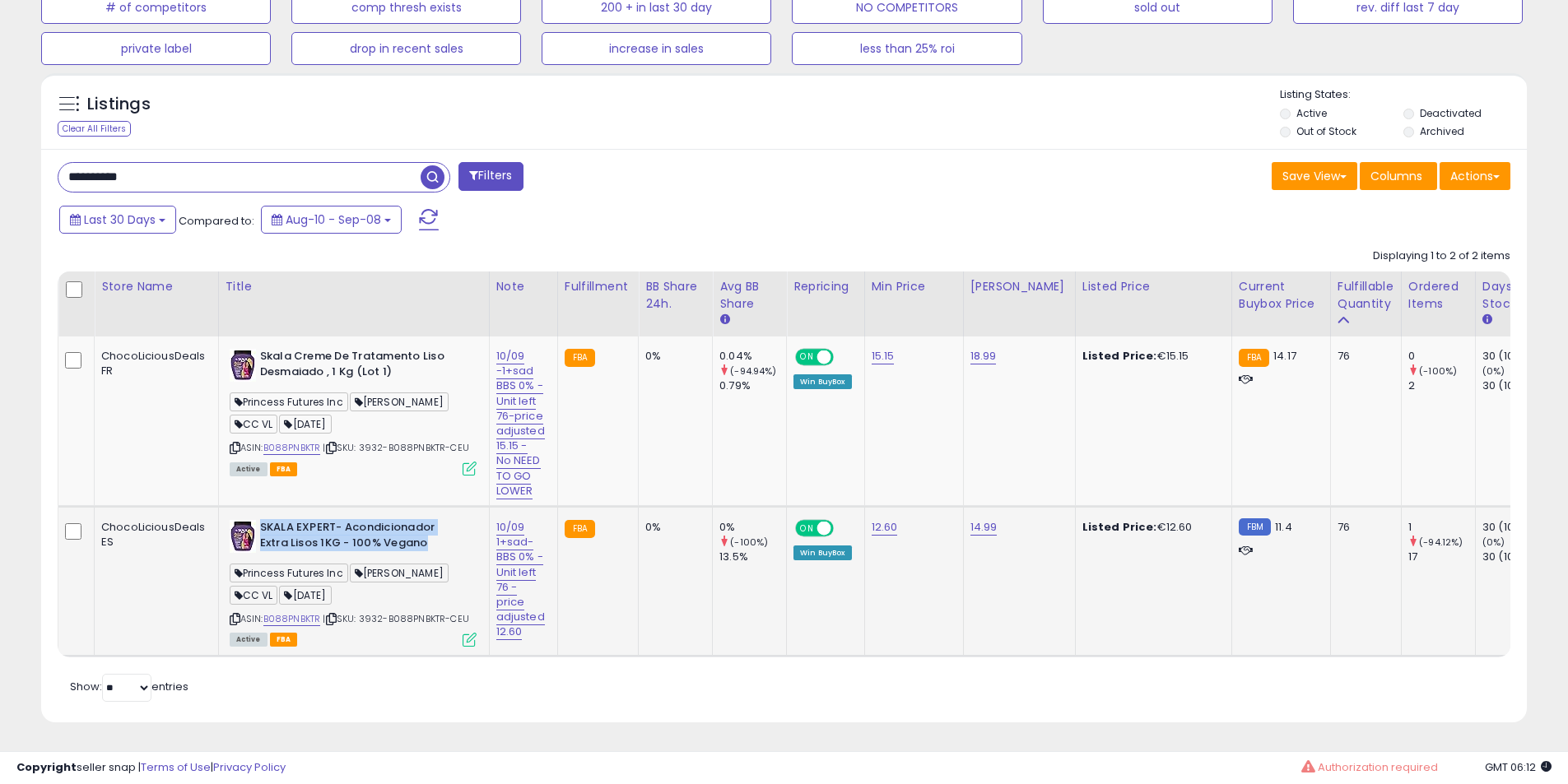
click at [352, 520] on b "SKALA EXPERT- Acondicionador Extra Lisos 1KG - 100% Vegano" at bounding box center [359, 537] width 200 height 34
click at [341, 520] on b "SKALA EXPERT- Acondicionador Extra Lisos 1KG - 100% Vegano" at bounding box center [359, 537] width 200 height 34
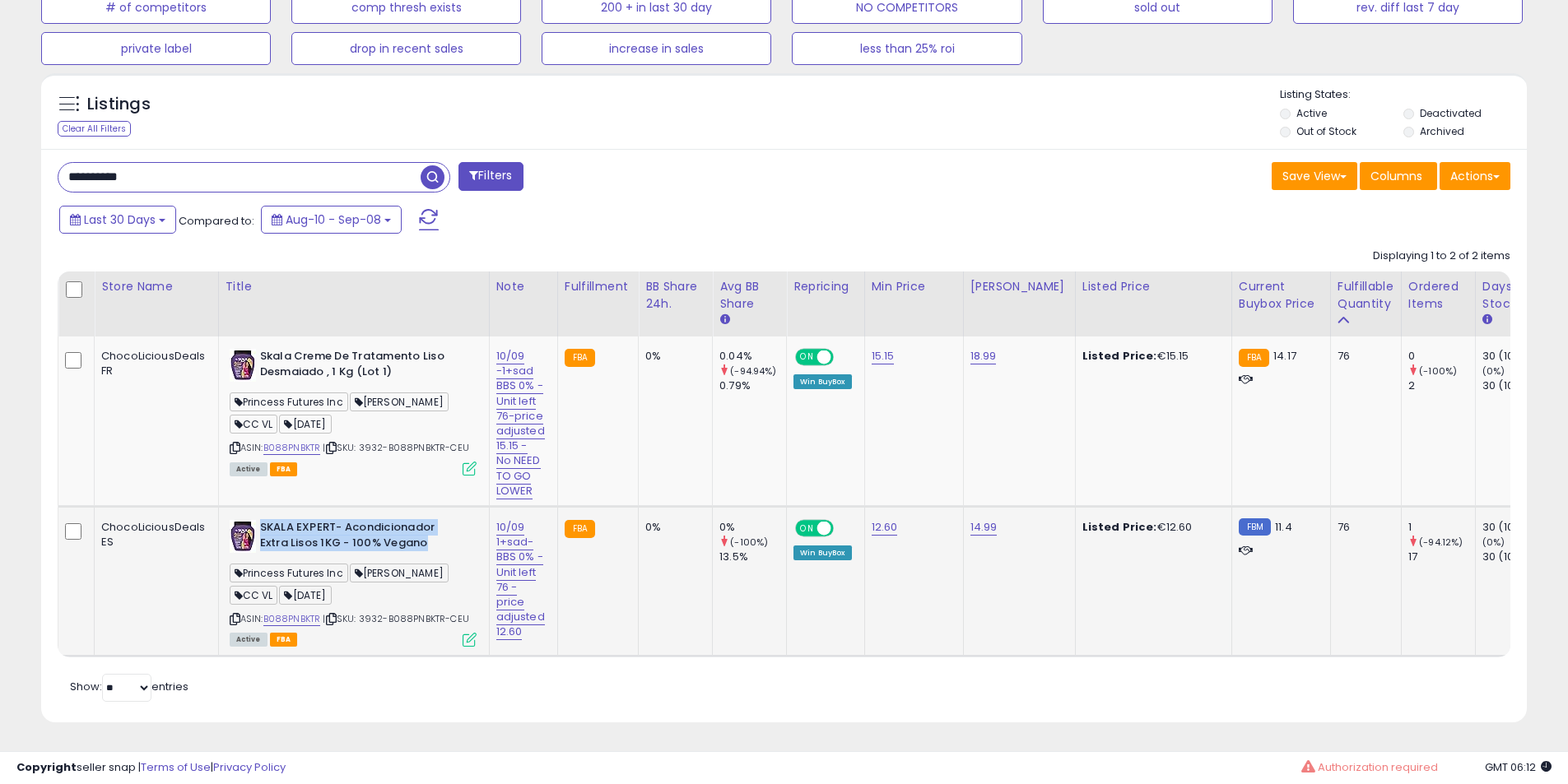
click at [340, 520] on b "SKALA EXPERT- Acondicionador Extra Lisos 1KG - 100% Vegano" at bounding box center [359, 537] width 200 height 34
click at [346, 520] on b "SKALA EXPERT- Acondicionador Extra Lisos 1KG - 100% Vegano" at bounding box center [359, 537] width 200 height 34
click at [324, 520] on b "SKALA EXPERT- Acondicionador Extra Lisos 1KG - 100% Vegano" at bounding box center [359, 537] width 200 height 34
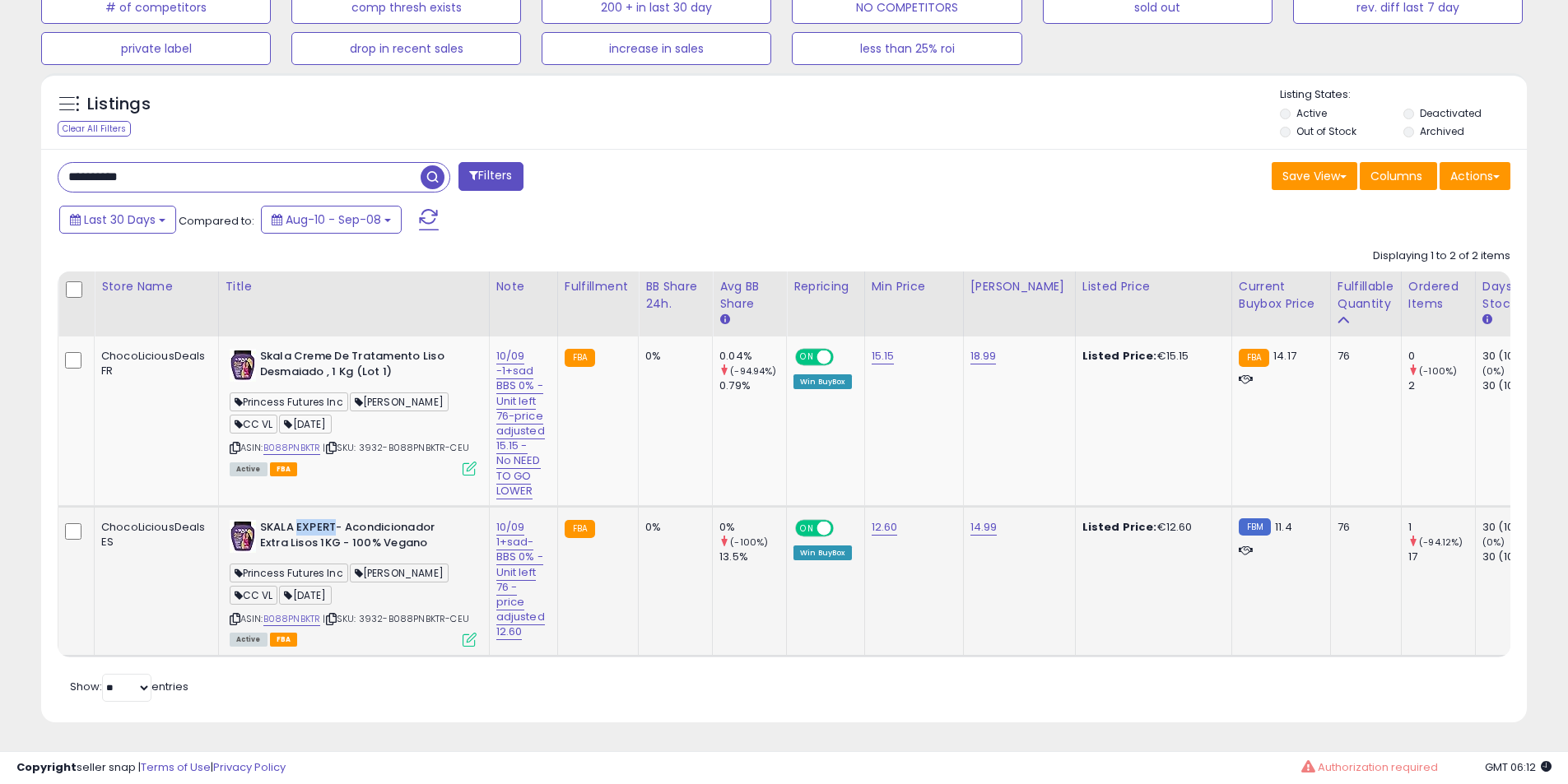
click at [324, 520] on b "SKALA EXPERT- Acondicionador Extra Lisos 1KG - 100% Vegano" at bounding box center [359, 537] width 200 height 34
click at [318, 522] on b "SKALA EXPERT- Acondicionador Extra Lisos 1KG - 100% Vegano" at bounding box center [359, 537] width 200 height 34
drag, startPoint x: 318, startPoint y: 522, endPoint x: 336, endPoint y: 526, distance: 18.4
click at [321, 523] on b "SKALA EXPERT- Acondicionador Extra Lisos 1KG - 100% Vegano" at bounding box center [359, 537] width 200 height 34
click at [336, 526] on b "SKALA EXPERT- Acondicionador Extra Lisos 1KG - 100% Vegano" at bounding box center [359, 537] width 200 height 34
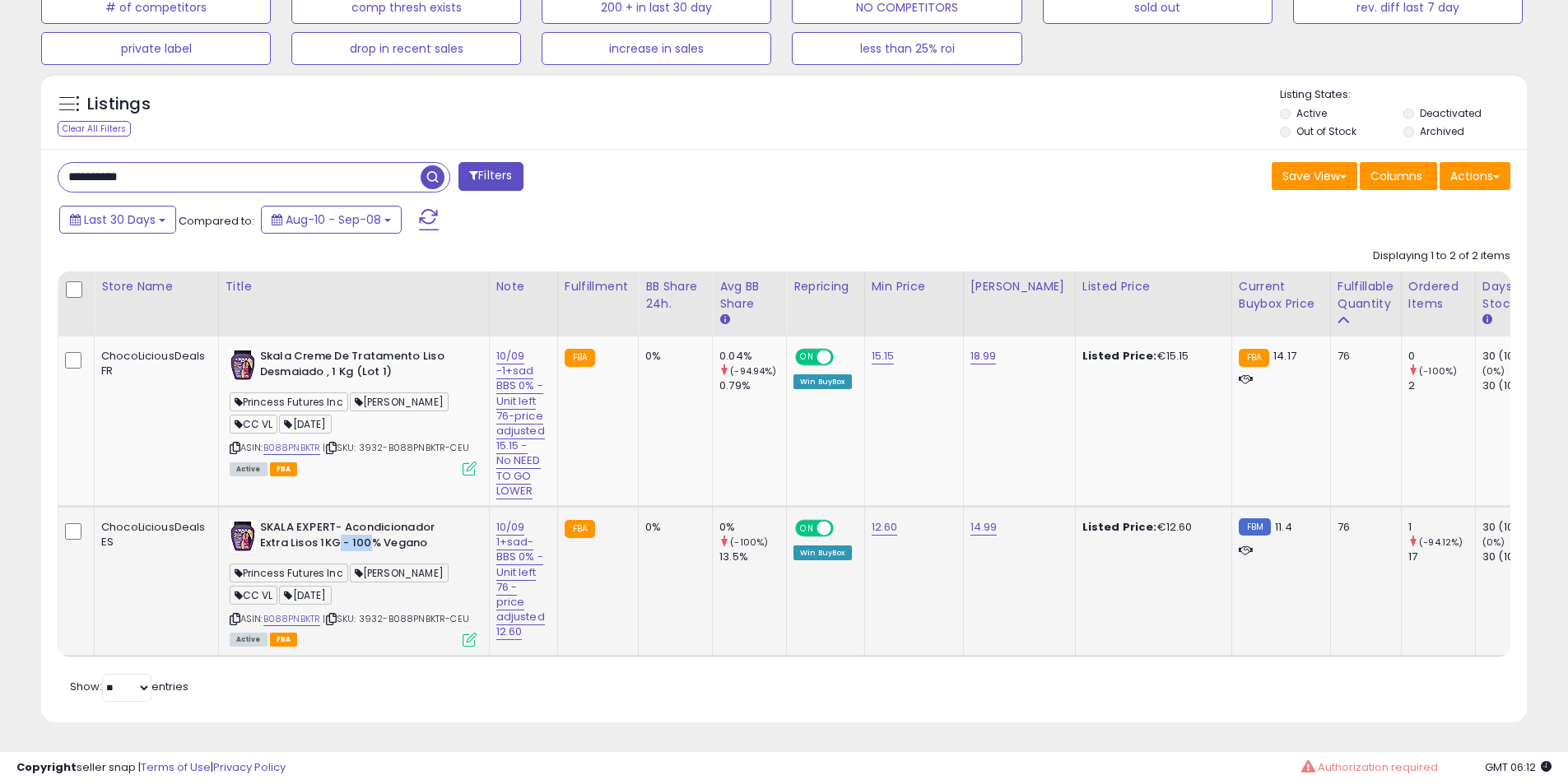
drag, startPoint x: 336, startPoint y: 526, endPoint x: 403, endPoint y: 526, distance: 67.0
click at [372, 526] on b "SKALA EXPERT- Acondicionador Extra Lisos 1KG - 100% Vegano" at bounding box center [359, 537] width 200 height 34
click at [403, 526] on b "SKALA EXPERT- Acondicionador Extra Lisos 1KG - 100% Vegano" at bounding box center [359, 537] width 200 height 34
click at [365, 528] on b "SKALA EXPERT- Acondicionador Extra Lisos 1KG - 100% Vegano" at bounding box center [359, 537] width 200 height 34
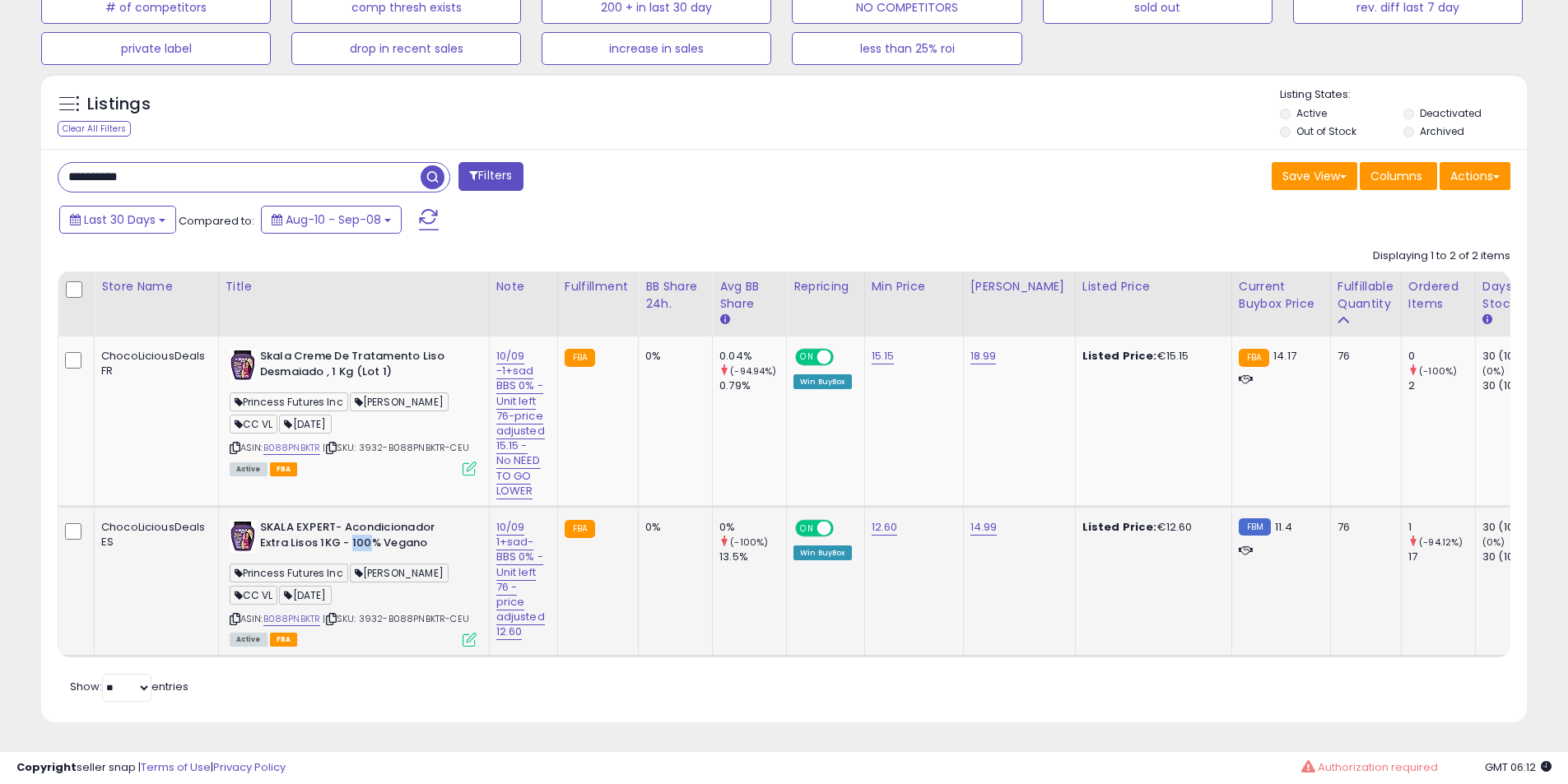
click at [365, 528] on b "SKALA EXPERT- Acondicionador Extra Lisos 1KG - 100% Vegano" at bounding box center [359, 537] width 200 height 34
click at [357, 522] on b "SKALA EXPERT- Acondicionador Extra Lisos 1KG - 100% Vegano" at bounding box center [359, 537] width 200 height 34
click at [363, 525] on b "SKALA EXPERT- Acondicionador Extra Lisos 1KG - 100% Vegano" at bounding box center [359, 537] width 200 height 34
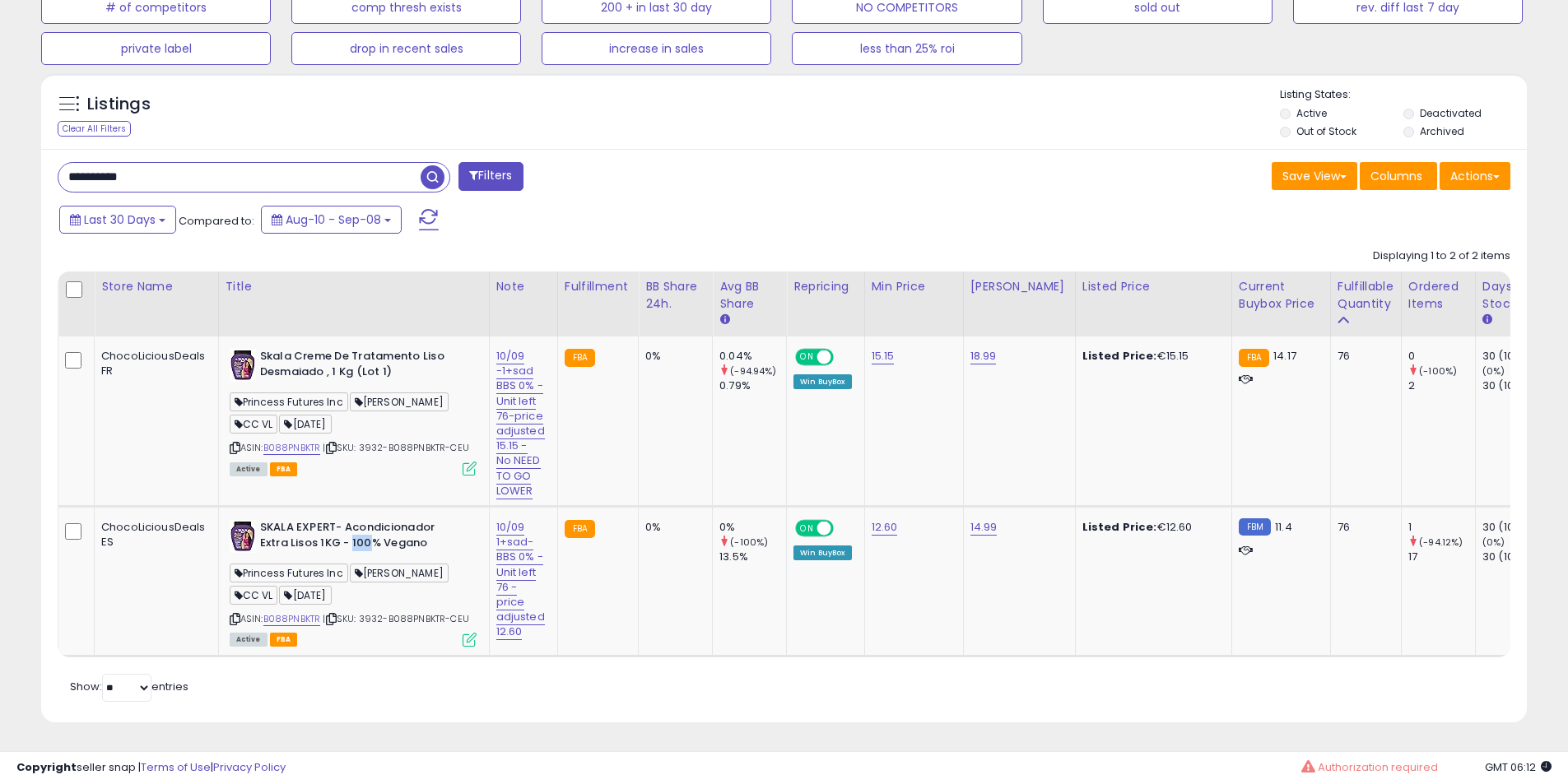
click at [161, 163] on input "**********" at bounding box center [239, 177] width 362 height 29
paste input "text"
click at [439, 176] on span "button" at bounding box center [432, 177] width 24 height 24
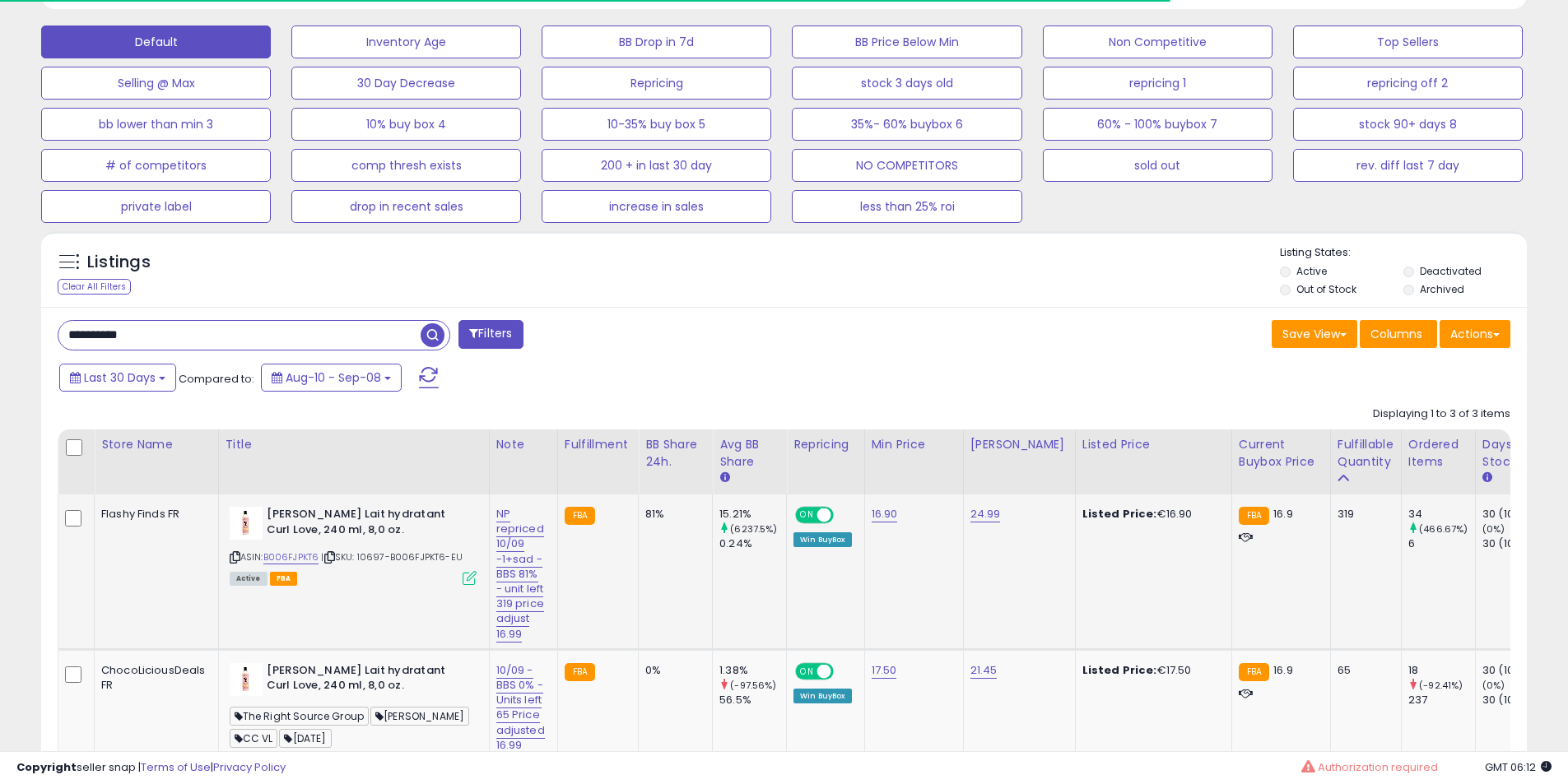
scroll to position [754, 0]
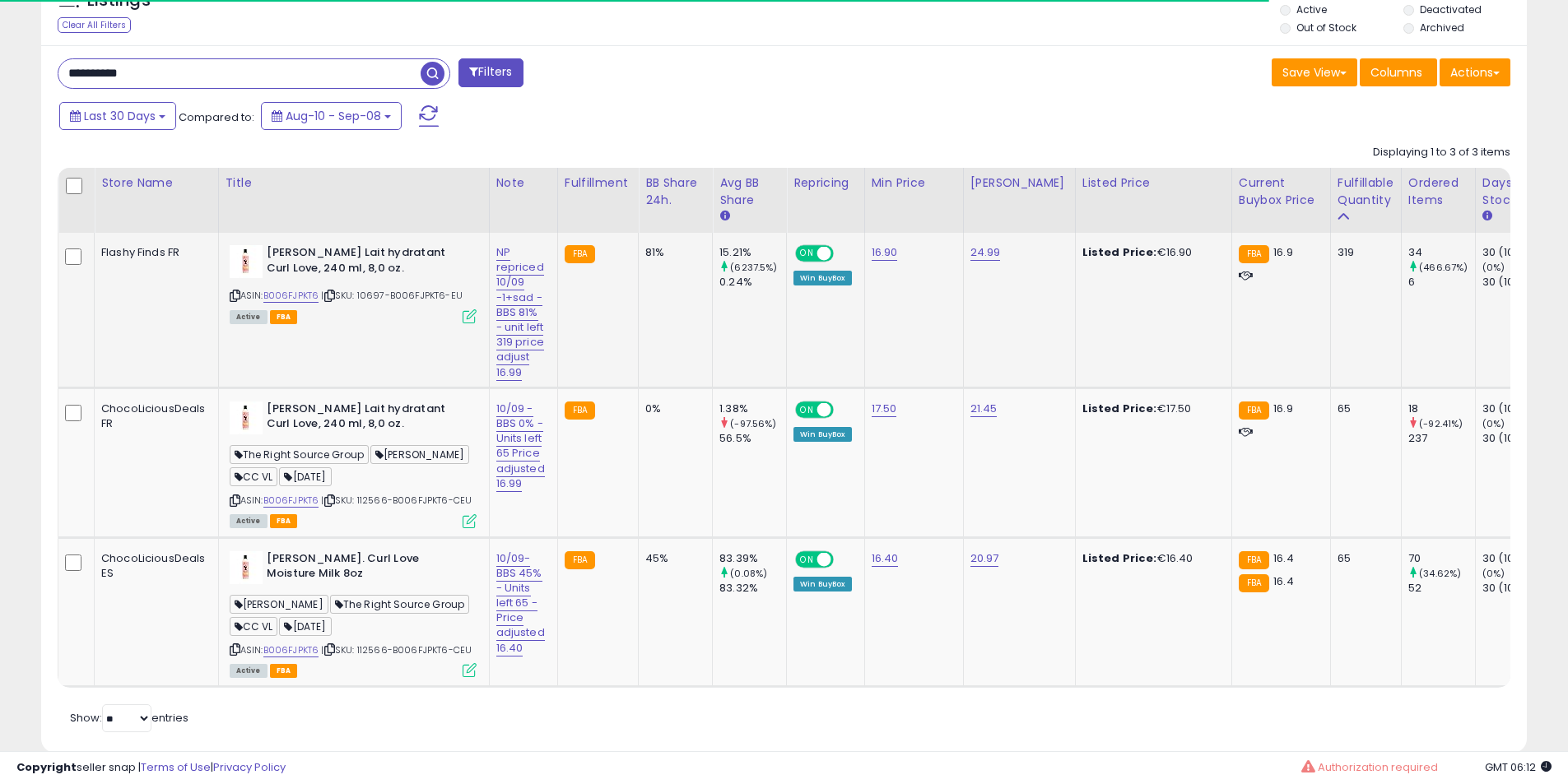
click at [353, 265] on b "[PERSON_NAME] Lait hydratant Curl Love, 240 ml, 8,0 oz." at bounding box center [366, 262] width 200 height 34
drag, startPoint x: 353, startPoint y: 265, endPoint x: 317, endPoint y: 251, distance: 38.6
click at [350, 265] on b "[PERSON_NAME] Lait hydratant Curl Love, 240 ml, 8,0 oz." at bounding box center [366, 262] width 200 height 34
click at [317, 251] on b "[PERSON_NAME] Lait hydratant Curl Love, 240 ml, 8,0 oz." at bounding box center [366, 262] width 200 height 34
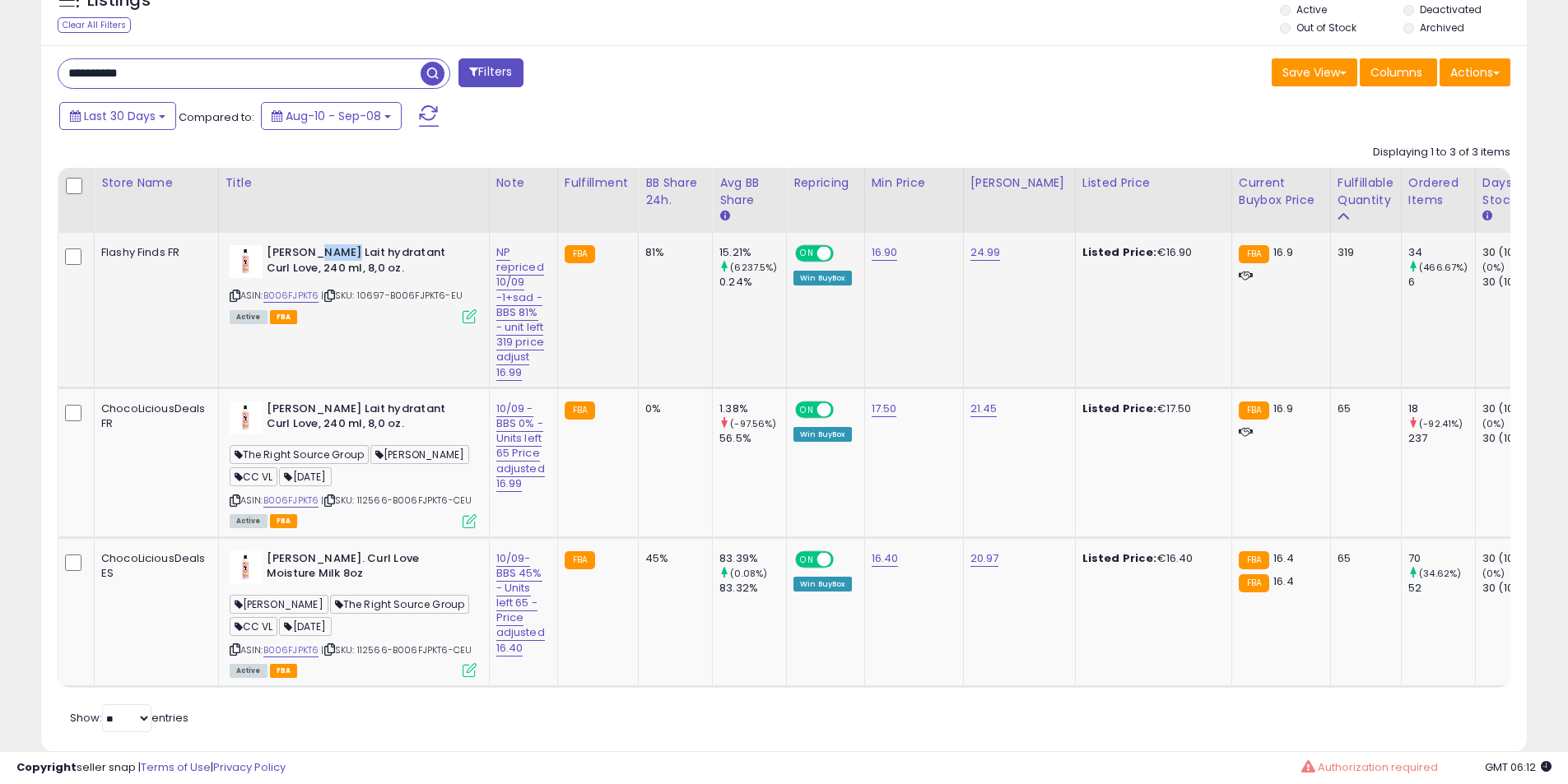
scroll to position [337, 861]
click at [295, 296] on link "B006FJPKT6" at bounding box center [291, 296] width 56 height 14
click at [301, 523] on div "ASIN: B006FJPKT6 | SKU: 112566-B006FJPKT6-CEU Active FBA" at bounding box center [353, 463] width 247 height 125
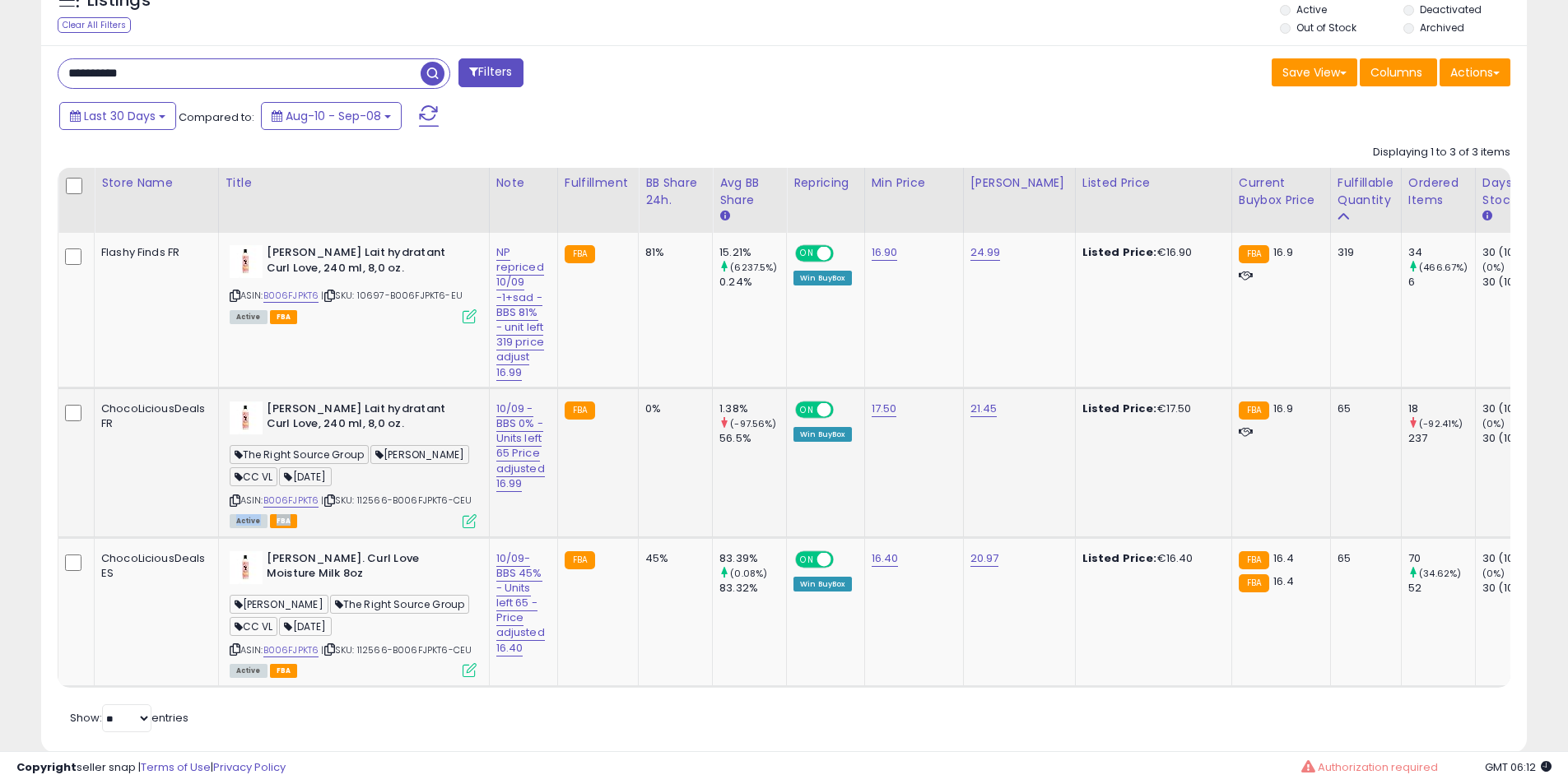
click at [301, 523] on div "ASIN: B006FJPKT6 | SKU: 112566-B006FJPKT6-CEU Active FBA" at bounding box center [353, 463] width 247 height 125
click at [297, 507] on link "B006FJPKT6" at bounding box center [291, 500] width 56 height 14
click at [295, 639] on div "Harry G. The Right Source Group CC VL 14.09.25" at bounding box center [353, 617] width 247 height 44
click at [292, 657] on link "B006FJPKT6" at bounding box center [291, 650] width 56 height 14
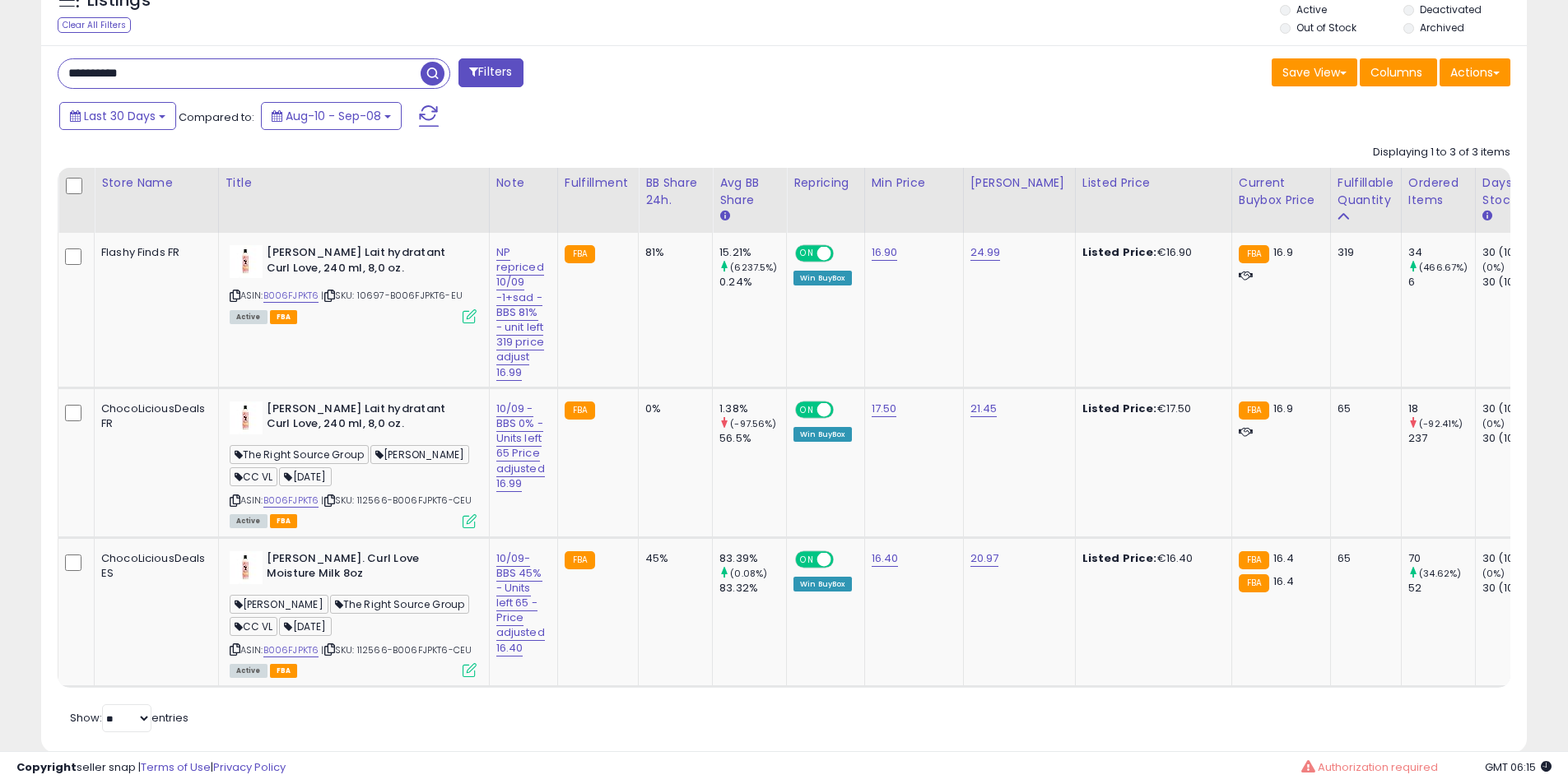
click at [190, 55] on div "**********" at bounding box center [784, 399] width 1486 height 708
click at [179, 58] on div "**********" at bounding box center [254, 74] width 393 height 31
click at [148, 73] on input "**********" at bounding box center [239, 74] width 362 height 29
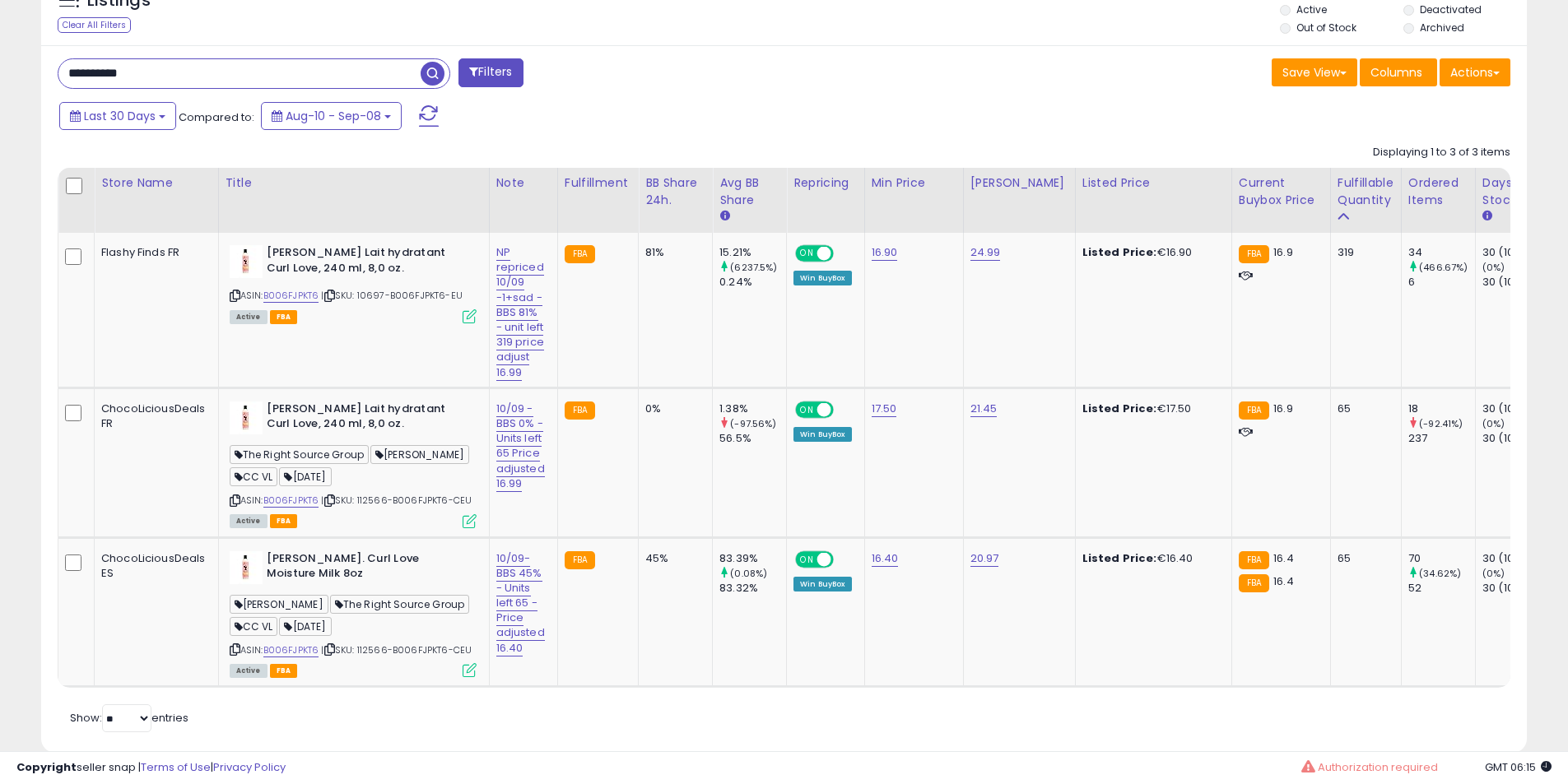
click at [148, 73] on input "**********" at bounding box center [239, 74] width 362 height 29
paste input "text"
click at [435, 69] on span "button" at bounding box center [432, 73] width 24 height 24
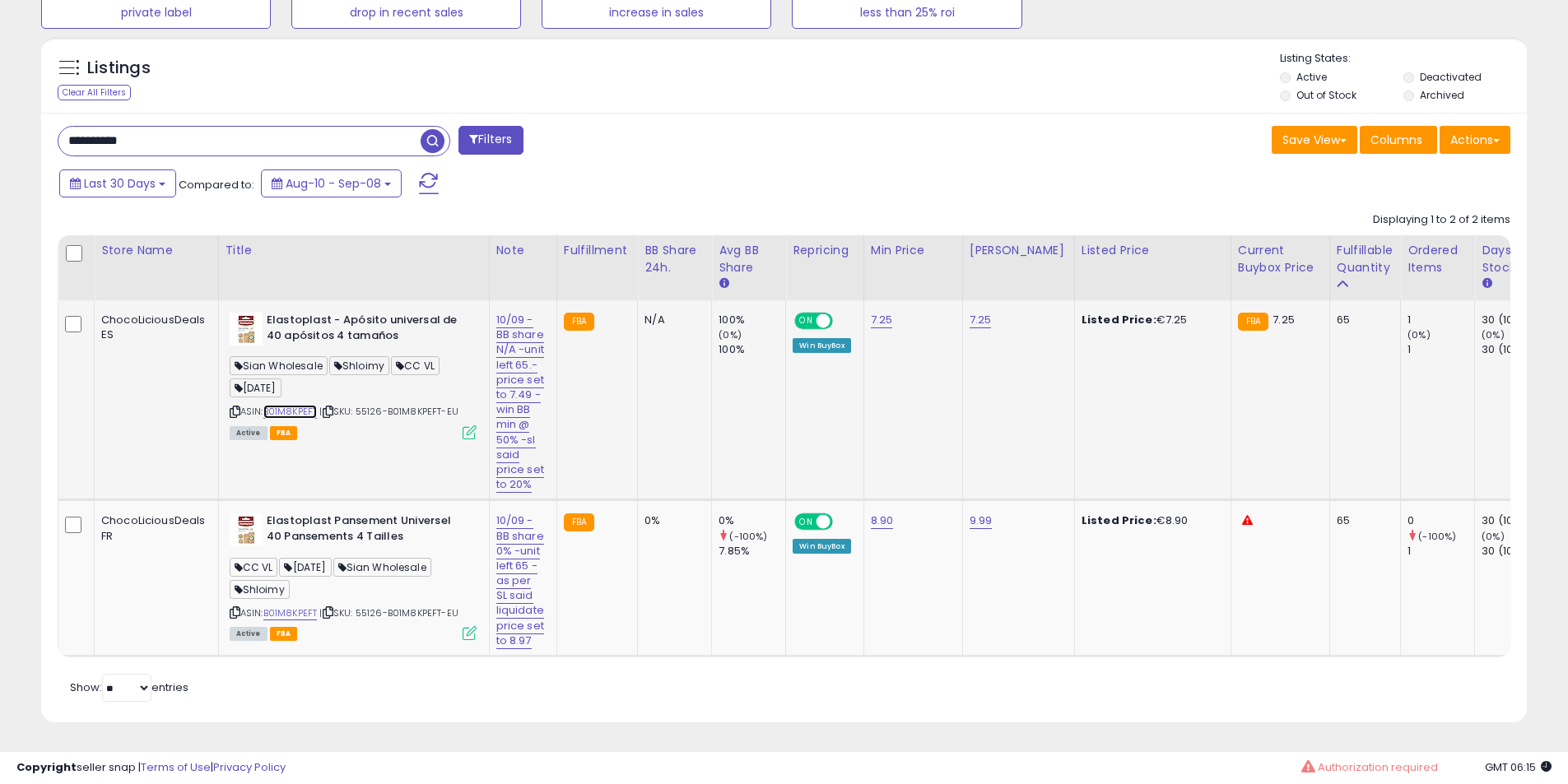
click at [289, 405] on link "B01M8KPEFT" at bounding box center [290, 412] width 55 height 14
click at [332, 312] on b "Elastoplast - Apósito universal de 40 apósitos 4 tamaños" at bounding box center [366, 329] width 200 height 34
click at [359, 312] on b "Elastoplast - Apósito universal de 40 apósitos 4 tamaños" at bounding box center [366, 329] width 200 height 34
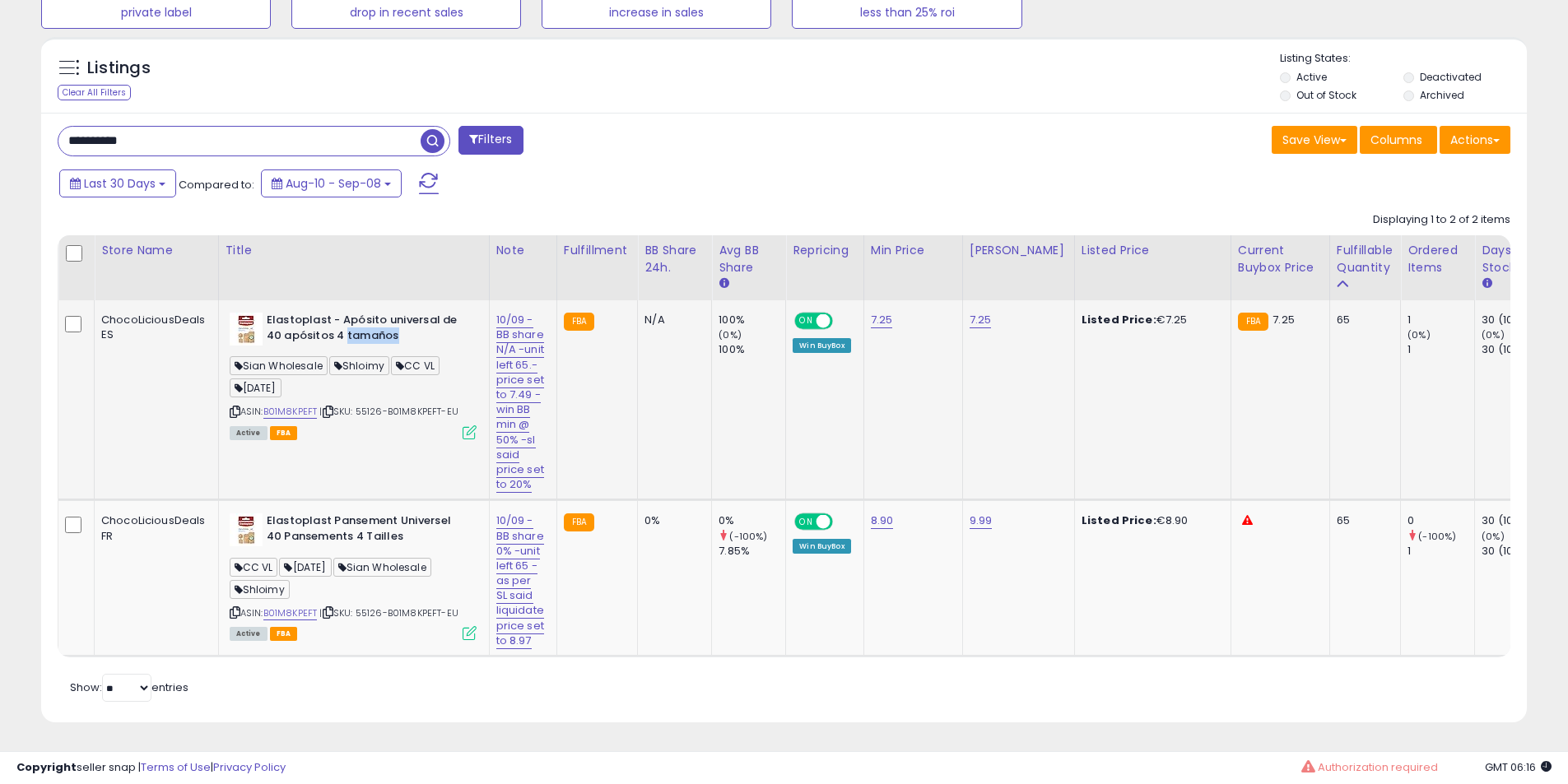
click at [379, 312] on b "Elastoplast - Apósito universal de 40 apósitos 4 tamaños" at bounding box center [366, 329] width 200 height 34
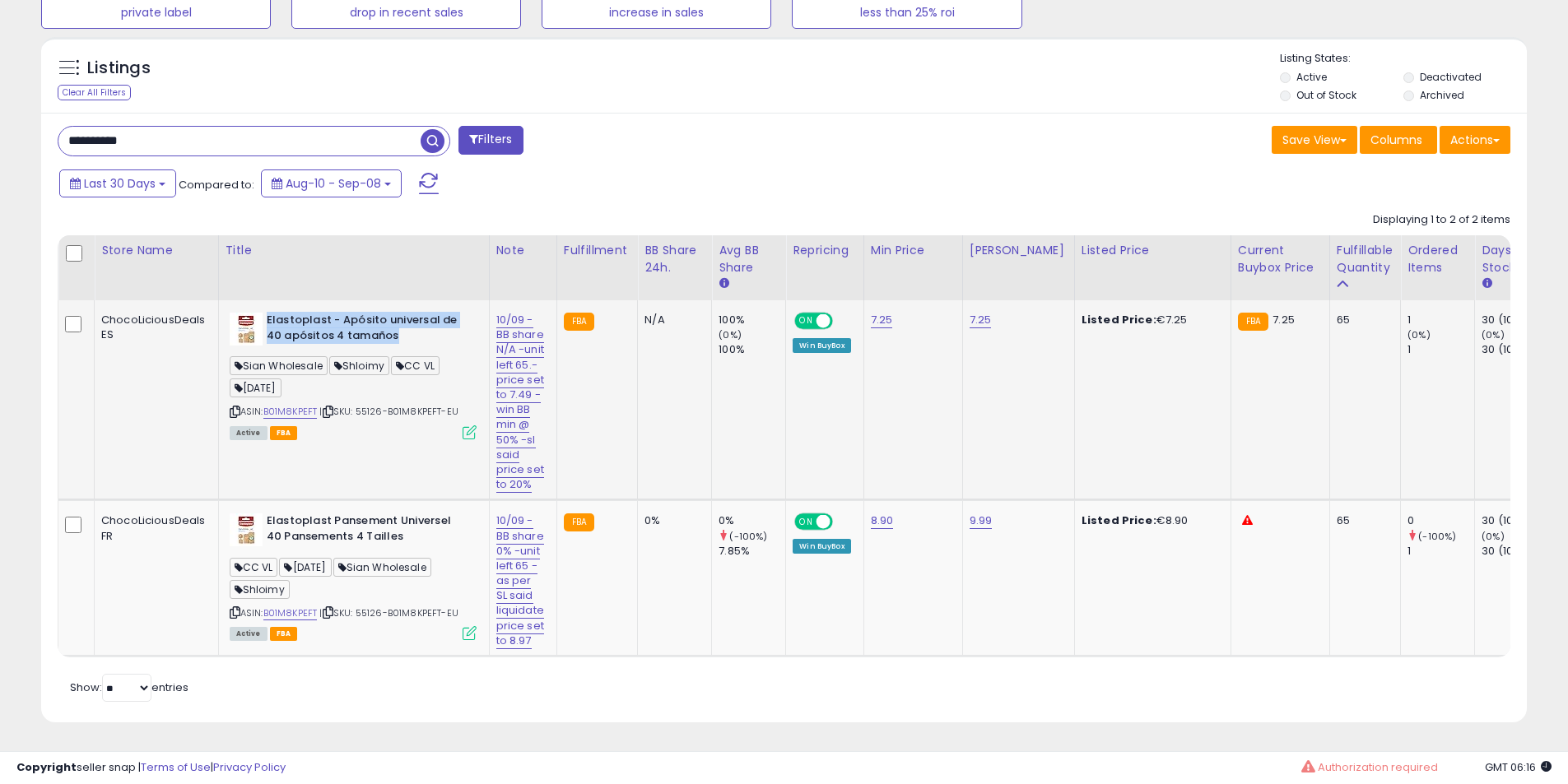
drag, startPoint x: 379, startPoint y: 310, endPoint x: 332, endPoint y: 444, distance: 142.0
click at [380, 313] on b "Elastoplast - Apósito universal de 40 apósitos 4 tamaños" at bounding box center [366, 329] width 200 height 34
click at [333, 526] on b "Elastoplast Pansement Universel 40 Pansements 4 Tailles" at bounding box center [366, 530] width 200 height 34
click at [348, 529] on b "Elastoplast Pansement Universel 40 Pansements 4 Tailles" at bounding box center [366, 530] width 200 height 34
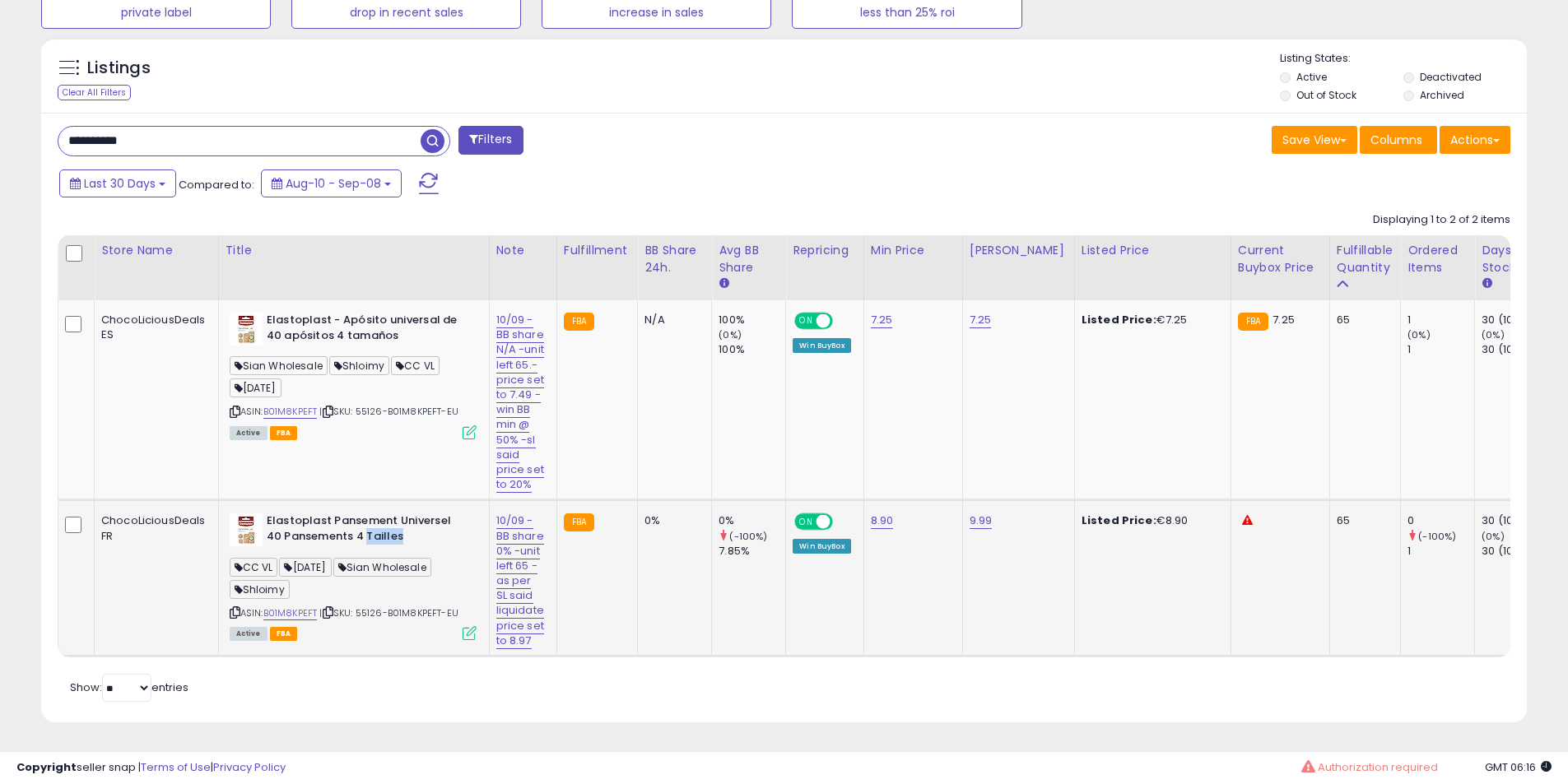
click at [348, 529] on b "Elastoplast Pansement Universel 40 Pansements 4 Tailles" at bounding box center [366, 530] width 200 height 34
click at [342, 537] on div "ASIN: B01M8KPEFT | SKU: 55126-B01M8KPEFT-EU Active FBA" at bounding box center [353, 575] width 247 height 125
click at [342, 519] on b "Elastoplast Pansement Universel 40 Pansements 4 Tailles" at bounding box center [366, 530] width 200 height 34
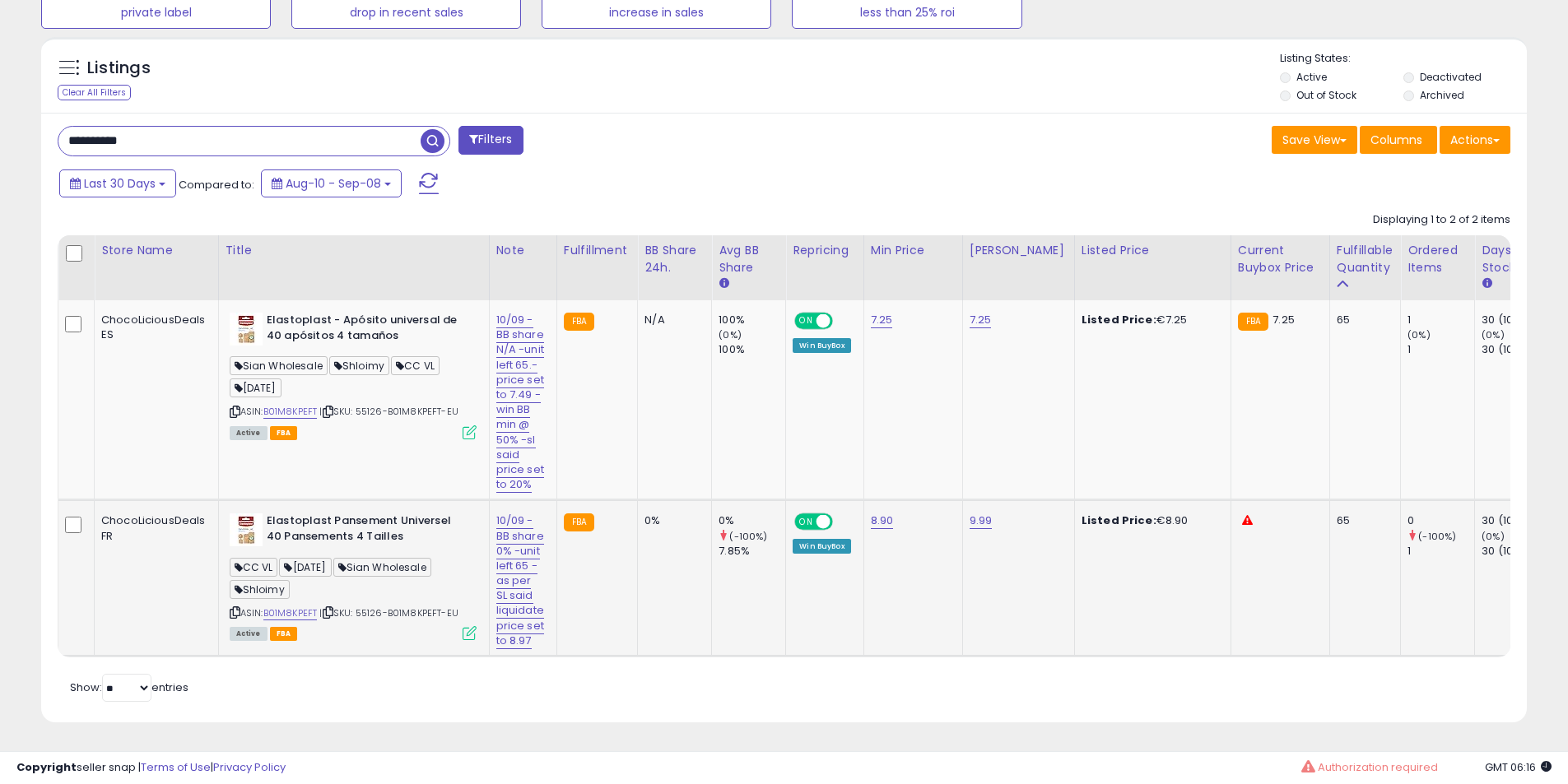
click at [331, 516] on b "Elastoplast Pansement Universel 40 Pansements 4 Tailles" at bounding box center [366, 530] width 200 height 34
click at [318, 516] on b "Elastoplast Pansement Universel 40 Pansements 4 Tailles" at bounding box center [366, 530] width 200 height 34
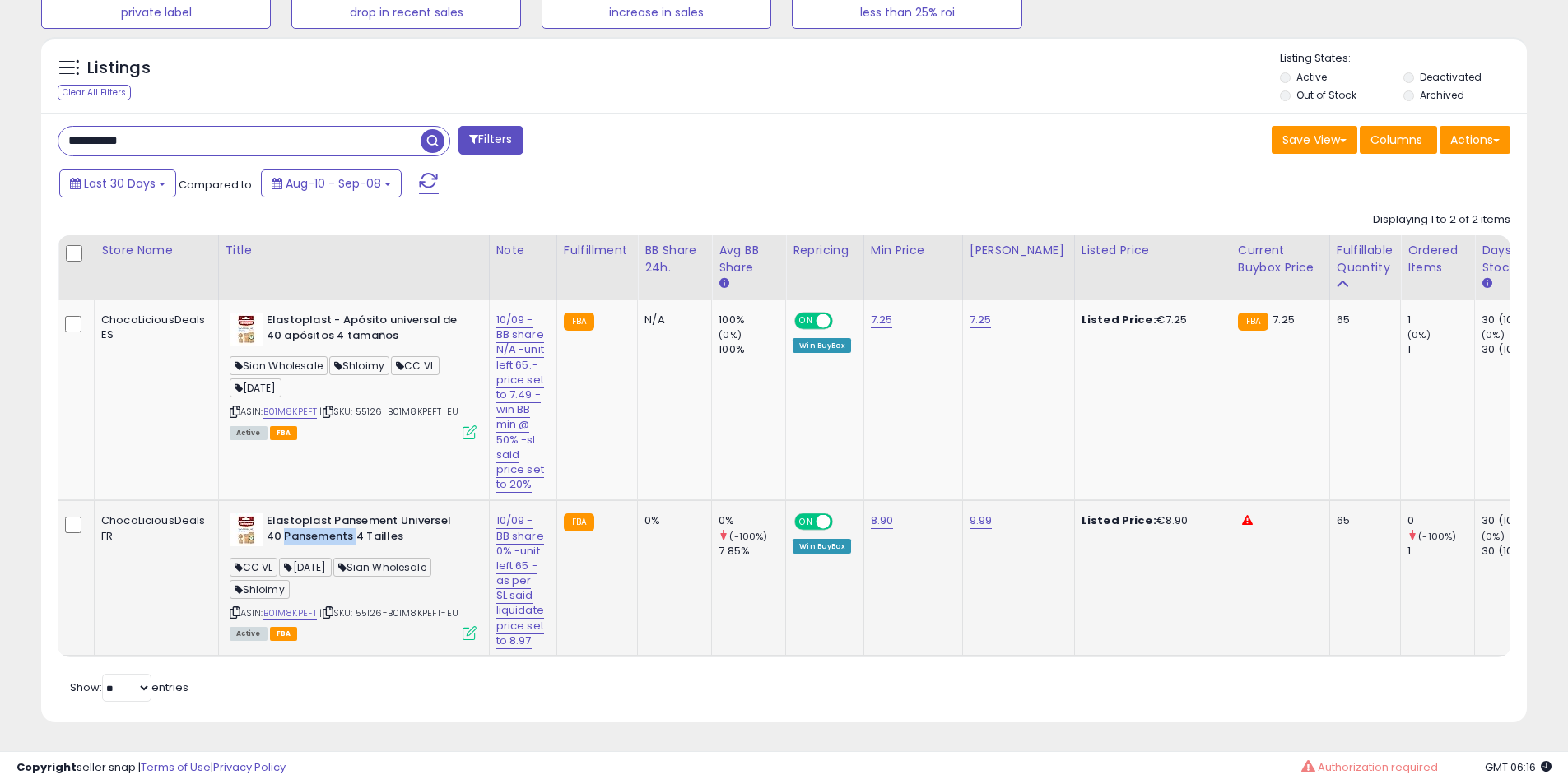
click at [318, 516] on b "Elastoplast Pansement Universel 40 Pansements 4 Tailles" at bounding box center [366, 530] width 200 height 34
click at [392, 516] on b "Elastoplast Pansement Universel 40 Pansements 4 Tailles" at bounding box center [366, 530] width 200 height 34
click at [324, 513] on b "Elastoplast Pansement Universel 40 Pansements 4 Tailles" at bounding box center [366, 530] width 200 height 34
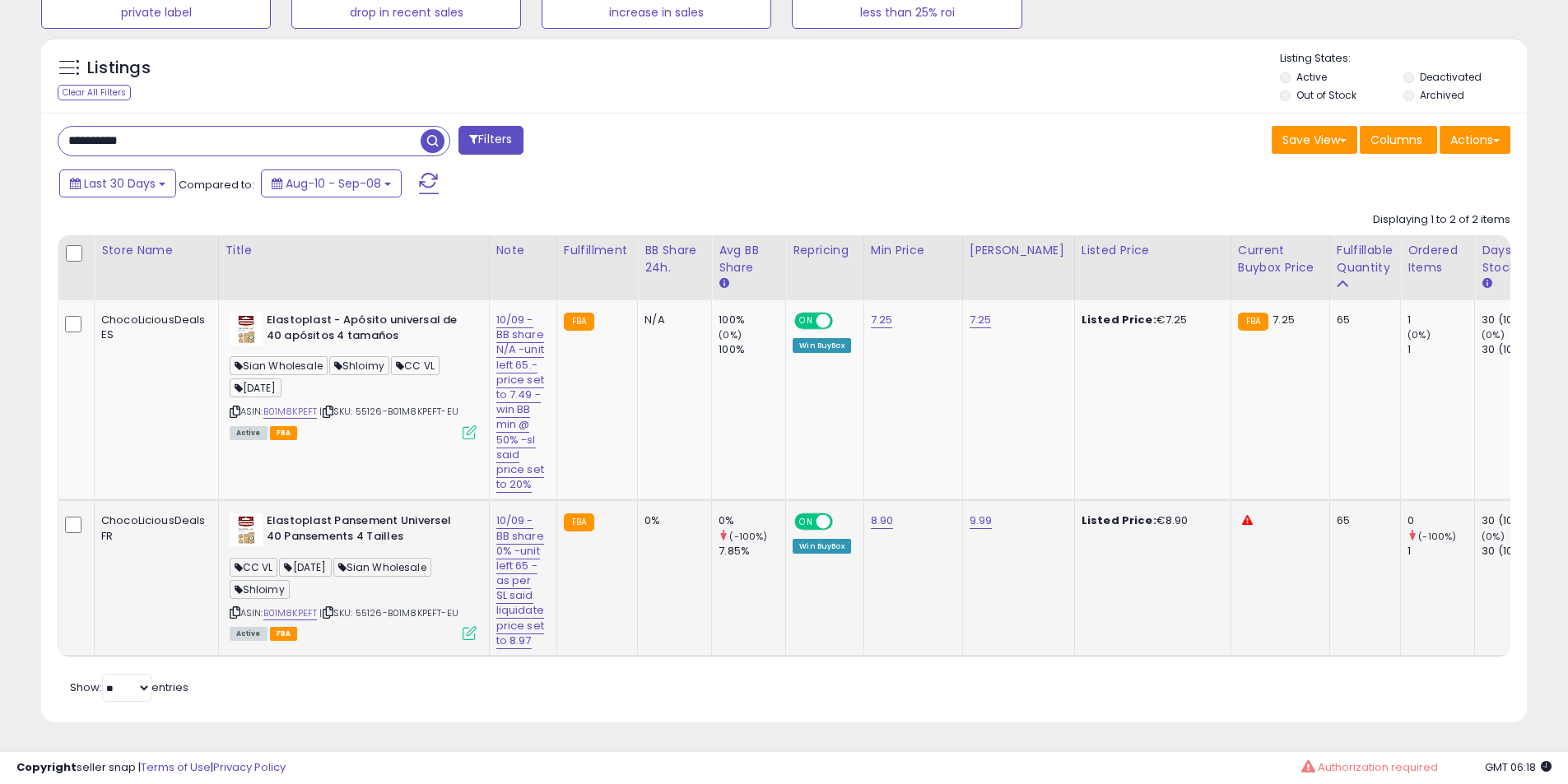
click at [271, 500] on td "Elastoplast Pansement Universel 40 Pansements 4 Tailles CC VL 06.07.25 Sian Who…" at bounding box center [353, 577] width 271 height 156
click at [275, 478] on td "Elastoplast - Apósito universal de 40 apósitos 4 tamaños Sian Wholesale Shloimy…" at bounding box center [353, 400] width 271 height 200
click at [291, 606] on link "B01M8KPEFT" at bounding box center [290, 613] width 55 height 14
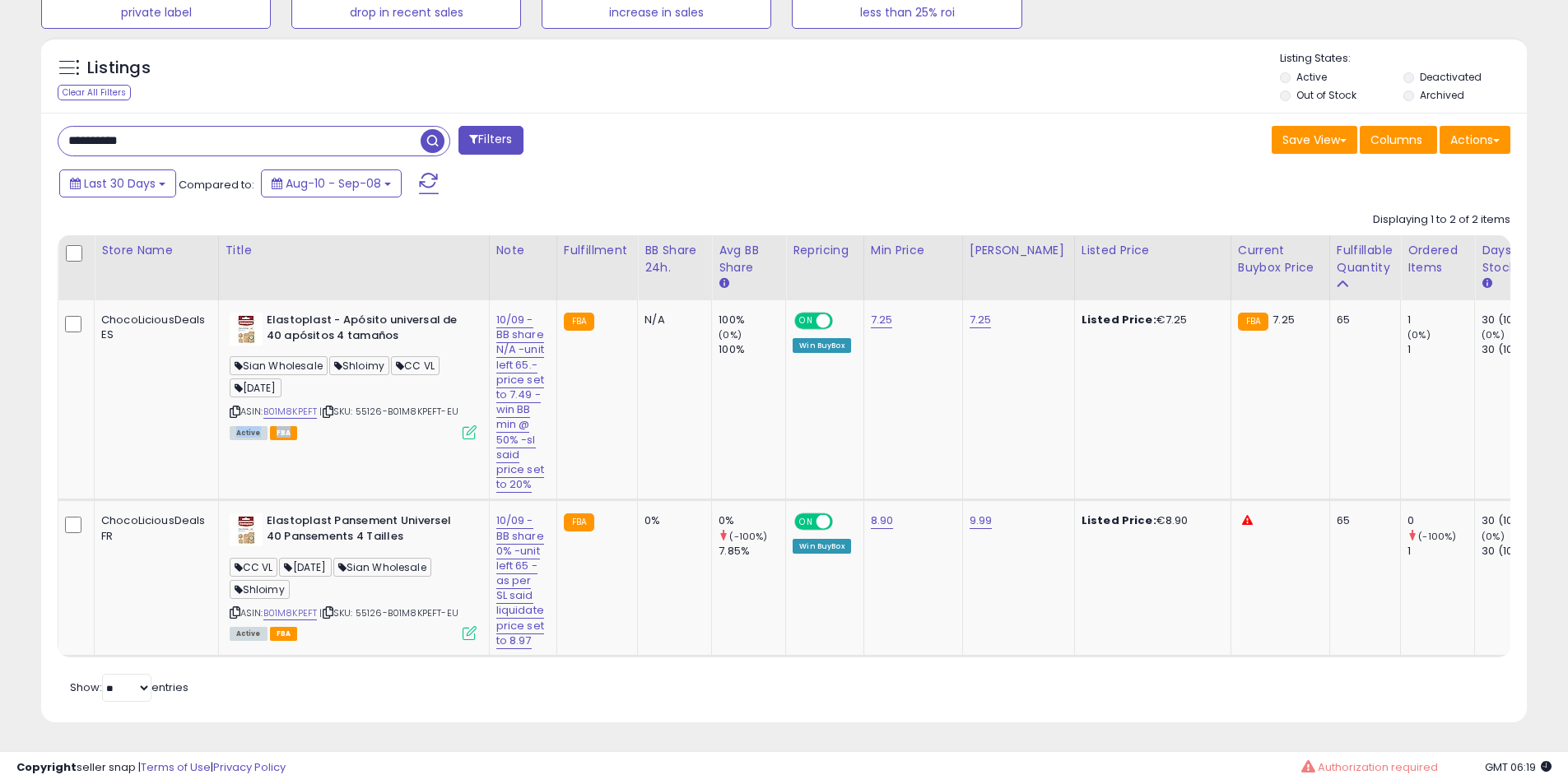
click at [192, 126] on input "**********" at bounding box center [239, 141] width 362 height 29
paste input "text"
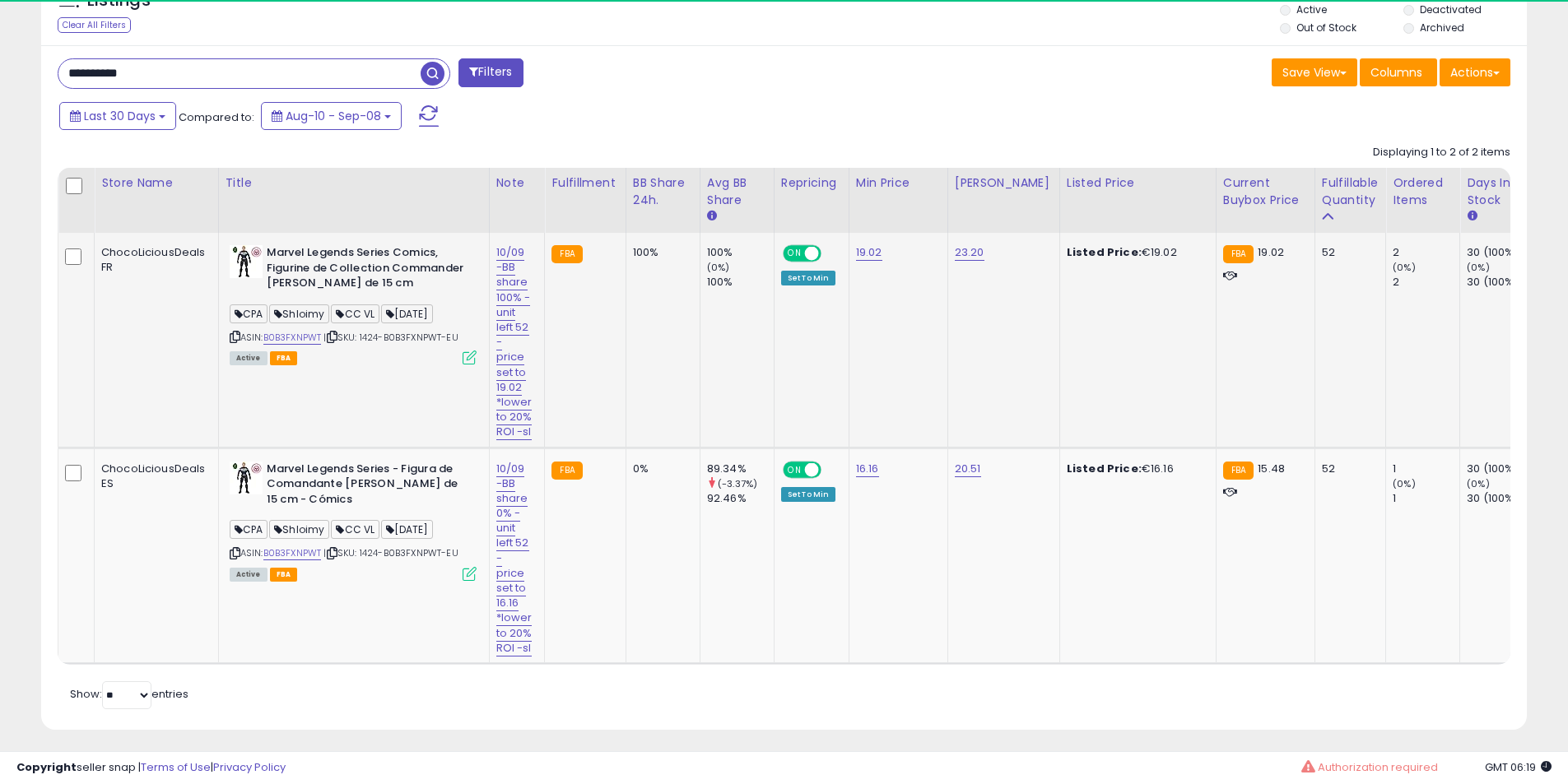
click at [274, 250] on b "Marvel Legends Series Comics, Figurine de Collection Commander [PERSON_NAME] de…" at bounding box center [366, 270] width 200 height 50
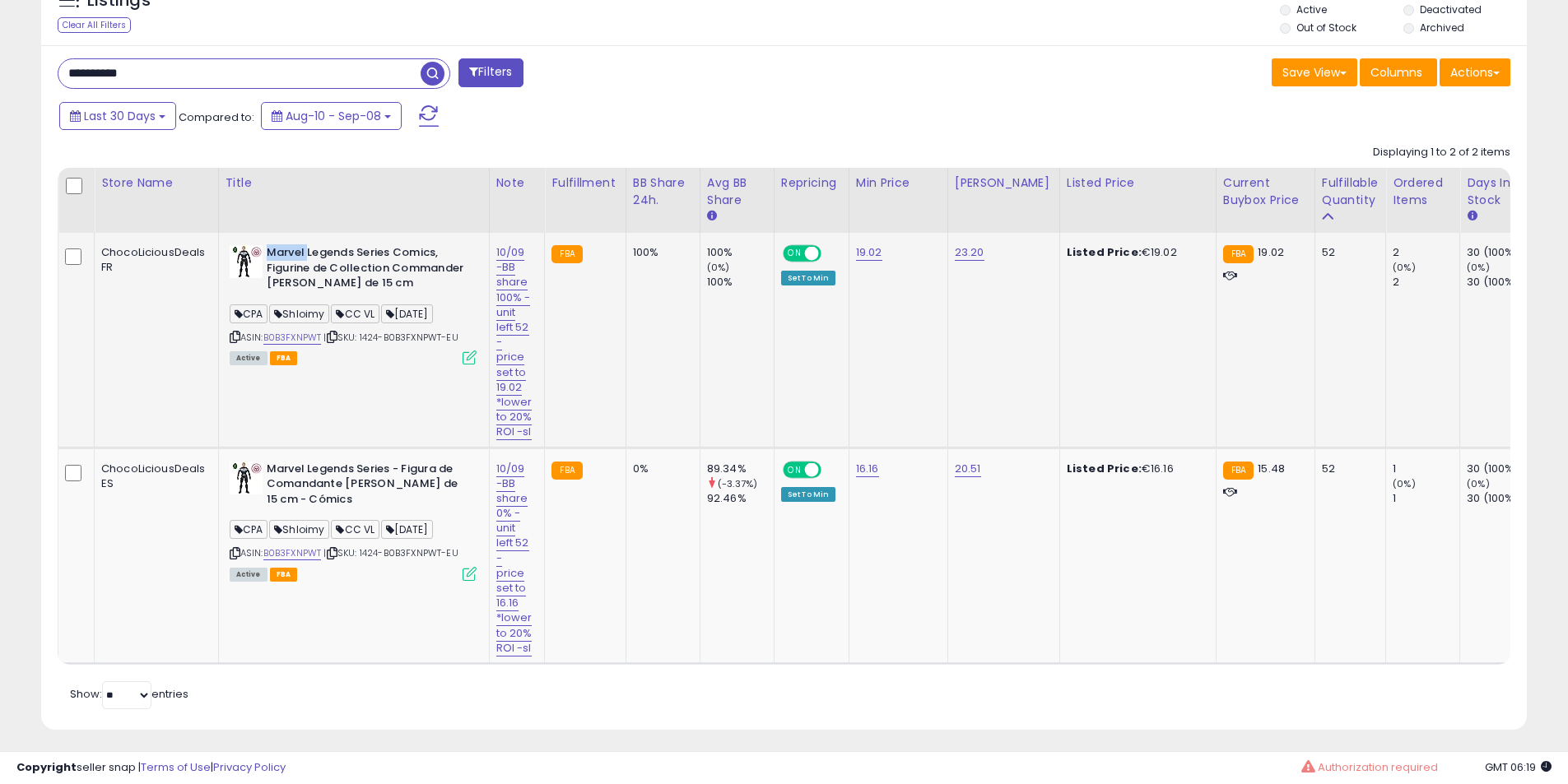
click at [274, 250] on b "Marvel Legends Series Comics, Figurine de Collection Commander [PERSON_NAME] de…" at bounding box center [366, 270] width 200 height 50
click at [305, 254] on b "Marvel Legends Series Comics, Figurine de Collection Commander [PERSON_NAME] de…" at bounding box center [366, 270] width 200 height 50
drag, startPoint x: 305, startPoint y: 254, endPoint x: 278, endPoint y: 291, distance: 45.8
click at [306, 255] on b "Marvel Legends Series Comics, Figurine de Collection Commander [PERSON_NAME] de…" at bounding box center [366, 270] width 200 height 50
click at [289, 327] on div "ASIN: B0B3FXNPWT | SKU: 1424-B0B3FXNPWT-EU Active FBA" at bounding box center [353, 303] width 247 height 118
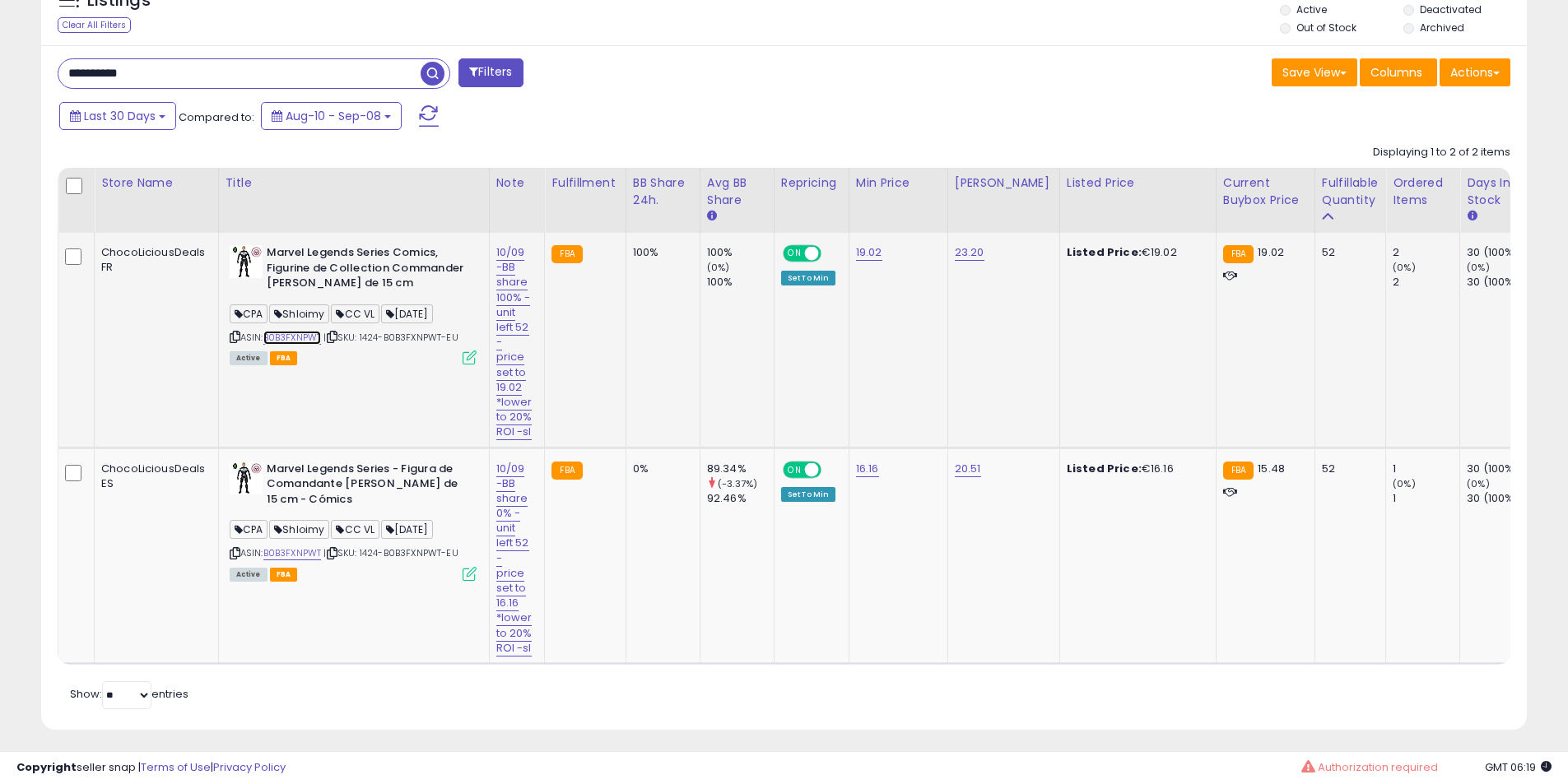
click at [309, 333] on link "B0B3FXNPWT" at bounding box center [292, 337] width 58 height 14
click at [292, 504] on b "Marvel Legends Series - Figura de Comandante [PERSON_NAME] de 15 cm - Cómics" at bounding box center [366, 486] width 200 height 50
drag, startPoint x: 292, startPoint y: 504, endPoint x: 349, endPoint y: 502, distance: 57.0
click at [295, 504] on b "Marvel Legends Series - Figura de Comandante [PERSON_NAME] de 15 cm - Cómics" at bounding box center [366, 486] width 200 height 50
click at [354, 499] on b "Marvel Legends Series - Figura de Comandante [PERSON_NAME] de 15 cm - Cómics" at bounding box center [366, 486] width 200 height 50
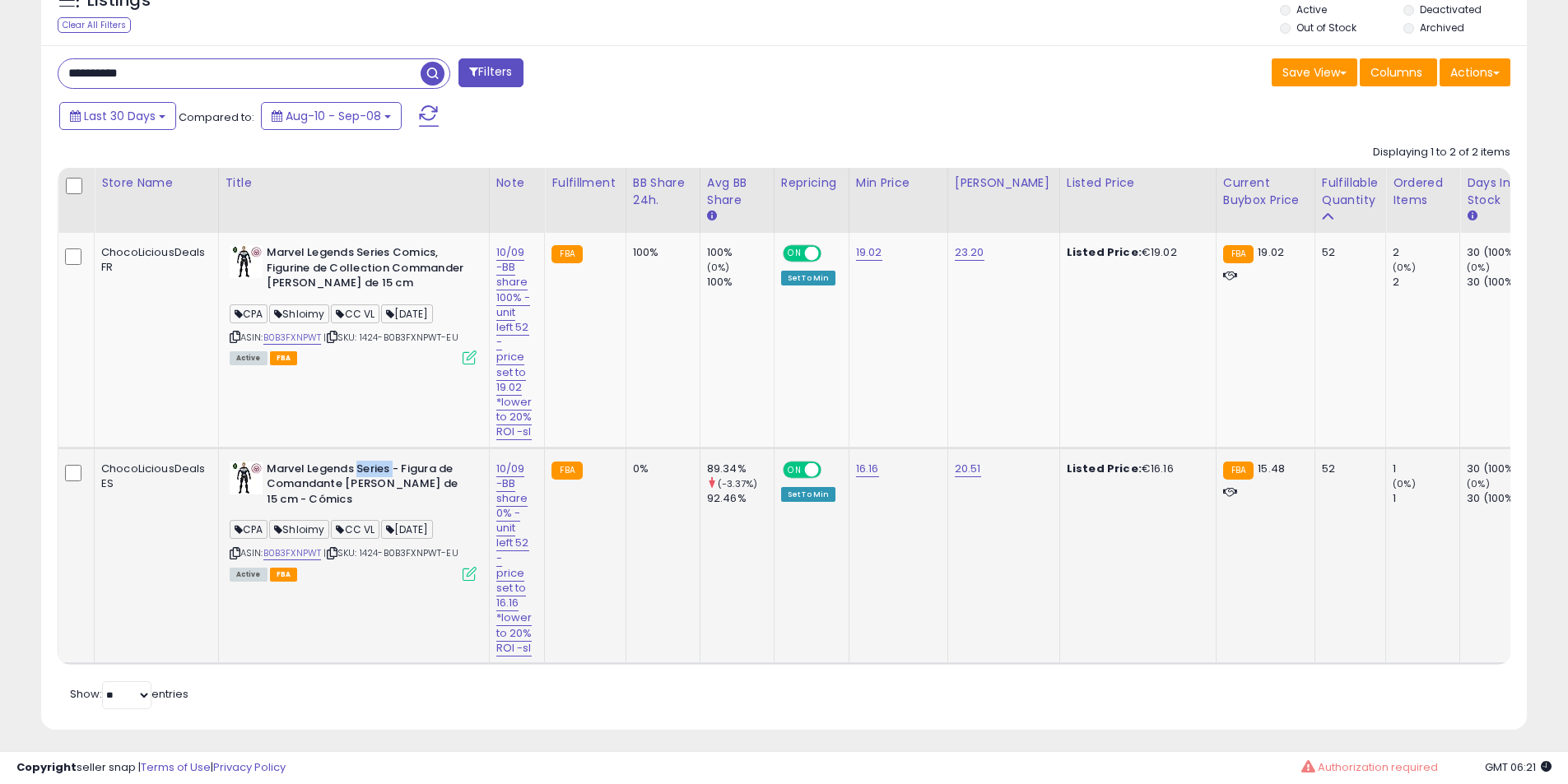
click at [354, 499] on b "Marvel Legends Series - Figura de Comandante [PERSON_NAME] de 15 cm - Cómics" at bounding box center [366, 486] width 200 height 50
click at [345, 493] on b "Marvel Legends Series - Figura de Comandante [PERSON_NAME] de 15 cm - Cómics" at bounding box center [366, 486] width 200 height 50
click at [300, 560] on link "B0B3FXNPWT" at bounding box center [292, 552] width 58 height 14
click at [330, 511] on b "Marvel Legends Series - Figura de Comandante [PERSON_NAME] de 15 cm - Cómics" at bounding box center [366, 486] width 200 height 50
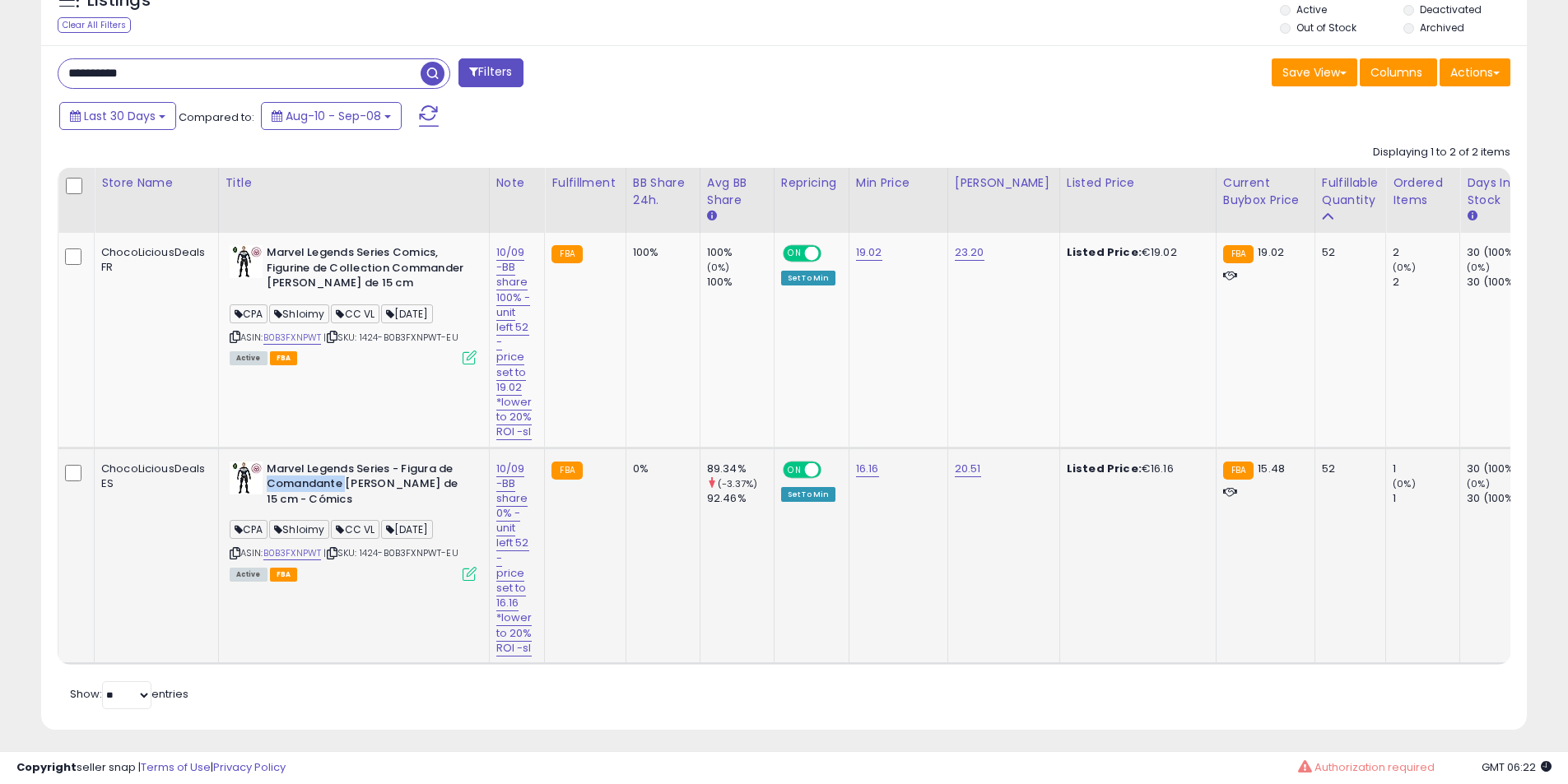
click at [330, 511] on b "Marvel Legends Series - Figura de Comandante [PERSON_NAME] de 15 cm - Cómics" at bounding box center [366, 486] width 200 height 50
click at [369, 511] on b "Marvel Legends Series - Figura de Comandante [PERSON_NAME] de 15 cm - Cómics" at bounding box center [366, 486] width 200 height 50
click at [413, 511] on b "Marvel Legends Series - Figura de Comandante [PERSON_NAME] de 15 cm - Cómics" at bounding box center [366, 486] width 200 height 50
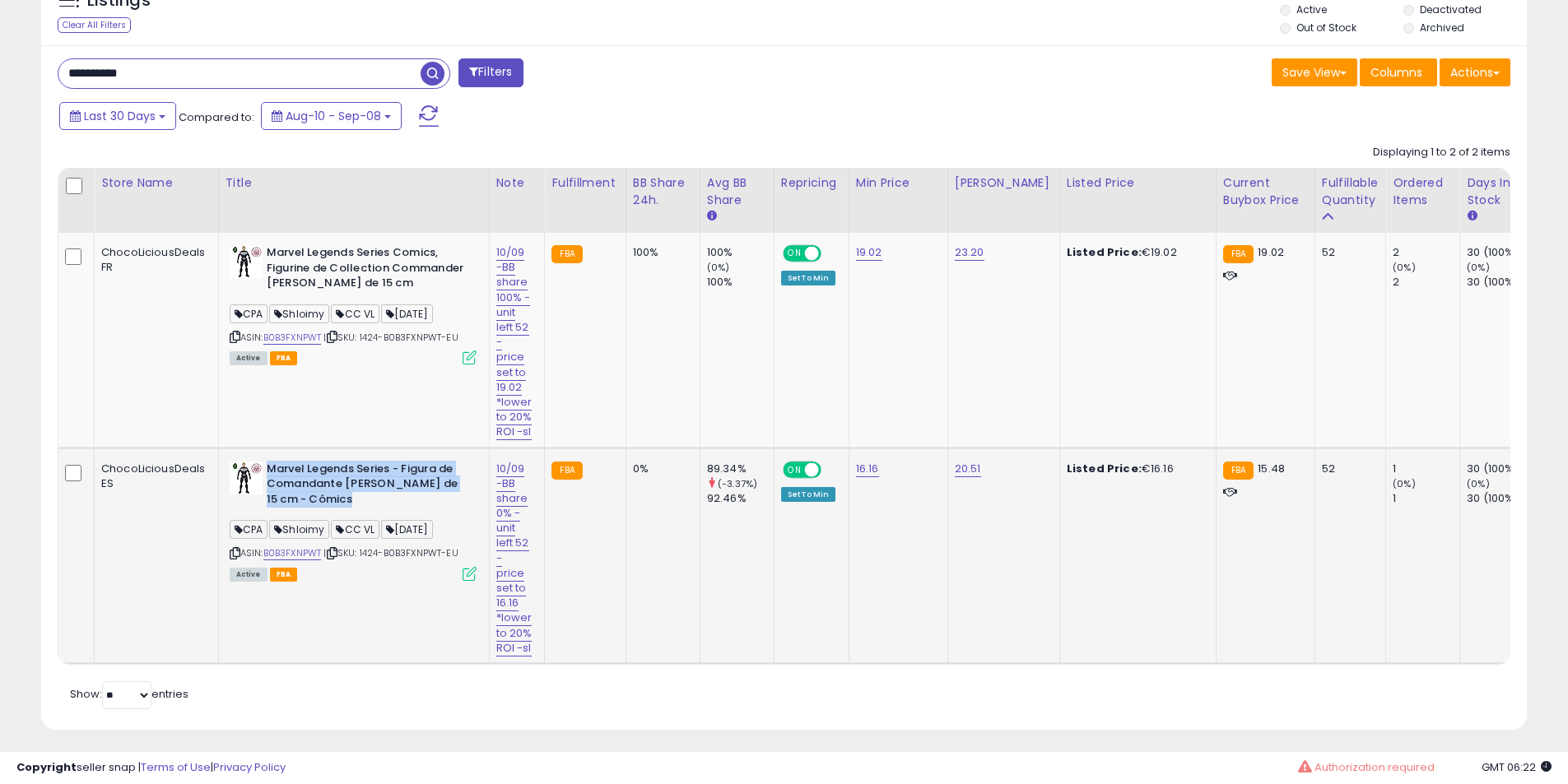
click at [413, 511] on b "Marvel Legends Series - Figura de Comandante [PERSON_NAME] de 15 cm - Cómics" at bounding box center [366, 486] width 200 height 50
click at [391, 511] on b "Marvel Legends Series - Figura de Comandante [PERSON_NAME] de 15 cm - Cómics" at bounding box center [366, 486] width 200 height 50
click at [406, 511] on b "Marvel Legends Series - Figura de Comandante [PERSON_NAME] de 15 cm - Cómics" at bounding box center [366, 486] width 200 height 50
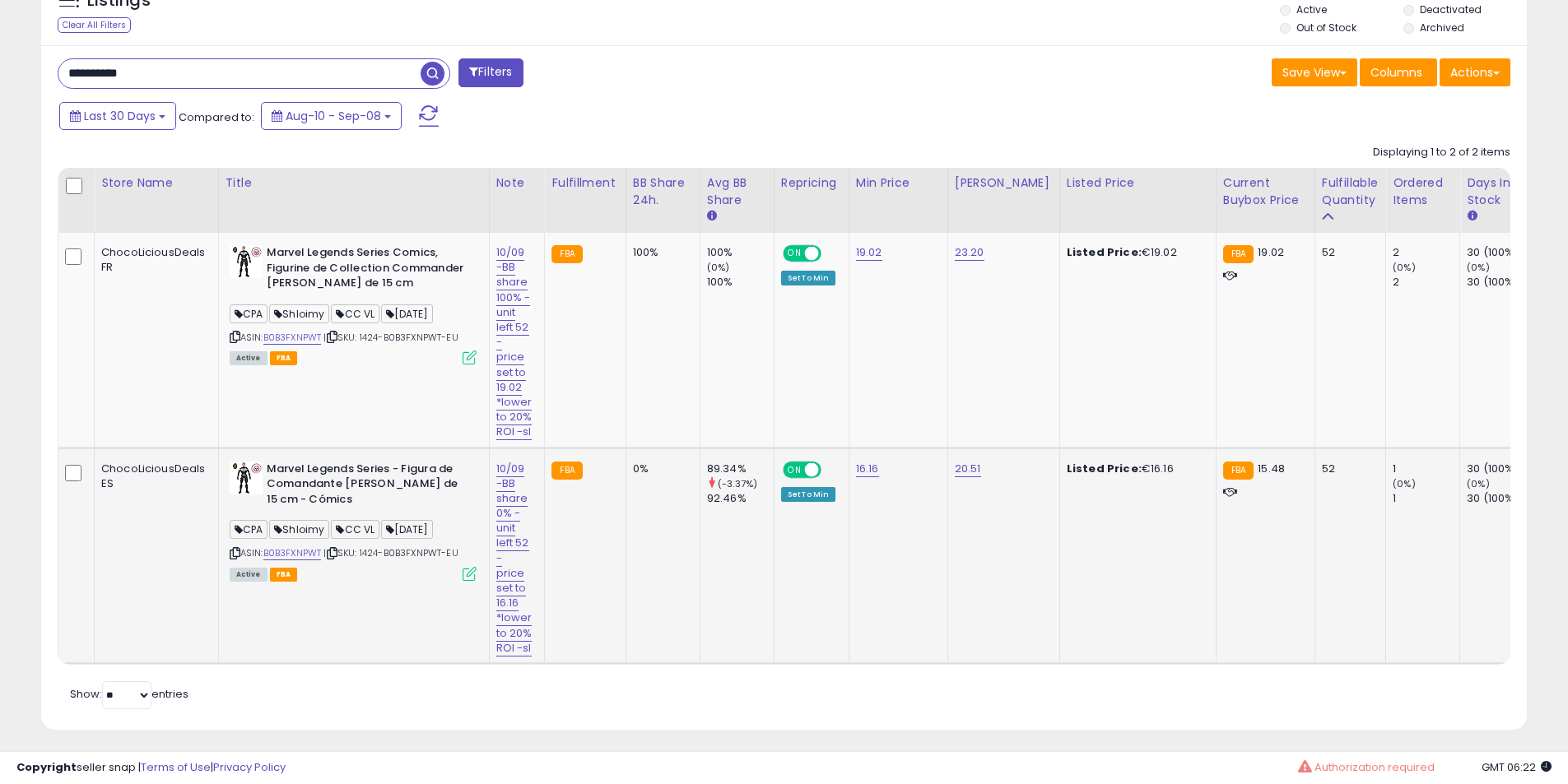
click at [342, 511] on b "Marvel Legends Series - Figura de Comandante [PERSON_NAME] de 15 cm - Cómics" at bounding box center [366, 486] width 200 height 50
click at [322, 498] on b "Marvel Legends Series - Figura de Comandante [PERSON_NAME] de 15 cm - Cómics" at bounding box center [366, 486] width 200 height 50
click at [351, 499] on b "Marvel Legends Series - Figura de Comandante [PERSON_NAME] de 15 cm - Cómics" at bounding box center [366, 486] width 200 height 50
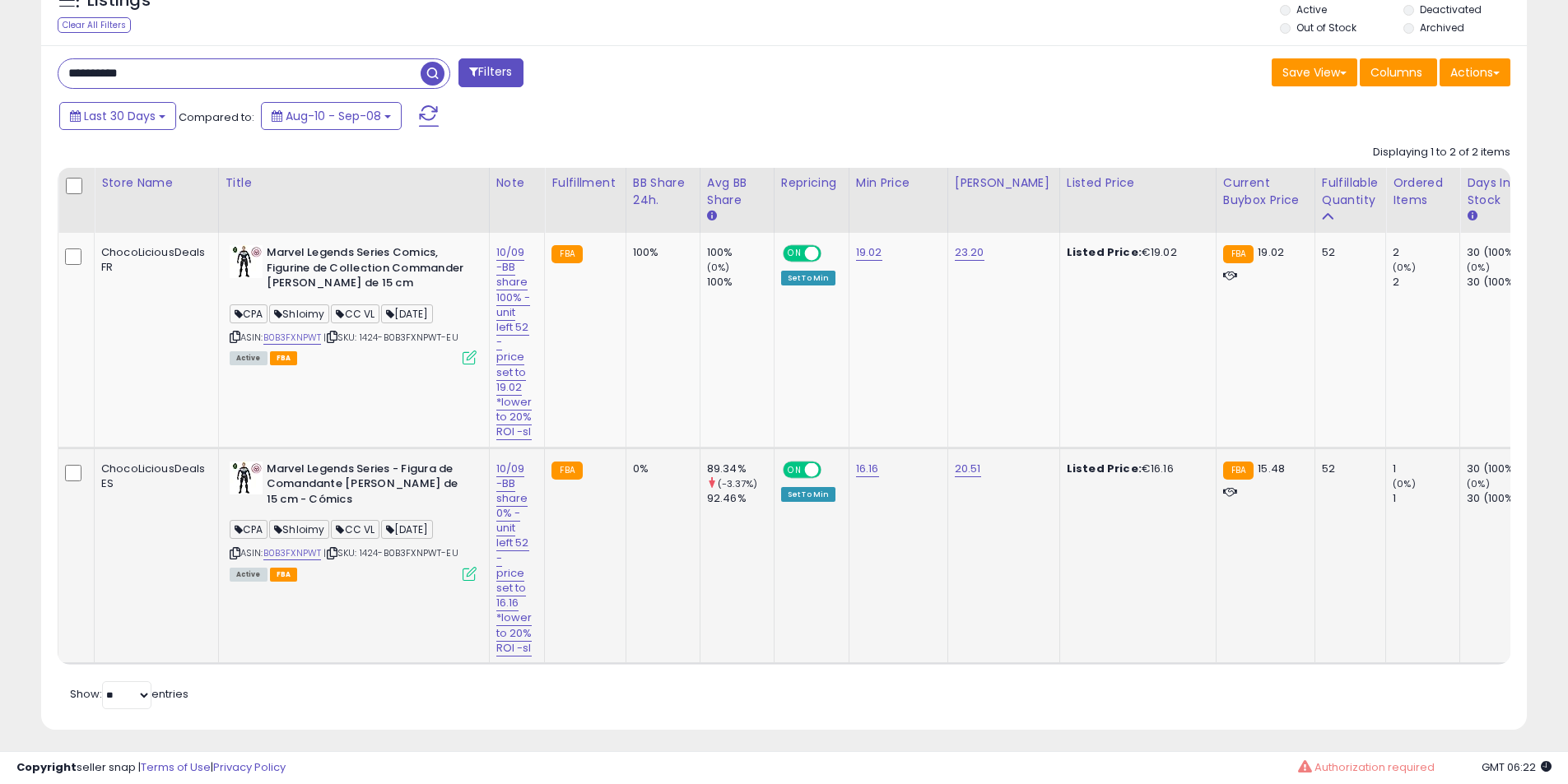
click at [389, 503] on b "Marvel Legends Series - Figura de Comandante [PERSON_NAME] de 15 cm - Cómics" at bounding box center [366, 486] width 200 height 50
drag, startPoint x: 389, startPoint y: 503, endPoint x: 365, endPoint y: 513, distance: 26.0
click at [390, 504] on b "Marvel Legends Series - Figura de Comandante [PERSON_NAME] de 15 cm - Cómics" at bounding box center [366, 486] width 200 height 50
click at [365, 511] on b "Marvel Legends Series - Figura de Comandante [PERSON_NAME] de 15 cm - Cómics" at bounding box center [366, 486] width 200 height 50
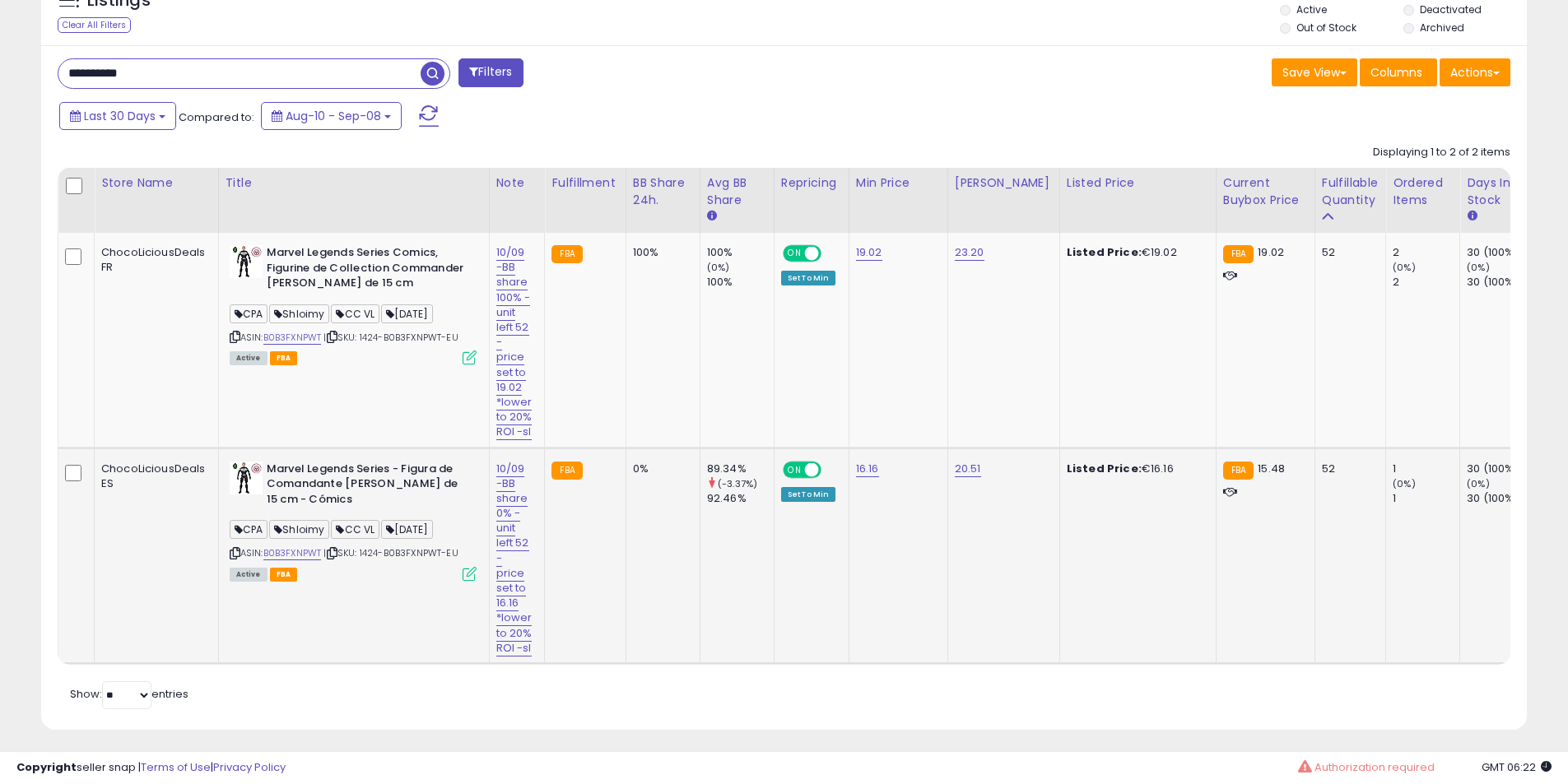
click at [277, 511] on b "Marvel Legends Series - Figura de Comandante [PERSON_NAME] de 15 cm - Cómics" at bounding box center [366, 486] width 200 height 50
click at [324, 507] on b "Marvel Legends Series - Figura de Comandante [PERSON_NAME] de 15 cm - Cómics" at bounding box center [366, 486] width 200 height 50
click at [367, 499] on b "Marvel Legends Series - Figura de Comandante [PERSON_NAME] de 15 cm - Cómics" at bounding box center [366, 486] width 200 height 50
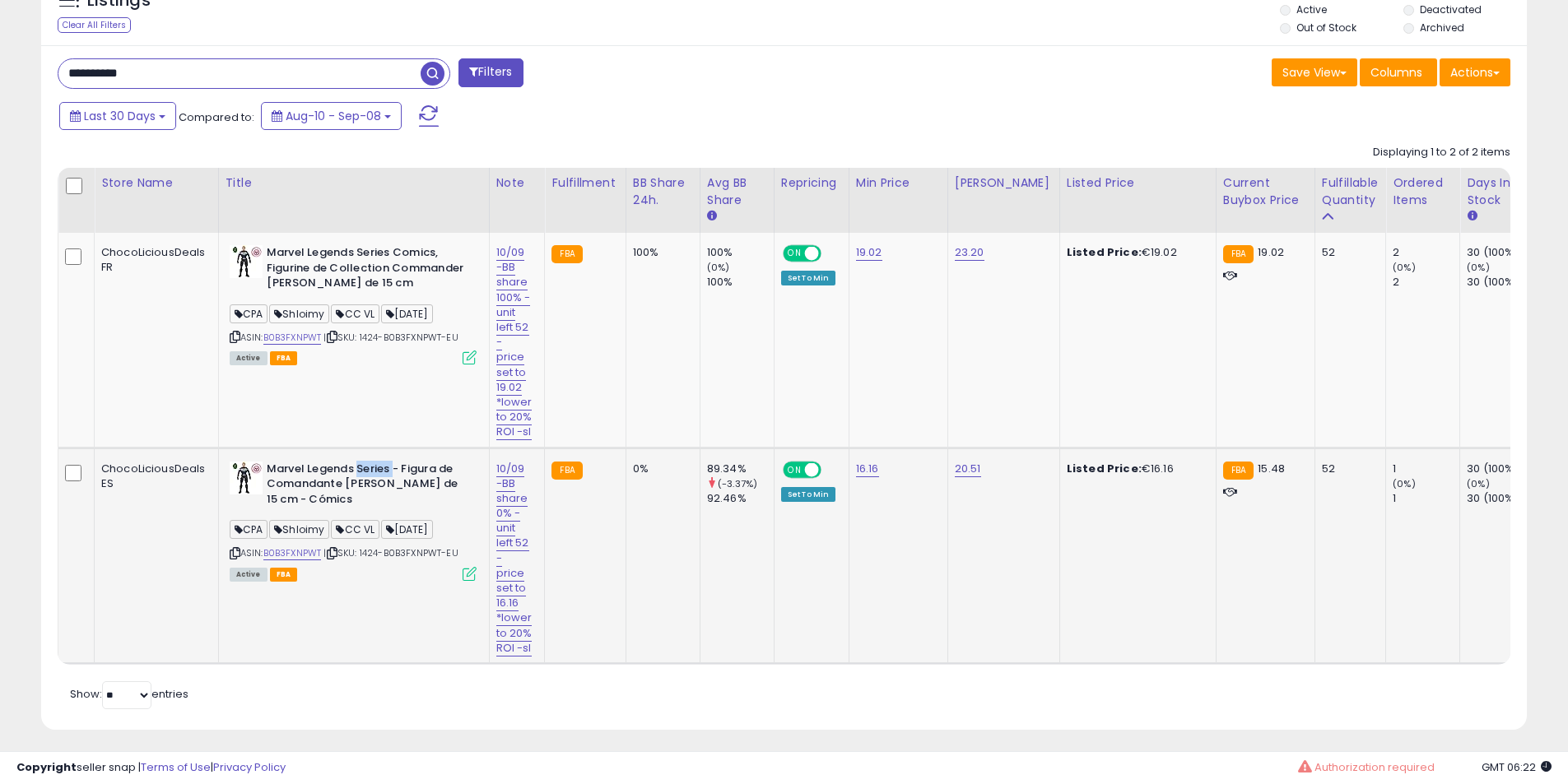
click at [367, 499] on b "Marvel Legends Series - Figura de Comandante [PERSON_NAME] de 15 cm - Cómics" at bounding box center [366, 486] width 200 height 50
click at [384, 507] on b "Marvel Legends Series - Figura de Comandante [PERSON_NAME] de 15 cm - Cómics" at bounding box center [366, 486] width 200 height 50
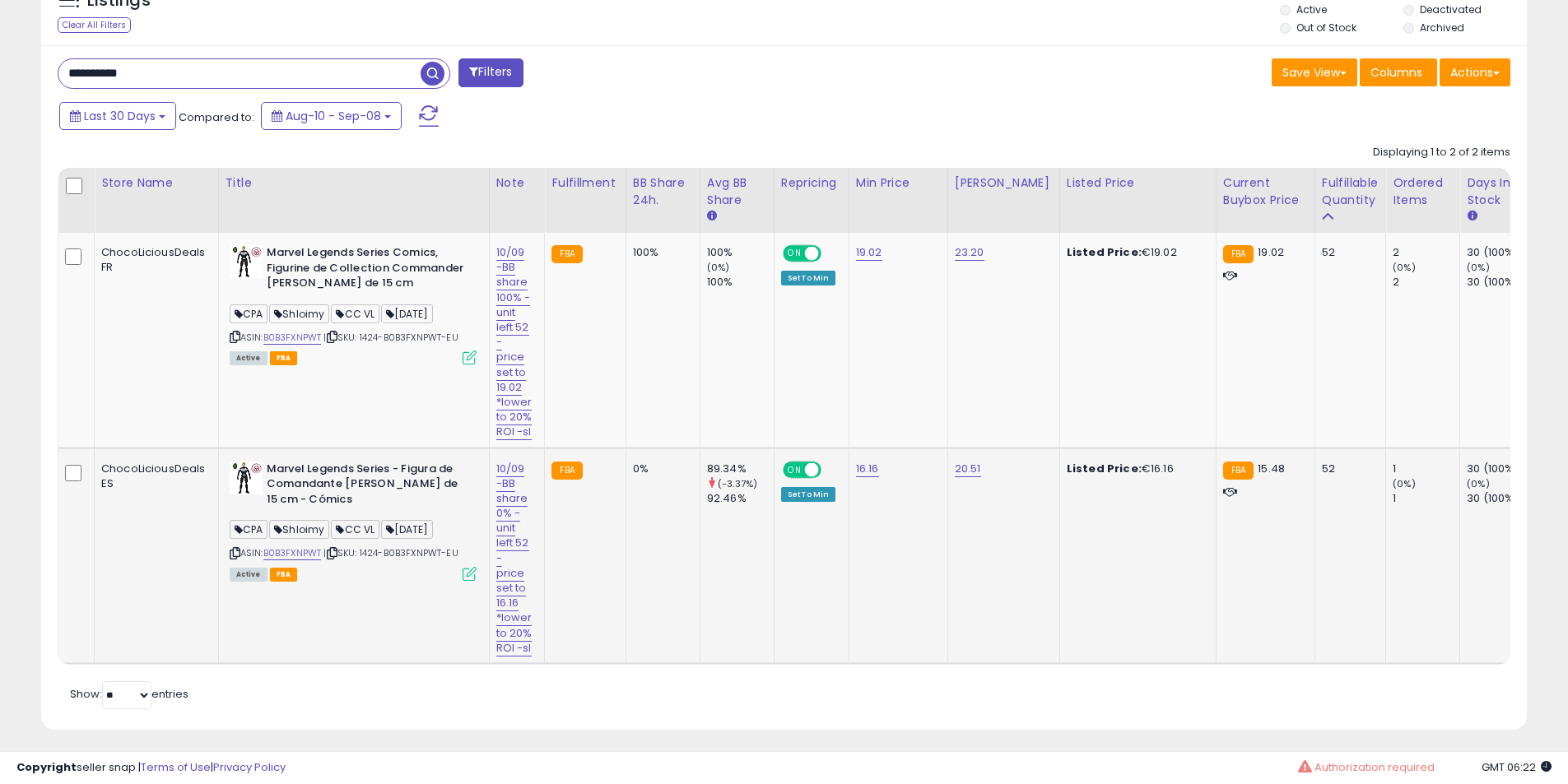
click at [349, 511] on b "Marvel Legends Series - Figura de Comandante [PERSON_NAME] de 15 cm - Cómics" at bounding box center [366, 486] width 200 height 50
click at [353, 511] on b "Marvel Legends Series - Figura de Comandante [PERSON_NAME] de 15 cm - Cómics" at bounding box center [366, 486] width 200 height 50
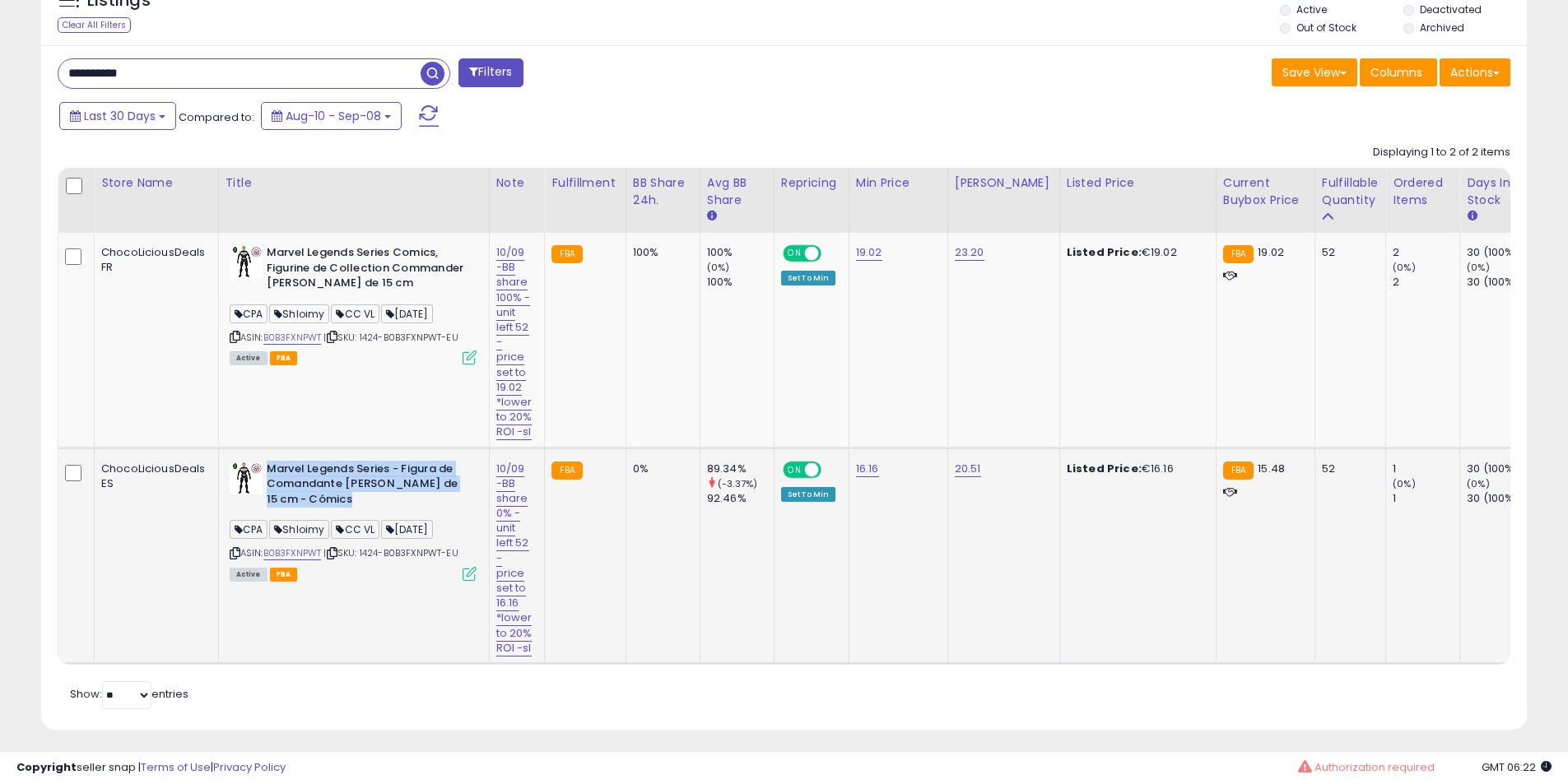
click at [353, 511] on b "Marvel Legends Series - Figura de Comandante [PERSON_NAME] de 15 cm - Cómics" at bounding box center [366, 486] width 200 height 50
click at [342, 511] on b "Marvel Legends Series - Figura de Comandante [PERSON_NAME] de 15 cm - Cómics" at bounding box center [366, 486] width 200 height 50
click at [338, 499] on b "Marvel Legends Series - Figura de Comandante [PERSON_NAME] de 15 cm - Cómics" at bounding box center [366, 486] width 200 height 50
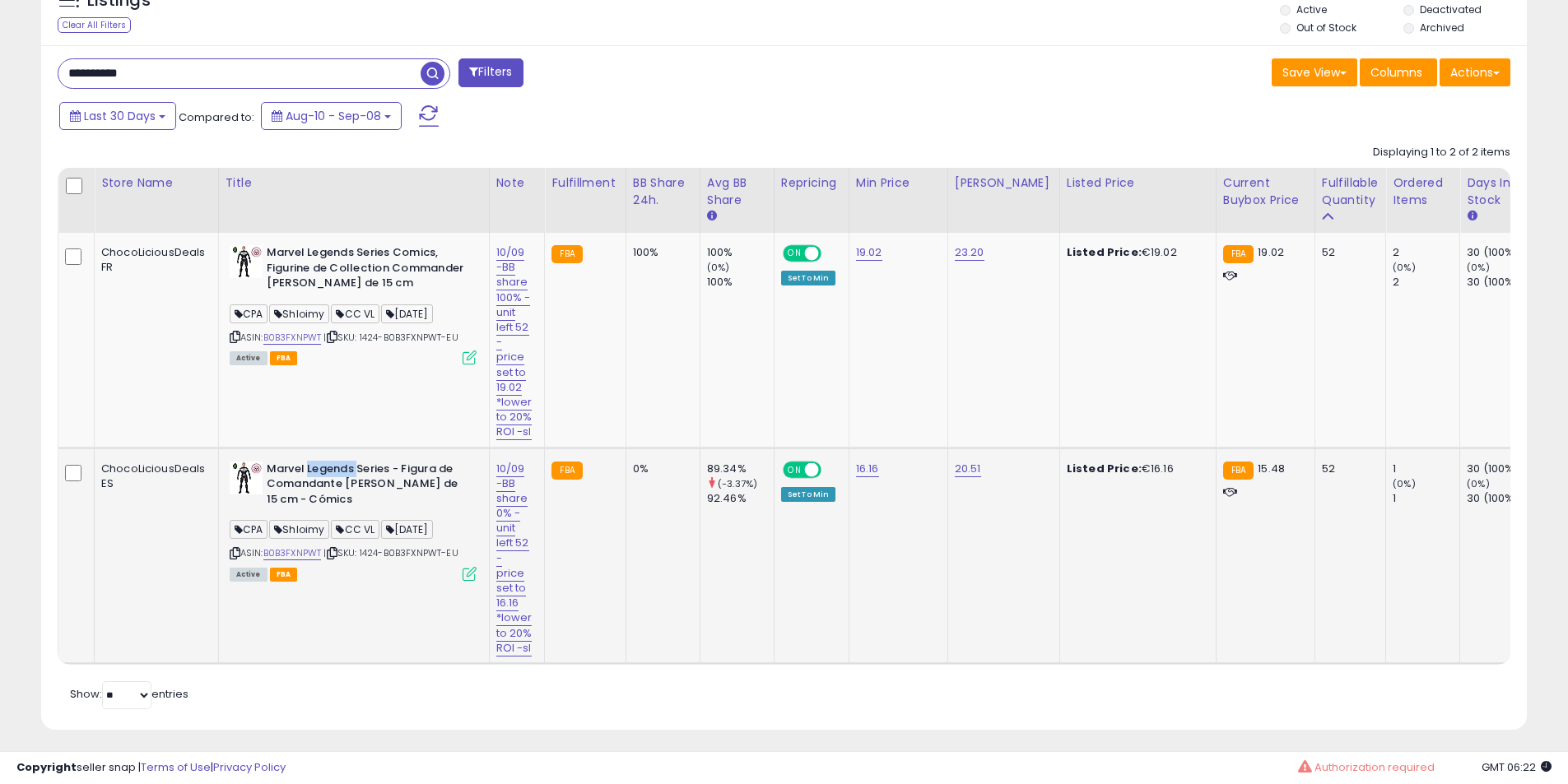
click at [338, 499] on b "Marvel Legends Series - Figura de Comandante [PERSON_NAME] de 15 cm - Cómics" at bounding box center [366, 486] width 200 height 50
click at [352, 502] on b "Marvel Legends Series - Figura de Comandante [PERSON_NAME] de 15 cm - Cómics" at bounding box center [366, 486] width 200 height 50
click at [375, 506] on b "Marvel Legends Series - Figura de Comandante [PERSON_NAME] de 15 cm - Cómics" at bounding box center [366, 486] width 200 height 50
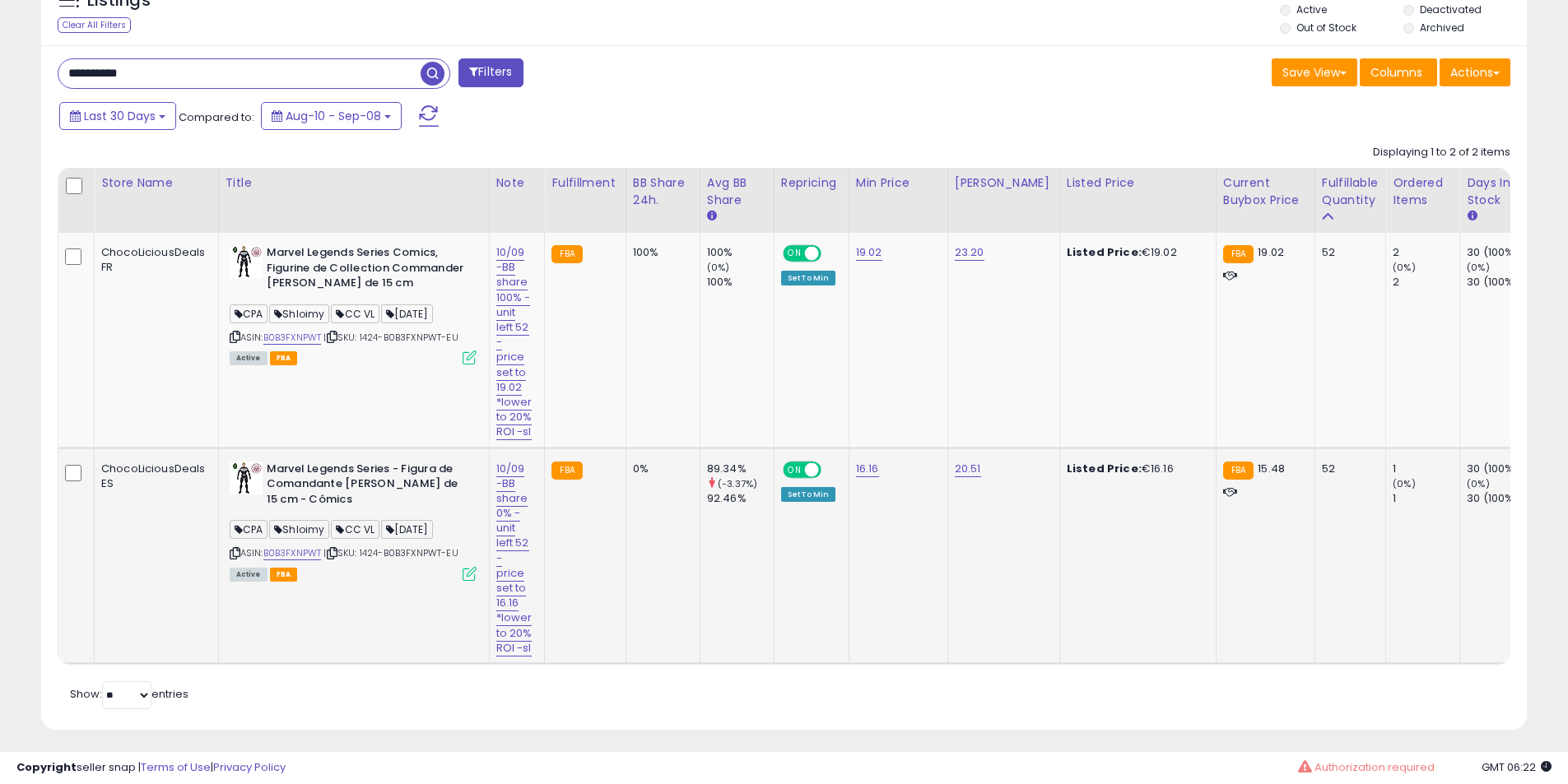
click at [389, 510] on b "Marvel Legends Series - Figura de Comandante [PERSON_NAME] de 15 cm - Cómics" at bounding box center [366, 486] width 200 height 50
click at [388, 510] on b "Marvel Legends Series - Figura de Comandante [PERSON_NAME] de 15 cm - Cómics" at bounding box center [366, 486] width 200 height 50
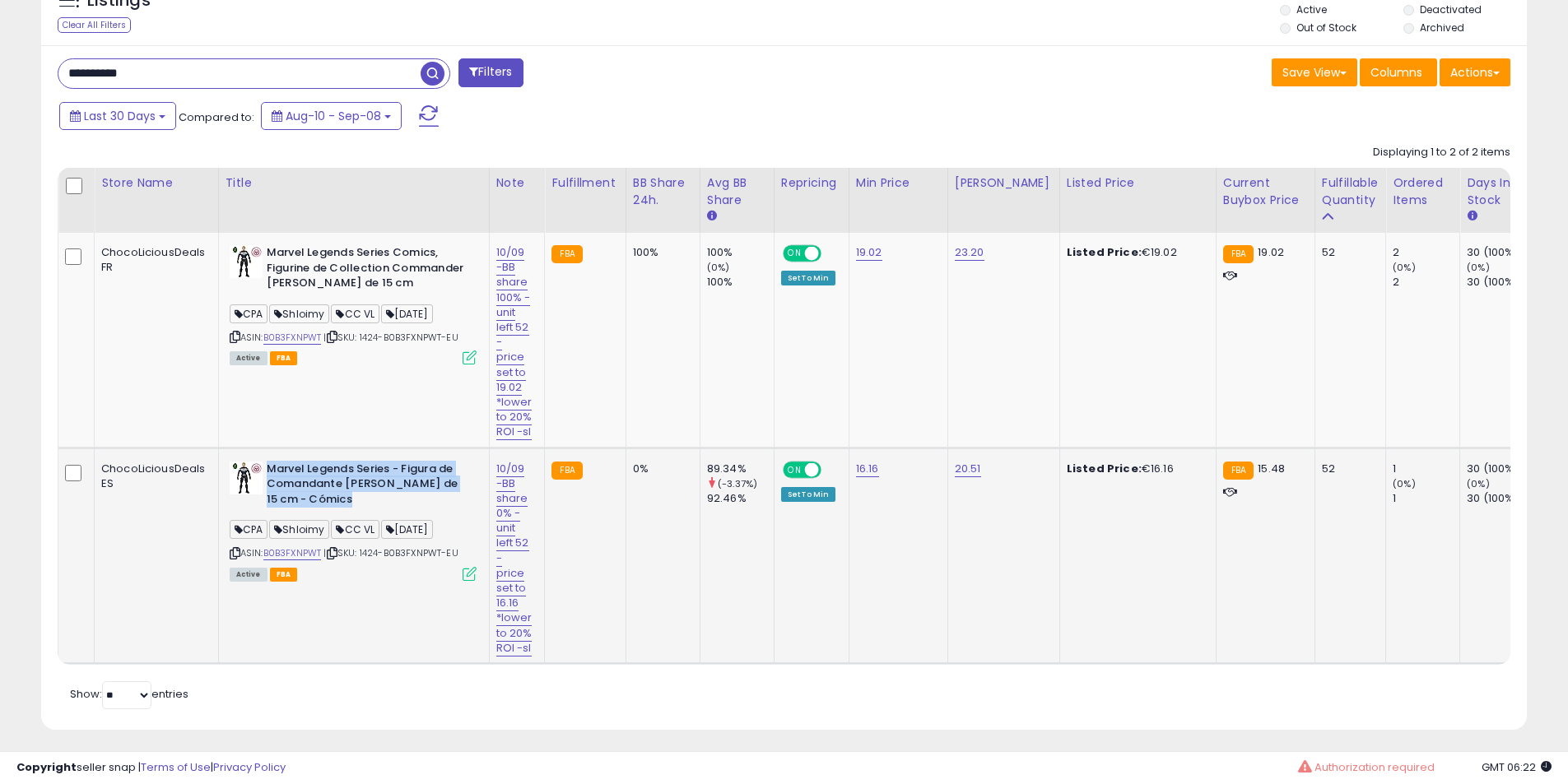
click at [388, 510] on b "Marvel Legends Series - Figura de Comandante [PERSON_NAME] de 15 cm - Cómics" at bounding box center [366, 486] width 200 height 50
click at [380, 501] on b "Marvel Legends Series - Figura de Comandante [PERSON_NAME] de 15 cm - Cómics" at bounding box center [366, 486] width 200 height 50
click at [380, 499] on b "Marvel Legends Series - Figura de Comandante [PERSON_NAME] de 15 cm - Cómics" at bounding box center [366, 486] width 200 height 50
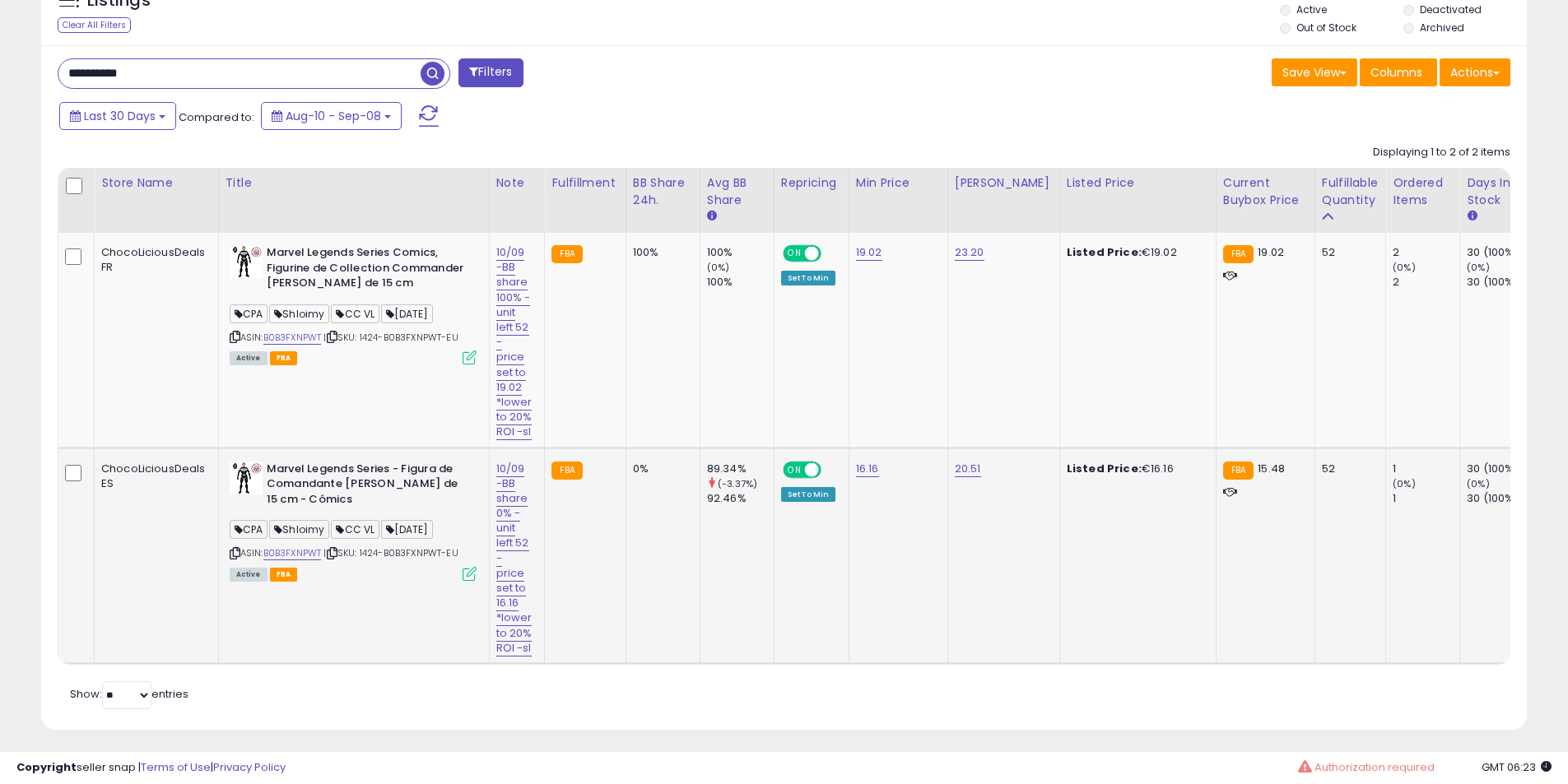
click at [348, 504] on b "Marvel Legends Series - Figura de Comandante [PERSON_NAME] de 15 cm - Cómics" at bounding box center [366, 486] width 200 height 50
click at [316, 242] on td "Marvel Legends Series Comics, Figurine de Collection Commander Rogers de 15 cm …" at bounding box center [353, 340] width 271 height 214
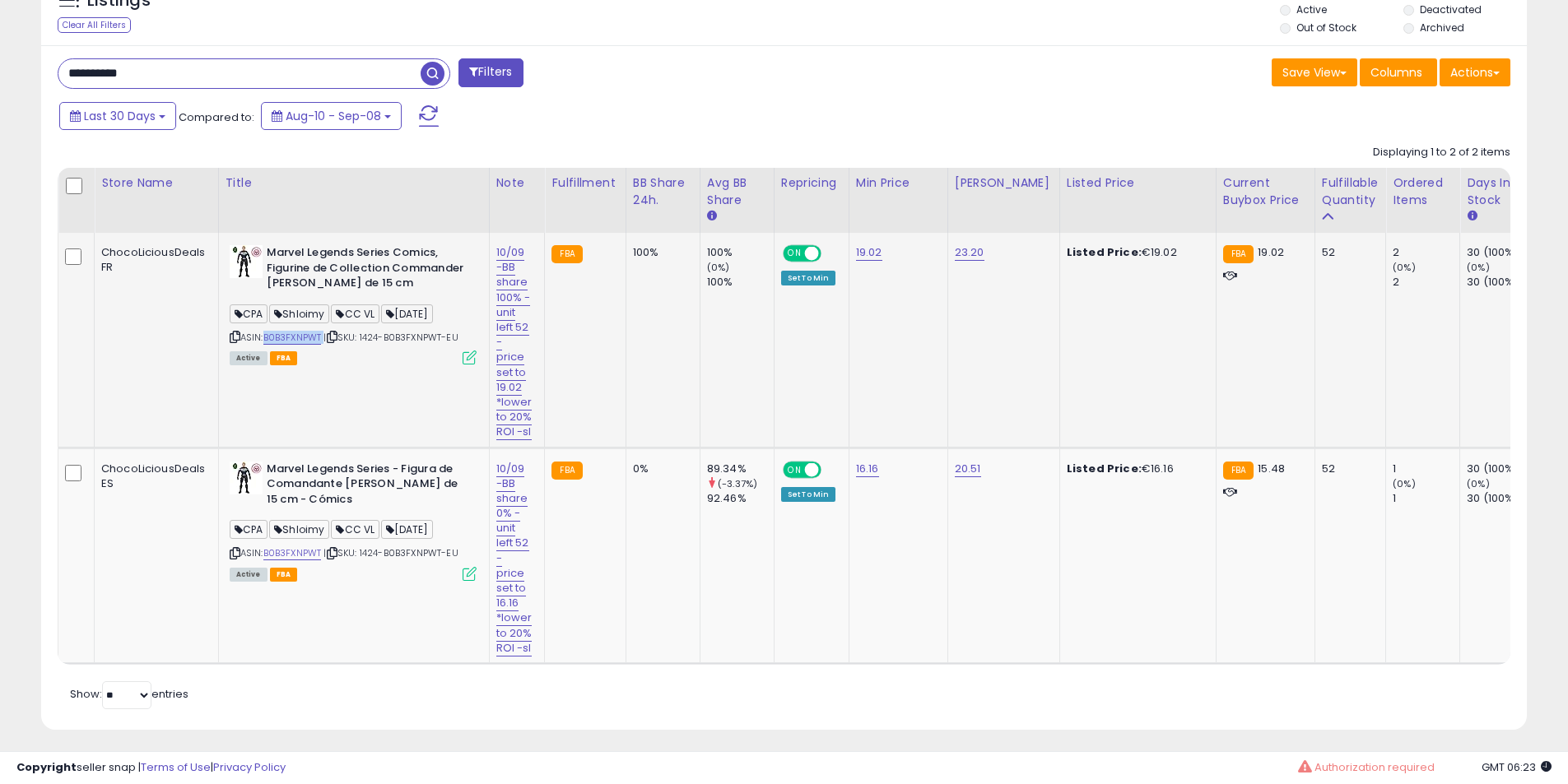
click at [316, 242] on td "Marvel Legends Series Comics, Figurine de Collection Commander Rogers de 15 cm …" at bounding box center [353, 340] width 271 height 214
click at [339, 242] on td "Marvel Legends Series Comics, Figurine de Collection Commander Rogers de 15 cm …" at bounding box center [353, 340] width 271 height 214
drag, startPoint x: 339, startPoint y: 242, endPoint x: 301, endPoint y: 264, distance: 43.9
click at [340, 246] on td "Marvel Legends Series Comics, Figurine de Collection Commander Rogers de 15 cm …" at bounding box center [353, 340] width 271 height 214
click at [301, 264] on b "Marvel Legends Series Comics, Figurine de Collection Commander [PERSON_NAME] de…" at bounding box center [366, 270] width 200 height 50
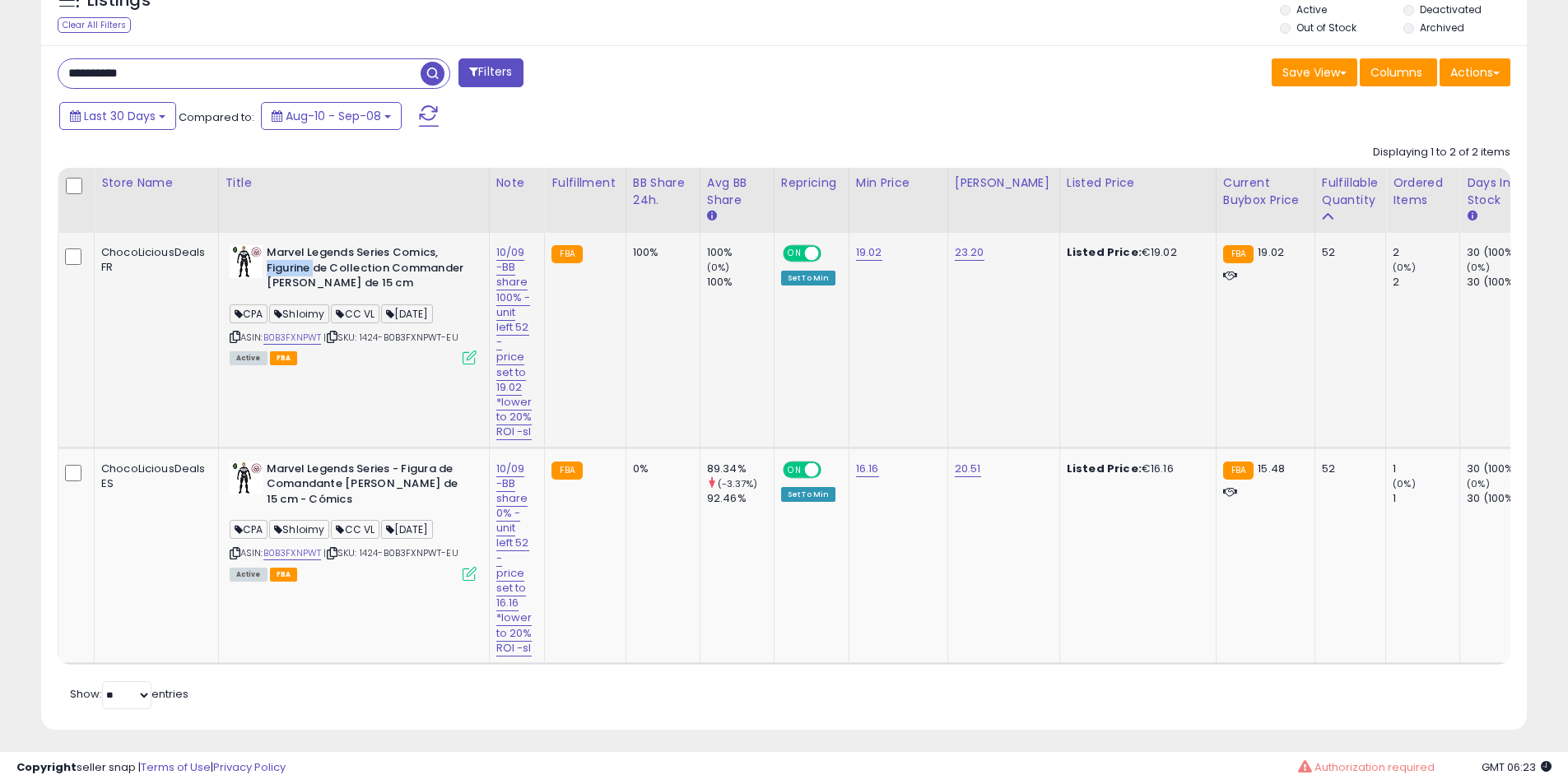
click at [301, 264] on b "Marvel Legends Series Comics, Figurine de Collection Commander [PERSON_NAME] de…" at bounding box center [366, 270] width 200 height 50
click at [307, 243] on td "Marvel Legends Series Comics, Figurine de Collection Commander Rogers de 15 cm …" at bounding box center [353, 340] width 271 height 214
click at [302, 270] on b "Marvel Legends Series Comics, Figurine de Collection Commander [PERSON_NAME] de…" at bounding box center [366, 270] width 200 height 50
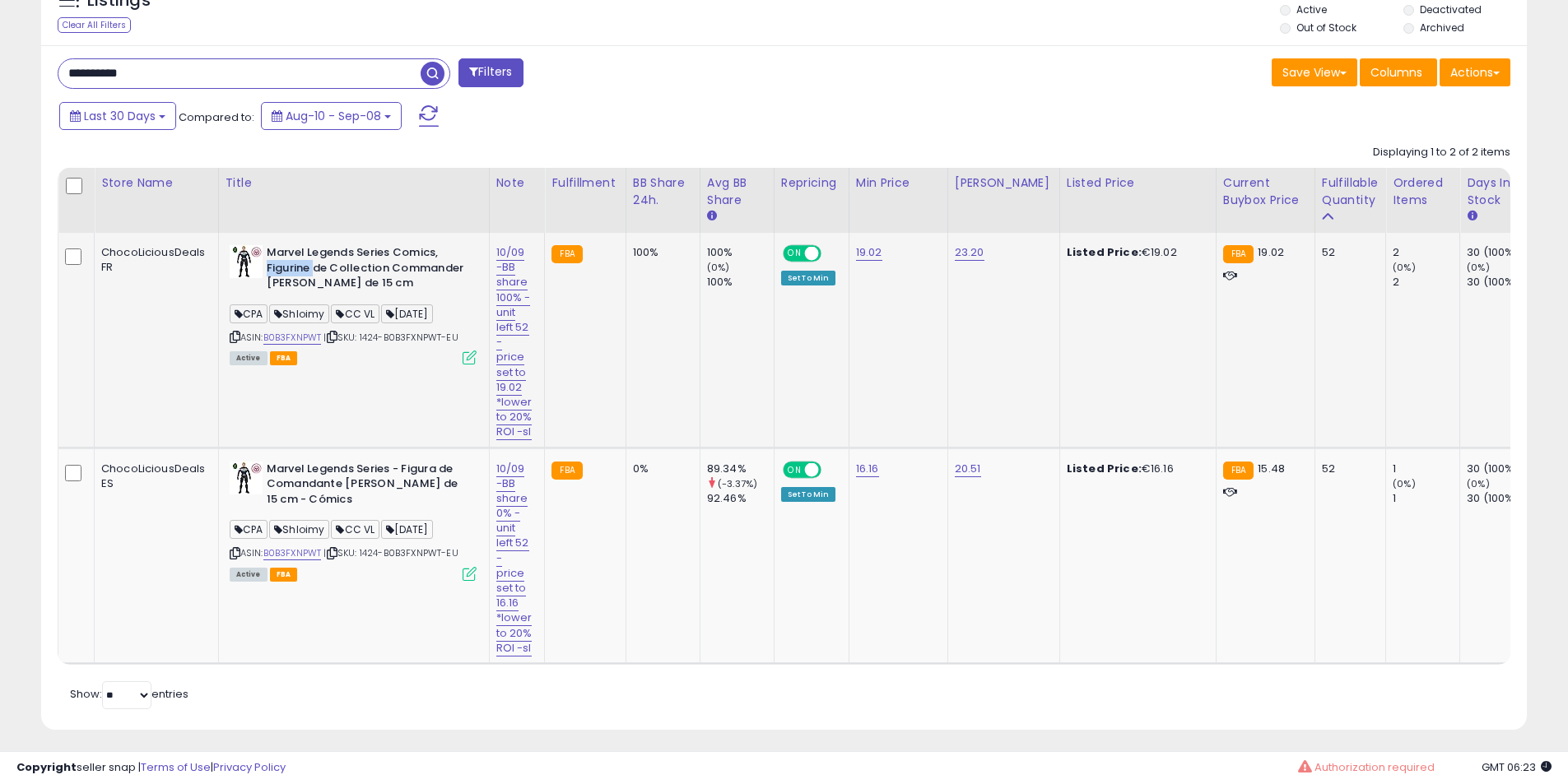
click at [305, 269] on b "Marvel Legends Series Comics, Figurine de Collection Commander [PERSON_NAME] de…" at bounding box center [366, 270] width 200 height 50
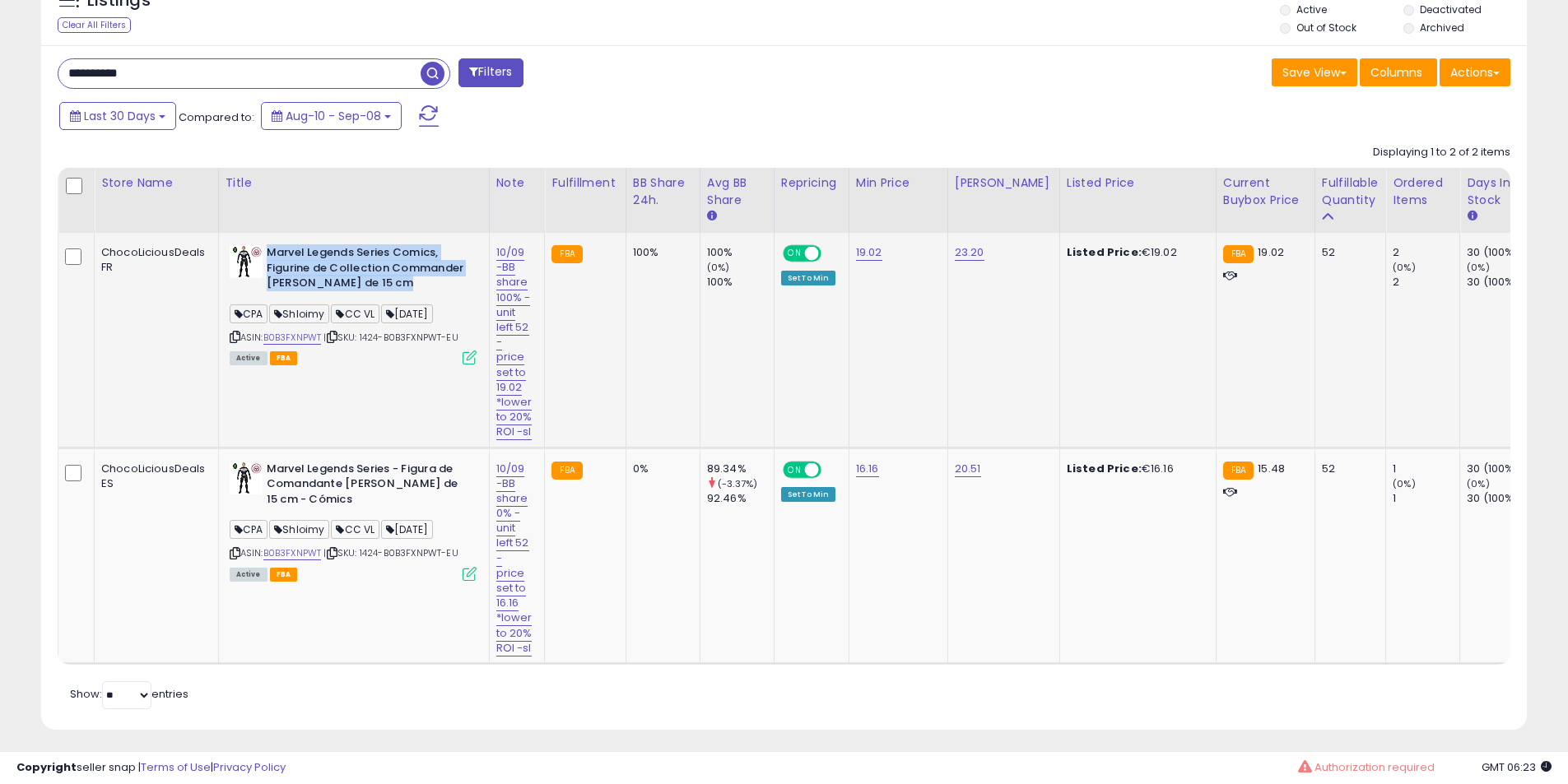
click at [306, 263] on b "Marvel Legends Series Comics, Figurine de Collection Commander [PERSON_NAME] de…" at bounding box center [366, 270] width 200 height 50
drag, startPoint x: 306, startPoint y: 263, endPoint x: 359, endPoint y: 262, distance: 53.0
click at [306, 262] on b "Marvel Legends Series Comics, Figurine de Collection Commander [PERSON_NAME] de…" at bounding box center [366, 270] width 200 height 50
click at [359, 262] on b "Marvel Legends Series Comics, Figurine de Collection Commander [PERSON_NAME] de…" at bounding box center [366, 270] width 200 height 50
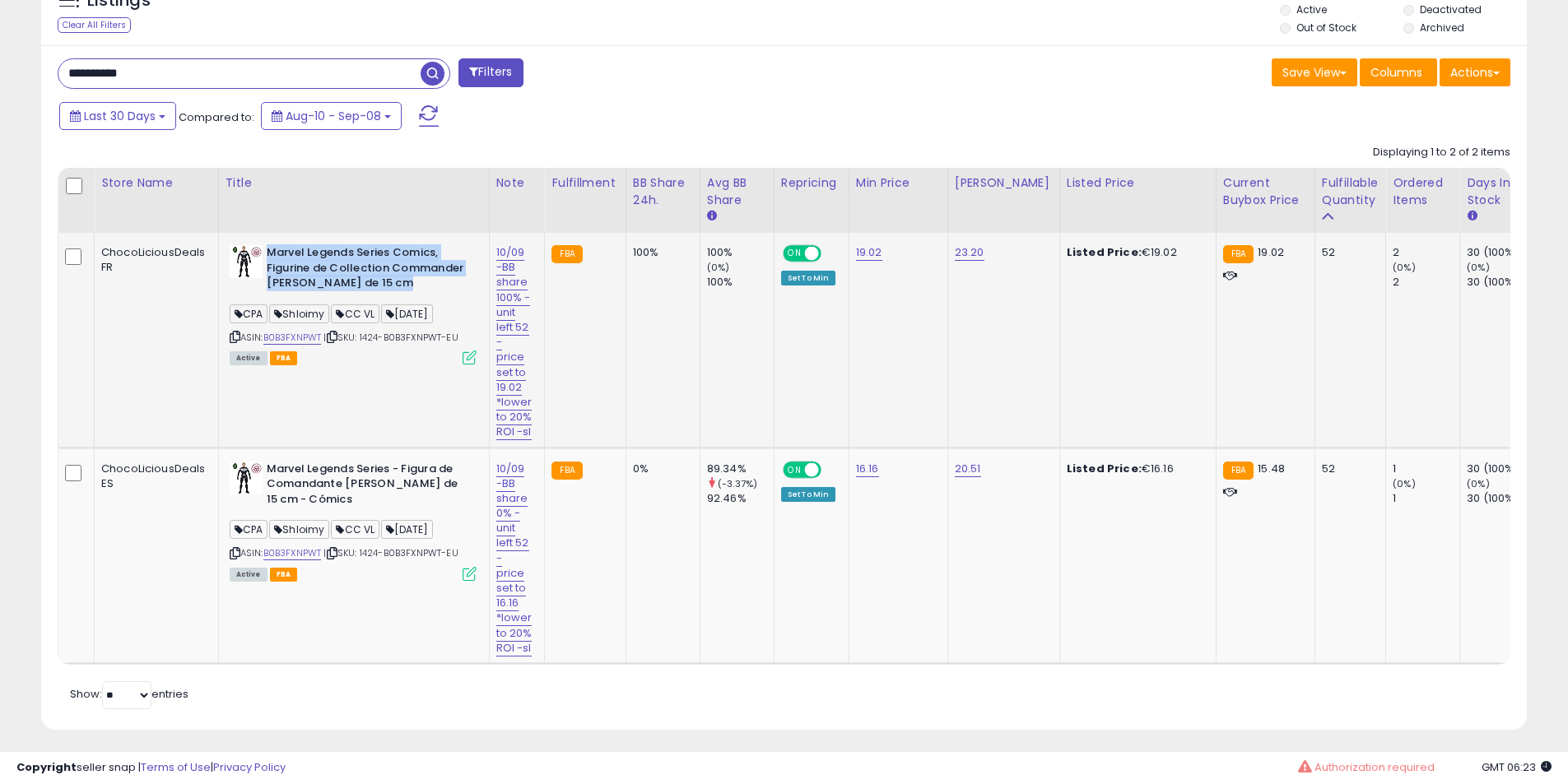
click at [359, 262] on b "Marvel Legends Series Comics, Figurine de Collection Commander [PERSON_NAME] de…" at bounding box center [366, 270] width 200 height 50
click at [352, 263] on b "Marvel Legends Series Comics, Figurine de Collection Commander [PERSON_NAME] de…" at bounding box center [366, 270] width 200 height 50
click at [342, 261] on b "Marvel Legends Series Comics, Figurine de Collection Commander [PERSON_NAME] de…" at bounding box center [366, 270] width 200 height 50
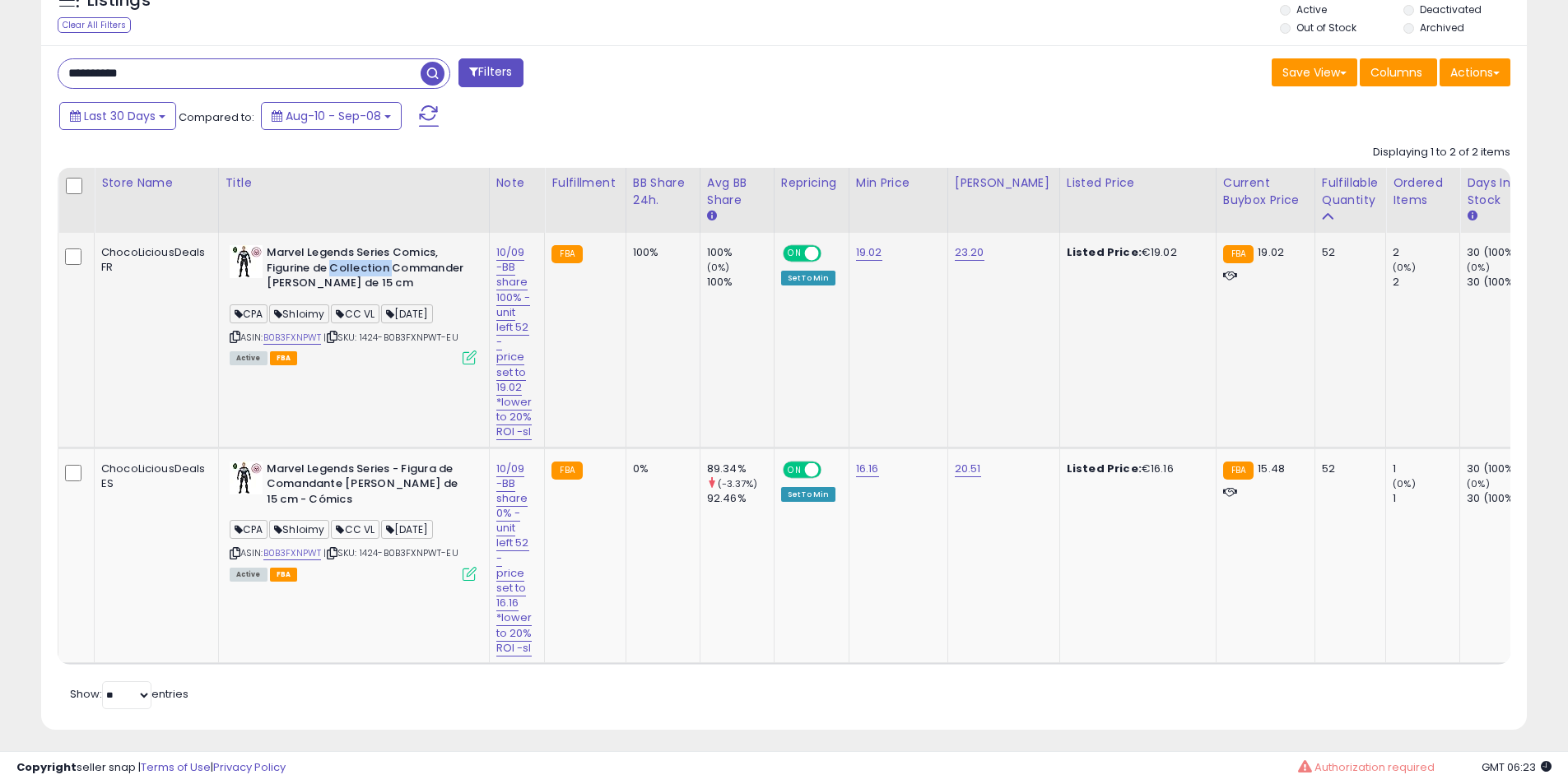
click at [342, 261] on b "Marvel Legends Series Comics, Figurine de Collection Commander [PERSON_NAME] de…" at bounding box center [366, 270] width 200 height 50
click at [358, 261] on b "Marvel Legends Series Comics, Figurine de Collection Commander [PERSON_NAME] de…" at bounding box center [366, 270] width 200 height 50
click at [352, 259] on b "Marvel Legends Series Comics, Figurine de Collection Commander [PERSON_NAME] de…" at bounding box center [366, 270] width 200 height 50
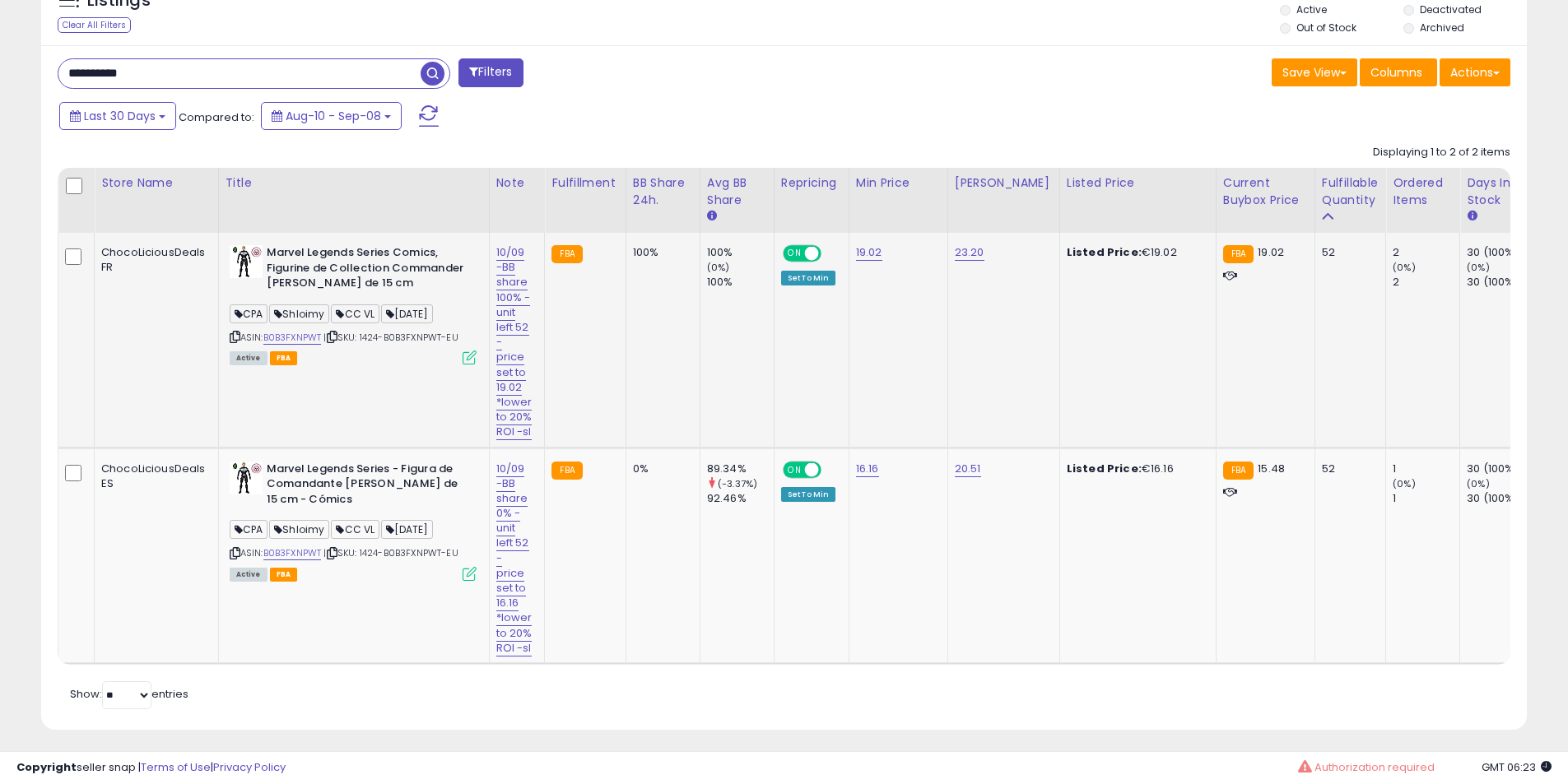
click at [335, 256] on b "Marvel Legends Series Comics, Figurine de Collection Commander [PERSON_NAME] de…" at bounding box center [366, 270] width 200 height 50
click at [416, 500] on b "Marvel Legends Series - Figura de Comandante [PERSON_NAME] de 15 cm - Cómics" at bounding box center [366, 486] width 200 height 50
click at [412, 499] on b "Marvel Legends Series - Figura de Comandante [PERSON_NAME] de 15 cm - Cómics" at bounding box center [366, 486] width 200 height 50
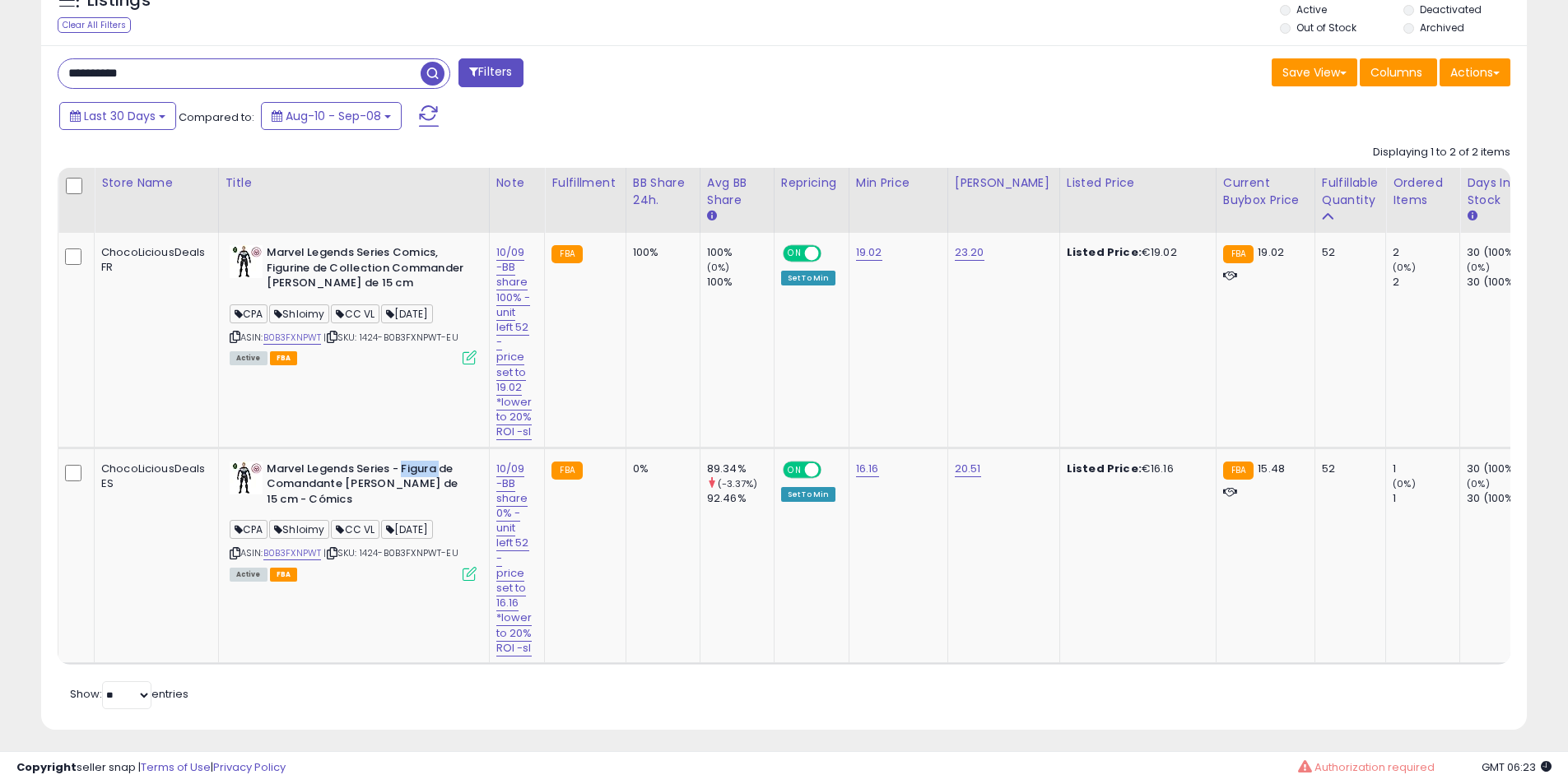
click at [192, 72] on input "**********" at bounding box center [239, 74] width 362 height 29
paste input "text"
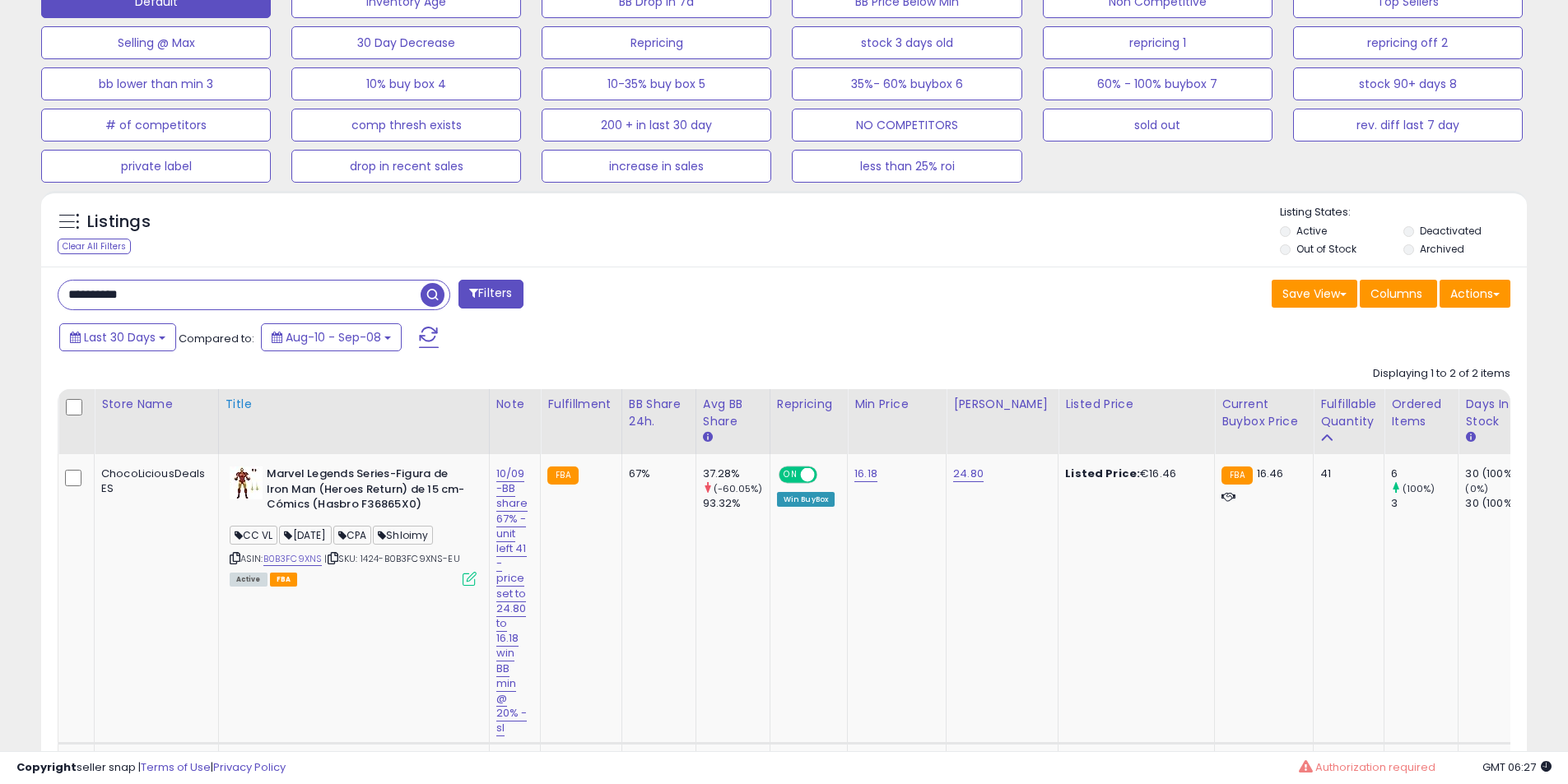
scroll to position [616, 0]
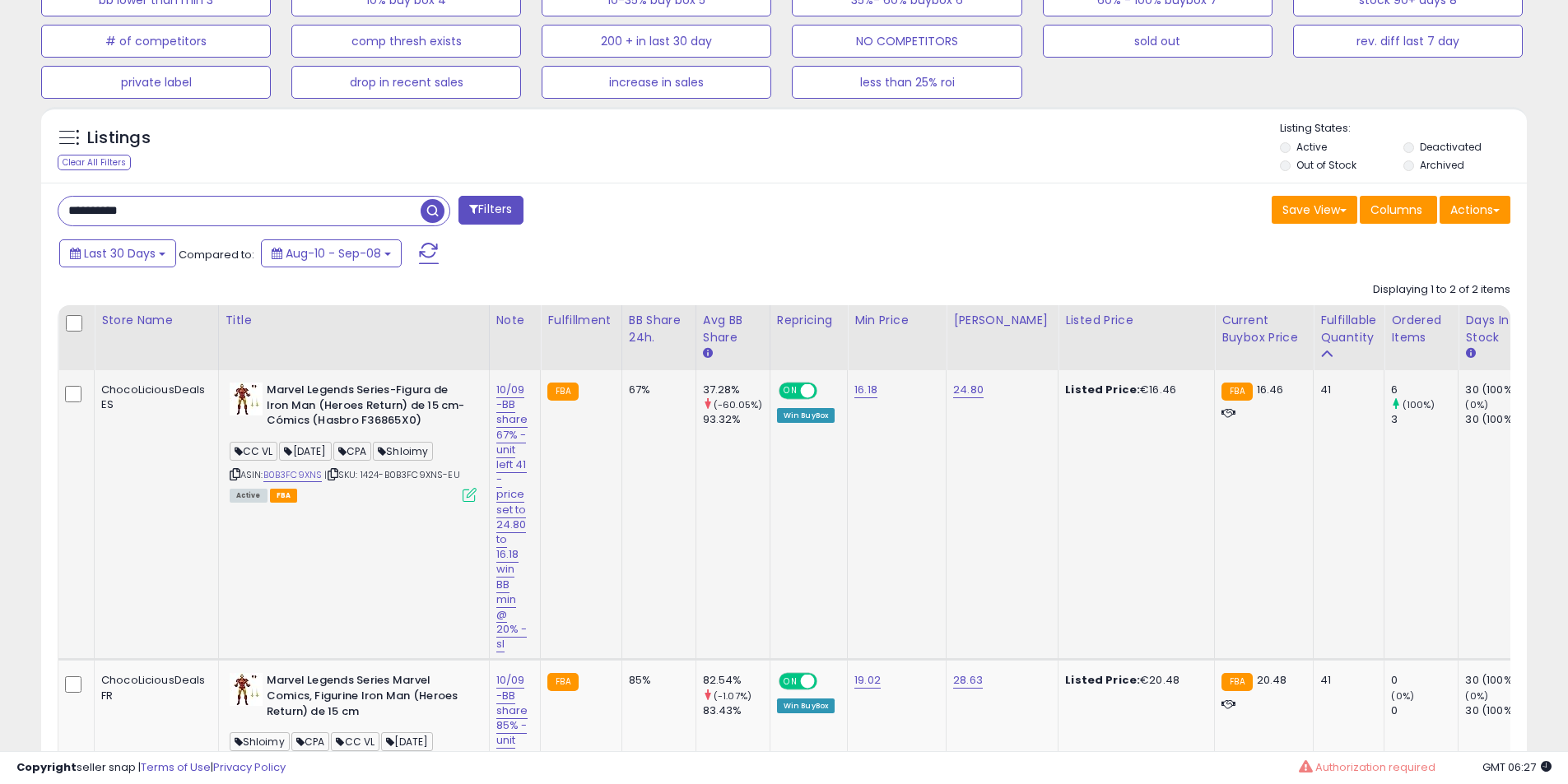
click at [334, 400] on b "Marvel Legends Series-Figura de Iron Man (Heroes Return) de 15 cm-Cómics (Hasbr…" at bounding box center [366, 407] width 200 height 50
click at [362, 402] on b "Marvel Legends Series-Figura de Iron Man (Heroes Return) de 15 cm-Cómics (Hasbr…" at bounding box center [366, 407] width 200 height 50
click at [353, 398] on b "Marvel Legends Series-Figura de Iron Man (Heroes Return) de 15 cm-Cómics (Hasbr…" at bounding box center [366, 407] width 200 height 50
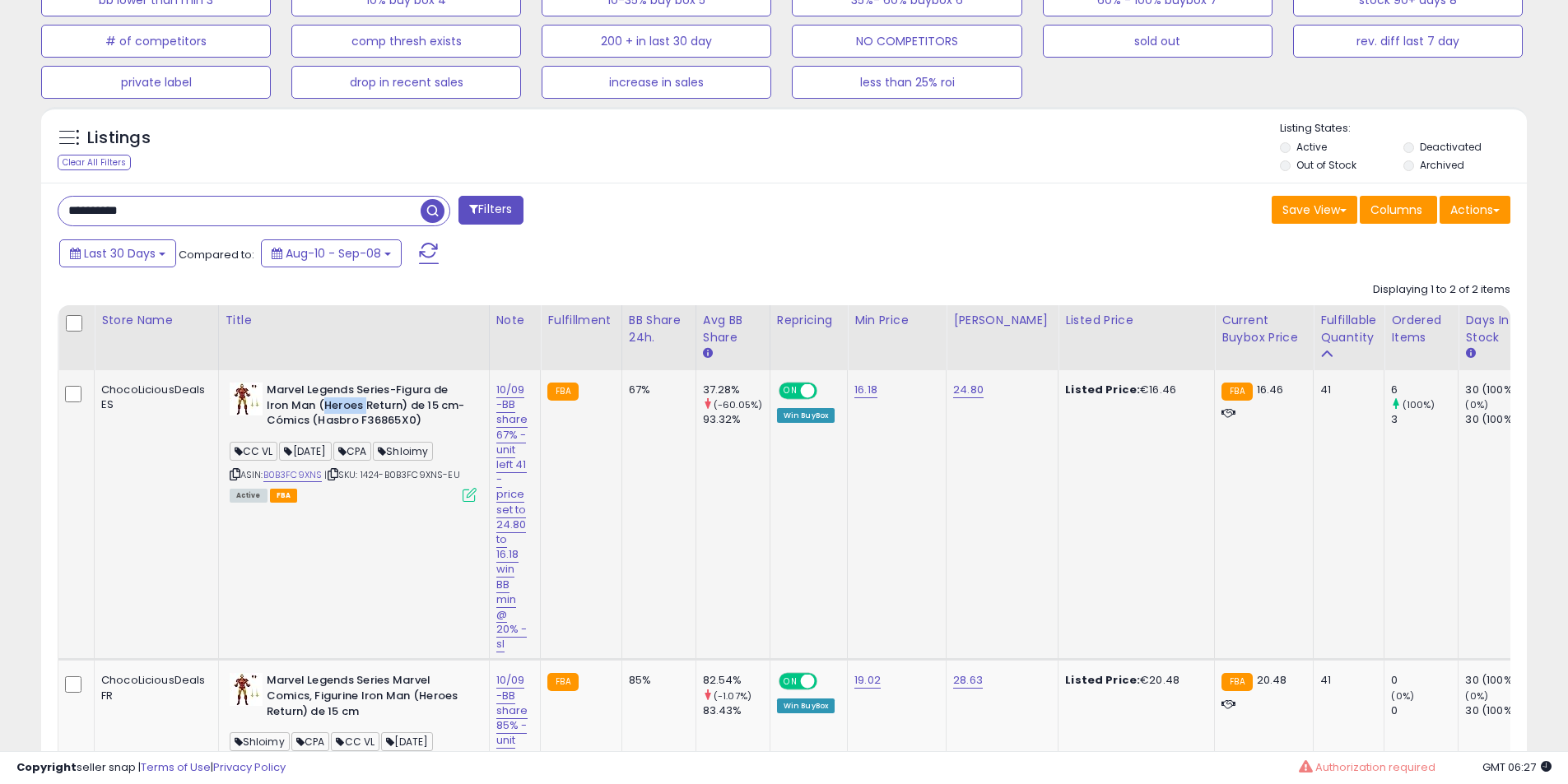
click at [353, 398] on b "Marvel Legends Series-Figura de Iron Man (Heroes Return) de 15 cm-Cómics (Hasbr…" at bounding box center [366, 407] width 200 height 50
click at [340, 398] on b "Marvel Legends Series-Figura de Iron Man (Heroes Return) de 15 cm-Cómics (Hasbr…" at bounding box center [366, 407] width 200 height 50
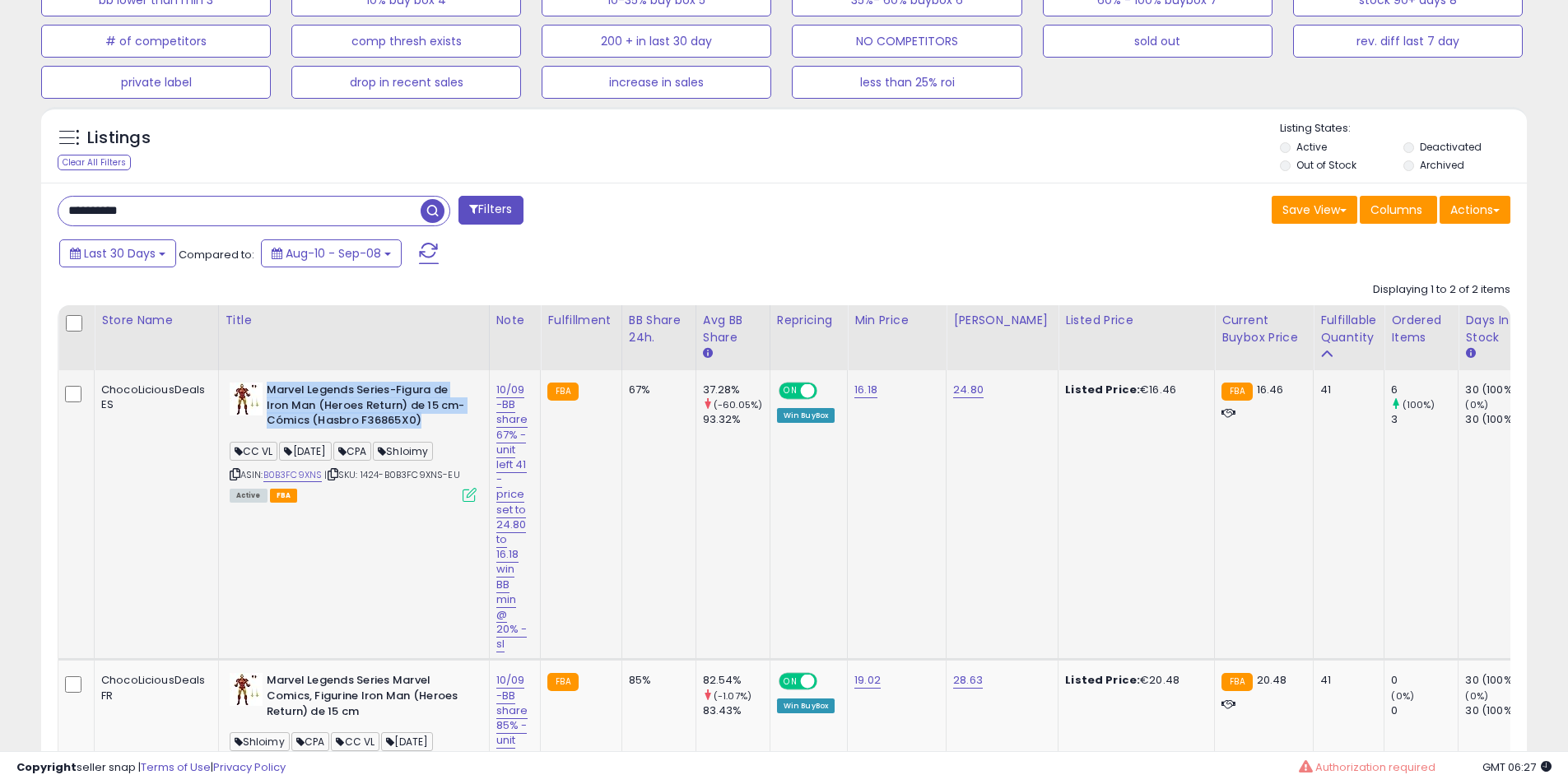
click at [340, 398] on b "Marvel Legends Series-Figura de Iron Man (Heroes Return) de 15 cm-Cómics (Hasbr…" at bounding box center [366, 407] width 200 height 50
click at [331, 399] on b "Marvel Legends Series-Figura de Iron Man (Heroes Return) de 15 cm-Cómics (Hasbr…" at bounding box center [366, 407] width 200 height 50
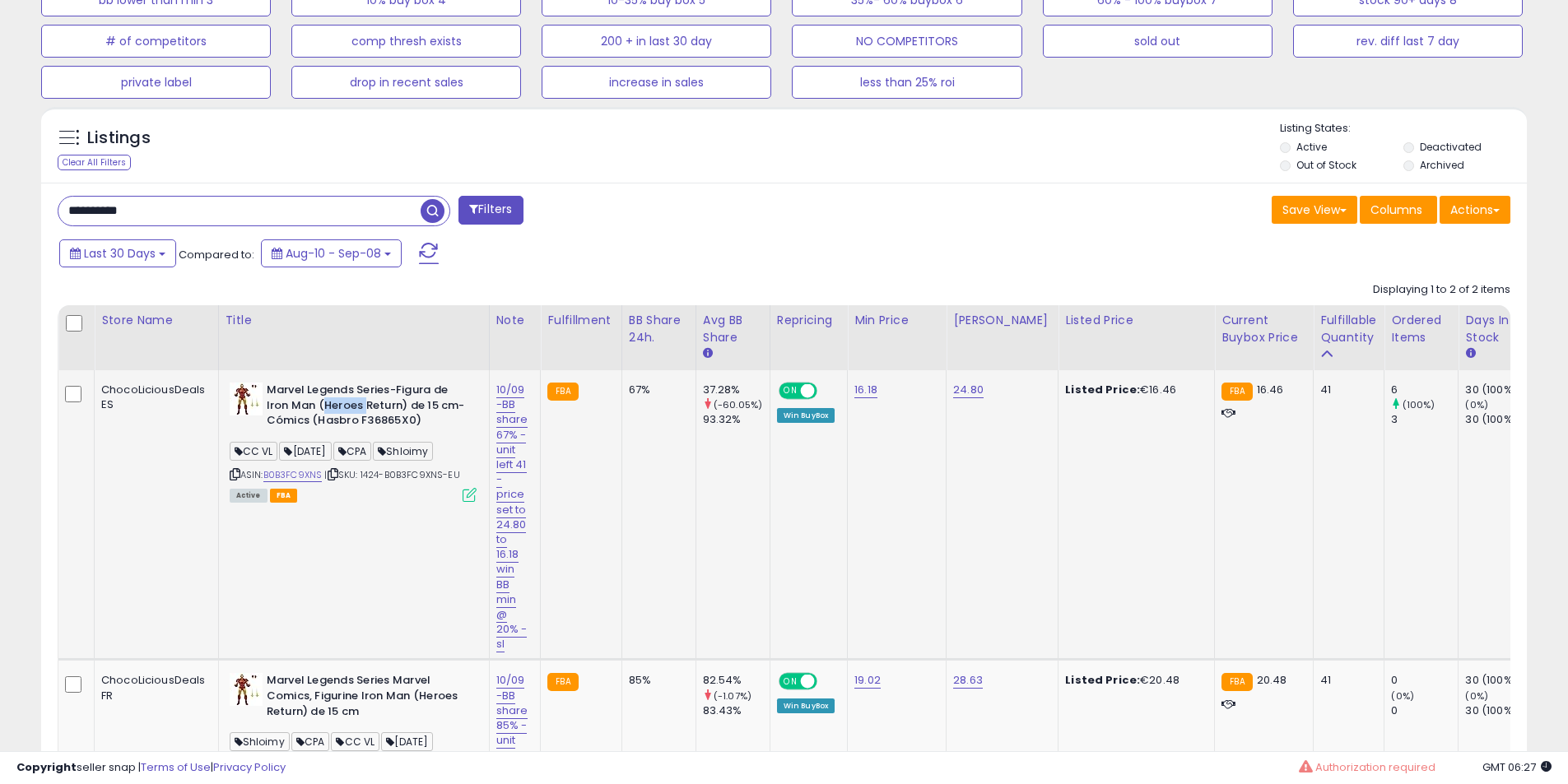
drag, startPoint x: 331, startPoint y: 399, endPoint x: 264, endPoint y: 407, distance: 67.5
click at [315, 406] on b "Marvel Legends Series-Figura de Iron Man (Heroes Return) de 15 cm-Cómics (Hasbr…" at bounding box center [366, 407] width 200 height 50
click at [266, 407] on b "Marvel Legends Series-Figura de Iron Man (Heroes Return) de 15 cm-Cómics (Hasbr…" at bounding box center [366, 407] width 200 height 50
click at [279, 395] on b "Marvel Legends Series-Figura de Iron Man (Heroes Return) de 15 cm-Cómics (Hasbr…" at bounding box center [366, 407] width 200 height 50
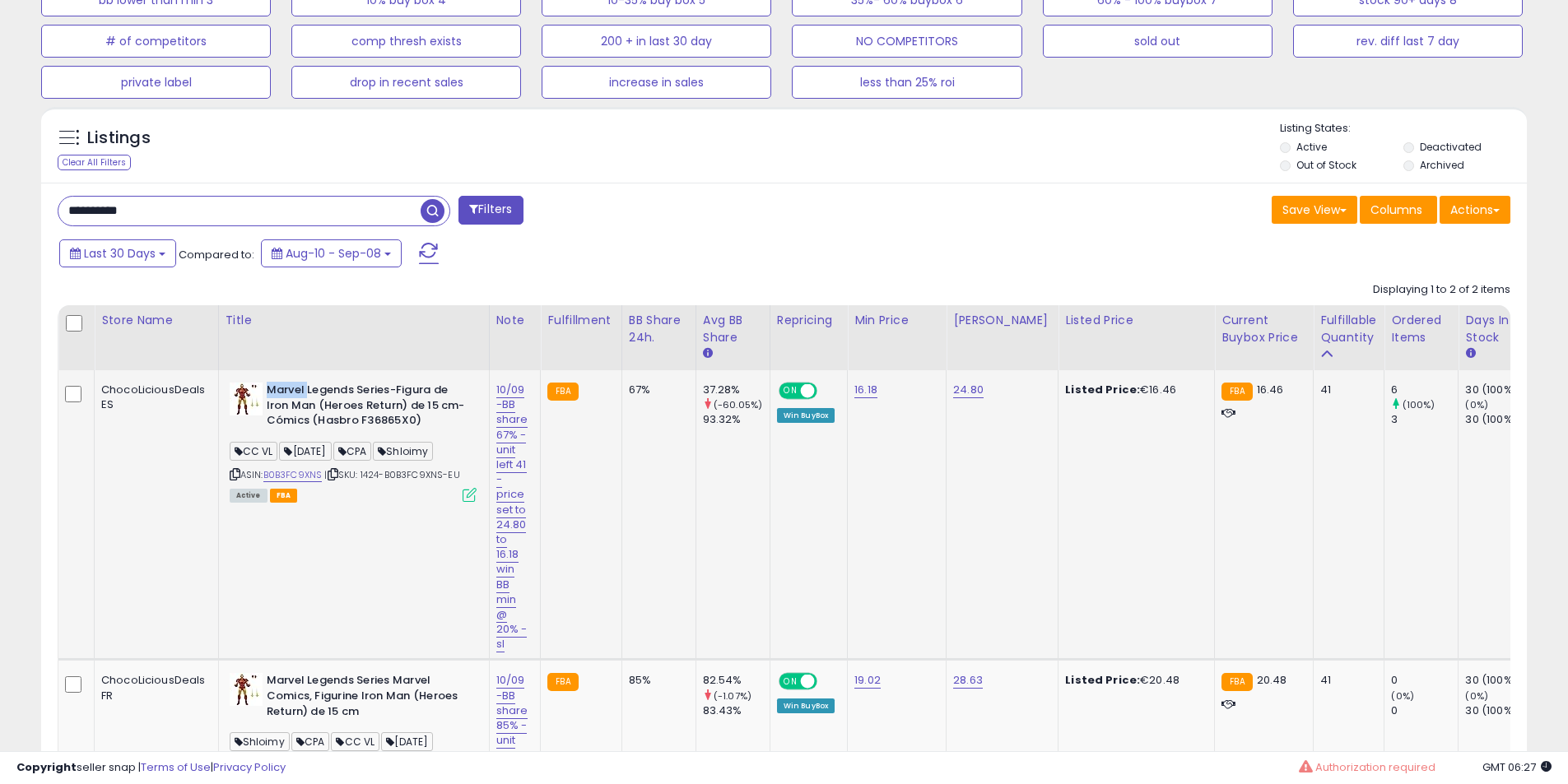
click at [279, 395] on b "Marvel Legends Series-Figura de Iron Man (Heroes Return) de 15 cm-Cómics (Hasbr…" at bounding box center [366, 407] width 200 height 50
click at [326, 382] on b "Marvel Legends Series-Figura de Iron Man (Heroes Return) de 15 cm-Cómics (Hasbr…" at bounding box center [366, 407] width 200 height 50
click at [320, 404] on b "Marvel Legends Series-Figura de Iron Man (Heroes Return) de 15 cm-Cómics (Hasbr…" at bounding box center [366, 407] width 200 height 50
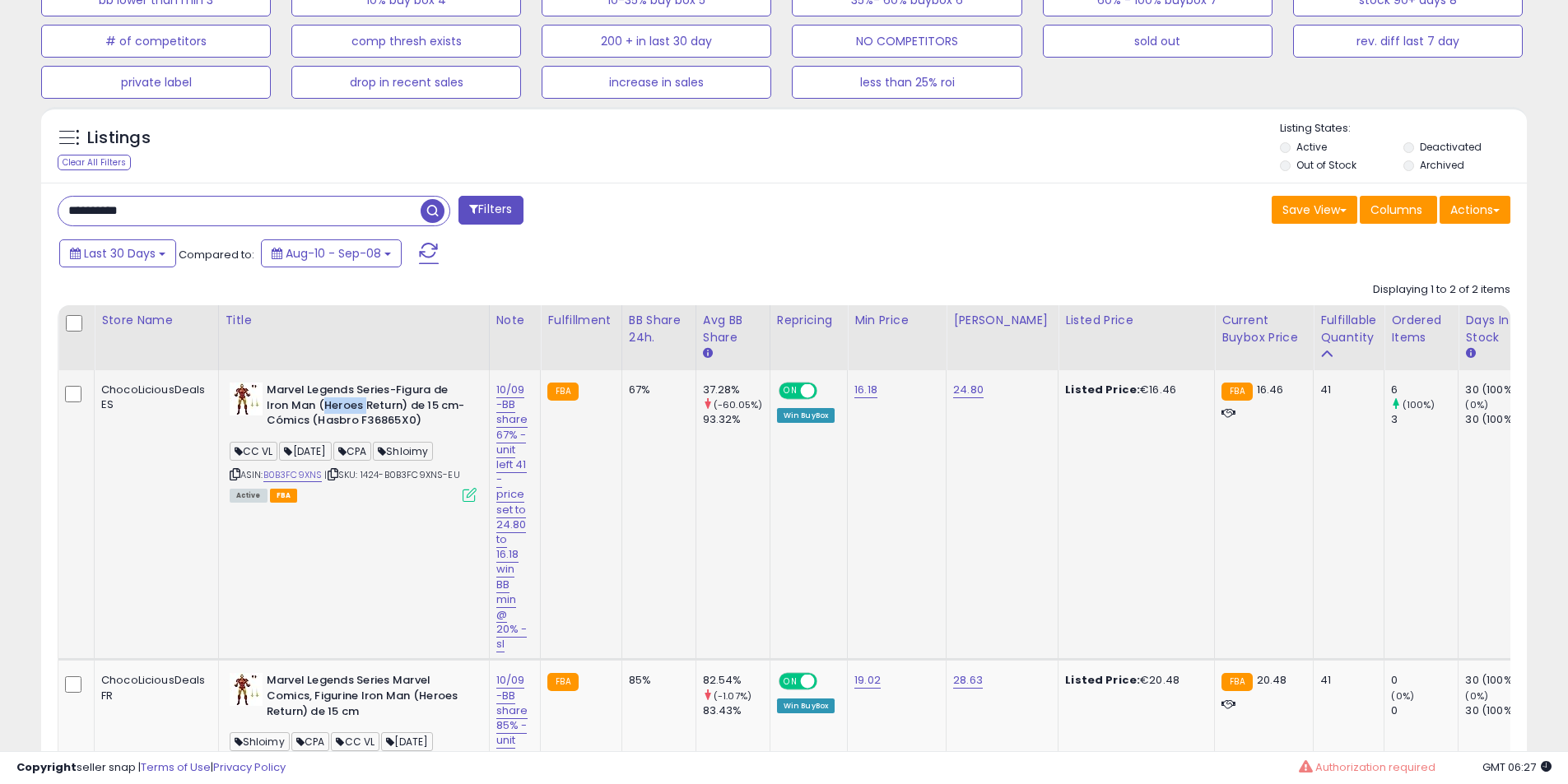
click at [331, 404] on b "Marvel Legends Series-Figura de Iron Man (Heroes Return) de 15 cm-Cómics (Hasbr…" at bounding box center [366, 407] width 200 height 50
click at [335, 388] on b "Marvel Legends Series-Figura de Iron Man (Heroes Return) de 15 cm-Cómics (Hasbr…" at bounding box center [366, 407] width 200 height 50
click at [335, 389] on b "Marvel Legends Series-Figura de Iron Man (Heroes Return) de 15 cm-Cómics (Hasbr…" at bounding box center [366, 407] width 200 height 50
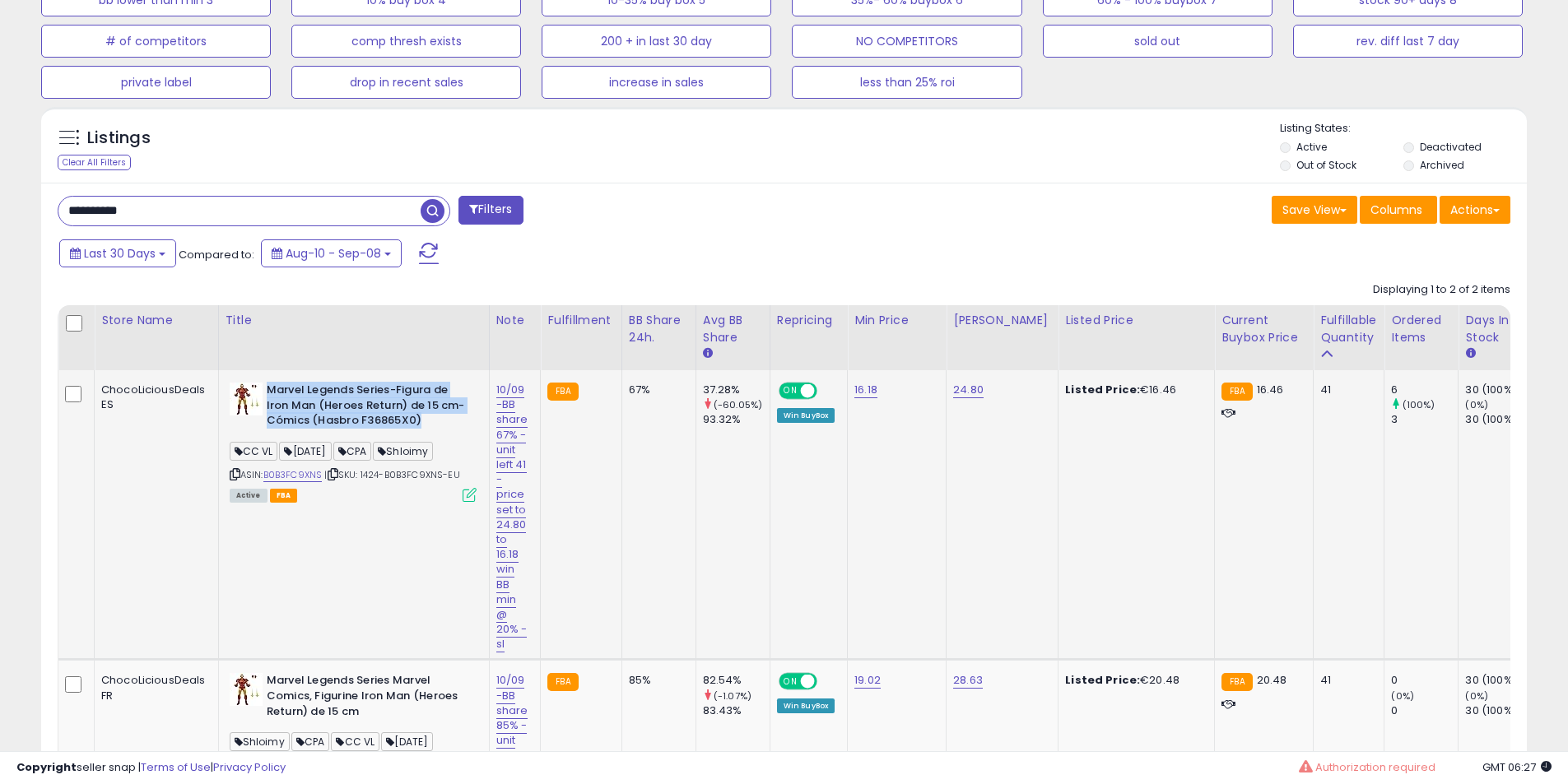
click at [329, 404] on b "Marvel Legends Series-Figura de Iron Man (Heroes Return) de 15 cm-Cómics (Hasbr…" at bounding box center [366, 407] width 200 height 50
click at [328, 404] on b "Marvel Legends Series-Figura de Iron Man (Heroes Return) de 15 cm-Cómics (Hasbr…" at bounding box center [366, 407] width 200 height 50
click at [321, 402] on b "Marvel Legends Series-Figura de Iron Man (Heroes Return) de 15 cm-Cómics (Hasbr…" at bounding box center [366, 407] width 200 height 50
click at [321, 381] on td "Marvel Legends Series-Figura de Iron Man (Heroes Return) de 15 cm-Cómics (Hasbr…" at bounding box center [353, 515] width 271 height 289
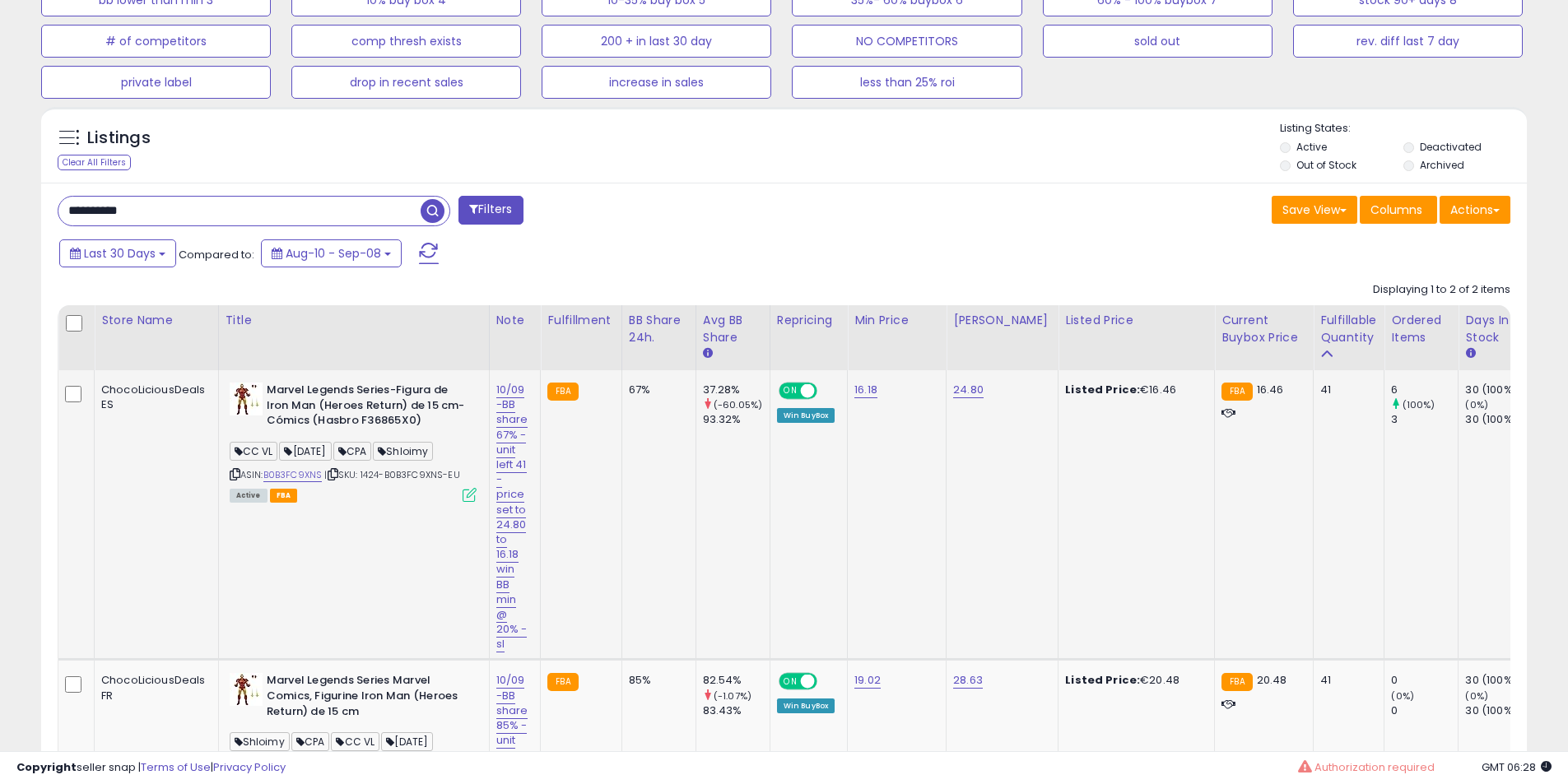
click at [292, 392] on b "Marvel Legends Series-Figura de Iron Man (Heroes Return) de 15 cm-Cómics (Hasbr…" at bounding box center [366, 407] width 200 height 50
drag, startPoint x: 292, startPoint y: 392, endPoint x: 348, endPoint y: 417, distance: 61.3
click at [298, 395] on b "Marvel Legends Series-Figura de Iron Man (Heroes Return) de 15 cm-Cómics (Hasbr…" at bounding box center [366, 407] width 200 height 50
click at [356, 417] on b "Marvel Legends Series-Figura de Iron Man (Heroes Return) de 15 cm-Cómics (Hasbr…" at bounding box center [366, 407] width 200 height 50
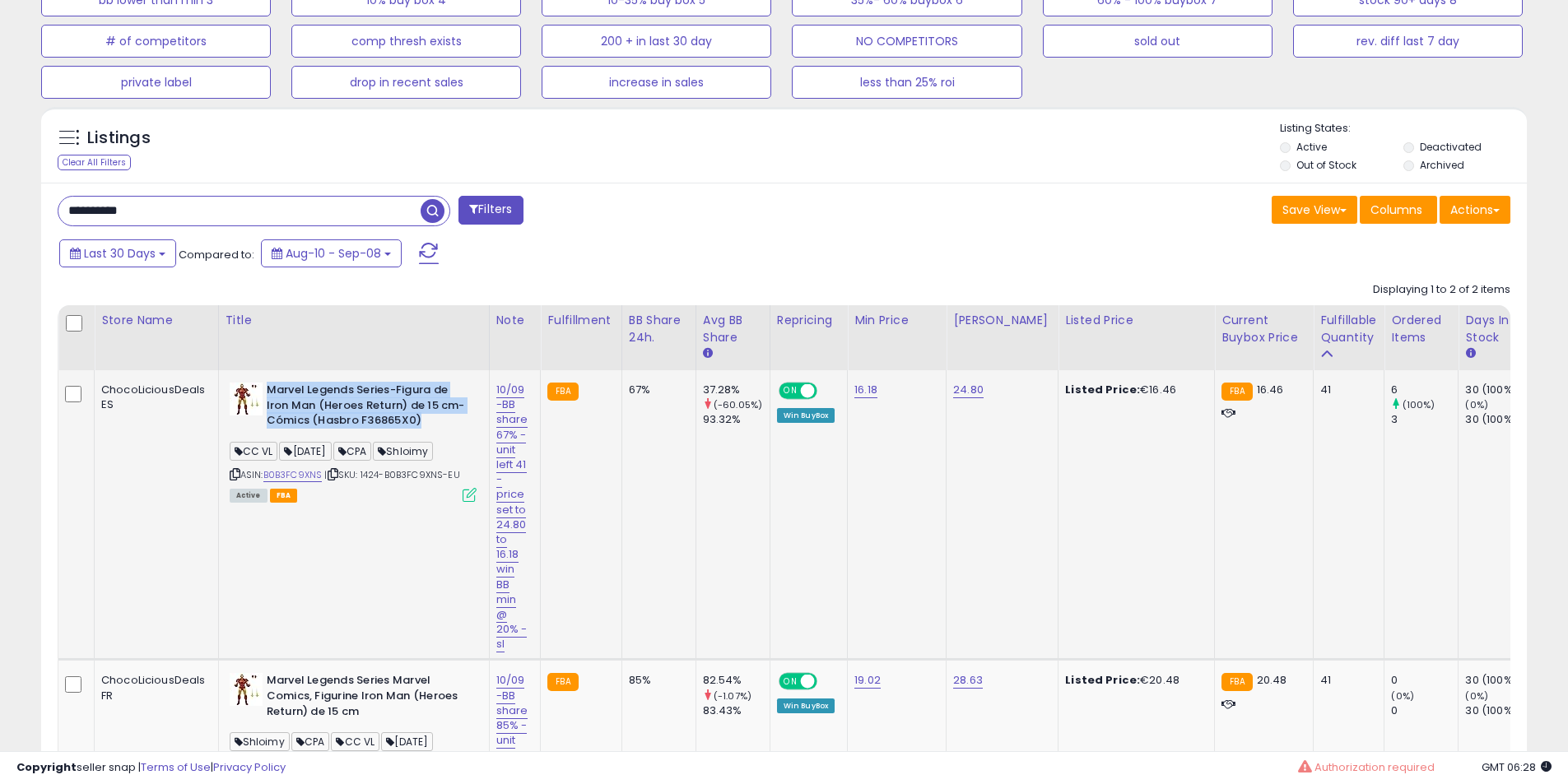
click at [356, 417] on b "Marvel Legends Series-Figura de Iron Man (Heroes Return) de 15 cm-Cómics (Hasbr…" at bounding box center [366, 407] width 200 height 50
click at [362, 413] on b "Marvel Legends Series-Figura de Iron Man (Heroes Return) de 15 cm-Cómics (Hasbr…" at bounding box center [366, 407] width 200 height 50
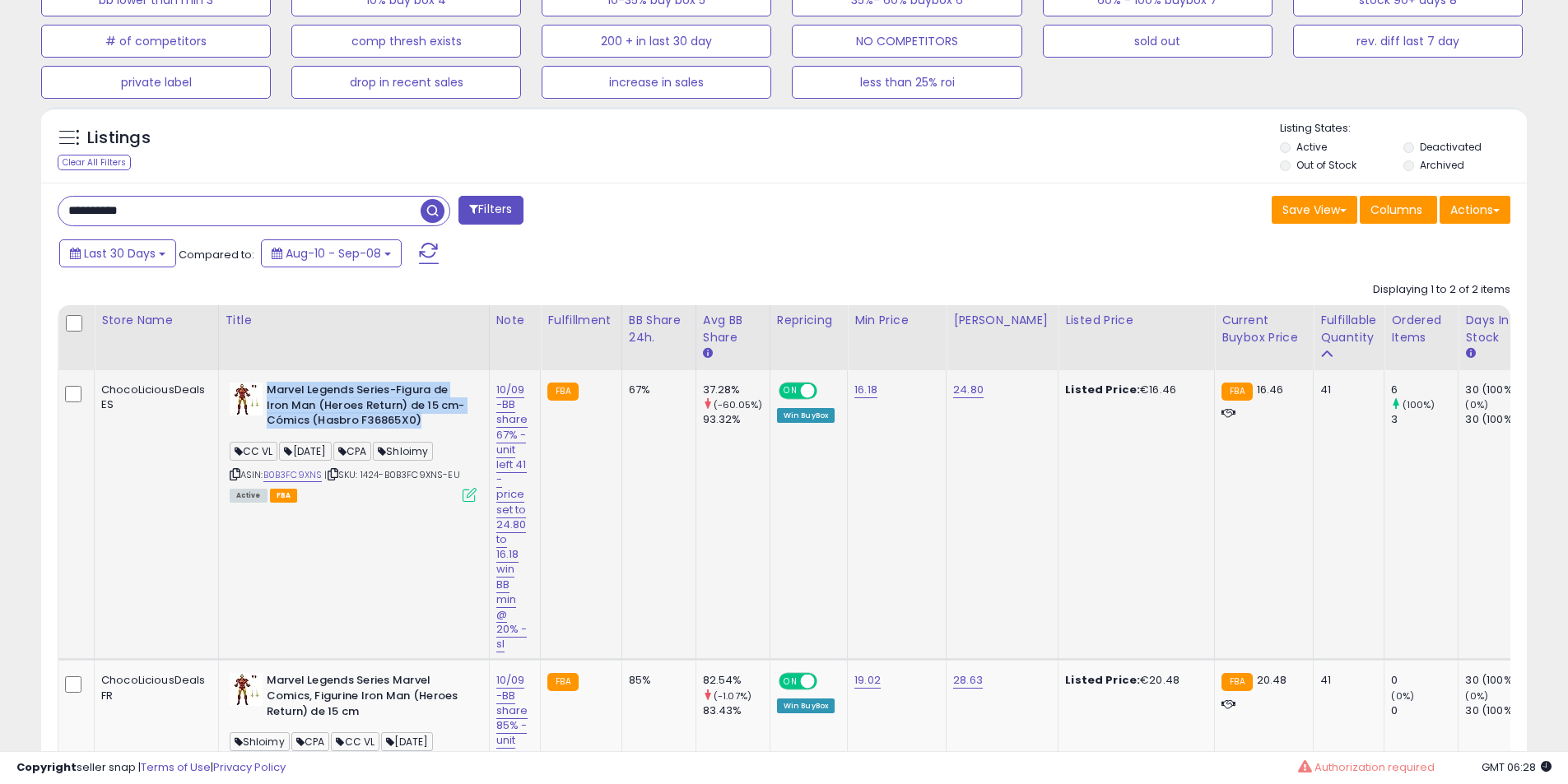
click at [362, 413] on b "Marvel Legends Series-Figura de Iron Man (Heroes Return) de 15 cm-Cómics (Hasbr…" at bounding box center [366, 407] width 200 height 50
click at [369, 406] on b "Marvel Legends Series-Figura de Iron Man (Heroes Return) de 15 cm-Cómics (Hasbr…" at bounding box center [366, 407] width 200 height 50
click at [366, 405] on b "Marvel Legends Series-Figura de Iron Man (Heroes Return) de 15 cm-Cómics (Hasbr…" at bounding box center [366, 407] width 200 height 50
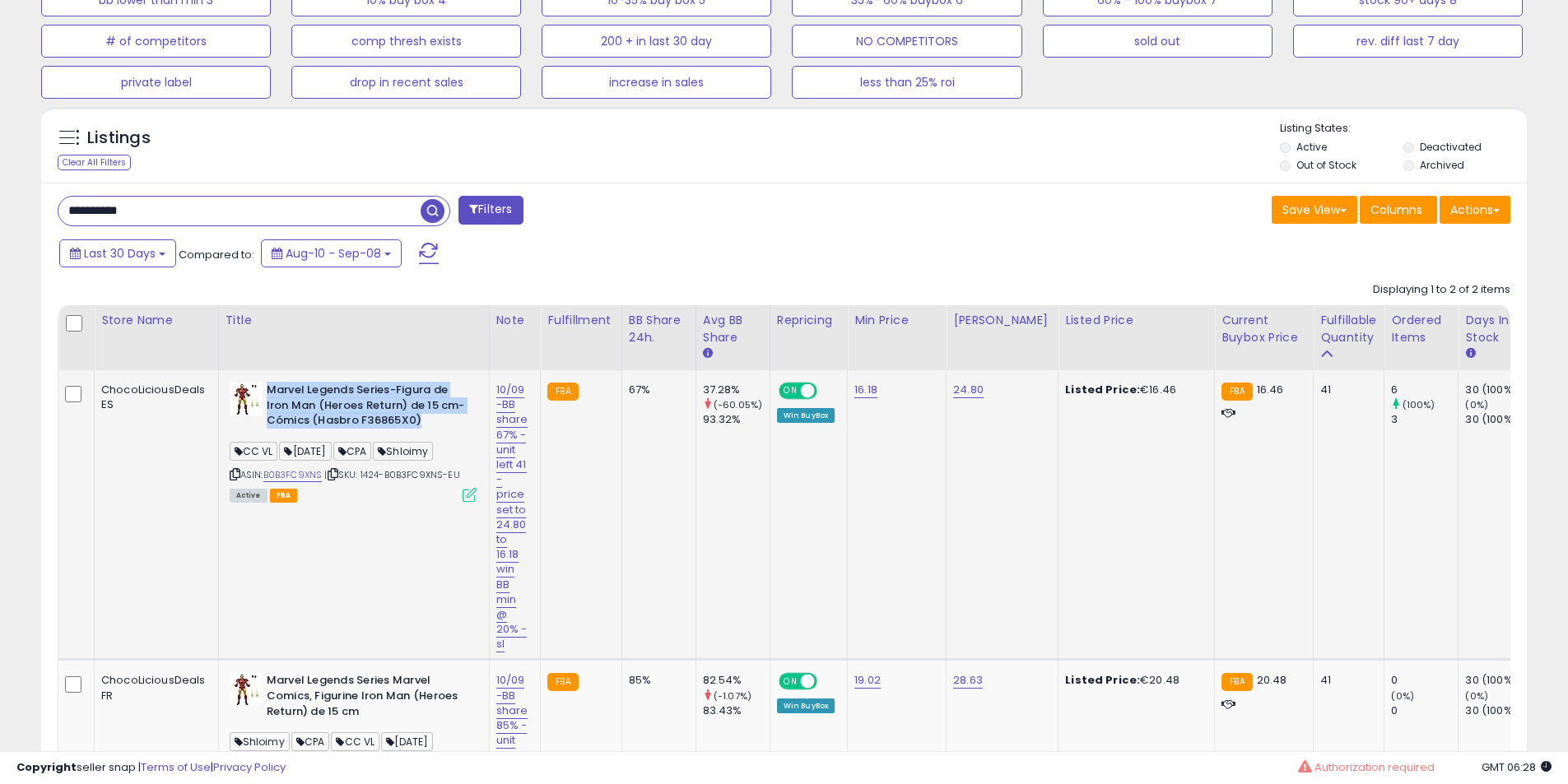
click at [366, 405] on b "Marvel Legends Series-Figura de Iron Man (Heroes Return) de 15 cm-Cómics (Hasbr…" at bounding box center [366, 407] width 200 height 50
click at [351, 403] on b "Marvel Legends Series-Figura de Iron Man (Heroes Return) de 15 cm-Cómics (Hasbr…" at bounding box center [366, 407] width 200 height 50
click at [341, 400] on b "Marvel Legends Series-Figura de Iron Man (Heroes Return) de 15 cm-Cómics (Hasbr…" at bounding box center [366, 407] width 200 height 50
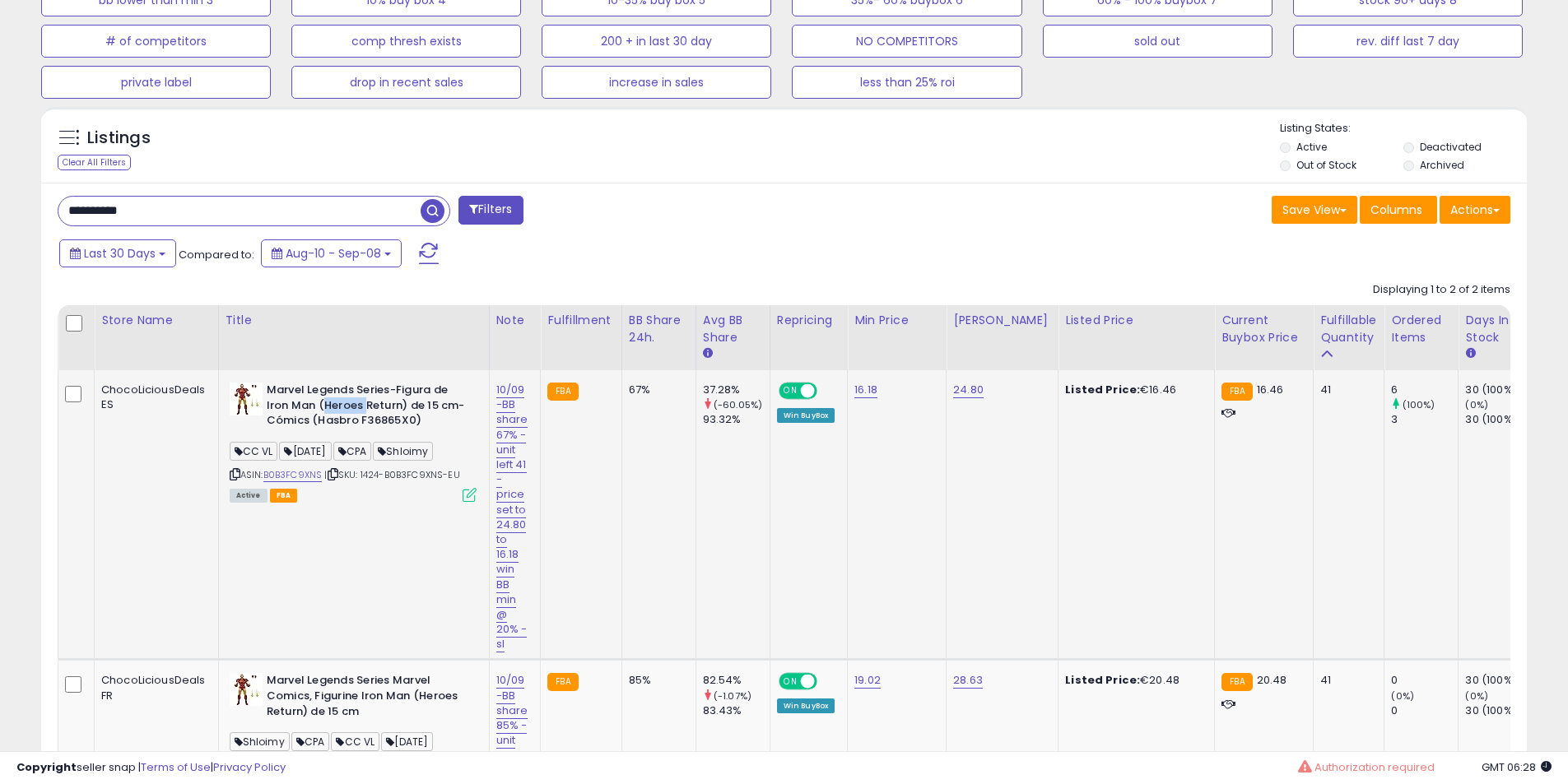
click at [348, 400] on b "Marvel Legends Series-Figura de Iron Man (Heroes Return) de 15 cm-Cómics (Hasbr…" at bounding box center [366, 407] width 200 height 50
click at [352, 393] on b "Marvel Legends Series-Figura de Iron Man (Heroes Return) de 15 cm-Cómics (Hasbr…" at bounding box center [366, 407] width 200 height 50
click at [304, 406] on b "Marvel Legends Series-Figura de Iron Man (Heroes Return) de 15 cm-Cómics (Hasbr…" at bounding box center [366, 407] width 200 height 50
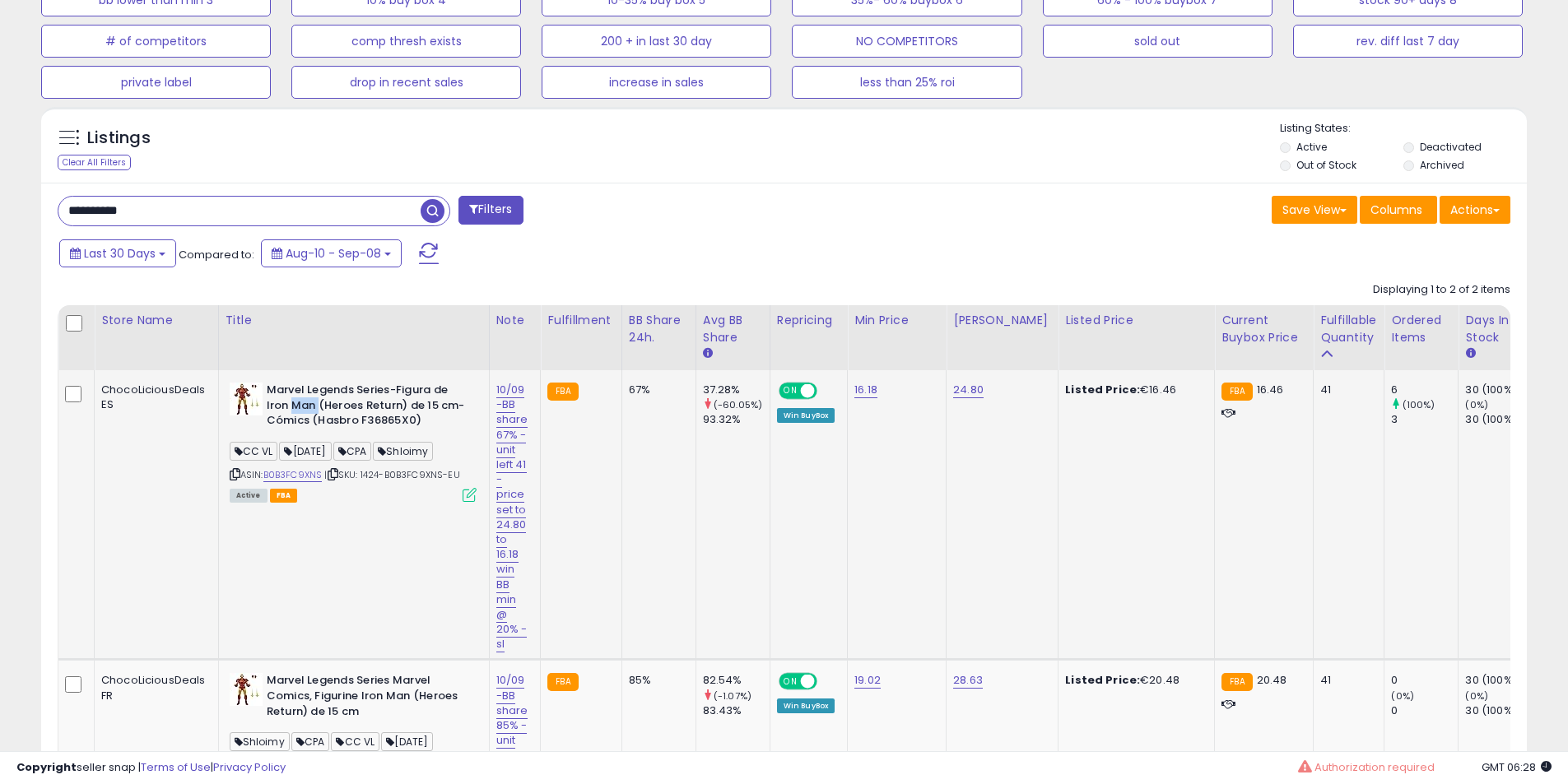
click at [304, 406] on b "Marvel Legends Series-Figura de Iron Man (Heroes Return) de 15 cm-Cómics (Hasbr…" at bounding box center [366, 407] width 200 height 50
click at [330, 406] on b "Marvel Legends Series-Figura de Iron Man (Heroes Return) de 15 cm-Cómics (Hasbr…" at bounding box center [366, 407] width 200 height 50
click at [342, 399] on b "Marvel Legends Series-Figura de Iron Man (Heroes Return) de 15 cm-Cómics (Hasbr…" at bounding box center [366, 407] width 200 height 50
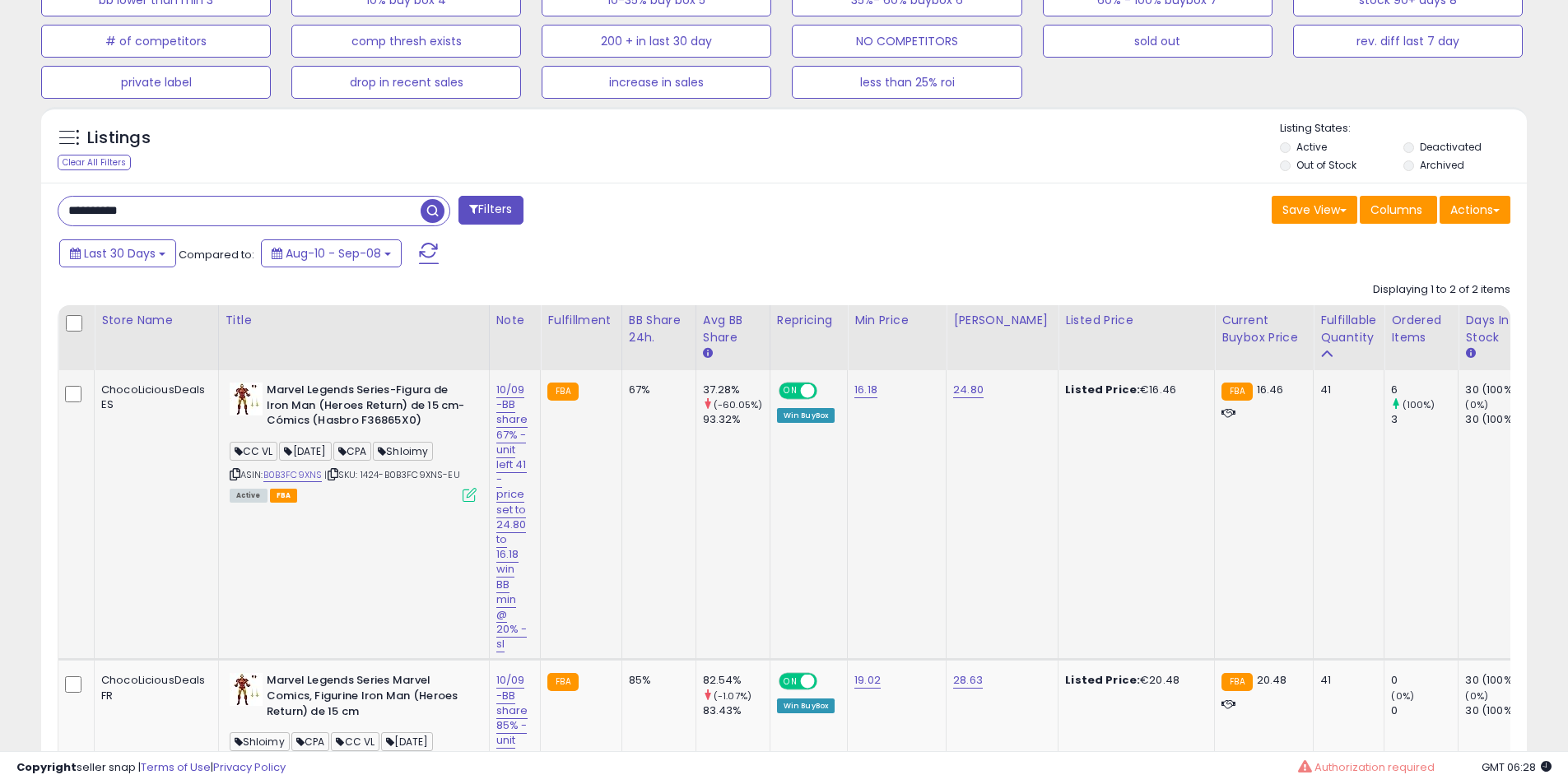
click at [364, 391] on b "Marvel Legends Series-Figura de Iron Man (Heroes Return) de 15 cm-Cómics (Hasbr…" at bounding box center [366, 407] width 200 height 50
click at [448, 375] on td "Marvel Legends Series-Figura de Iron Man (Heroes Return) de 15 cm-Cómics (Hasbr…" at bounding box center [353, 515] width 271 height 289
click at [449, 380] on td "Marvel Legends Series-Figura de Iron Man (Heroes Return) de 15 cm-Cómics (Hasbr…" at bounding box center [353, 515] width 271 height 289
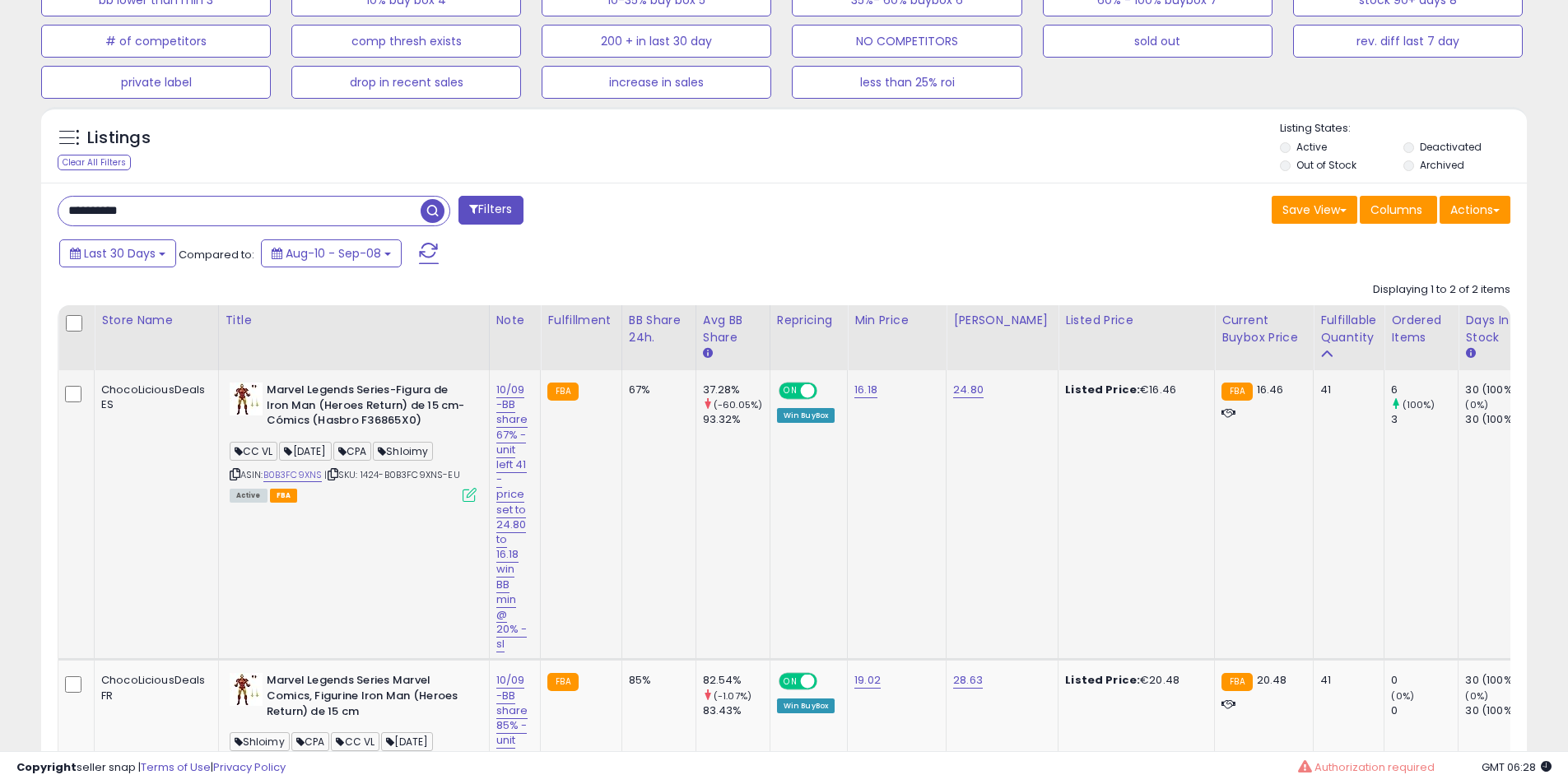
click at [449, 380] on td "Marvel Legends Series-Figura de Iron Man (Heroes Return) de 15 cm-Cómics (Hasbr…" at bounding box center [353, 515] width 271 height 289
click at [449, 382] on td "Marvel Legends Series-Figura de Iron Man (Heroes Return) de 15 cm-Cómics (Hasbr…" at bounding box center [353, 515] width 271 height 289
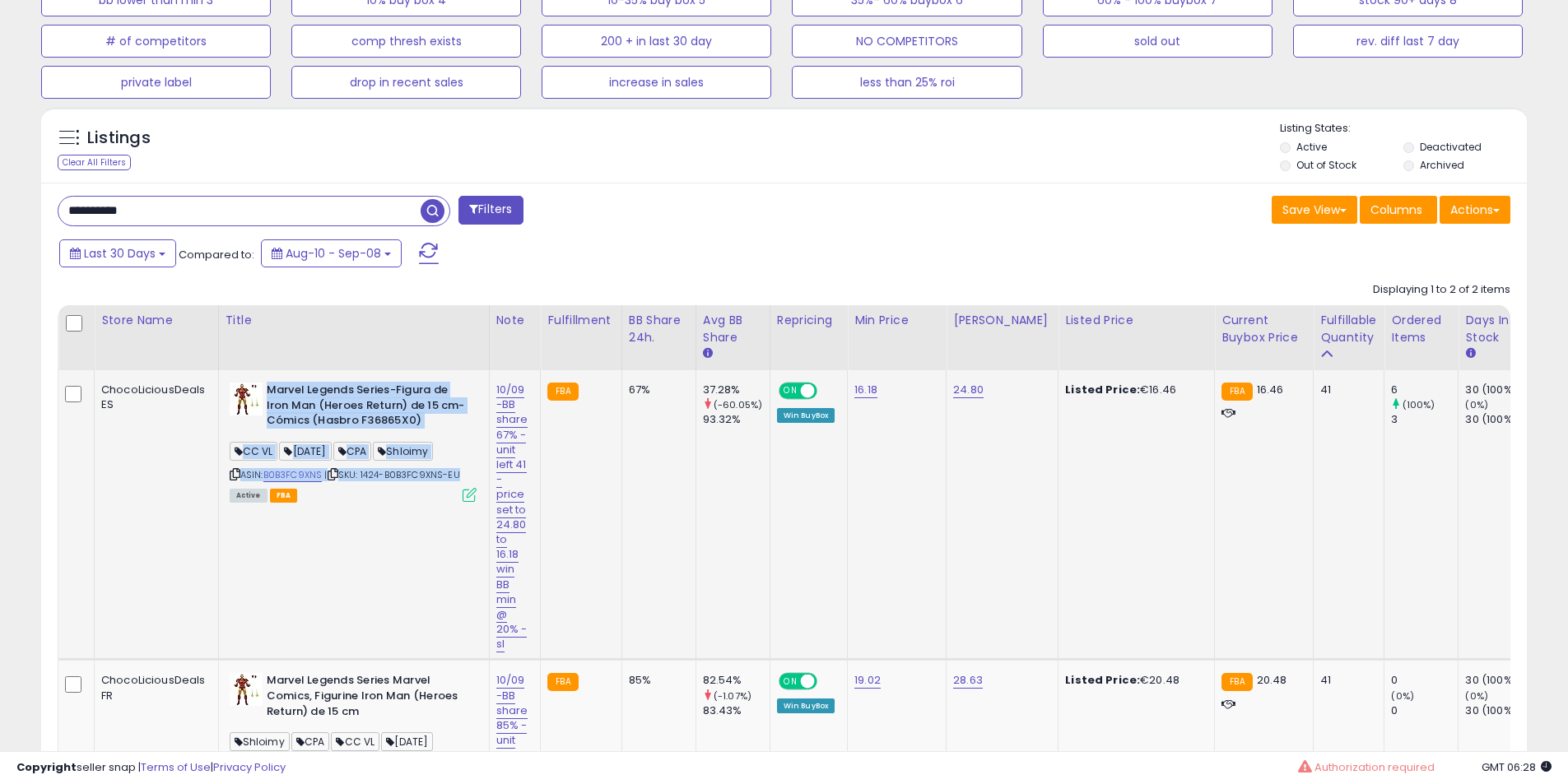
click at [448, 386] on td "Marvel Legends Series-Figura de Iron Man (Heroes Return) de 15 cm-Cómics (Hasbr…" at bounding box center [353, 515] width 271 height 289
click at [448, 386] on b "Marvel Legends Series-Figura de Iron Man (Heroes Return) de 15 cm-Cómics (Hasbr…" at bounding box center [366, 407] width 200 height 50
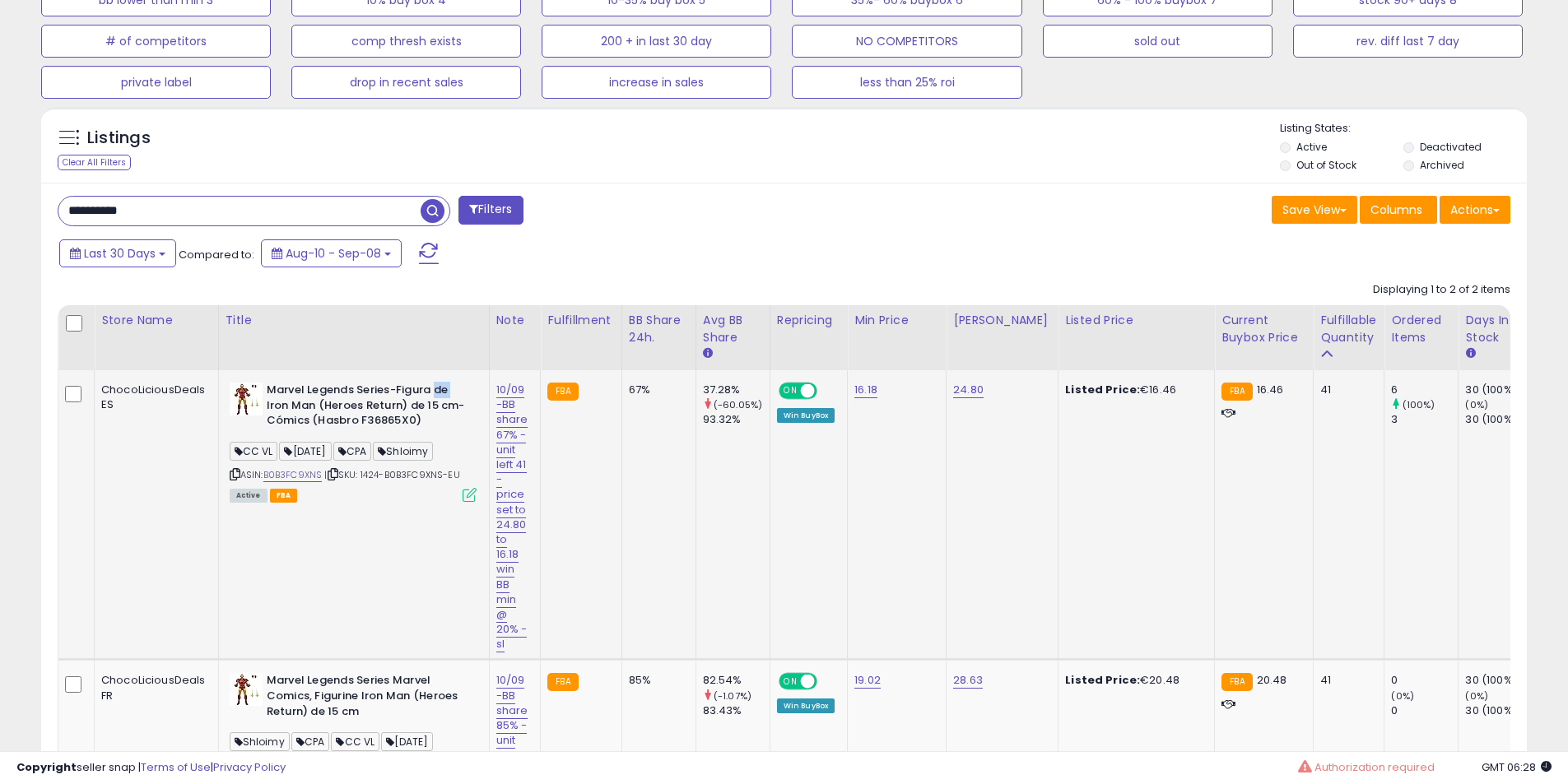
click at [446, 386] on b "Marvel Legends Series-Figura de Iron Man (Heroes Return) de 15 cm-Cómics (Hasbr…" at bounding box center [366, 407] width 200 height 50
click at [401, 386] on b "Marvel Legends Series-Figura de Iron Man (Heroes Return) de 15 cm-Cómics (Hasbr…" at bounding box center [366, 407] width 200 height 50
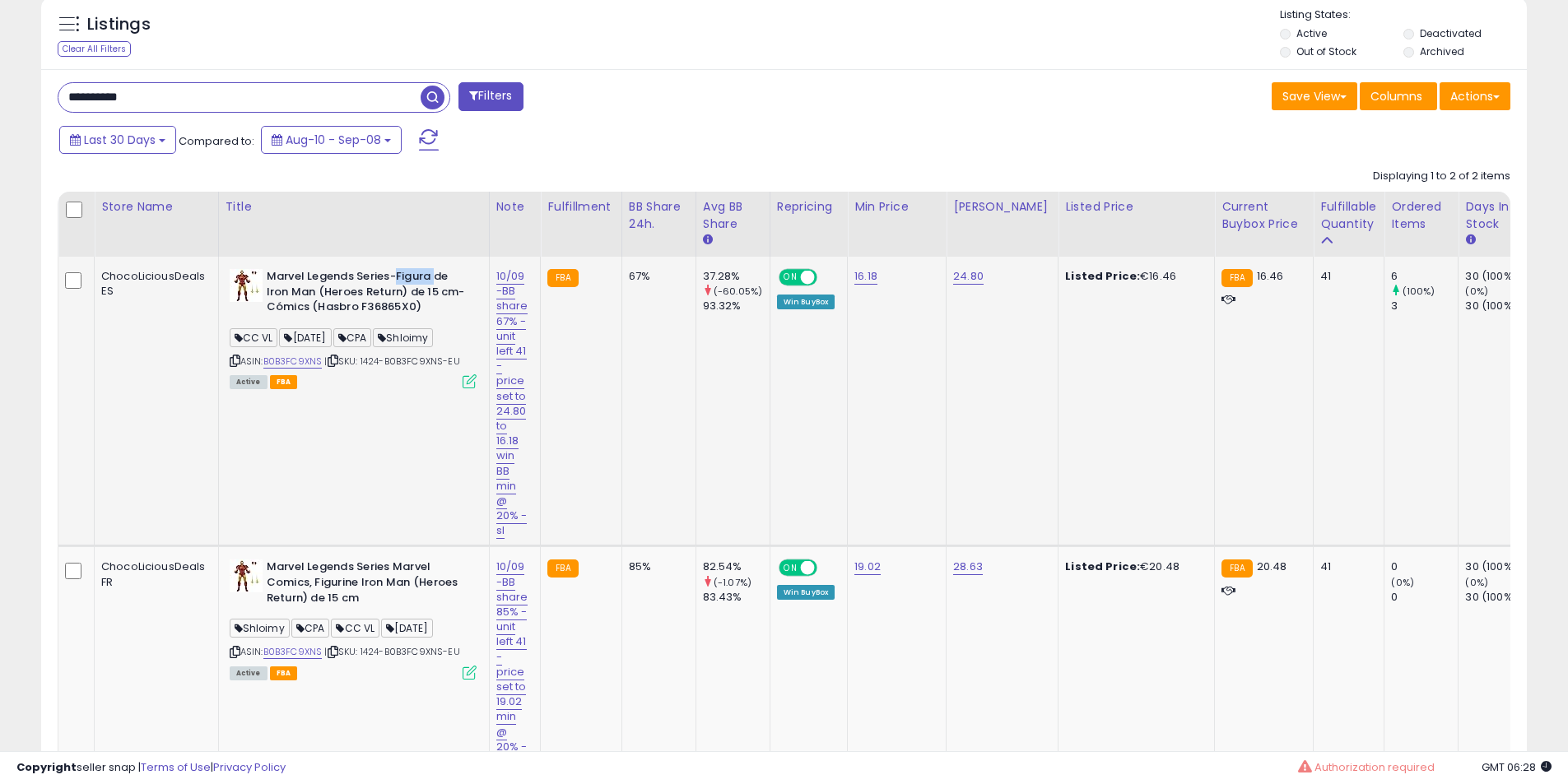
scroll to position [863, 0]
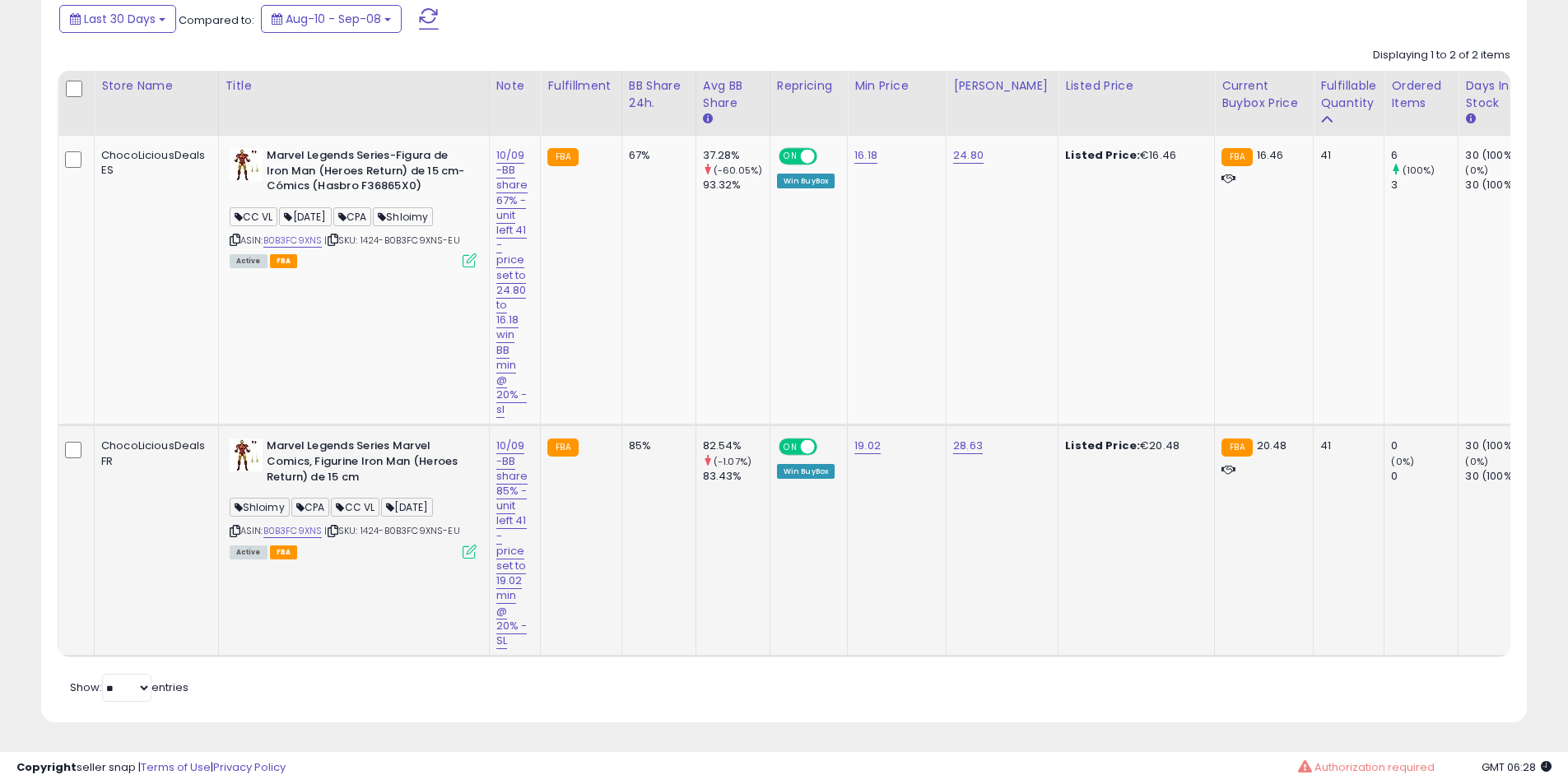
click at [353, 450] on b "Marvel Legends Series Marvel Comics, Figurine Iron Man (Heroes Return) de 15 cm" at bounding box center [366, 463] width 200 height 50
click at [365, 441] on b "Marvel Legends Series Marvel Comics, Figurine Iron Man (Heroes Return) de 15 cm" at bounding box center [366, 463] width 200 height 50
drag, startPoint x: 365, startPoint y: 441, endPoint x: 417, endPoint y: 444, distance: 52.1
click at [372, 444] on b "Marvel Legends Series Marvel Comics, Figurine Iron Man (Heroes Return) de 15 cm" at bounding box center [366, 463] width 200 height 50
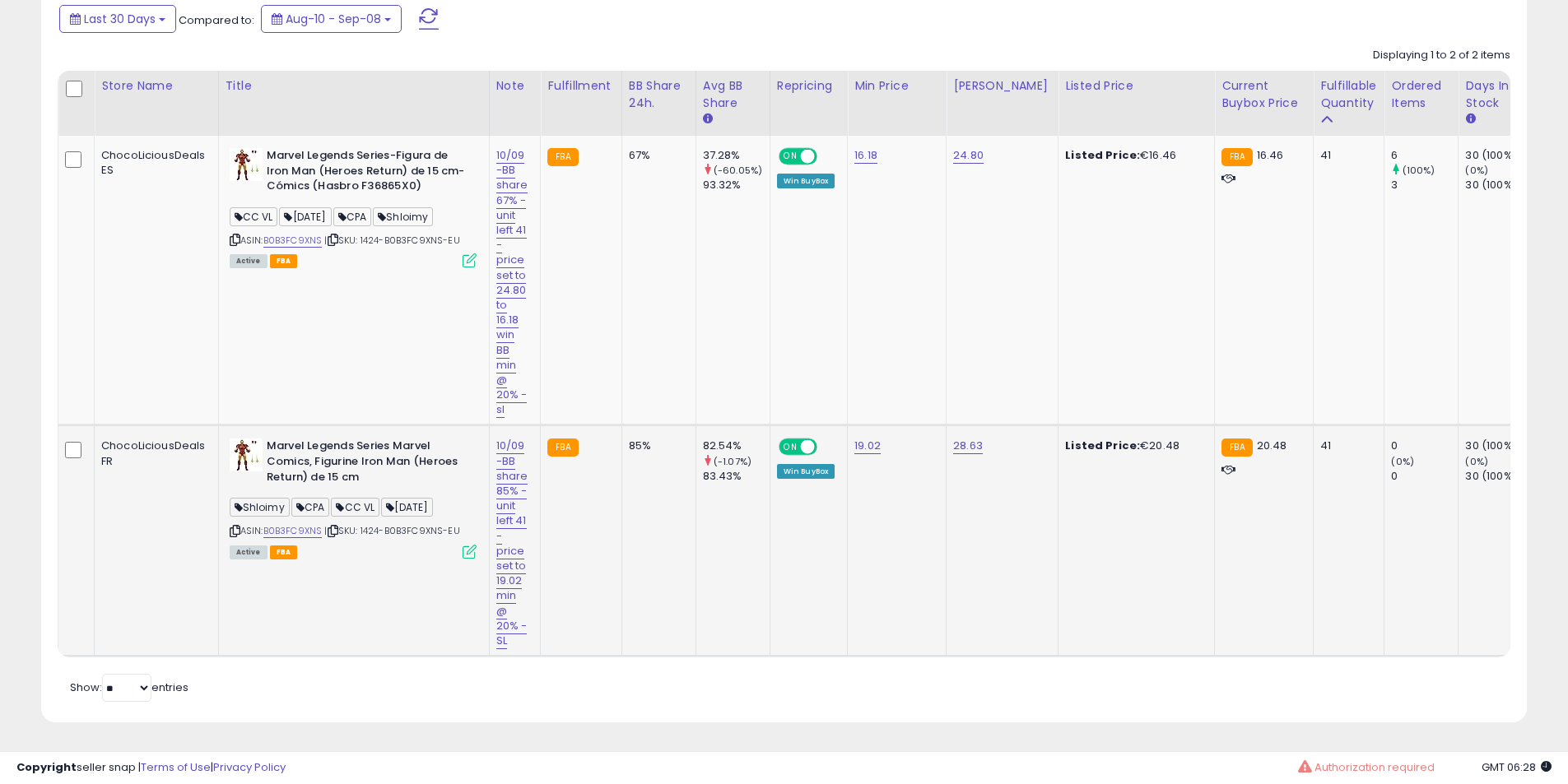
click at [417, 444] on b "Marvel Legends Series Marvel Comics, Figurine Iron Man (Heroes Return) de 15 cm" at bounding box center [366, 463] width 200 height 50
click at [363, 438] on b "Marvel Legends Series Marvel Comics, Figurine Iron Man (Heroes Return) de 15 cm" at bounding box center [366, 463] width 200 height 50
drag, startPoint x: 363, startPoint y: 427, endPoint x: 354, endPoint y: 438, distance: 14.2
click at [360, 438] on b "Marvel Legends Series Marvel Comics, Figurine Iron Man (Heroes Return) de 15 cm" at bounding box center [366, 463] width 200 height 50
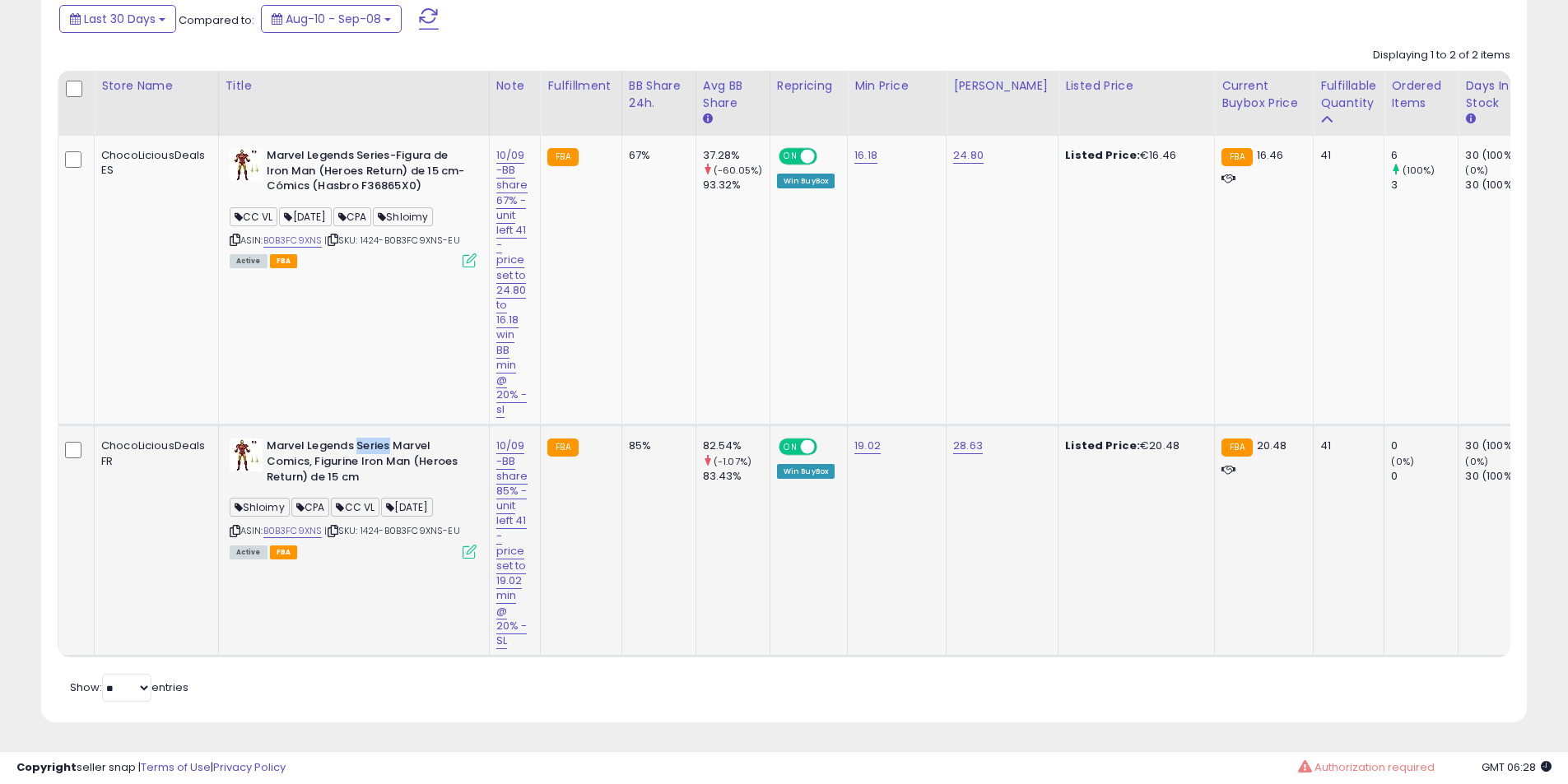
click at [354, 440] on b "Marvel Legends Series Marvel Comics, Figurine Iron Man (Heroes Return) de 15 cm" at bounding box center [366, 463] width 200 height 50
click at [304, 207] on span "[DATE]" at bounding box center [305, 216] width 52 height 19
click at [304, 208] on span "[DATE]" at bounding box center [305, 216] width 52 height 19
click at [290, 212] on span "[DATE]" at bounding box center [305, 216] width 52 height 19
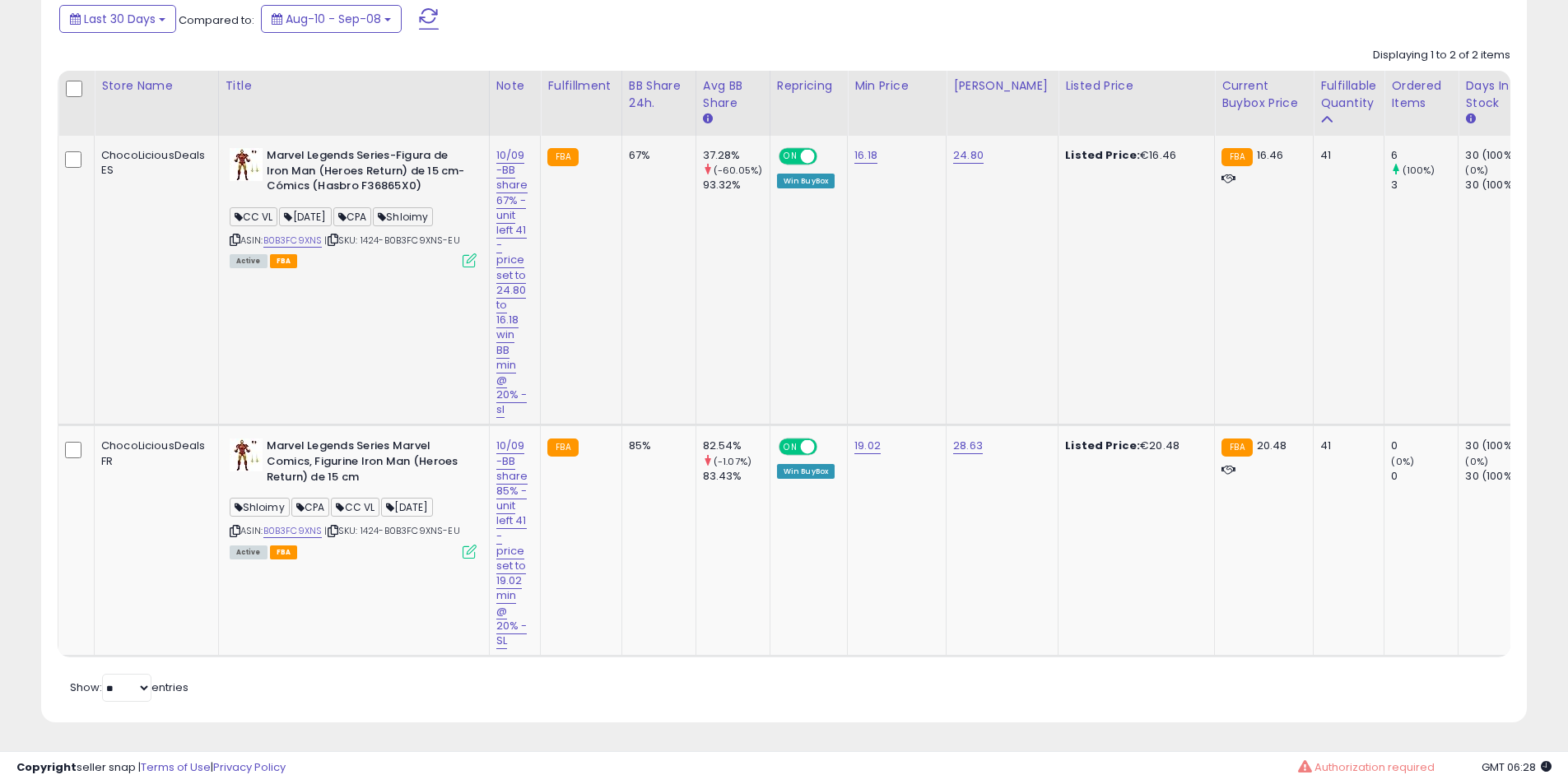
click at [290, 219] on div "ASIN: B0B3FC9XNS | SKU: 1424-B0B3FC9XNS-EU Active FBA" at bounding box center [353, 207] width 247 height 118
click at [295, 234] on link "B0B3FC9XNS" at bounding box center [293, 240] width 59 height 14
click at [389, 438] on b "Marvel Legends Series Marvel Comics, Figurine Iron Man (Heroes Return) de 15 cm" at bounding box center [366, 463] width 200 height 50
click at [299, 524] on link "B0B3FC9XNS" at bounding box center [293, 530] width 59 height 14
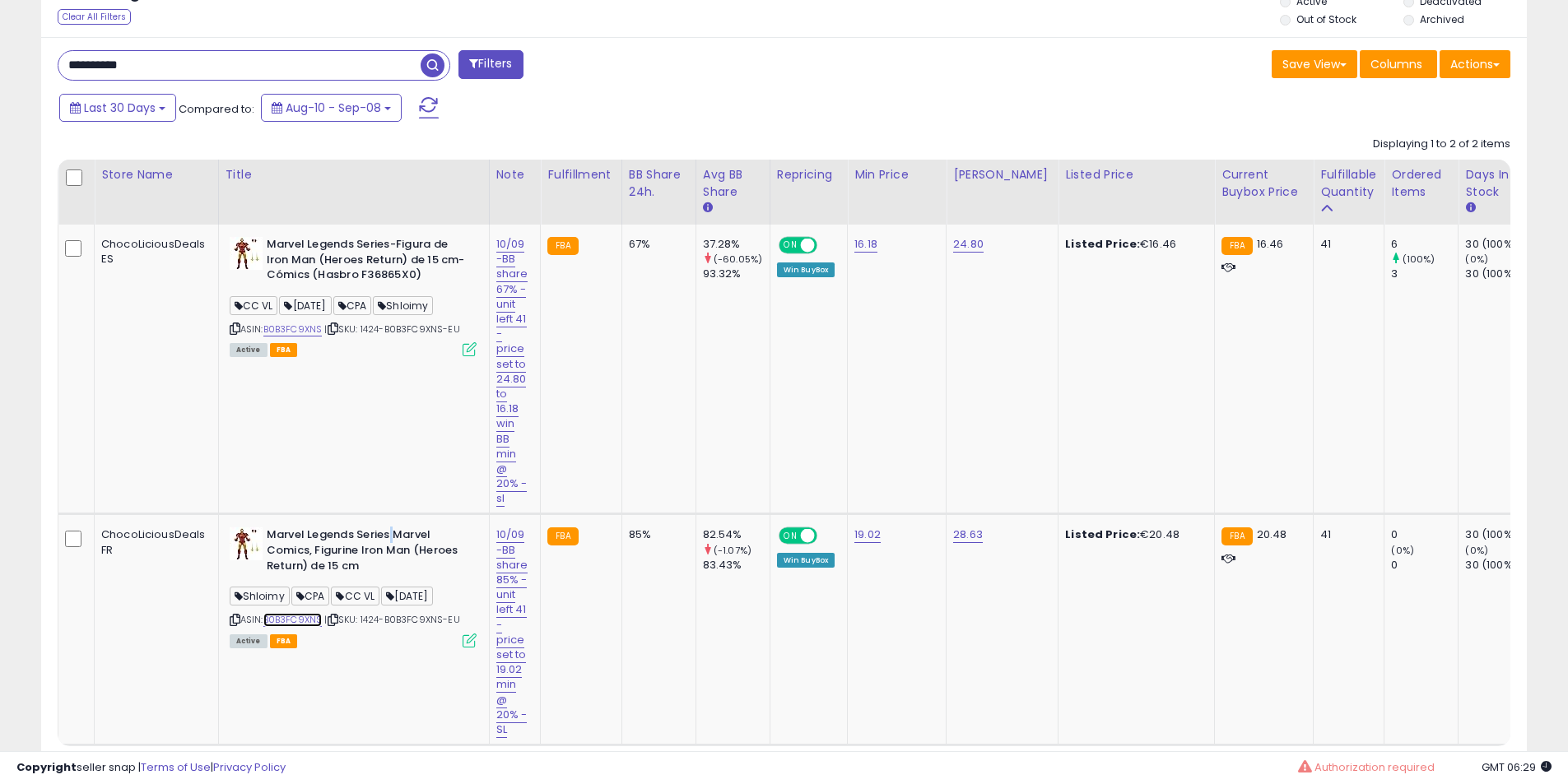
scroll to position [727, 0]
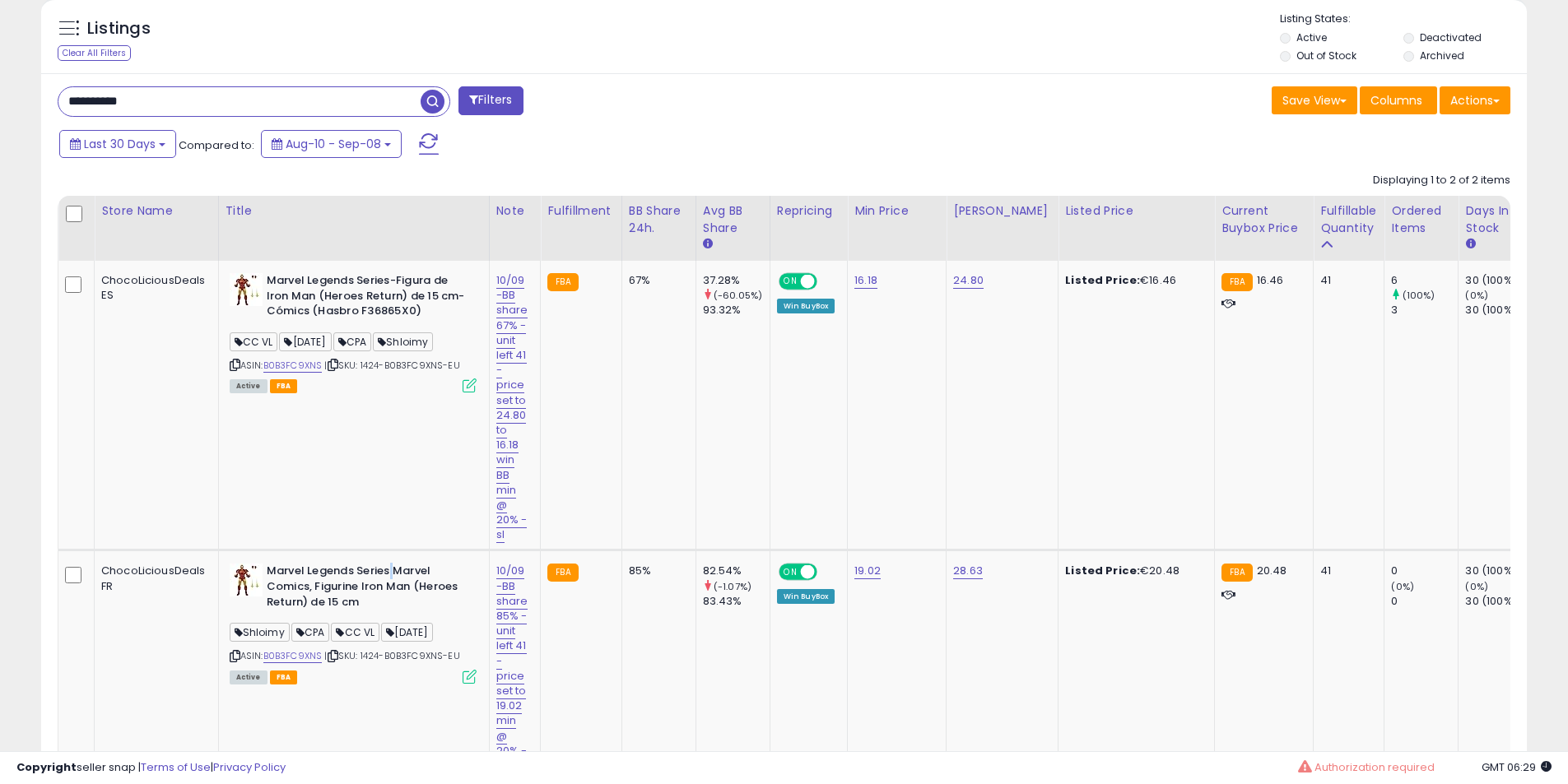
click at [242, 111] on input "**********" at bounding box center [239, 101] width 362 height 29
paste input "text"
click at [445, 97] on button "button" at bounding box center [434, 100] width 30 height 25
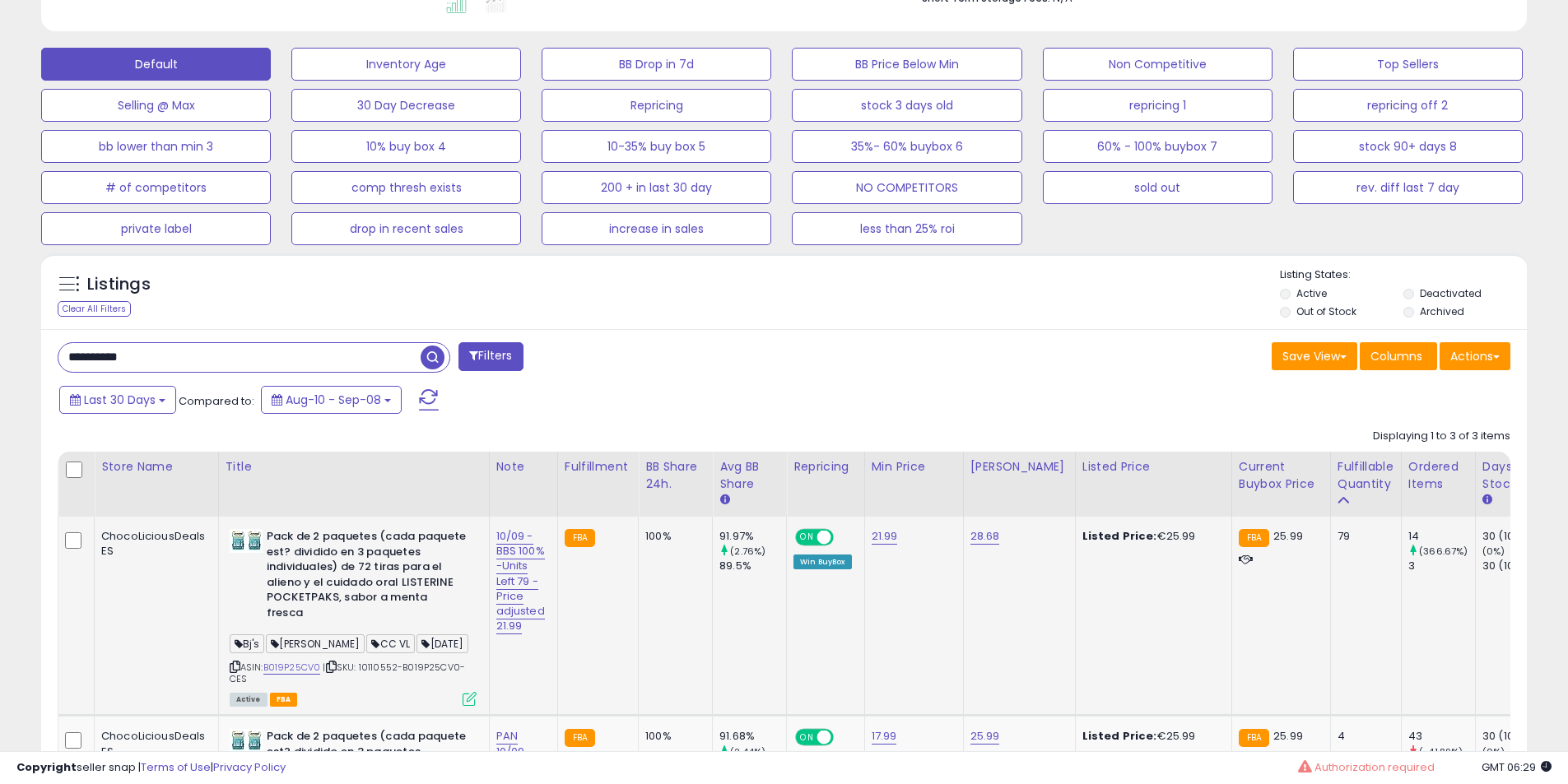
scroll to position [616, 0]
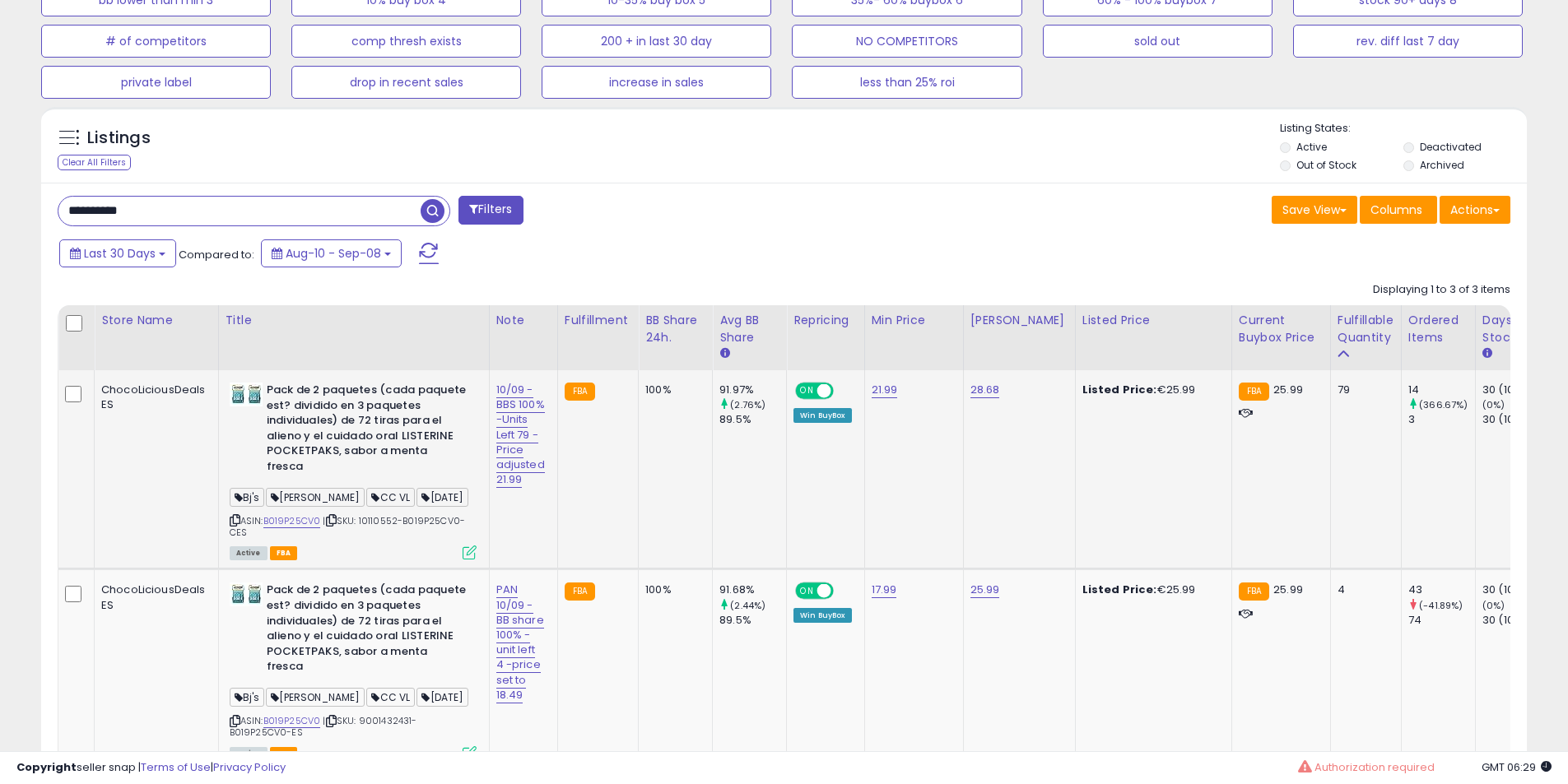
click at [385, 397] on b "Pack de 2 paquetes (cada paquete est? dividido en 3 paquetes individuales) de 7…" at bounding box center [366, 430] width 200 height 96
click at [365, 403] on b "Pack de 2 paquetes (cada paquete est? dividido en 3 paquetes individuales) de 7…" at bounding box center [366, 430] width 200 height 96
click at [368, 412] on b "Pack de 2 paquetes (cada paquete est? dividido en 3 paquetes individuales) de 7…" at bounding box center [366, 430] width 200 height 96
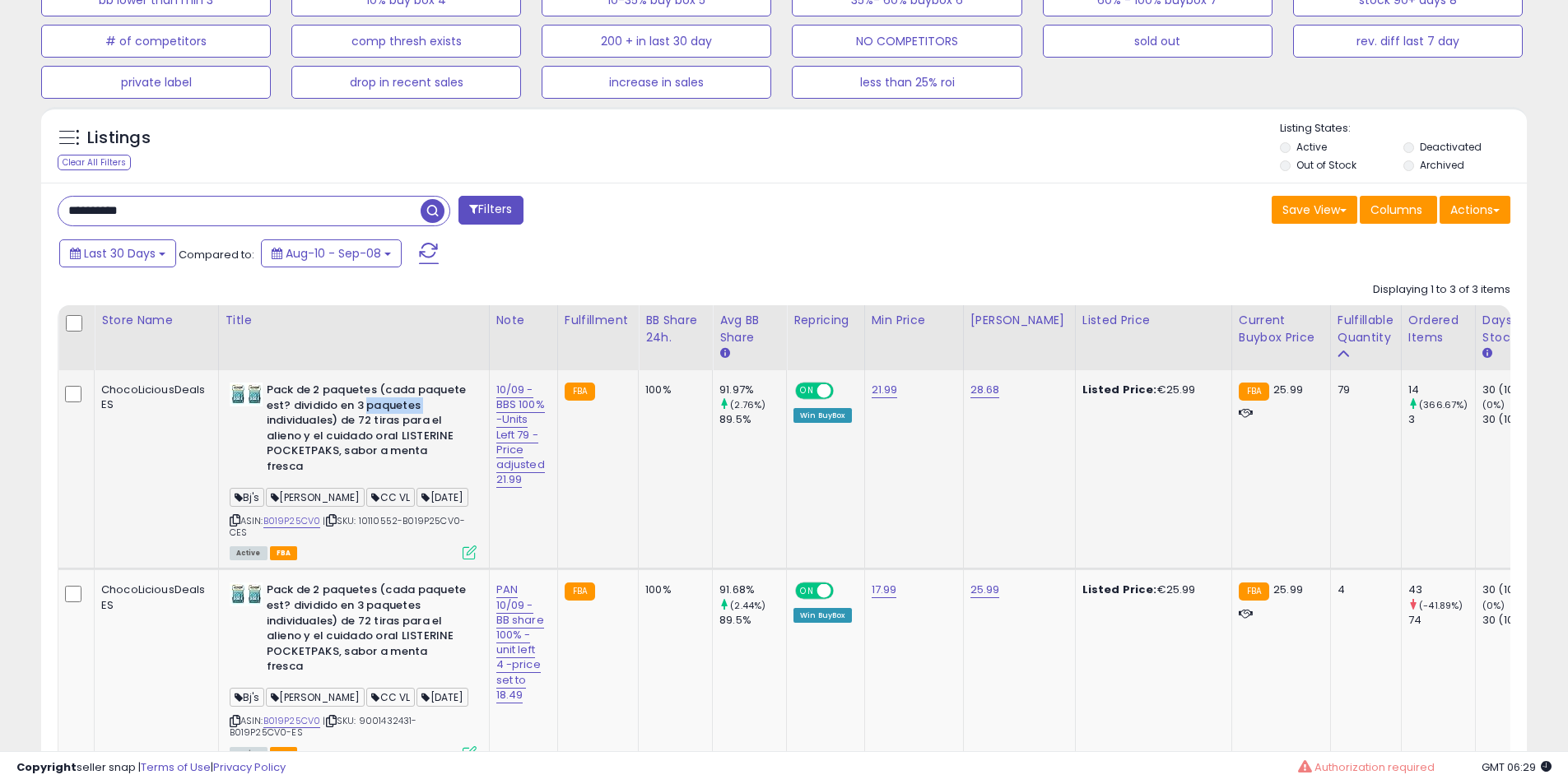
click at [368, 412] on b "Pack de 2 paquetes (cada paquete est? dividido en 3 paquetes individuales) de 7…" at bounding box center [366, 430] width 200 height 96
click at [395, 433] on b "Pack de 2 paquetes (cada paquete est? dividido en 3 paquetes individuales) de 7…" at bounding box center [366, 430] width 200 height 96
click at [398, 388] on b "Pack de 2 paquetes (cada paquete est? dividido en 3 paquetes individuales) de 7…" at bounding box center [366, 430] width 200 height 96
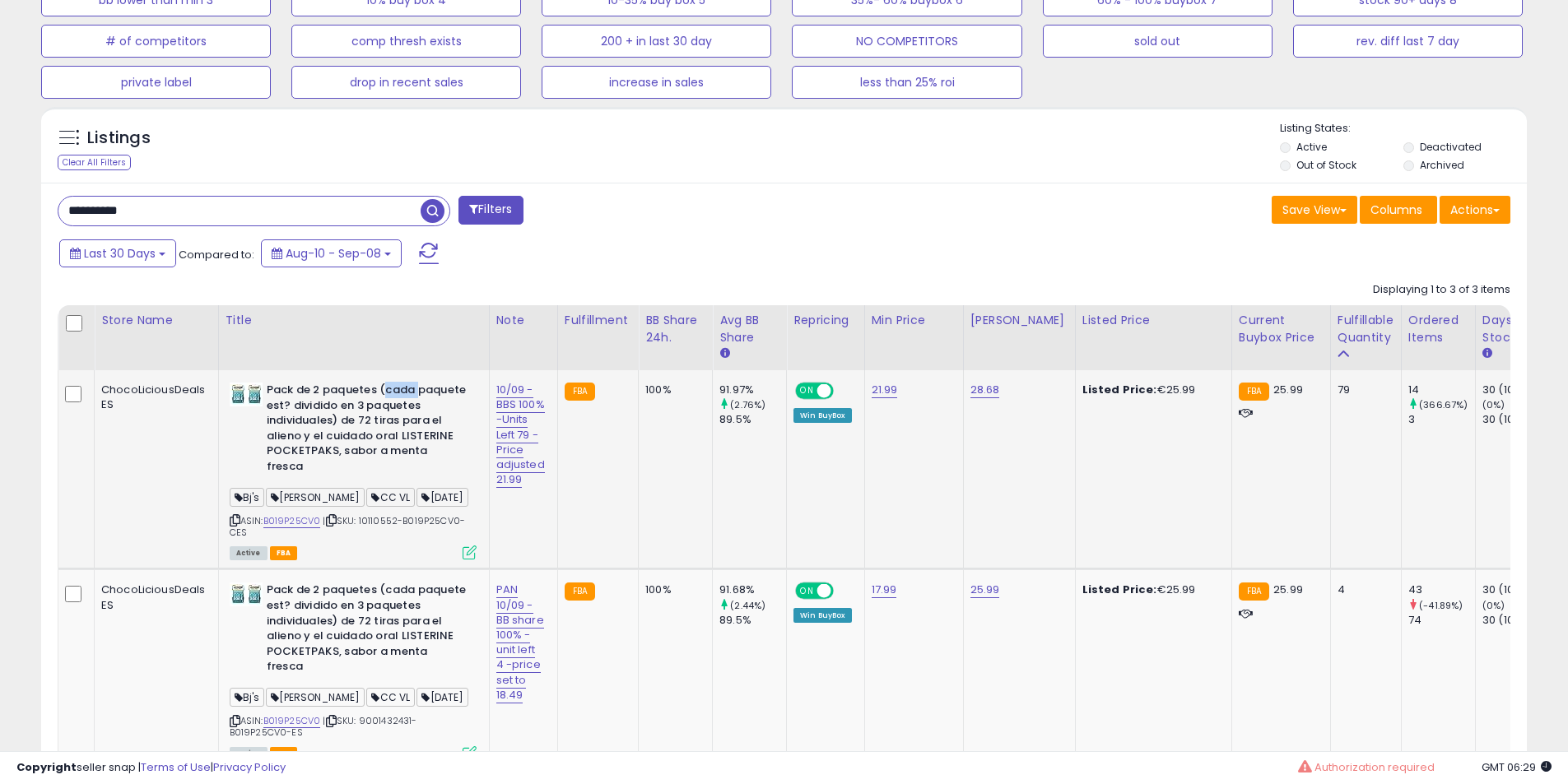
click at [400, 393] on b "Pack de 2 paquetes (cada paquete est? dividido en 3 paquetes individuales) de 7…" at bounding box center [366, 430] width 200 height 96
drag, startPoint x: 400, startPoint y: 393, endPoint x: 364, endPoint y: 441, distance: 60.0
click at [395, 404] on b "Pack de 2 paquetes (cada paquete est? dividido en 3 paquetes individuales) de 7…" at bounding box center [366, 430] width 200 height 96
click at [364, 441] on b "Pack de 2 paquetes (cada paquete est? dividido en 3 paquetes individuales) de 7…" at bounding box center [366, 430] width 200 height 96
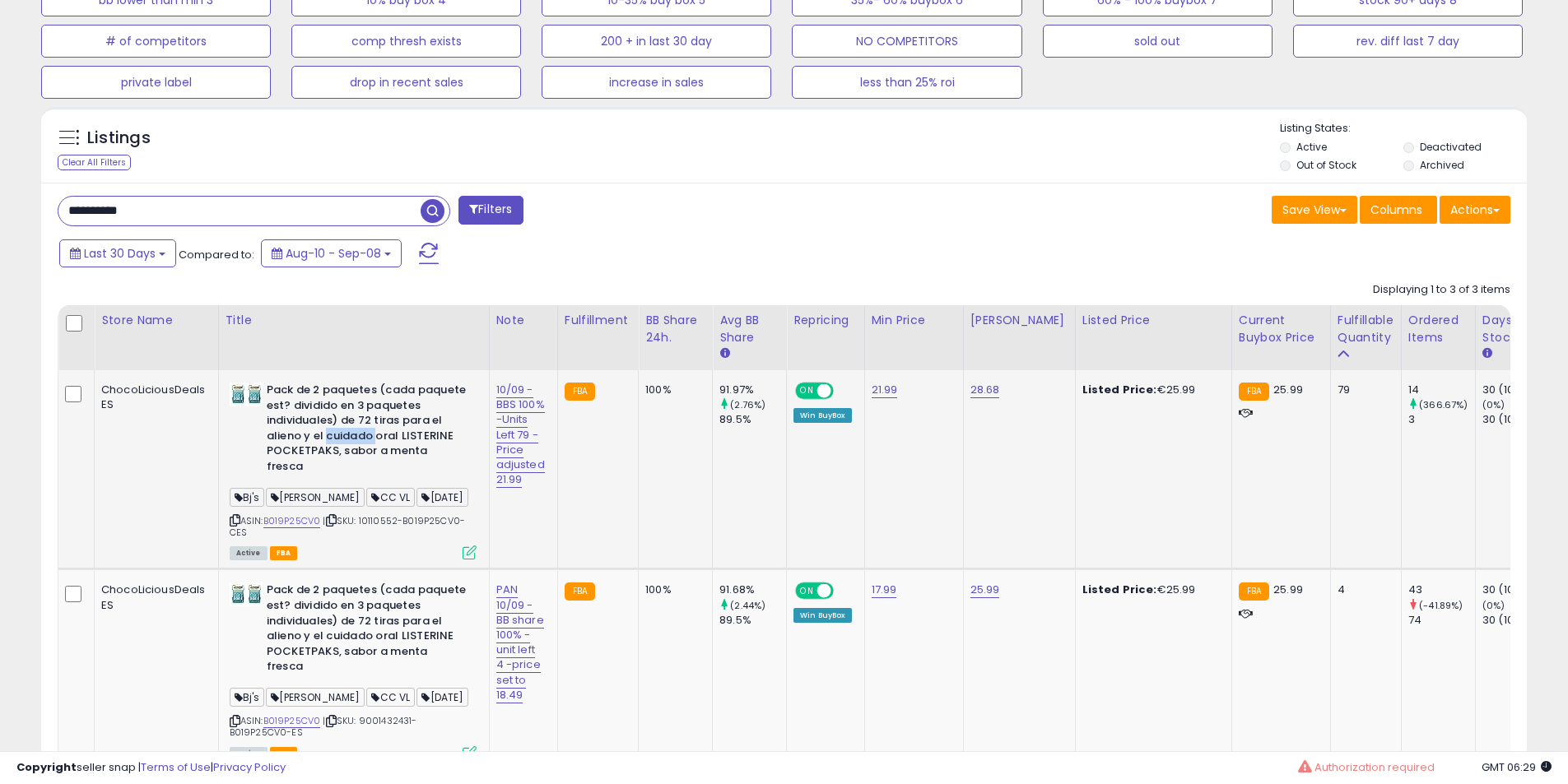
click at [366, 435] on b "Pack de 2 paquetes (cada paquete est? dividido en 3 paquetes individuales) de 7…" at bounding box center [366, 430] width 200 height 96
click at [368, 414] on b "Pack de 2 paquetes (cada paquete est? dividido en 3 paquetes individuales) de 7…" at bounding box center [366, 430] width 200 height 96
drag, startPoint x: 368, startPoint y: 414, endPoint x: 332, endPoint y: 510, distance: 102.5
click at [369, 417] on b "Pack de 2 paquetes (cada paquete est? dividido en 3 paquetes individuales) de 7…" at bounding box center [366, 430] width 200 height 96
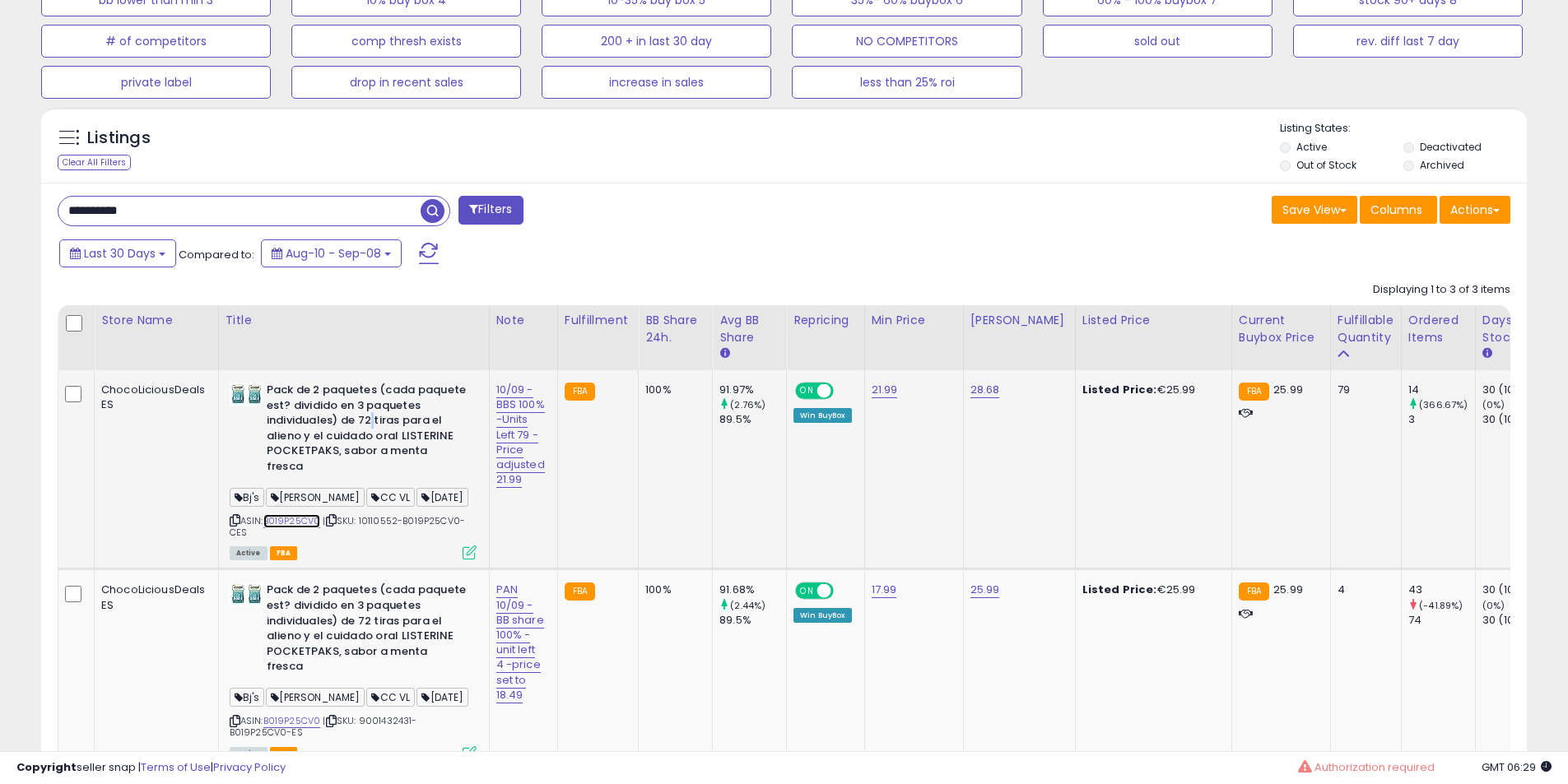
click at [280, 514] on link "B019P25CV0" at bounding box center [292, 521] width 57 height 14
click at [370, 405] on b "Pack de 2 paquetes (cada paquete est? dividido en 3 paquetes individuales) de 7…" at bounding box center [366, 430] width 200 height 96
click at [382, 435] on b "Pack de 2 paquetes (cada paquete est? dividido en 3 paquetes individuales) de 7…" at bounding box center [366, 430] width 200 height 96
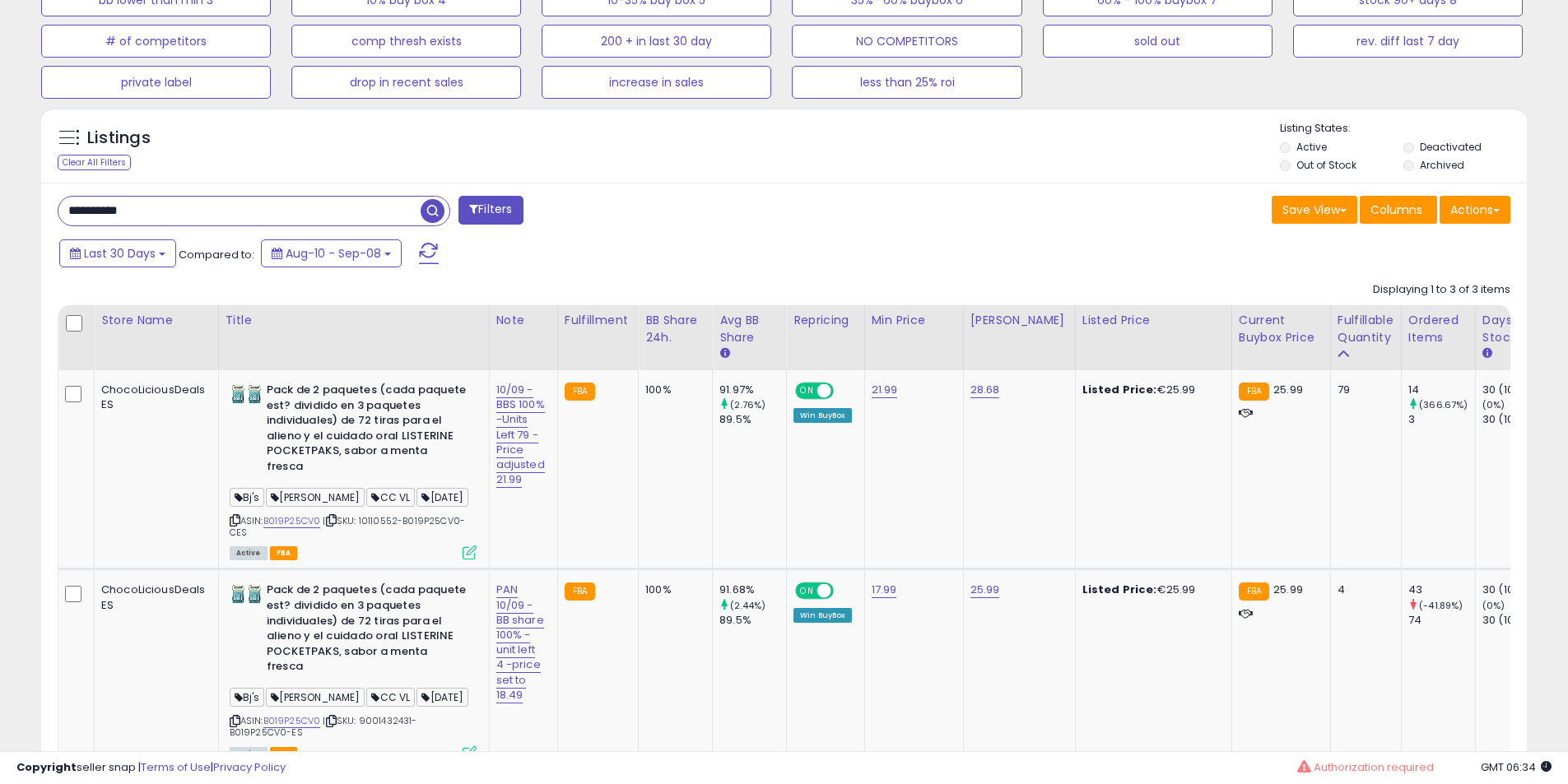
click at [131, 213] on input "**********" at bounding box center [239, 211] width 362 height 29
paste input "text"
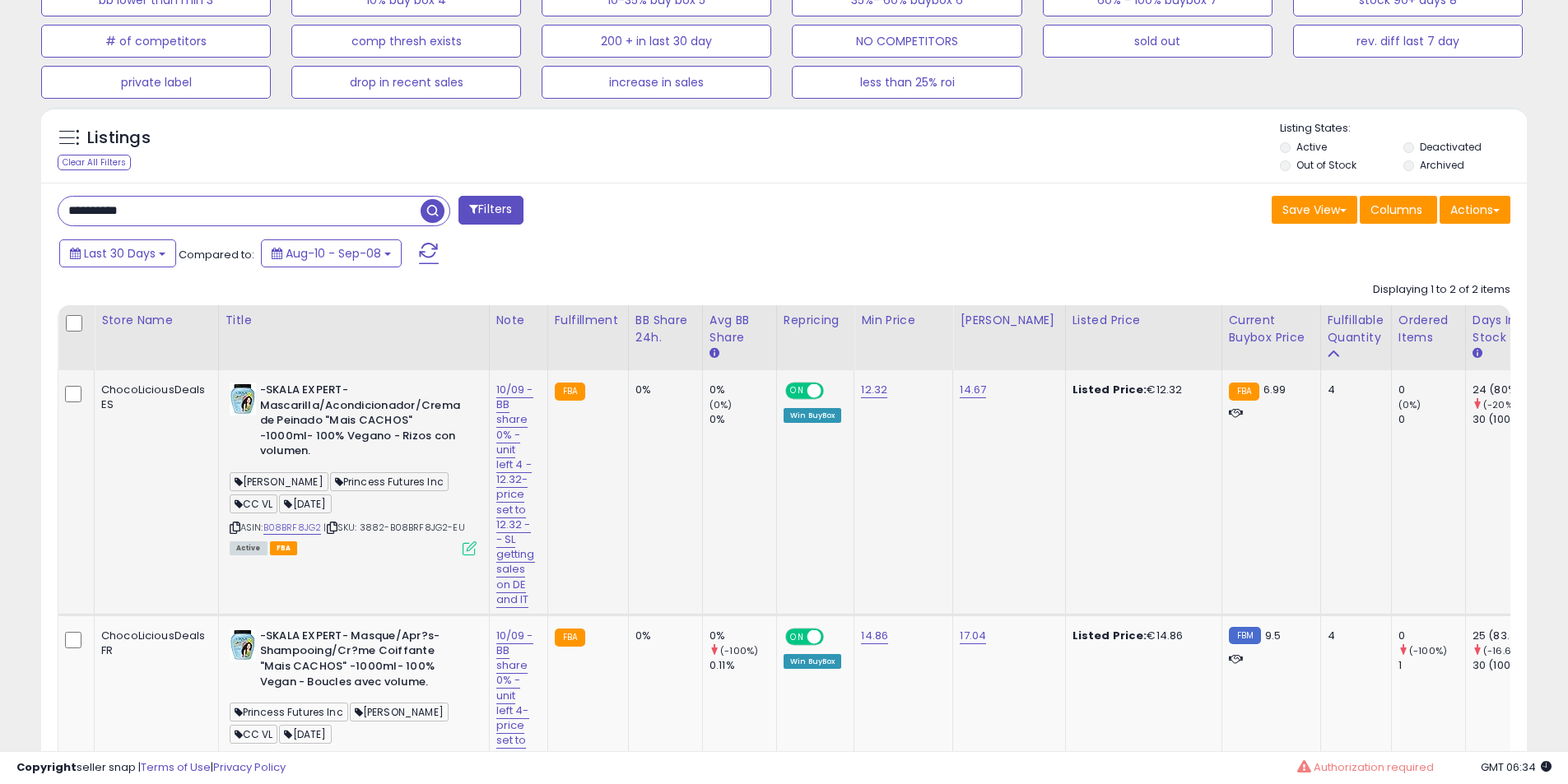
click at [365, 390] on b "-SKALA EXPERT- Mascarilla/Acondicionador/Crema de Peinado "Mais CACHOS" -1000ml…" at bounding box center [359, 422] width 200 height 80
click at [352, 400] on b "-SKALA EXPERT- Mascarilla/Acondicionador/Crema de Peinado "Mais CACHOS" -1000ml…" at bounding box center [359, 422] width 200 height 80
click at [345, 400] on b "-SKALA EXPERT- Mascarilla/Acondicionador/Crema de Peinado "Mais CACHOS" -1000ml…" at bounding box center [359, 422] width 200 height 80
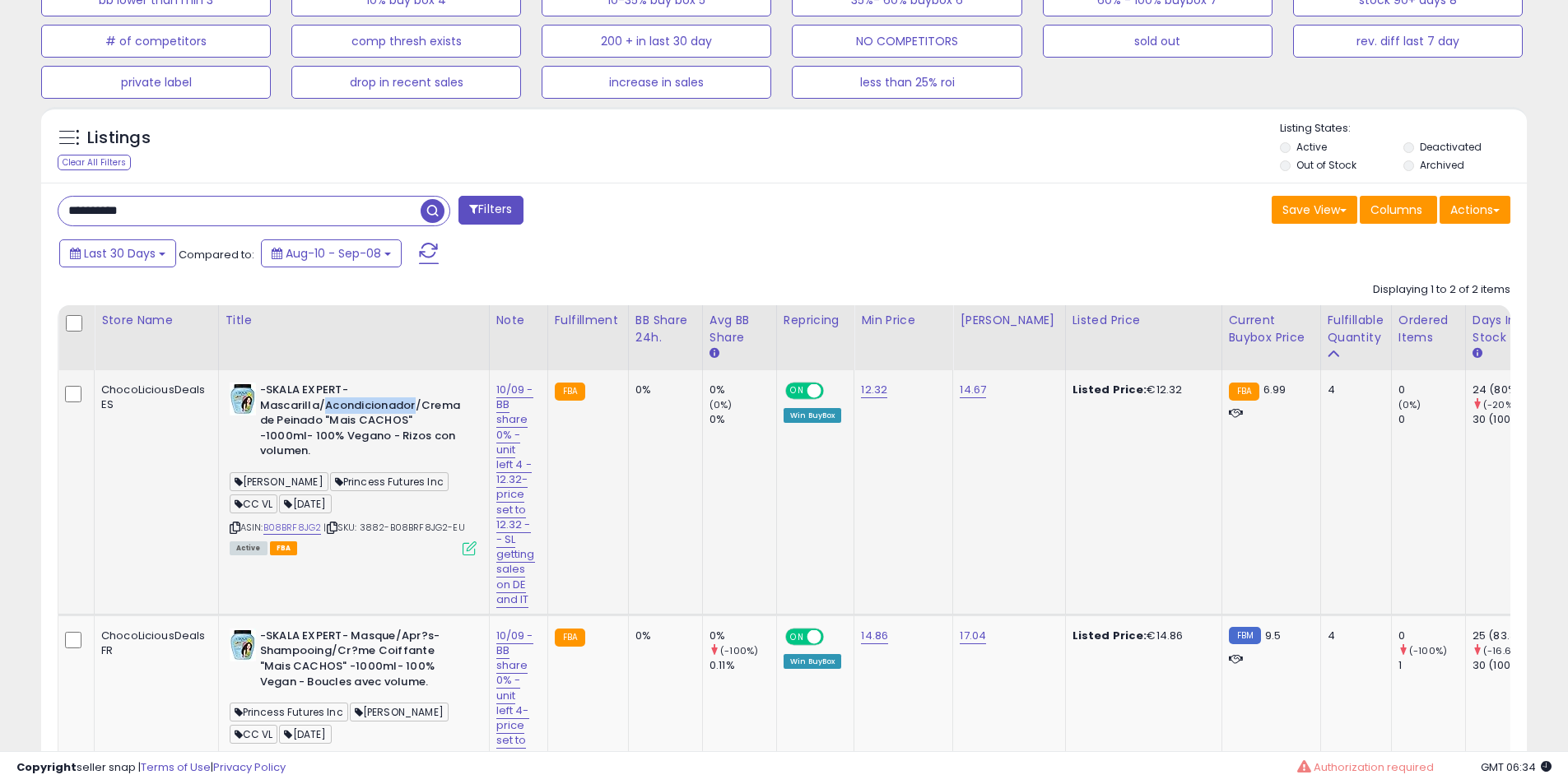
click at [345, 400] on b "-SKALA EXPERT- Mascarilla/Acondicionador/Crema de Peinado "Mais CACHOS" -1000ml…" at bounding box center [359, 422] width 200 height 80
click at [292, 526] on link "B08BRF8JG2" at bounding box center [292, 527] width 58 height 14
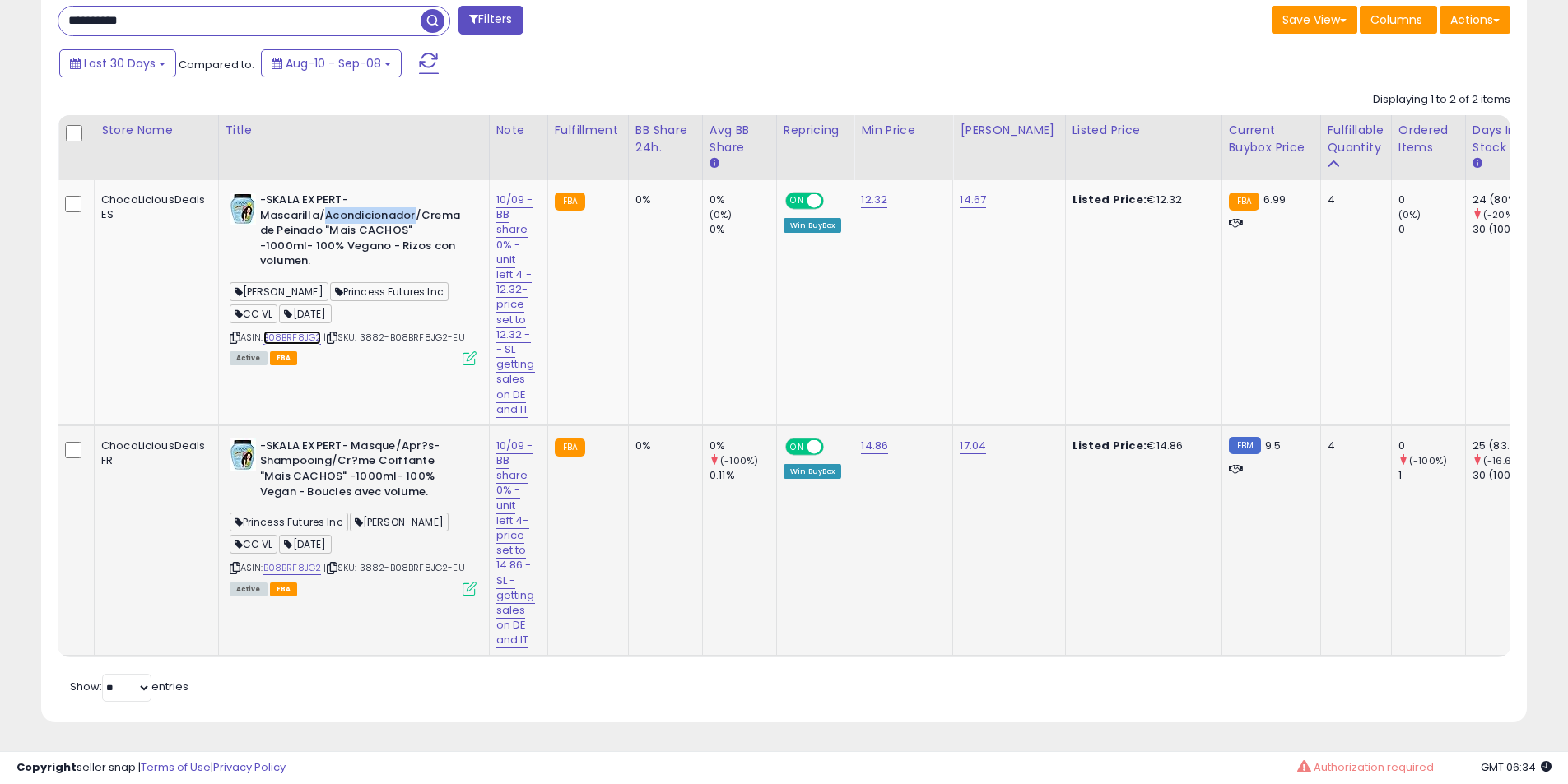
scroll to position [819, 0]
click at [284, 561] on link "B08BRF8JG2" at bounding box center [292, 568] width 58 height 14
click at [633, 304] on td "0%" at bounding box center [664, 302] width 74 height 244
click at [216, 7] on input "**********" at bounding box center [239, 21] width 362 height 29
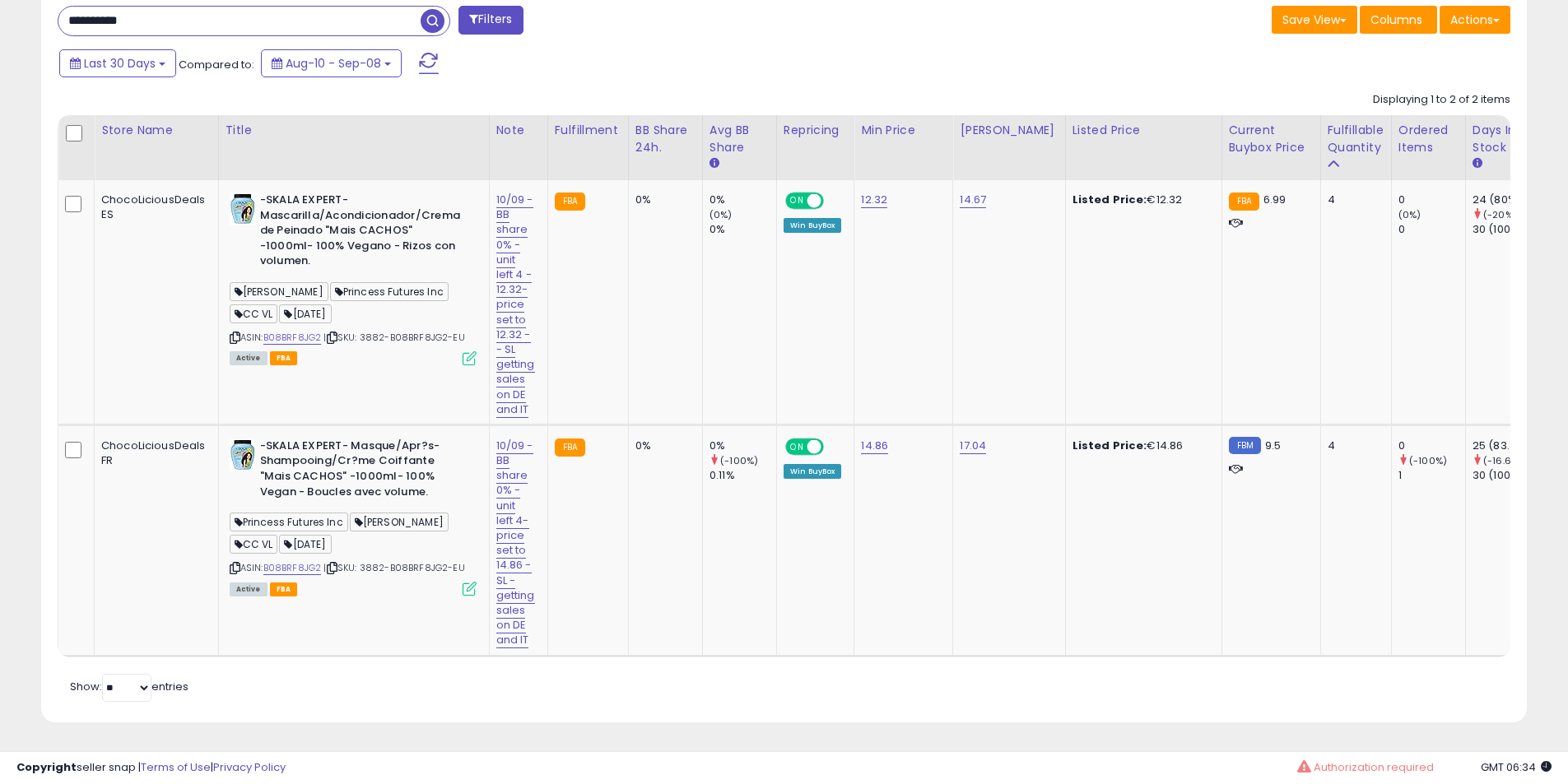
paste input "text"
type input "**********"
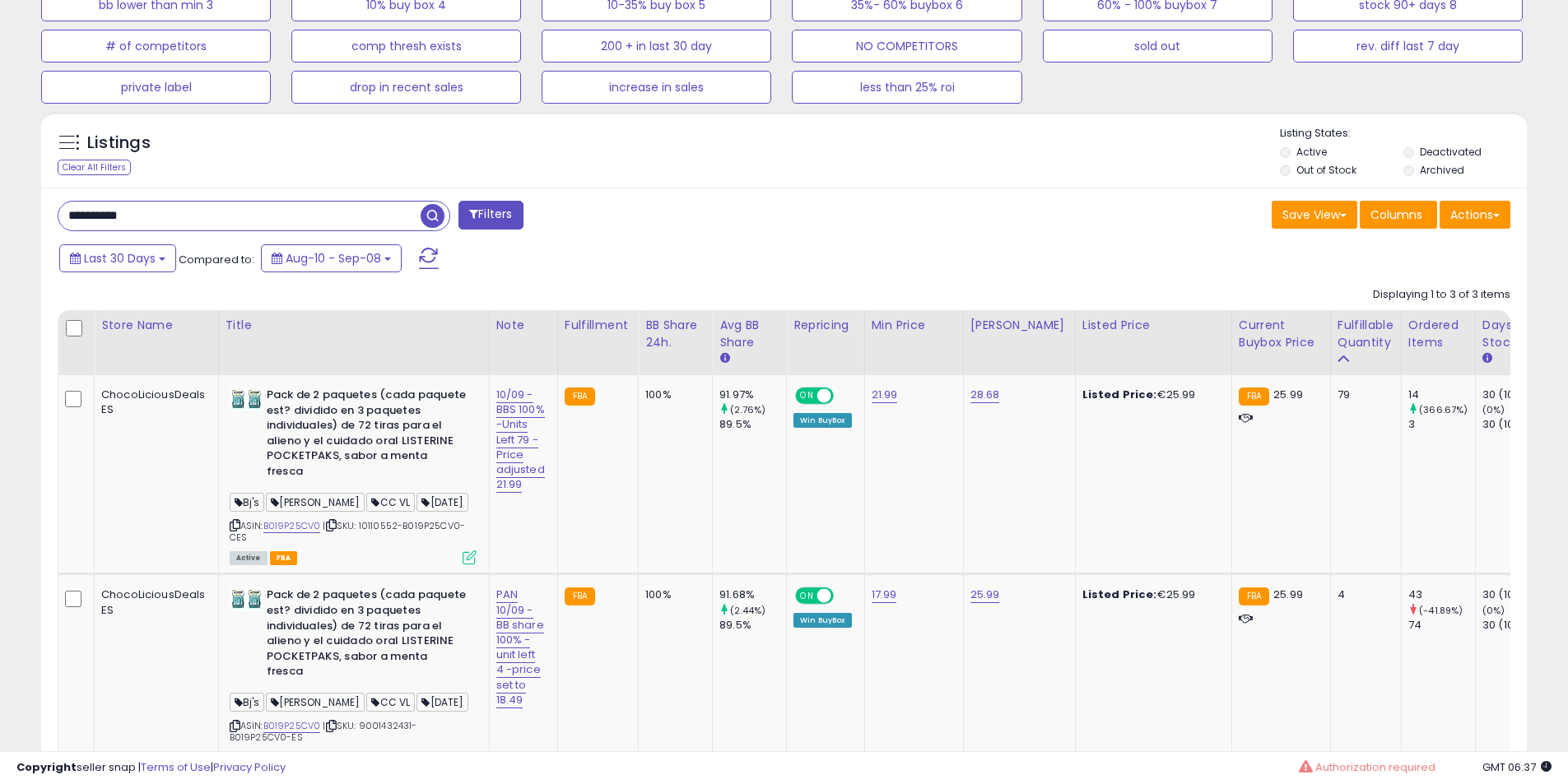
scroll to position [754, 0]
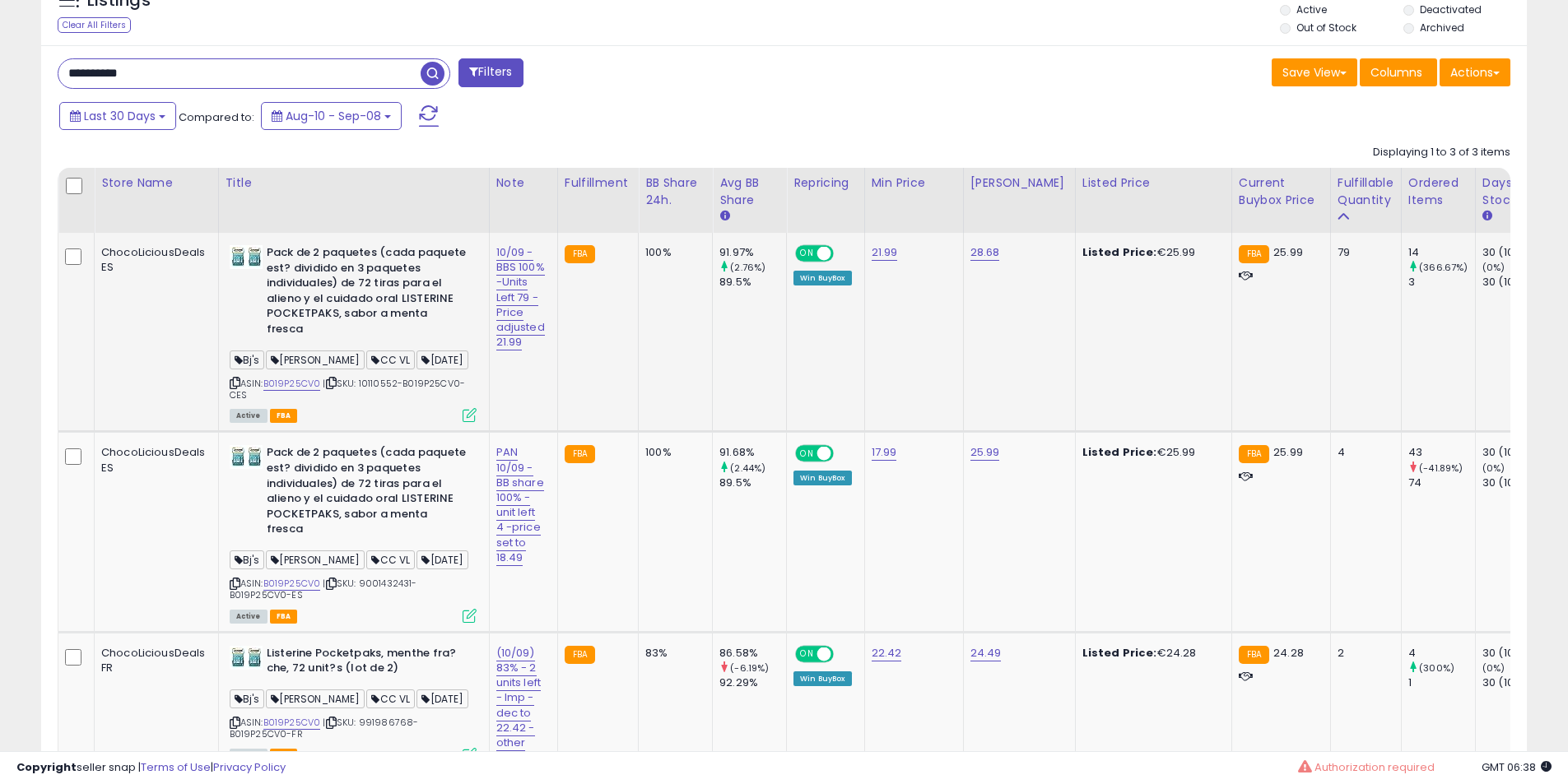
click at [328, 307] on b "Pack de 2 paquetes (cada paquete est? dividido en 3 paquetes individuales) de 7…" at bounding box center [366, 293] width 200 height 96
click at [399, 271] on b "Pack de 2 paquetes (cada paquete est? dividido en 3 paquetes individuales) de 7…" at bounding box center [366, 293] width 200 height 96
click at [294, 379] on div "ASIN: B019P25CV0 | SKU: 10110552-B019P25CV0-CES Active FBA" at bounding box center [353, 332] width 247 height 175
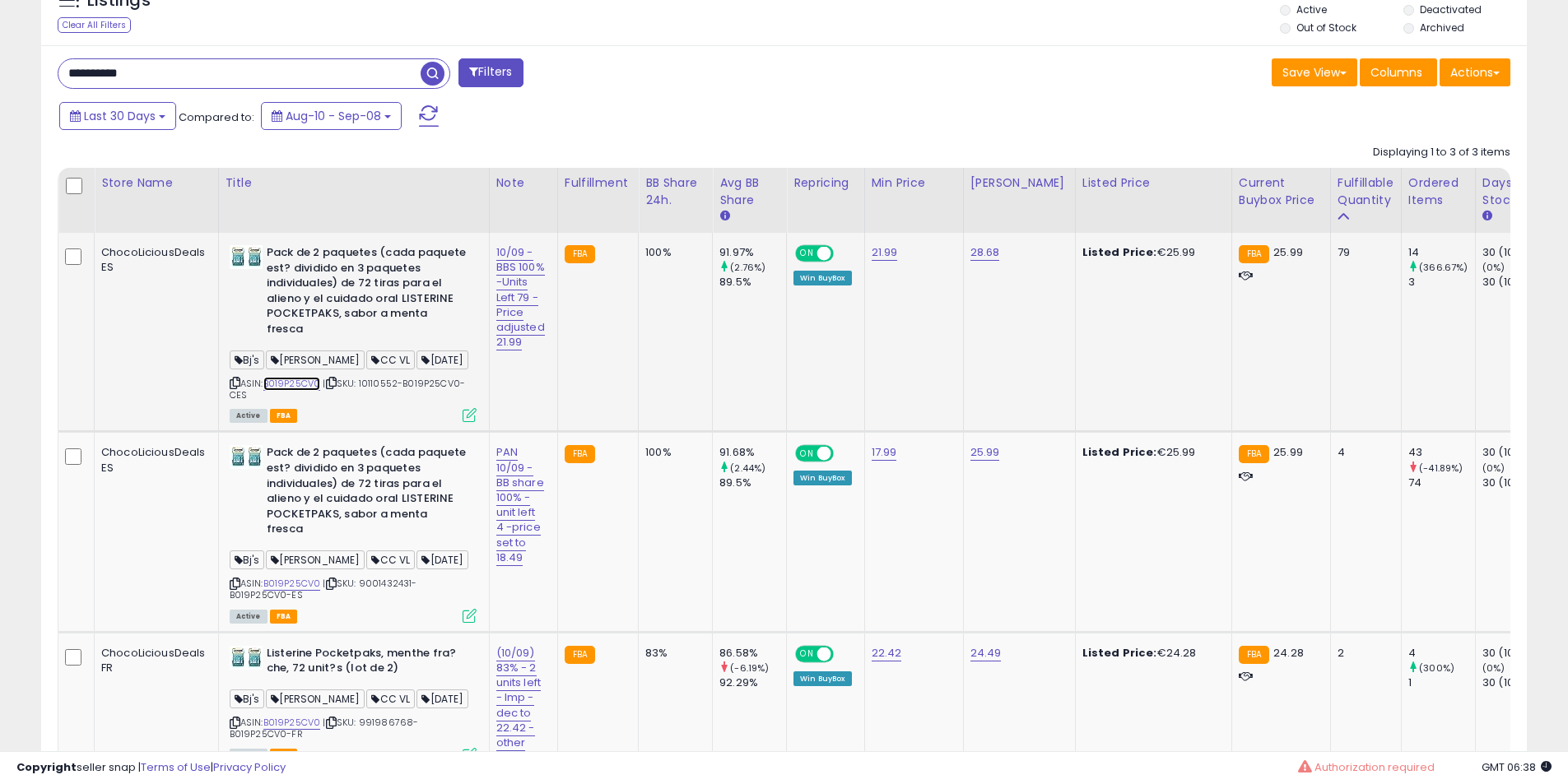
click at [294, 376] on link "B019P25CV0" at bounding box center [292, 383] width 57 height 14
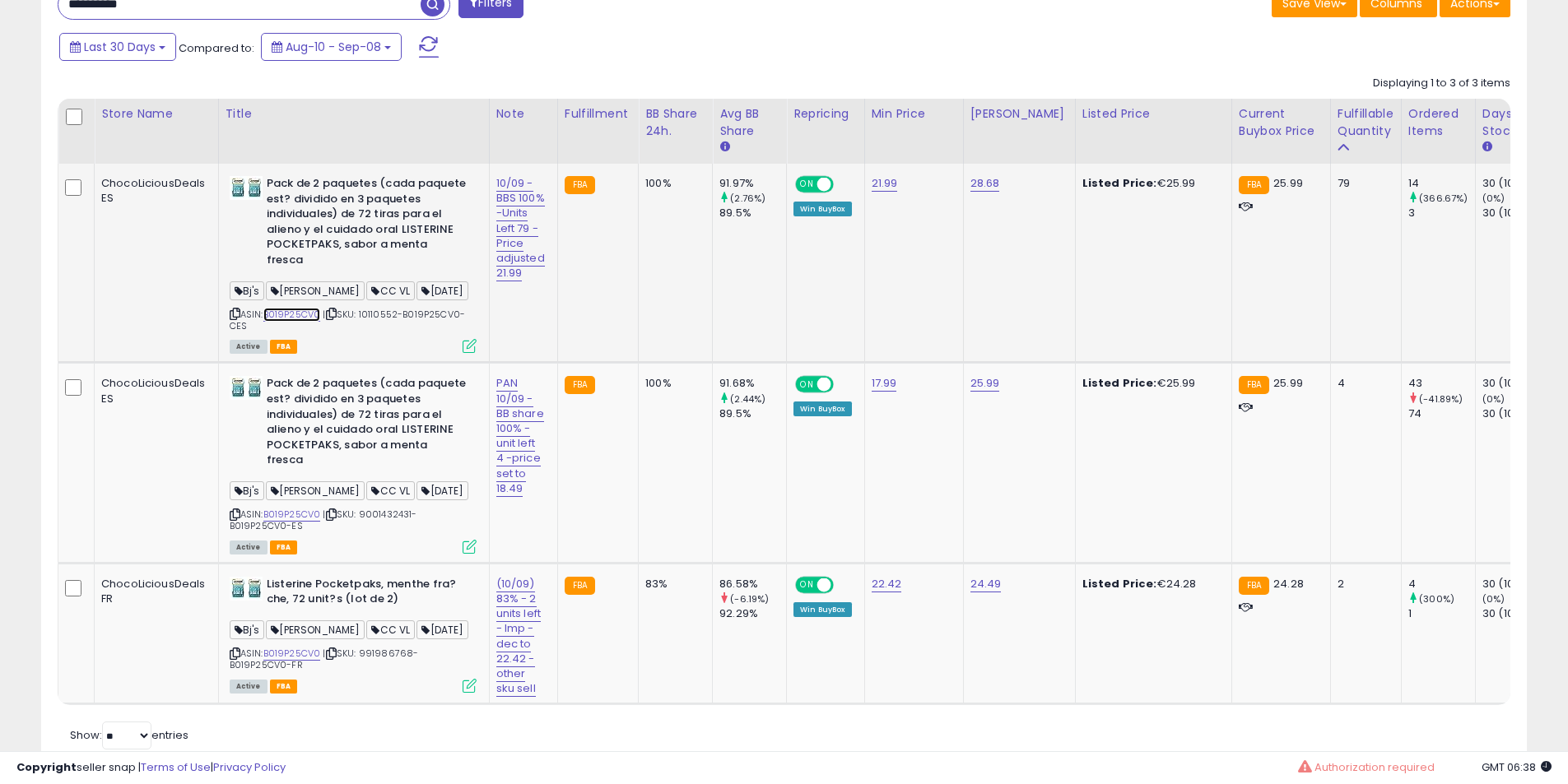
scroll to position [853, 0]
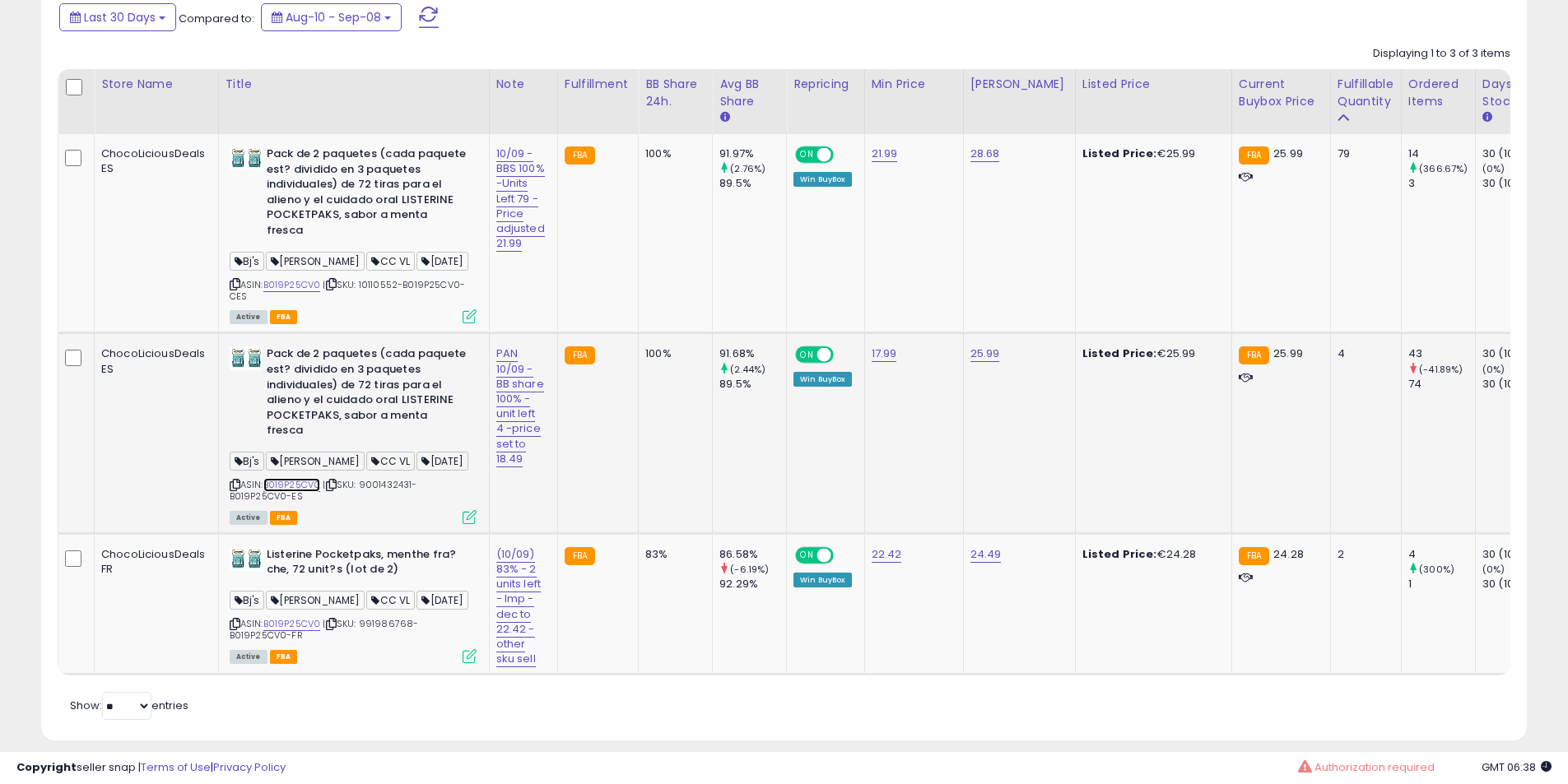
click at [298, 478] on link "B019P25CV0" at bounding box center [292, 484] width 57 height 14
click at [296, 616] on link "B019P25CV0" at bounding box center [292, 623] width 57 height 14
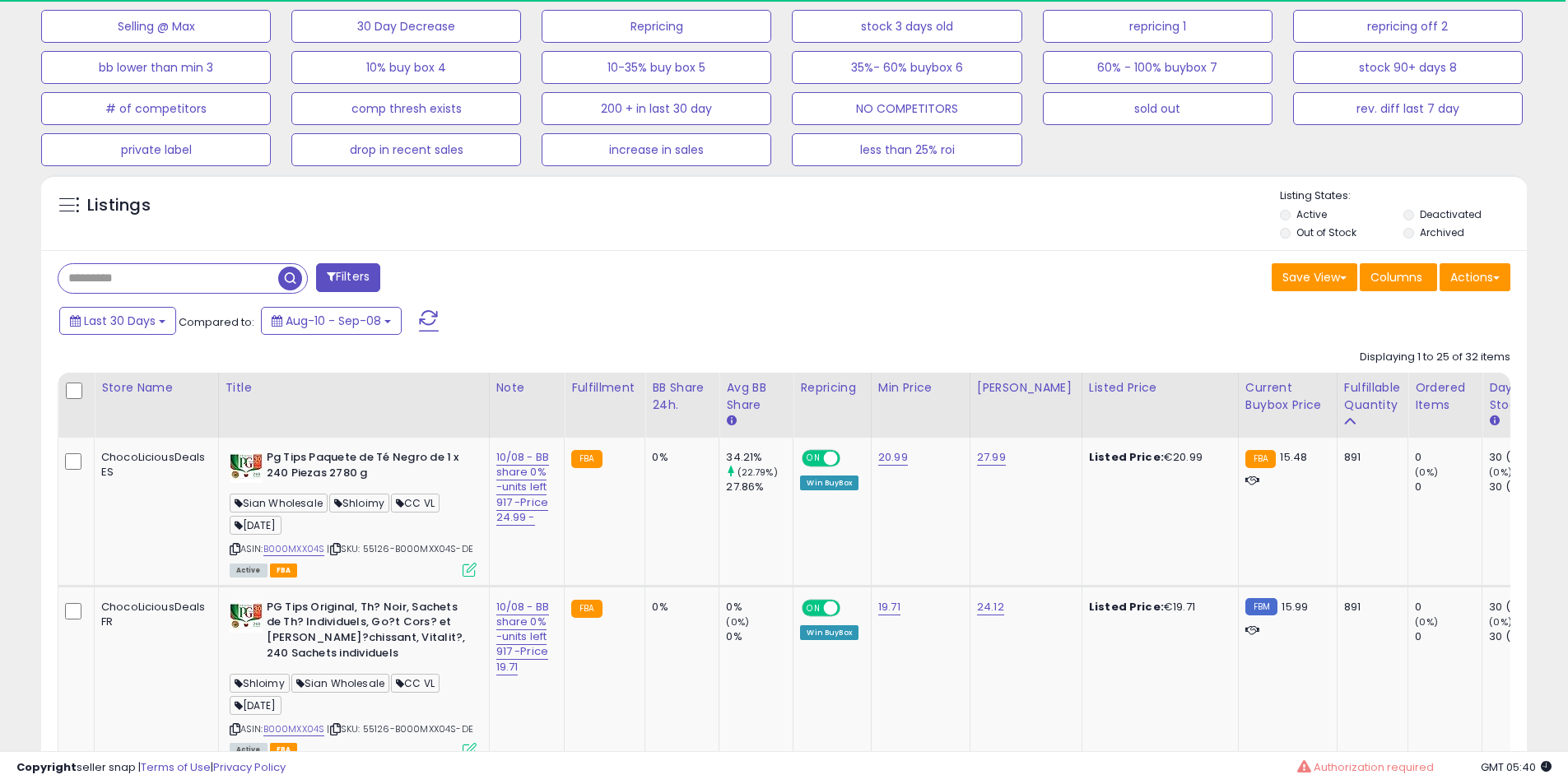
scroll to position [685, 0]
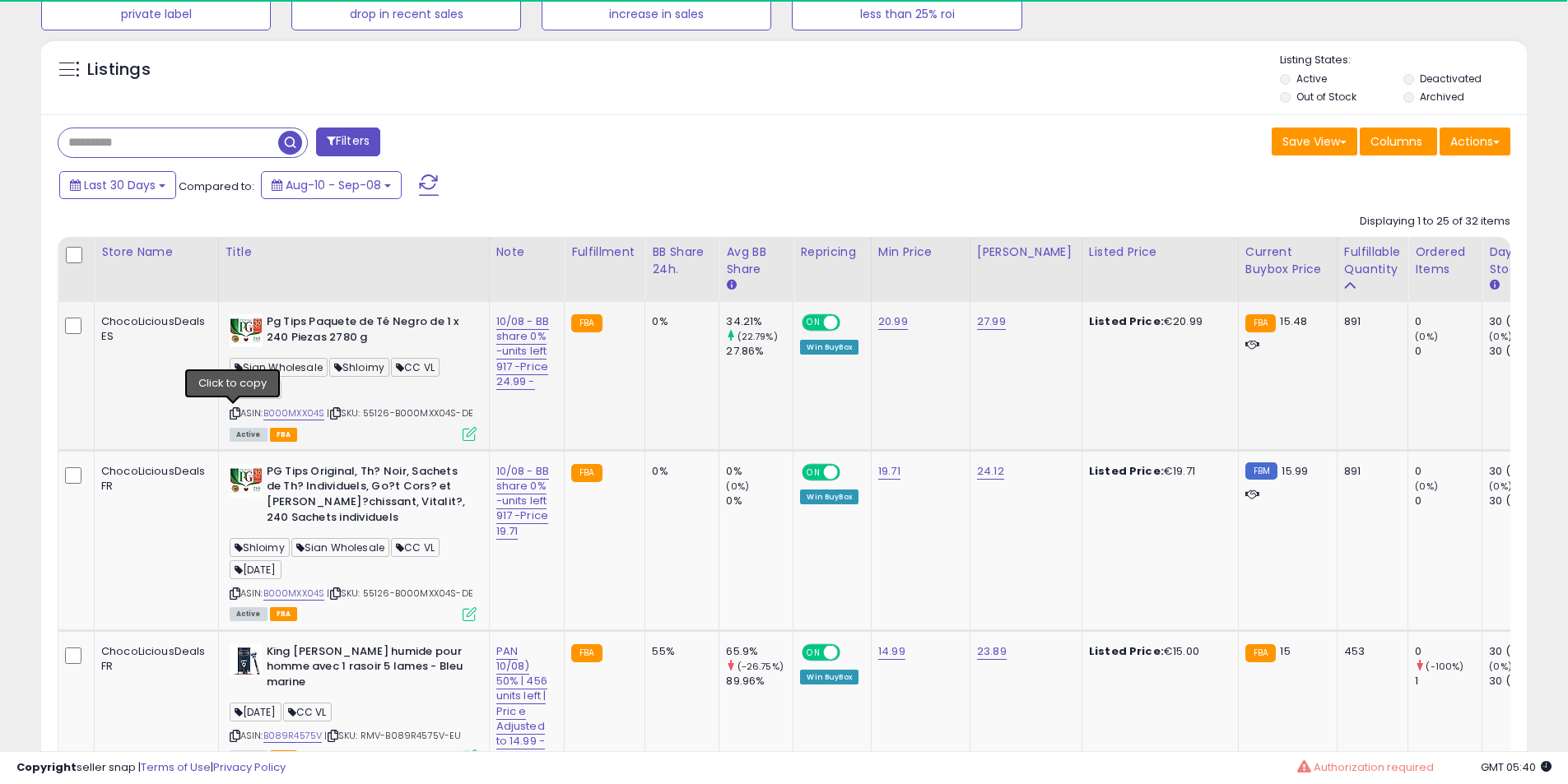
click at [230, 413] on icon at bounding box center [235, 413] width 11 height 9
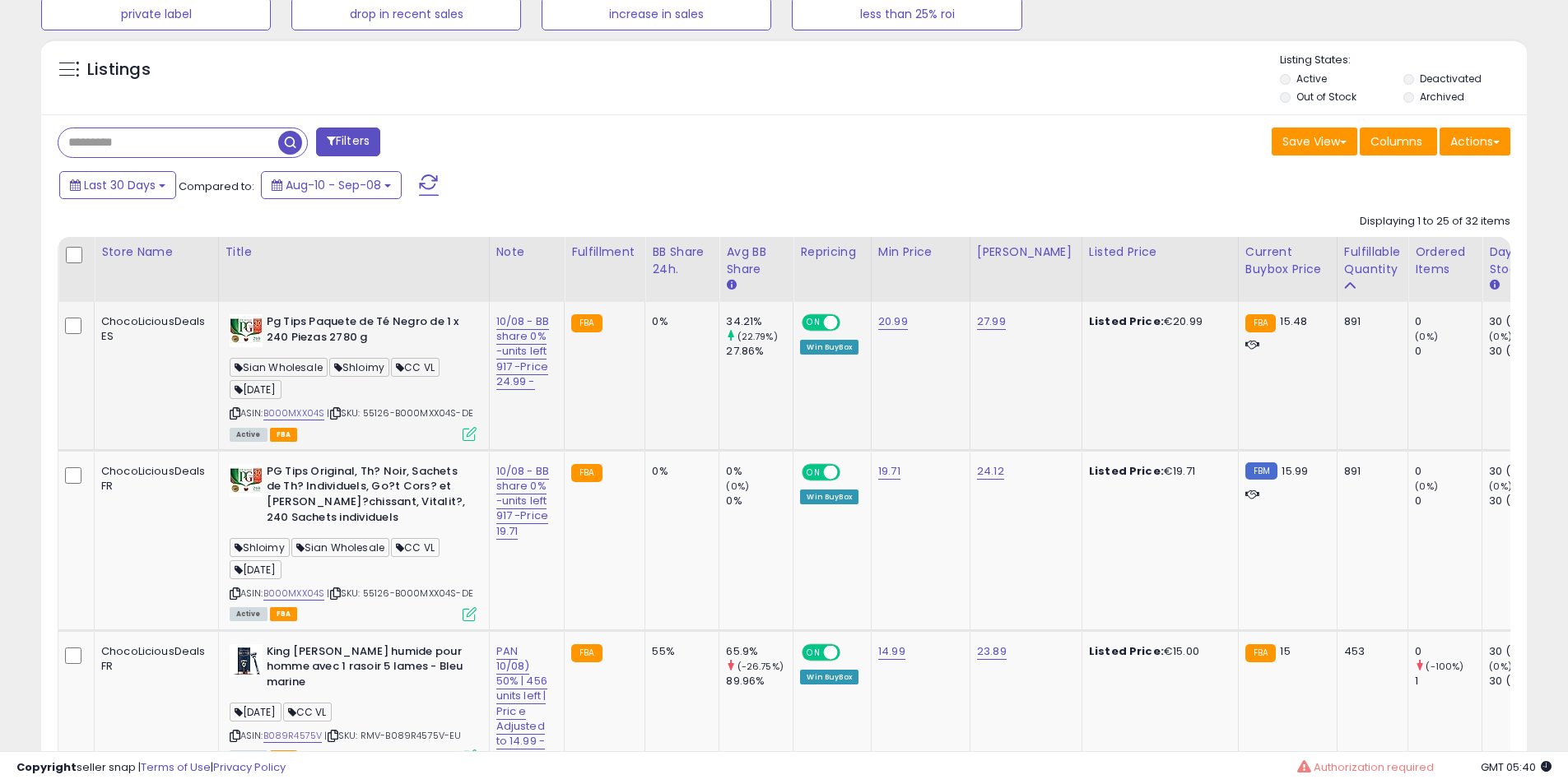
scroll to position [337, 861]
click at [237, 411] on icon at bounding box center [235, 413] width 11 height 9
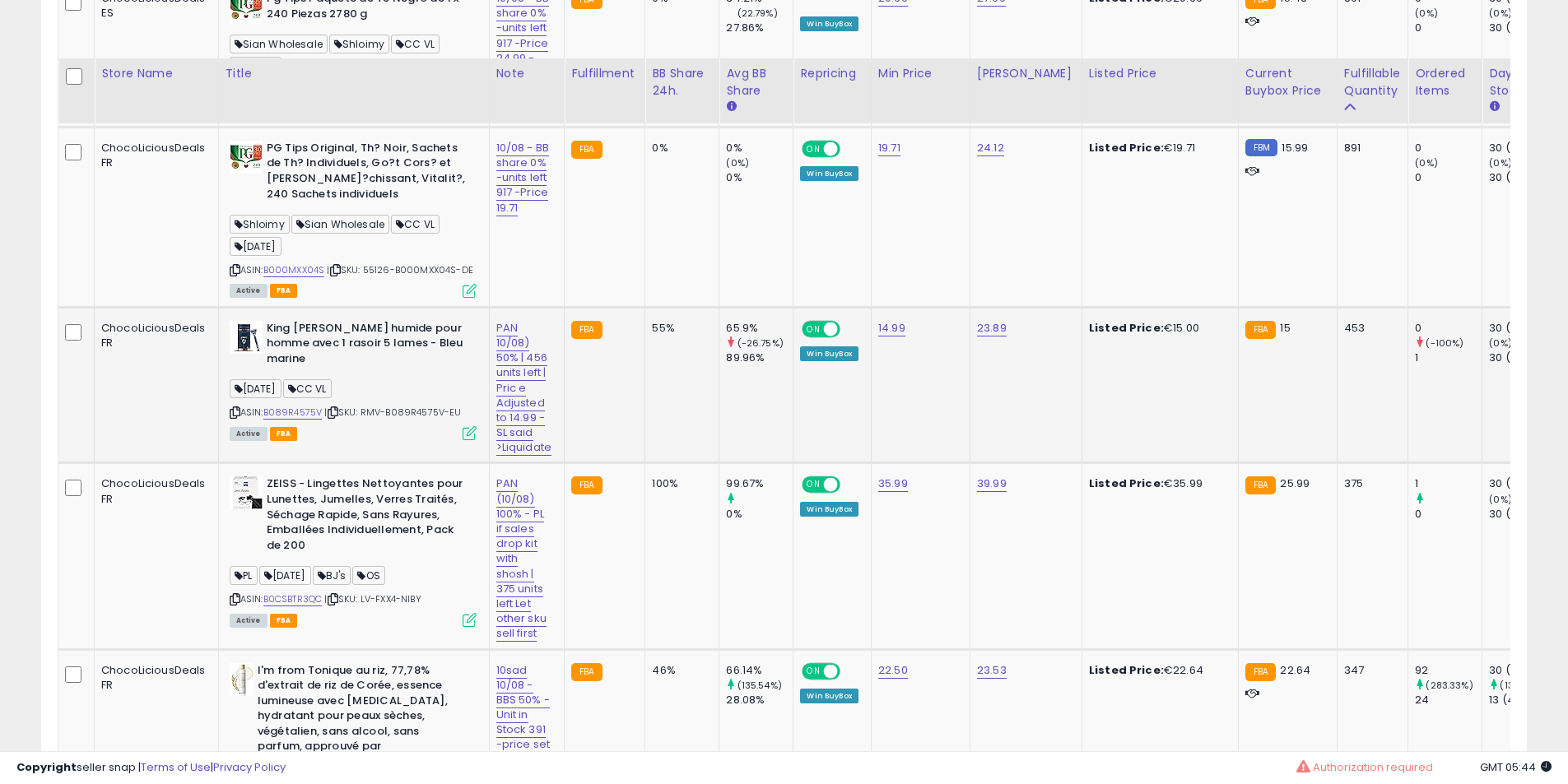
scroll to position [1096, 0]
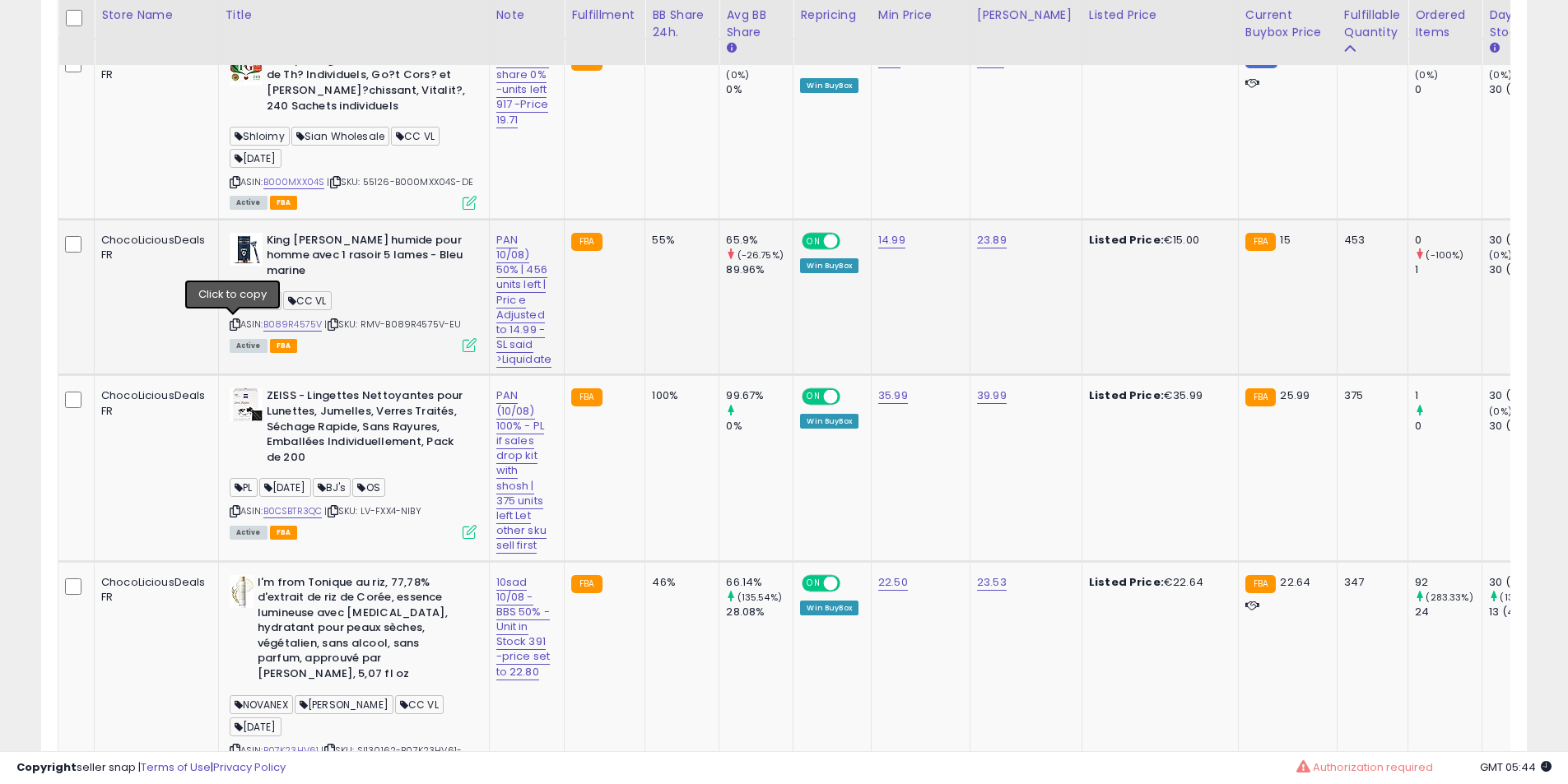
click at [230, 328] on icon at bounding box center [235, 324] width 11 height 9
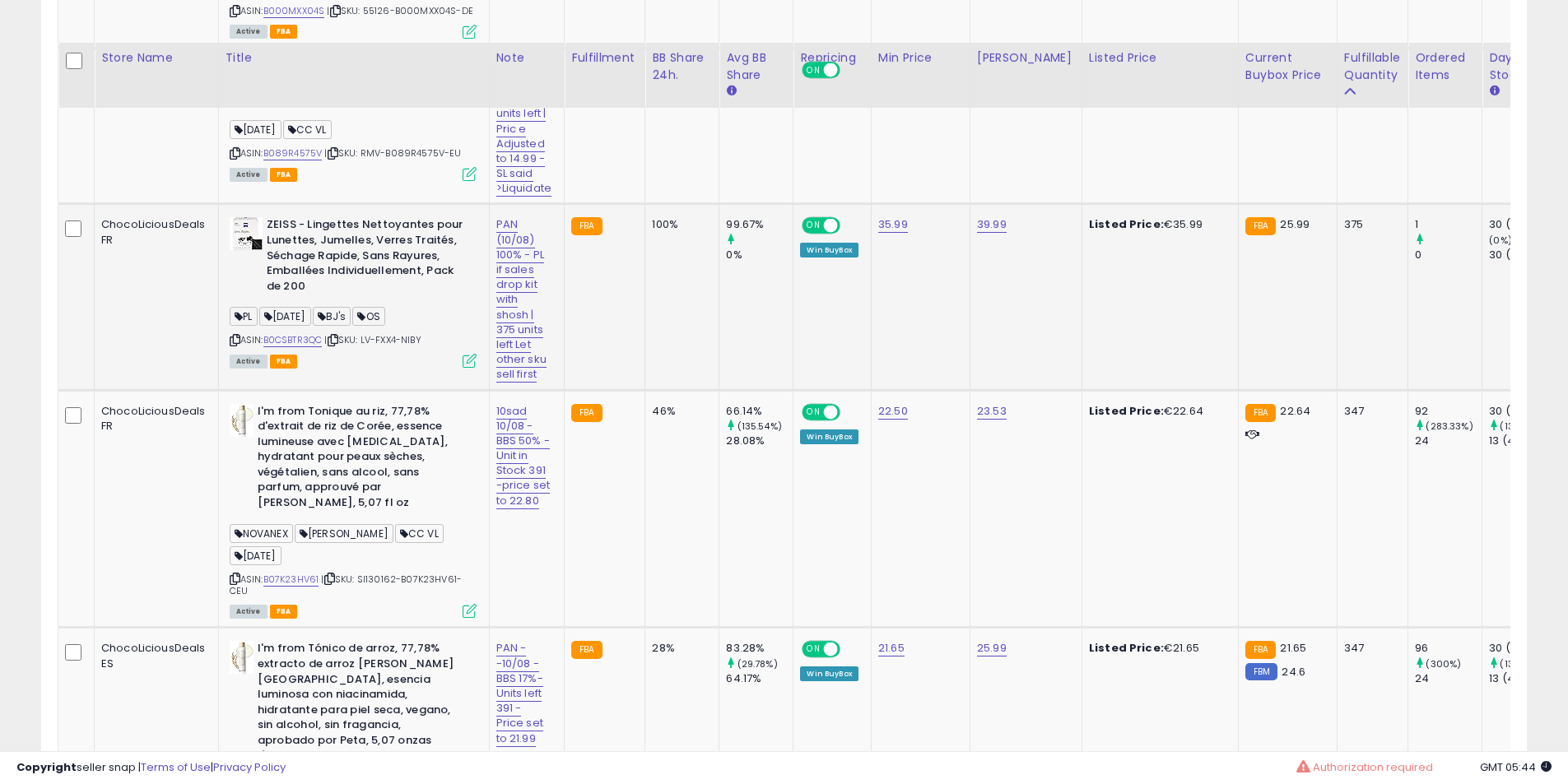
scroll to position [1371, 0]
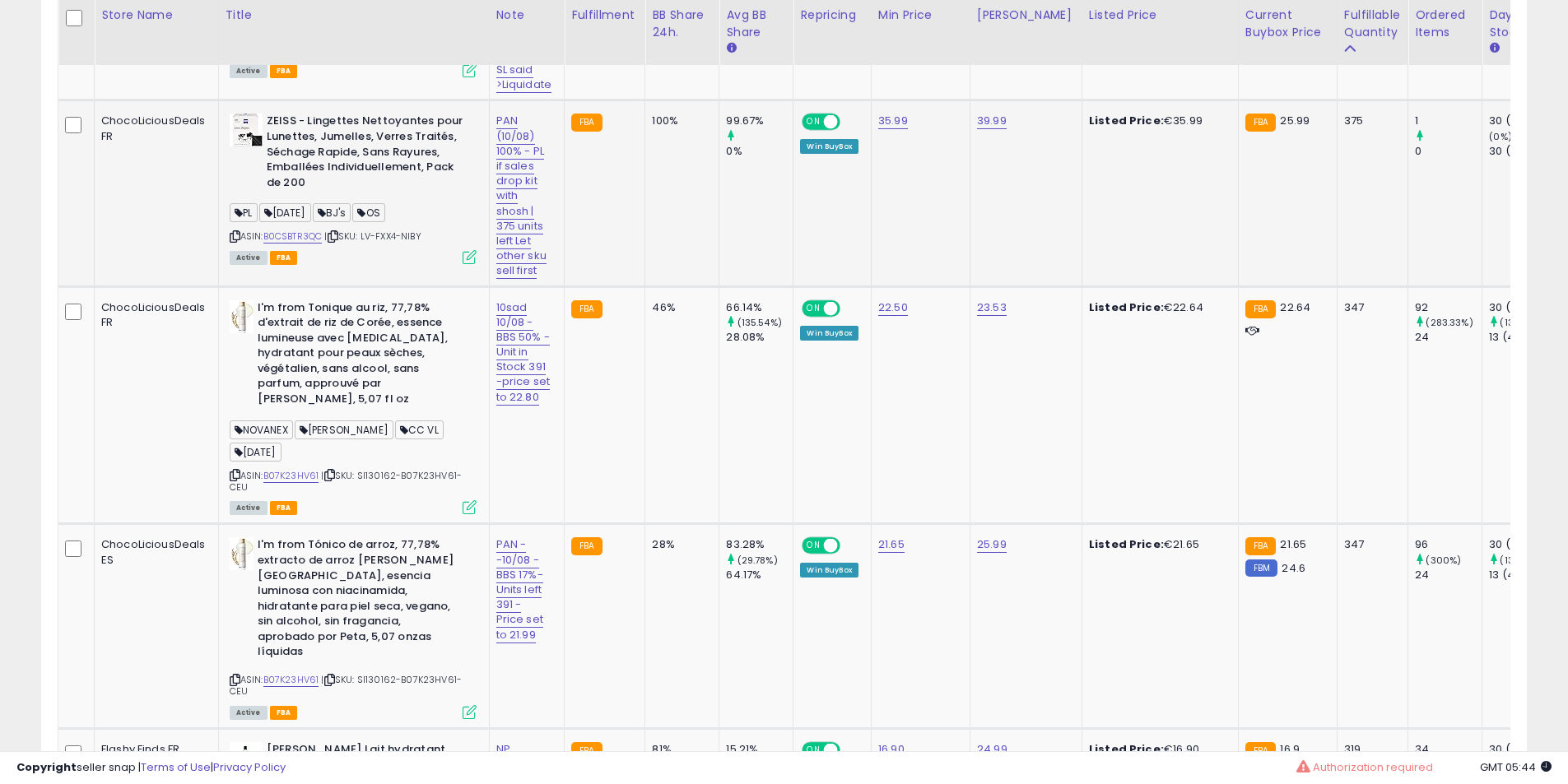
click at [235, 233] on icon at bounding box center [235, 235] width 11 height 9
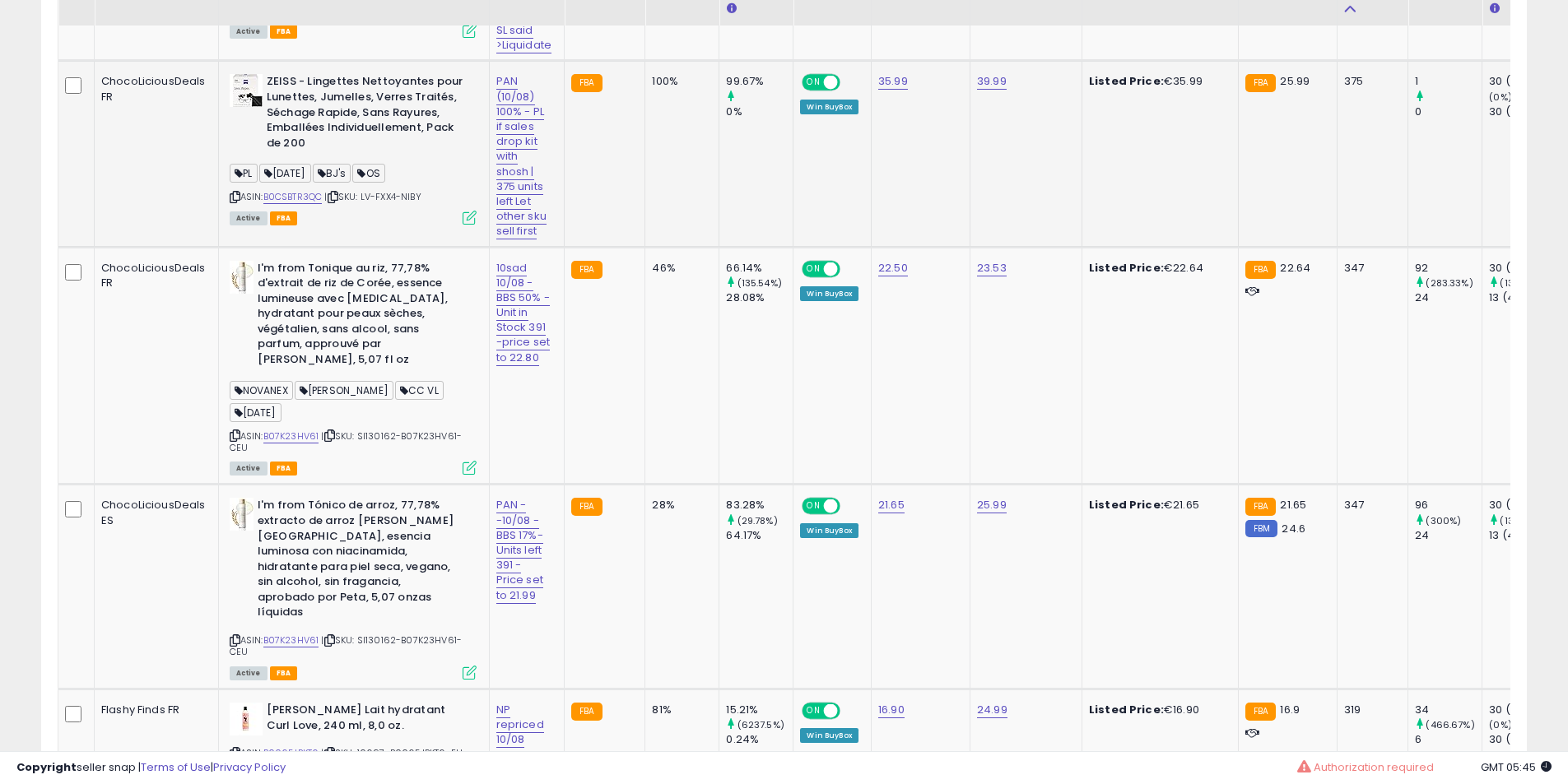
scroll to position [1508, 0]
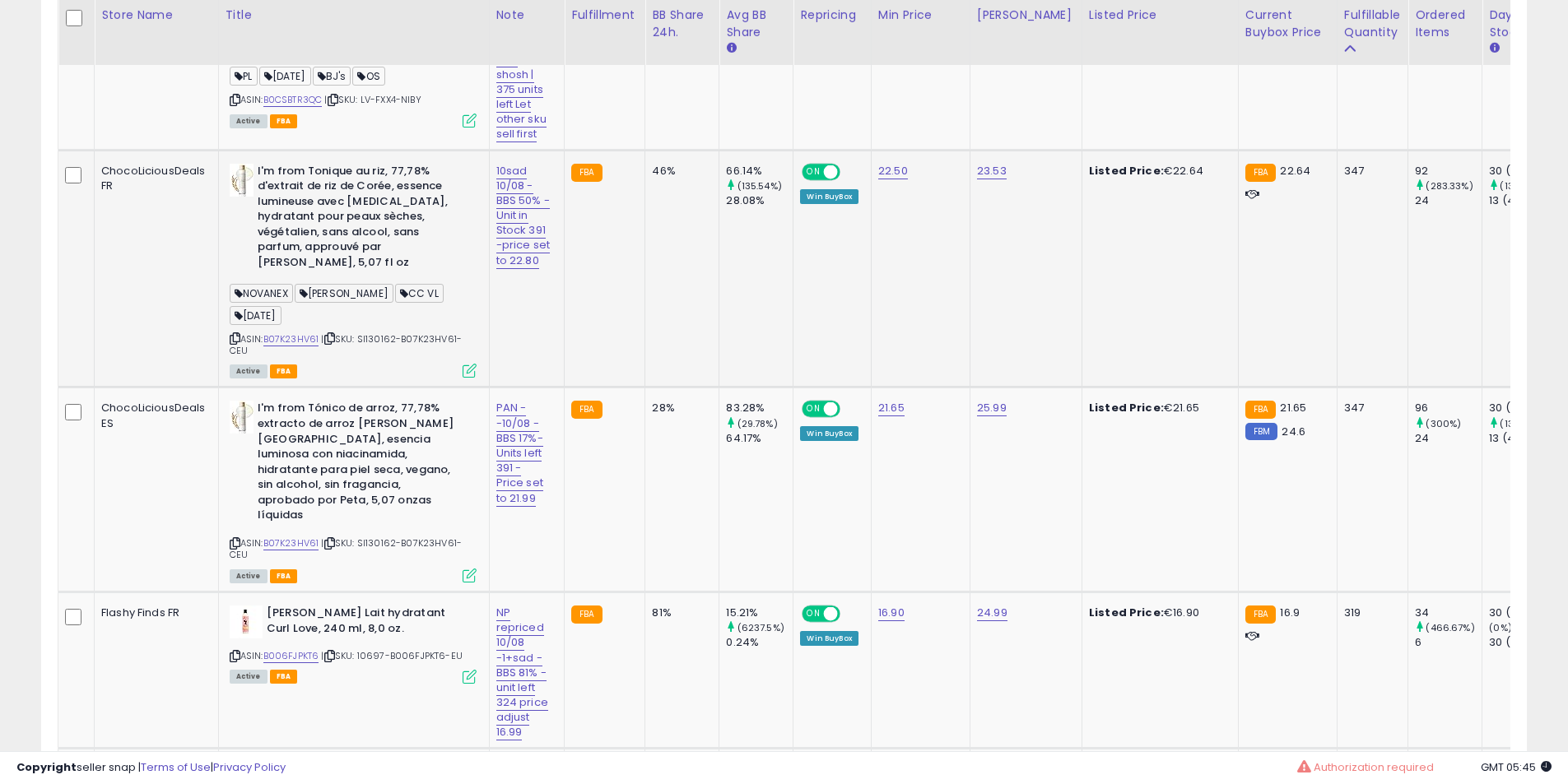
click at [324, 177] on b "I'm from Tonique au riz, 77,78% d'extrait de riz de Corée, essence lumineuse av…" at bounding box center [357, 219] width 200 height 111
drag, startPoint x: 324, startPoint y: 177, endPoint x: 357, endPoint y: 211, distance: 47.4
click at [332, 190] on b "I'm from Tonique au riz, 77,78% d'extrait de riz de Corée, essence lumineuse av…" at bounding box center [357, 219] width 200 height 111
click at [357, 211] on b "I'm from Tonique au riz, 77,78% d'extrait de riz de Corée, essence lumineuse av…" at bounding box center [357, 219] width 200 height 111
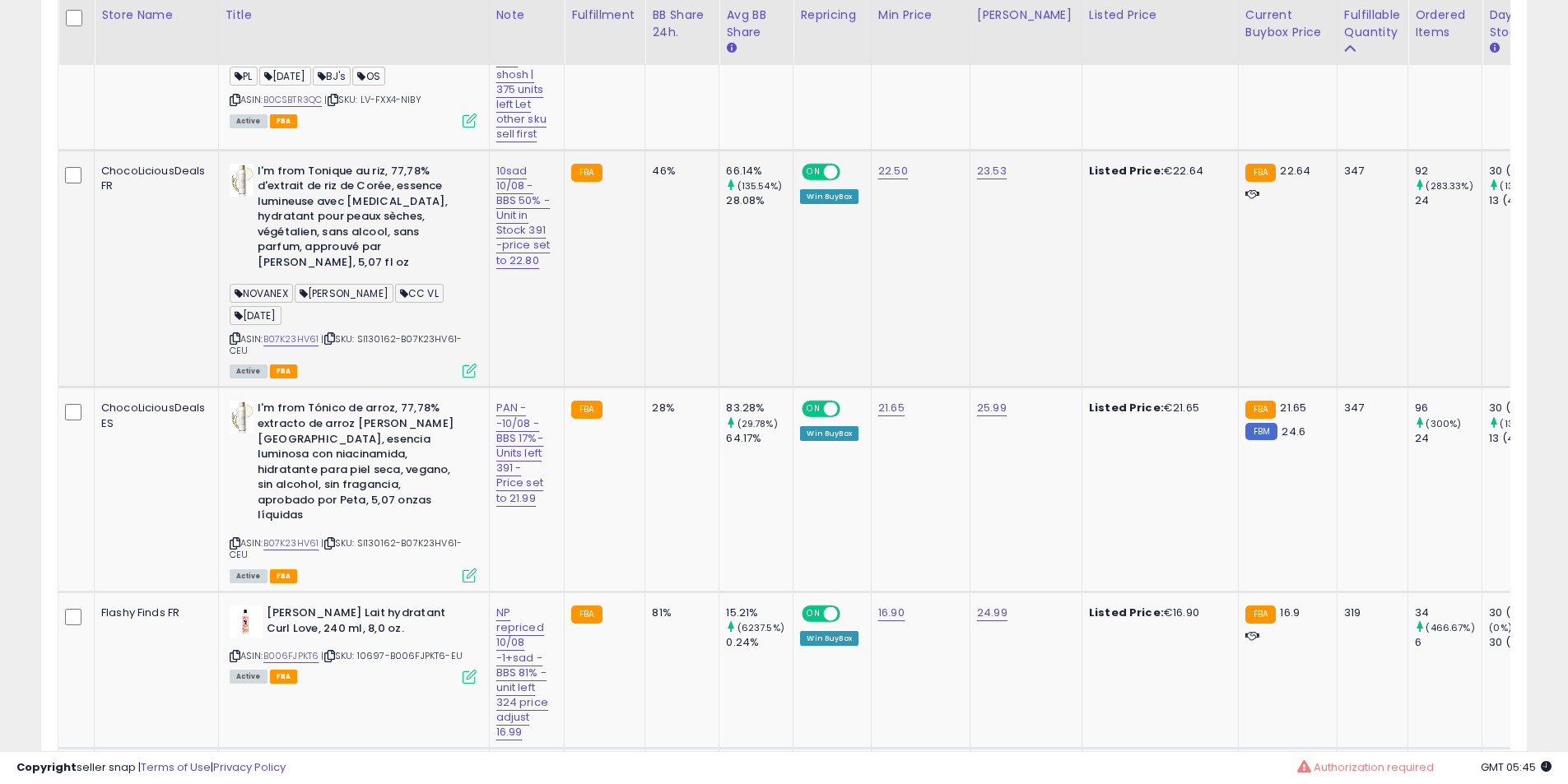
click at [357, 228] on b "I'm from Tonique au riz, 77,78% d'extrait de riz de Corée, essence lumineuse av…" at bounding box center [357, 219] width 200 height 111
click at [330, 239] on b "I'm from Tonique au riz, 77,78% d'extrait de riz de Corée, essence lumineuse av…" at bounding box center [357, 219] width 200 height 111
click at [231, 325] on div "NOVANEX [PERSON_NAME] CC VL [DATE]" at bounding box center [353, 306] width 247 height 44
click at [231, 350] on span "| SKU: SI130162-B07K23HV61-CEU" at bounding box center [346, 345] width 233 height 25
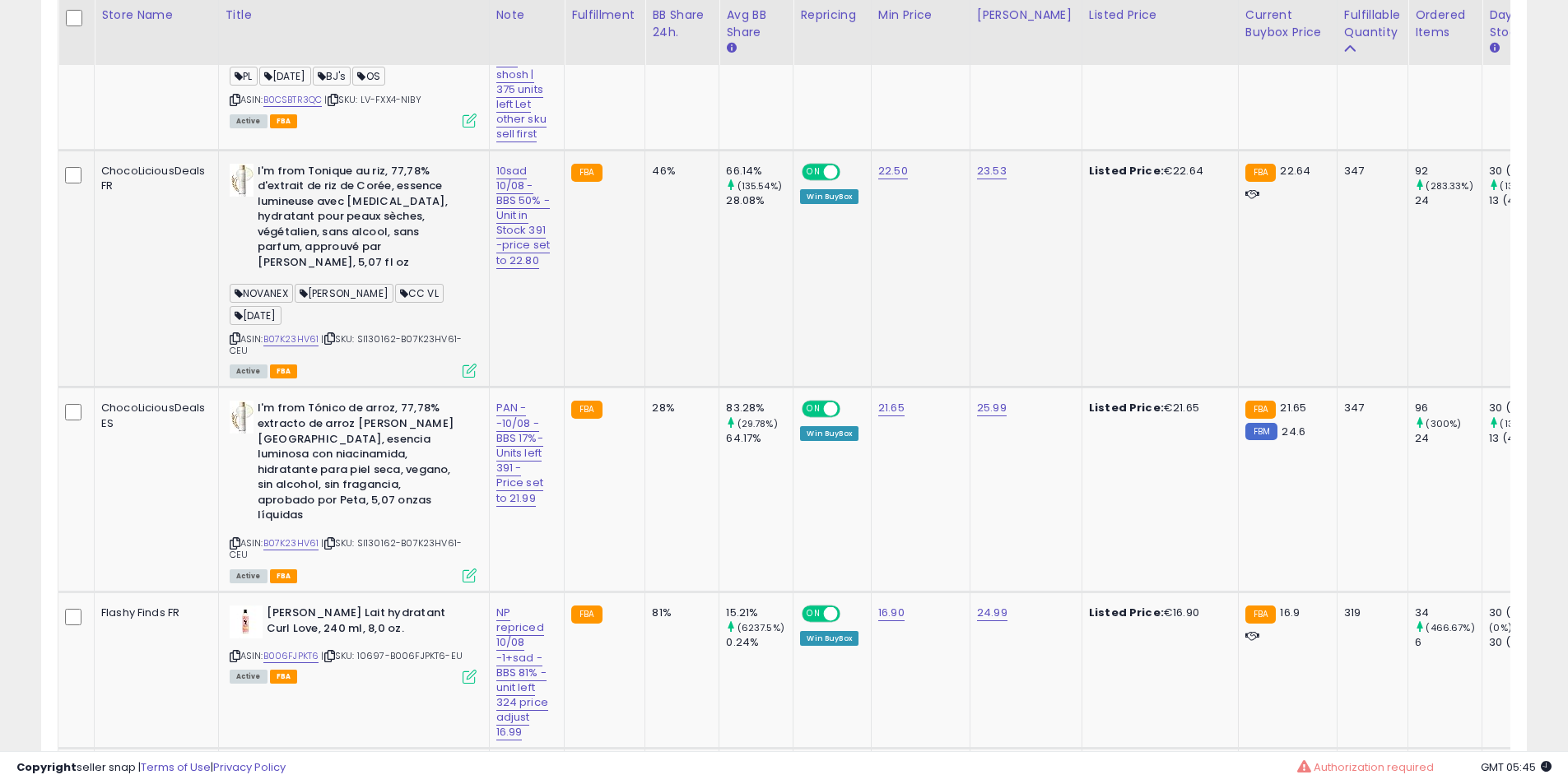
click at [233, 334] on icon at bounding box center [235, 338] width 11 height 9
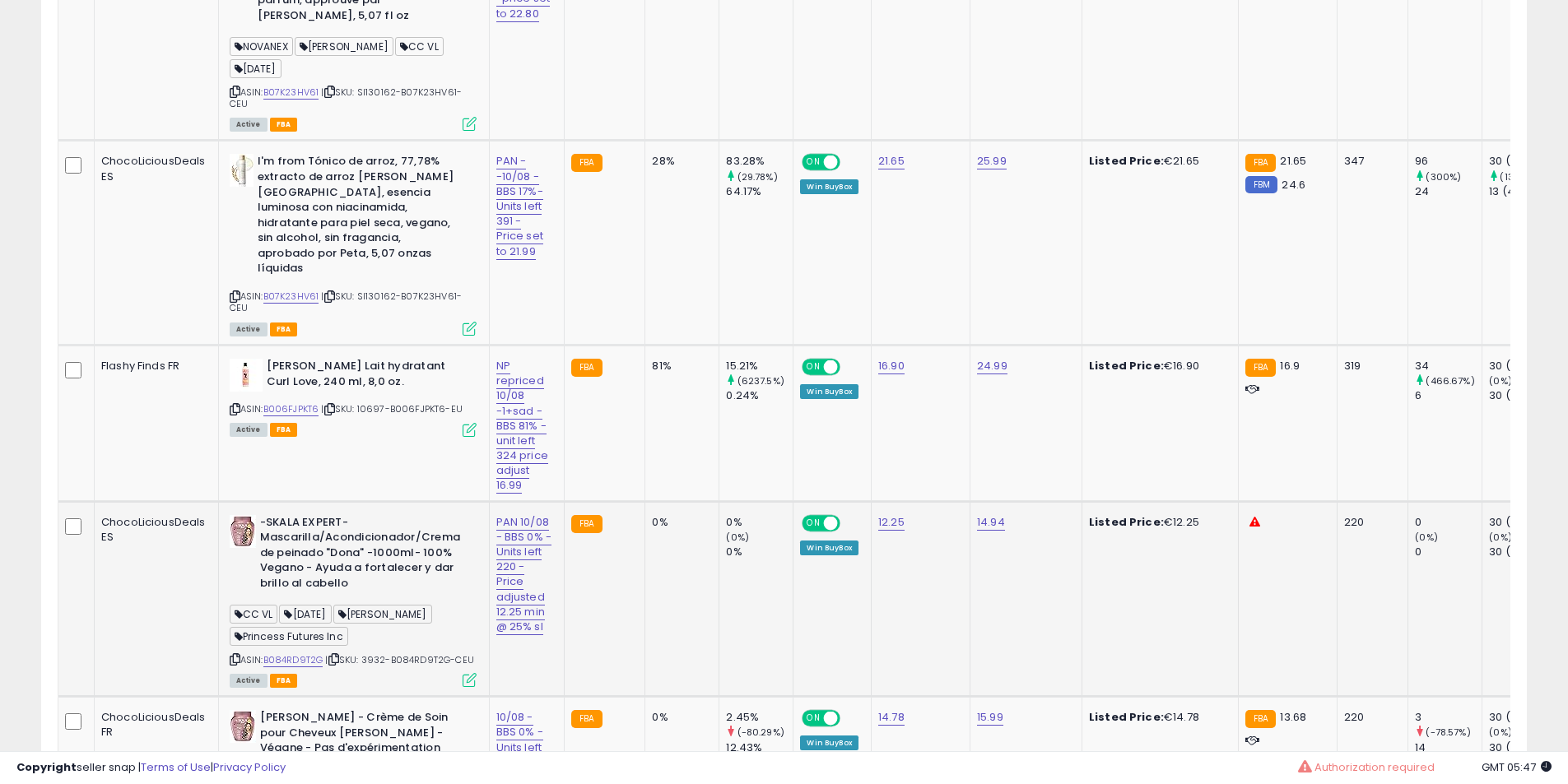
scroll to position [1918, 0]
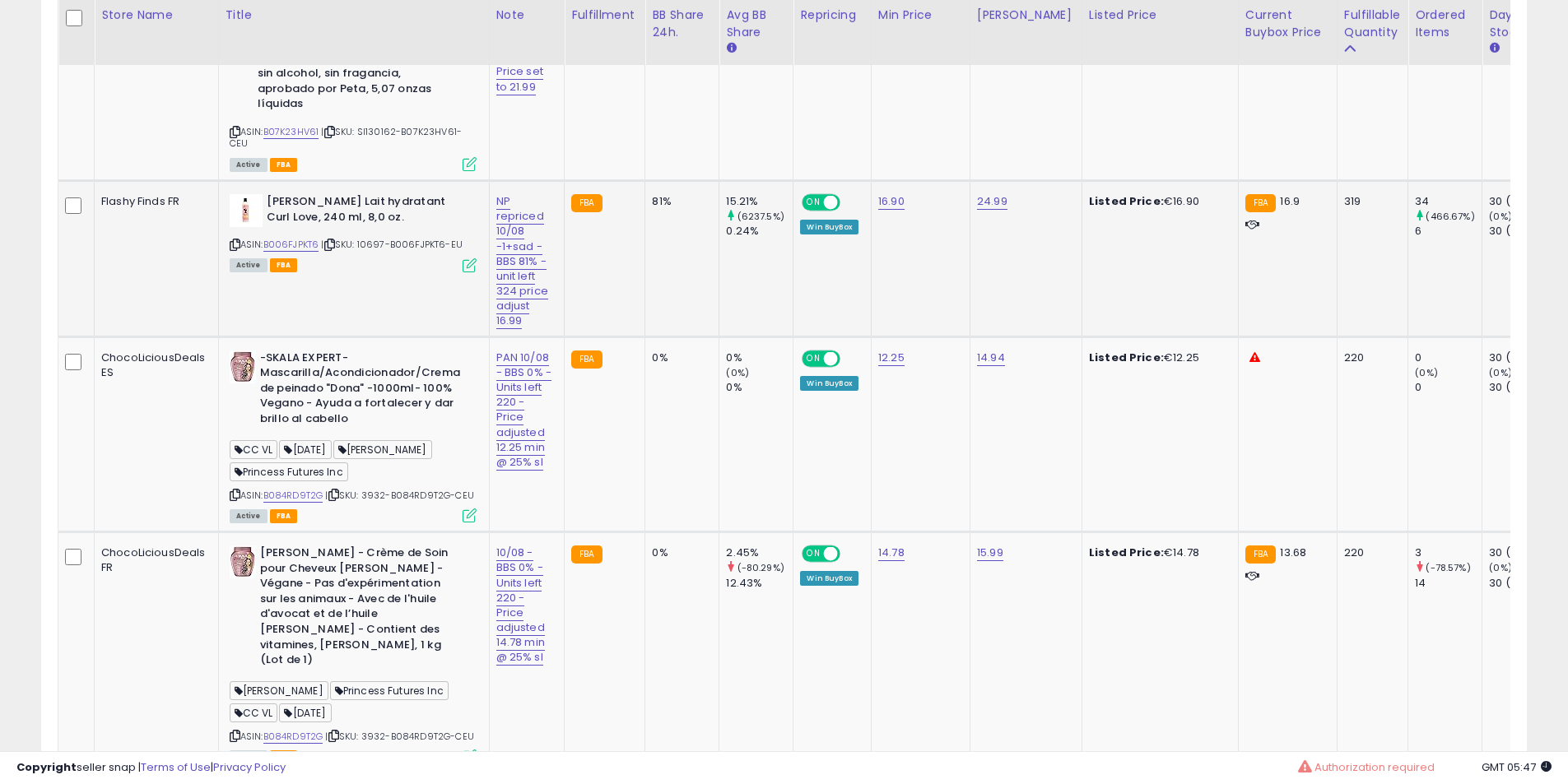
click at [235, 240] on icon at bounding box center [235, 244] width 11 height 9
click at [334, 377] on b "-SKALA EXPERT- Mascarilla/Acondicionador/Crema de peinado "Dona" -1000ml- 100% …" at bounding box center [359, 391] width 200 height 80
drag, startPoint x: 334, startPoint y: 377, endPoint x: 364, endPoint y: 388, distance: 32.0
click at [333, 378] on b "-SKALA EXPERT- Mascarilla/Acondicionador/Crema de peinado "Dona" -1000ml- 100% …" at bounding box center [359, 391] width 200 height 80
click at [365, 388] on b "-SKALA EXPERT- Mascarilla/Acondicionador/Crema de peinado "Dona" -1000ml- 100% …" at bounding box center [359, 391] width 200 height 80
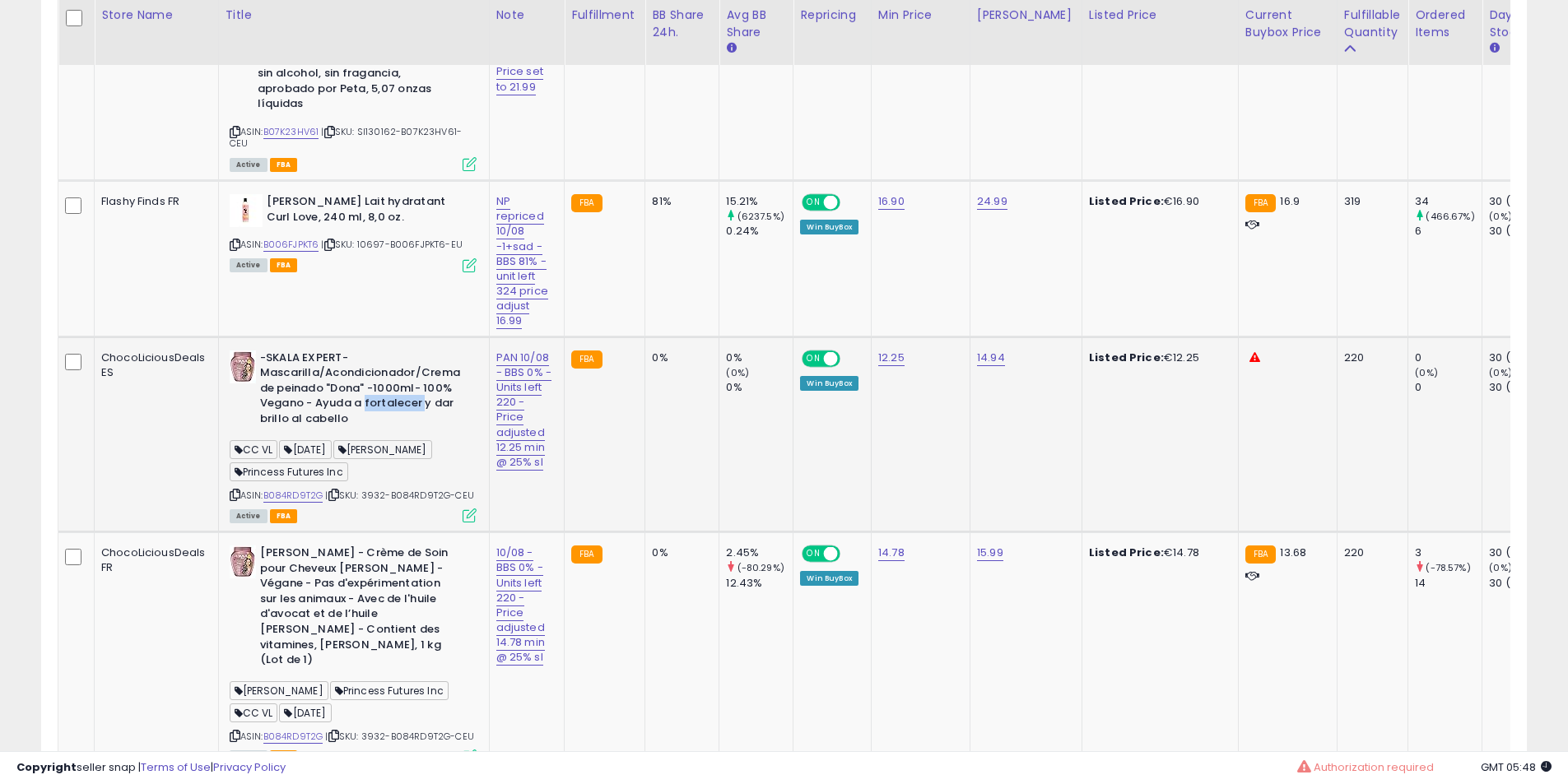
click at [365, 388] on b "-SKALA EXPERT- Mascarilla/Acondicionador/Crema de peinado "Dona" -1000ml- 100% …" at bounding box center [359, 391] width 200 height 80
click at [231, 490] on icon at bounding box center [235, 494] width 11 height 9
click at [235, 490] on icon at bounding box center [235, 494] width 11 height 9
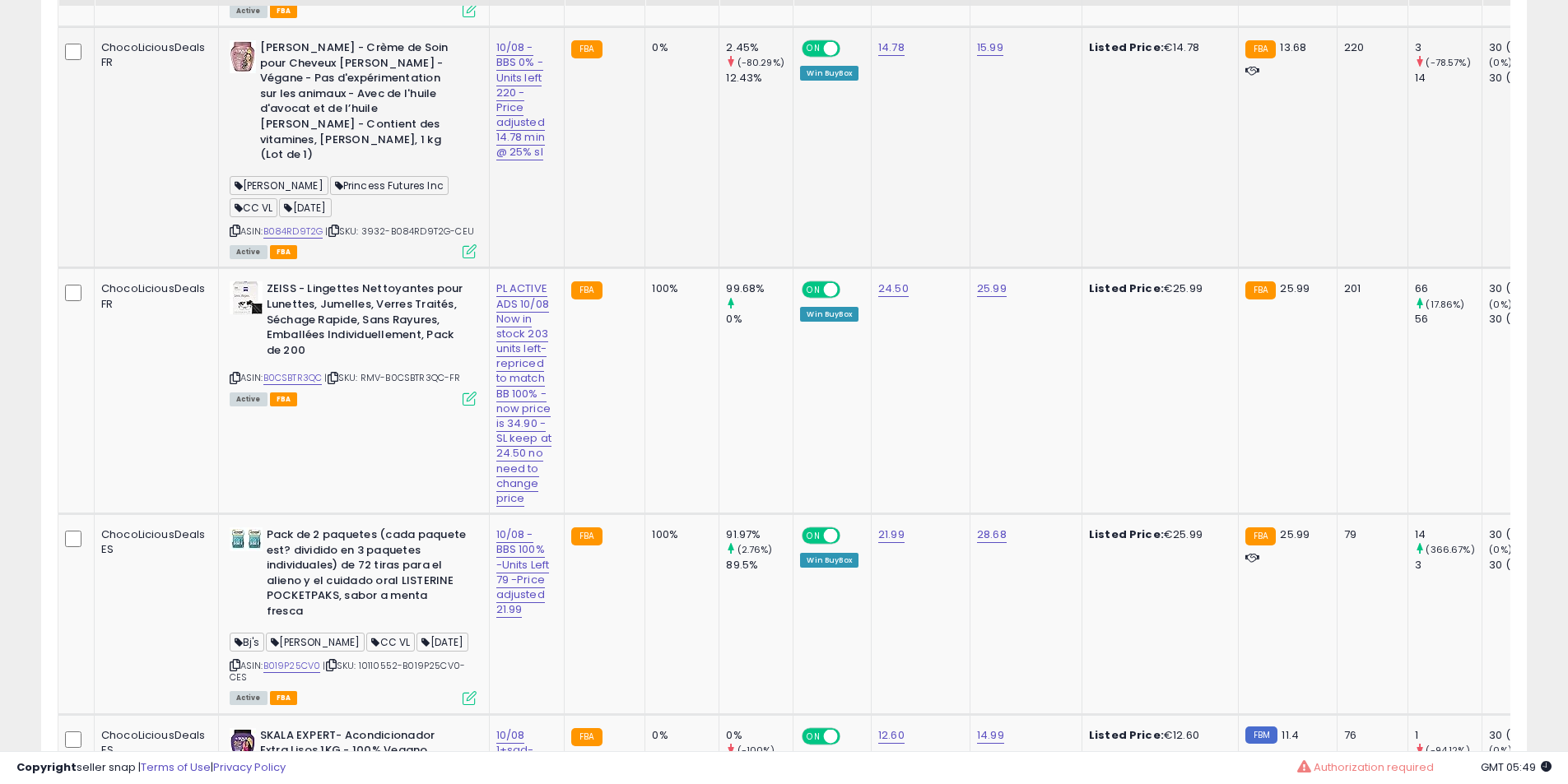
scroll to position [2467, 0]
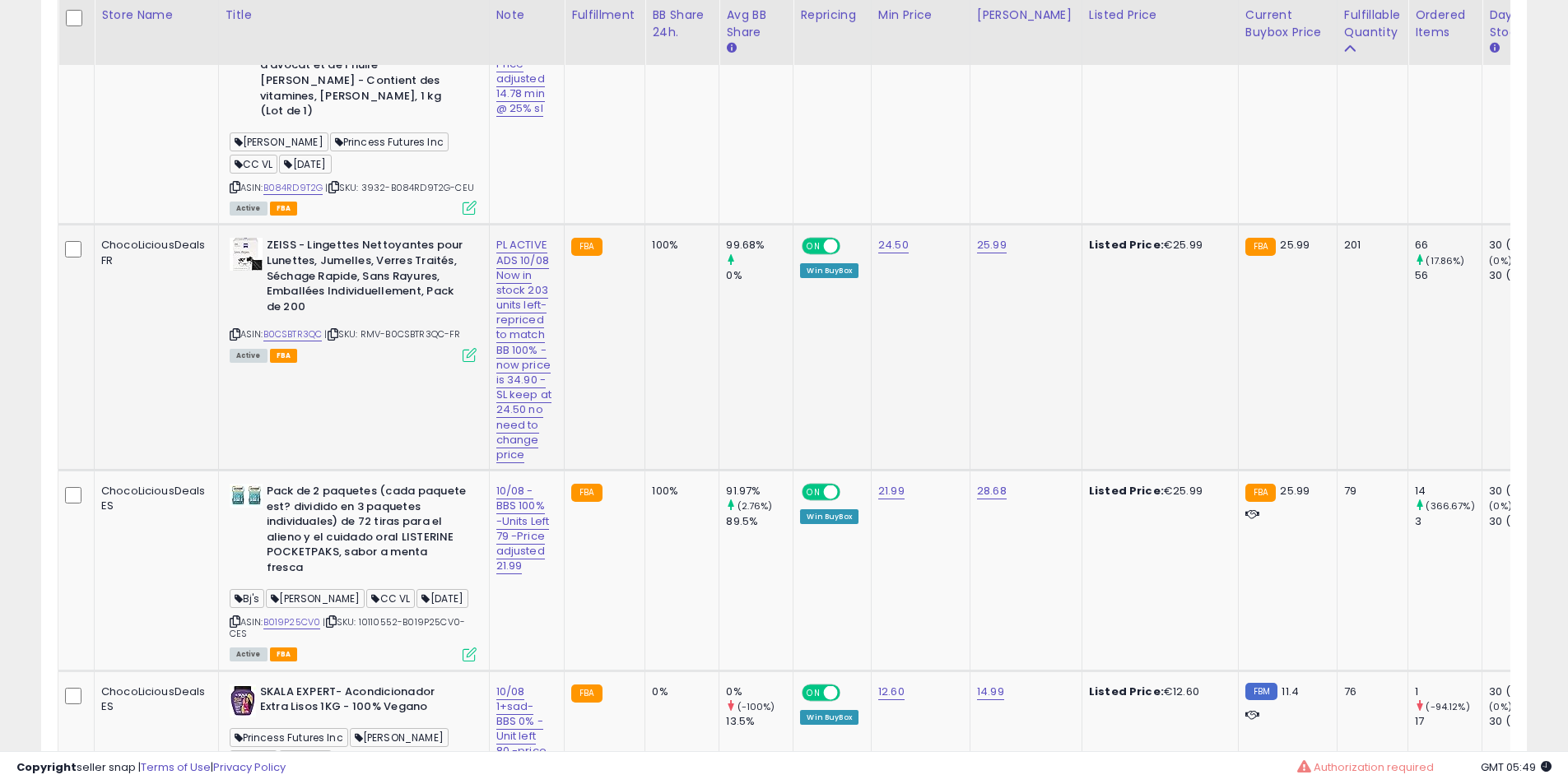
click at [238, 329] on icon at bounding box center [235, 333] width 11 height 9
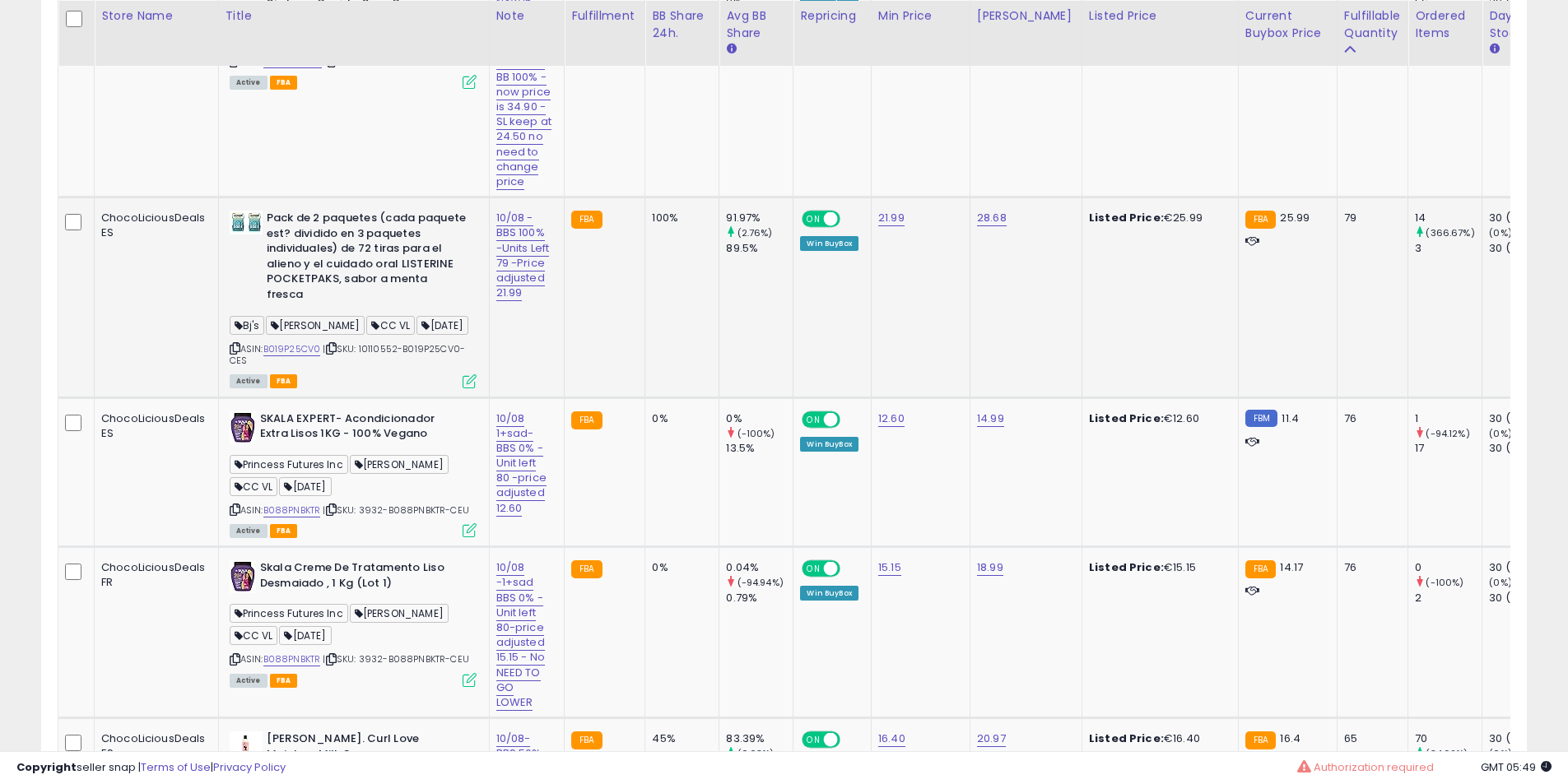
scroll to position [2741, 0]
click at [230, 343] on icon at bounding box center [235, 347] width 11 height 9
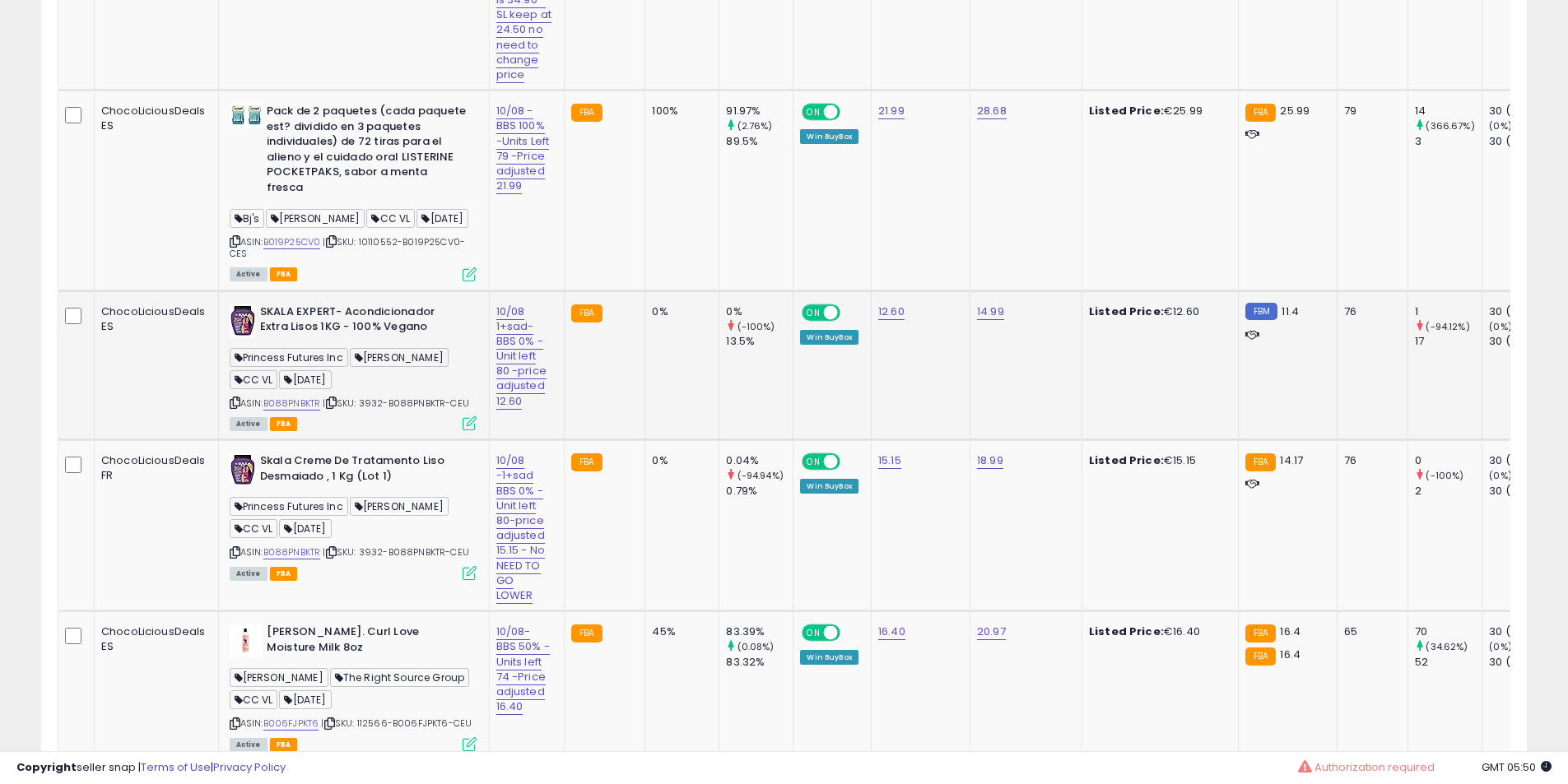
scroll to position [2878, 0]
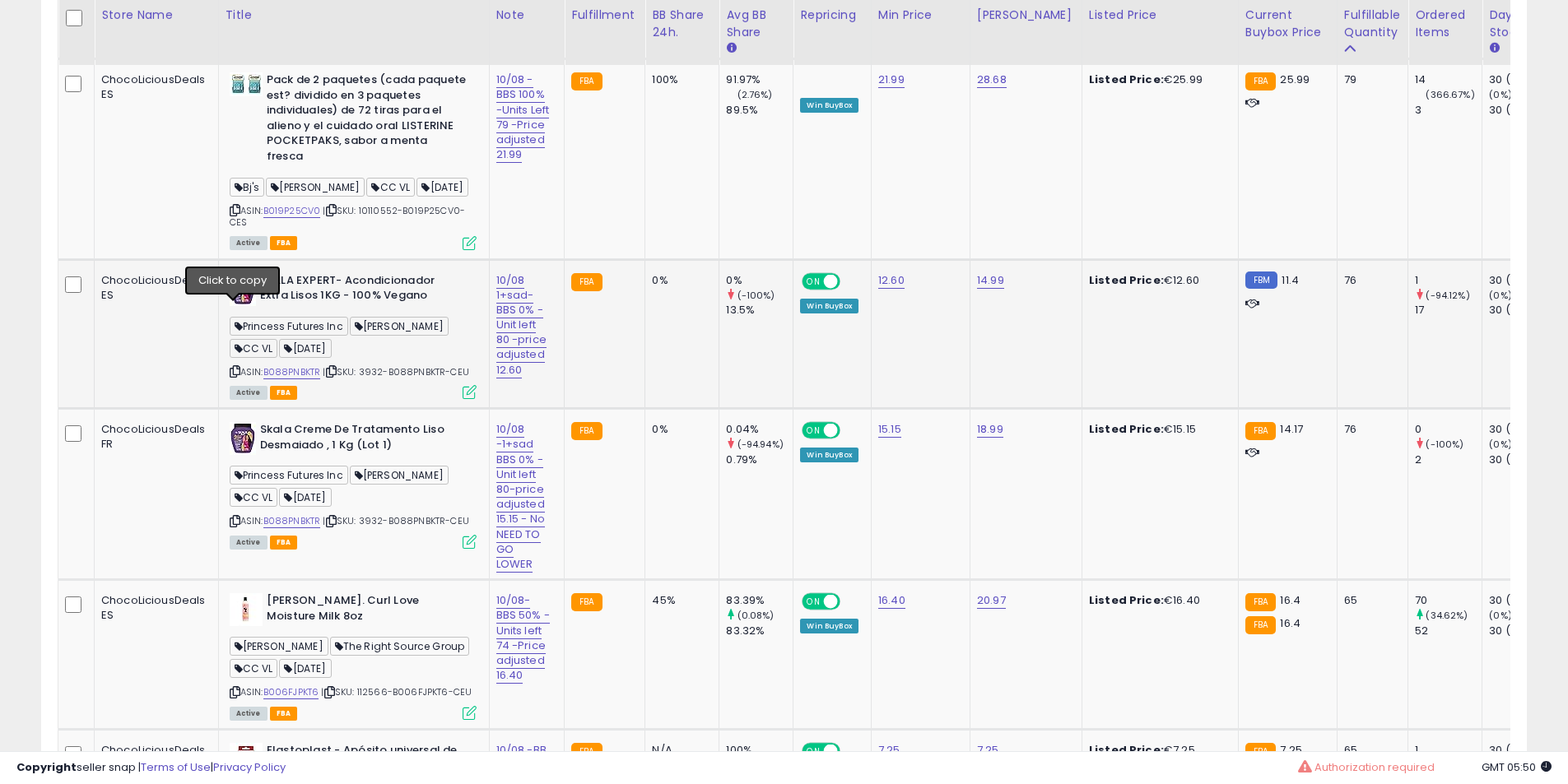
click at [230, 367] on icon at bounding box center [235, 370] width 11 height 9
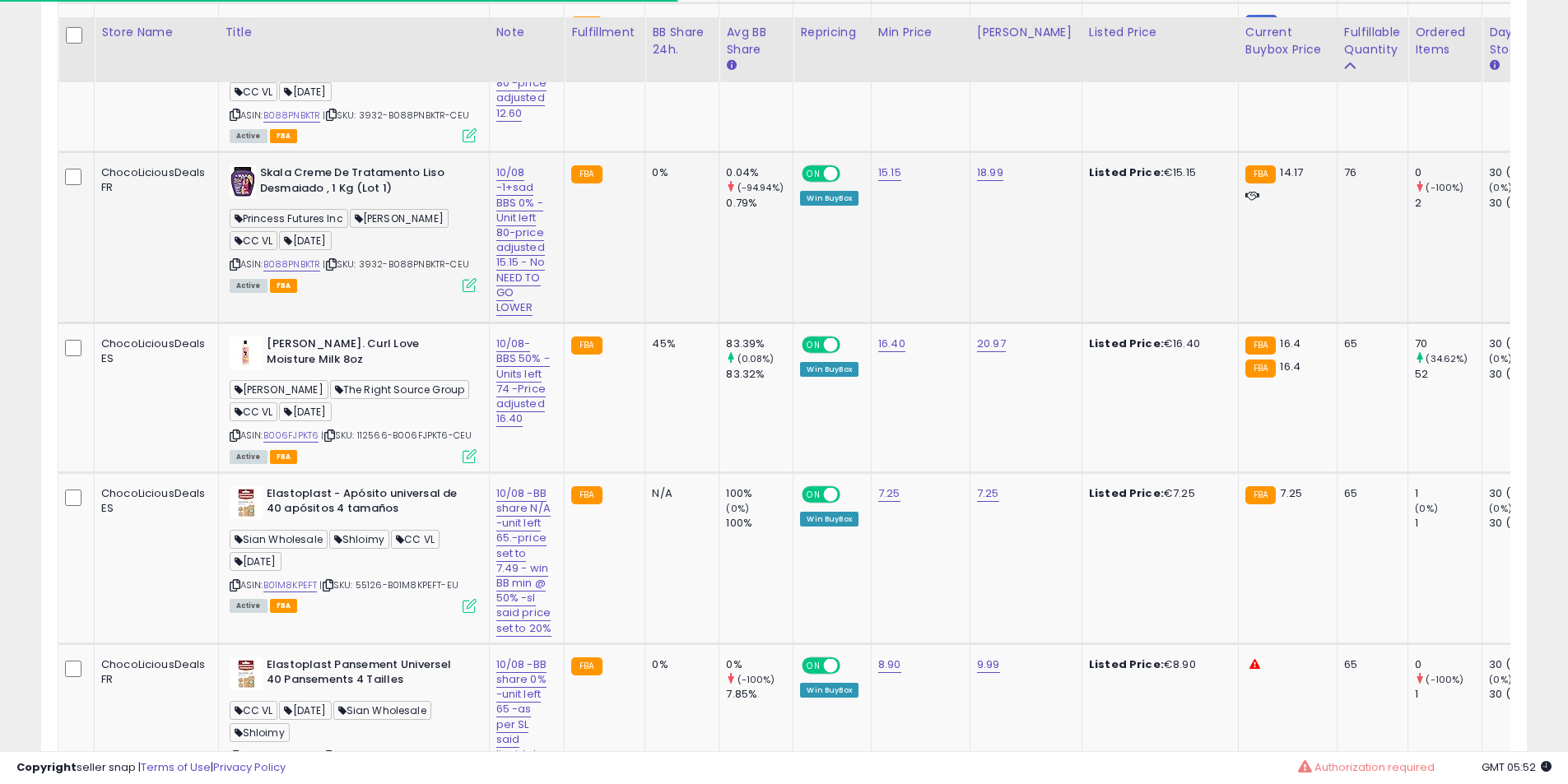
scroll to position [3152, 0]
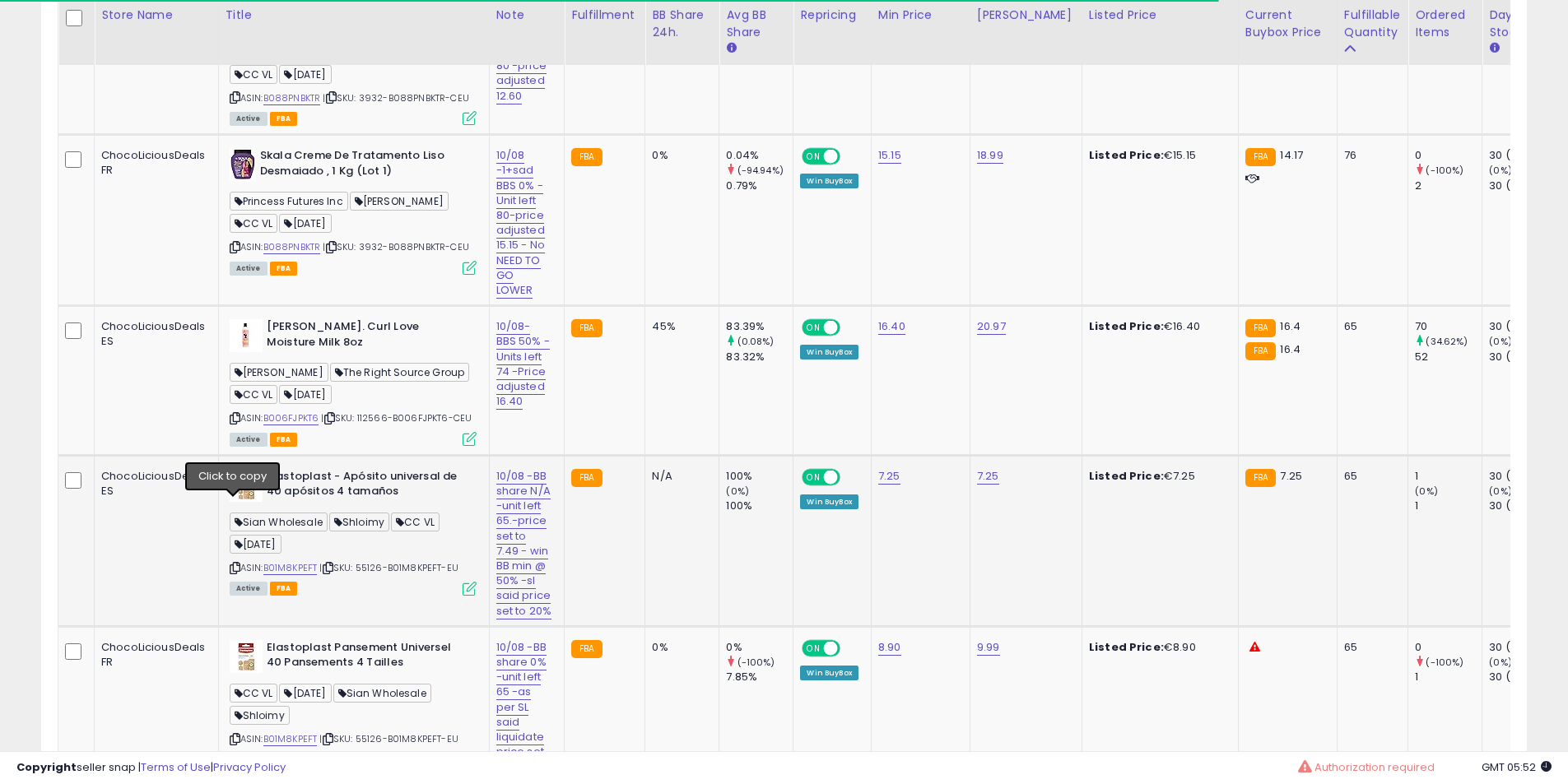
click at [231, 563] on icon at bounding box center [235, 567] width 11 height 9
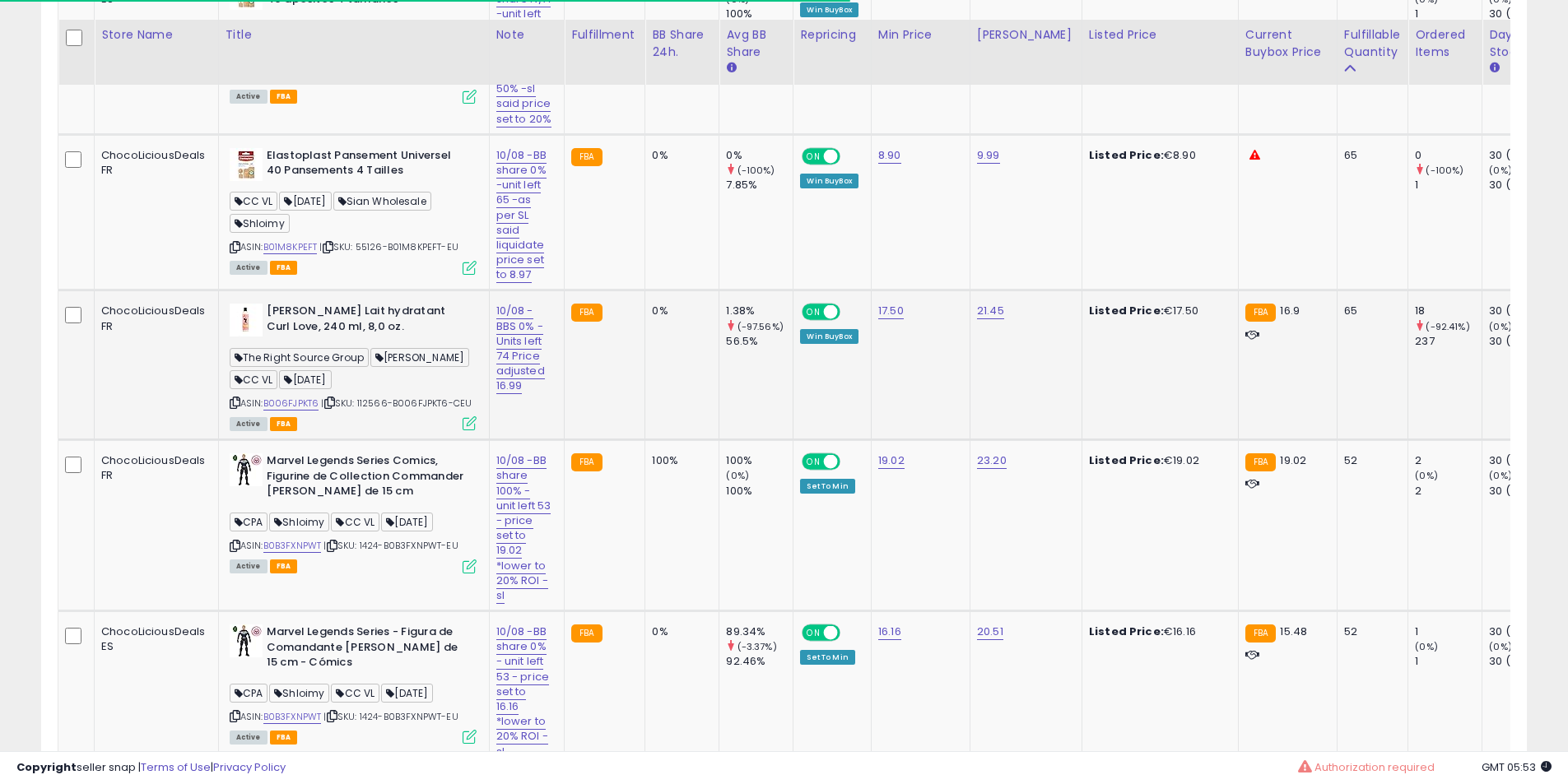
scroll to position [3701, 0]
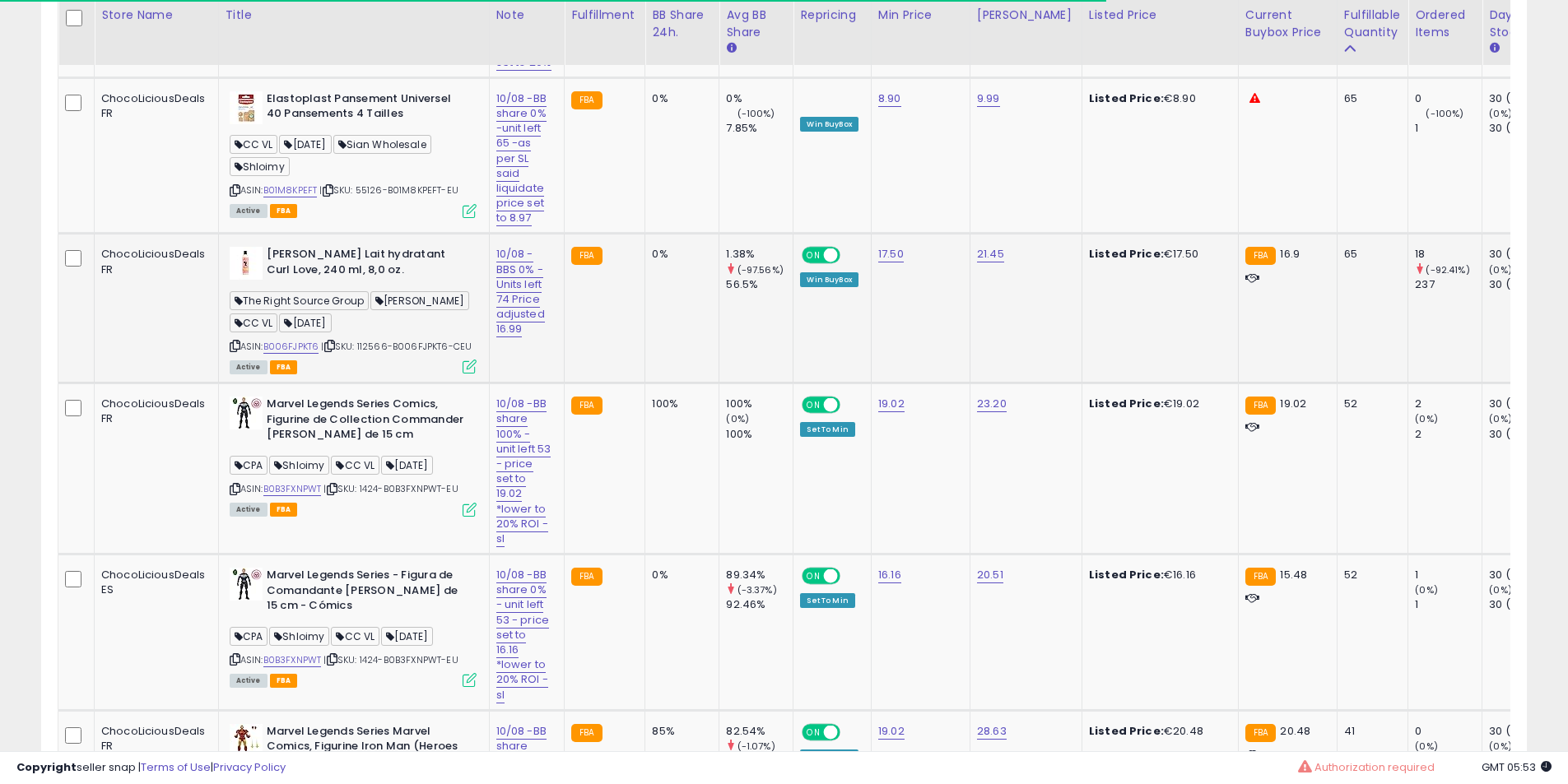
click at [231, 342] on icon at bounding box center [235, 346] width 11 height 9
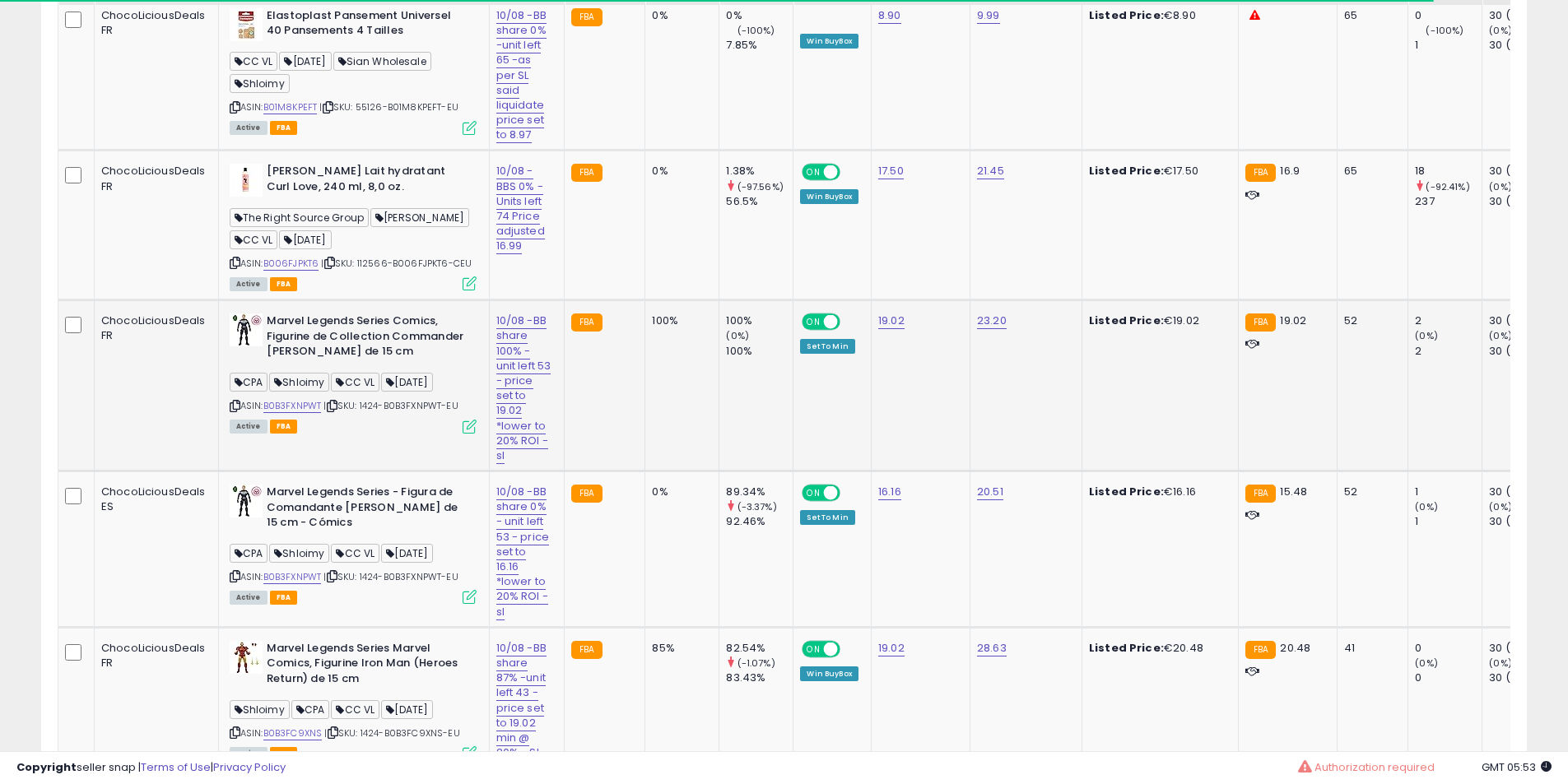
scroll to position [3838, 0]
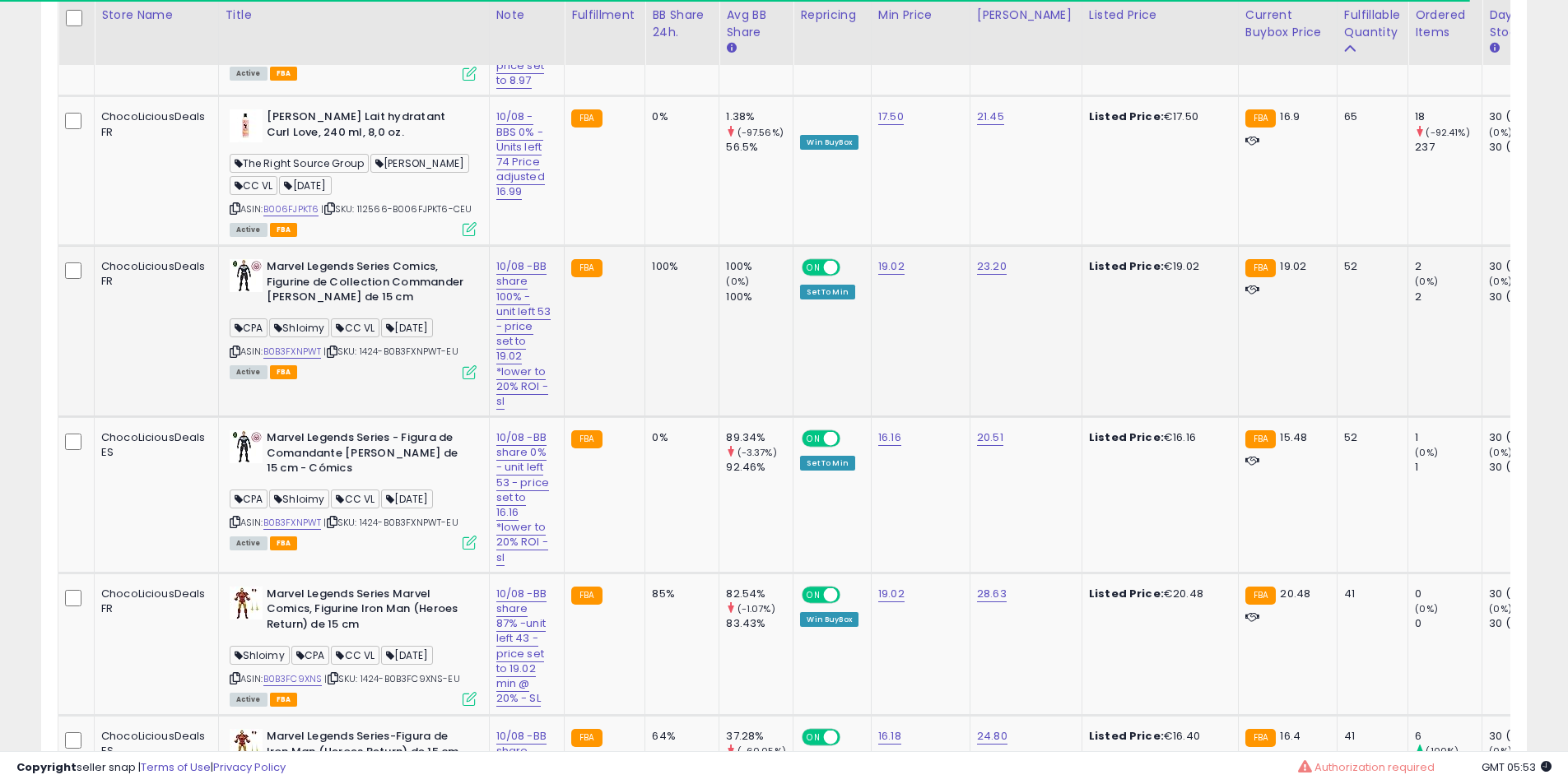
click at [237, 347] on icon at bounding box center [235, 351] width 11 height 9
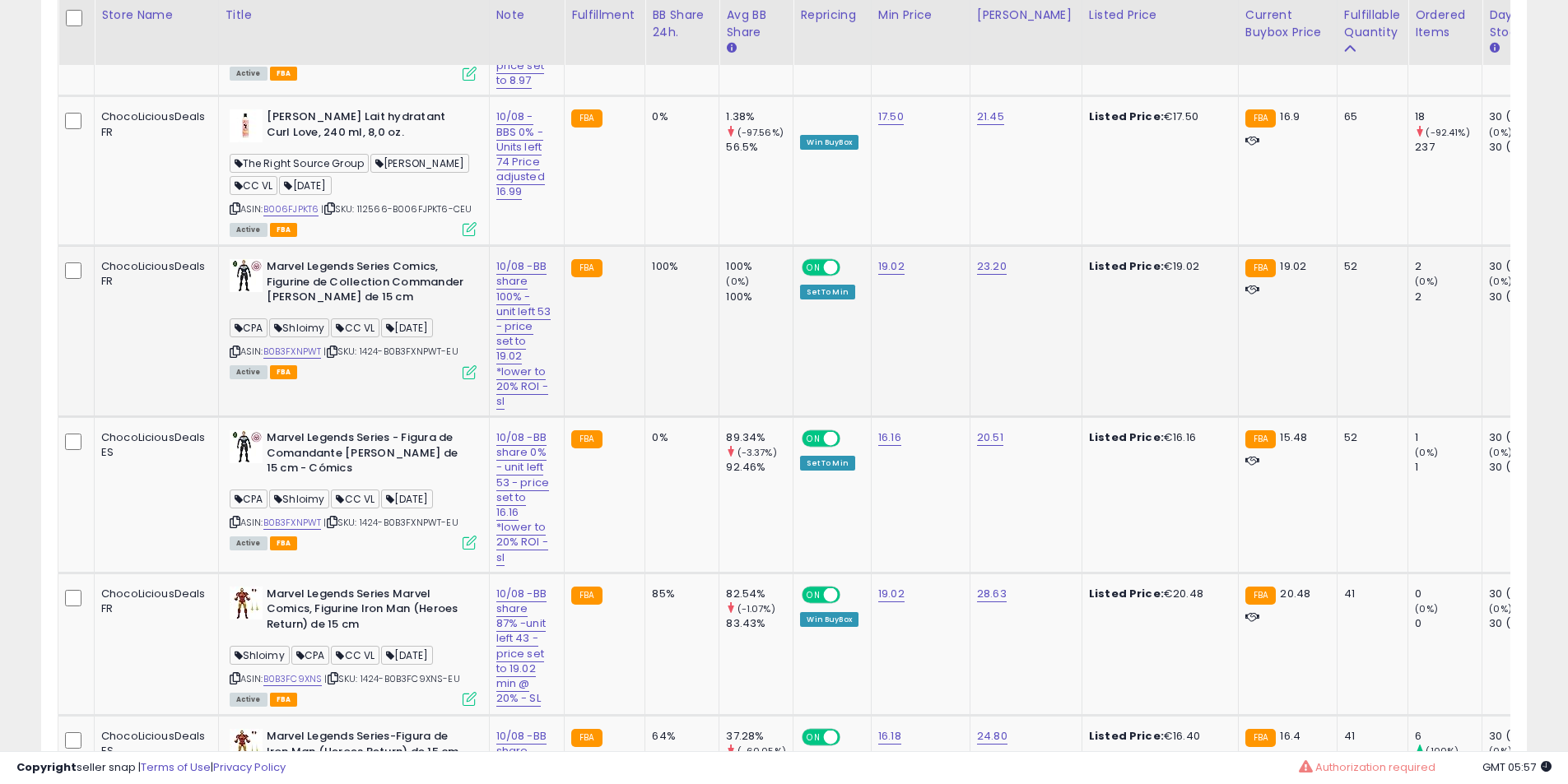
scroll to position [4249, 0]
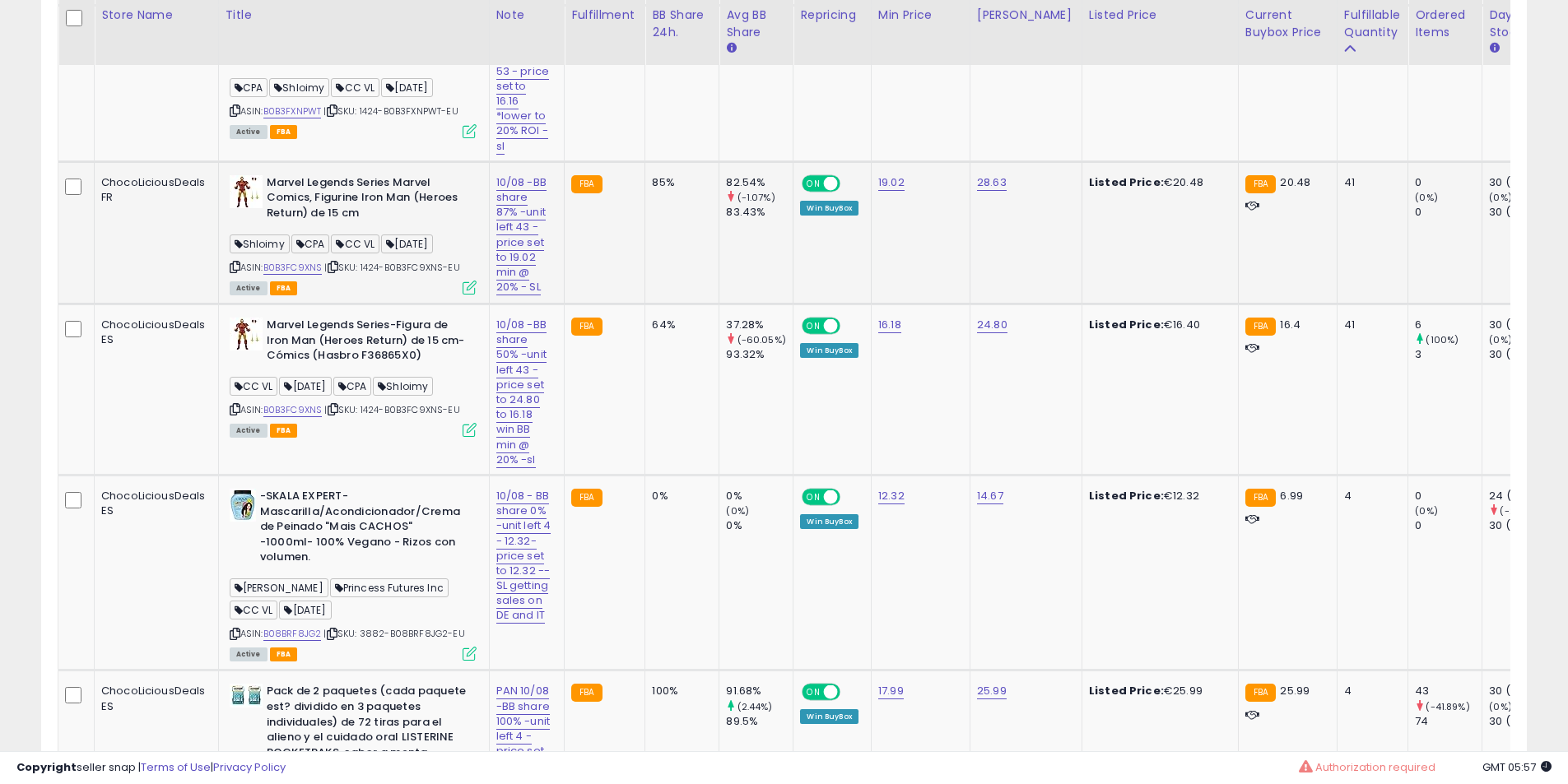
click at [230, 262] on icon at bounding box center [235, 266] width 11 height 9
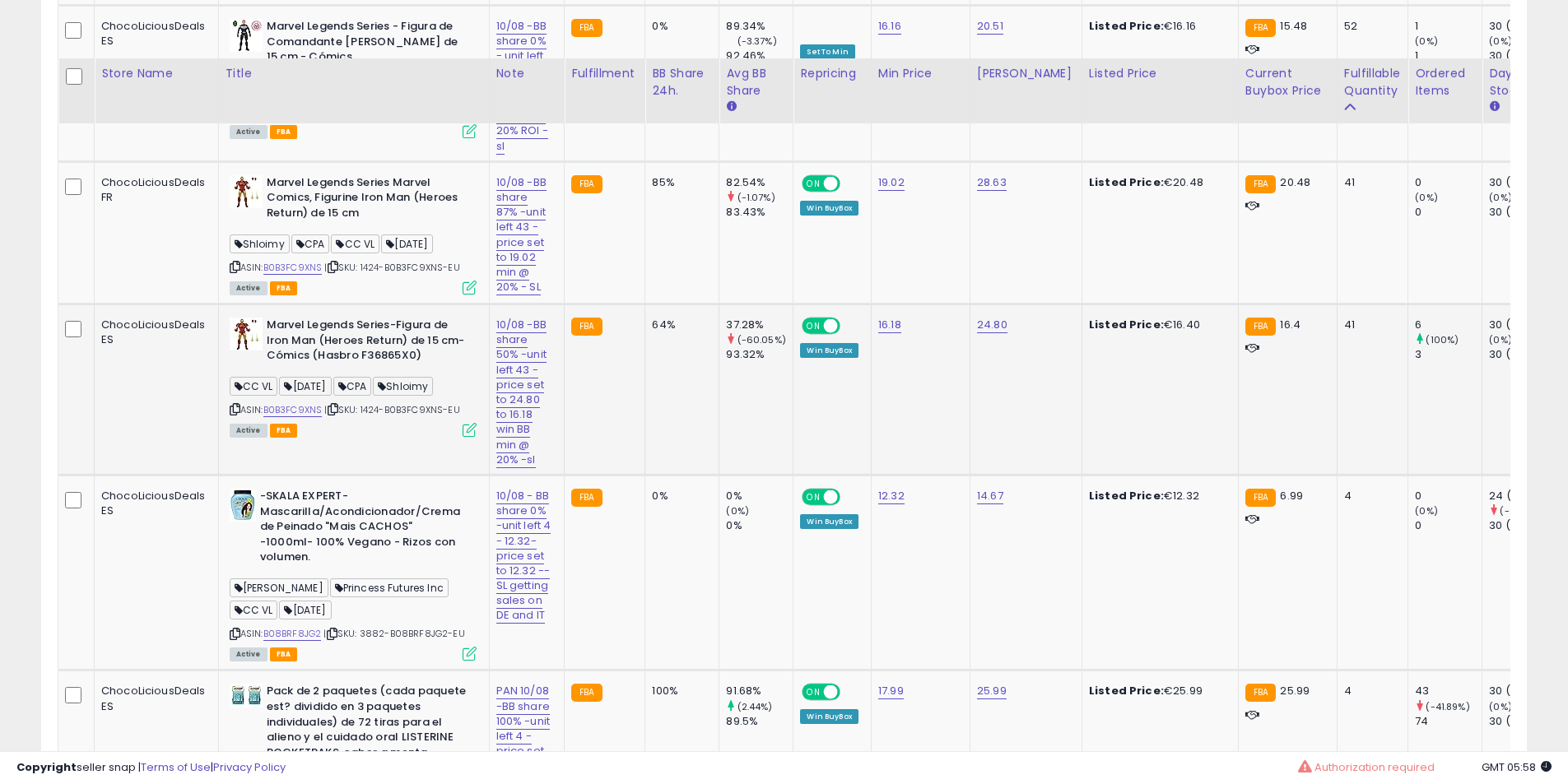
scroll to position [4385, 0]
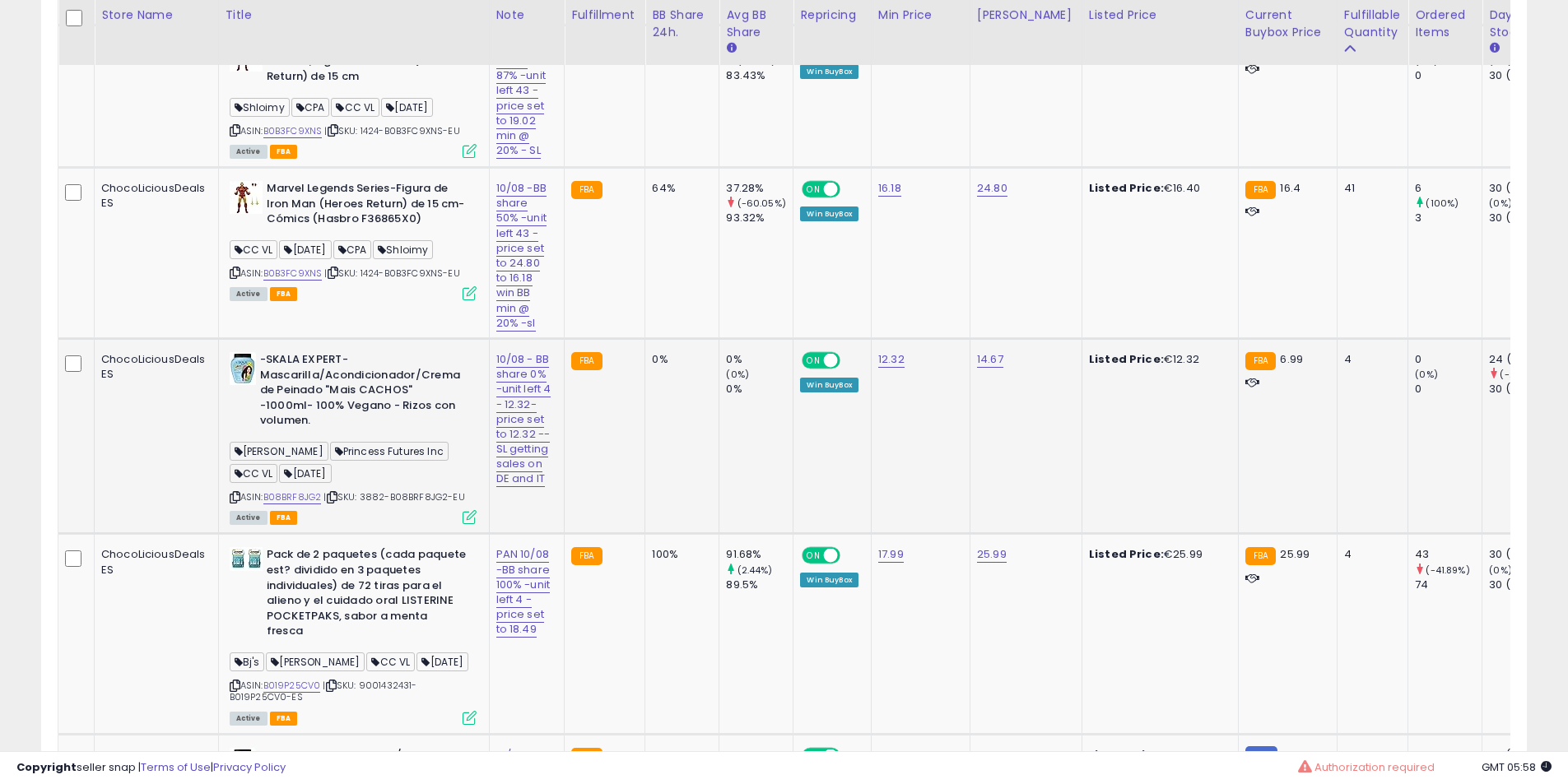
click at [234, 493] on icon at bounding box center [235, 497] width 11 height 9
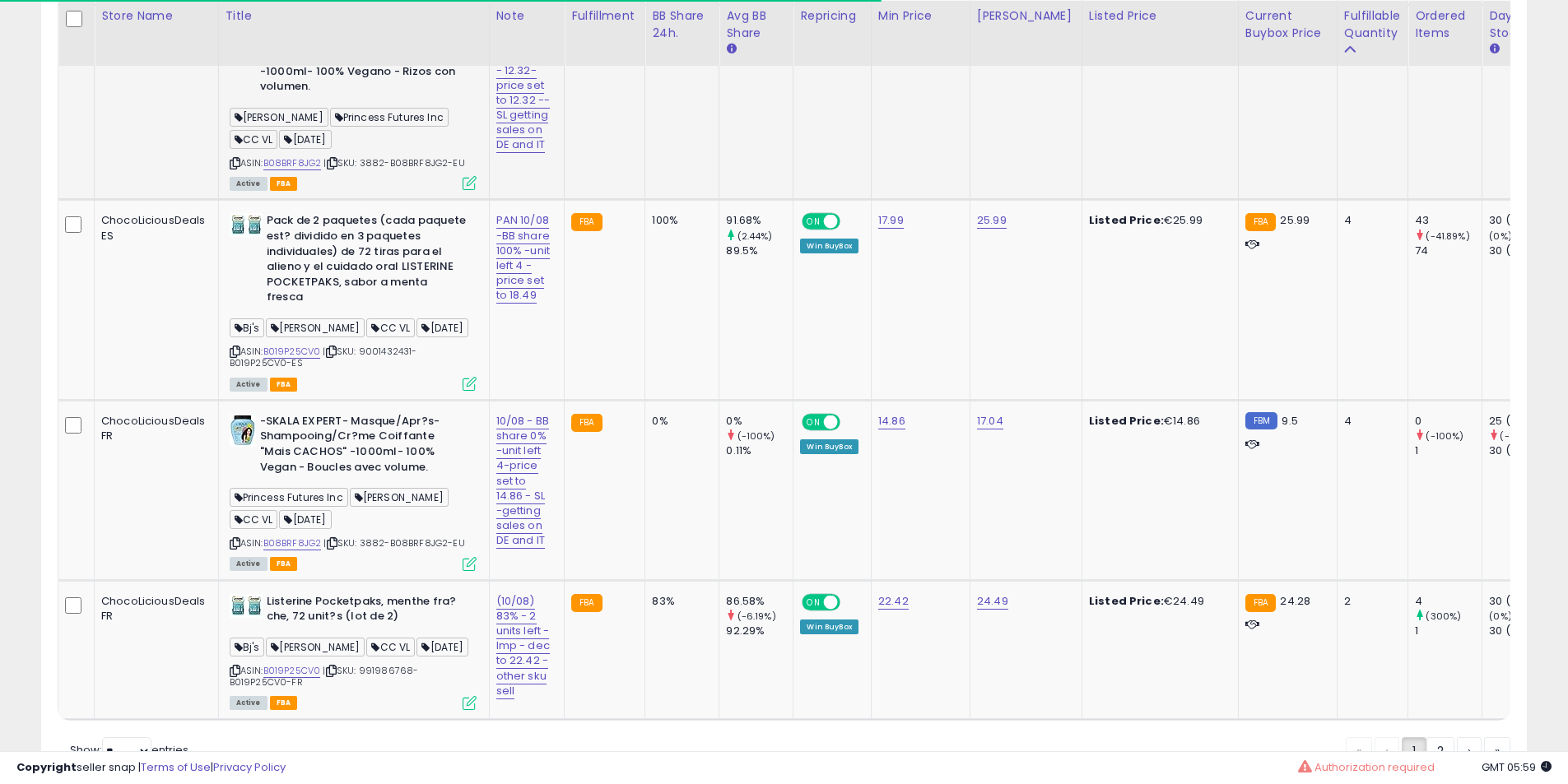
scroll to position [4720, 0]
click at [237, 347] on icon at bounding box center [235, 350] width 11 height 9
click at [132, 736] on select "** **" at bounding box center [127, 750] width 50 height 28
select select "**"
click at [103, 736] on select "** **" at bounding box center [127, 750] width 50 height 28
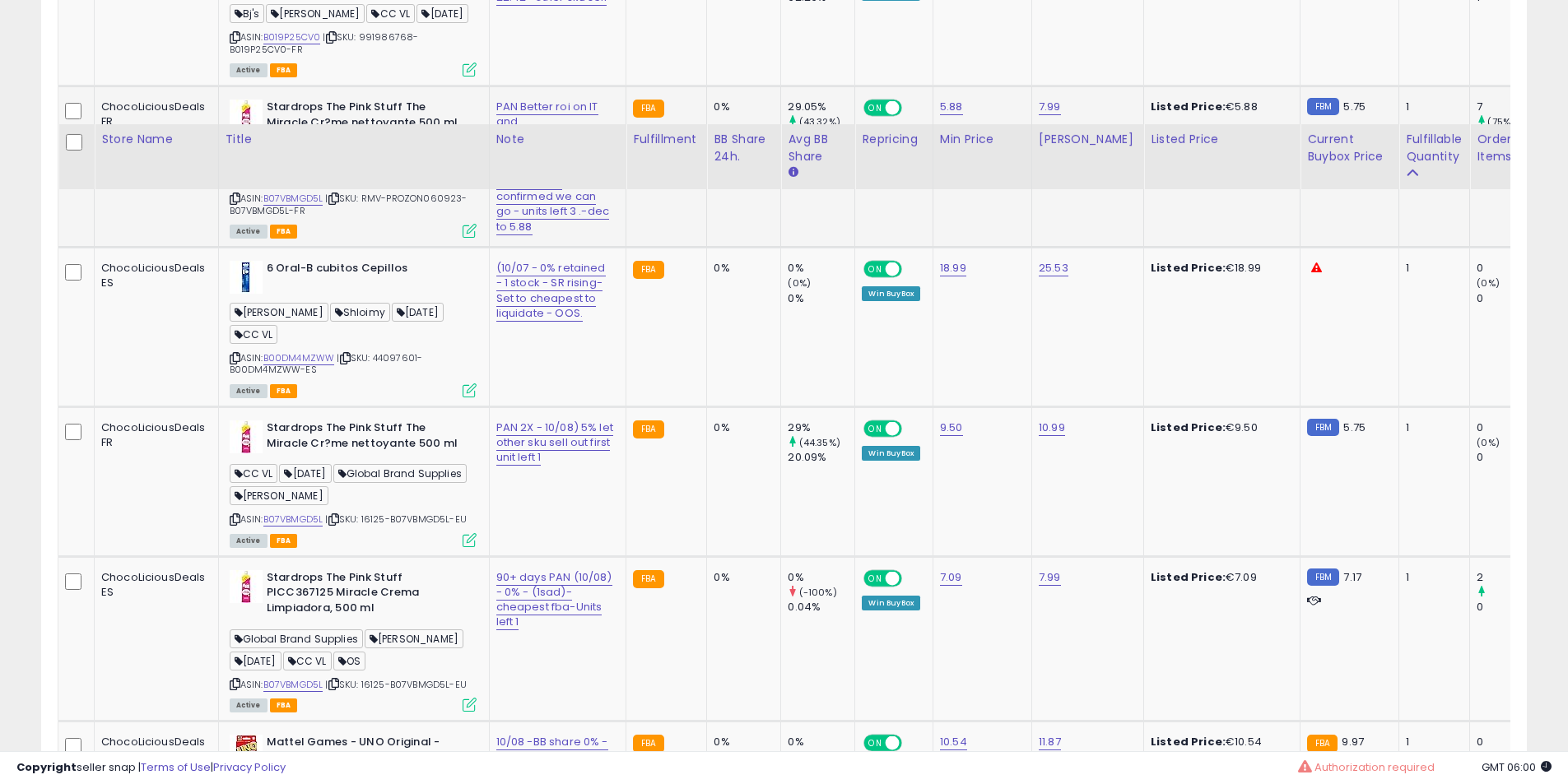
scroll to position [5020, 0]
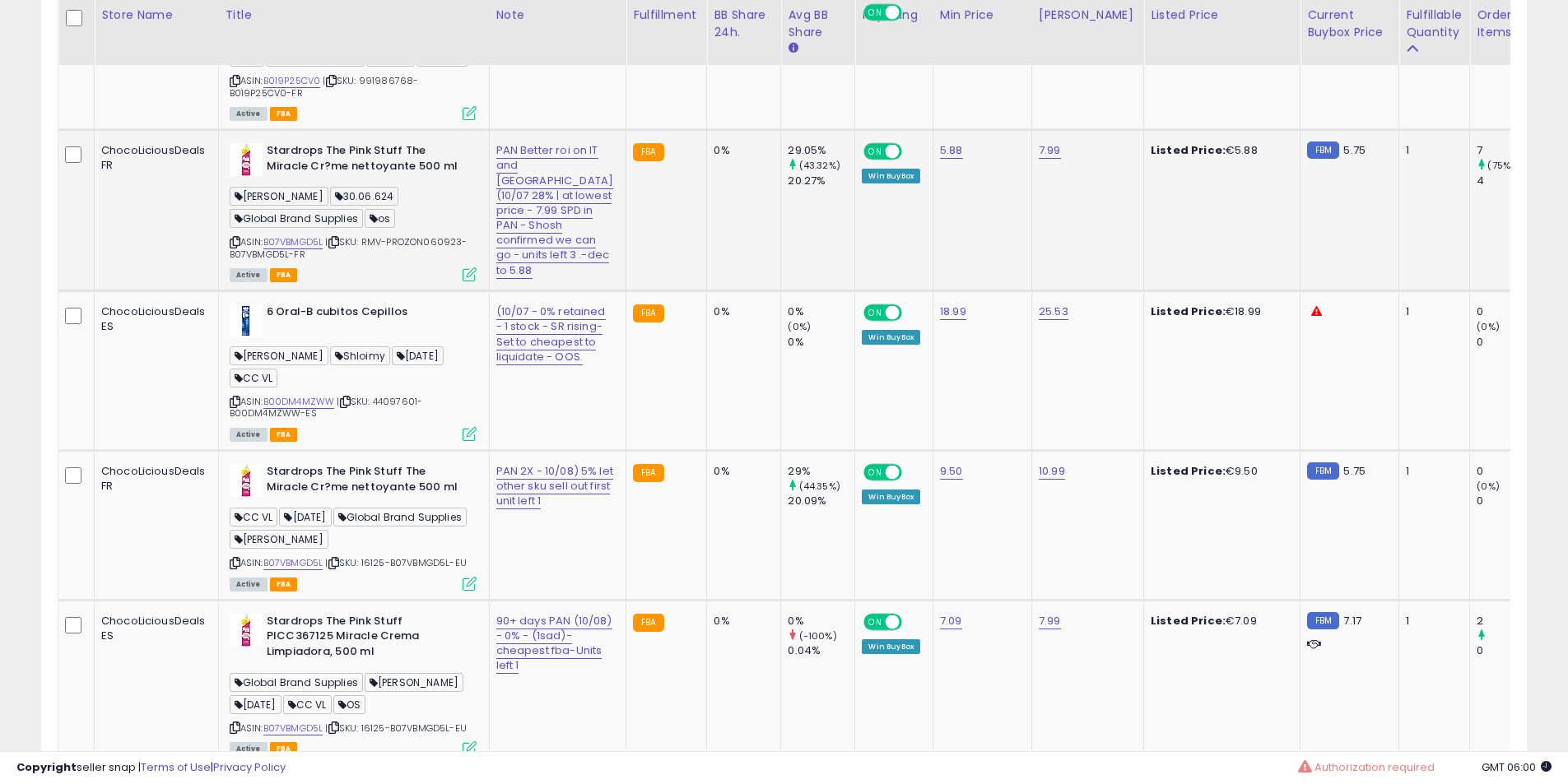
click at [238, 247] on icon at bounding box center [235, 241] width 11 height 9
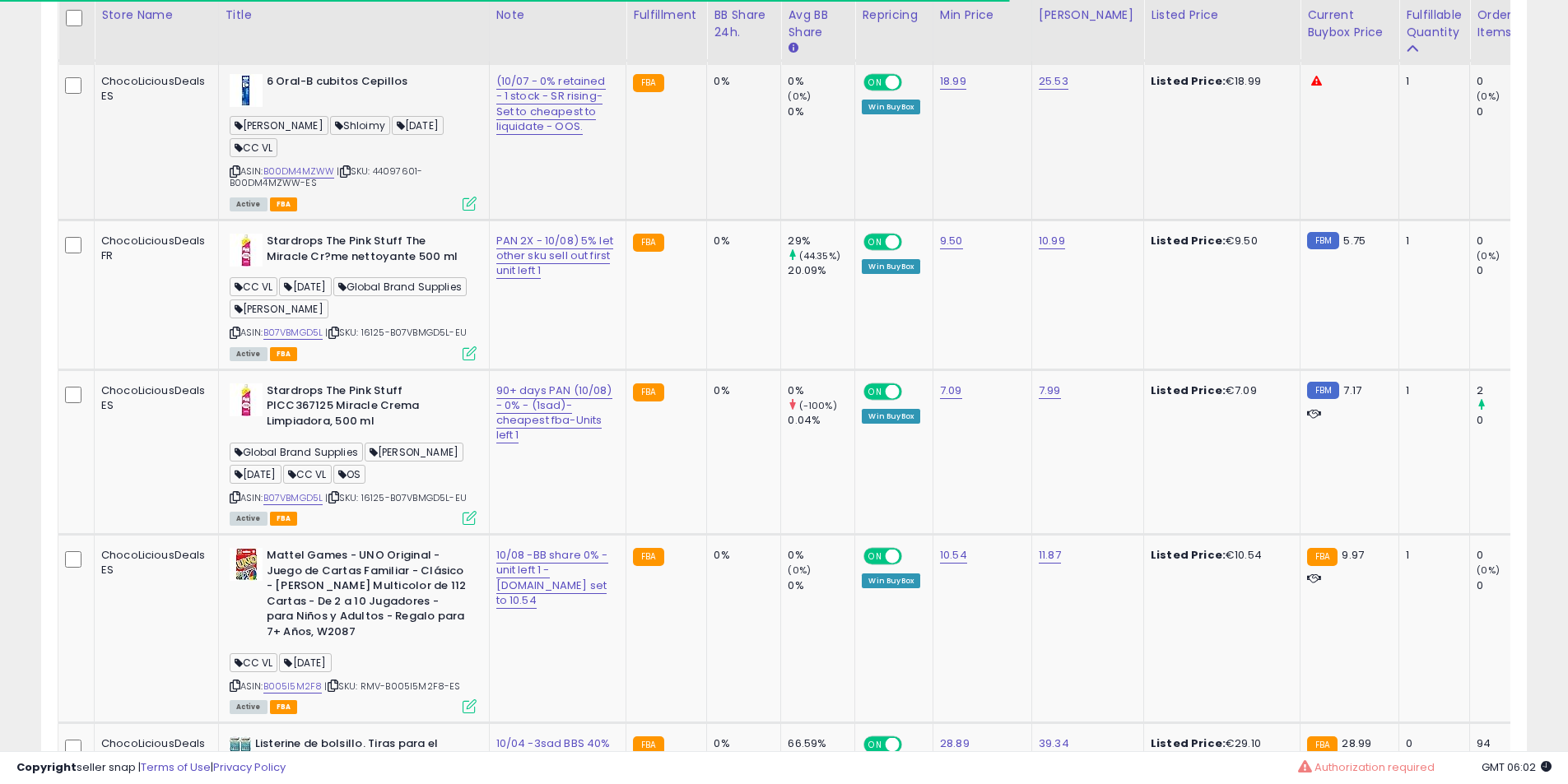
scroll to position [5294, 0]
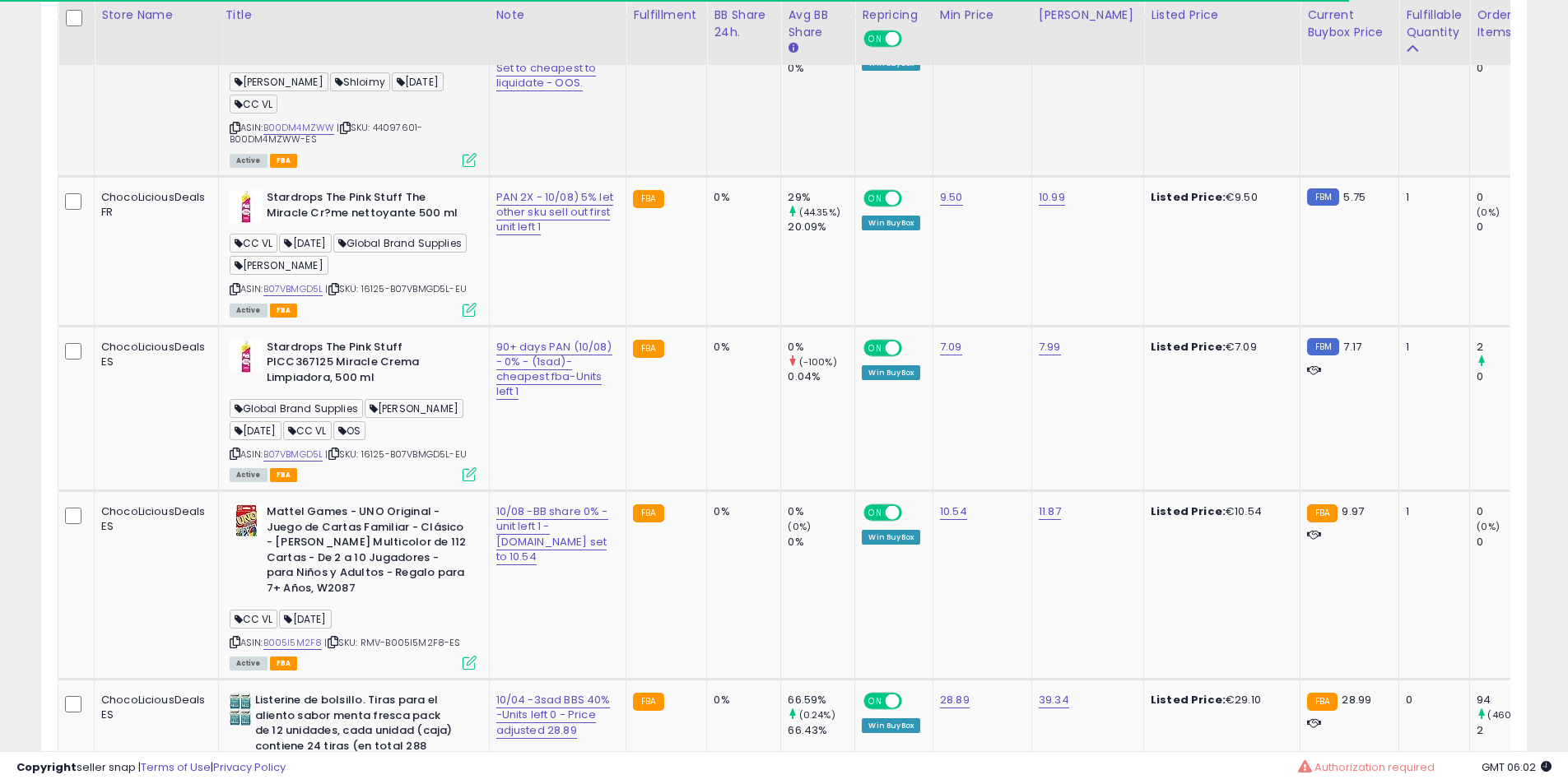
click at [236, 132] on icon at bounding box center [235, 127] width 11 height 9
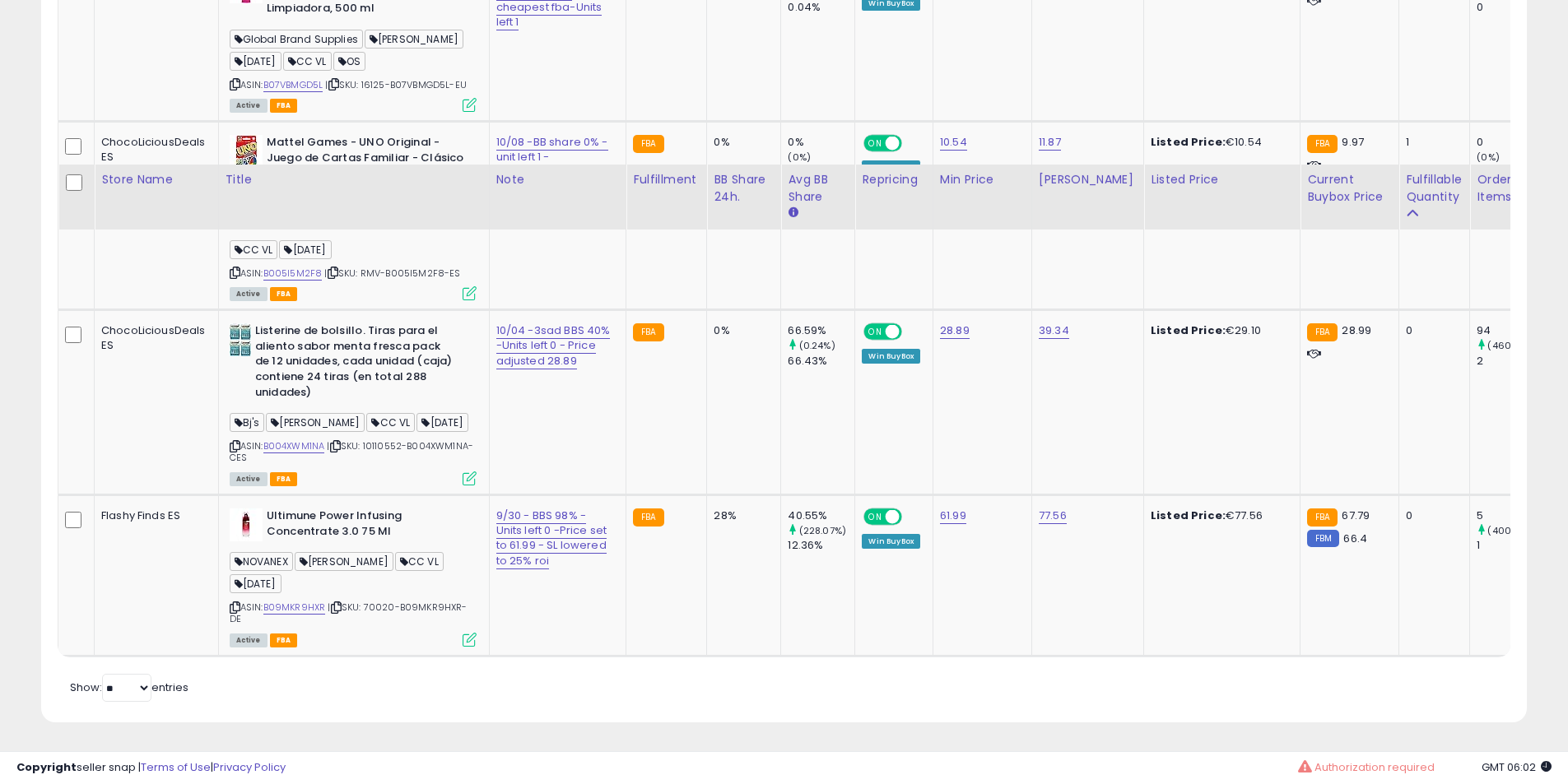
scroll to position [5842, 0]
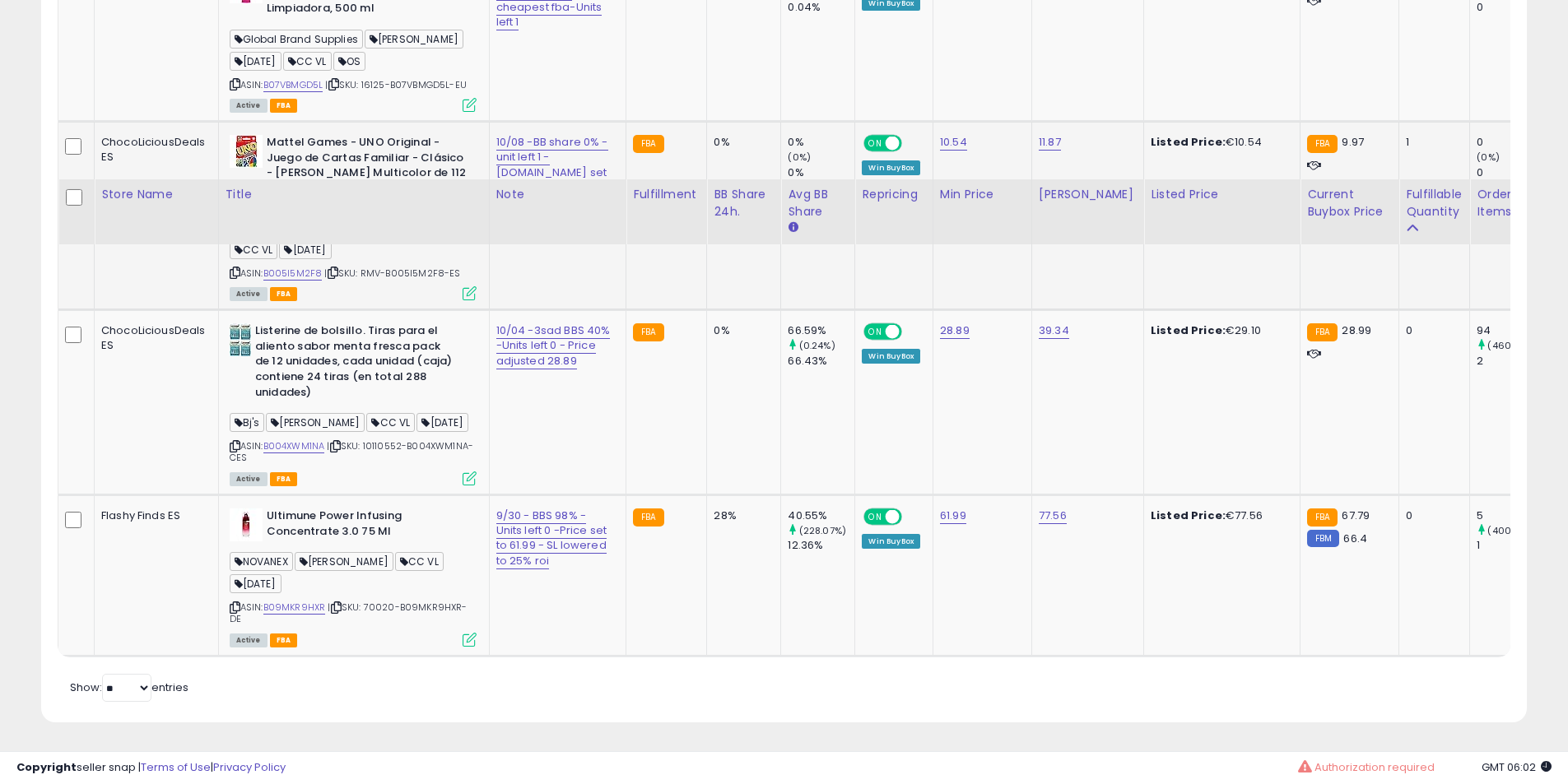
click at [230, 299] on div "ASIN: B005I5M2F8 | SKU: RMV-B005I5M2F8-ES Active FBA" at bounding box center [353, 216] width 247 height 164
click at [230, 278] on icon at bounding box center [235, 272] width 11 height 9
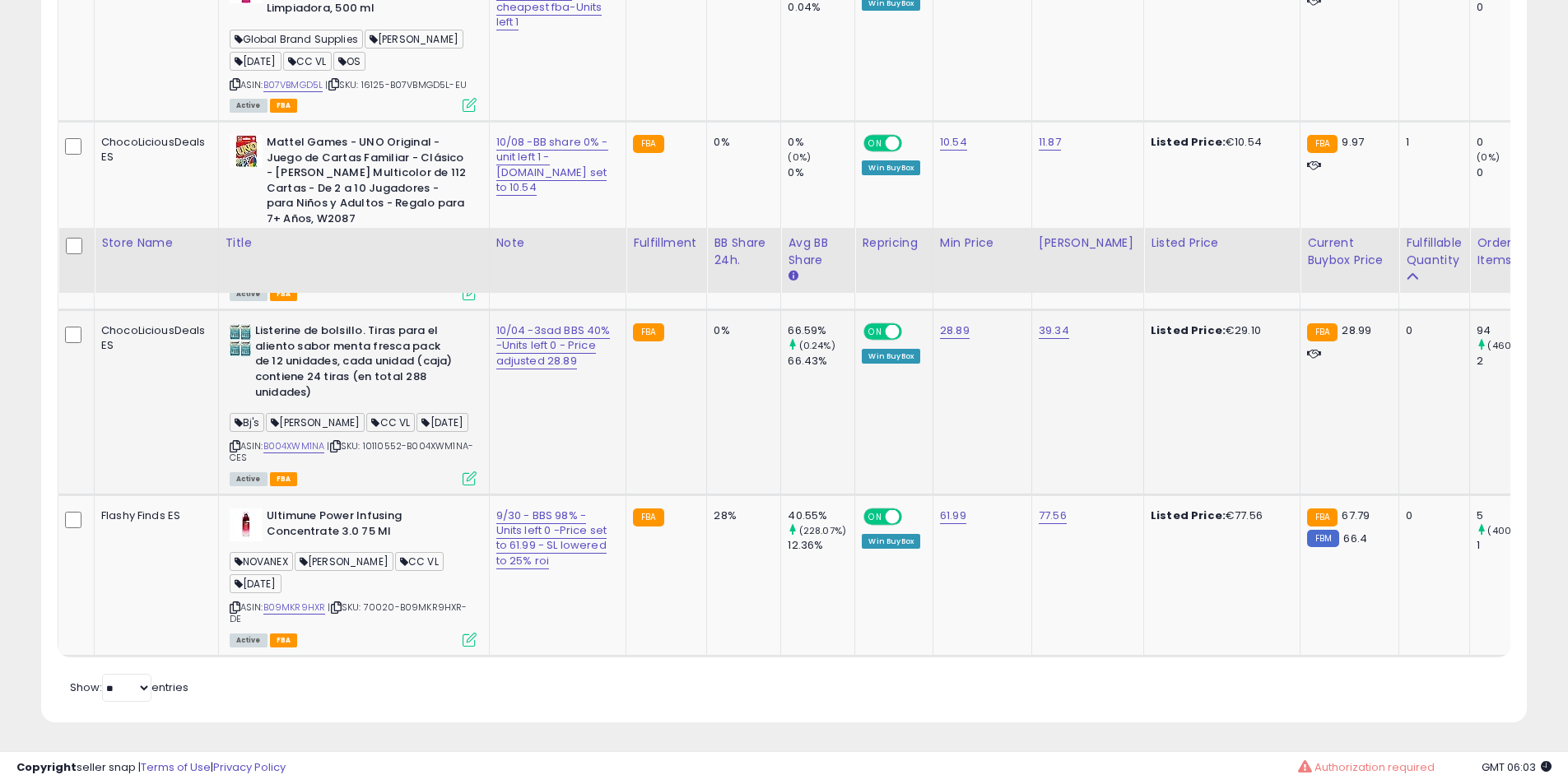
scroll to position [5957, 0]
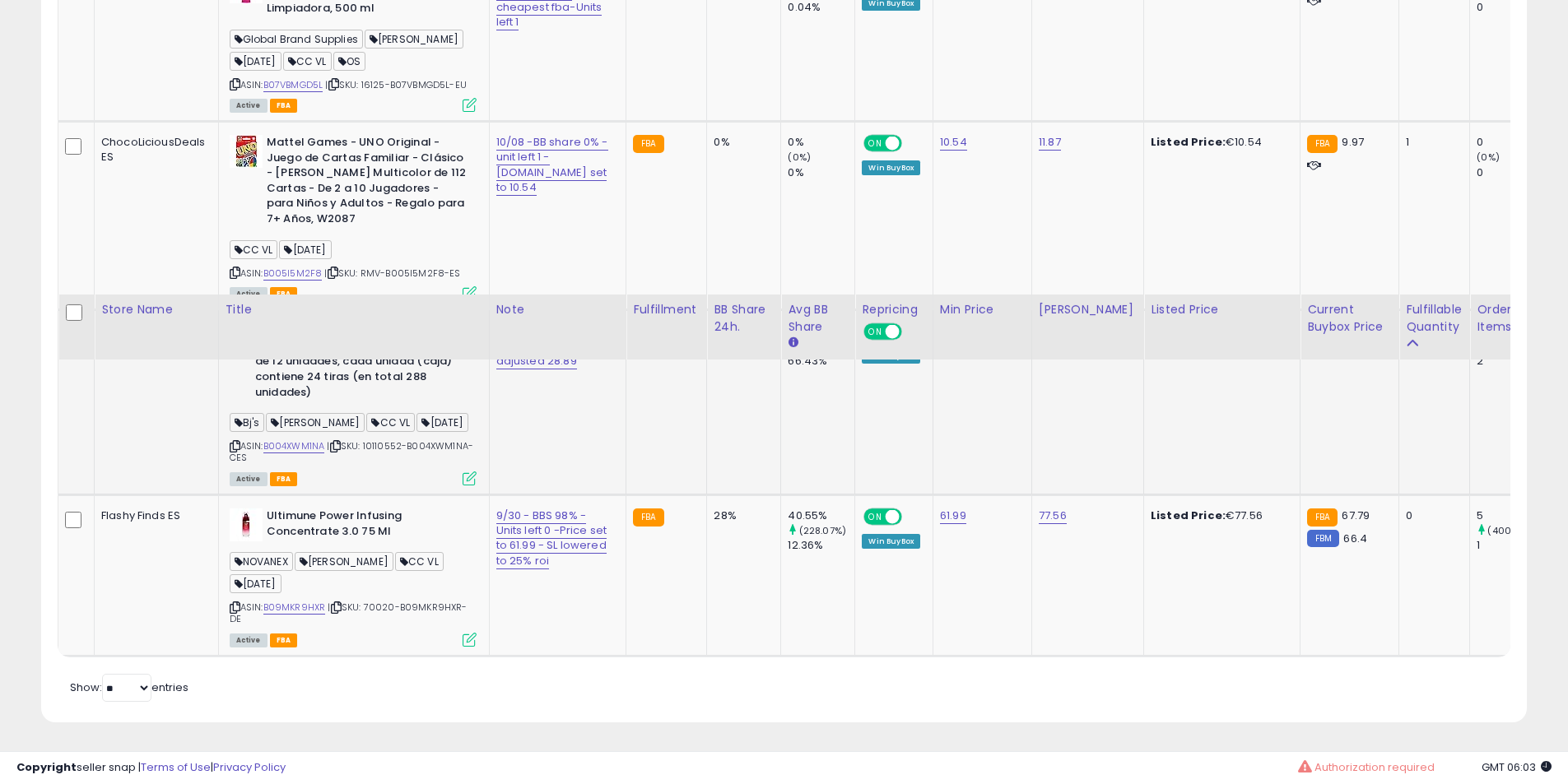
click at [232, 449] on icon at bounding box center [235, 445] width 11 height 9
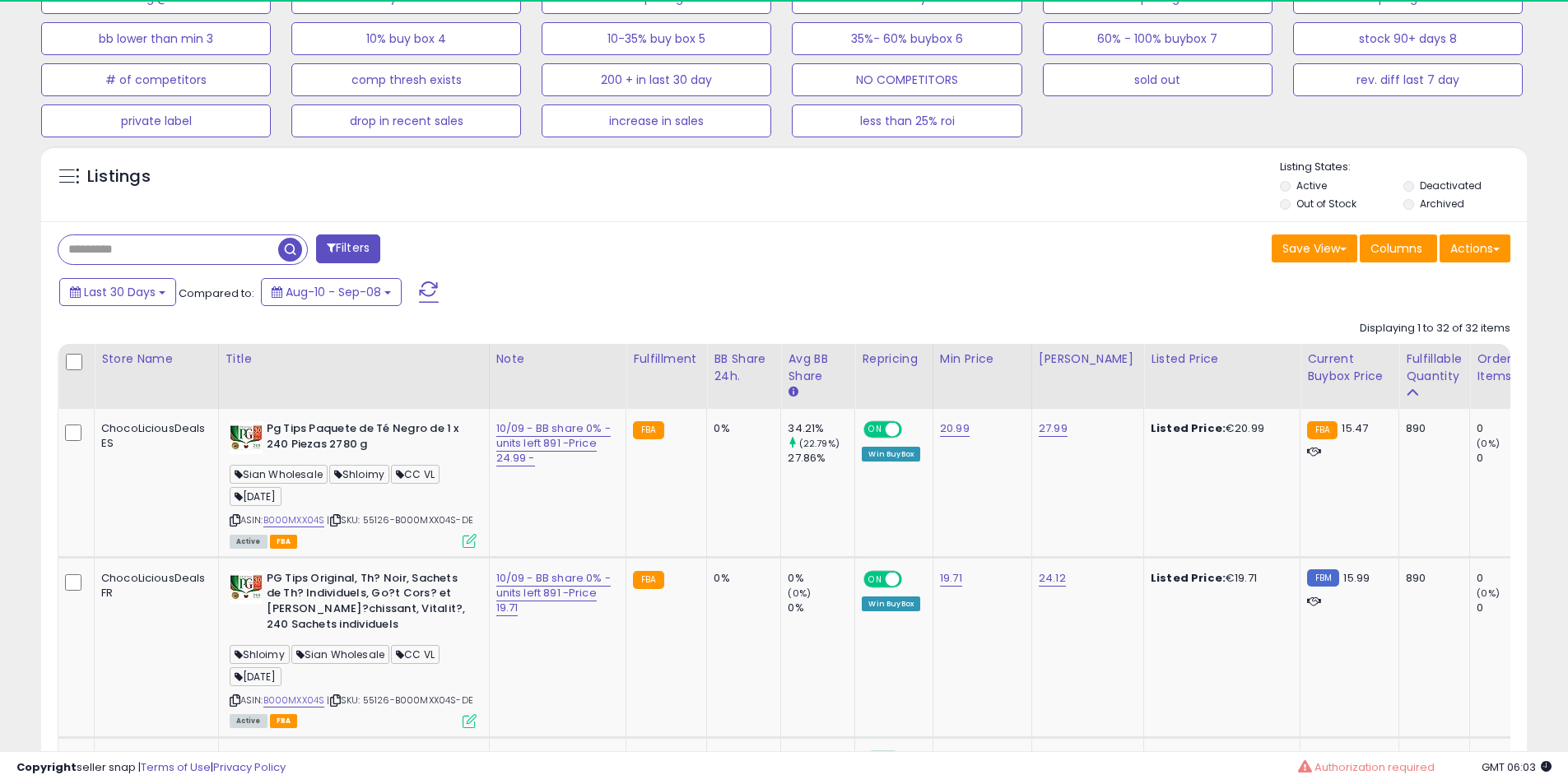
scroll to position [750, 0]
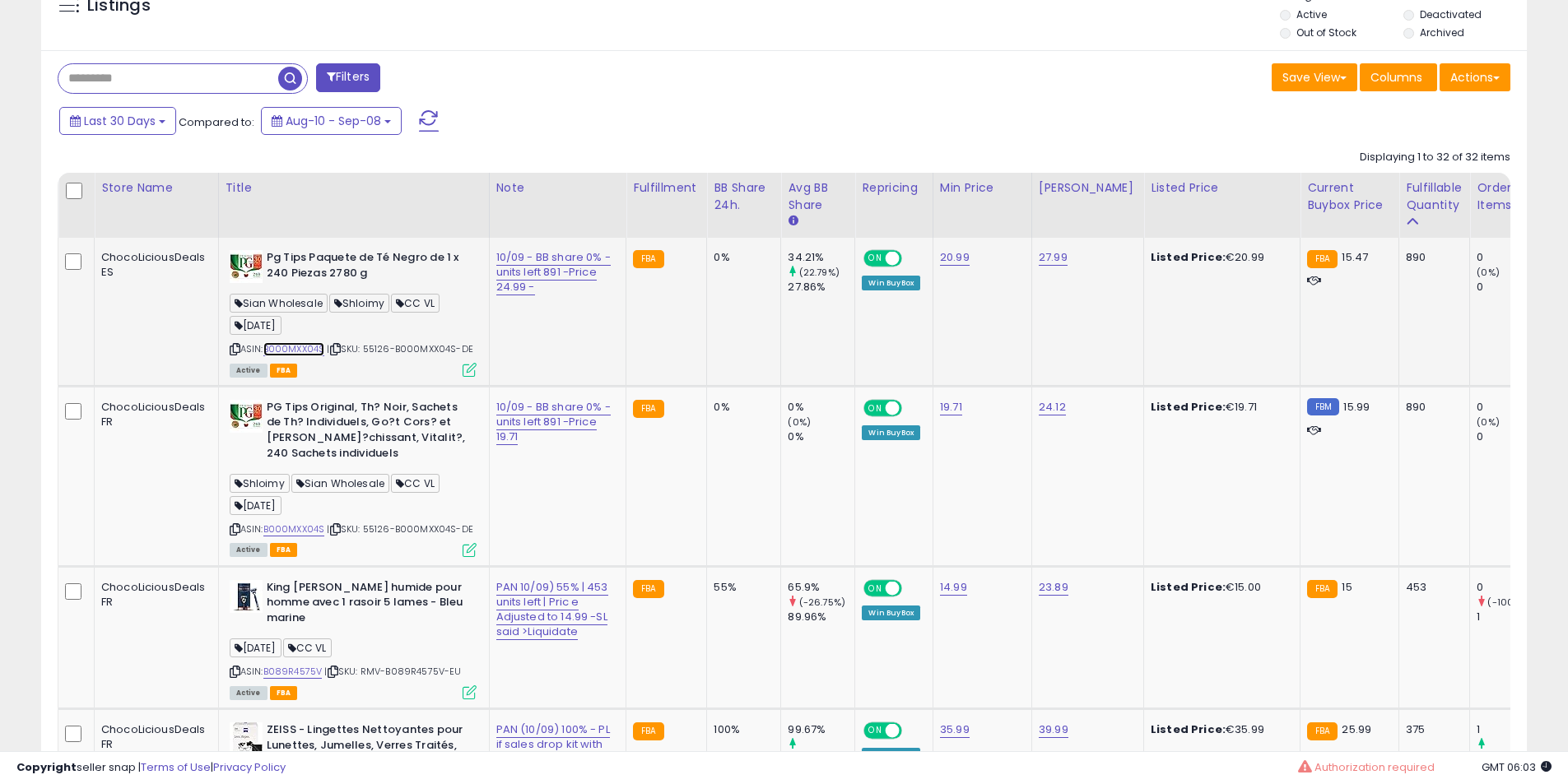
click at [311, 349] on link "B000MXX04S" at bounding box center [294, 348] width 61 height 14
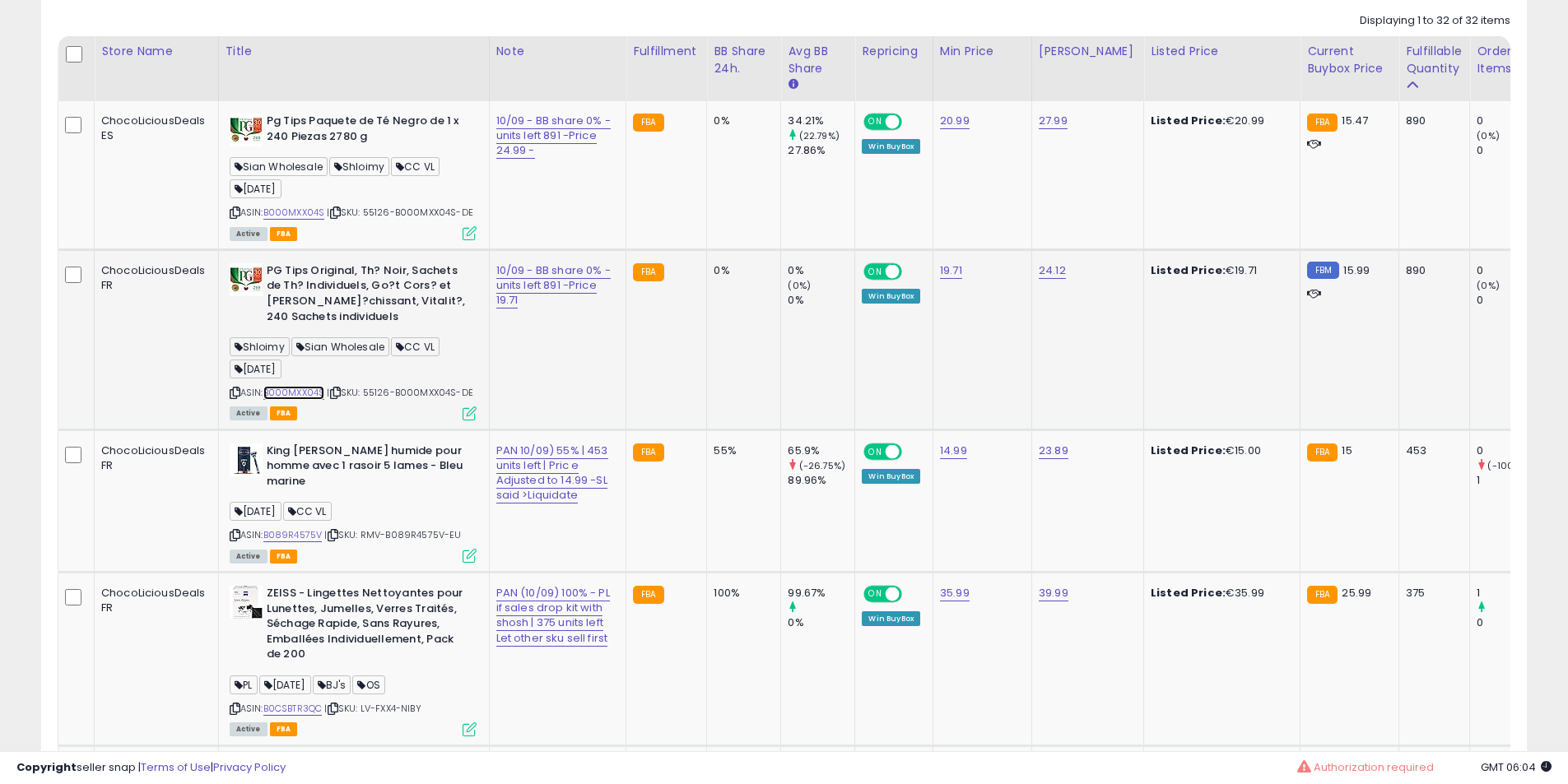
click at [301, 394] on link "B000MXX04S" at bounding box center [294, 392] width 61 height 14
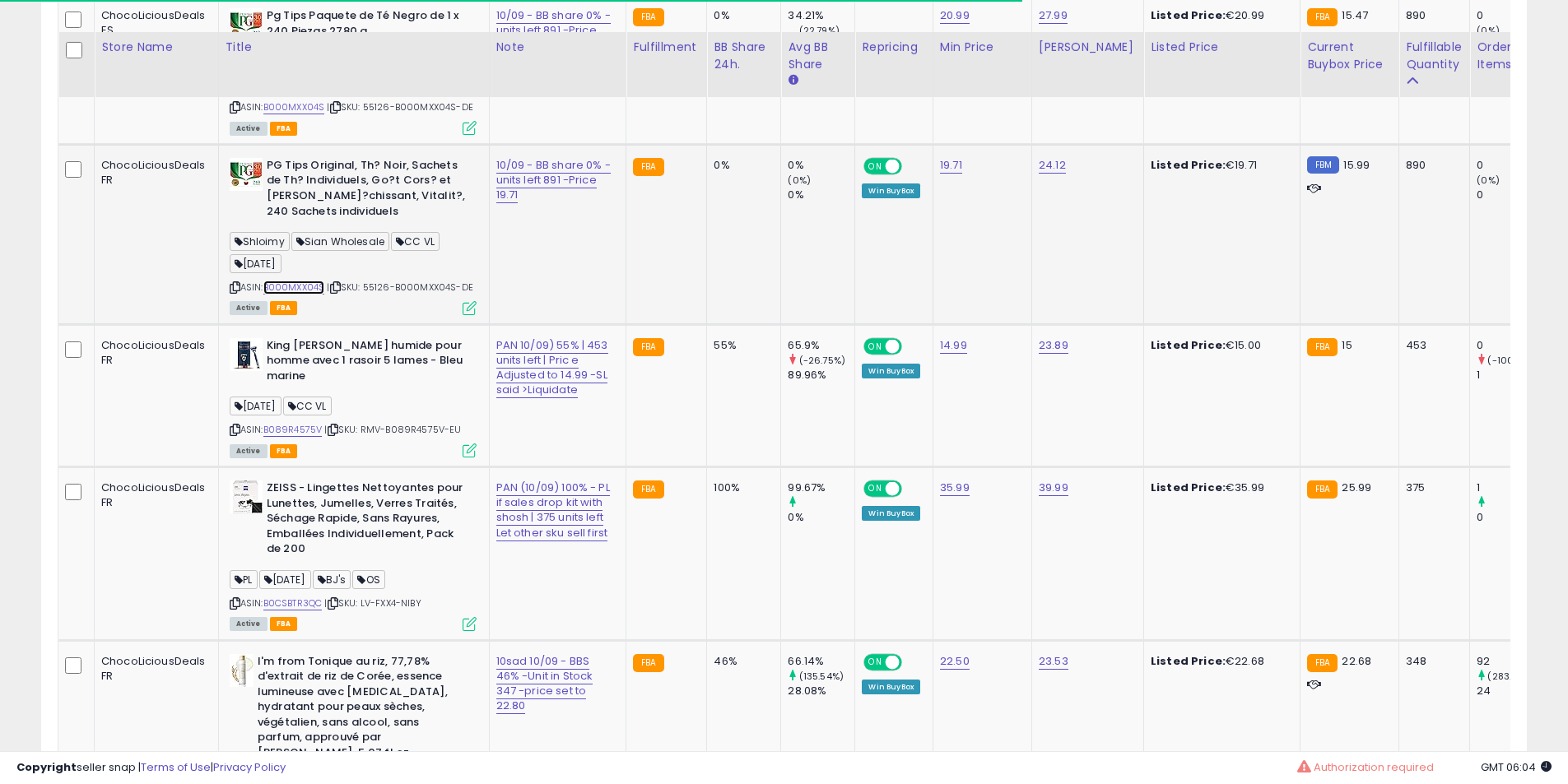
scroll to position [1023, 0]
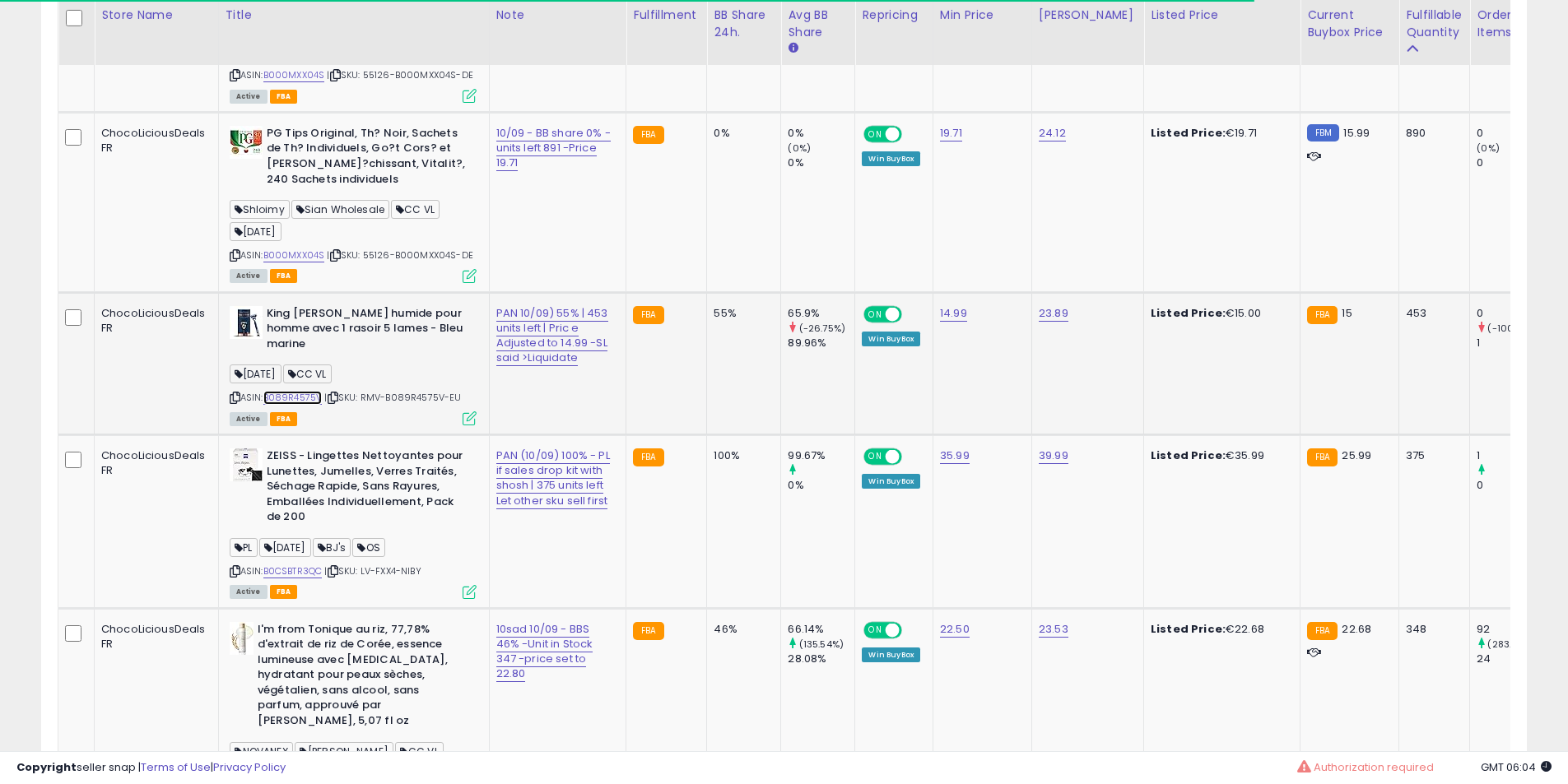
click at [284, 404] on link "B089R4575V" at bounding box center [293, 397] width 59 height 14
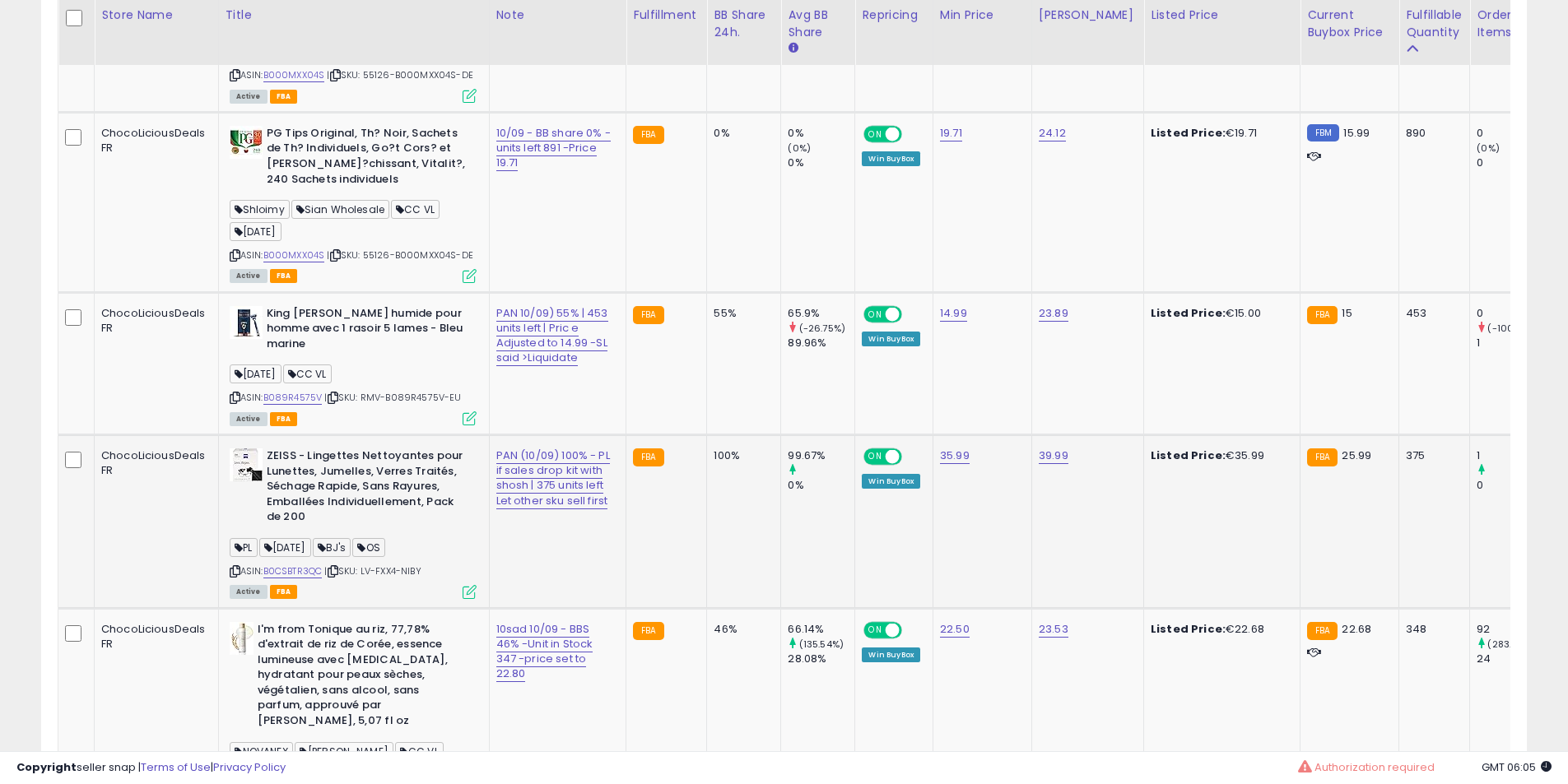
click at [233, 575] on icon at bounding box center [235, 571] width 11 height 9
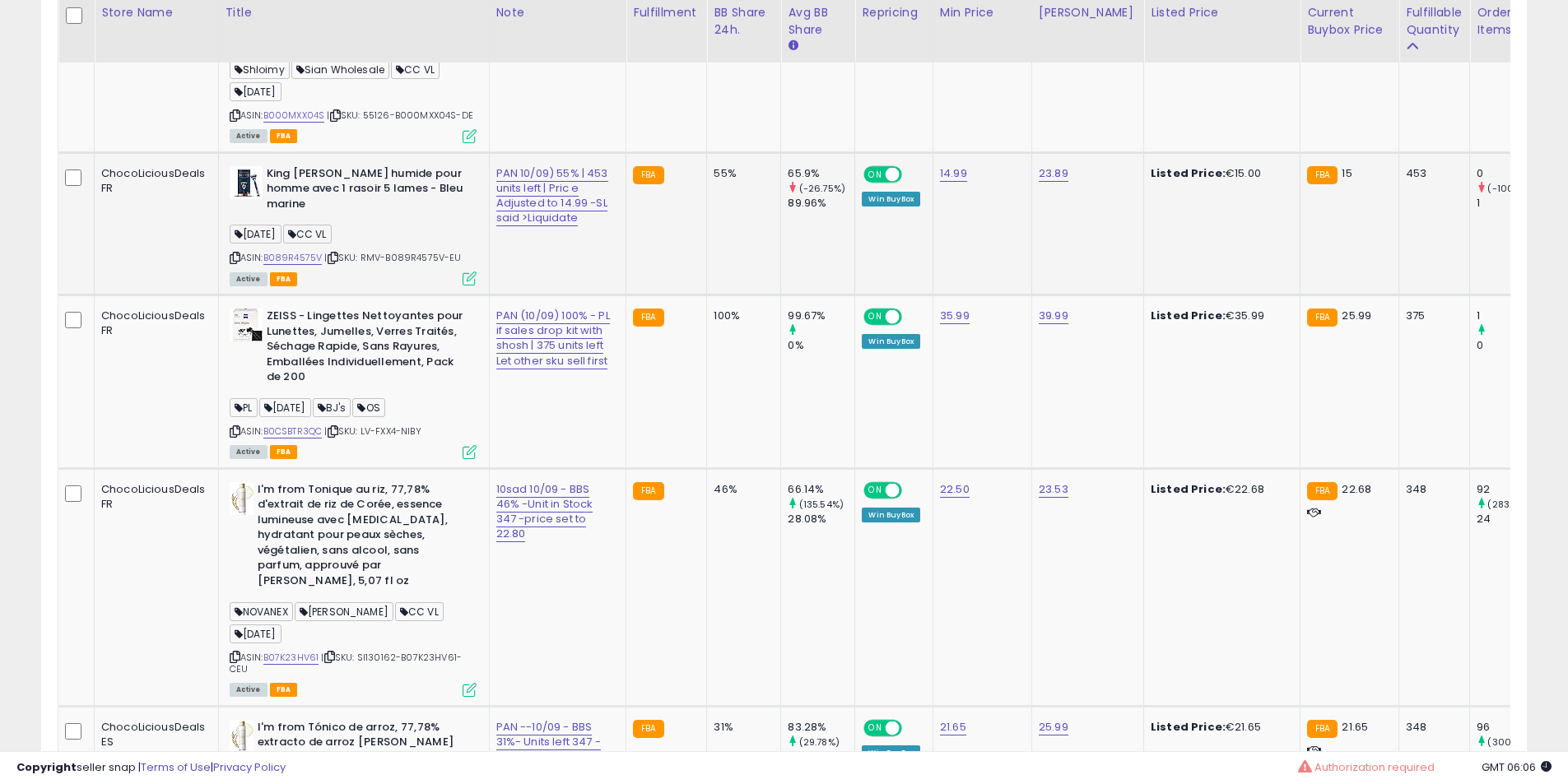
scroll to position [1434, 0]
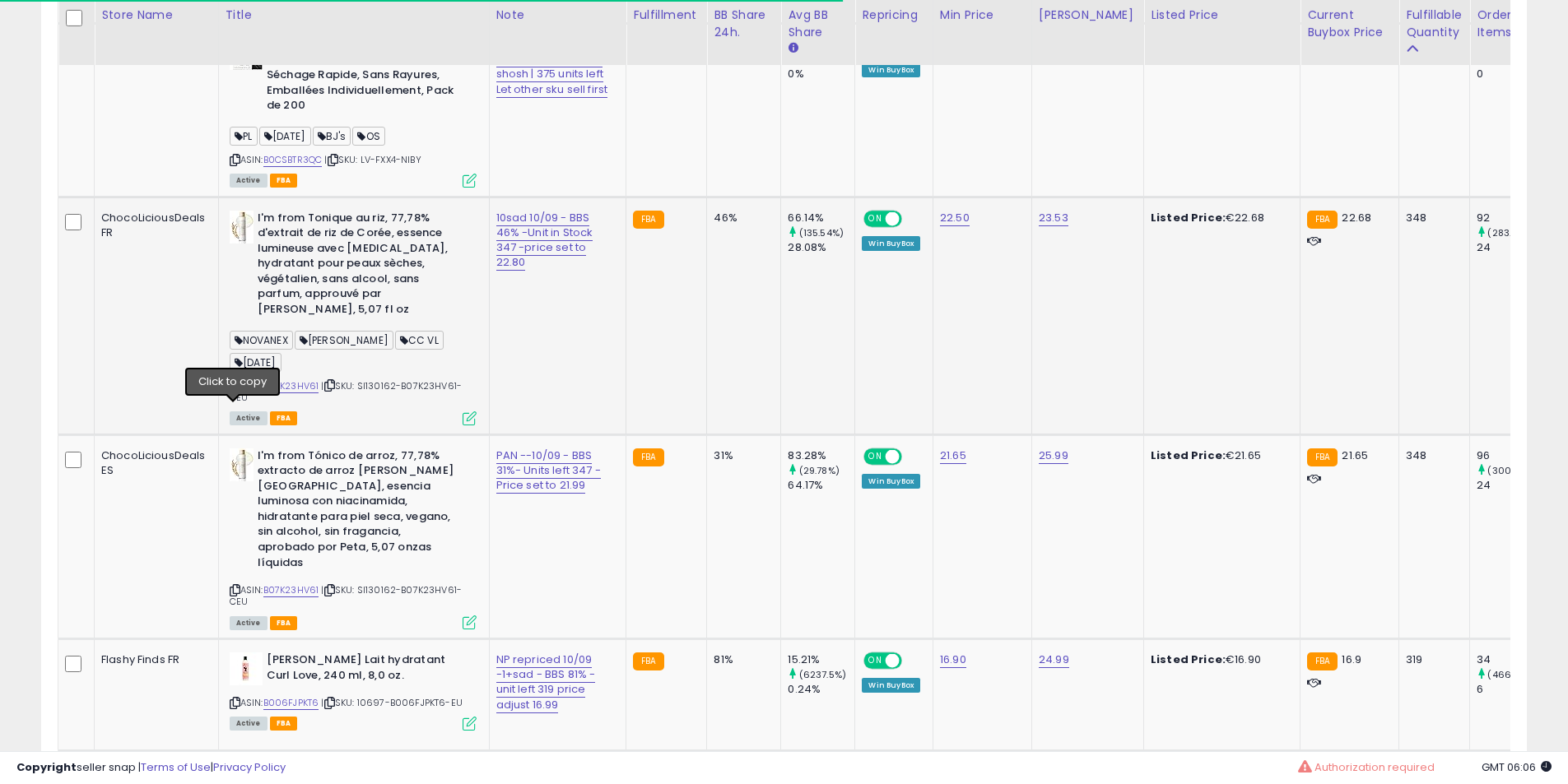
click at [235, 390] on icon at bounding box center [235, 385] width 11 height 9
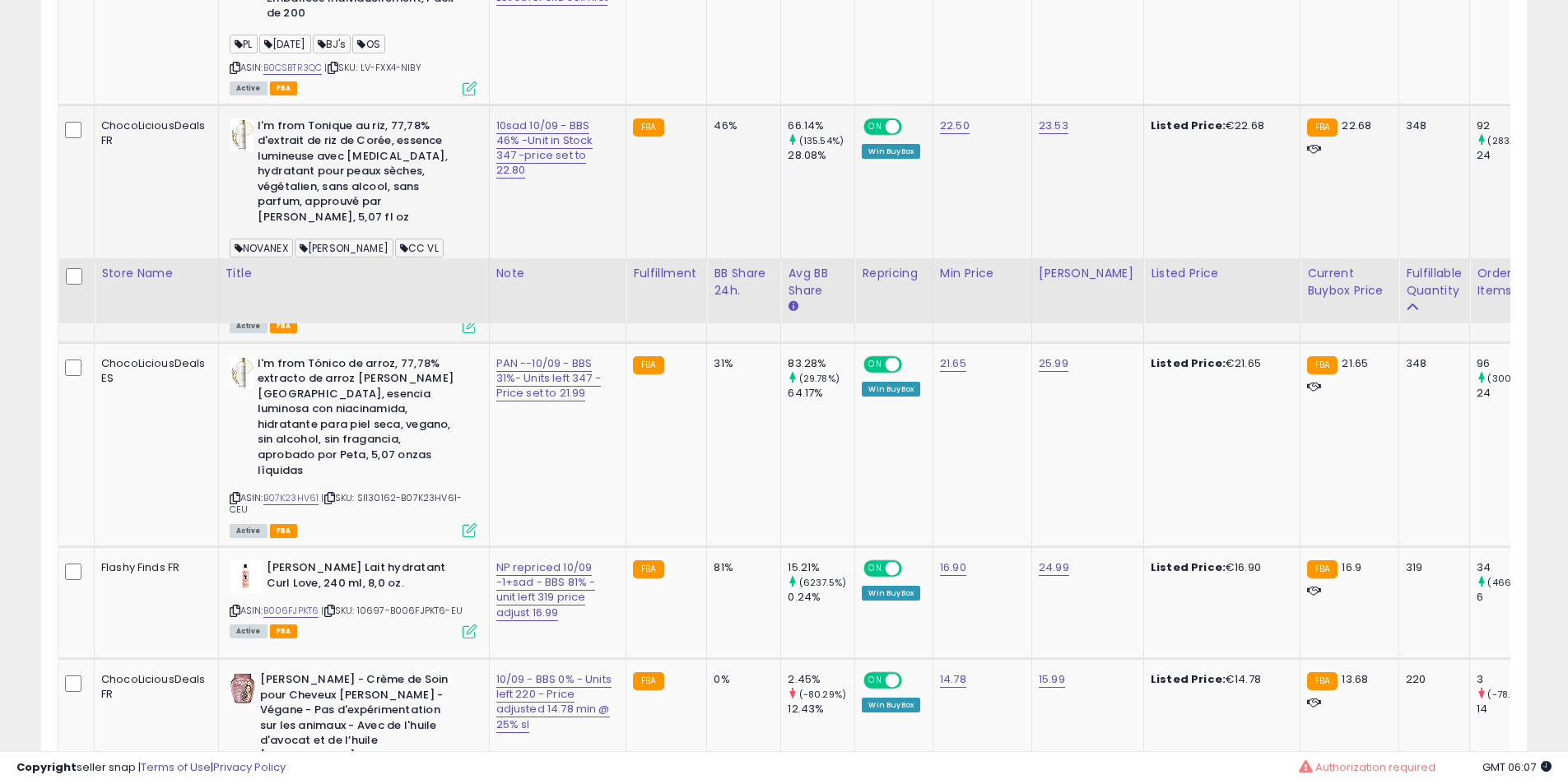
scroll to position [1982, 0]
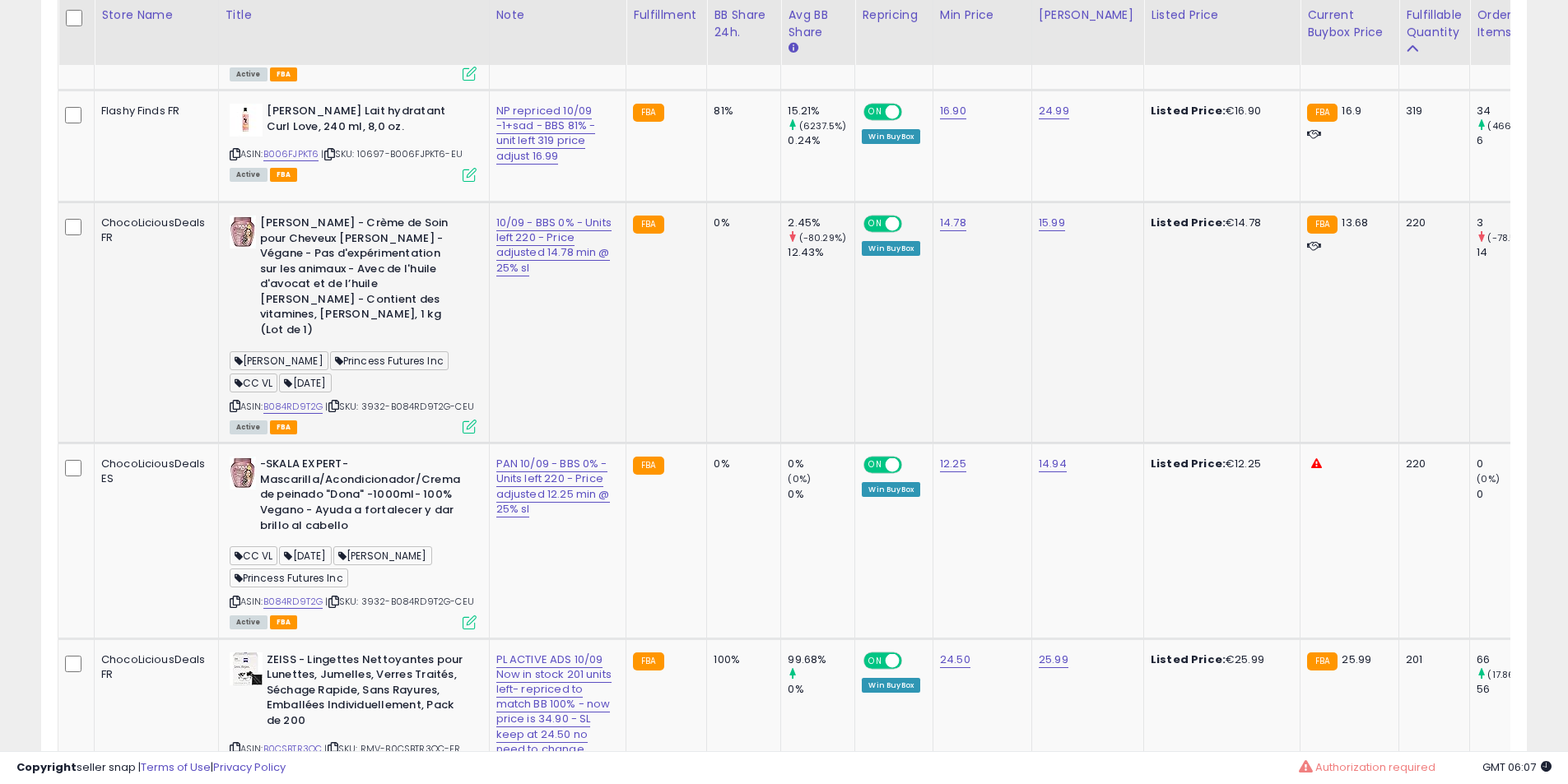
click at [234, 411] on icon at bounding box center [235, 405] width 11 height 9
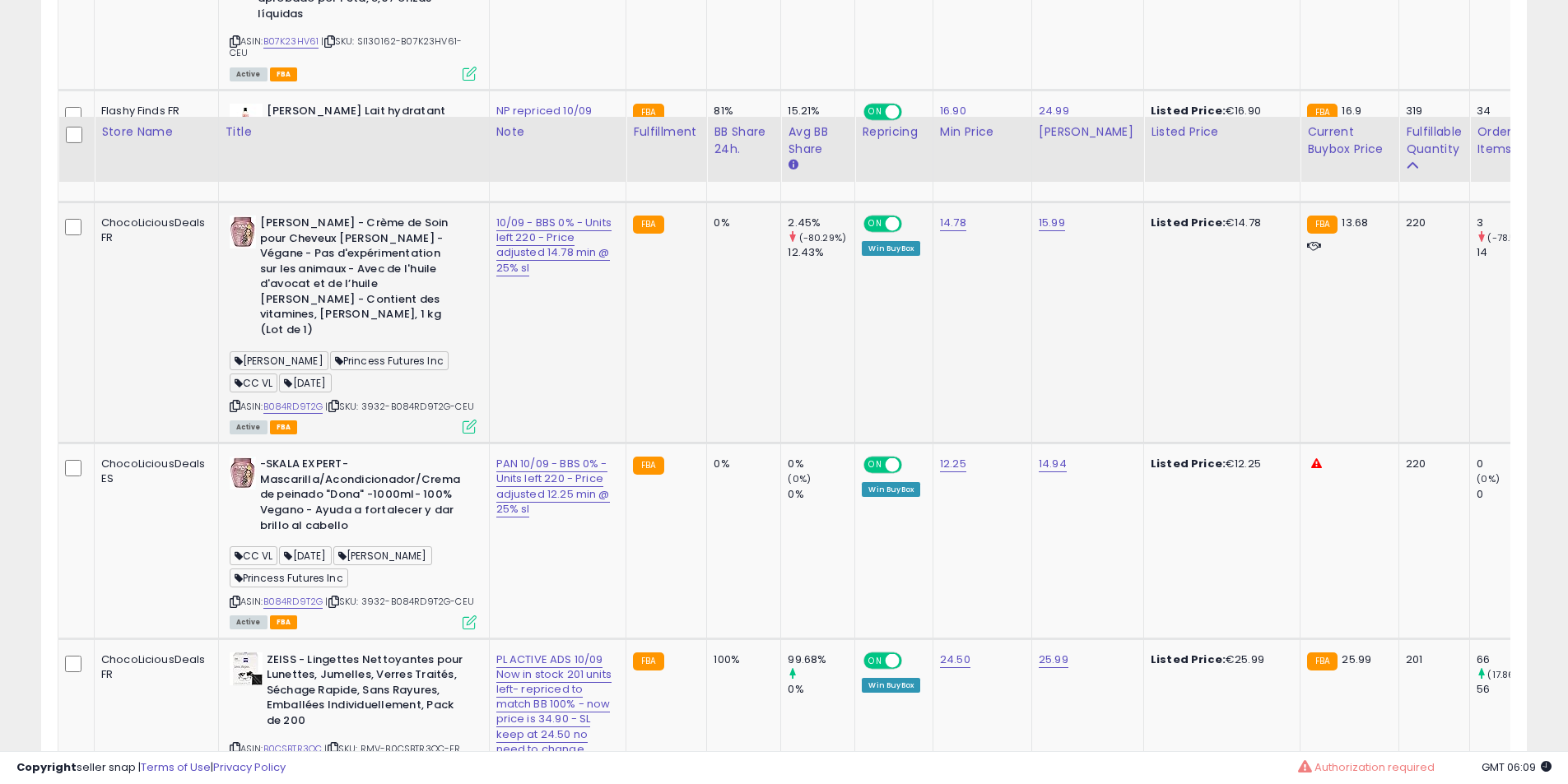
scroll to position [2256, 0]
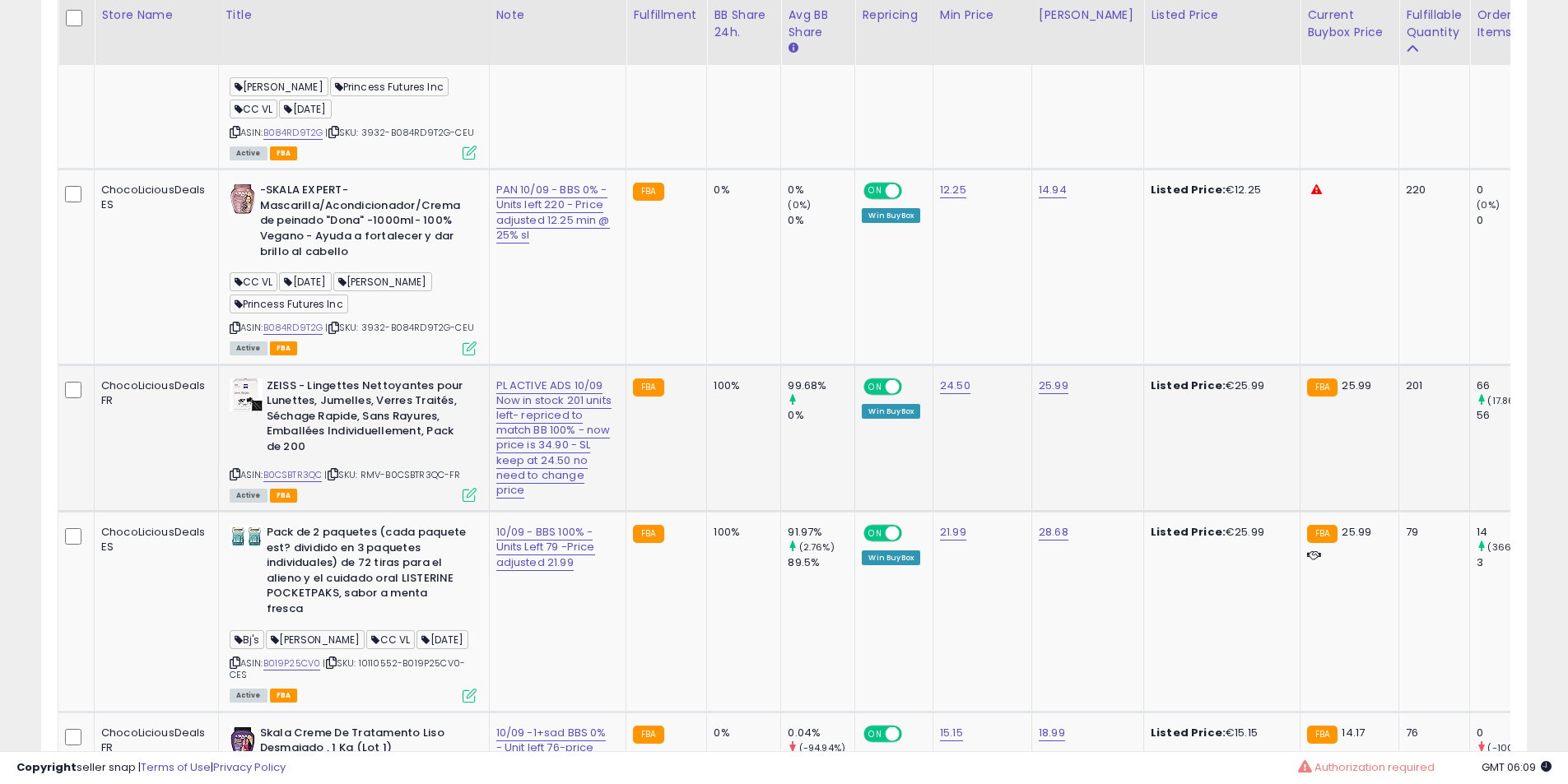
click at [232, 479] on icon at bounding box center [235, 474] width 11 height 9
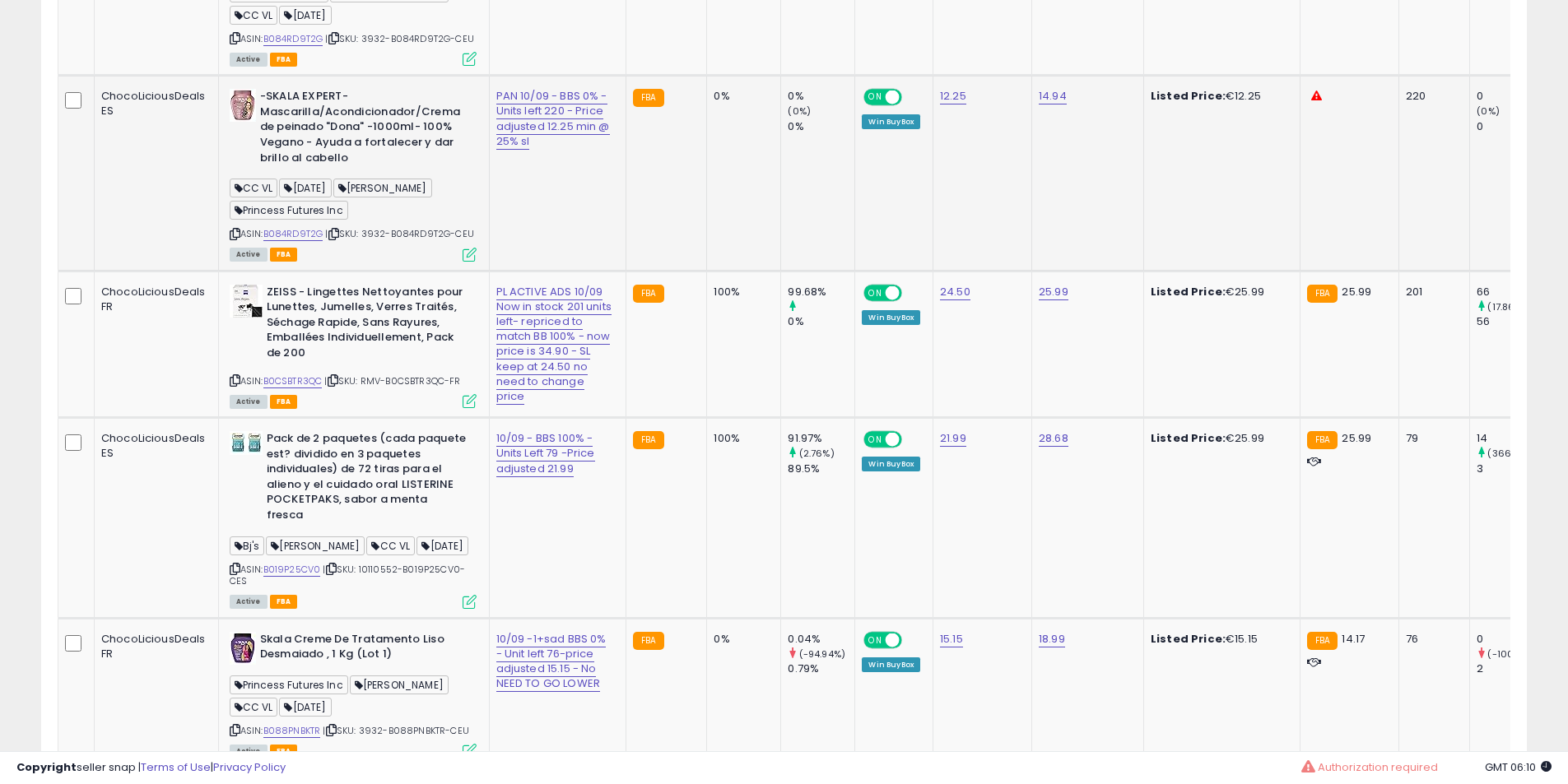
scroll to position [2530, 0]
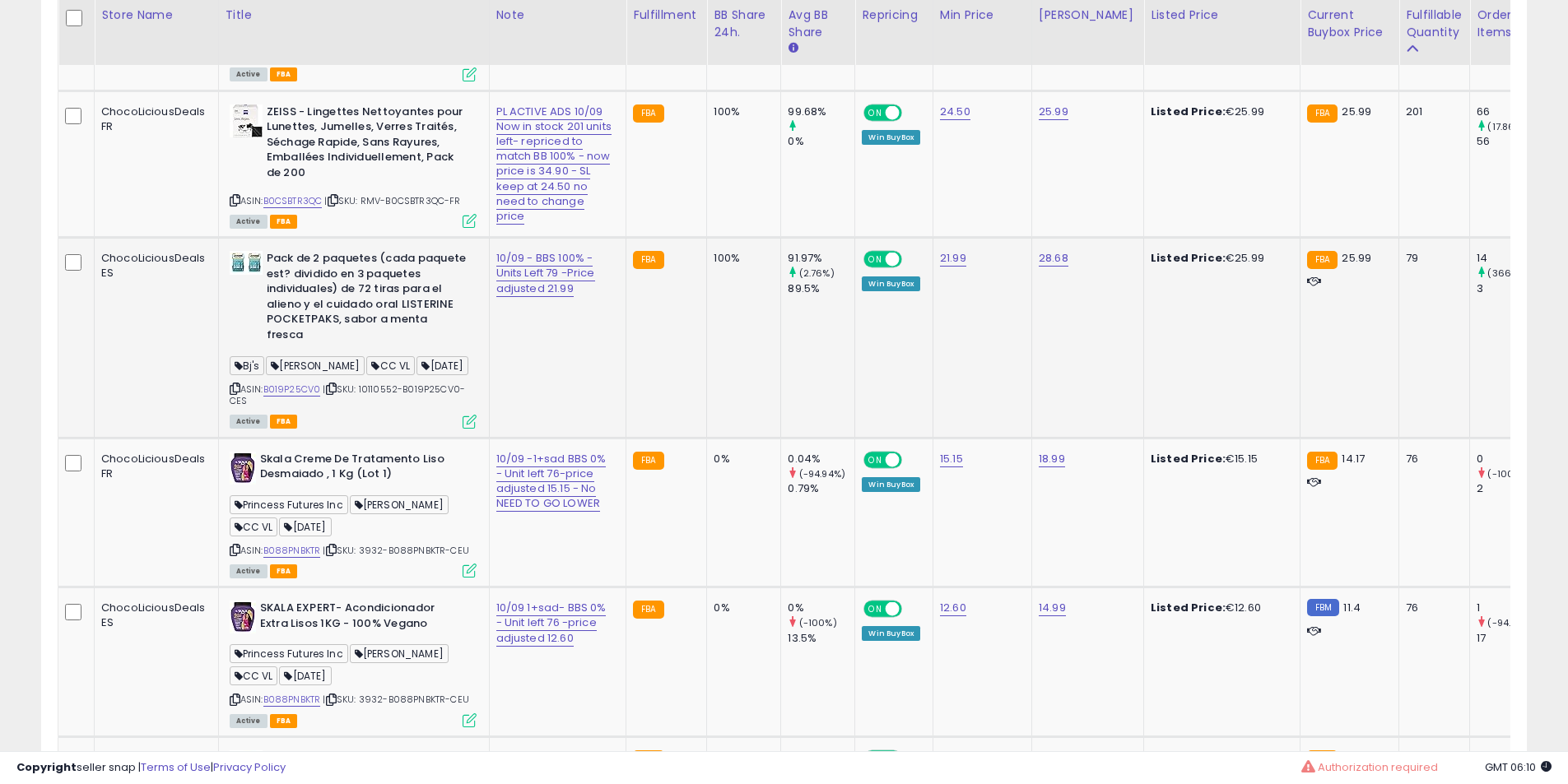
click at [230, 393] on icon at bounding box center [235, 388] width 11 height 9
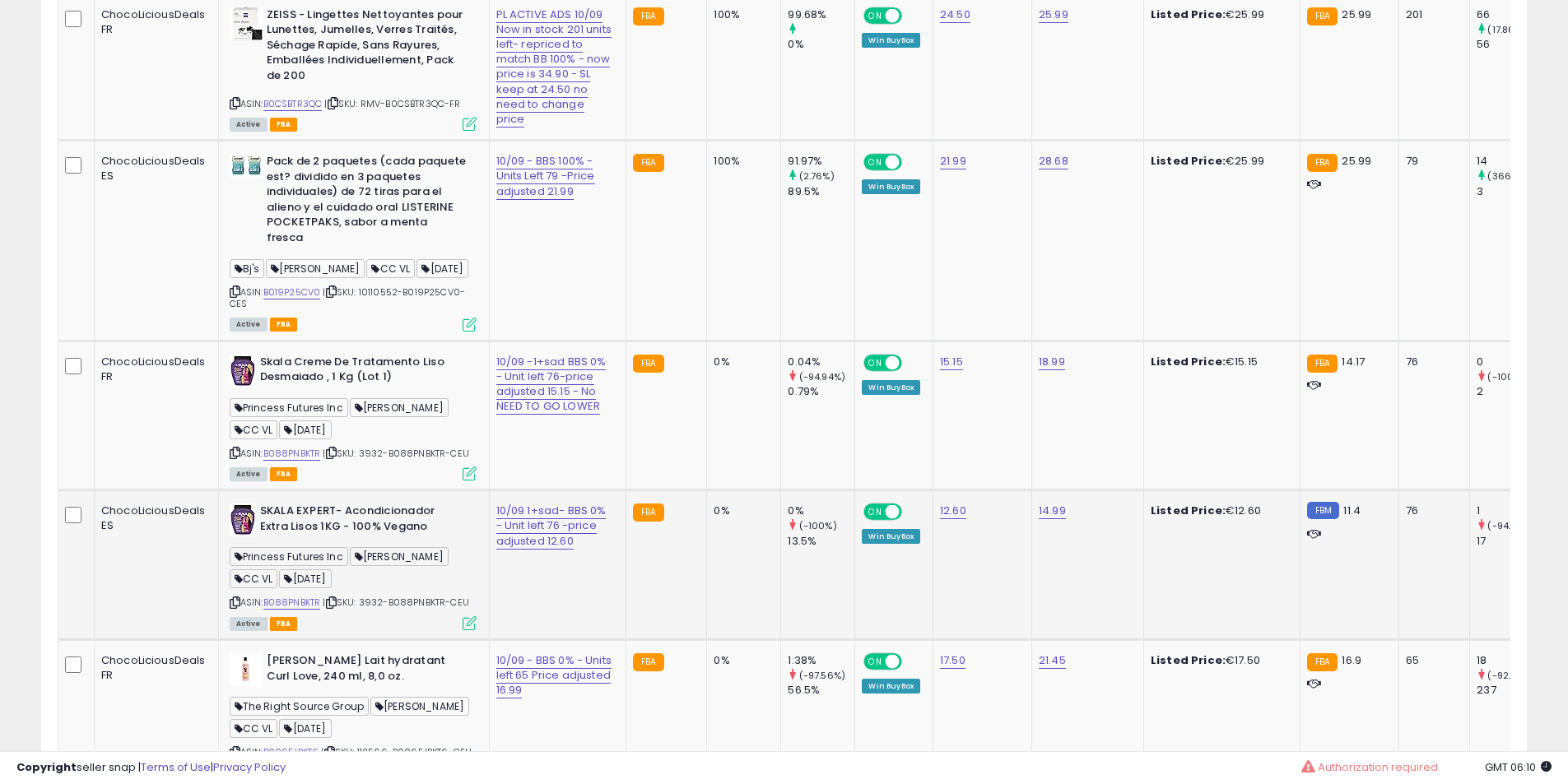
scroll to position [2805, 0]
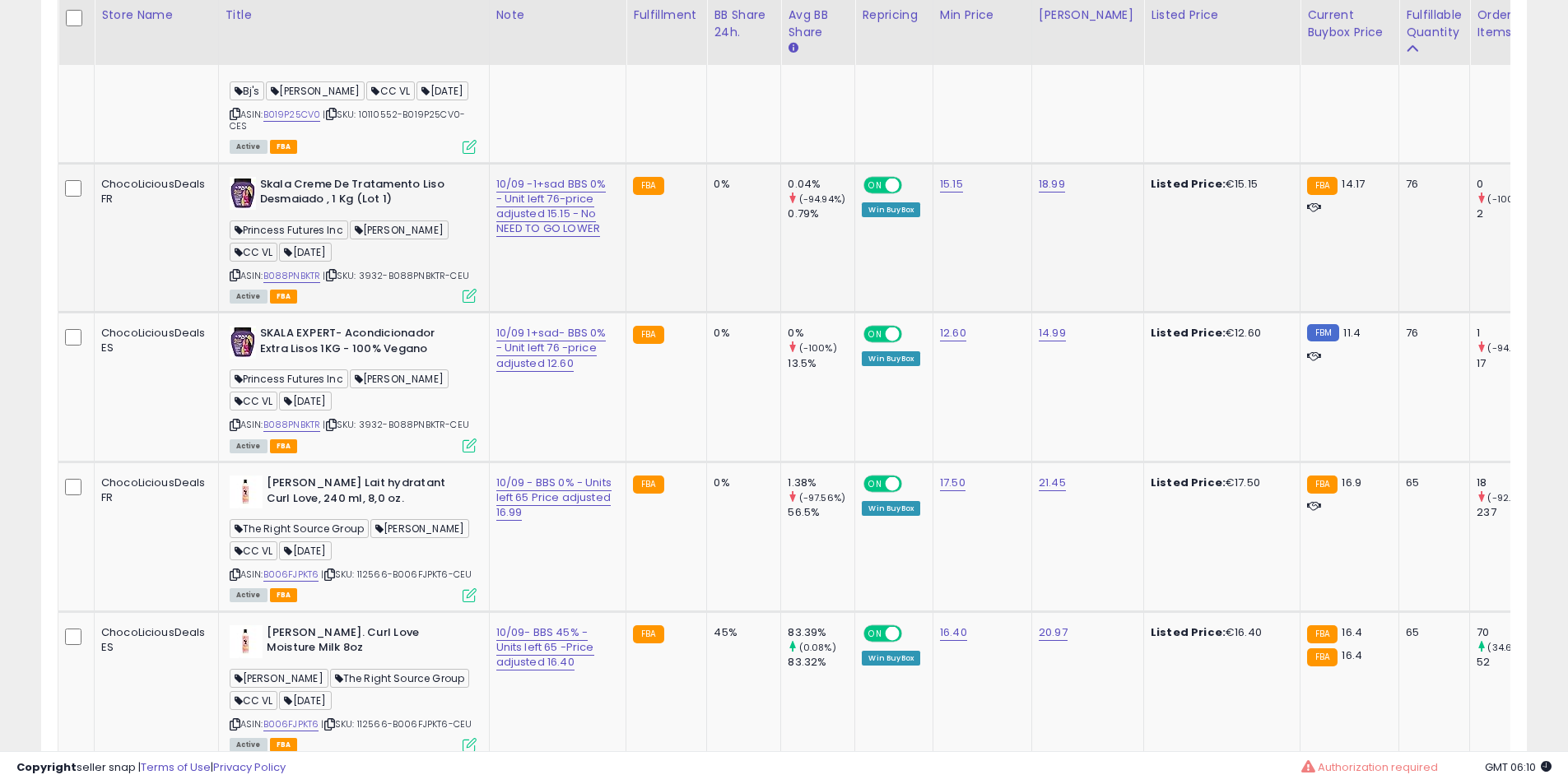
click at [230, 302] on div "ASIN: B088PNBKTR | SKU: 3932-B088PNBKTR-CEU Active FBA" at bounding box center [353, 239] width 247 height 125
click at [238, 280] on icon at bounding box center [235, 275] width 11 height 9
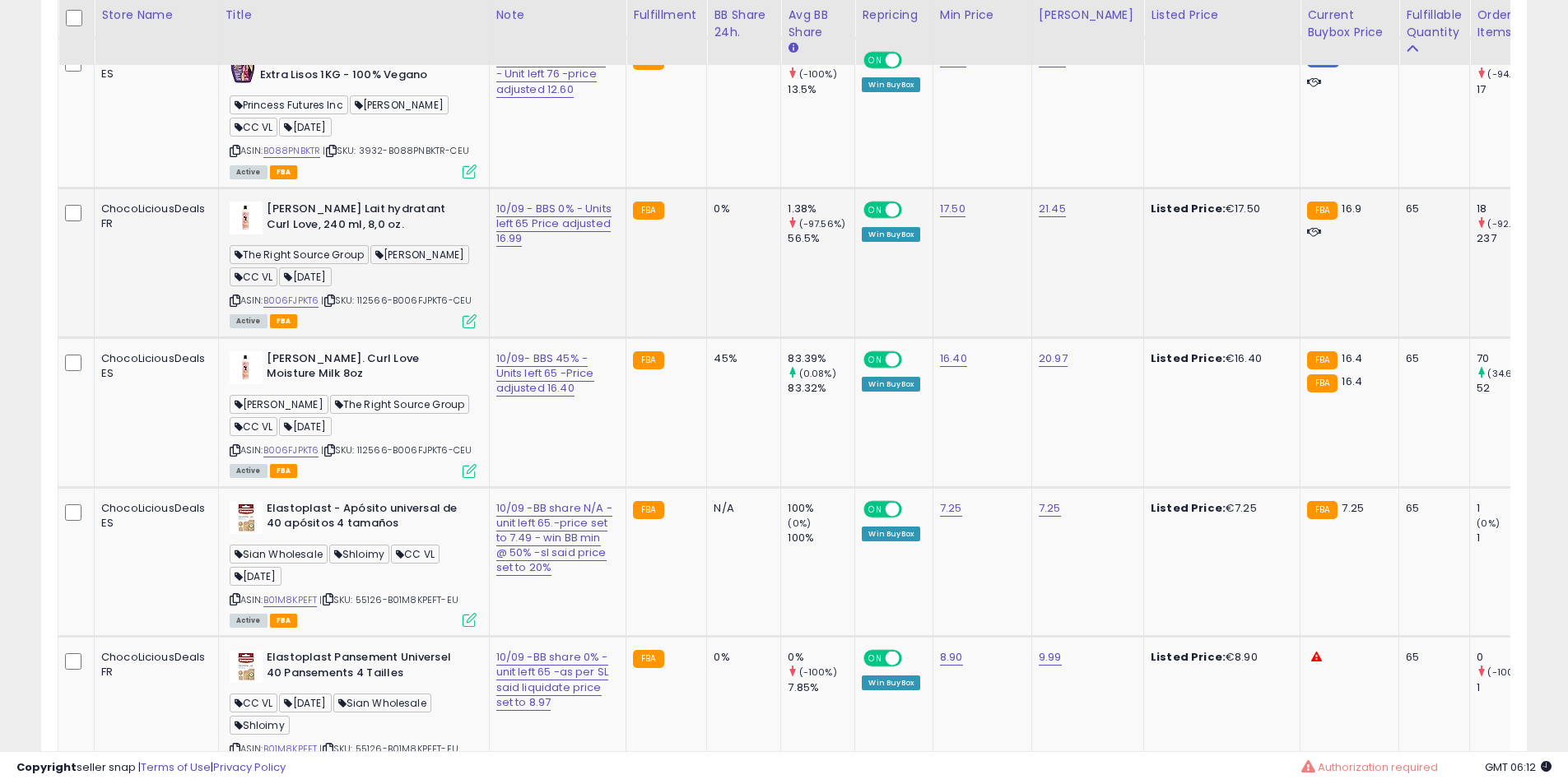
click at [236, 305] on icon at bounding box center [235, 300] width 11 height 9
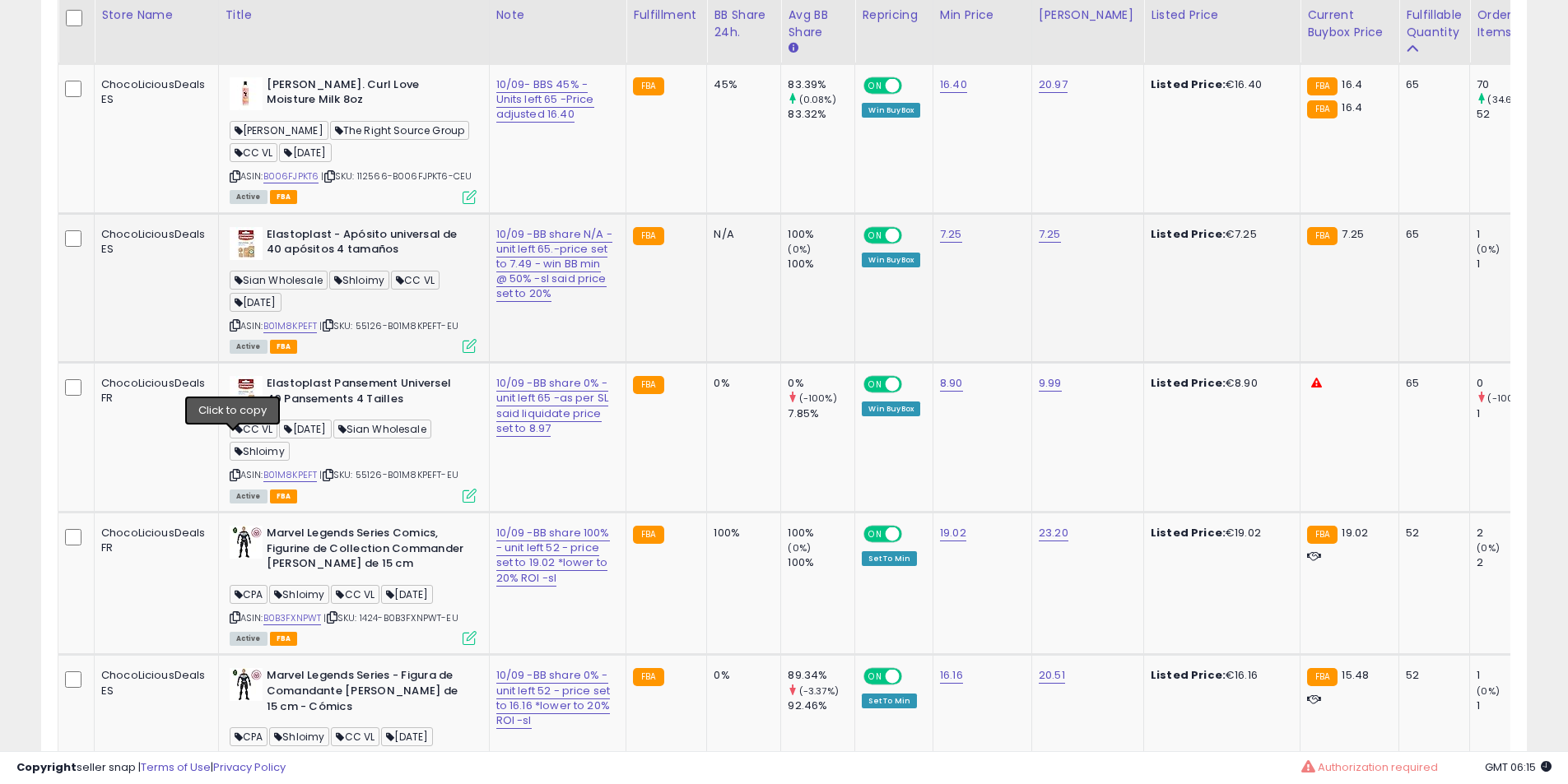
click at [233, 329] on icon at bounding box center [235, 325] width 11 height 9
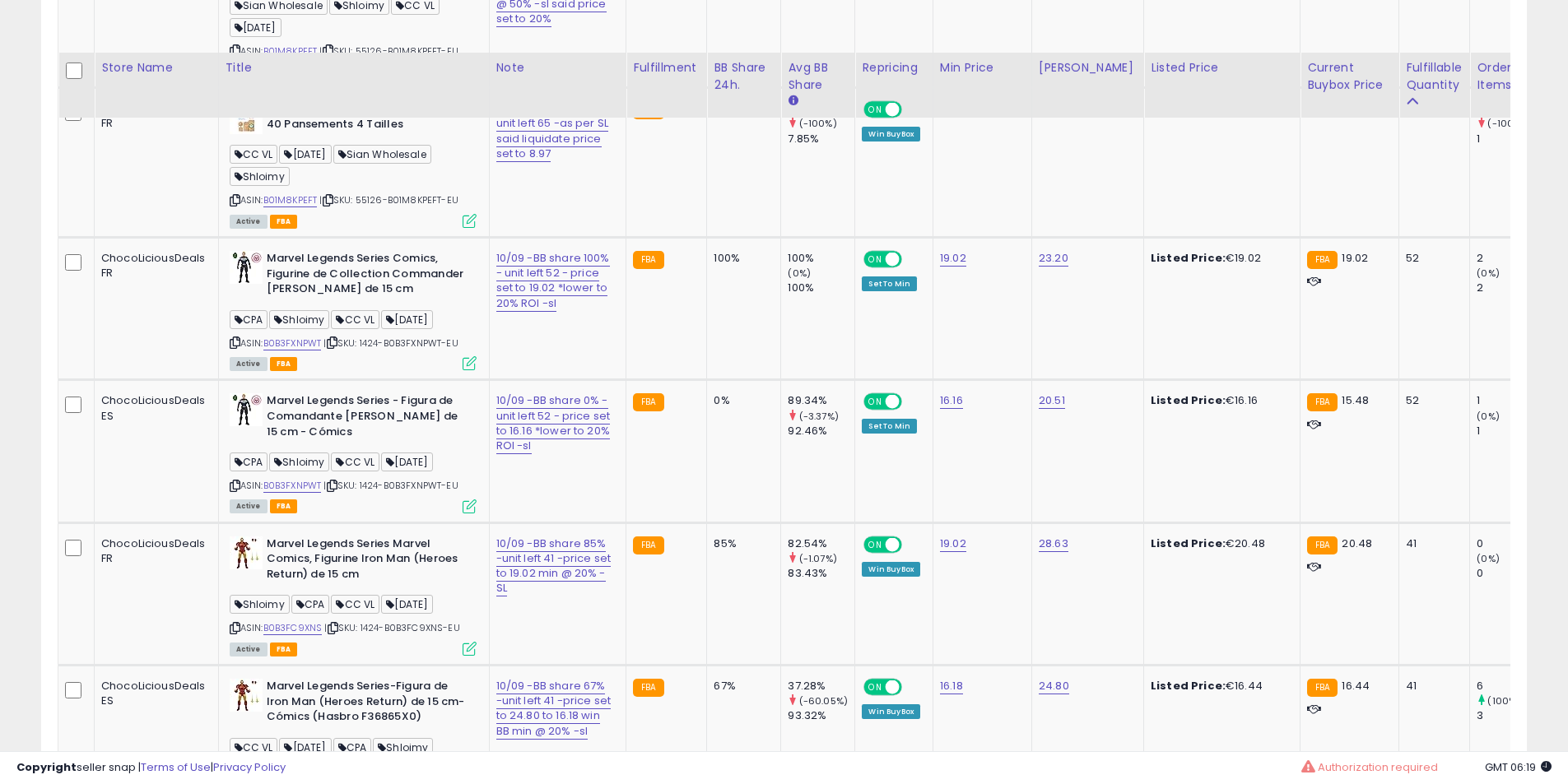
scroll to position [3901, 0]
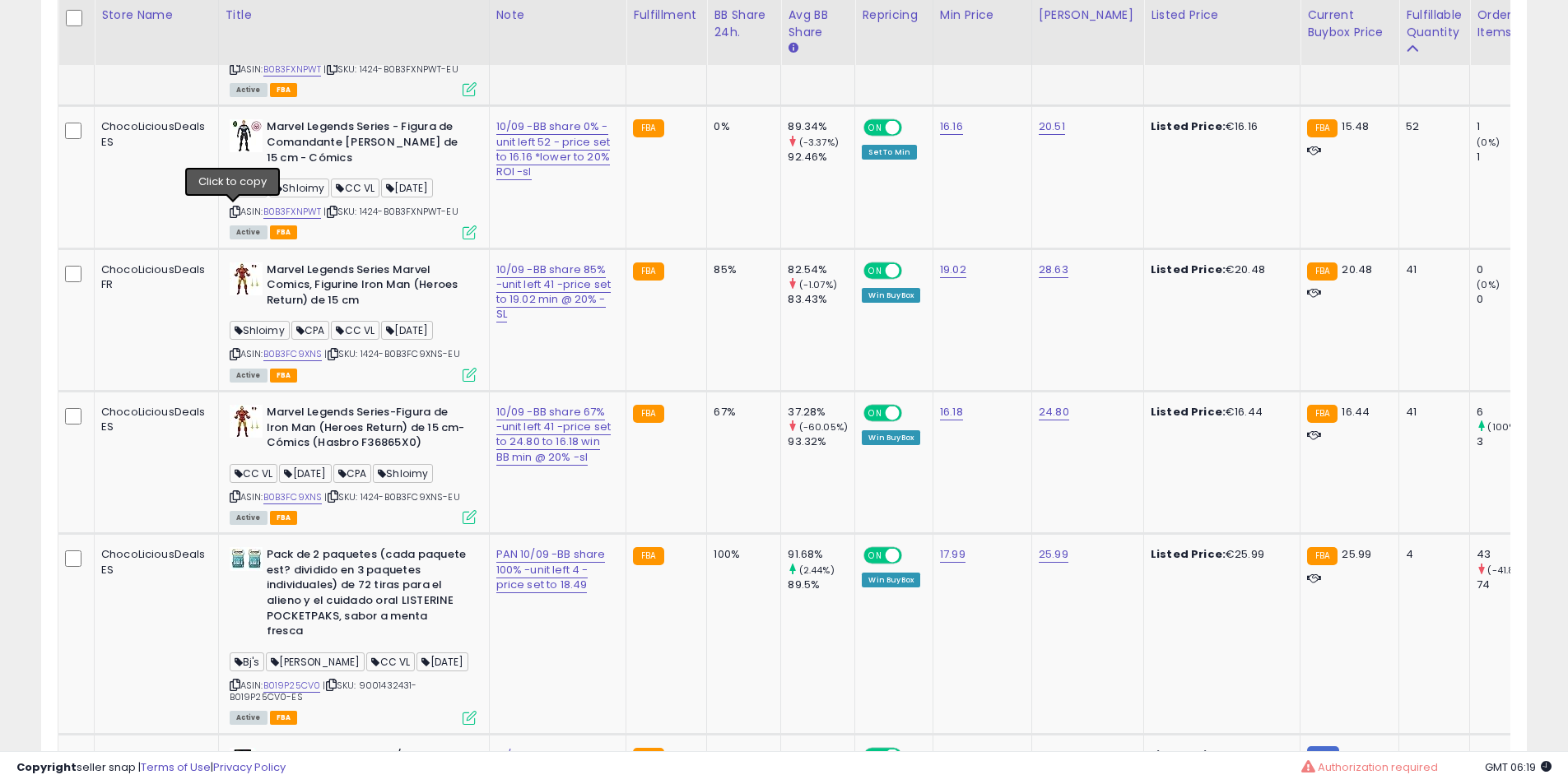
click at [238, 73] on icon at bounding box center [235, 68] width 11 height 9
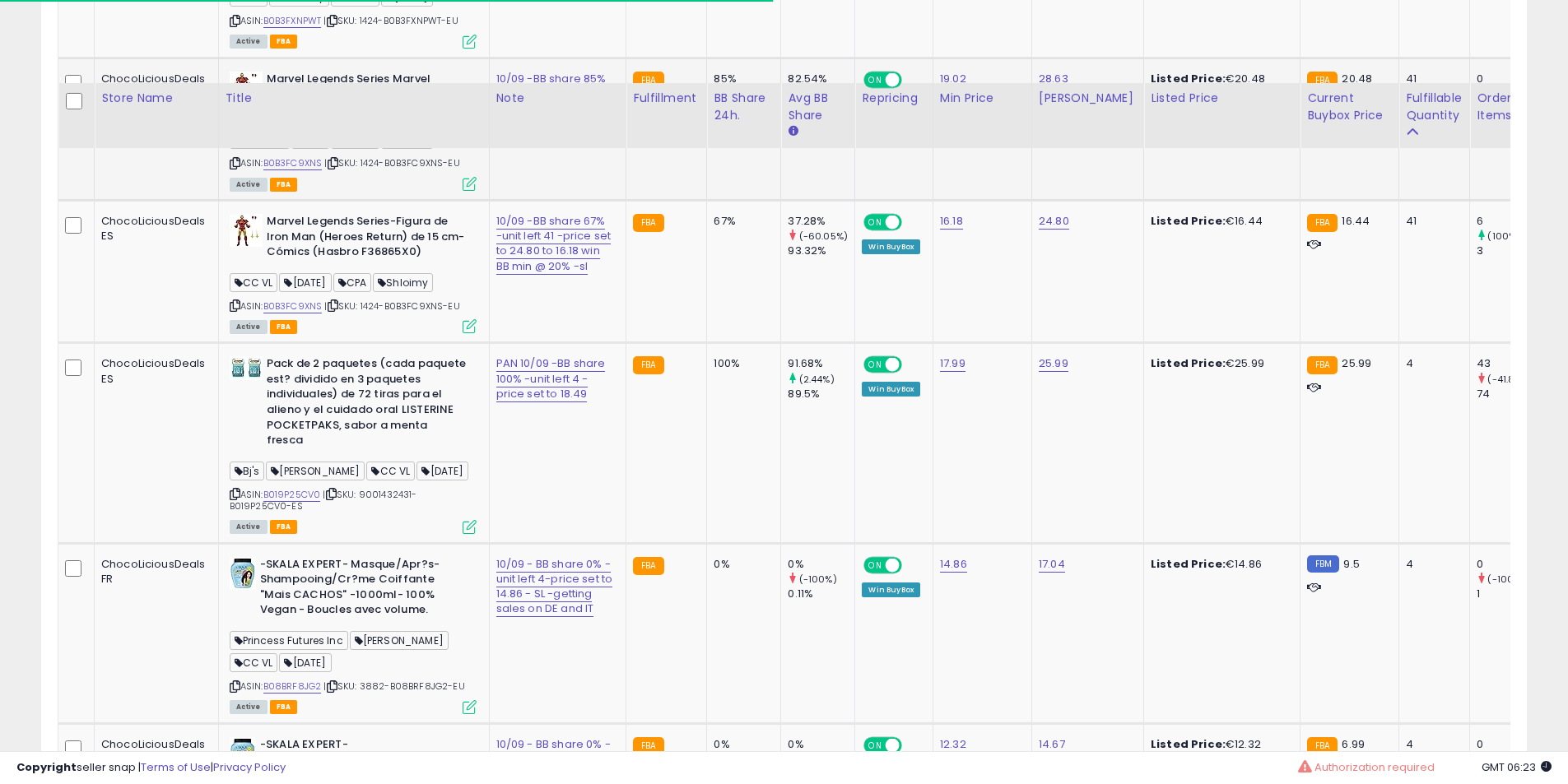
scroll to position [4175, 0]
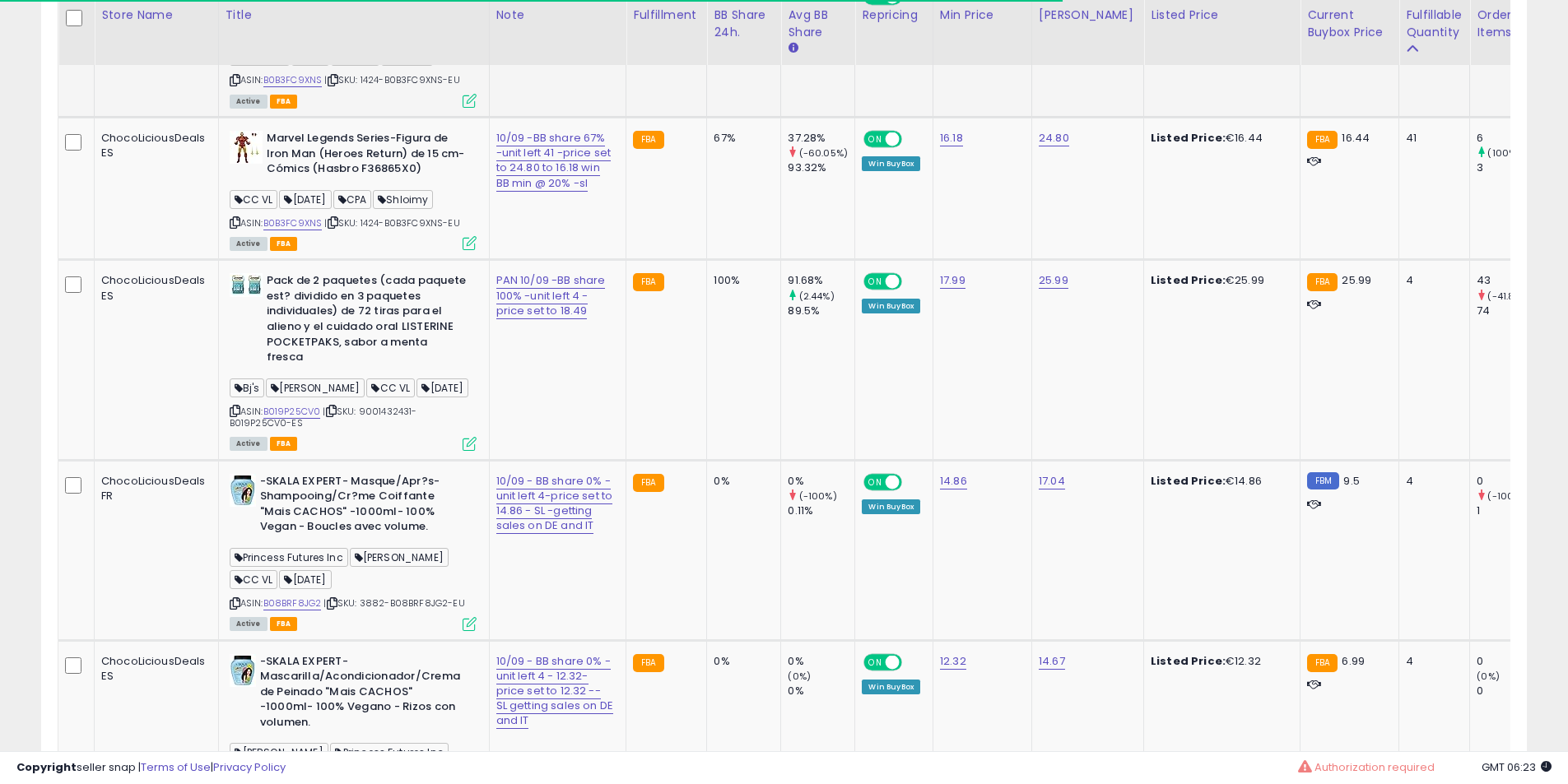
click at [237, 84] on icon at bounding box center [235, 79] width 11 height 9
click at [393, 259] on td "Marvel Legends Series-Figura de Iron Man (Heroes Return) de 15 cm-Cómics (Hasbr…" at bounding box center [353, 189] width 271 height 143
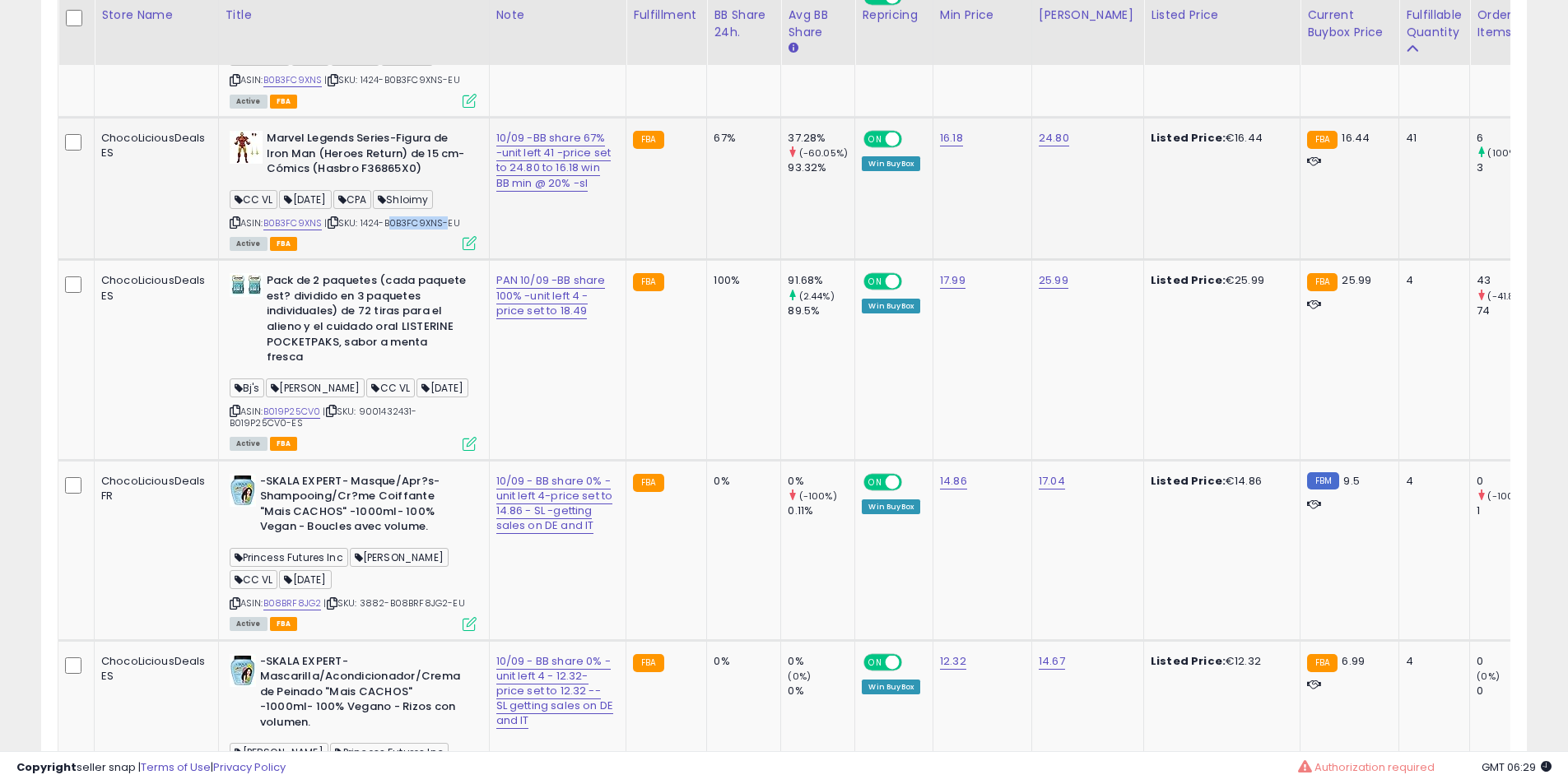
drag, startPoint x: 393, startPoint y: 313, endPoint x: 390, endPoint y: 341, distance: 28.2
click at [394, 259] on td "Marvel Legends Series-Figura de Iron Man (Heroes Return) de 15 cm-Cómics (Hasbr…" at bounding box center [353, 189] width 271 height 143
click at [390, 181] on b "Marvel Legends Series-Figura de Iron Man (Heroes Return) de 15 cm-Cómics (Hasbr…" at bounding box center [366, 156] width 200 height 50
click at [365, 181] on b "Marvel Legends Series-Figura de Iron Man (Heroes Return) de 15 cm-Cómics (Hasbr…" at bounding box center [366, 156] width 200 height 50
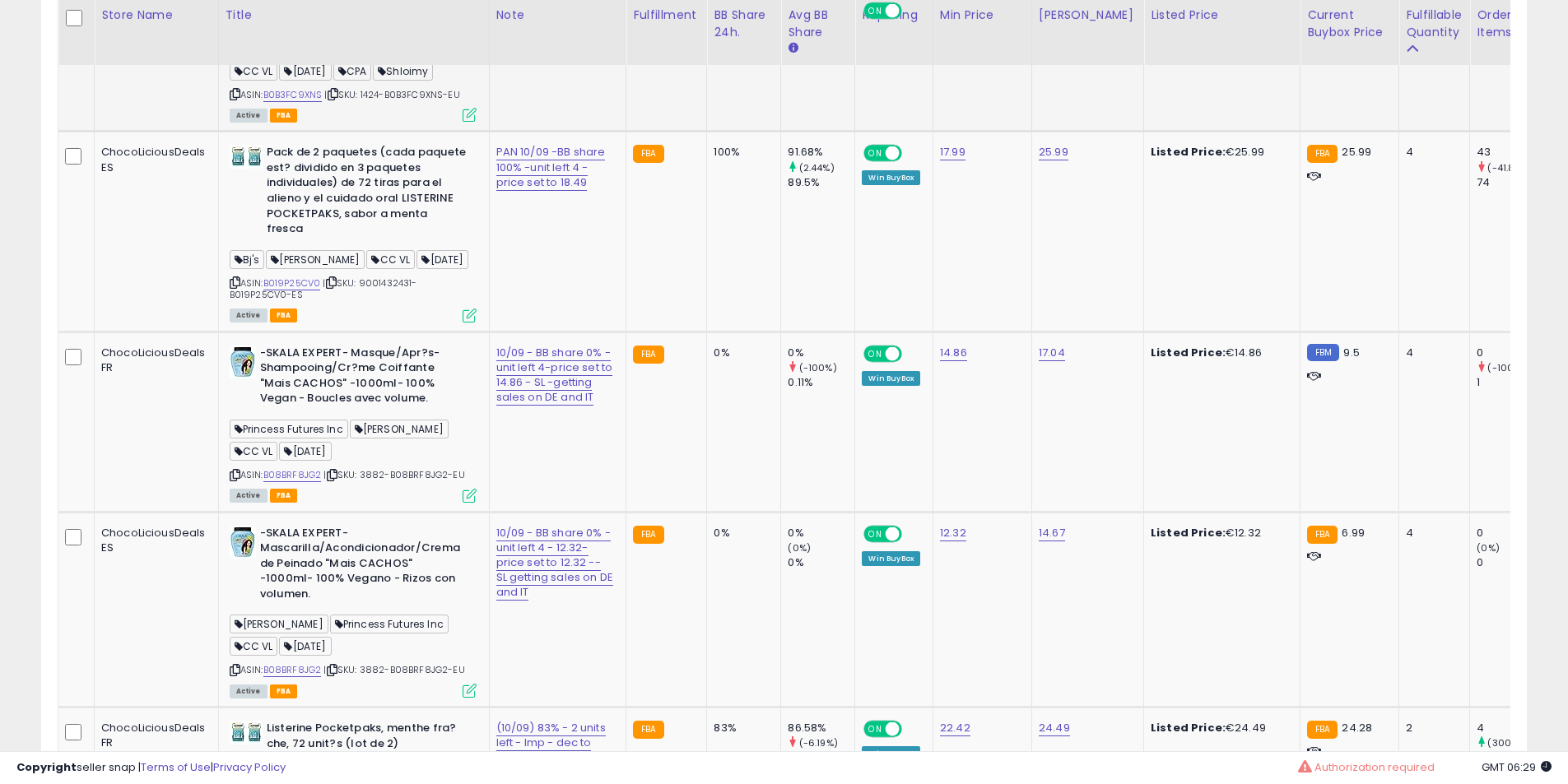
scroll to position [4312, 0]
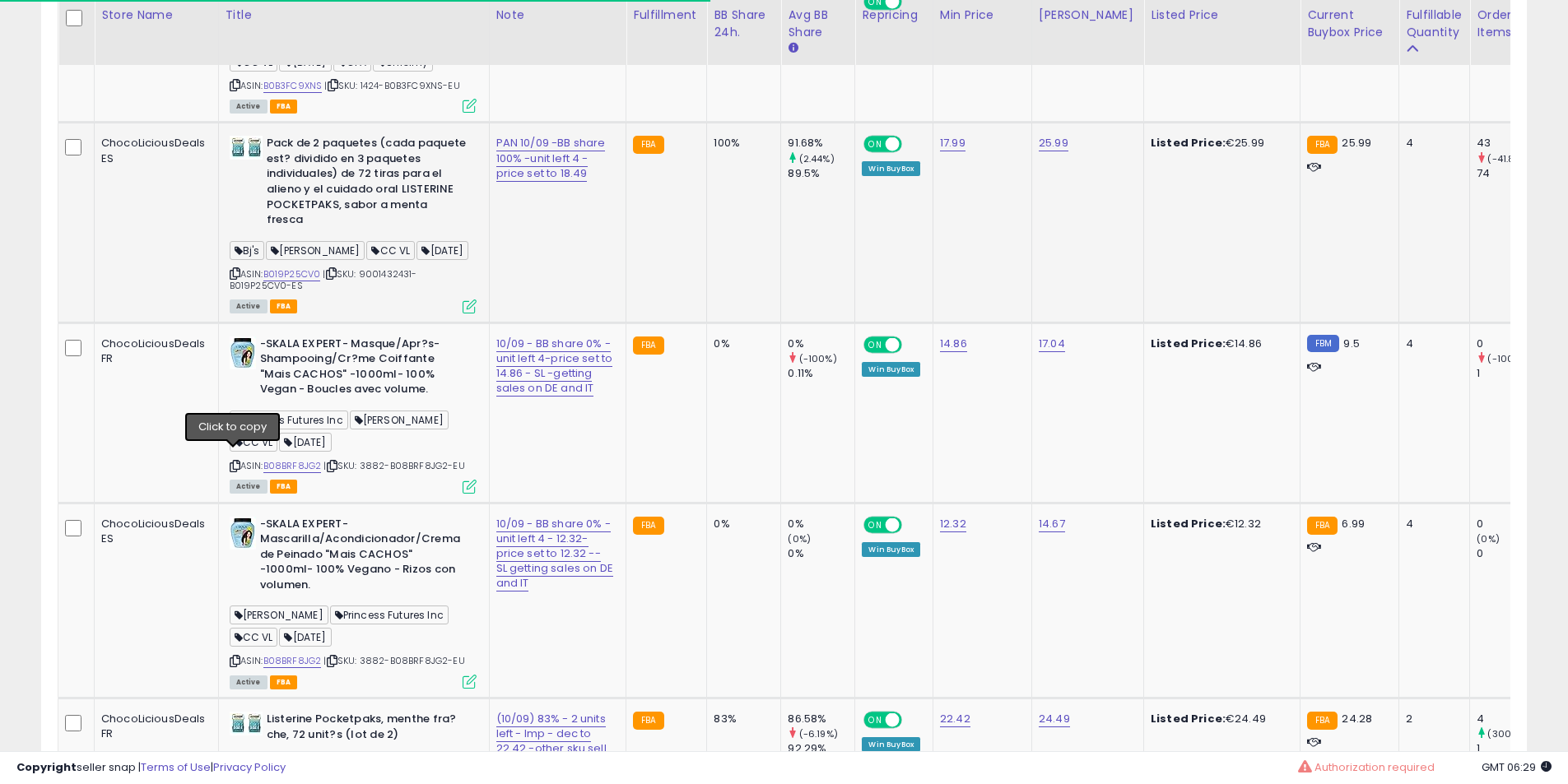
click at [231, 278] on icon at bounding box center [235, 273] width 11 height 9
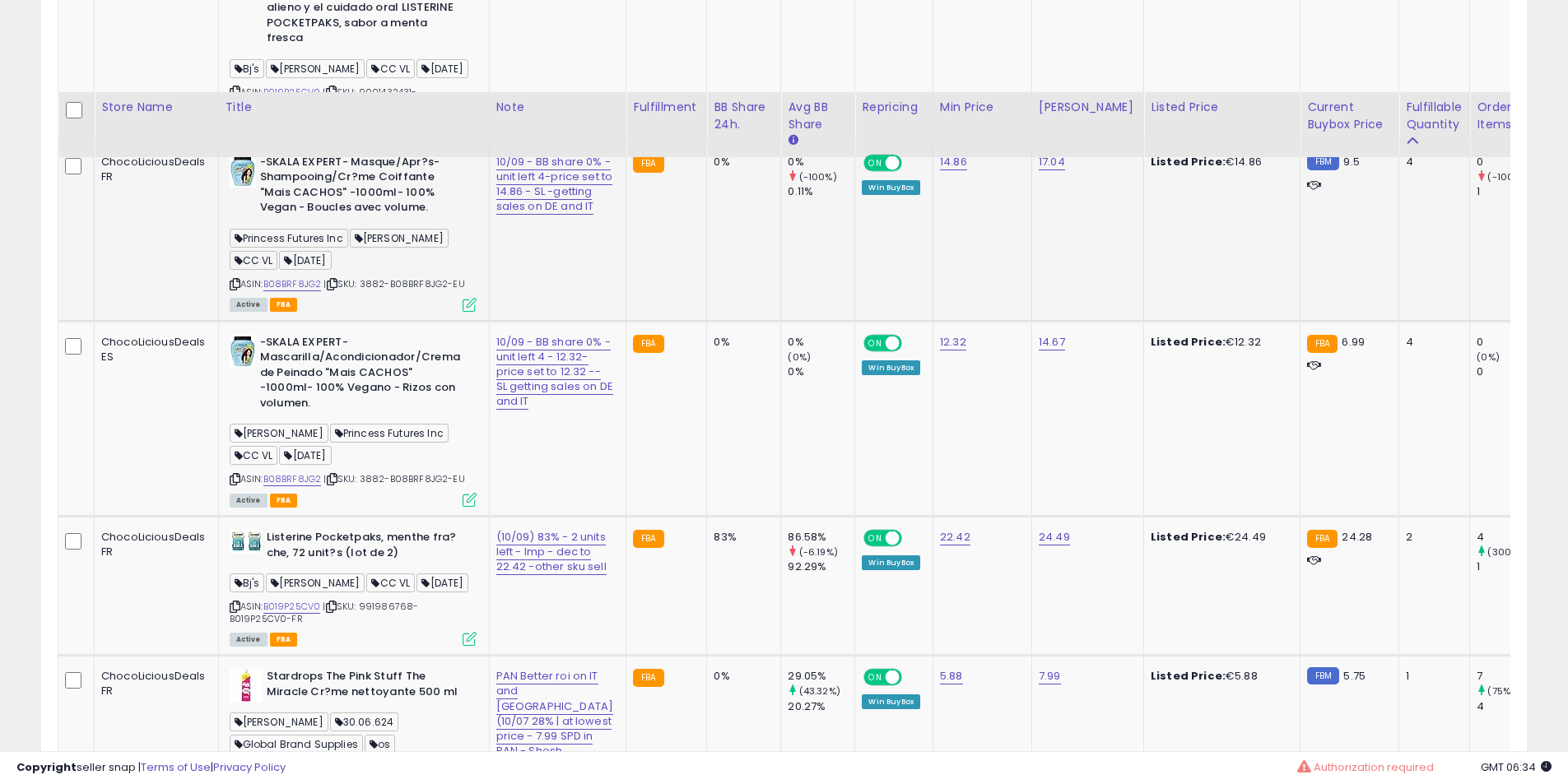
scroll to position [4586, 0]
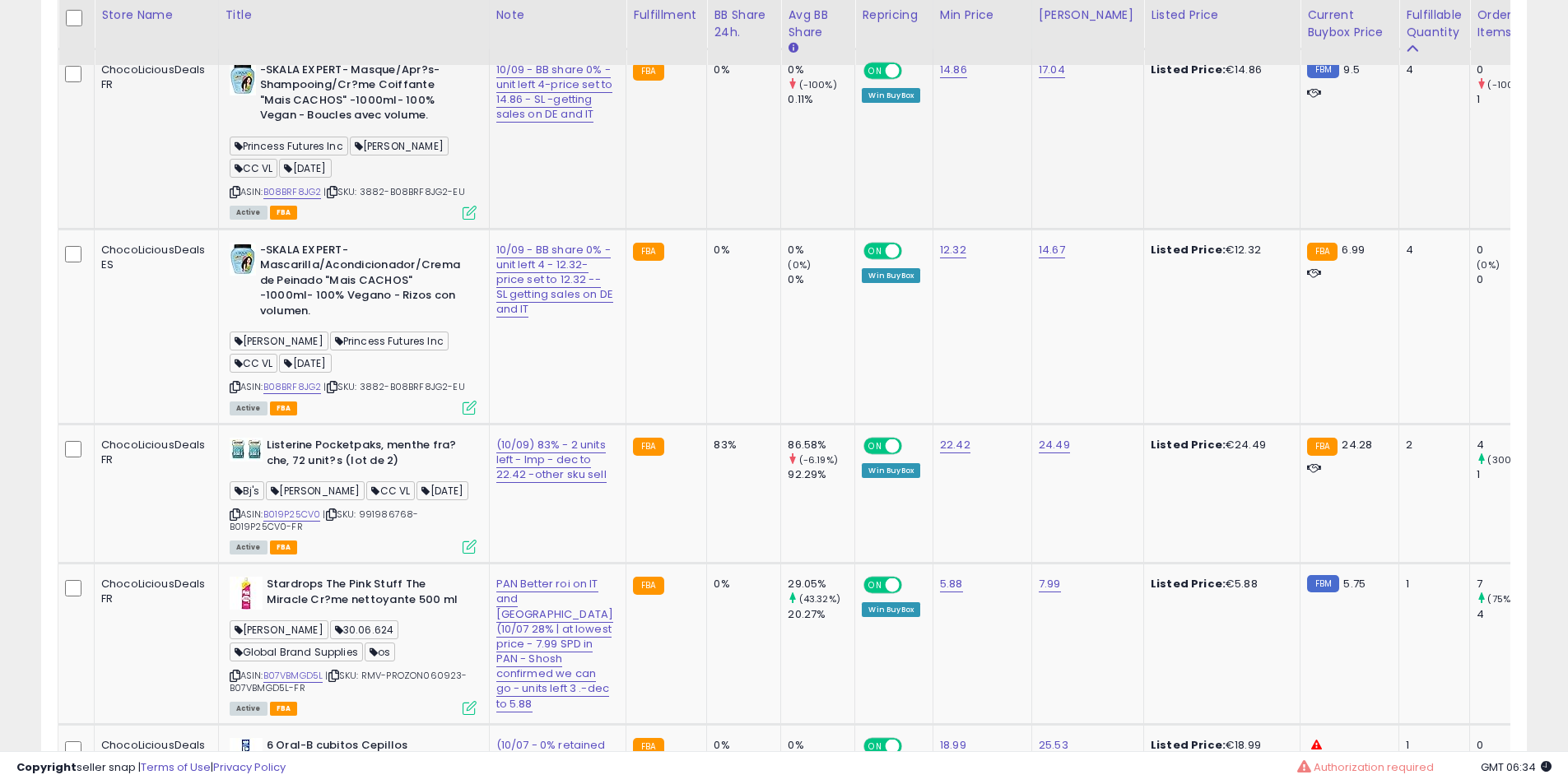
click at [225, 218] on div "-[PERSON_NAME] EXPERT- Masque/Apr?s-Shampooing/Cr?me Coiffante "Mais CACHOS" -1…" at bounding box center [351, 140] width 251 height 155
click at [230, 218] on div "ASIN: B08BRF8JG2 | SKU: 3882-B08BRF8JG2-EU Active FBA" at bounding box center [353, 140] width 247 height 155
click at [235, 196] on icon at bounding box center [235, 191] width 11 height 9
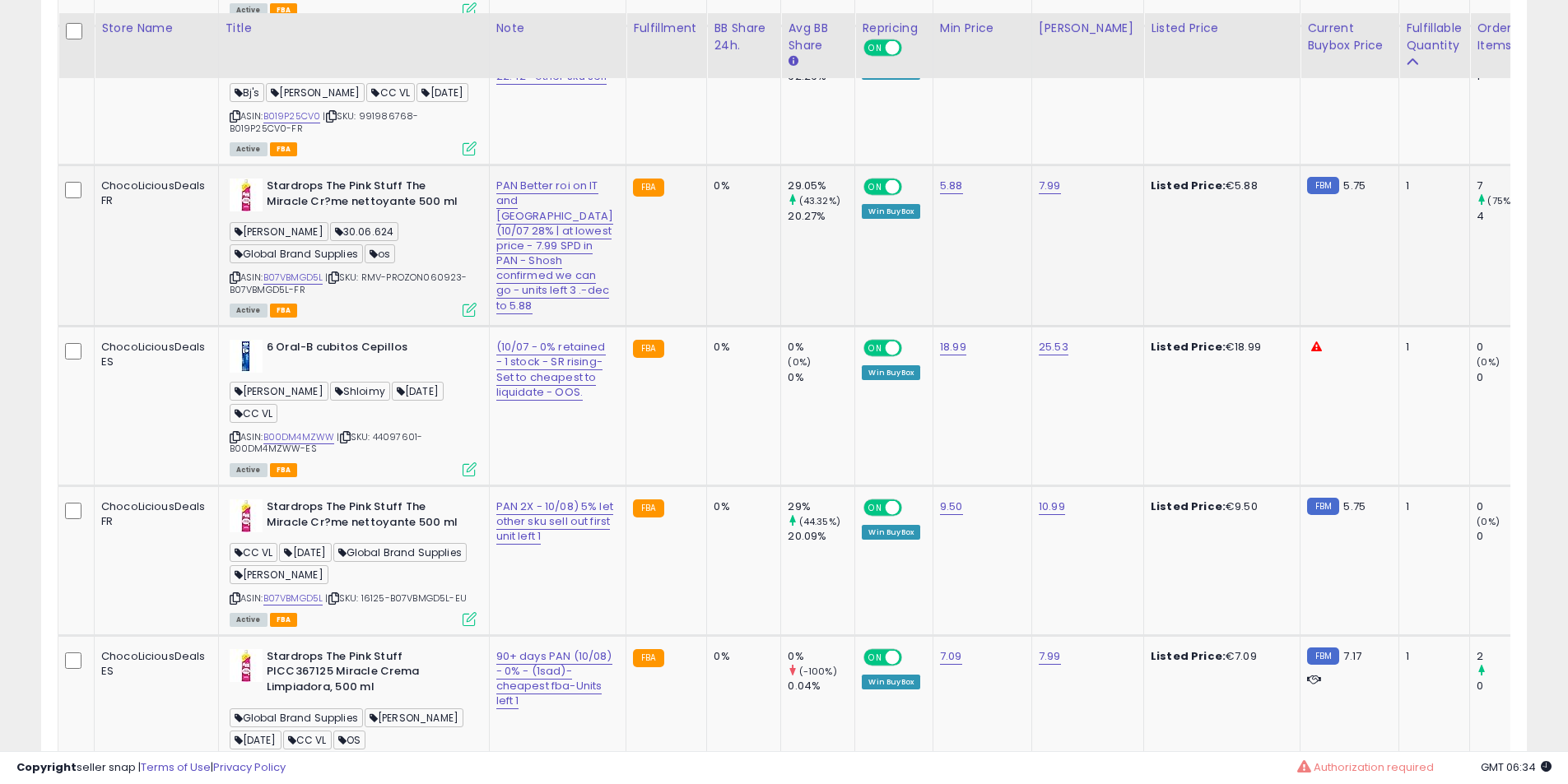
scroll to position [4998, 0]
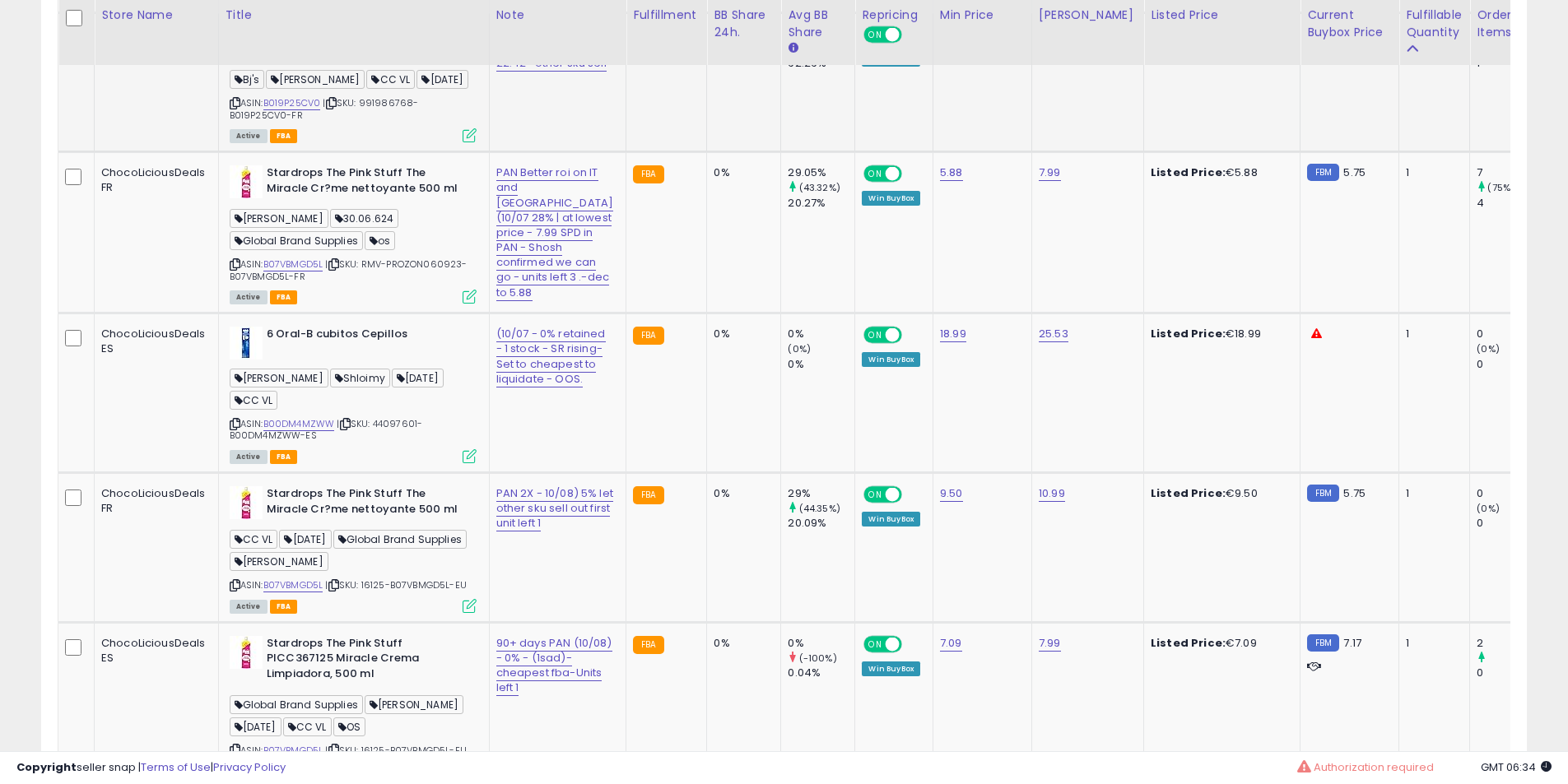
click at [236, 108] on icon at bounding box center [235, 102] width 11 height 9
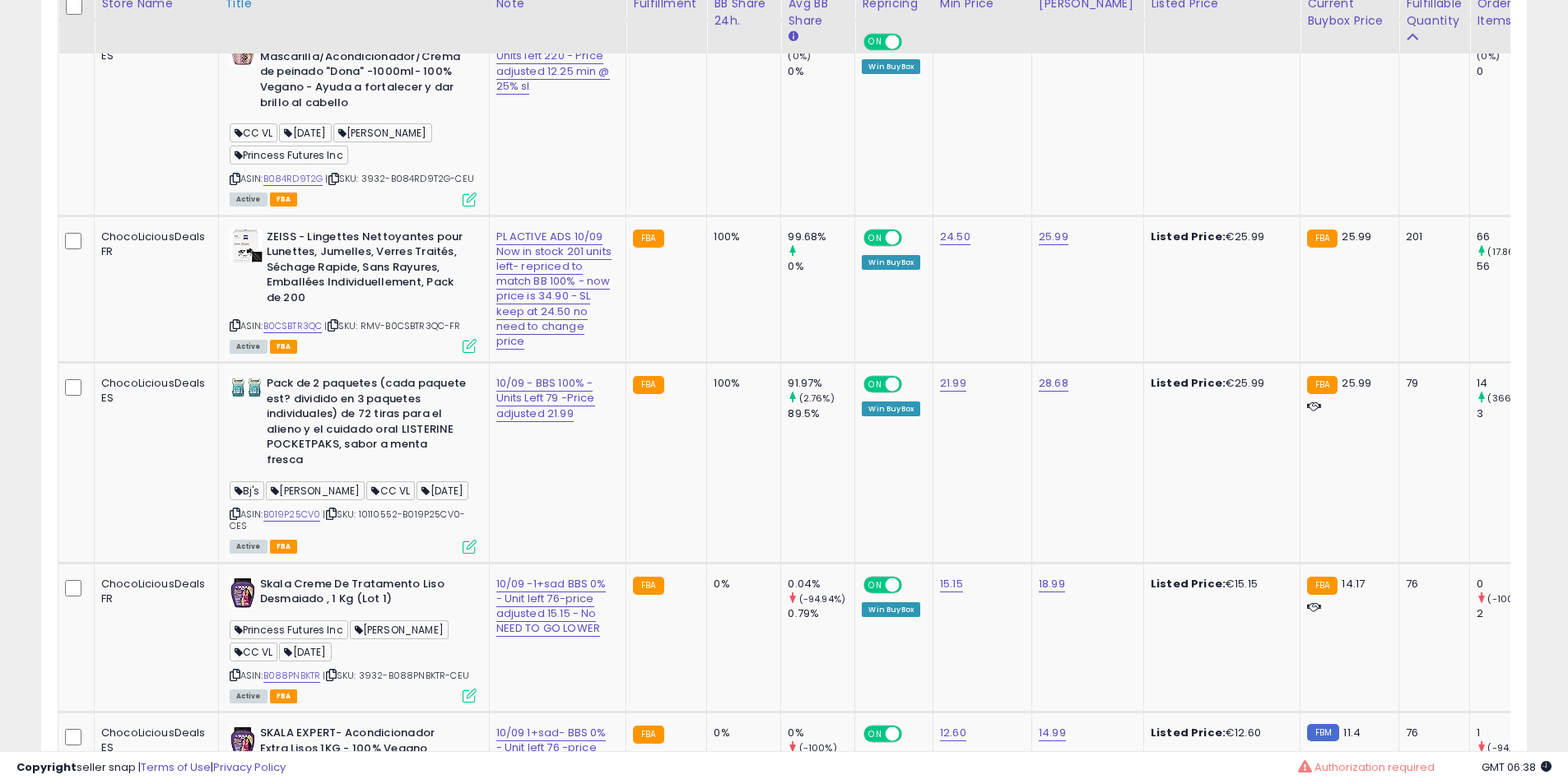
scroll to position [2394, 0]
